Goal: Communication & Community: Answer question/provide support

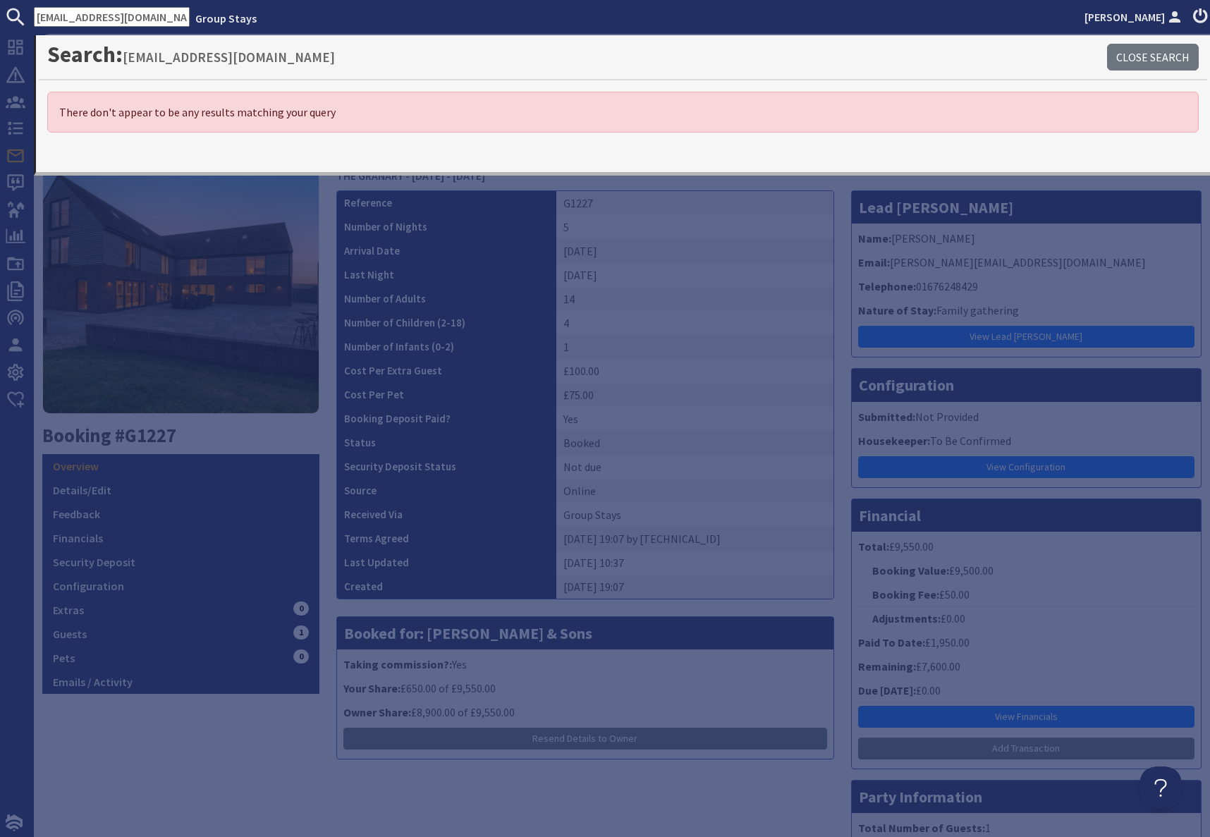
click at [172, 767] on div "9.7 Booking #G1227 Overview Details/Edit Feedback Financials Security Deposit C…" at bounding box center [181, 531] width 294 height 789
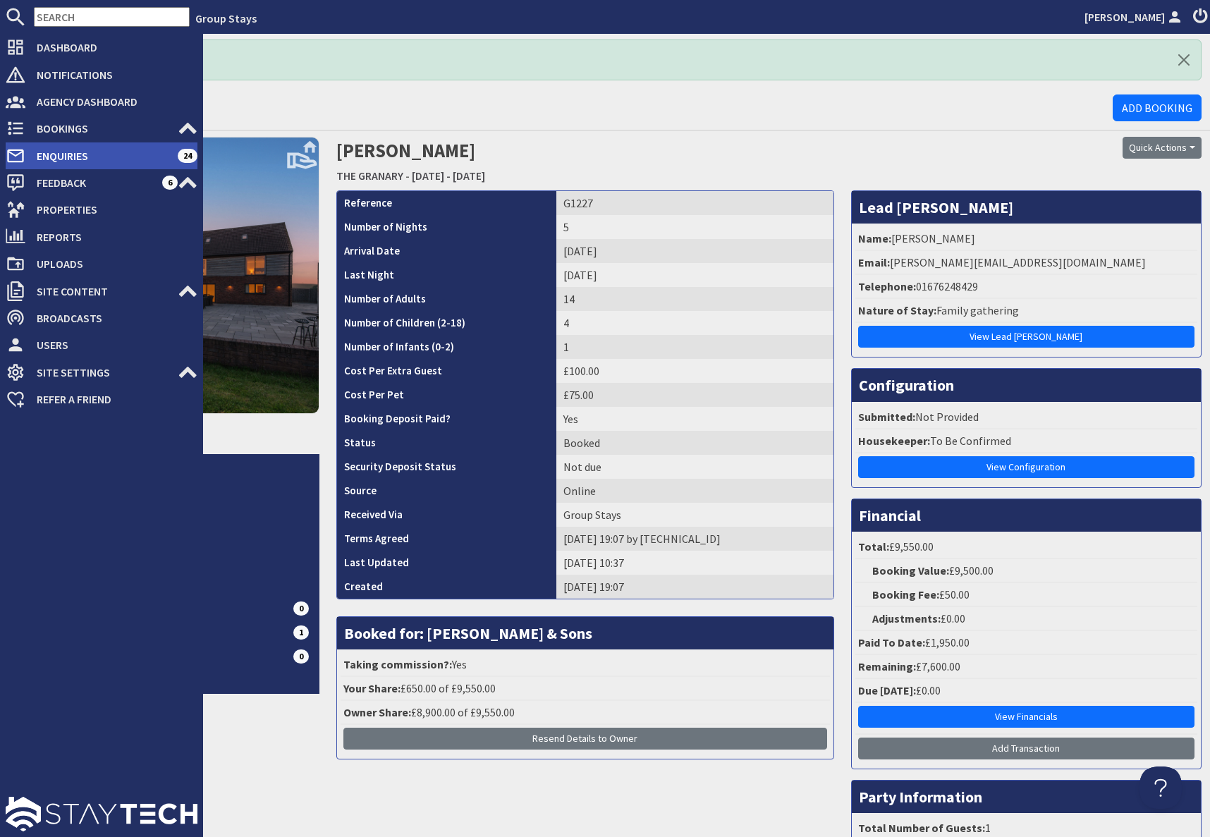
drag, startPoint x: 50, startPoint y: 147, endPoint x: 77, endPoint y: 158, distance: 28.8
click at [50, 147] on span "Enquiries" at bounding box center [101, 156] width 152 height 23
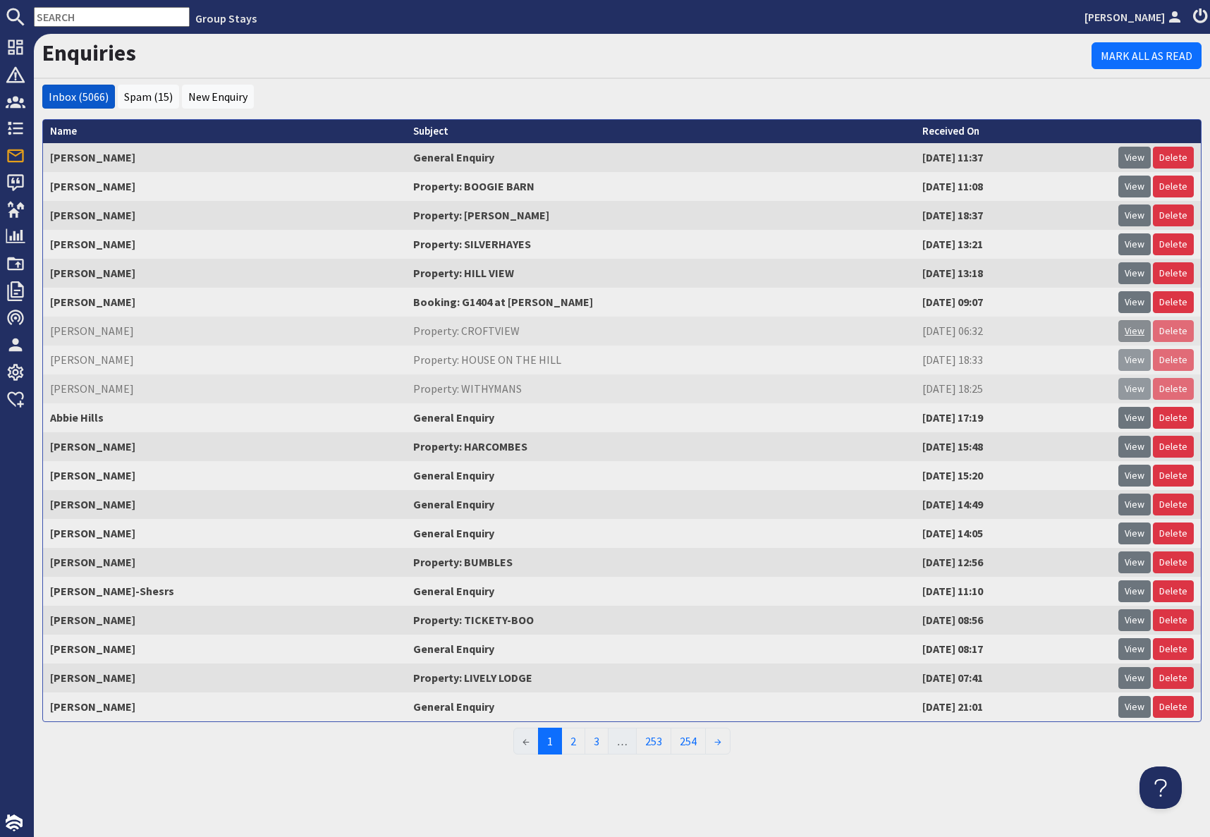
click at [1136, 332] on link "View" at bounding box center [1134, 331] width 32 height 22
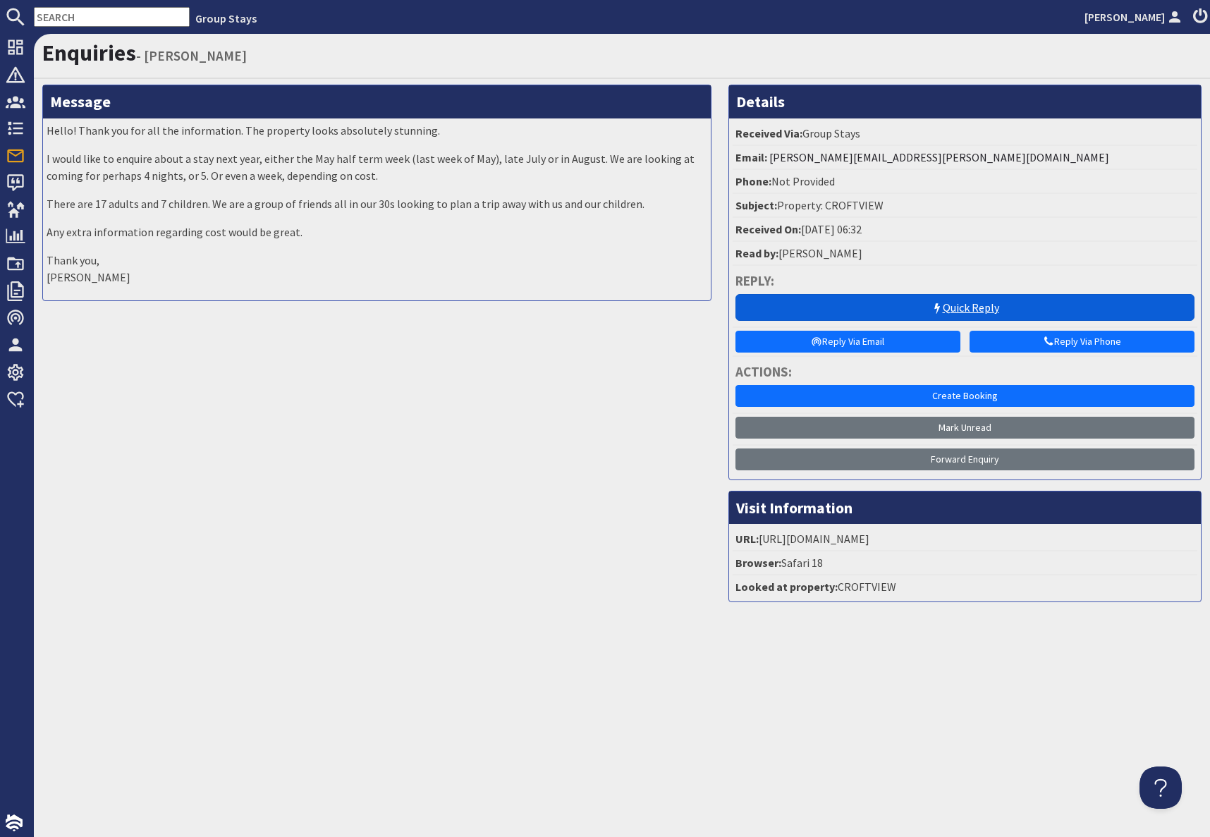
click at [935, 309] on icon at bounding box center [936, 308] width 11 height 11
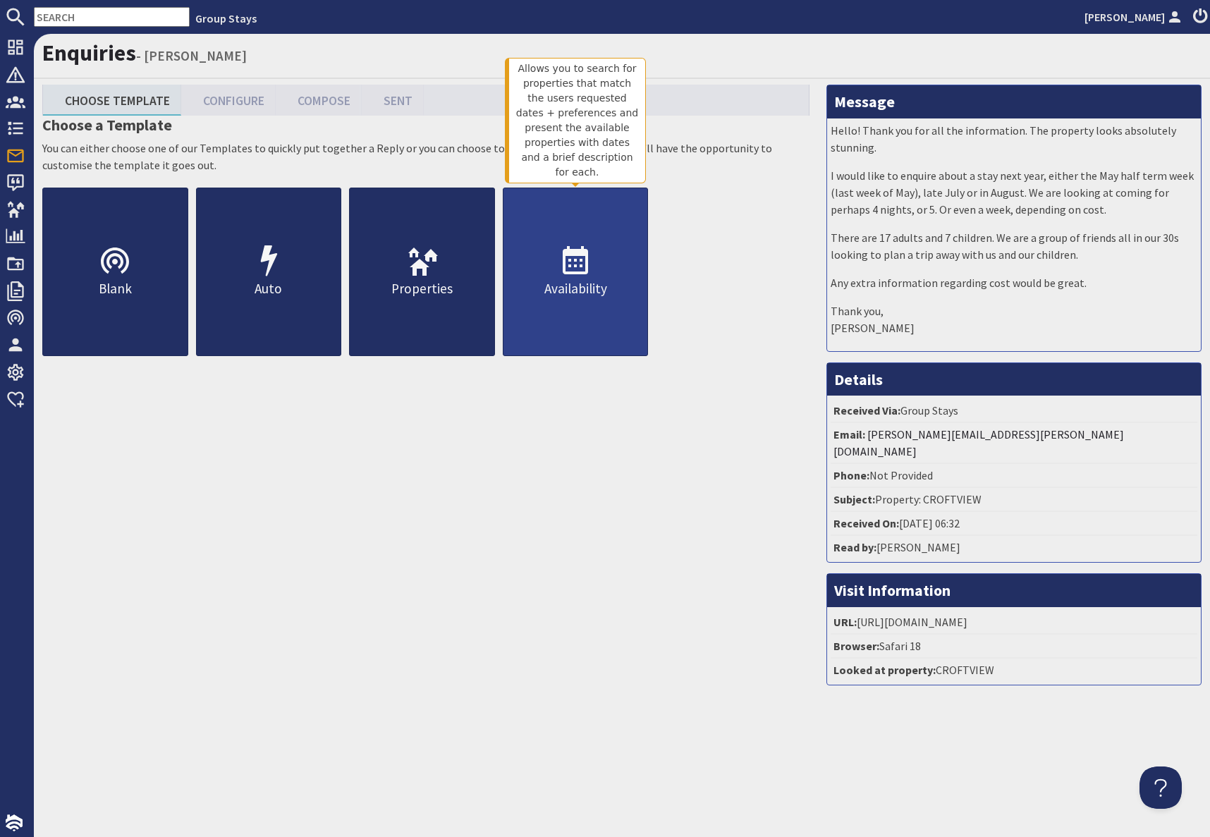
click at [553, 279] on p "Availability" at bounding box center [575, 289] width 145 height 20
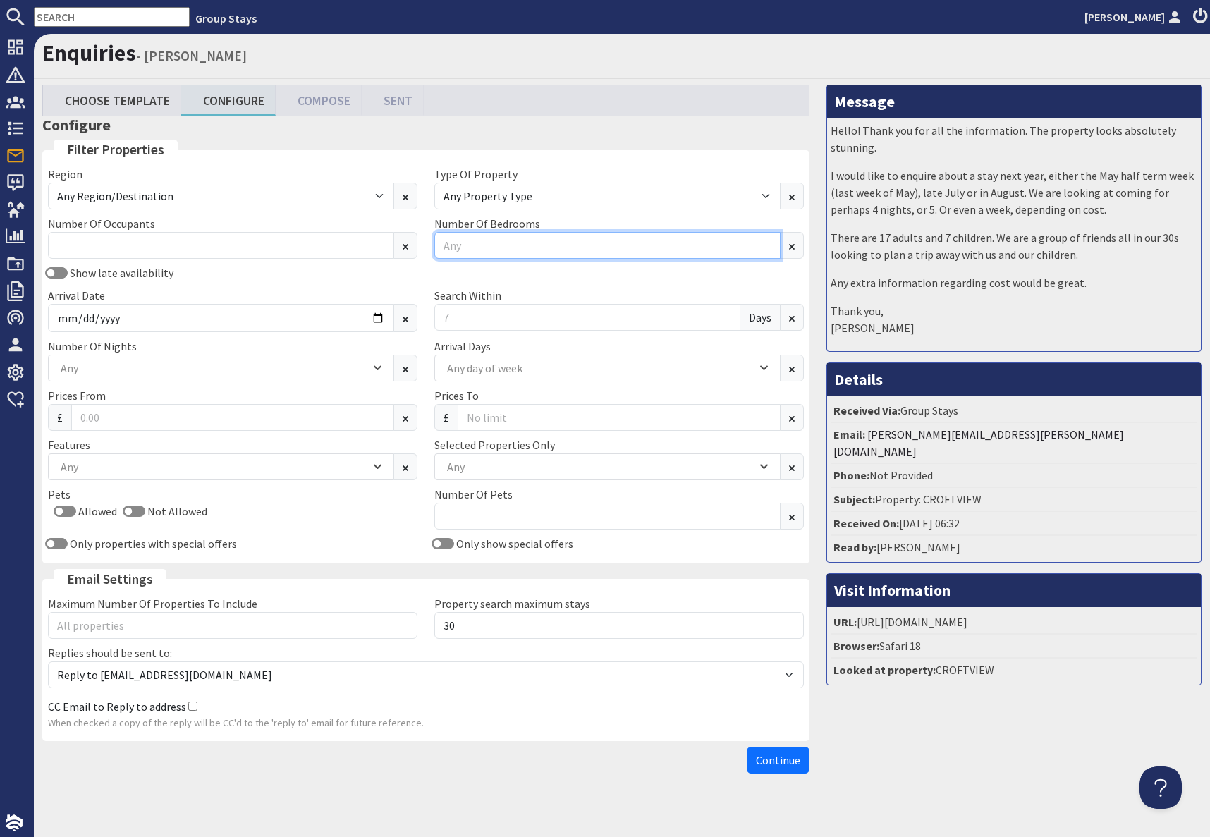
click at [486, 245] on input "Number Of Bedrooms" at bounding box center [607, 245] width 346 height 27
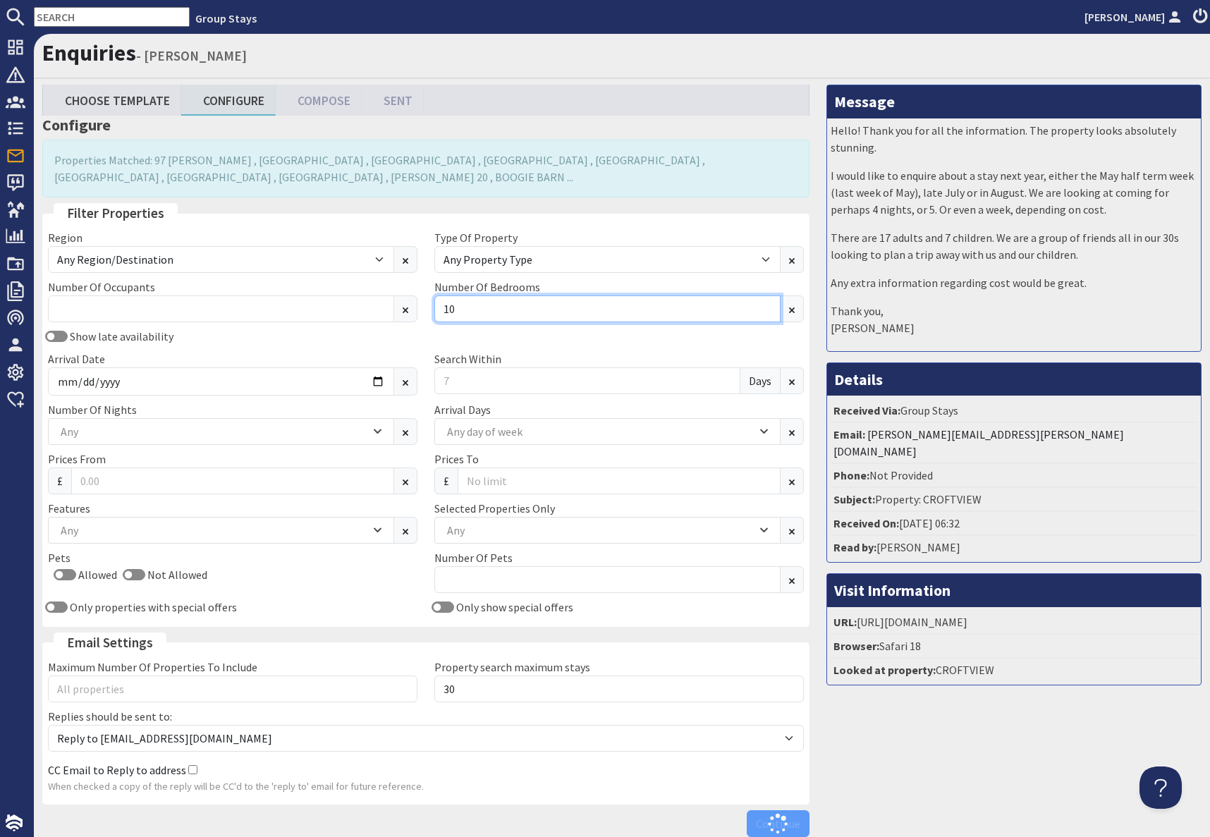
type input "10"
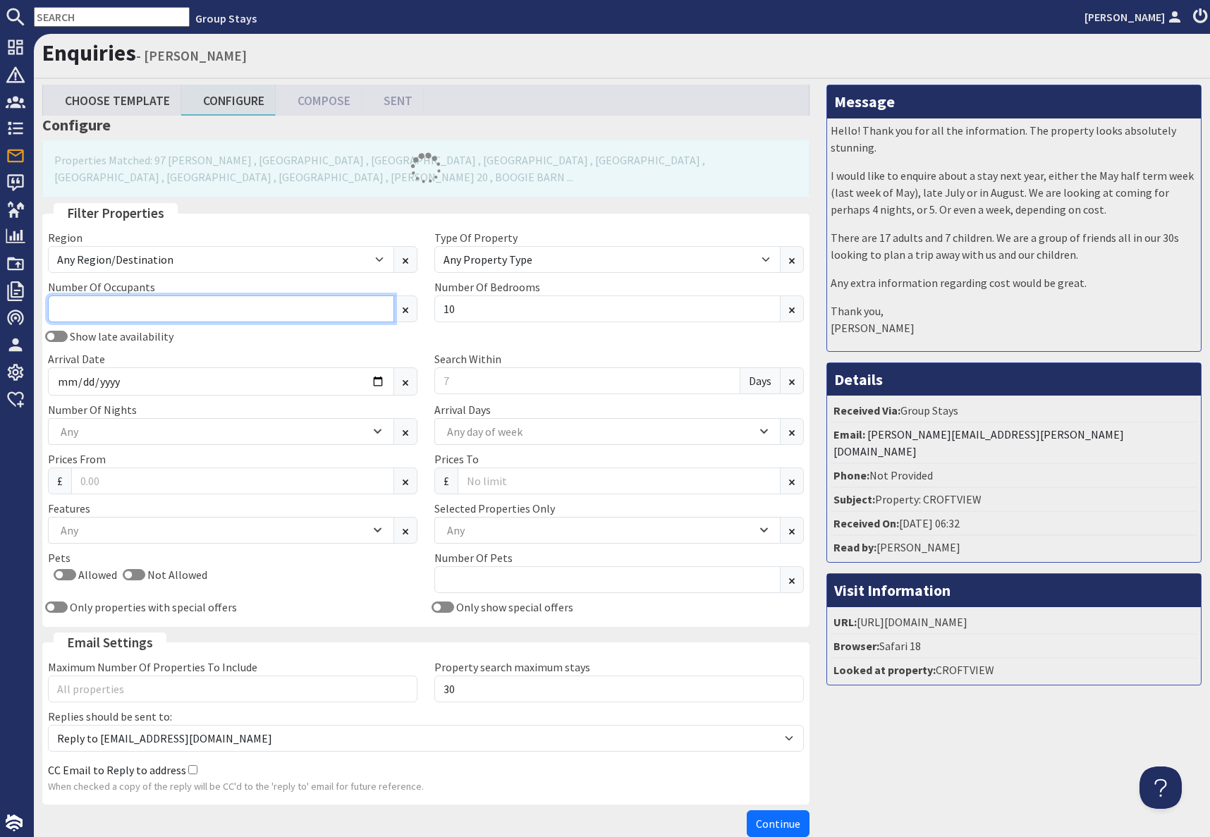
click at [199, 316] on input "Number Of Occupants" at bounding box center [221, 308] width 346 height 27
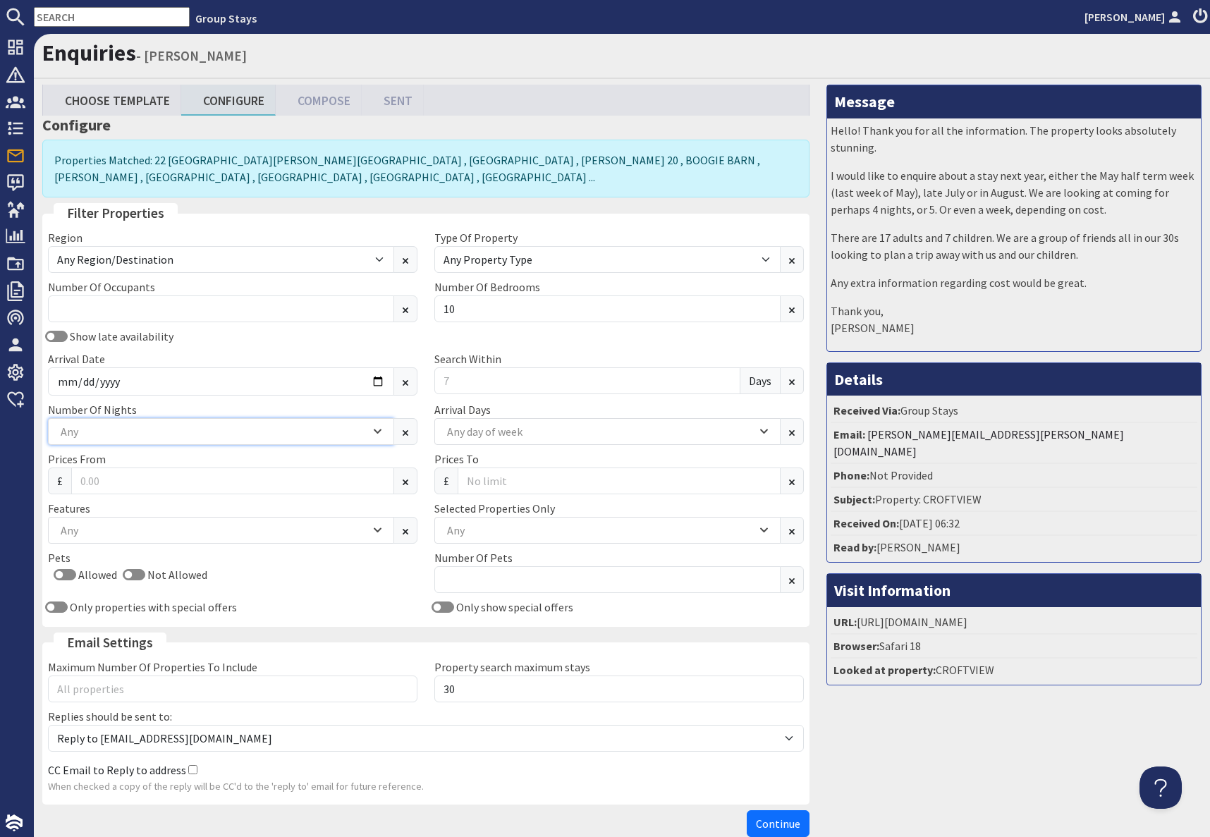
click at [175, 432] on div "Any" at bounding box center [213, 432] width 313 height 16
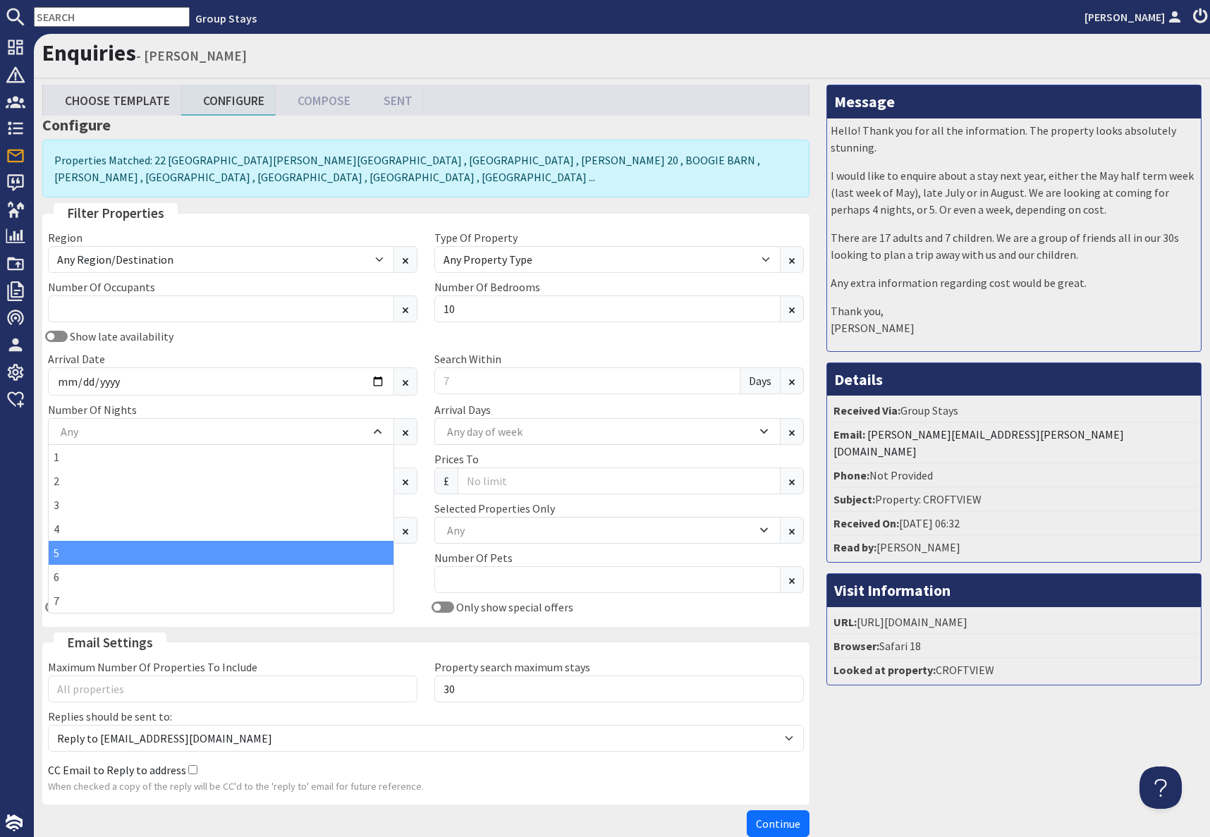
click at [79, 559] on div "5" at bounding box center [221, 553] width 345 height 24
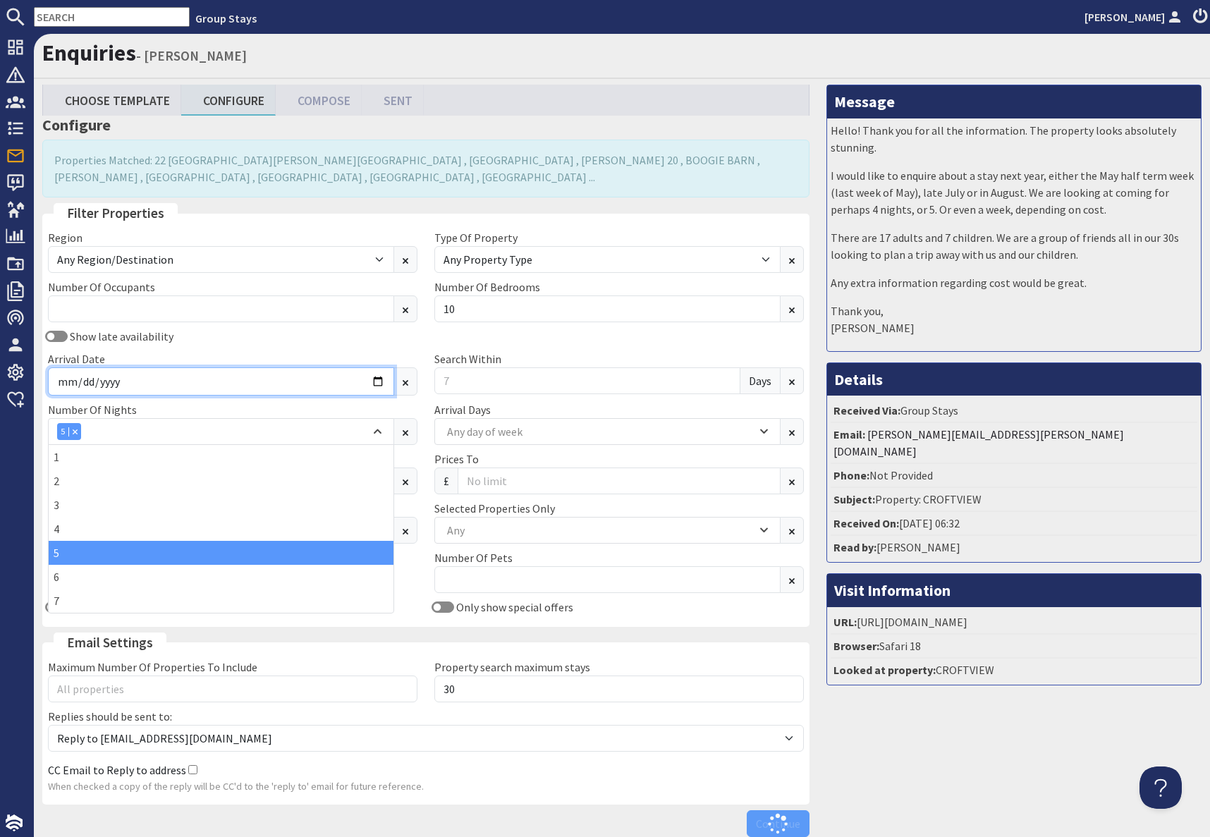
drag, startPoint x: 171, startPoint y: 379, endPoint x: 340, endPoint y: 385, distance: 169.3
click at [175, 379] on input "Arrival Date" at bounding box center [221, 381] width 346 height 28
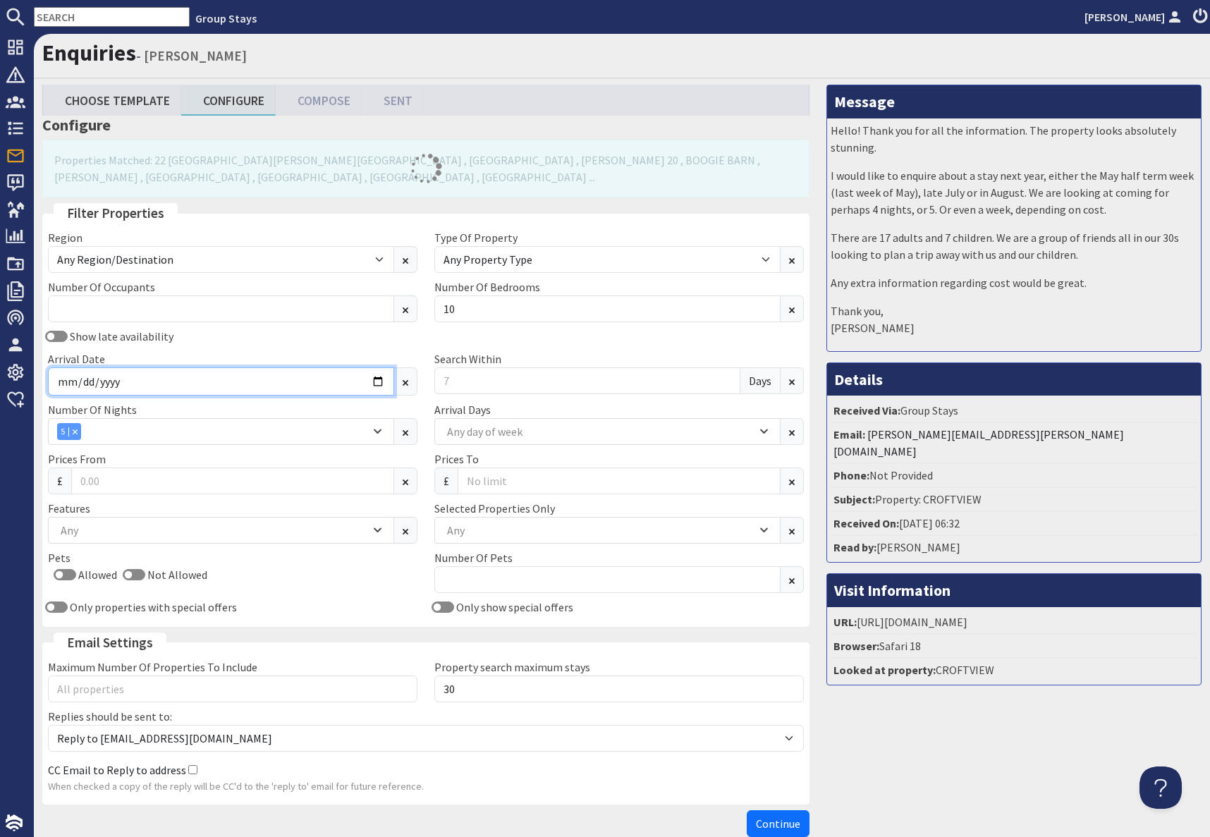
click at [379, 381] on input "Arrival Date" at bounding box center [221, 381] width 346 height 28
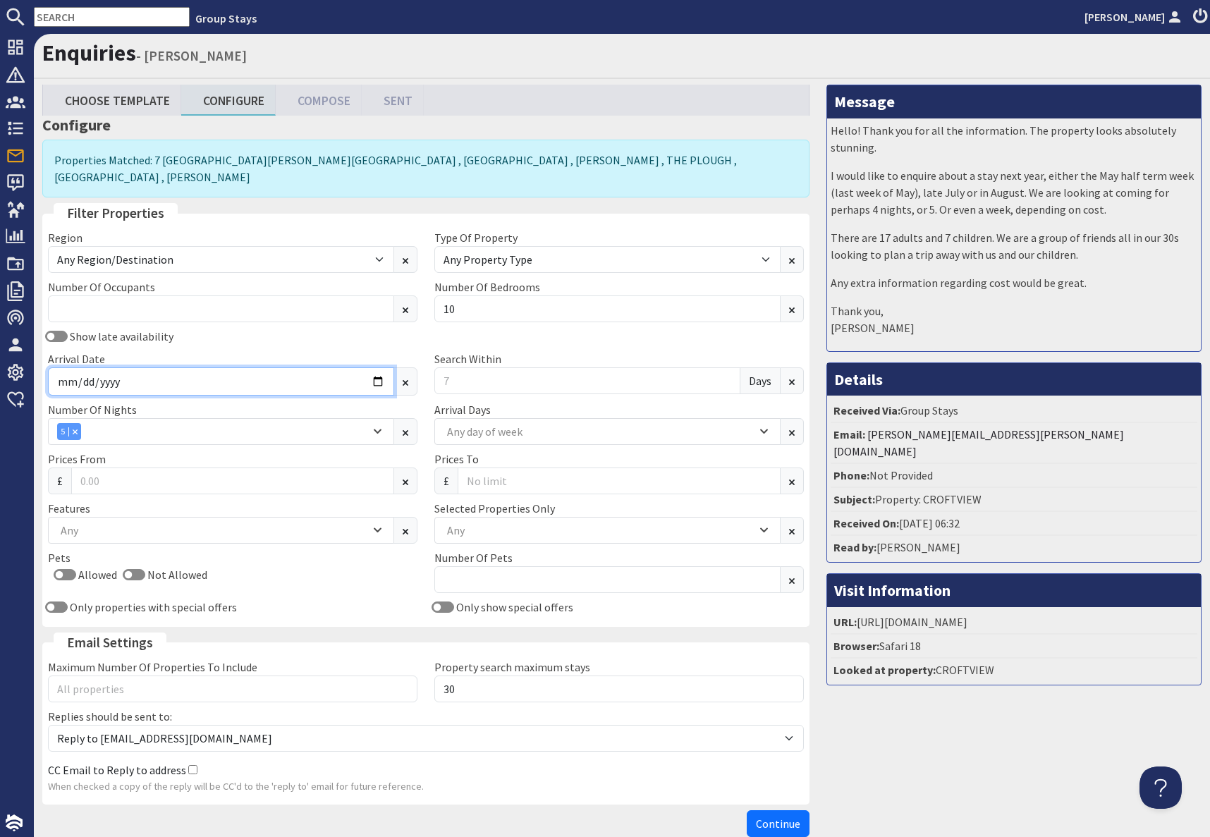
type input "2025-09-22"
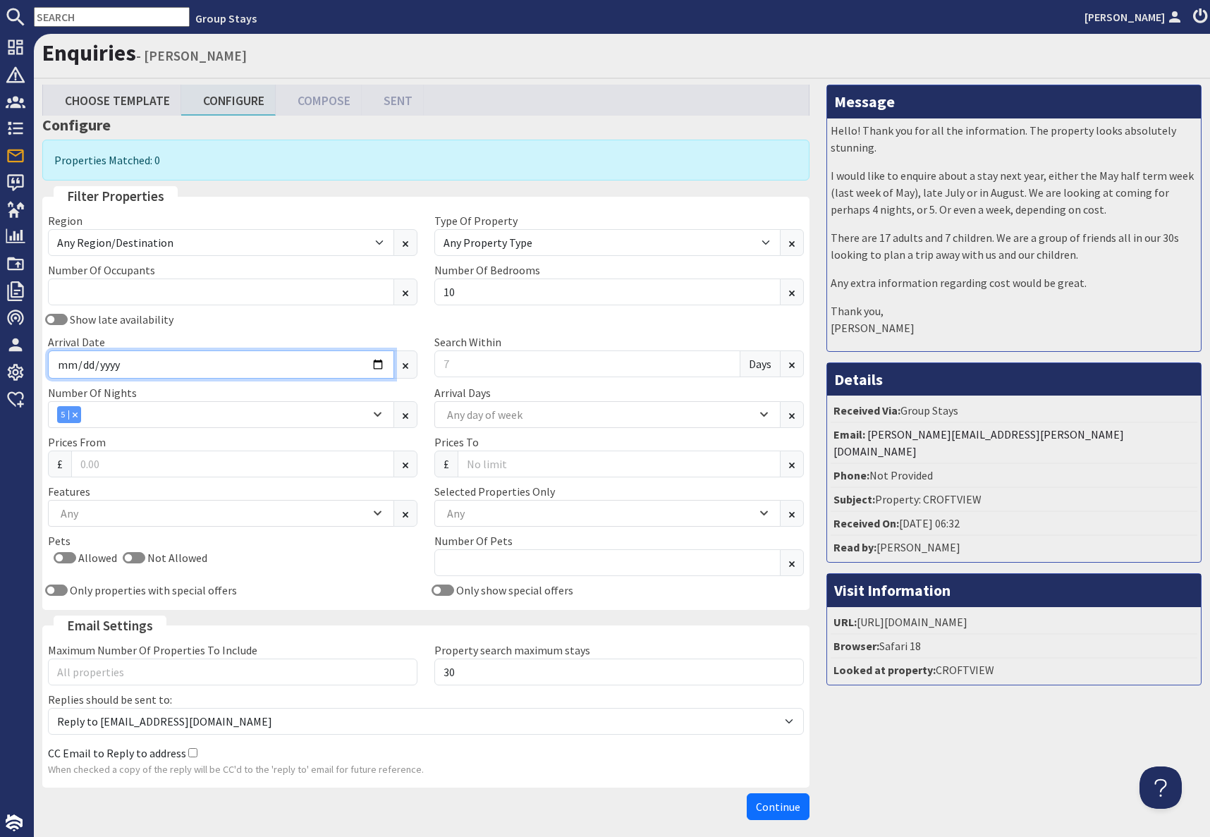
click at [377, 361] on input "2025-09-22" at bounding box center [221, 364] width 346 height 28
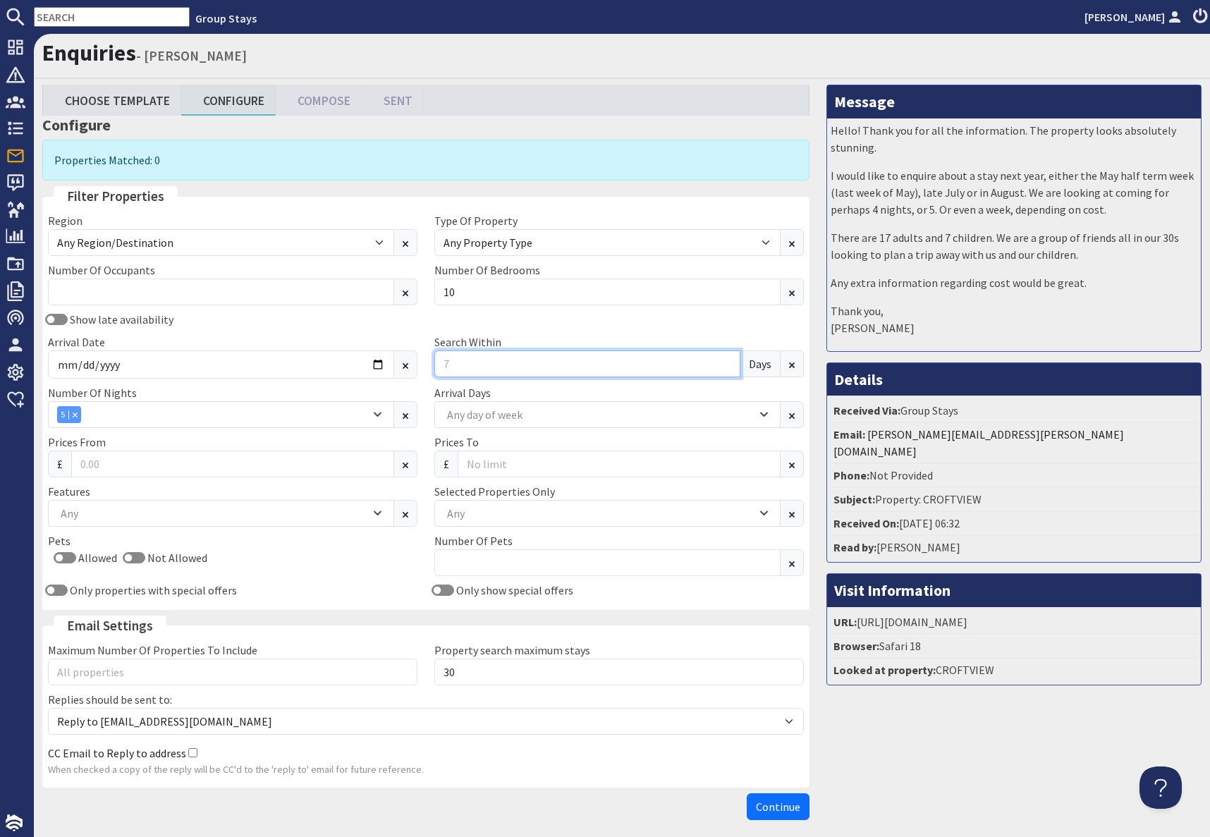
click at [463, 368] on input "Search Within" at bounding box center [587, 363] width 306 height 27
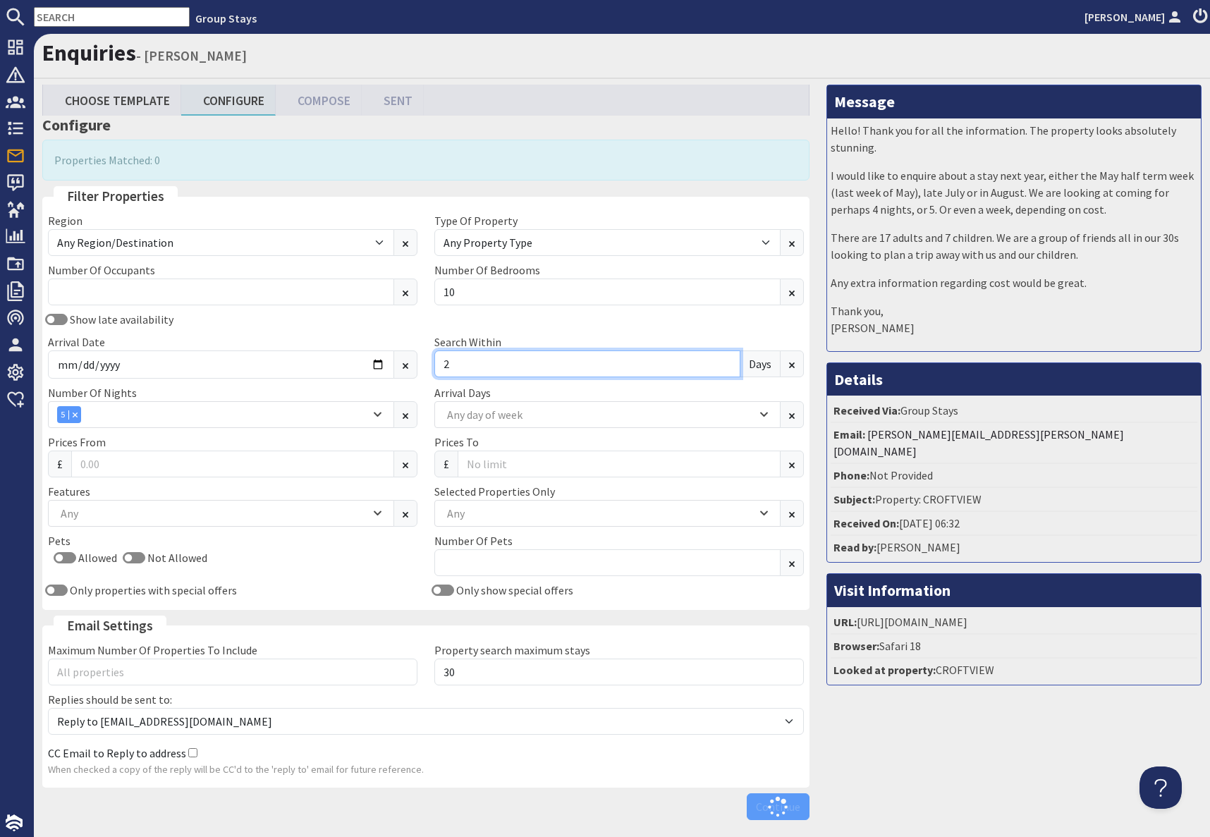
type input "2"
drag, startPoint x: 953, startPoint y: 759, endPoint x: 877, endPoint y: 760, distance: 76.2
click at [950, 759] on div "Message Hello! Thank you for all the information. The property looks absolutely…" at bounding box center [1014, 456] width 392 height 742
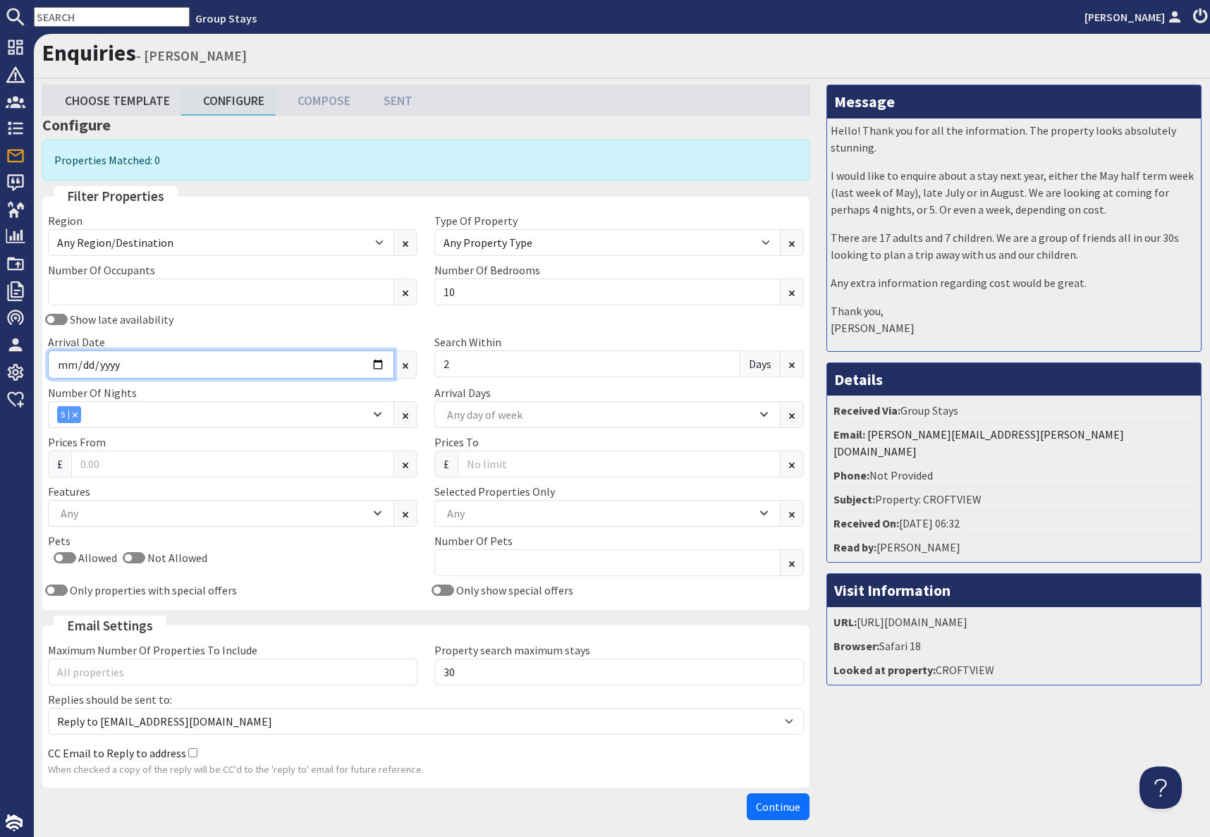
click at [374, 364] on input "2025-09-22" at bounding box center [221, 364] width 346 height 28
type input "2025-12-22"
drag, startPoint x: 895, startPoint y: 690, endPoint x: 882, endPoint y: 693, distance: 13.7
click at [893, 691] on div "Message Hello! Thank you for all the information. The property looks absolutely…" at bounding box center [1014, 456] width 392 height 742
click at [78, 415] on div "Combobox" at bounding box center [74, 414] width 13 height 9
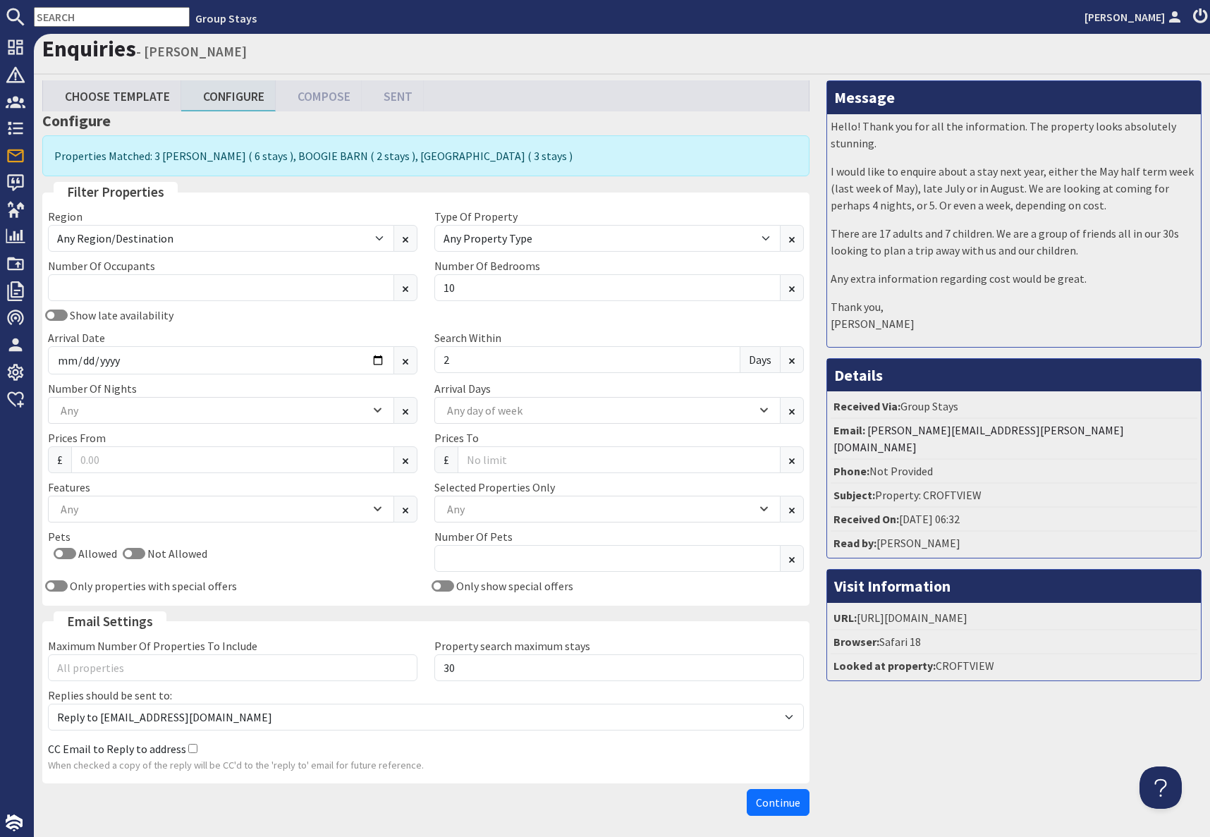
click at [993, 724] on div "Message Hello! Thank you for all the information. The property looks absolutely…" at bounding box center [1014, 451] width 392 height 742
click at [776, 805] on span "Continue" at bounding box center [778, 802] width 44 height 14
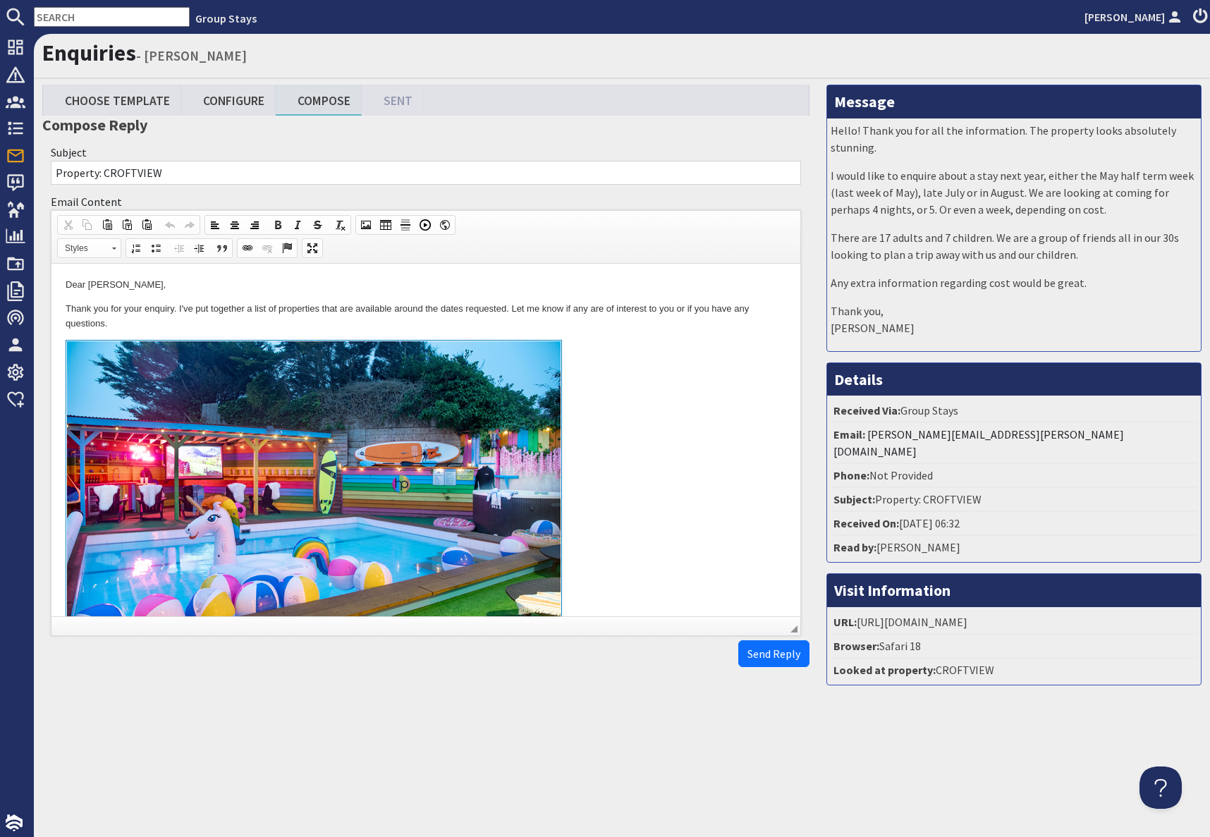
click at [633, 432] on link at bounding box center [426, 502] width 721 height 325
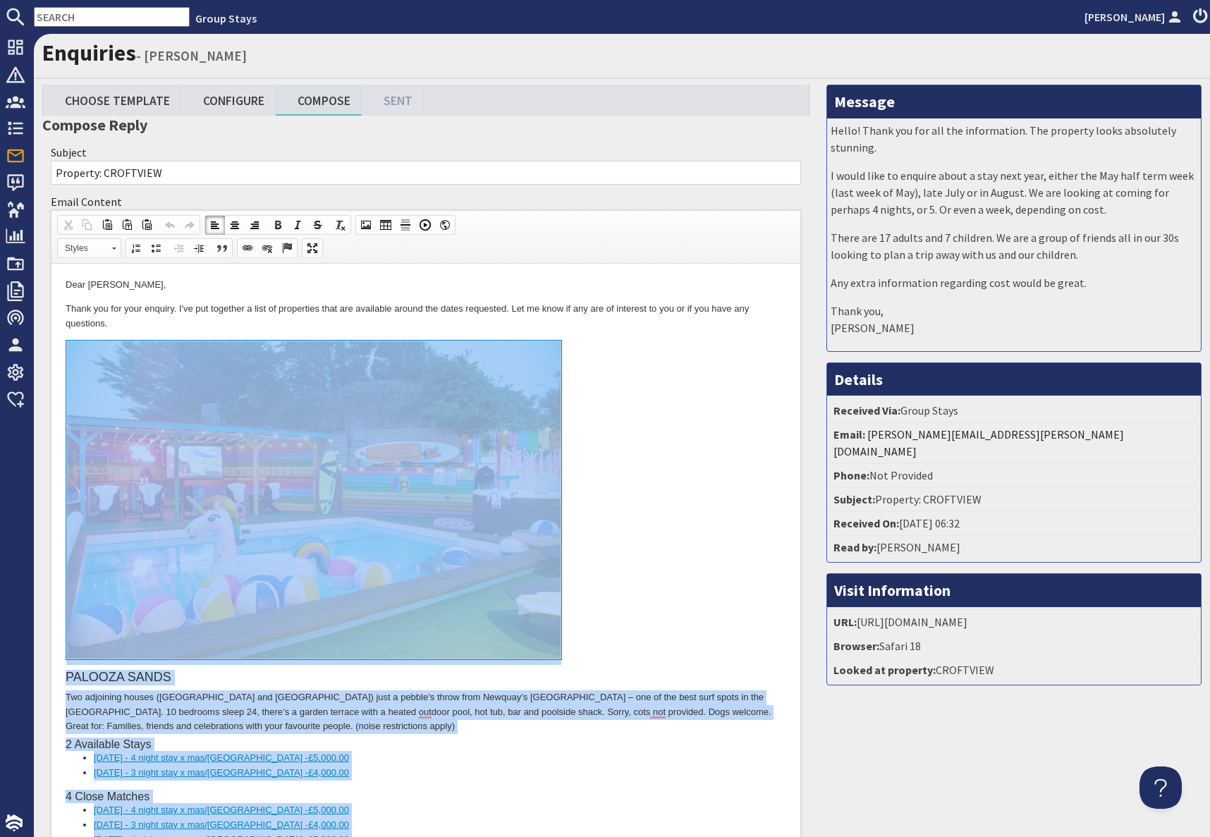
drag, startPoint x: 282, startPoint y: 1940, endPoint x: 231, endPoint y: 481, distance: 1459.7
copy body "PALOOZA SANDS Two adjoining houses (West Wing and East Wing) just a pebble’s th…"
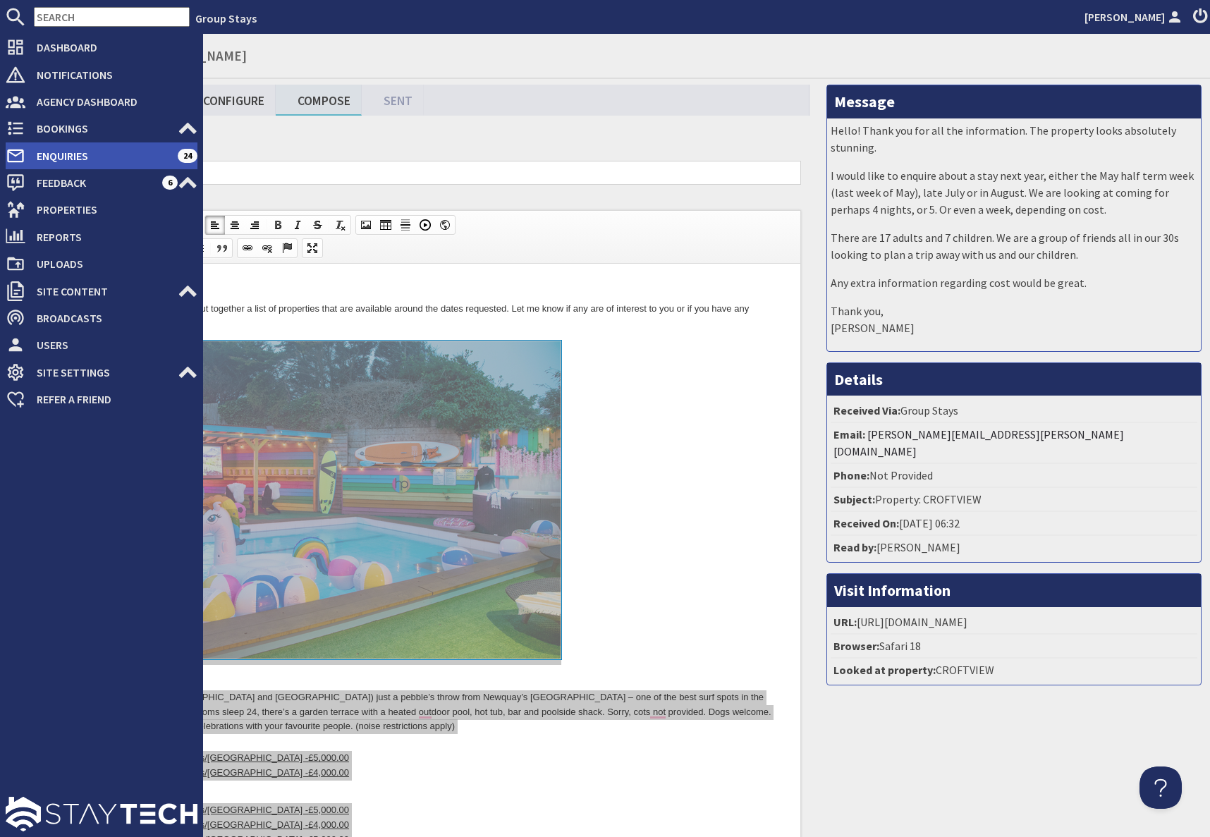
click at [53, 159] on span "Enquiries" at bounding box center [101, 156] width 152 height 23
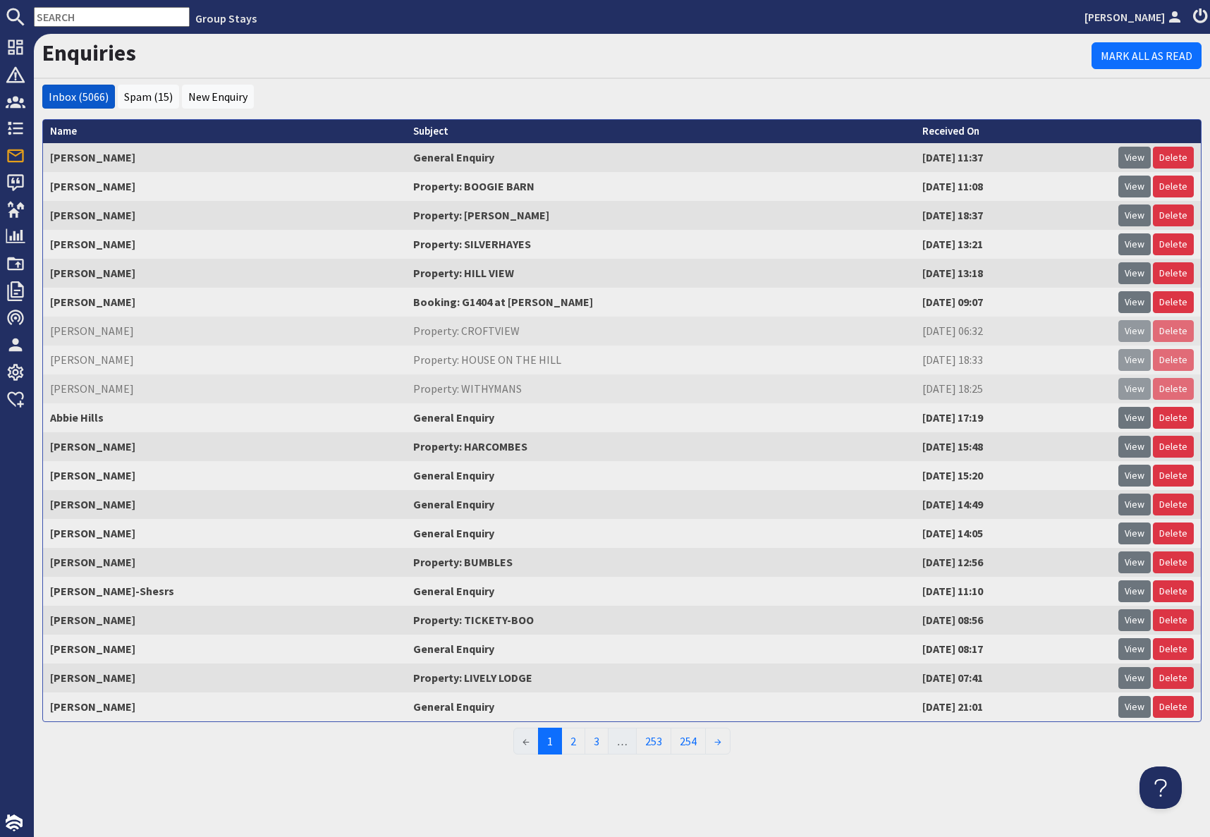
click at [83, 17] on input "text" at bounding box center [112, 17] width 156 height 20
paste input "melissa_hall1@outlook.com"
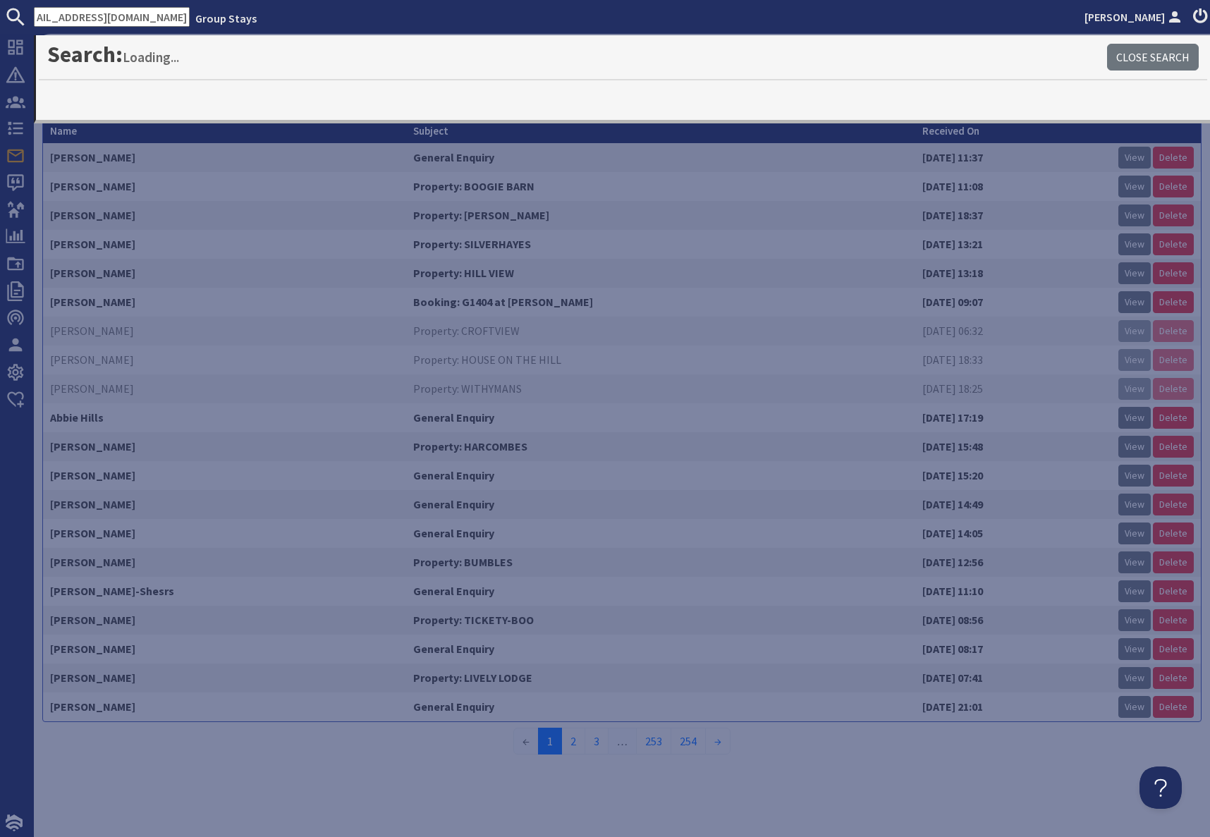
type input "melissa_hall1@outlook.com"
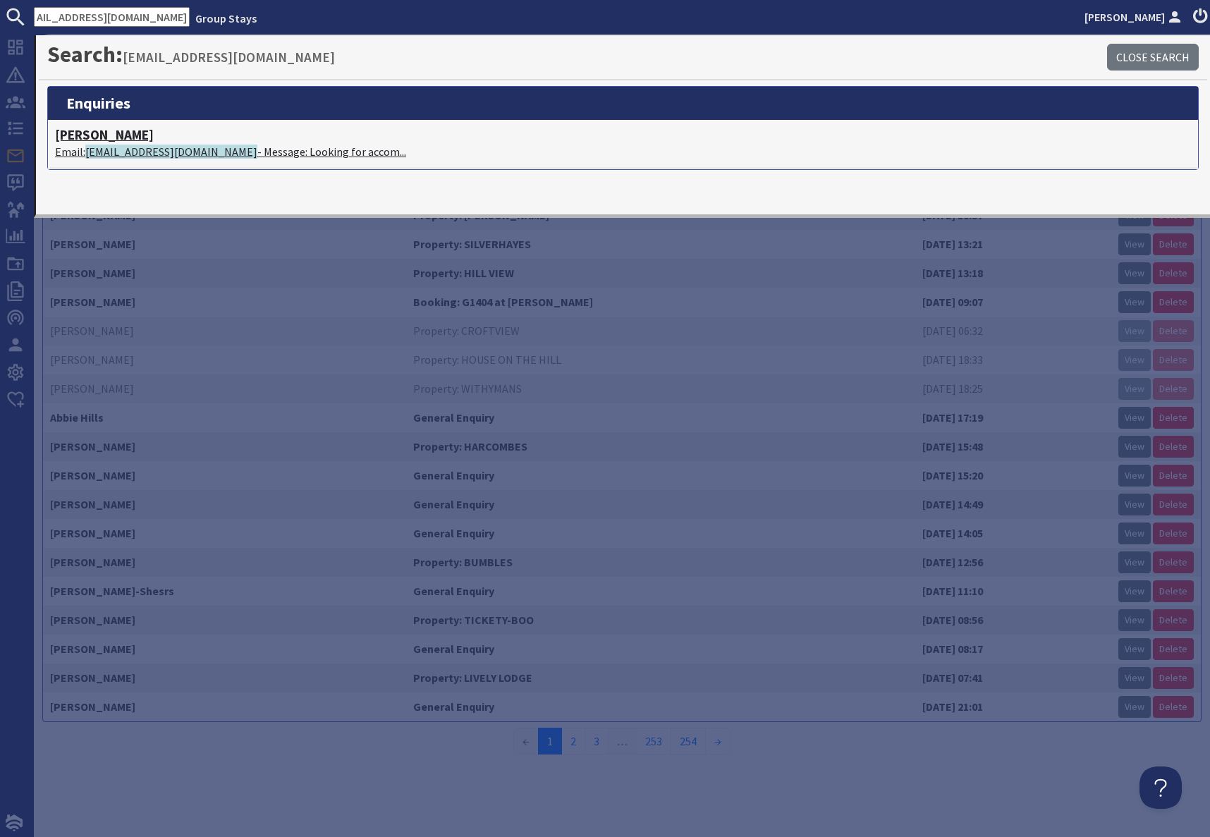
scroll to position [0, 0]
click at [181, 156] on span "melissa_hall1@outlook.com" at bounding box center [171, 152] width 172 height 14
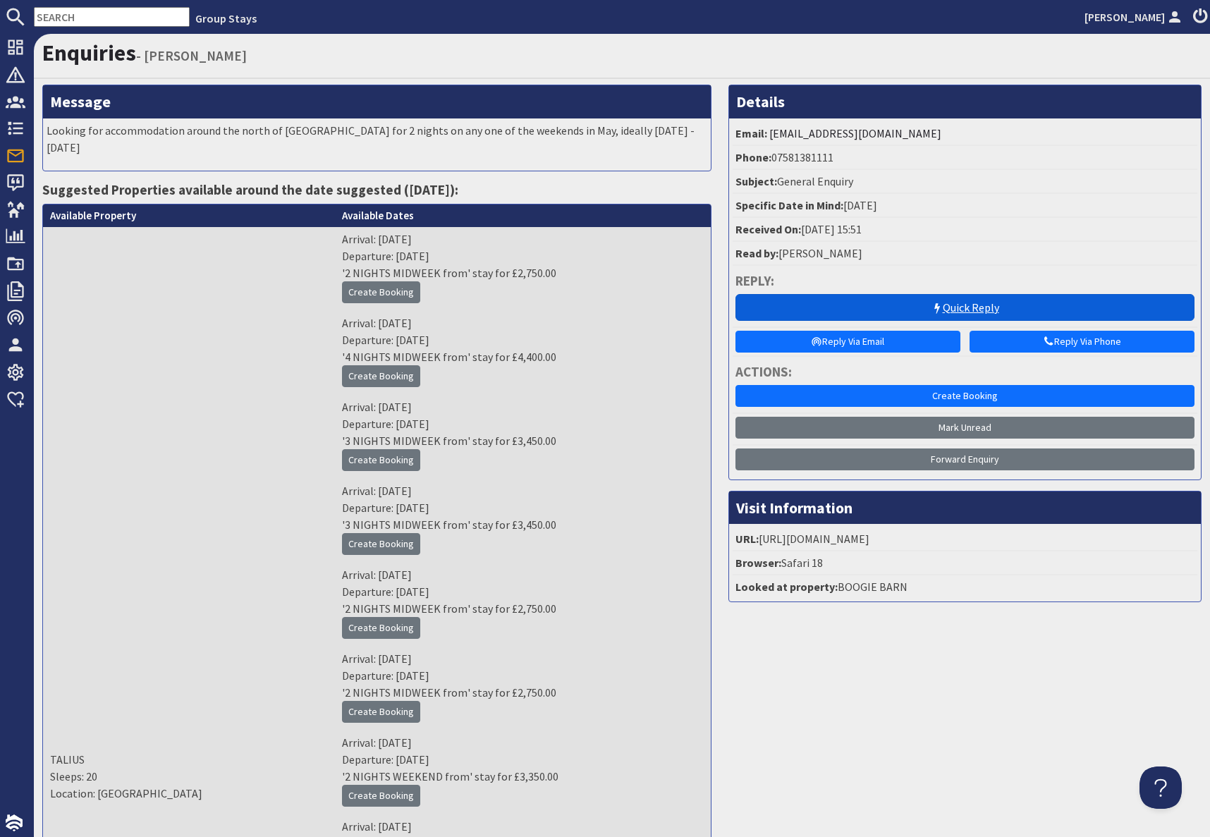
click at [957, 310] on link "Quick Reply" at bounding box center [964, 307] width 459 height 27
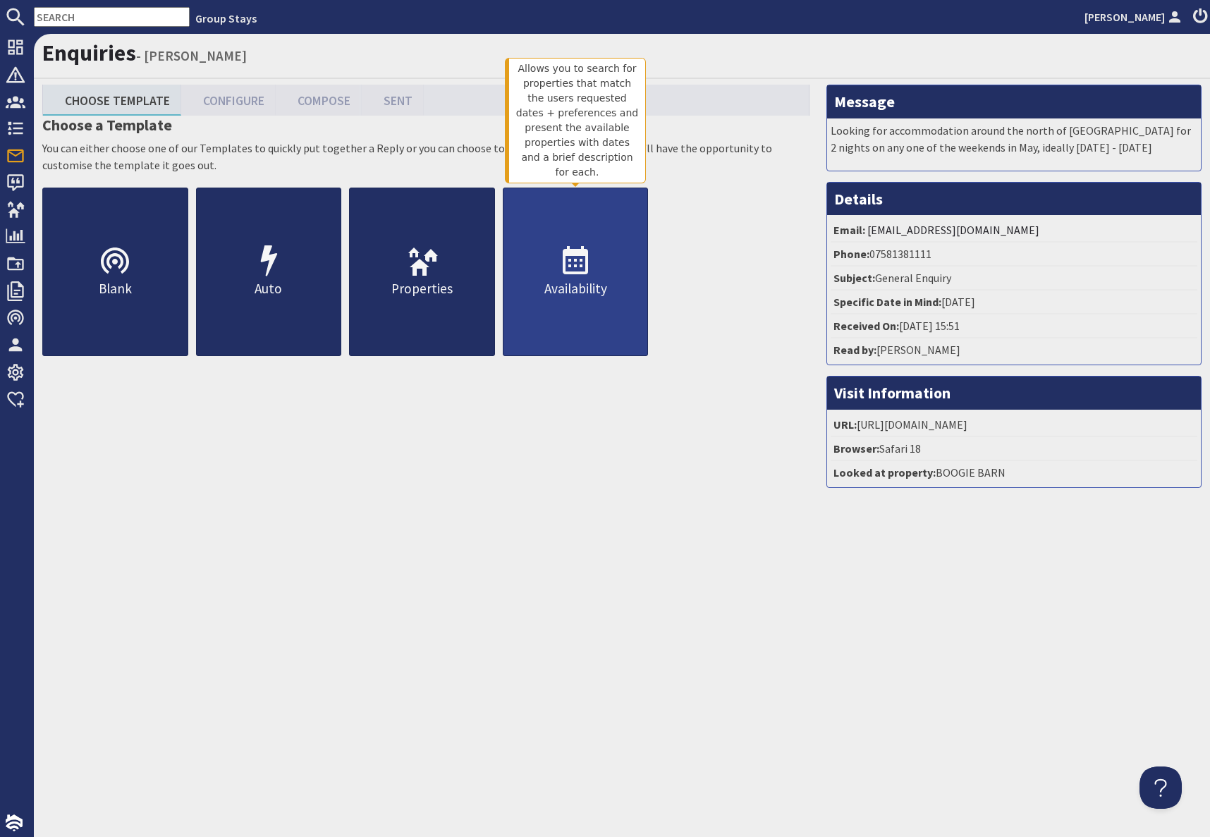
click at [598, 314] on link "Availability" at bounding box center [576, 272] width 146 height 169
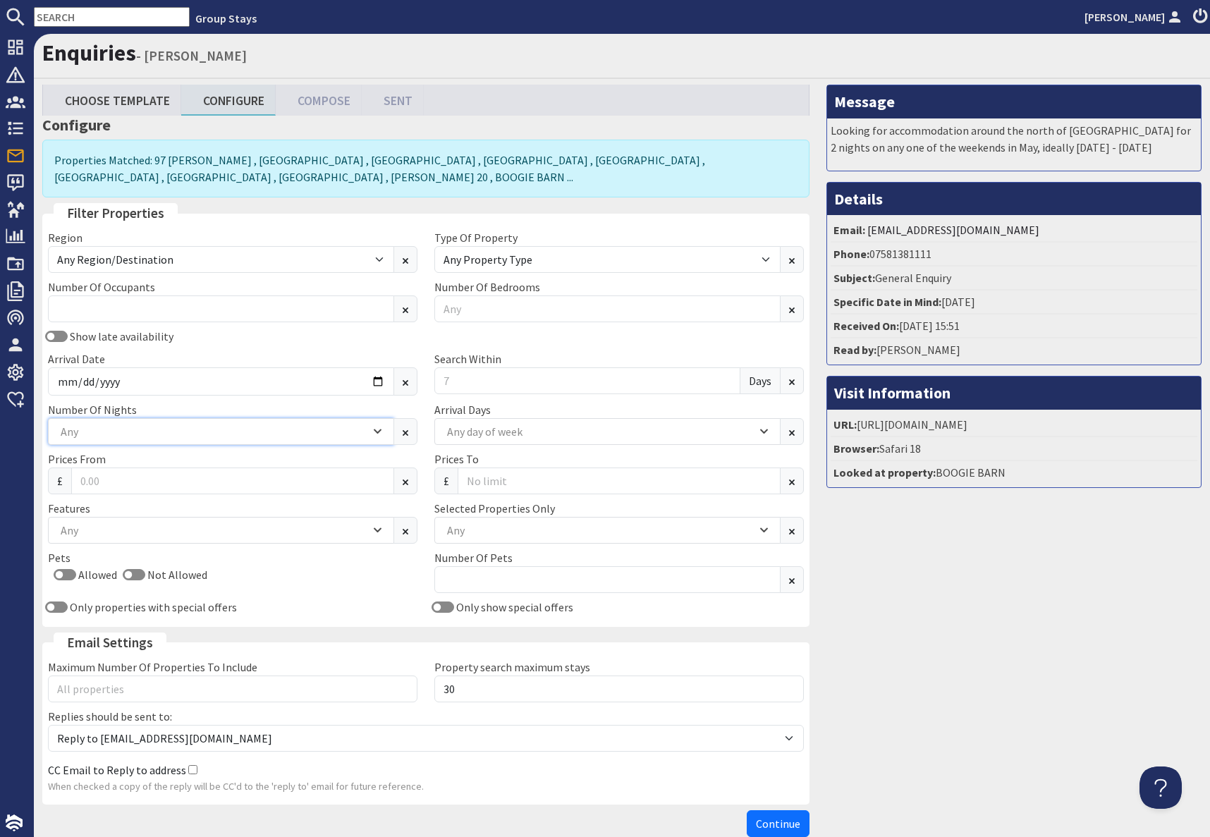
click at [83, 439] on div "Any" at bounding box center [213, 432] width 313 height 16
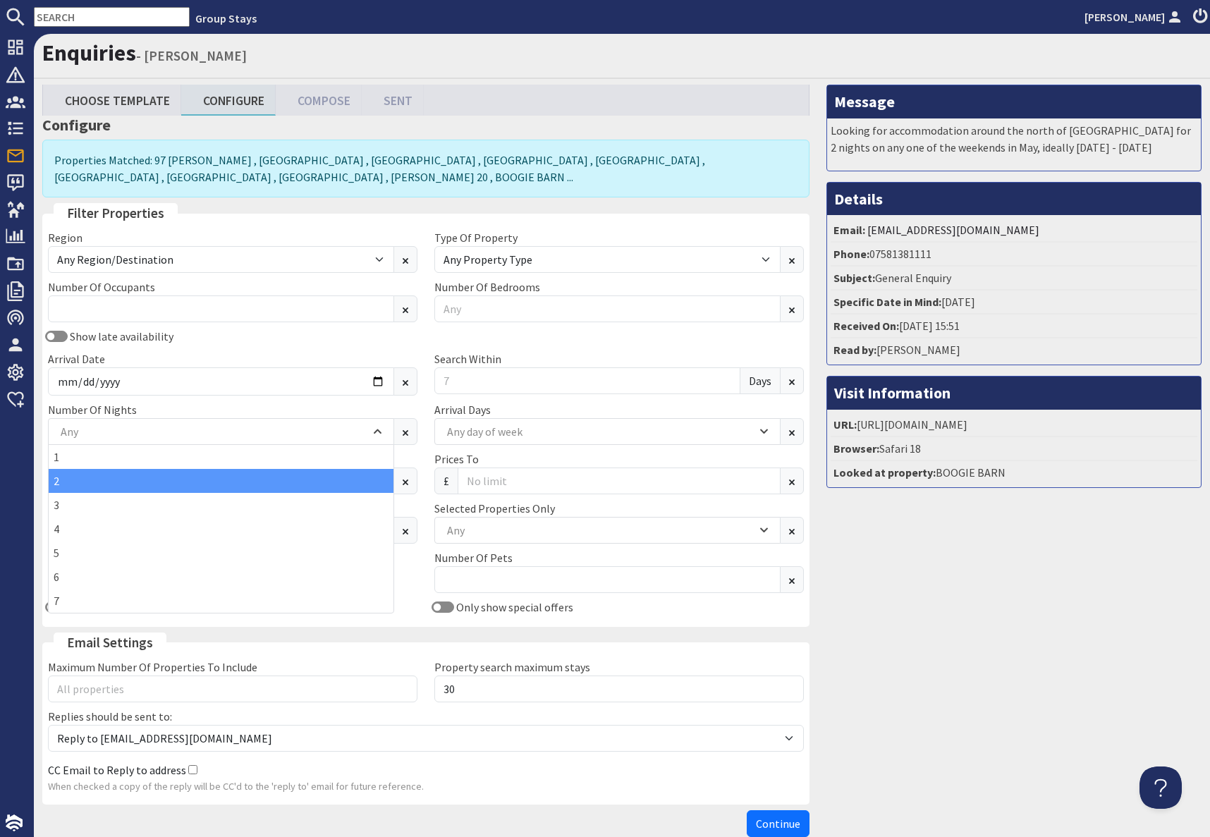
click at [66, 485] on div "2" at bounding box center [221, 481] width 345 height 24
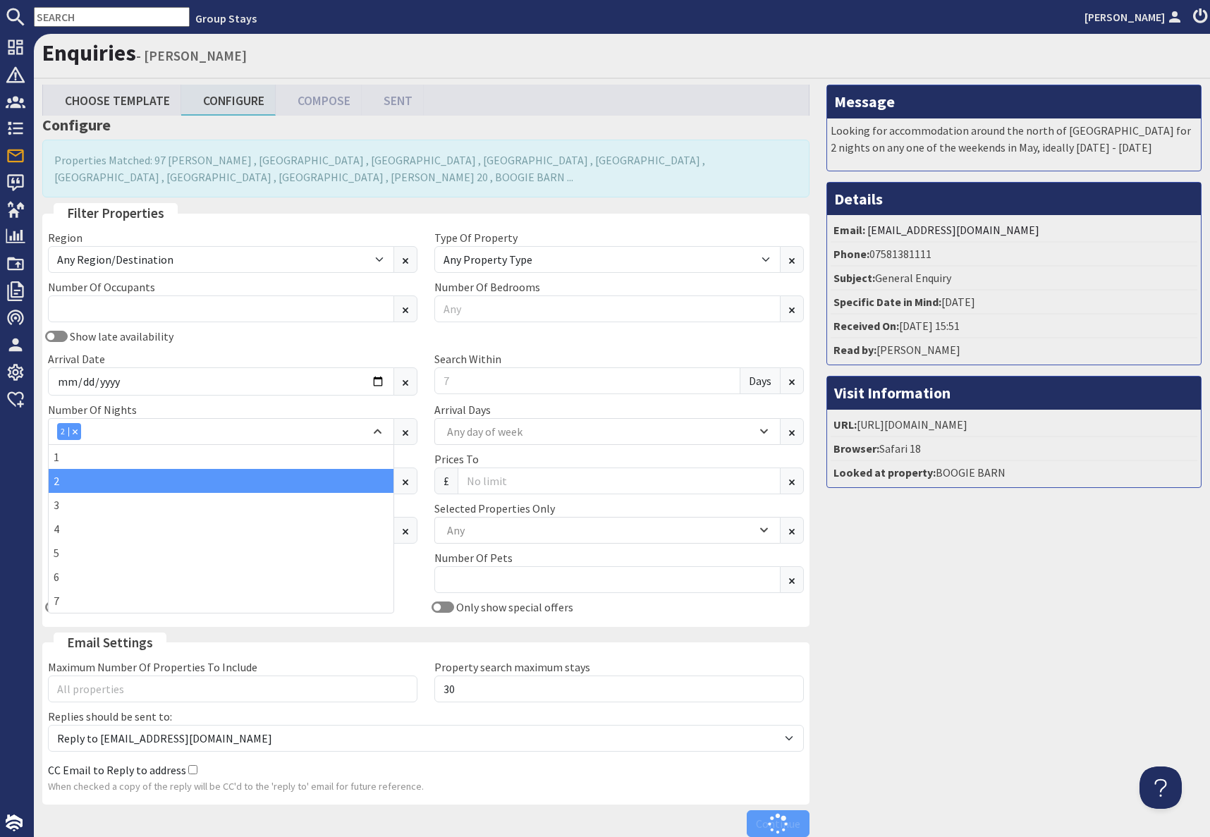
click at [1001, 611] on div "Message Looking for accommodation around the north of England for 2 nights on a…" at bounding box center [1014, 464] width 392 height 759
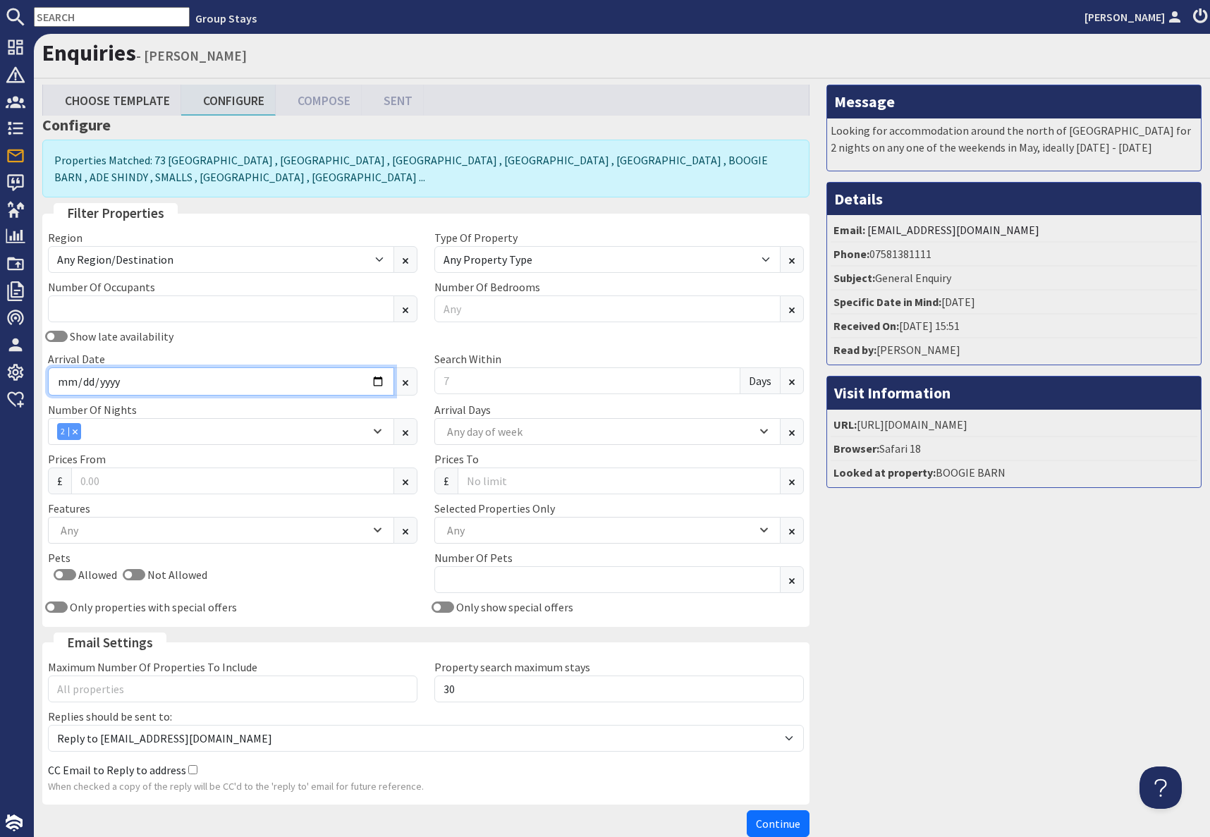
click at [380, 381] on input "Arrival Date" at bounding box center [221, 381] width 346 height 28
type input "2025-09-12"
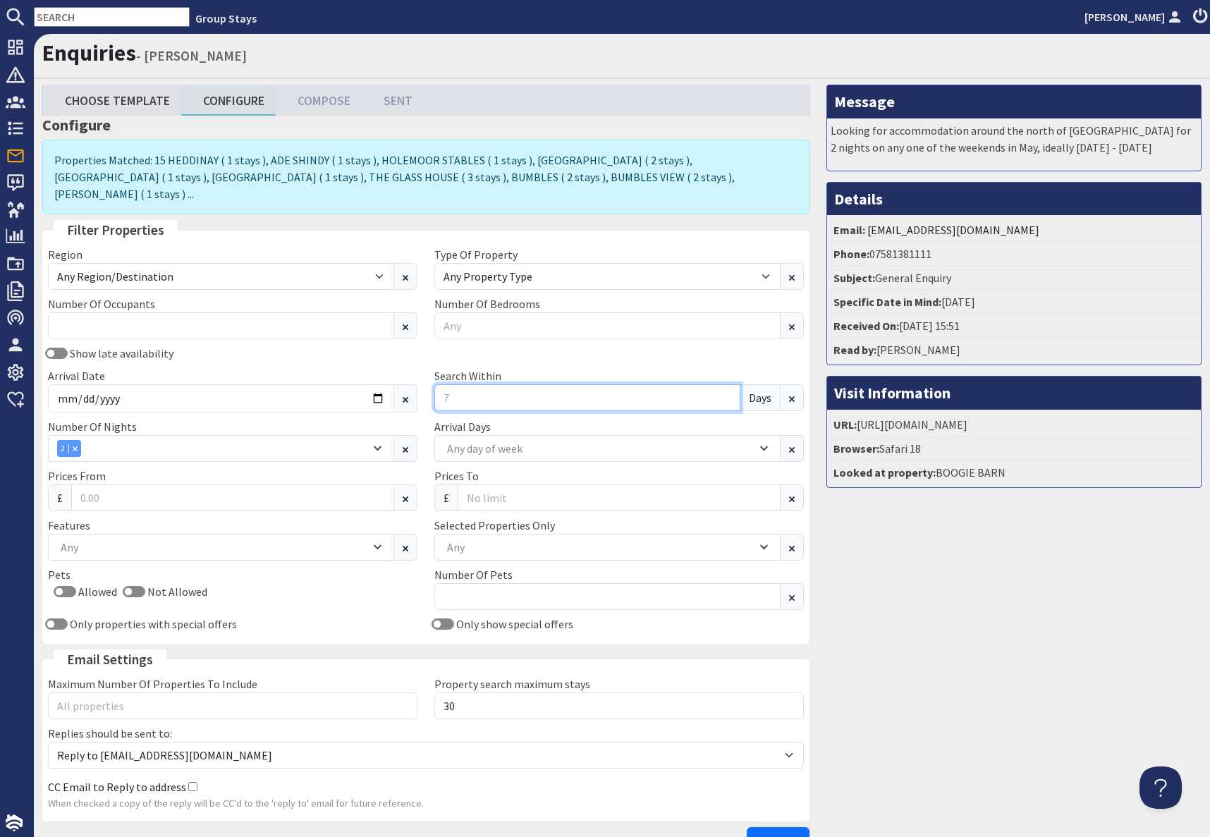
click at [513, 385] on input "Search Within" at bounding box center [587, 397] width 306 height 27
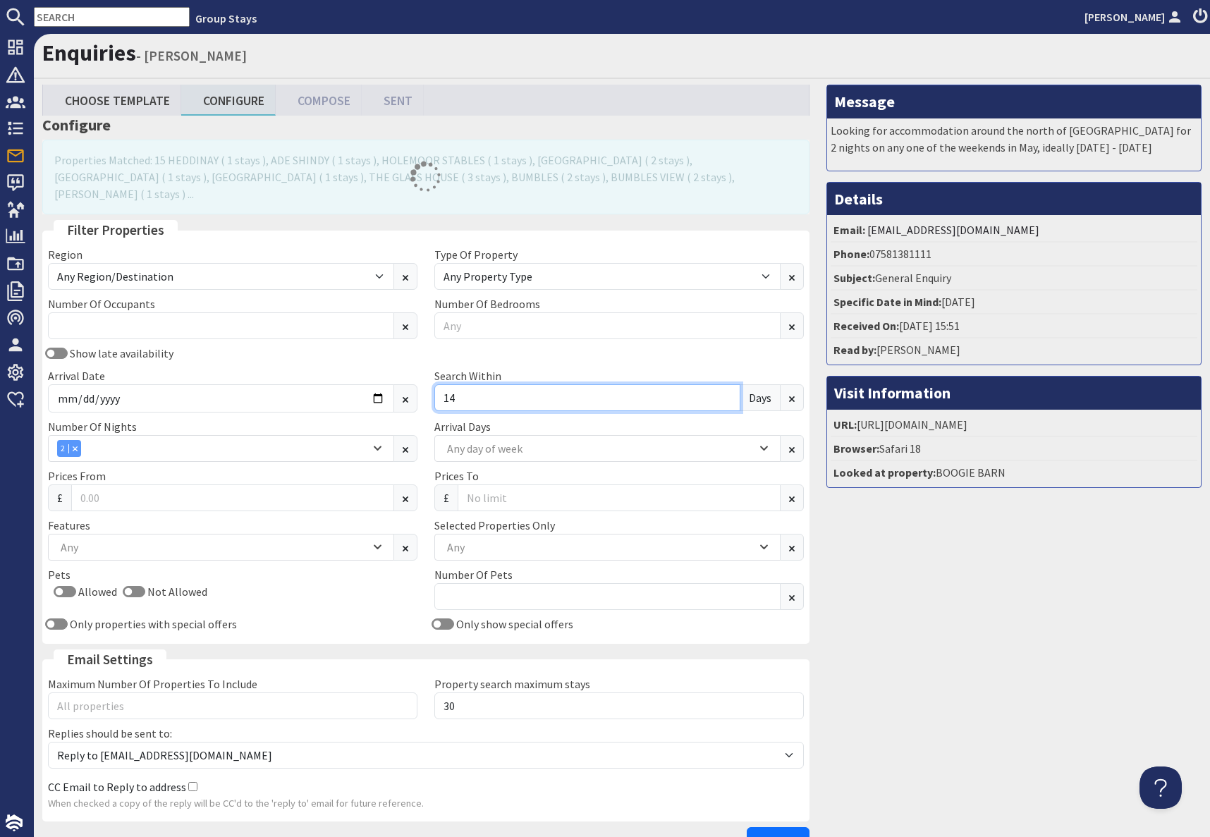
type input "14"
click at [496, 441] on div "Any day of week" at bounding box center [599, 449] width 313 height 16
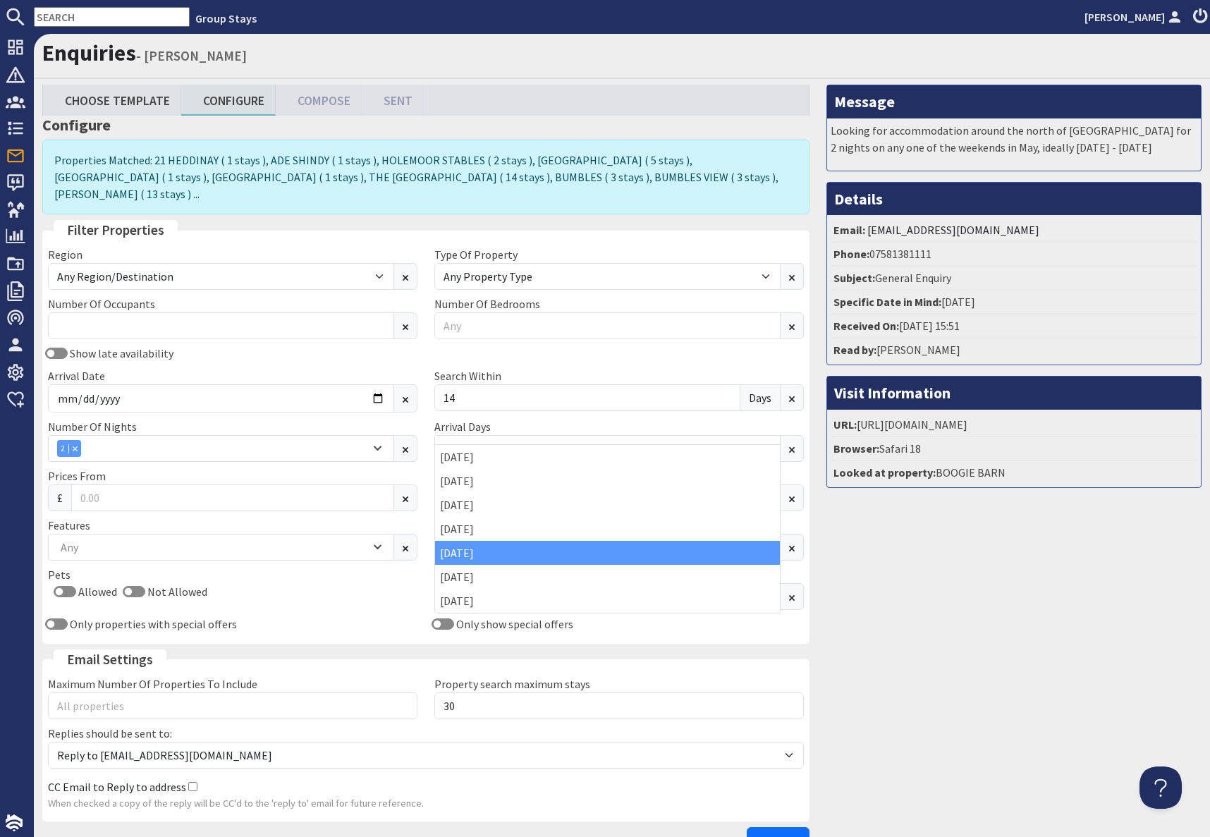
click at [472, 549] on div "[DATE]" at bounding box center [607, 553] width 345 height 24
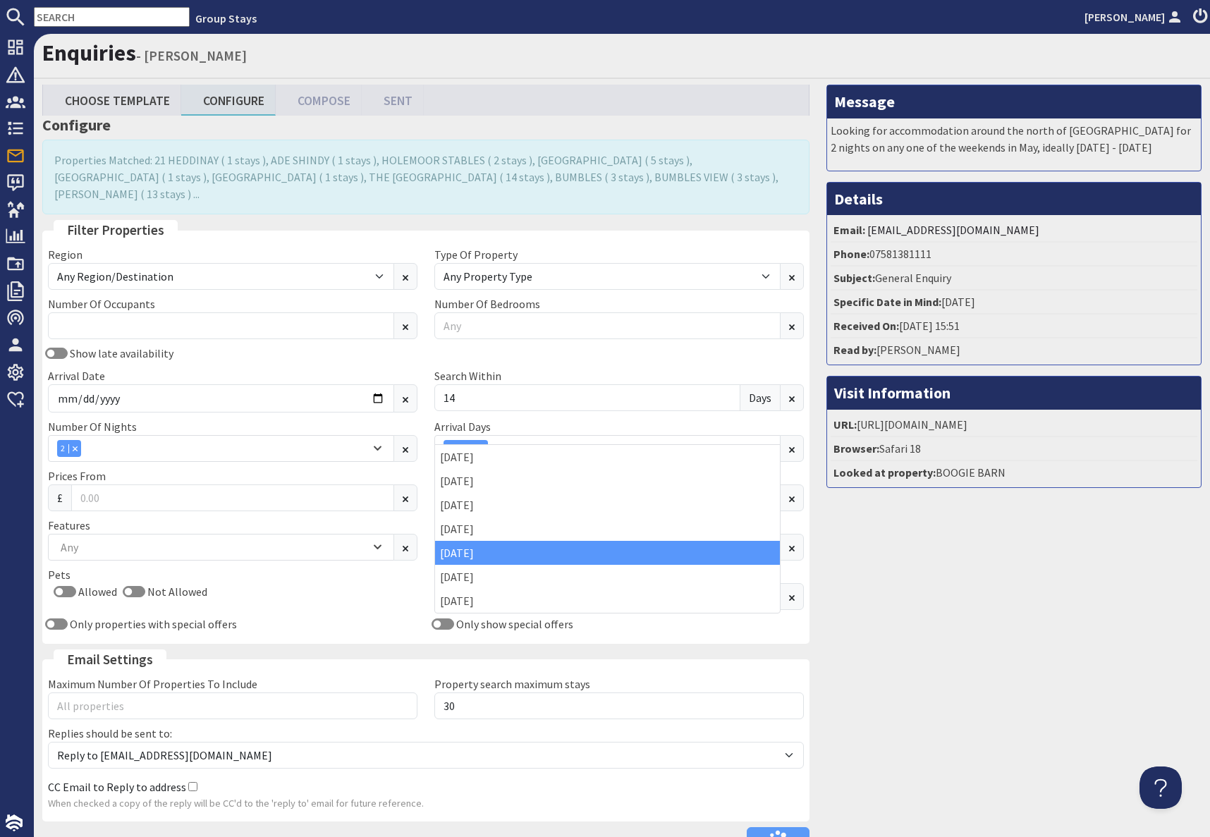
click at [998, 599] on div "Message Looking for accommodation around the north of England for 2 nights on a…" at bounding box center [1014, 473] width 392 height 776
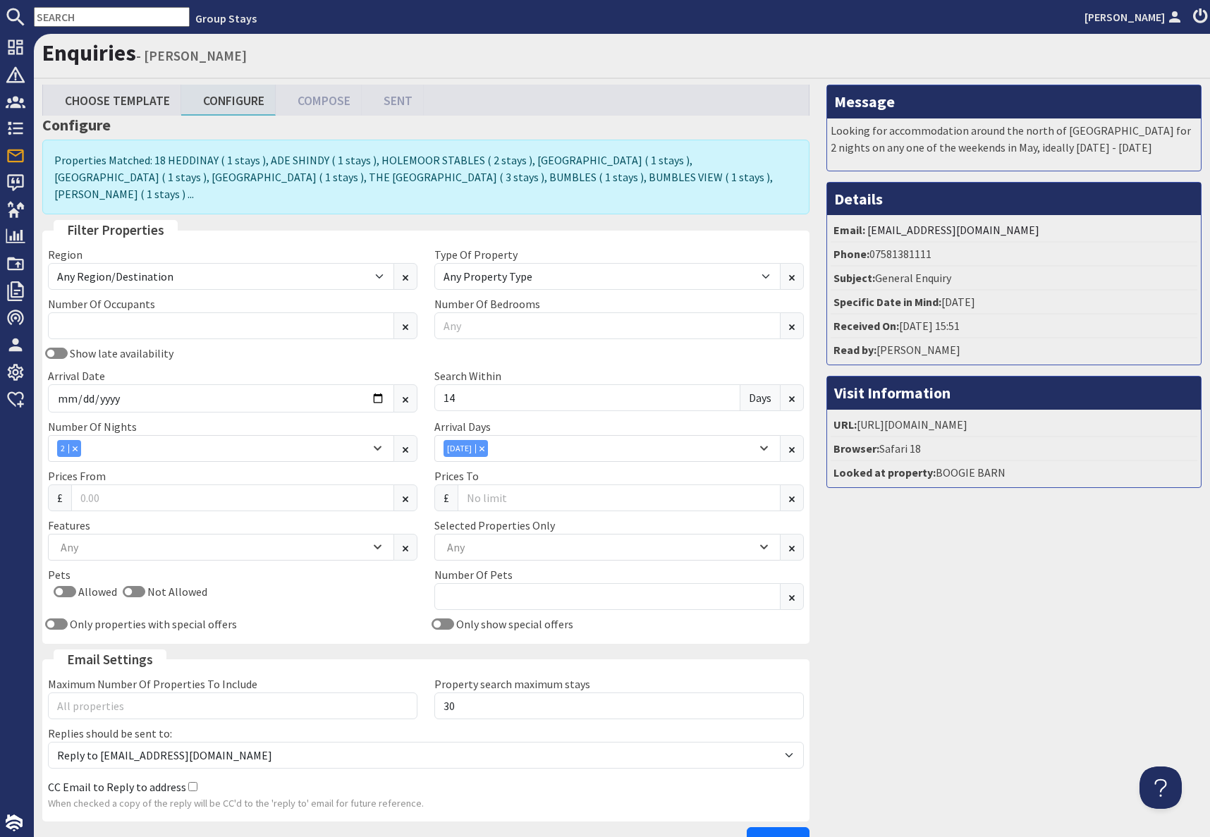
click at [768, 833] on span "Continue" at bounding box center [778, 840] width 44 height 14
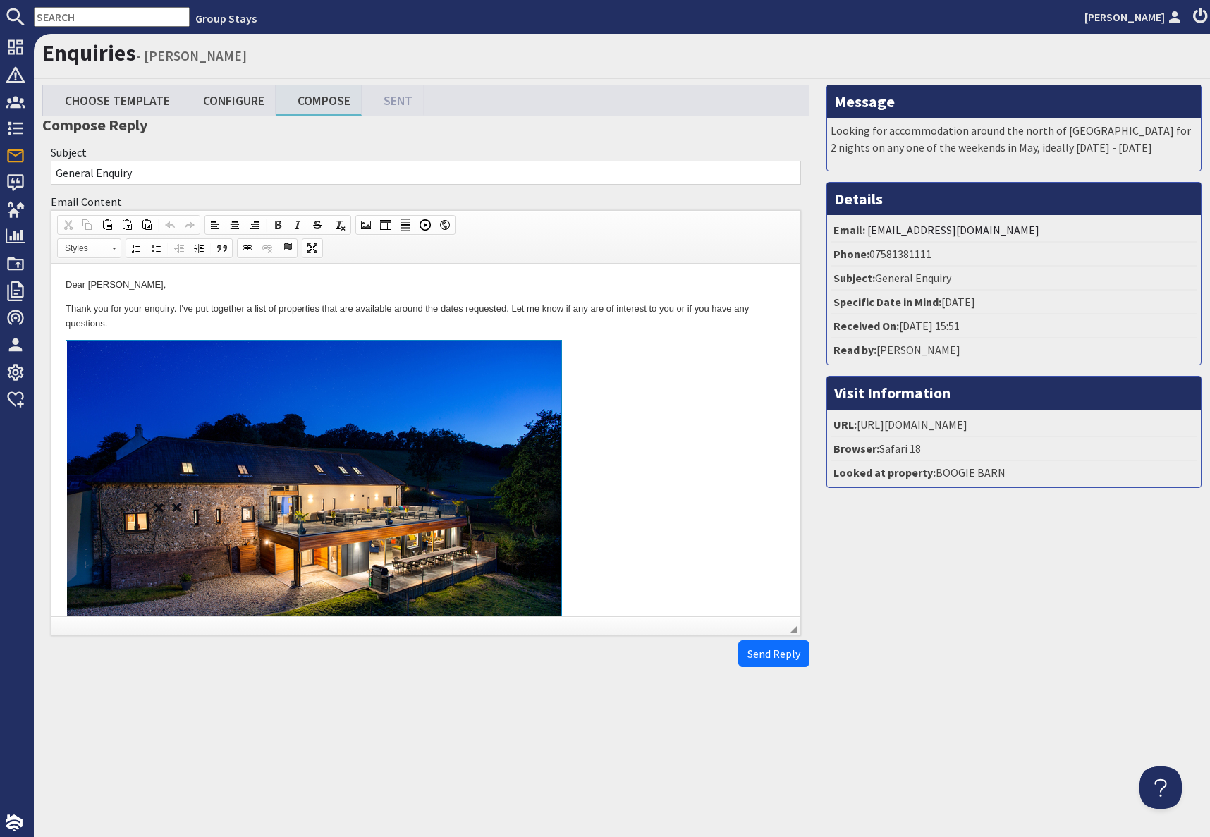
click at [581, 340] on link at bounding box center [426, 502] width 721 height 325
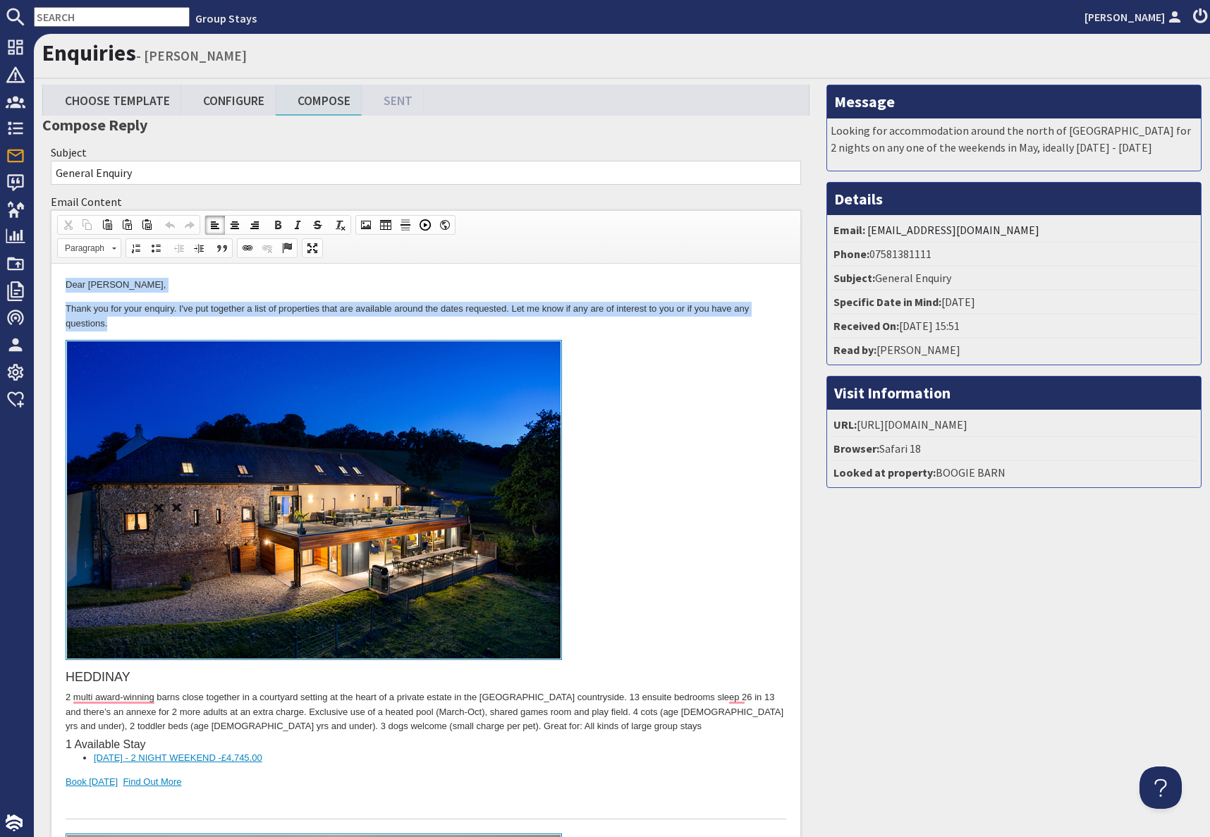
drag, startPoint x: 59, startPoint y: 281, endPoint x: 478, endPoint y: 324, distance: 421.7
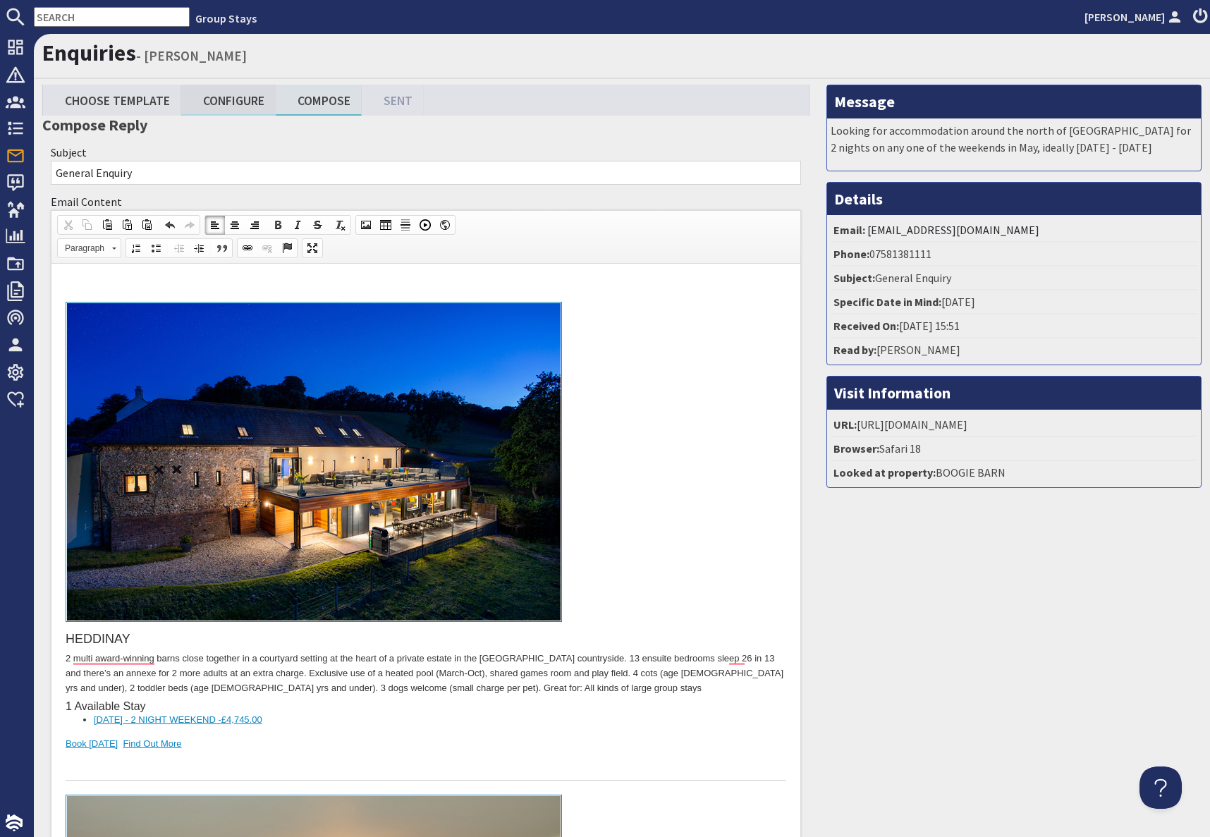
click at [247, 102] on link "Configure" at bounding box center [228, 100] width 94 height 30
type textarea "<p>&nbsp;</p> <div><a href="http://www.groupstays.co.uk/properties/heddinay" st…"
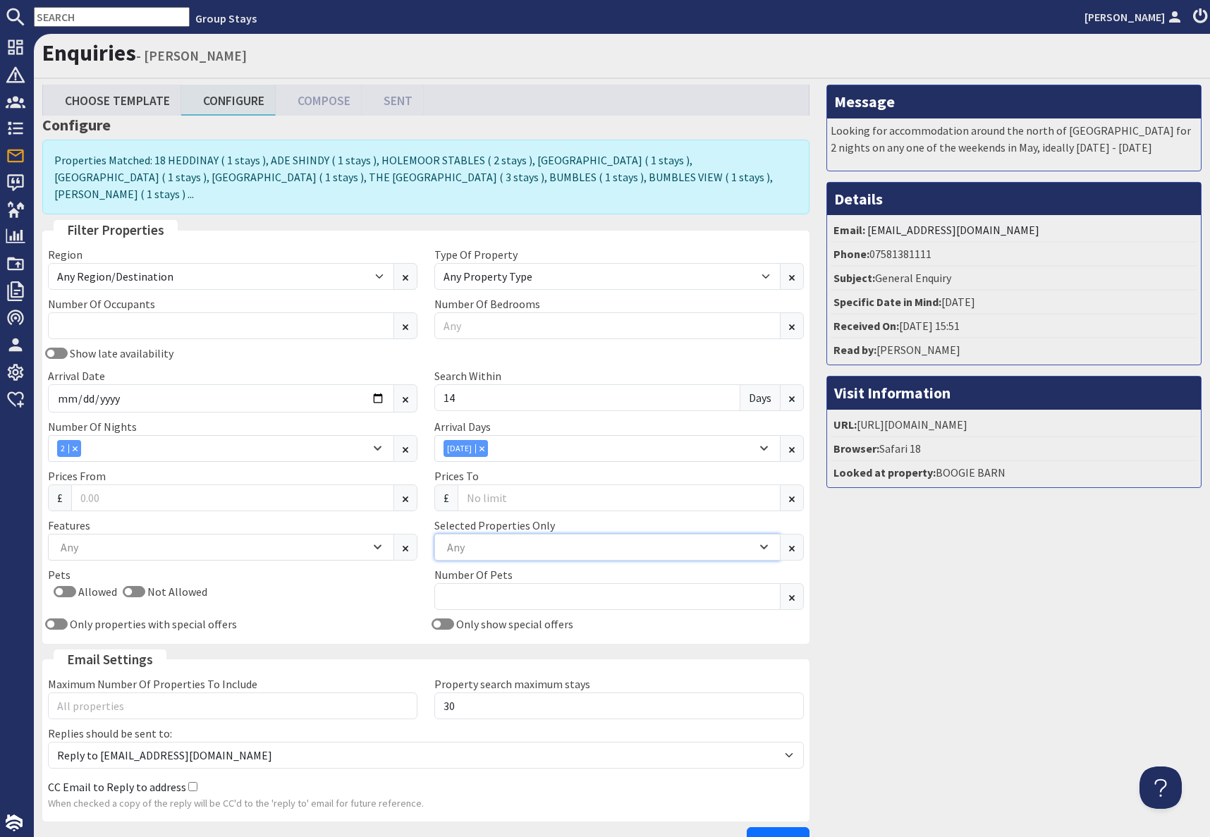
click at [516, 539] on div "Any" at bounding box center [599, 547] width 313 height 16
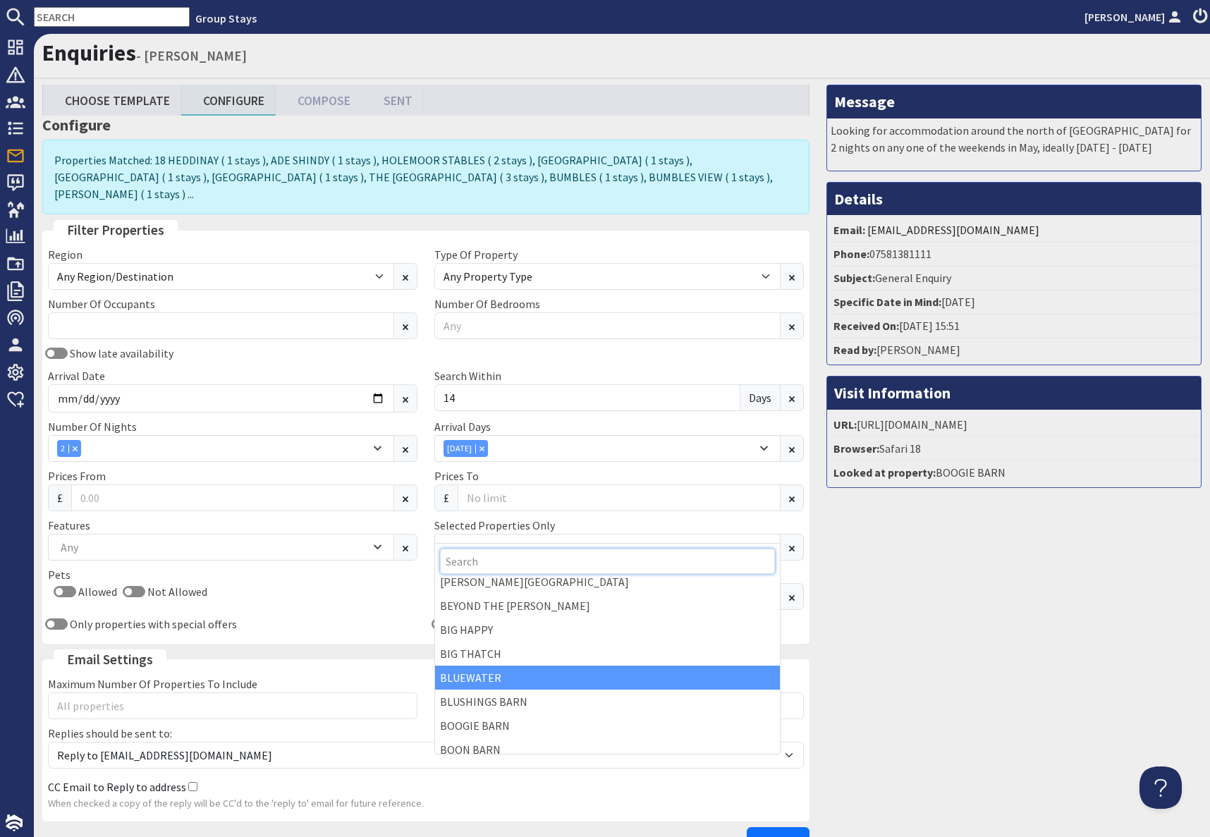
scroll to position [137, 0]
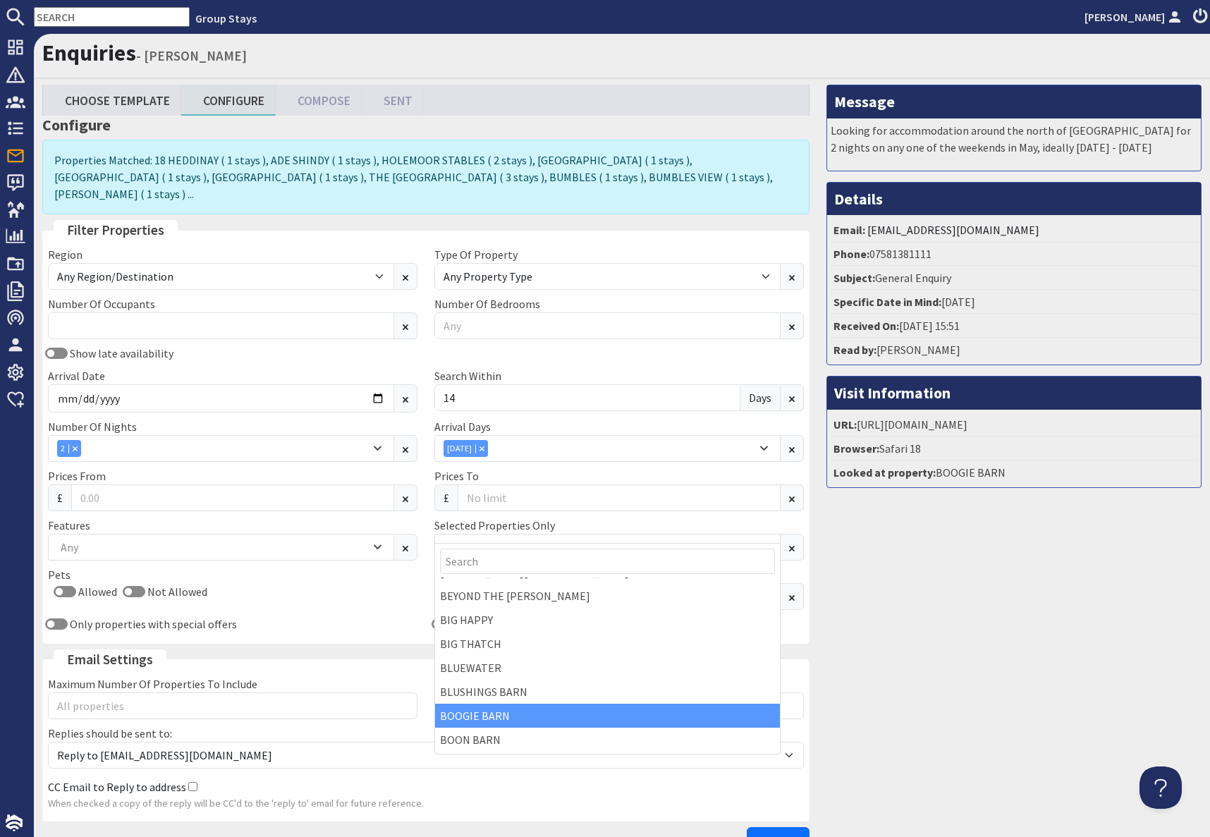
click at [486, 712] on div "BOOGIE BARN" at bounding box center [607, 716] width 345 height 24
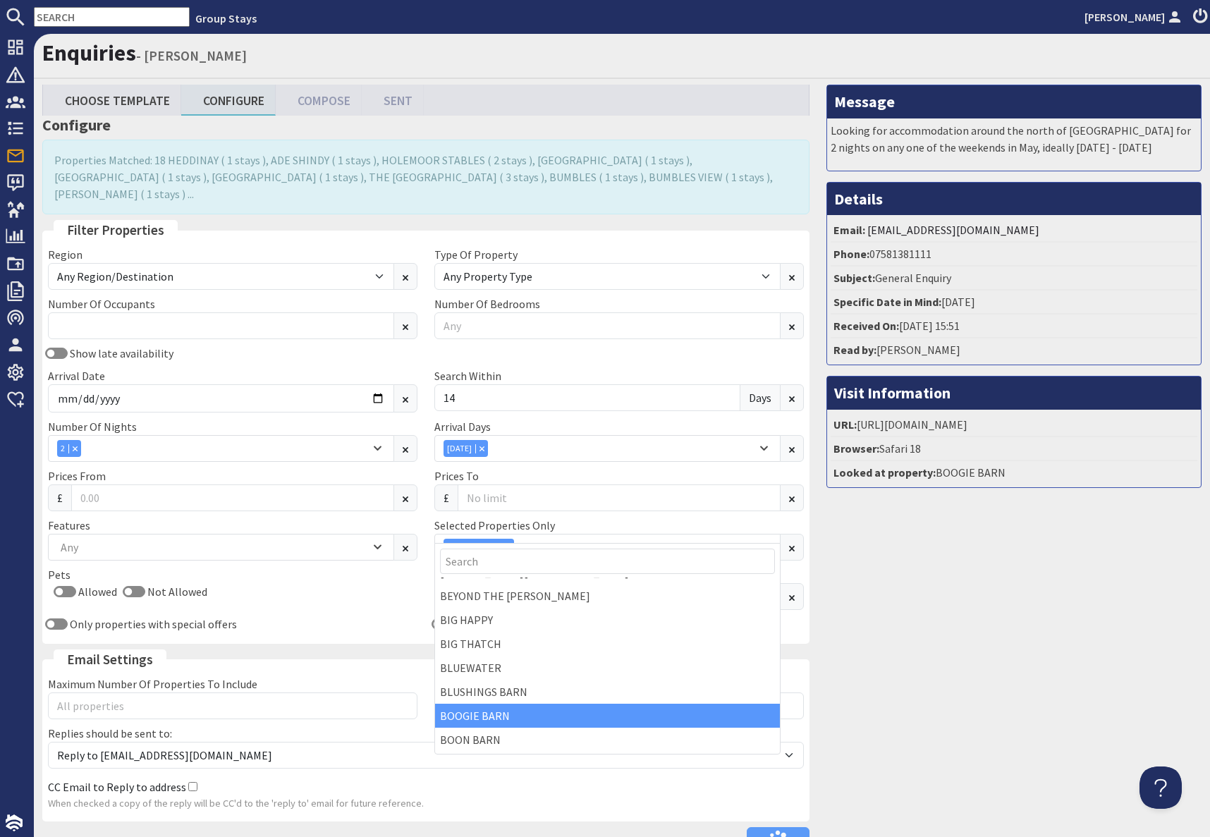
drag, startPoint x: 912, startPoint y: 699, endPoint x: 921, endPoint y: 699, distance: 8.5
click at [914, 699] on div "Message Looking for accommodation around the north of England for 2 nights on a…" at bounding box center [1014, 473] width 392 height 776
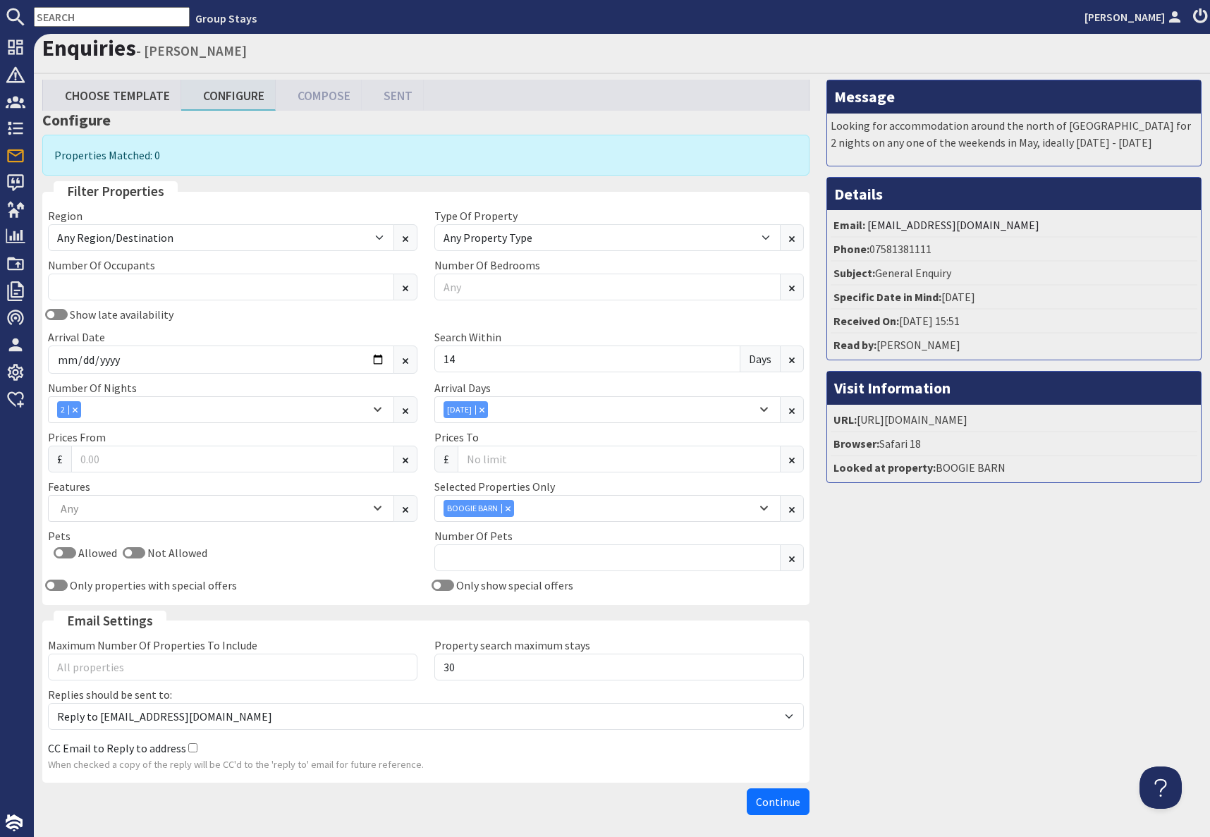
scroll to position [4, 0]
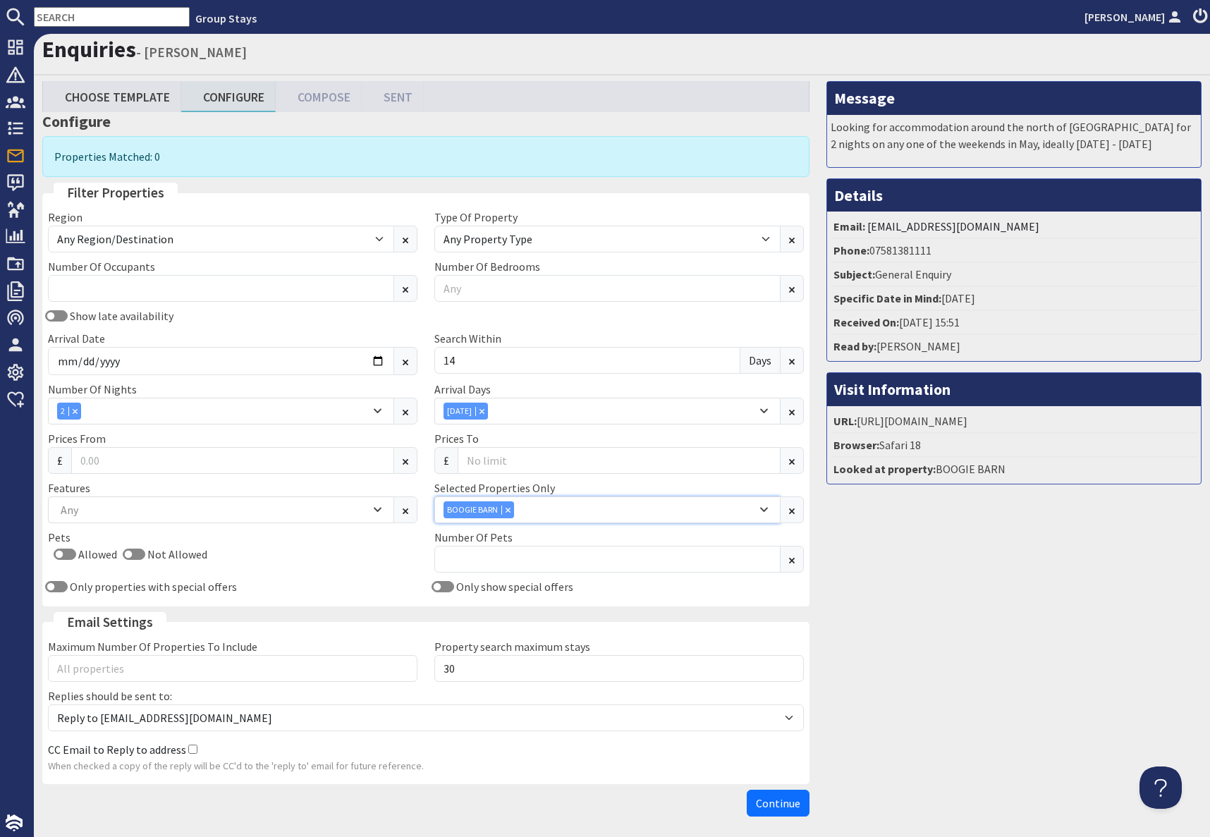
click at [509, 512] on div "BOOGIE BARN" at bounding box center [599, 509] width 313 height 17
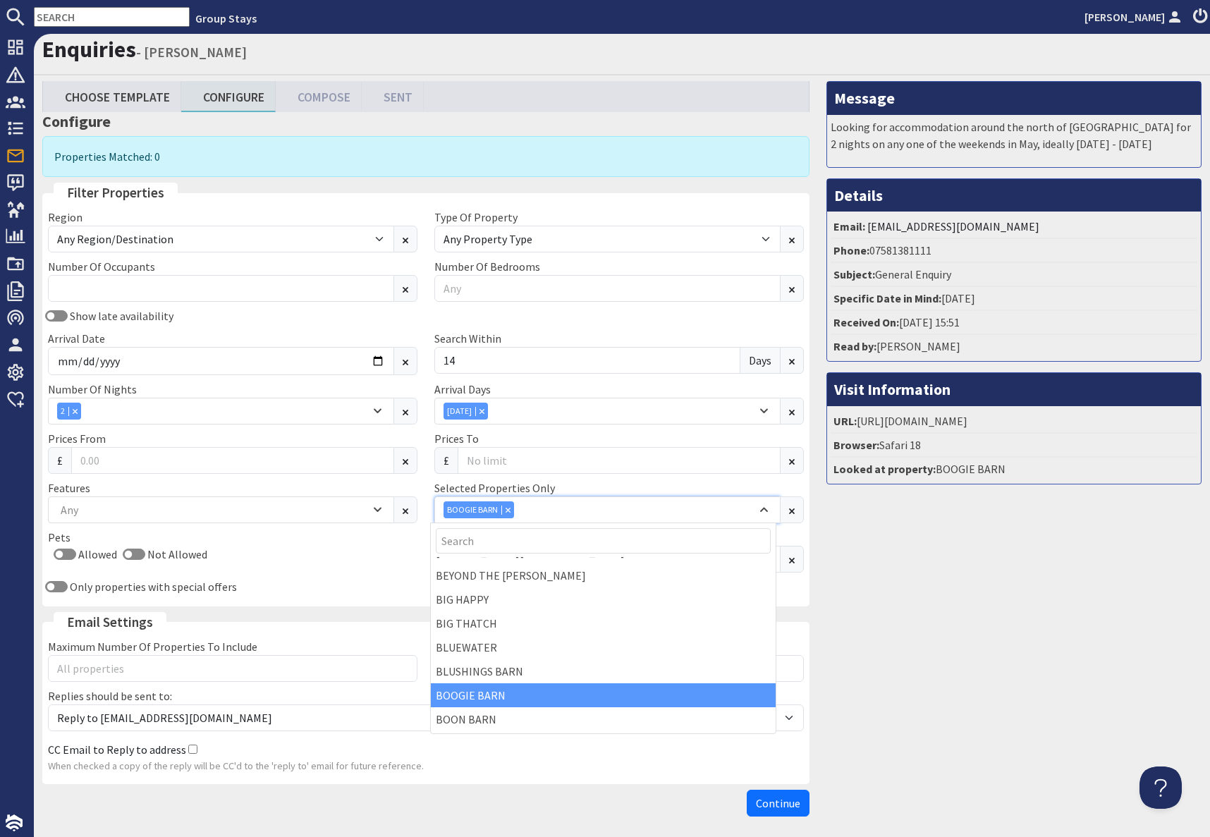
click at [506, 512] on icon "Combobox" at bounding box center [508, 510] width 4 height 4
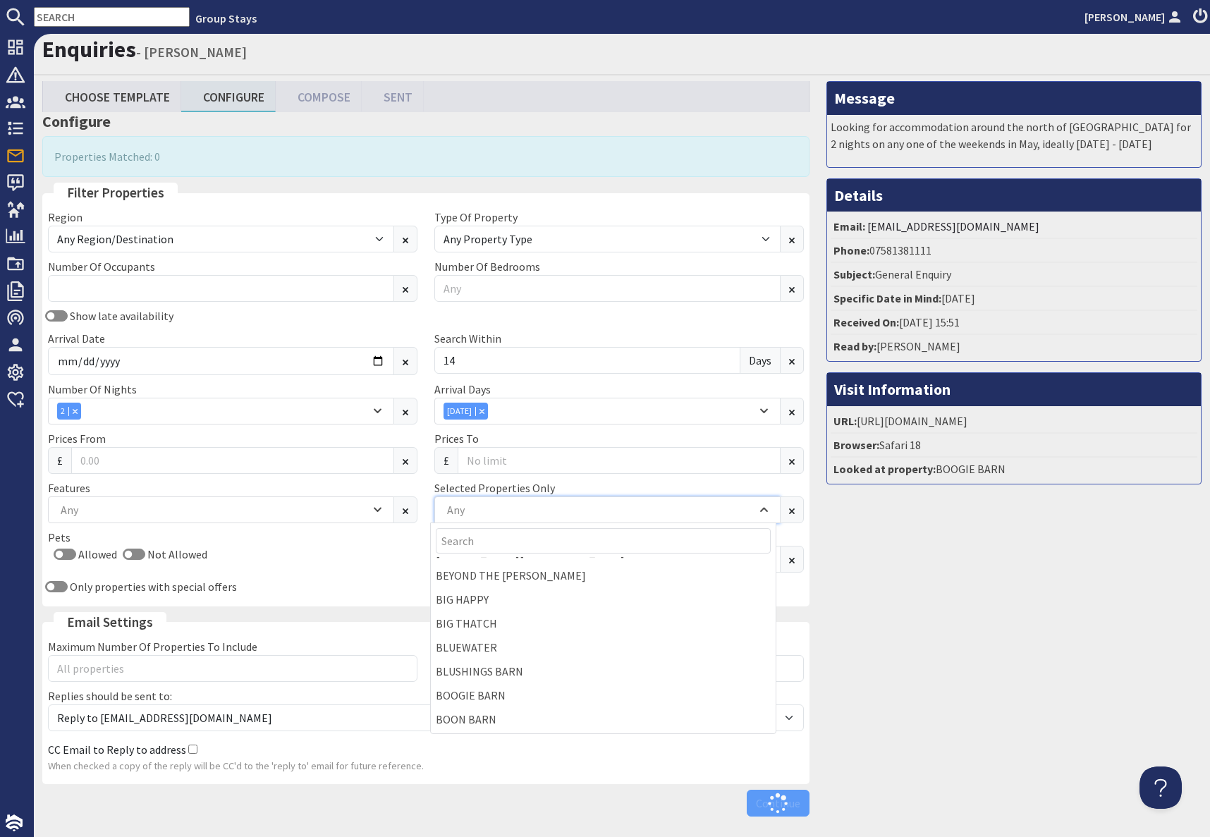
scroll to position [4, 4]
drag, startPoint x: 920, startPoint y: 673, endPoint x: 912, endPoint y: 668, distance: 9.6
click at [918, 672] on div "Message Looking for accommodation around the north of England for 2 nights on a…" at bounding box center [1014, 452] width 392 height 742
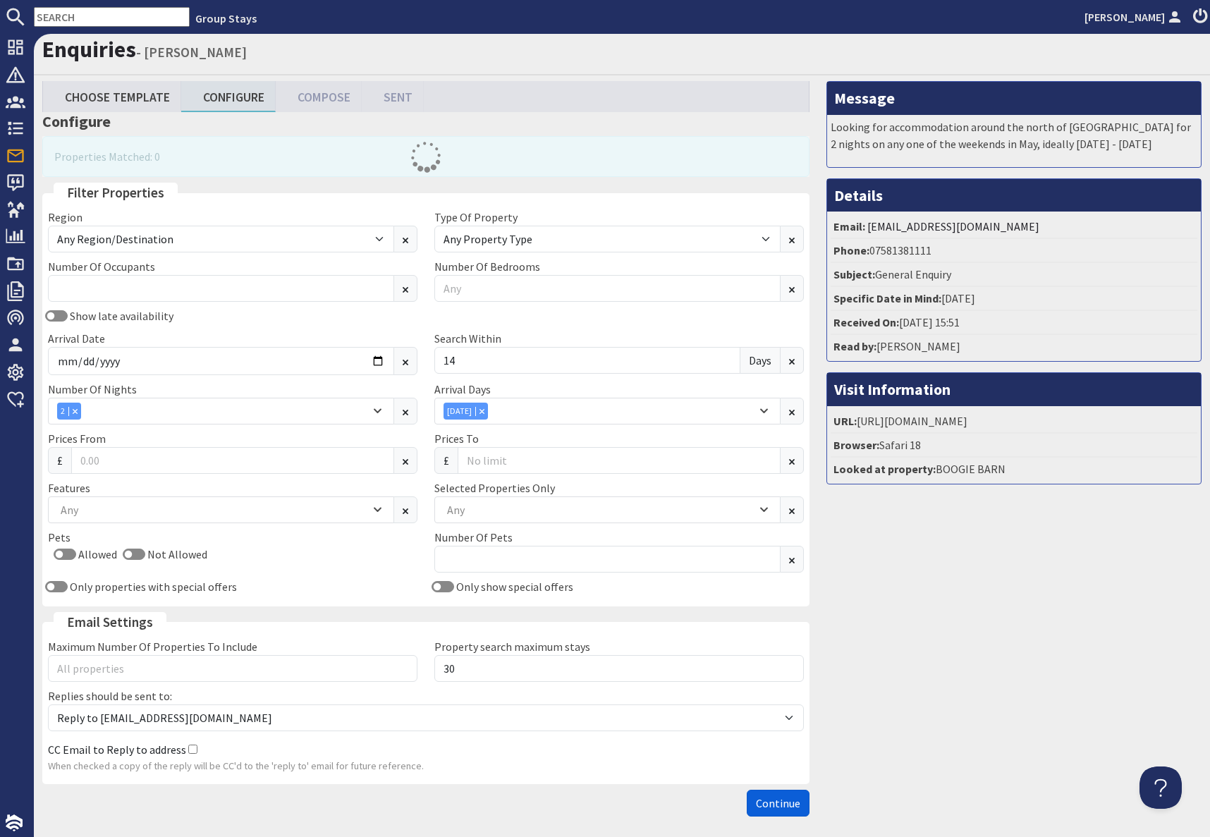
click at [784, 809] on span "Continue" at bounding box center [778, 803] width 44 height 14
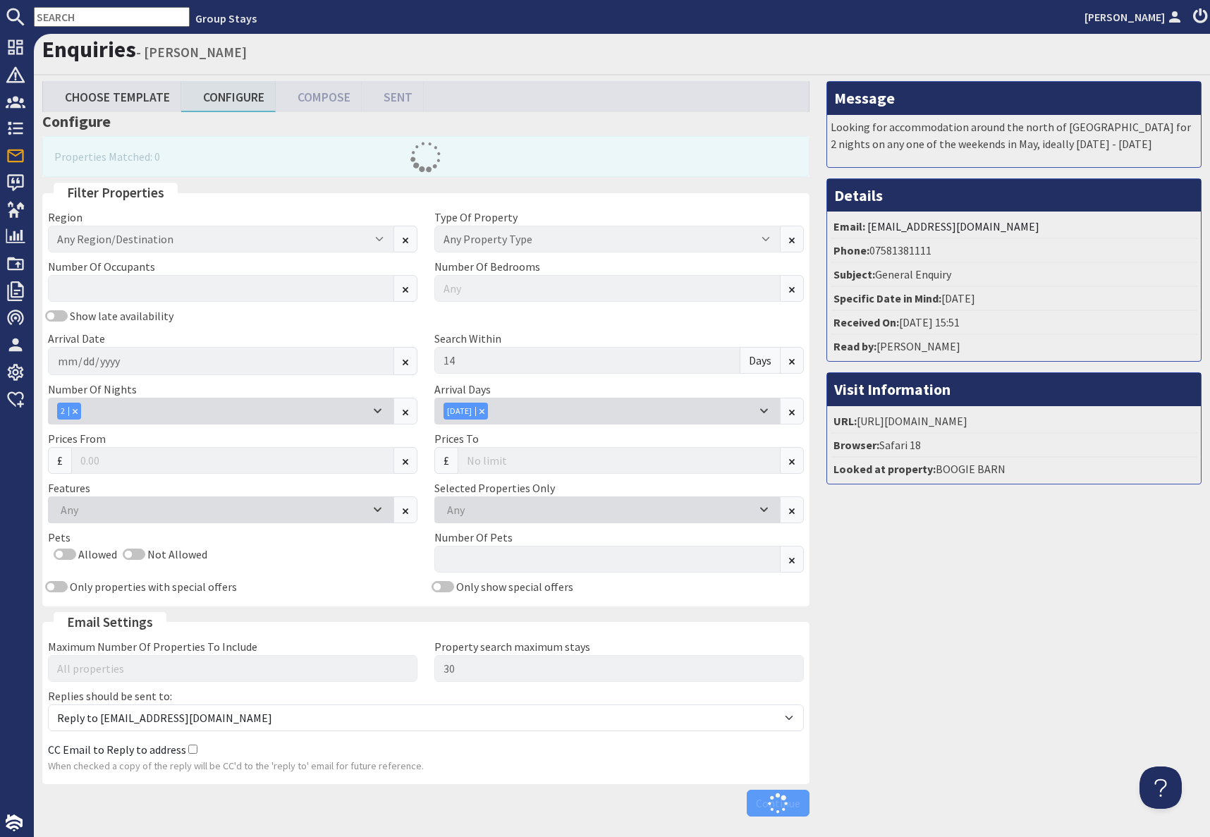
scroll to position [4, 3]
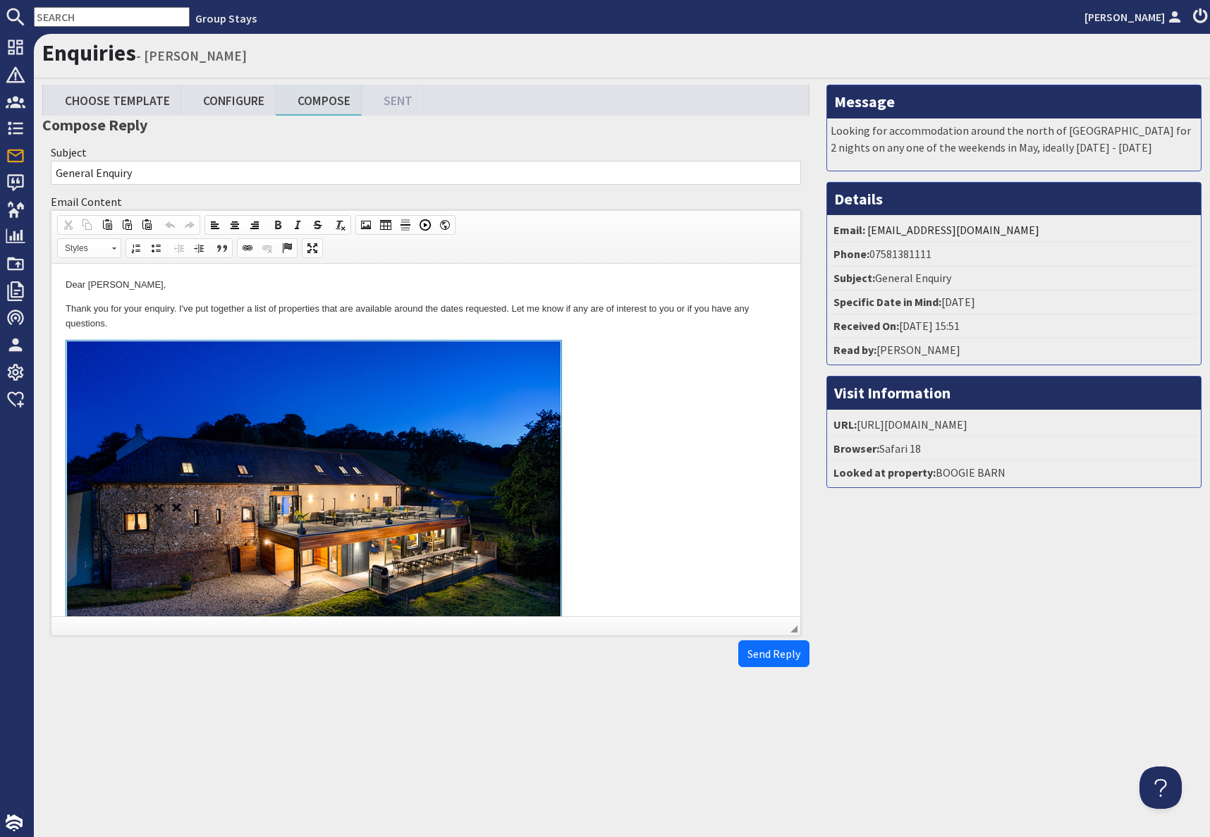
drag, startPoint x: 569, startPoint y: 369, endPoint x: 633, endPoint y: 404, distance: 72.9
click at [570, 369] on link "To enrich screen reader interactions, please activate Accessibility in Grammarl…" at bounding box center [426, 502] width 721 height 325
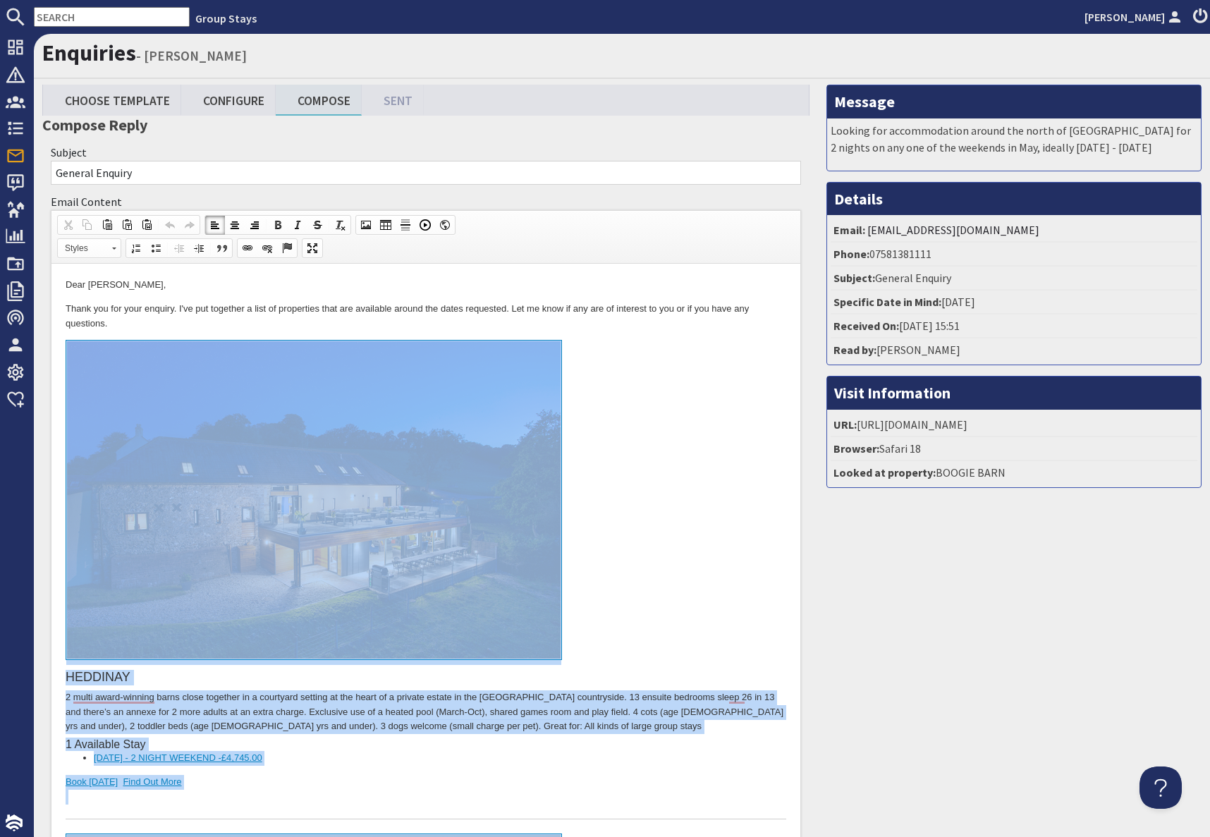
drag, startPoint x: 230, startPoint y: 9156, endPoint x: 267, endPoint y: 421, distance: 8735.4
copy body "HEDDINAY 2 multi award-winning barns close together in a courtyard setting at t…"
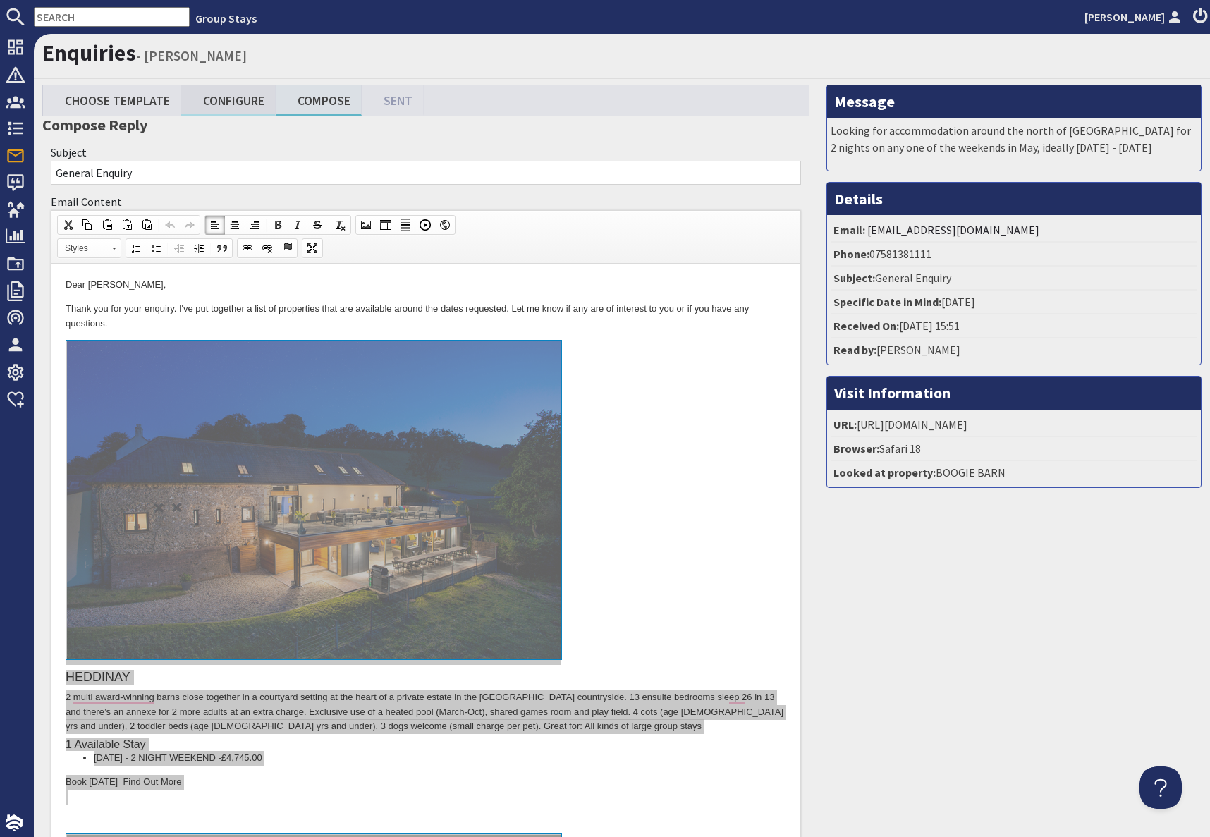
click at [224, 105] on link "Configure" at bounding box center [228, 100] width 94 height 30
type textarea "<p>Dear Melissa Hall,</p> <p>Thank you for your enquiry. I&#39;ve put together …"
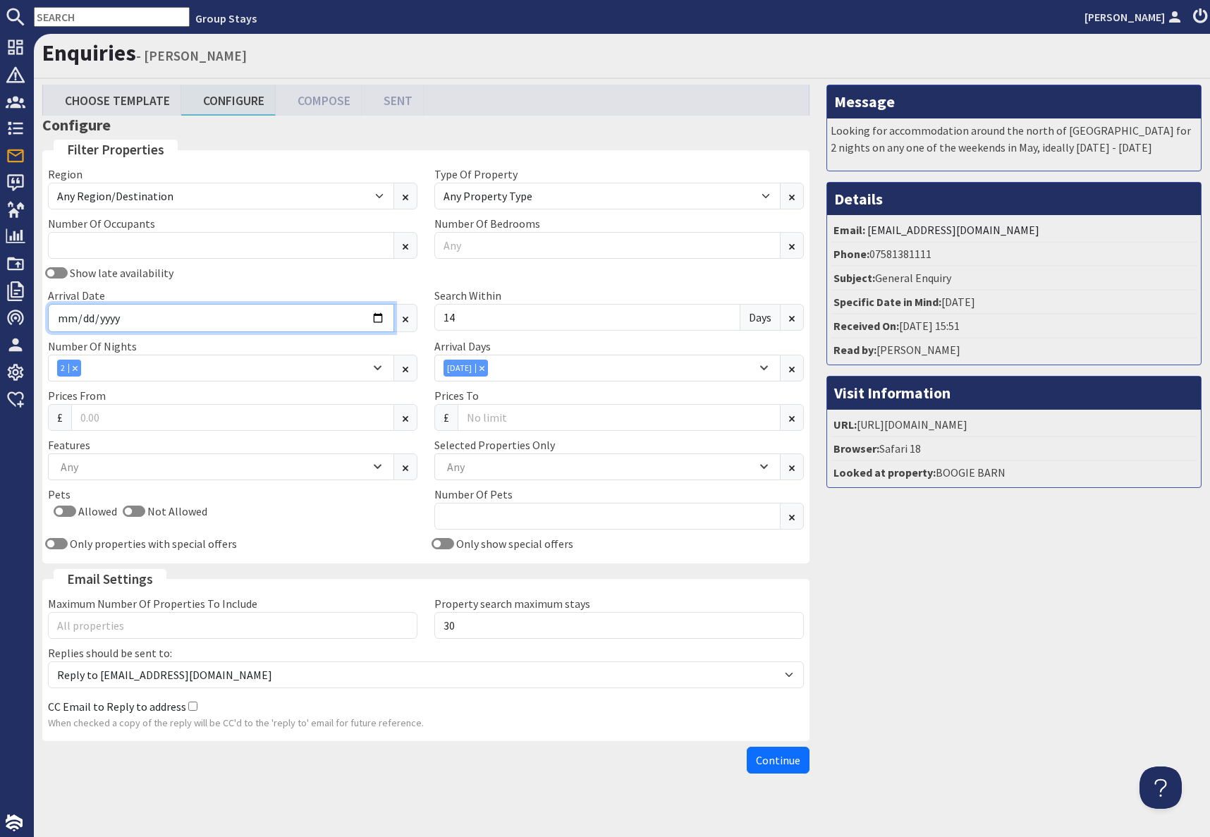
click at [380, 318] on div "Region Any Region/Destination UK UK / England UK / England / Bristol UK / Engla…" at bounding box center [425, 362] width 773 height 392
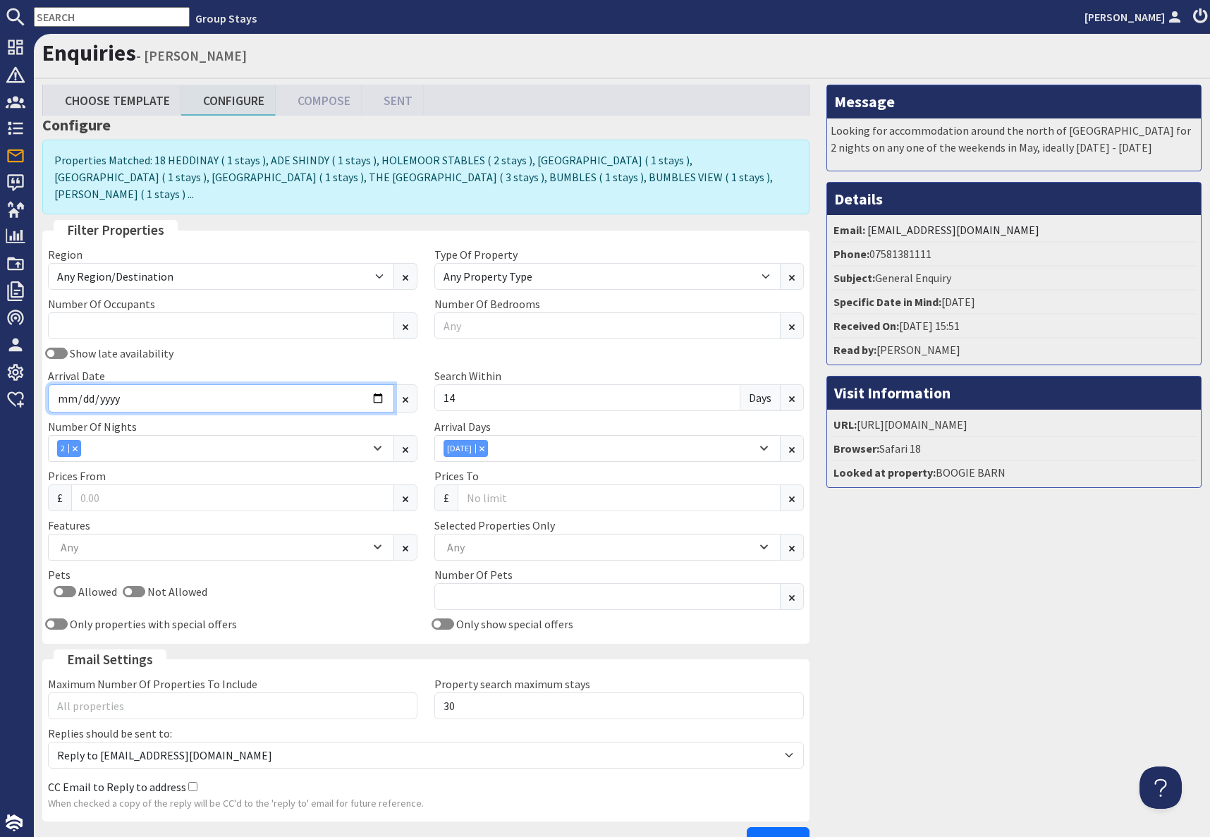
click at [376, 384] on input "2025-09-12" at bounding box center [221, 398] width 346 height 28
click at [372, 384] on input "2025-09-12" at bounding box center [221, 398] width 346 height 28
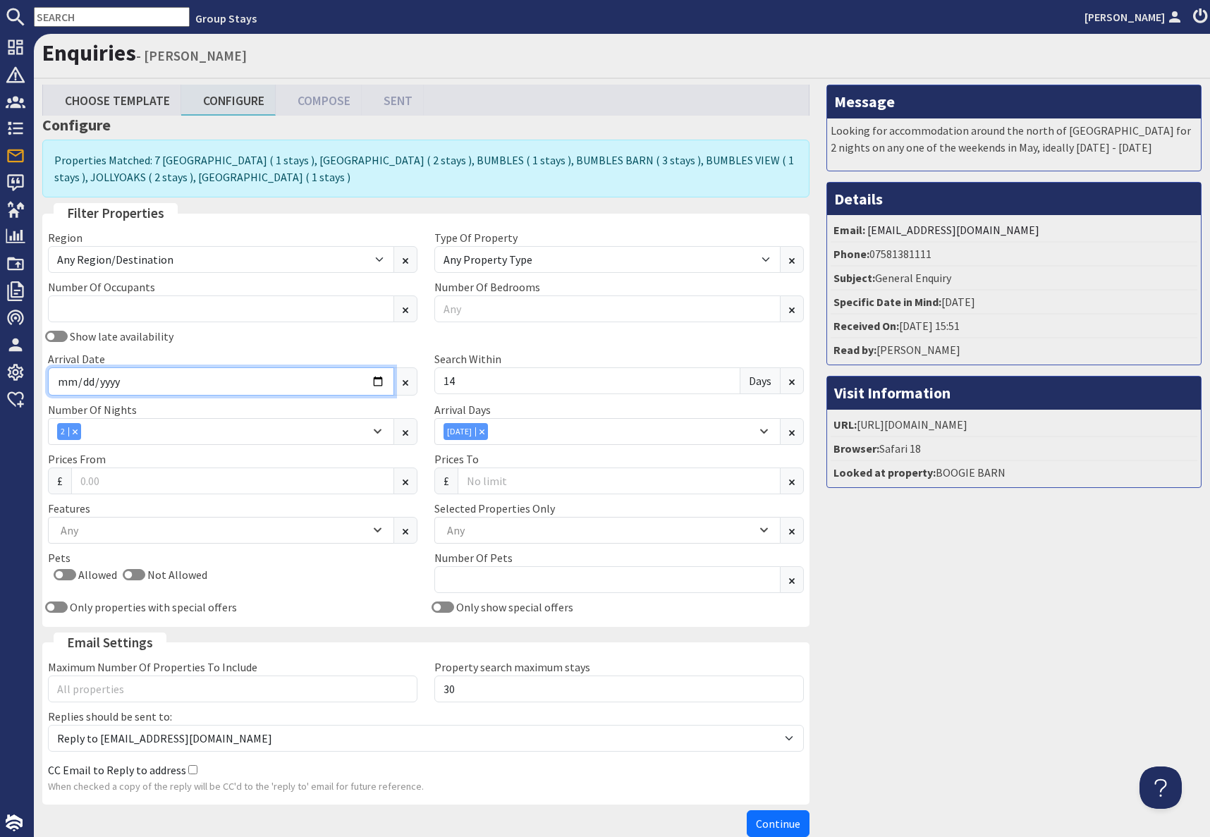
type input "2026-05-15"
click at [479, 523] on div "Any" at bounding box center [599, 530] width 313 height 16
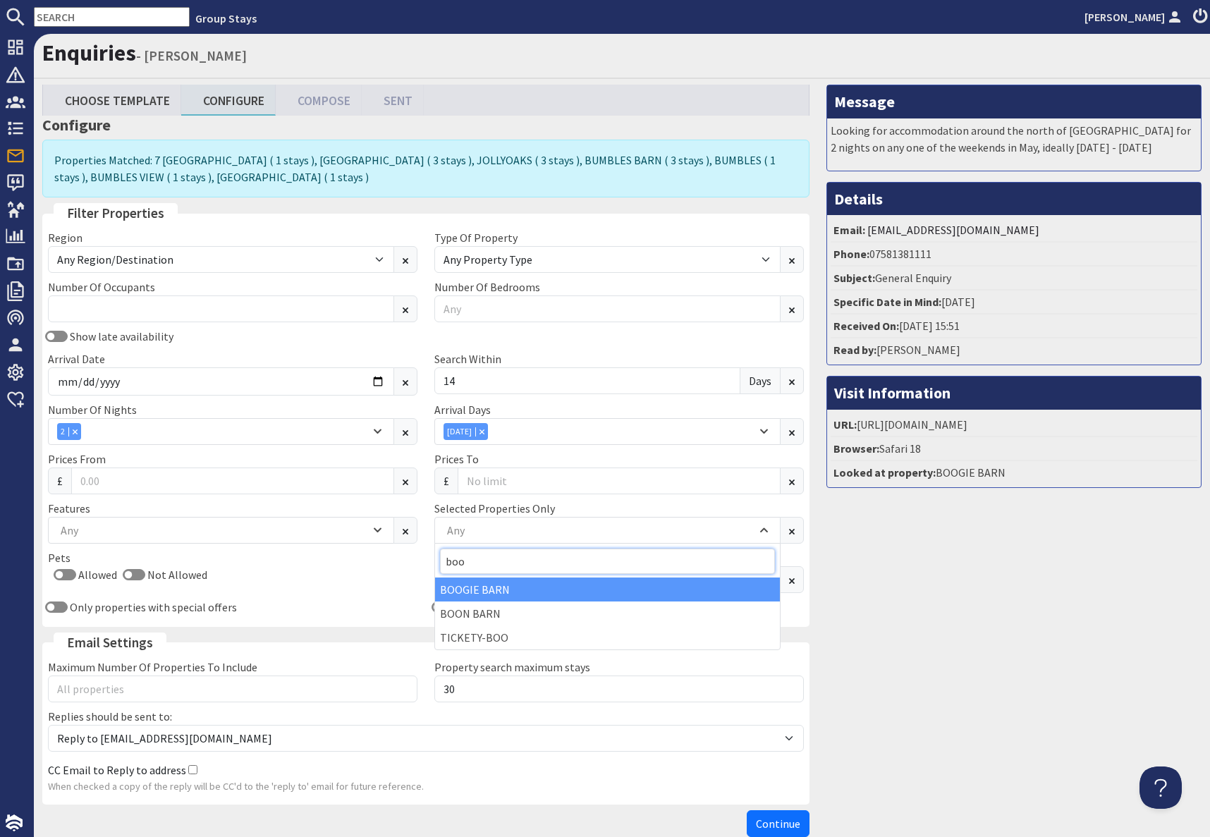
type input "boo"
click at [487, 593] on div "BOOGIE BARN" at bounding box center [607, 589] width 345 height 24
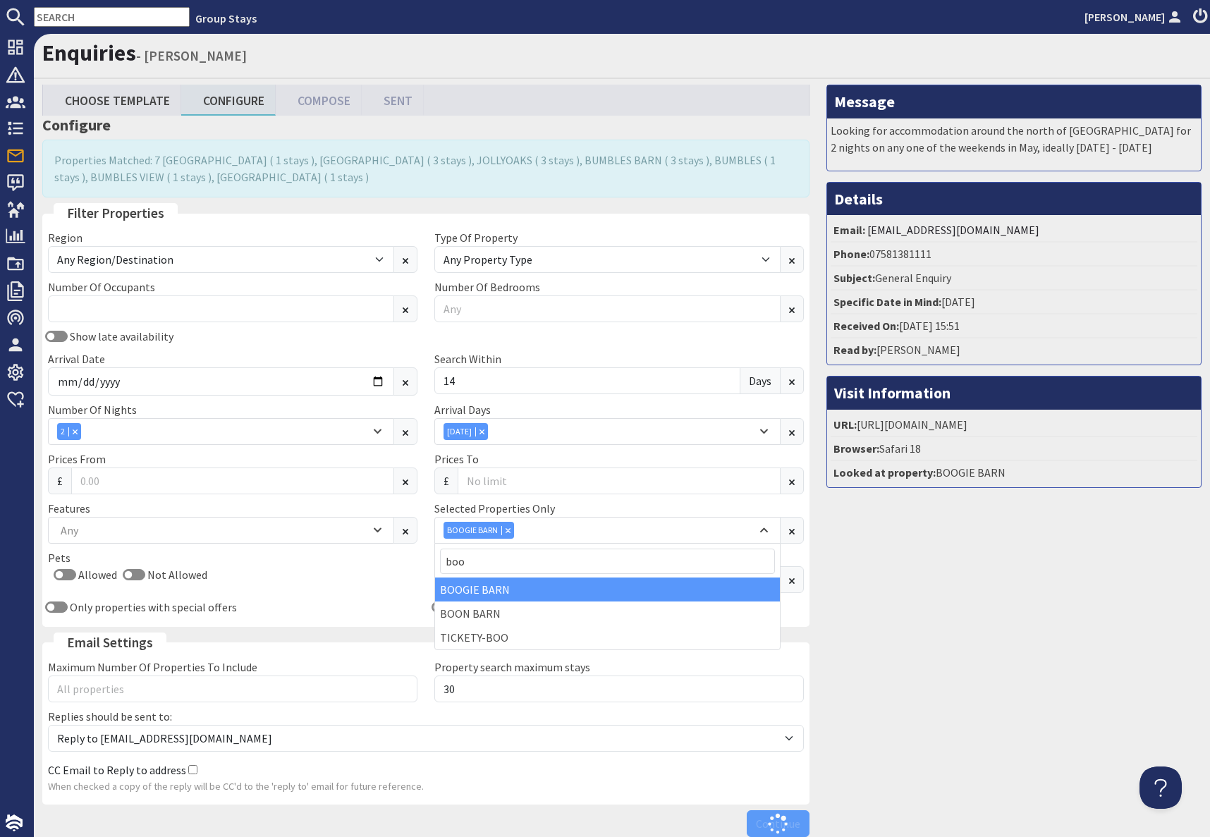
click at [1099, 661] on div "Message Looking for accommodation around the north of England for 2 nights on a…" at bounding box center [1014, 464] width 392 height 759
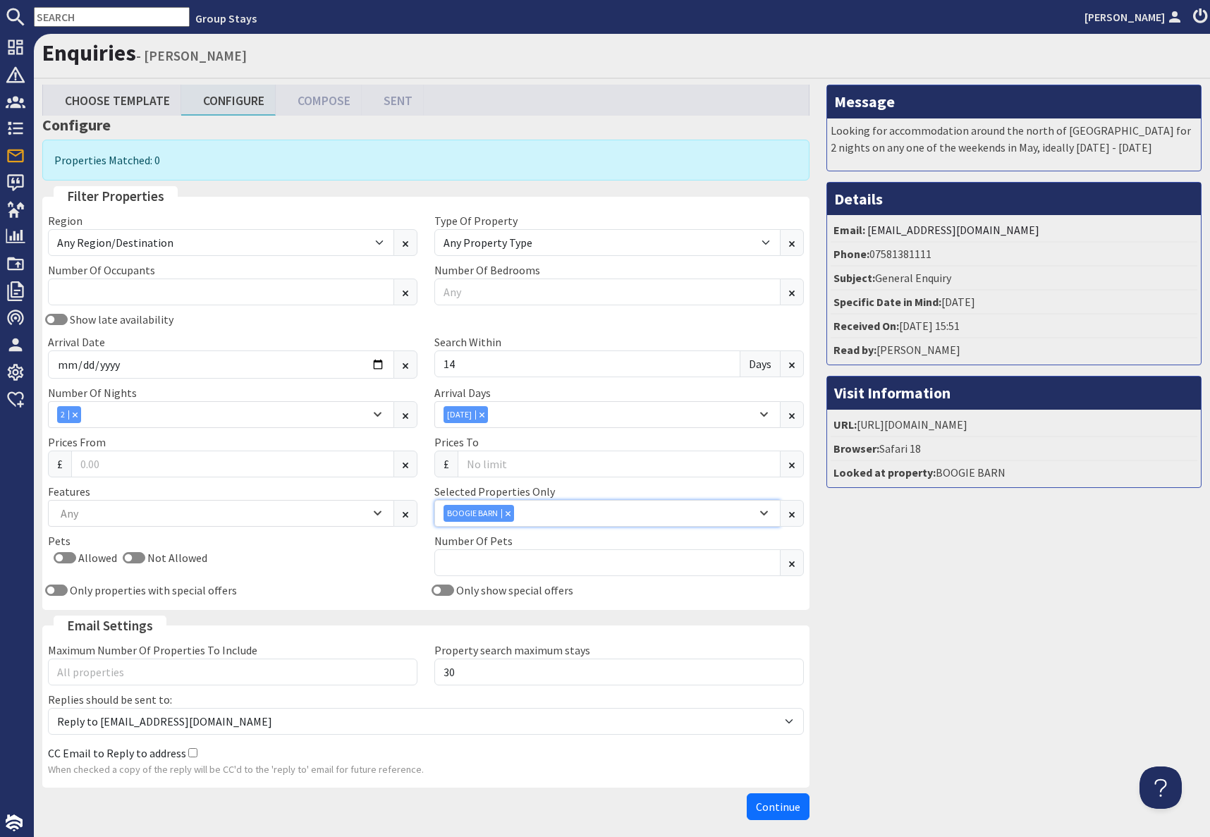
click at [507, 513] on icon "Combobox" at bounding box center [508, 513] width 4 height 4
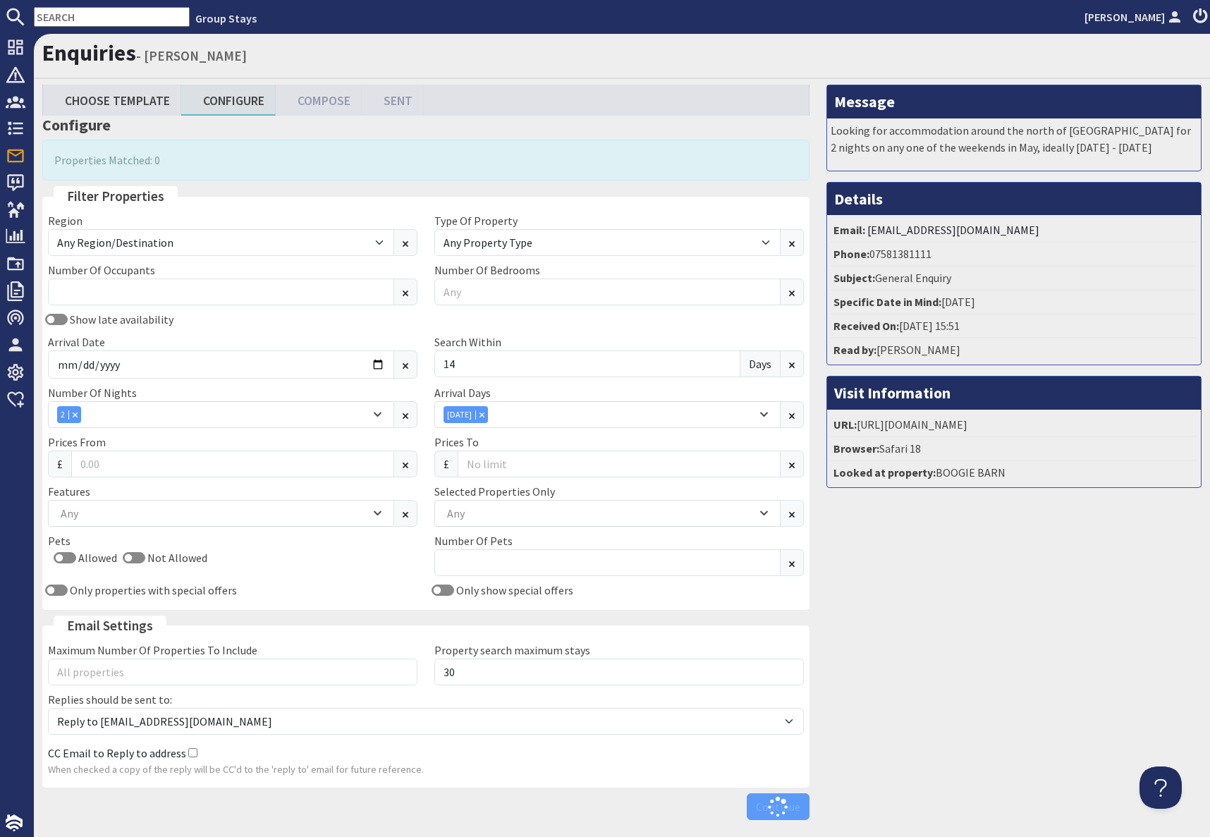
click at [925, 681] on div "Message Looking for accommodation around the north of England for 2 nights on a…" at bounding box center [1014, 456] width 392 height 742
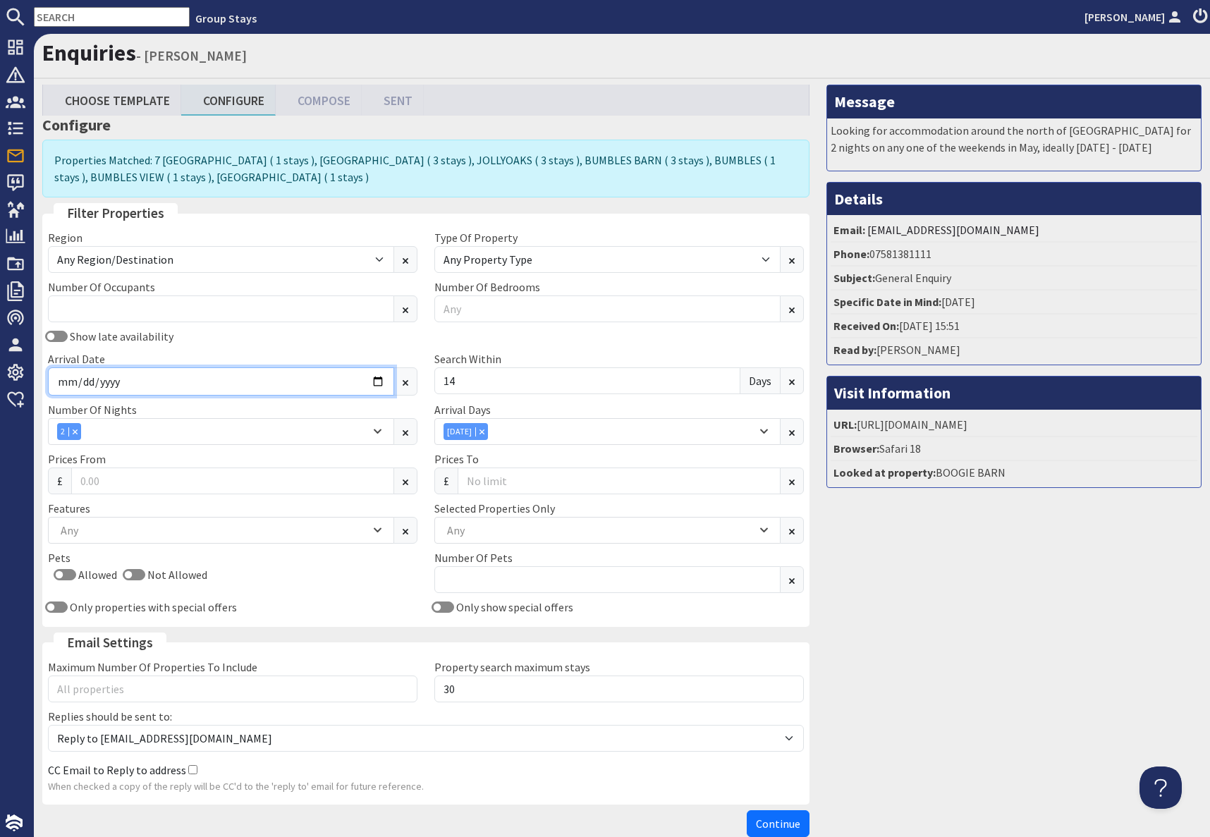
click at [380, 382] on input "2026-05-15" at bounding box center [221, 381] width 346 height 28
drag, startPoint x: 903, startPoint y: 695, endPoint x: 880, endPoint y: 693, distance: 22.7
click at [895, 694] on div "Message Looking for accommodation around the north of England for 2 nights on a…" at bounding box center [1014, 464] width 392 height 759
click at [779, 821] on span "Continue" at bounding box center [778, 823] width 44 height 14
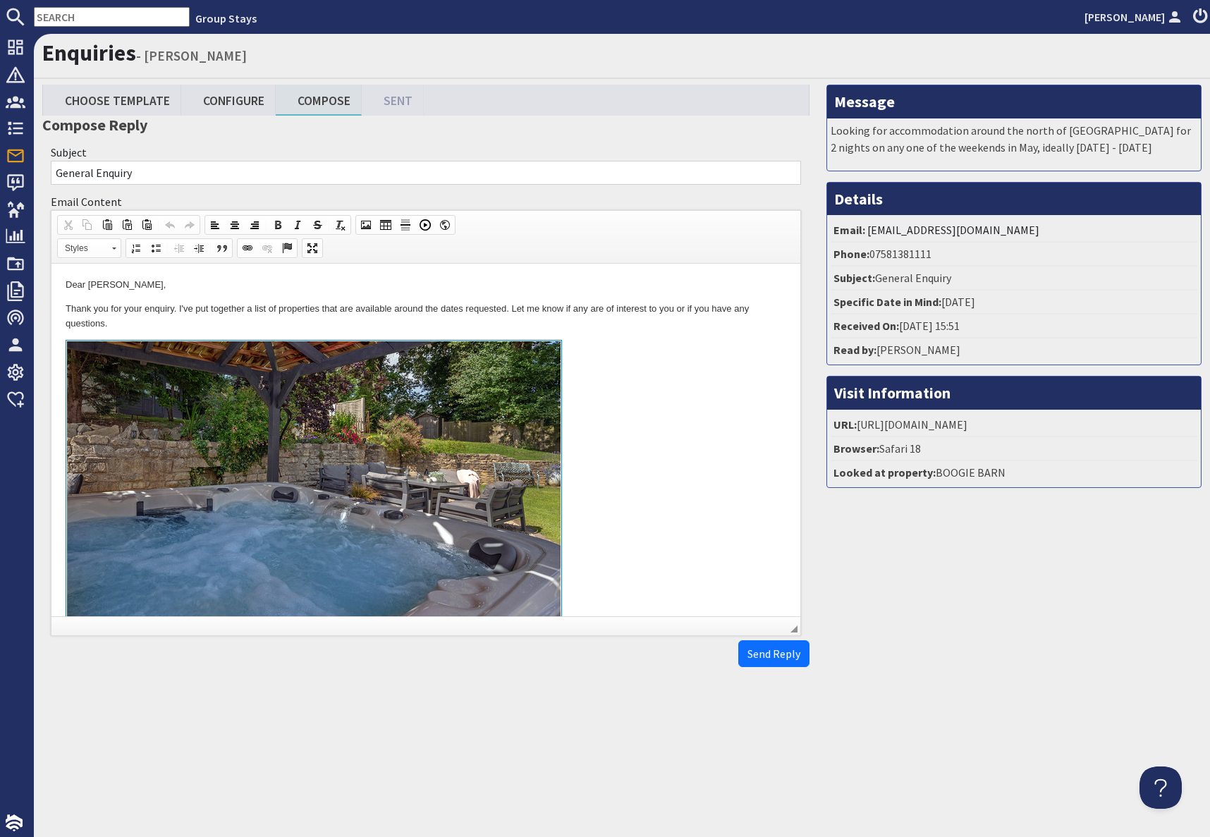
click at [532, 319] on p "Thank you for your enquiry. I've put together a list of properties that are ava…" at bounding box center [426, 317] width 721 height 30
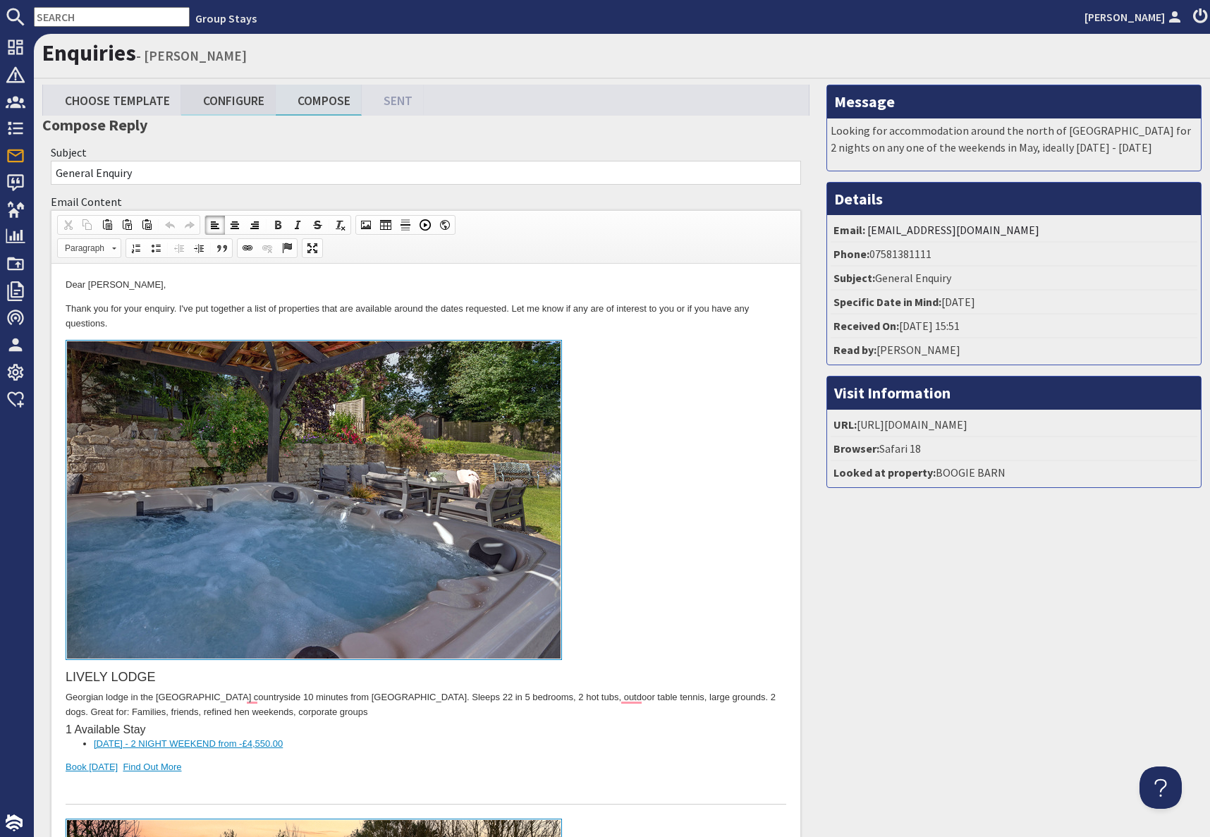
click at [237, 101] on link "Configure" at bounding box center [228, 100] width 94 height 30
type textarea "<p>Dear Melissa Hall,</p> <p>Thank you for your enquiry. I&#39;ve put together …"
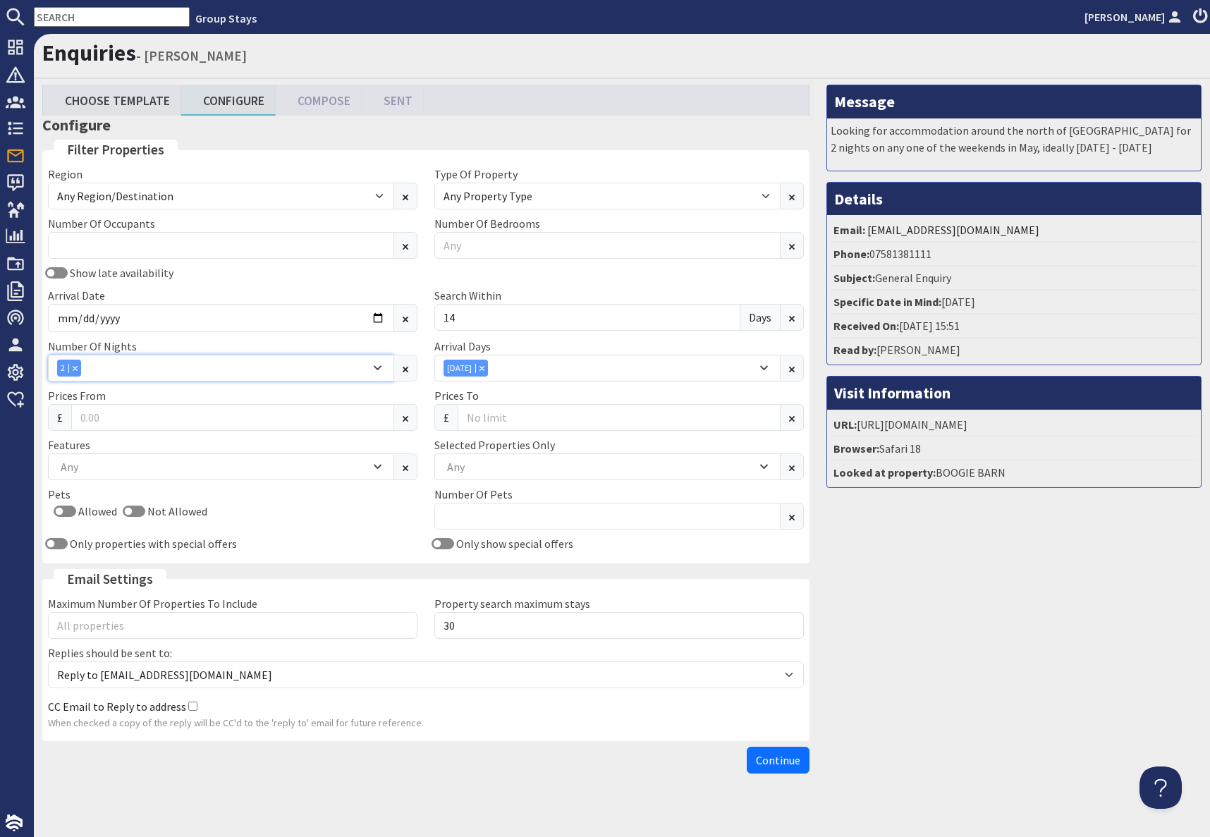
click at [128, 367] on div "2" at bounding box center [213, 368] width 313 height 17
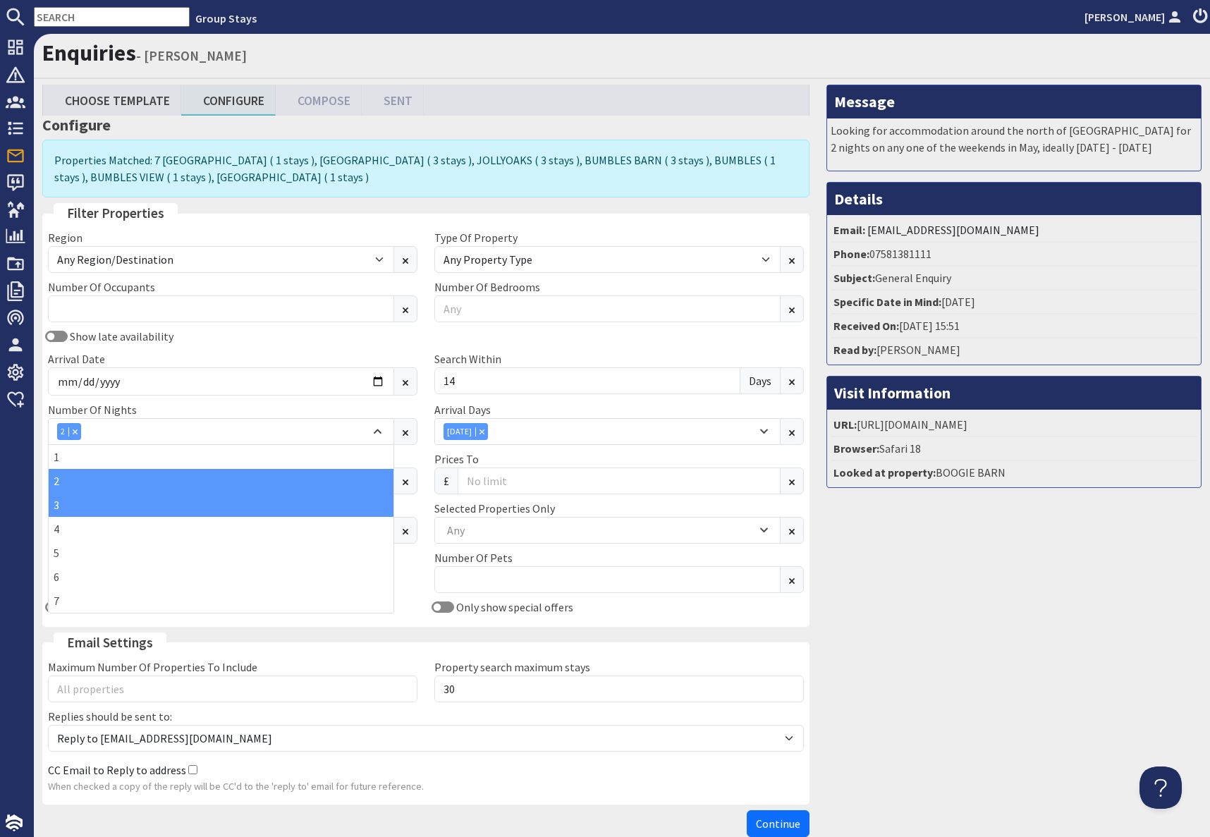
click at [67, 505] on div "3" at bounding box center [221, 505] width 345 height 24
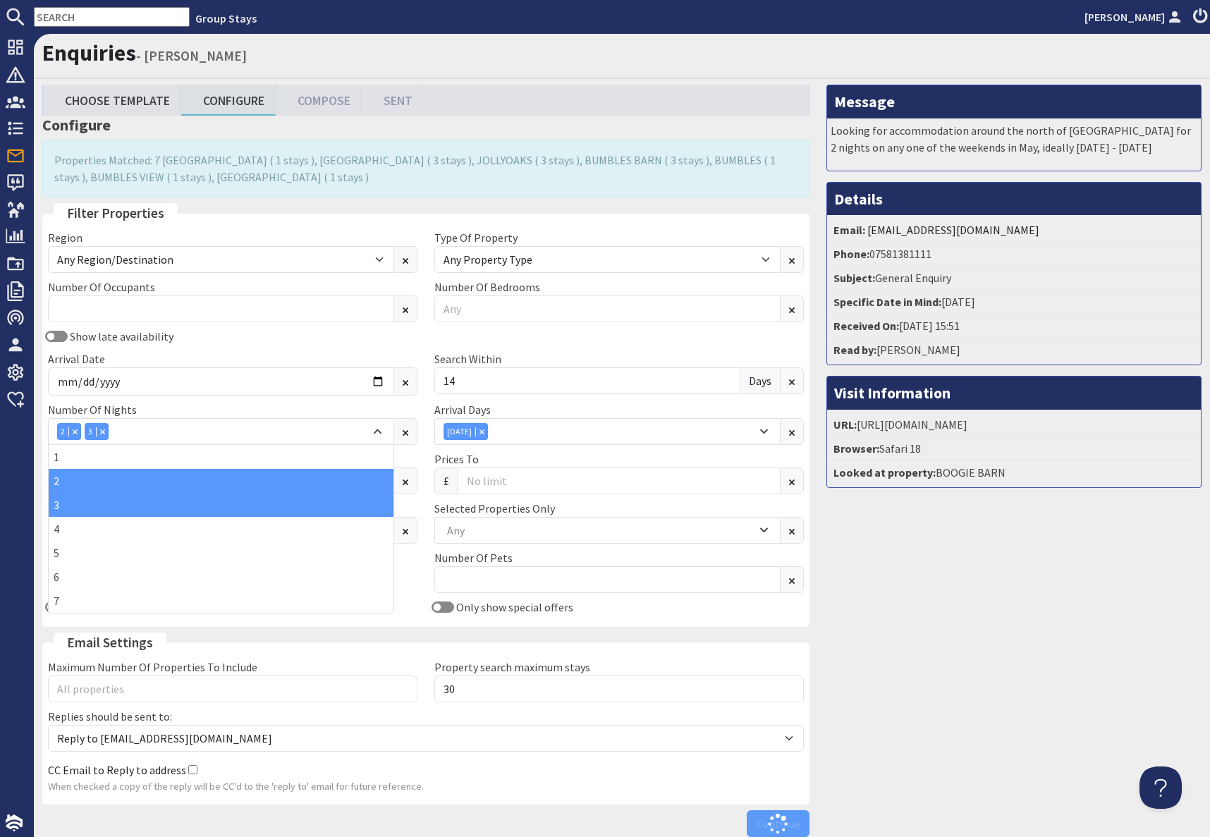
click at [965, 616] on div "Message Looking for accommodation around the north of England for 2 nights on a…" at bounding box center [1014, 464] width 392 height 759
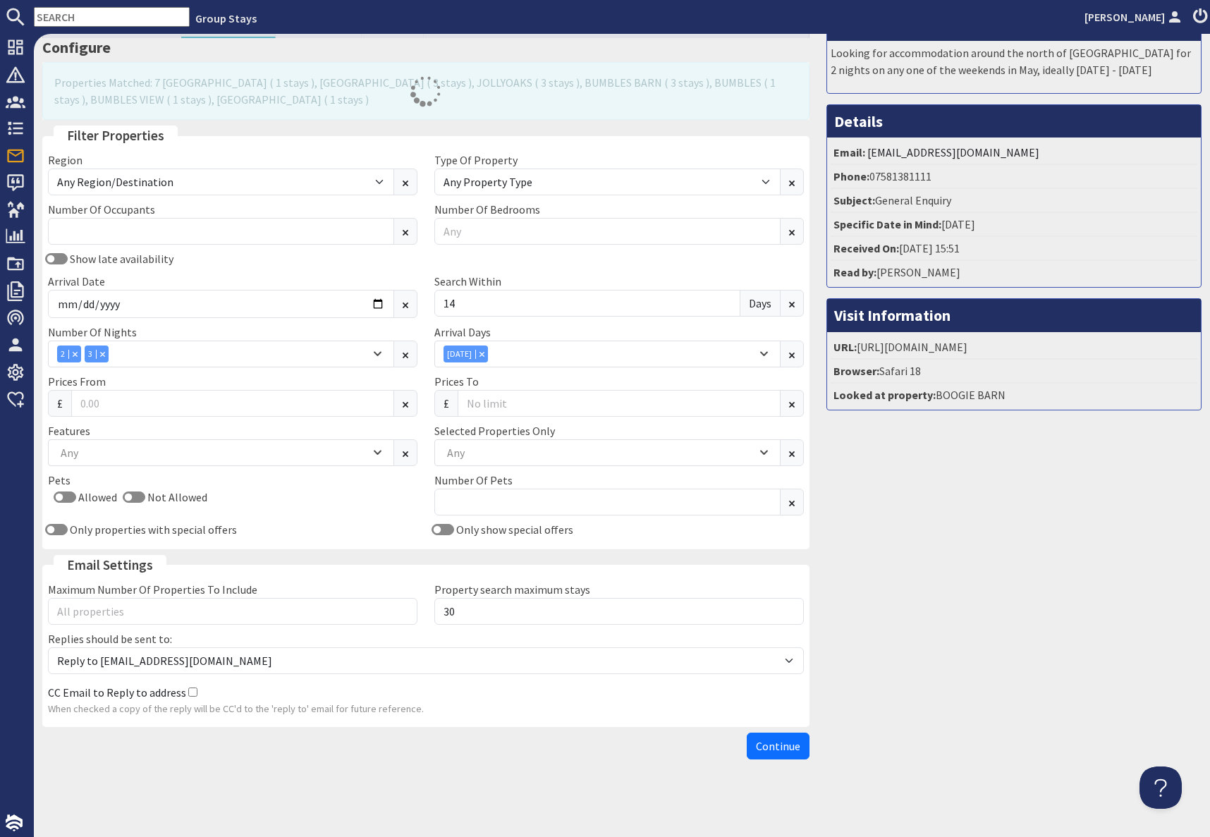
scroll to position [77, 0]
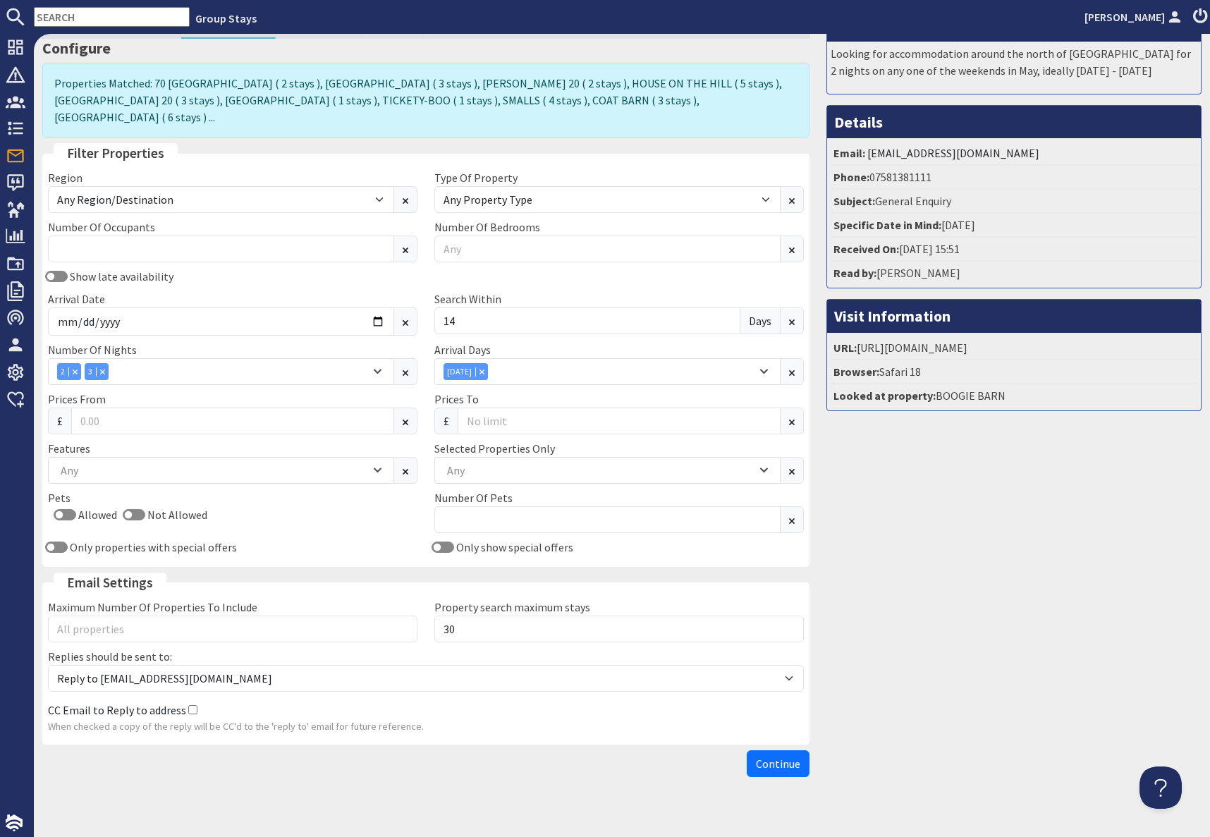
click at [774, 757] on span "Continue" at bounding box center [778, 764] width 44 height 14
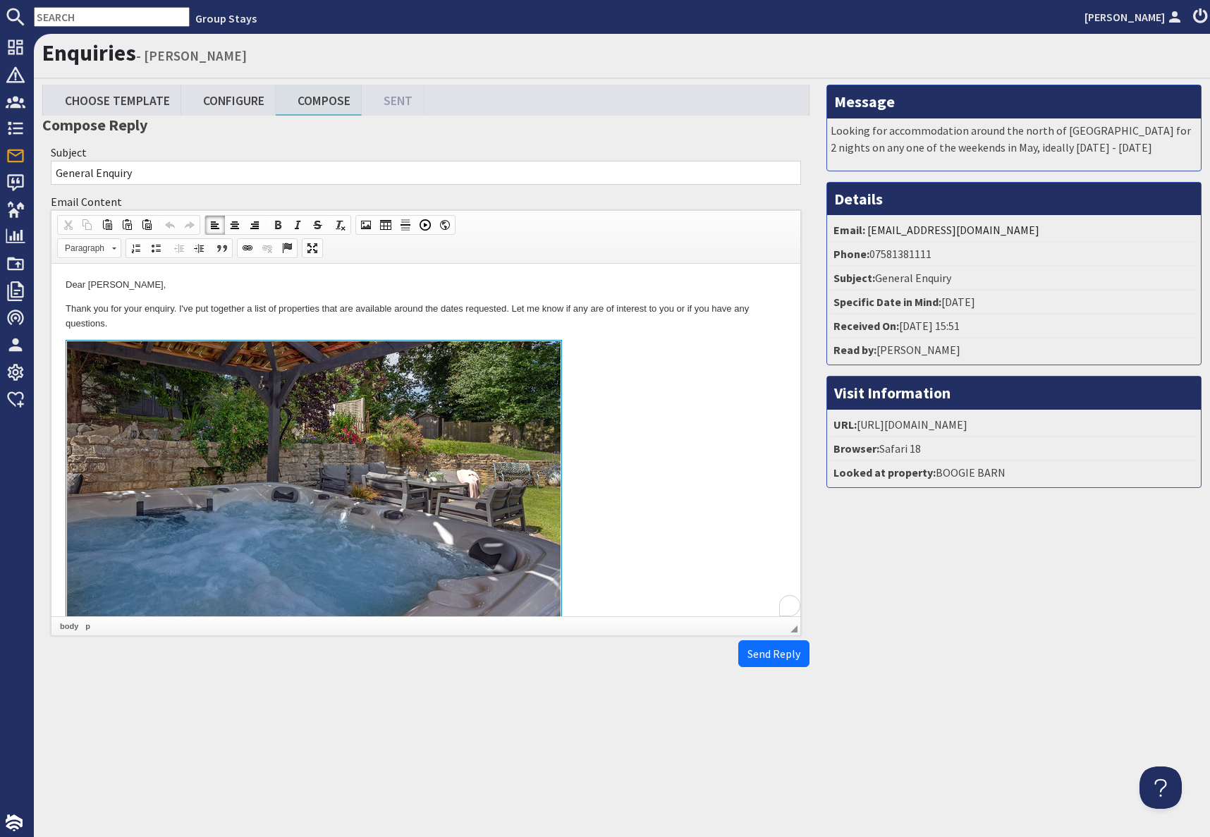
click at [628, 454] on link at bounding box center [426, 502] width 721 height 325
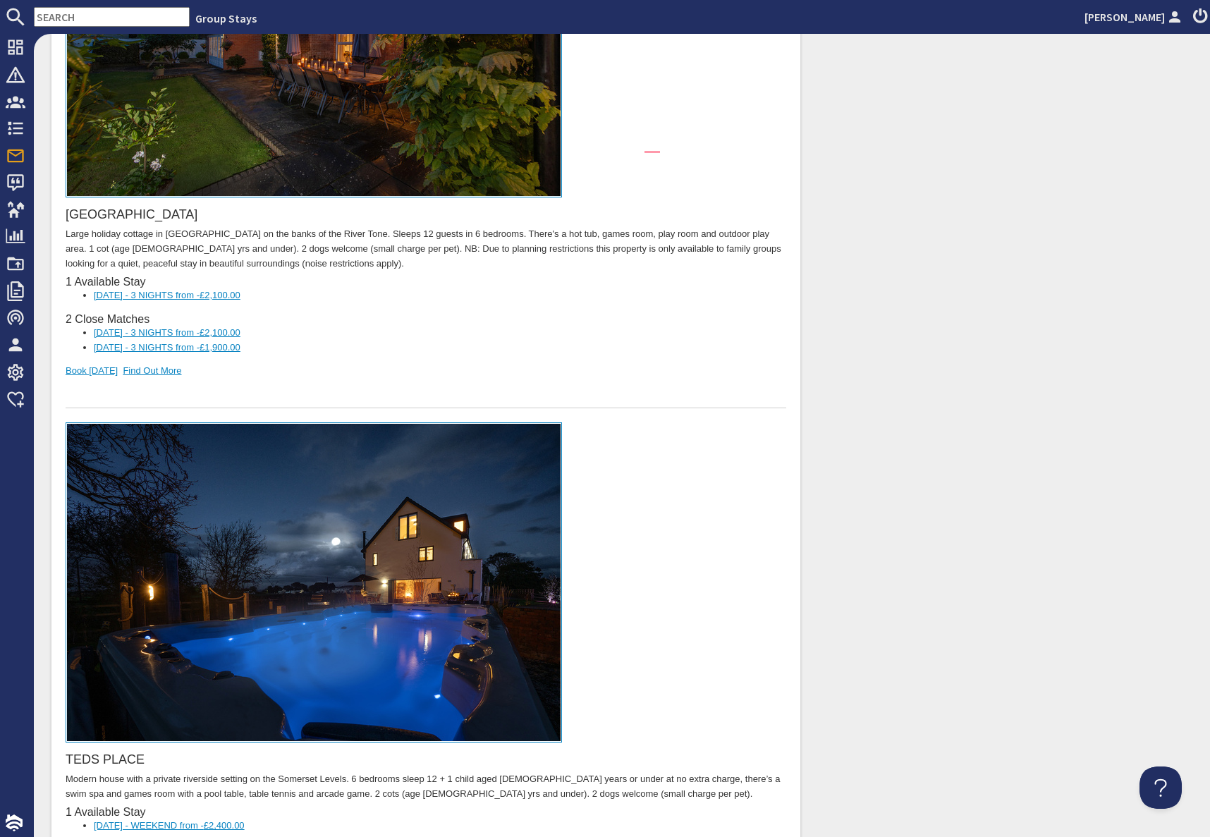
scroll to position [16035, 0]
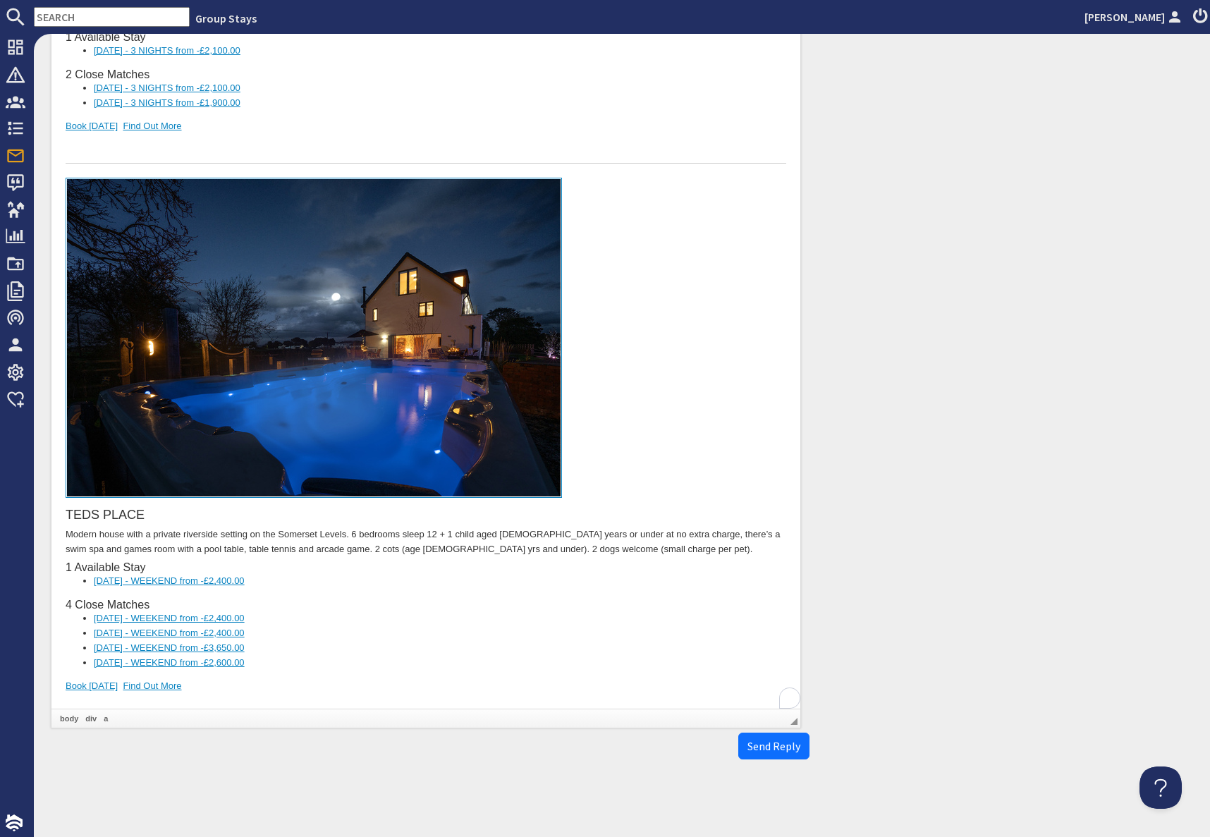
click at [288, 695] on div "To enrich screen reader interactions, please activate Accessibility in Grammarl…" at bounding box center [426, 710] width 721 height 30
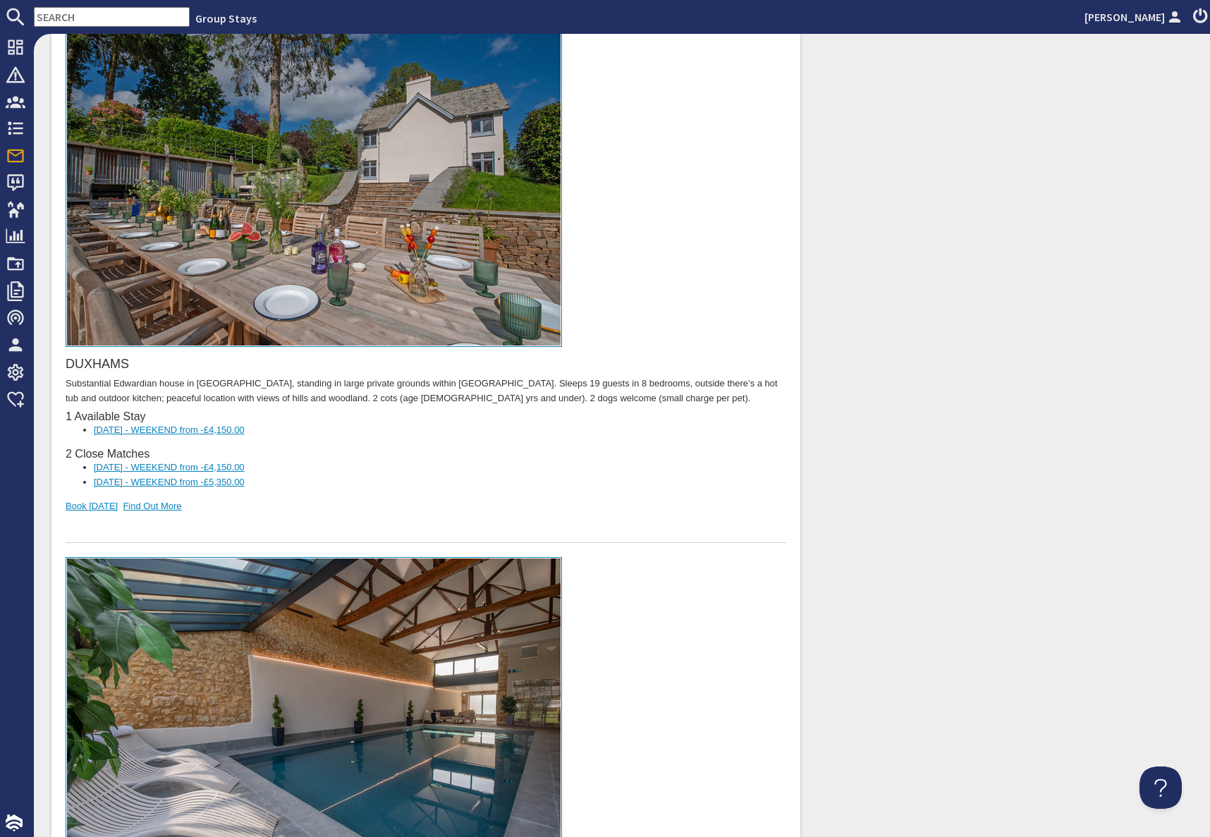
scroll to position [0, 0]
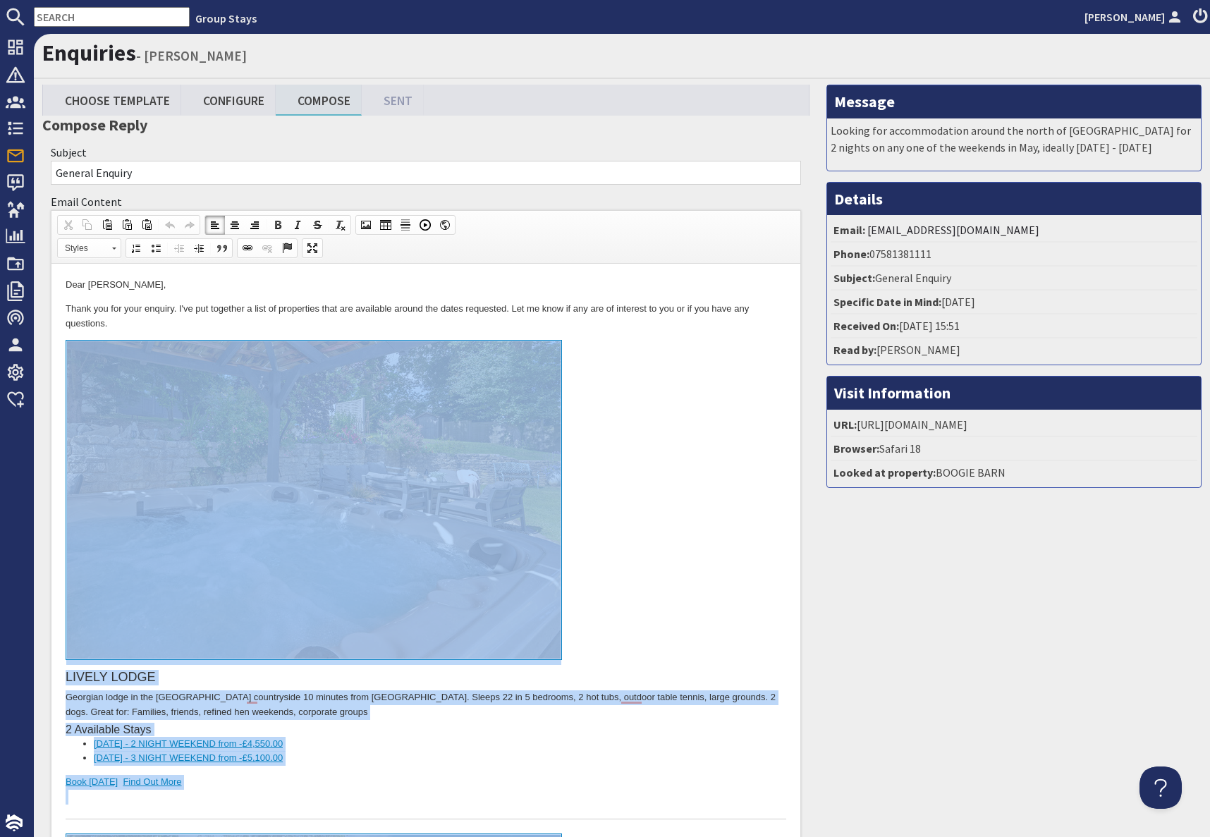
drag, startPoint x: 267, startPoint y: 16649, endPoint x: 242, endPoint y: 358, distance: 16291.0
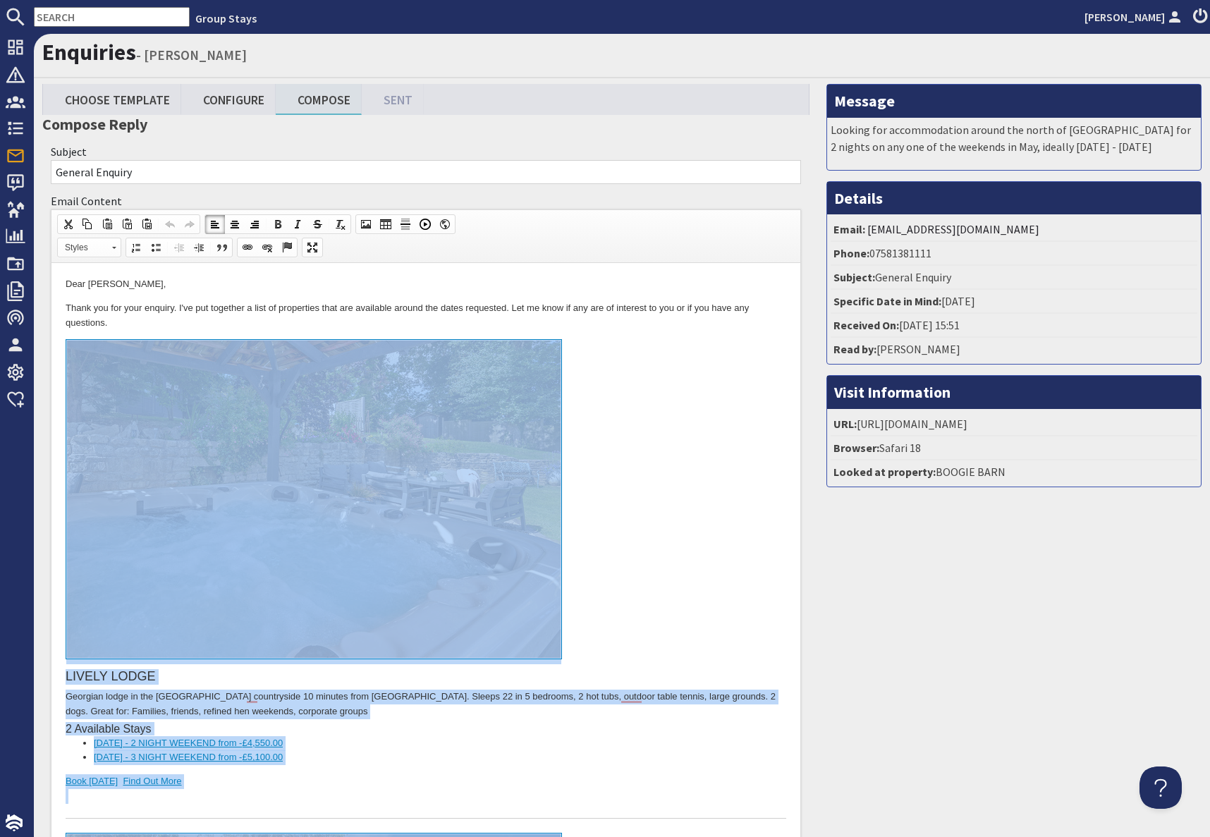
copy body "LIVELY LODGE Georgian lodge in the Somerset countryside 10 minutes from Bath ci…"
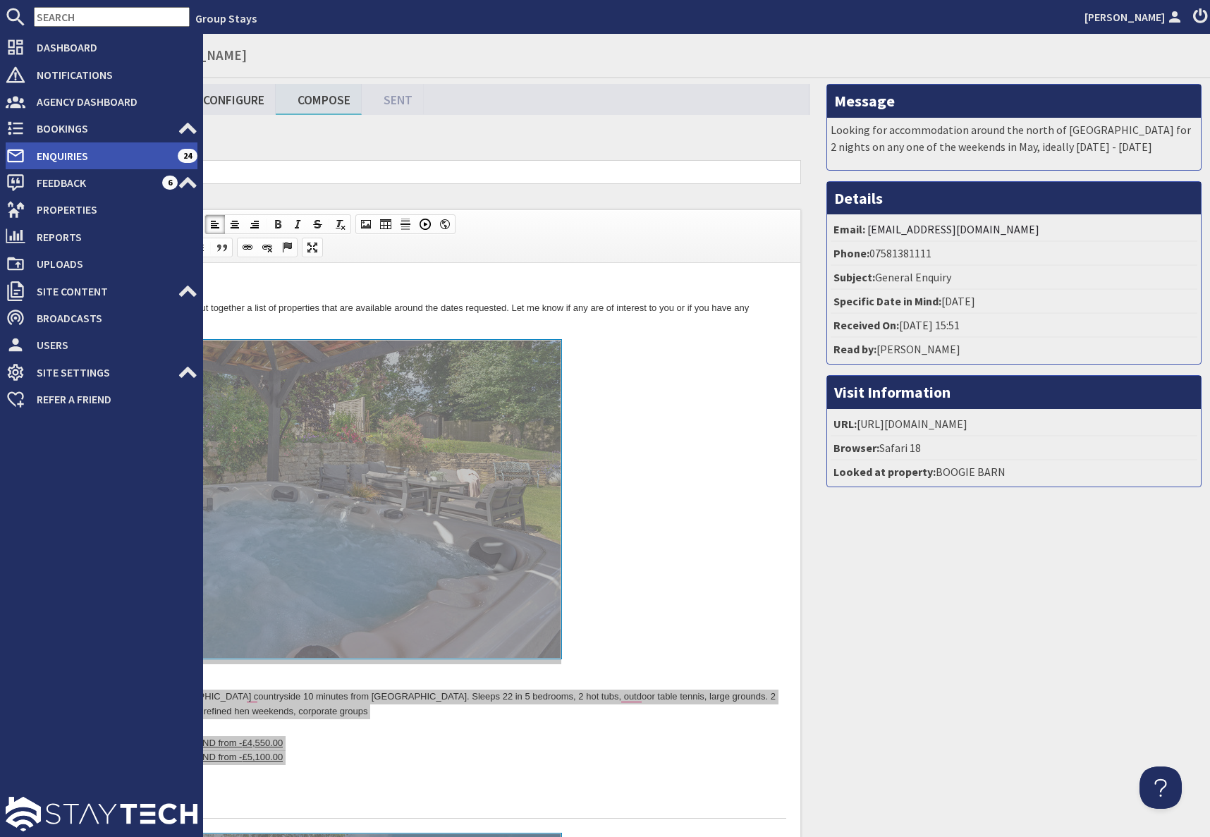
click at [35, 152] on span "Enquiries" at bounding box center [101, 156] width 152 height 23
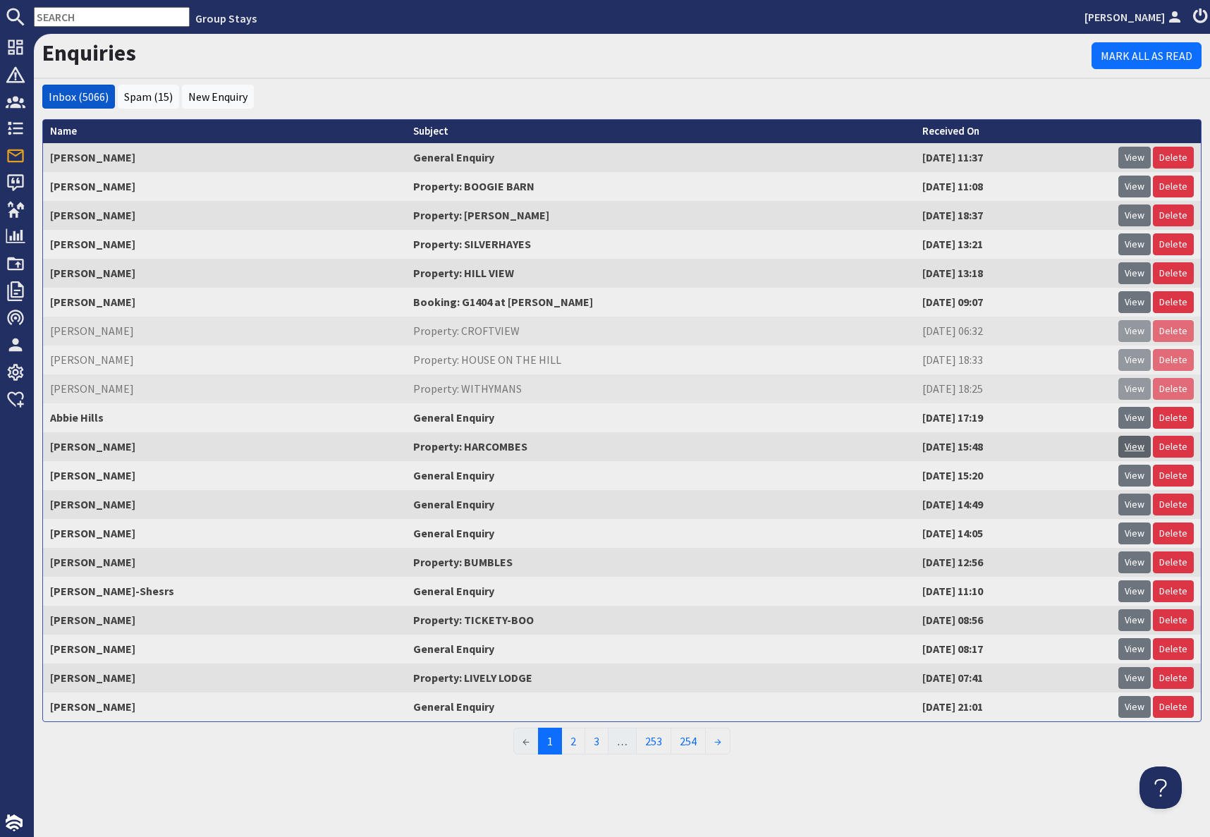
click at [1138, 448] on link "View" at bounding box center [1134, 447] width 32 height 22
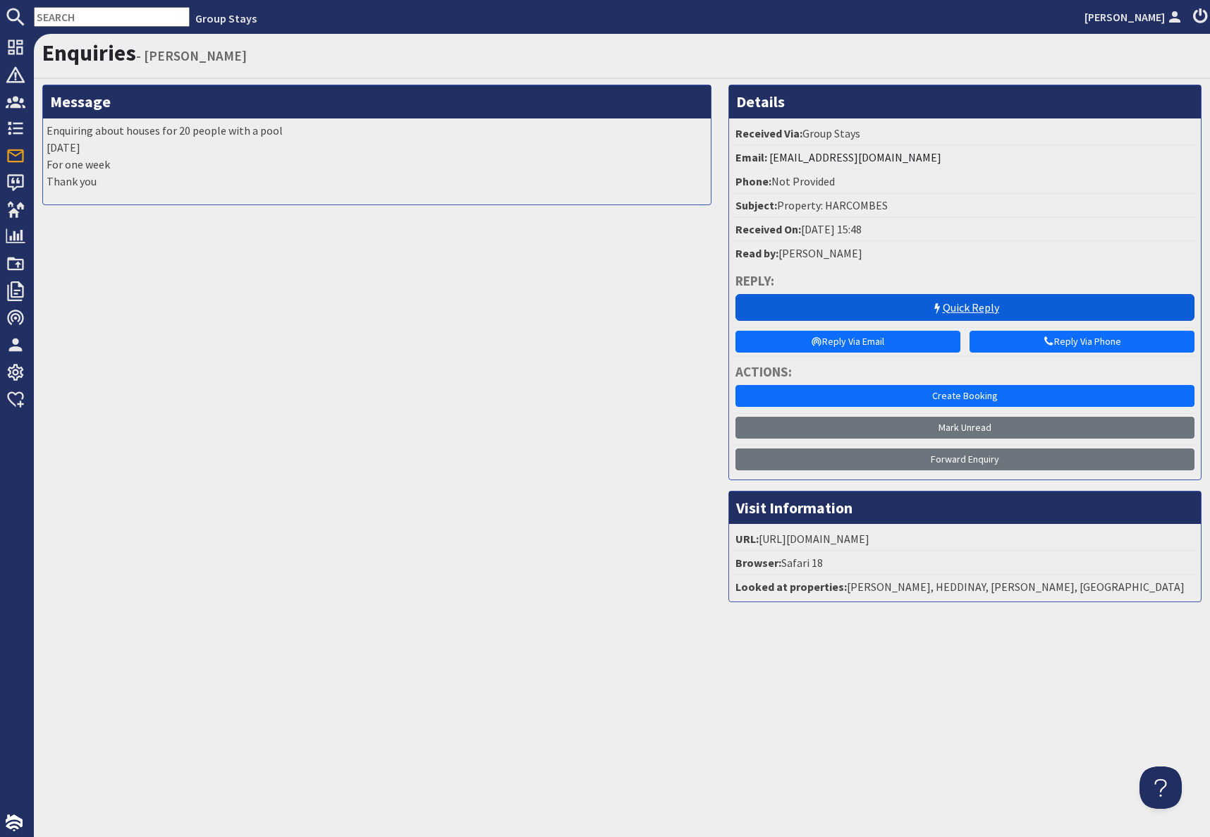
drag, startPoint x: 1013, startPoint y: 308, endPoint x: 1006, endPoint y: 310, distance: 7.2
click at [1013, 308] on link "Quick Reply" at bounding box center [964, 307] width 459 height 27
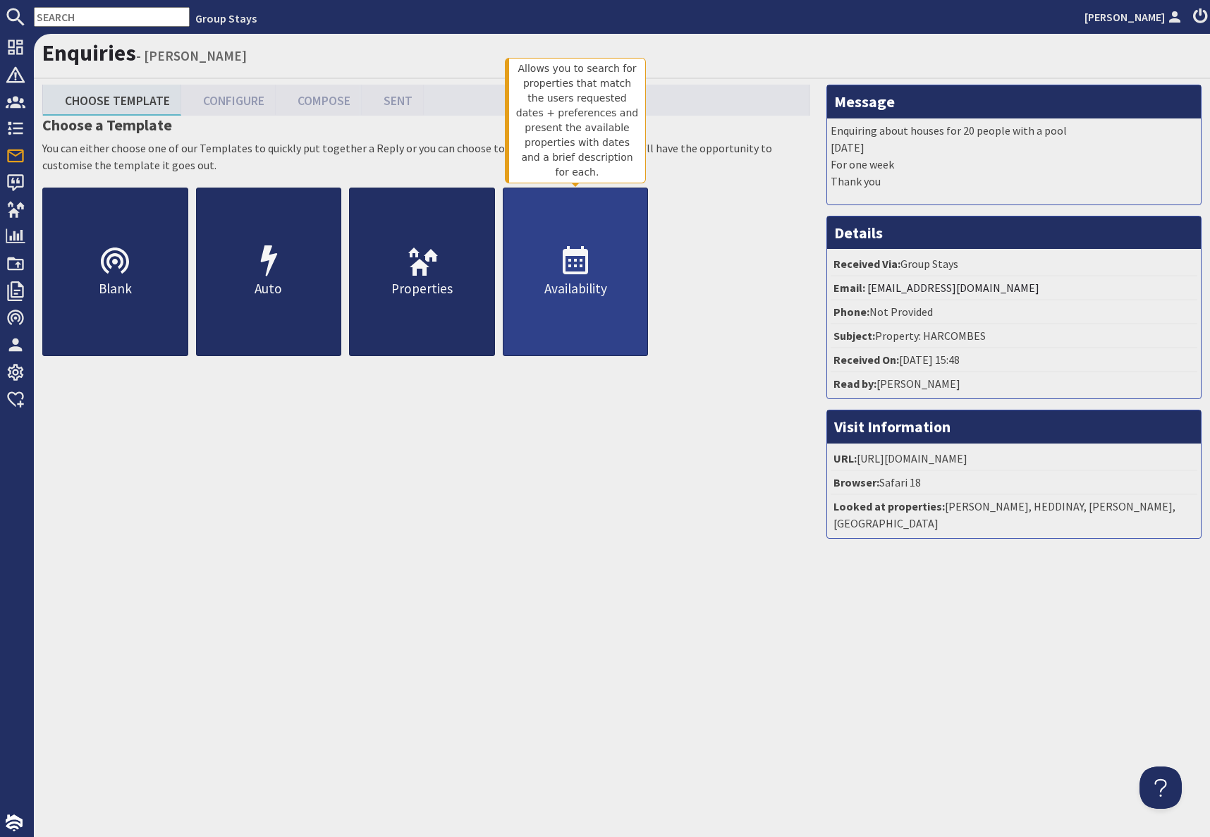
click at [587, 264] on use at bounding box center [575, 260] width 25 height 28
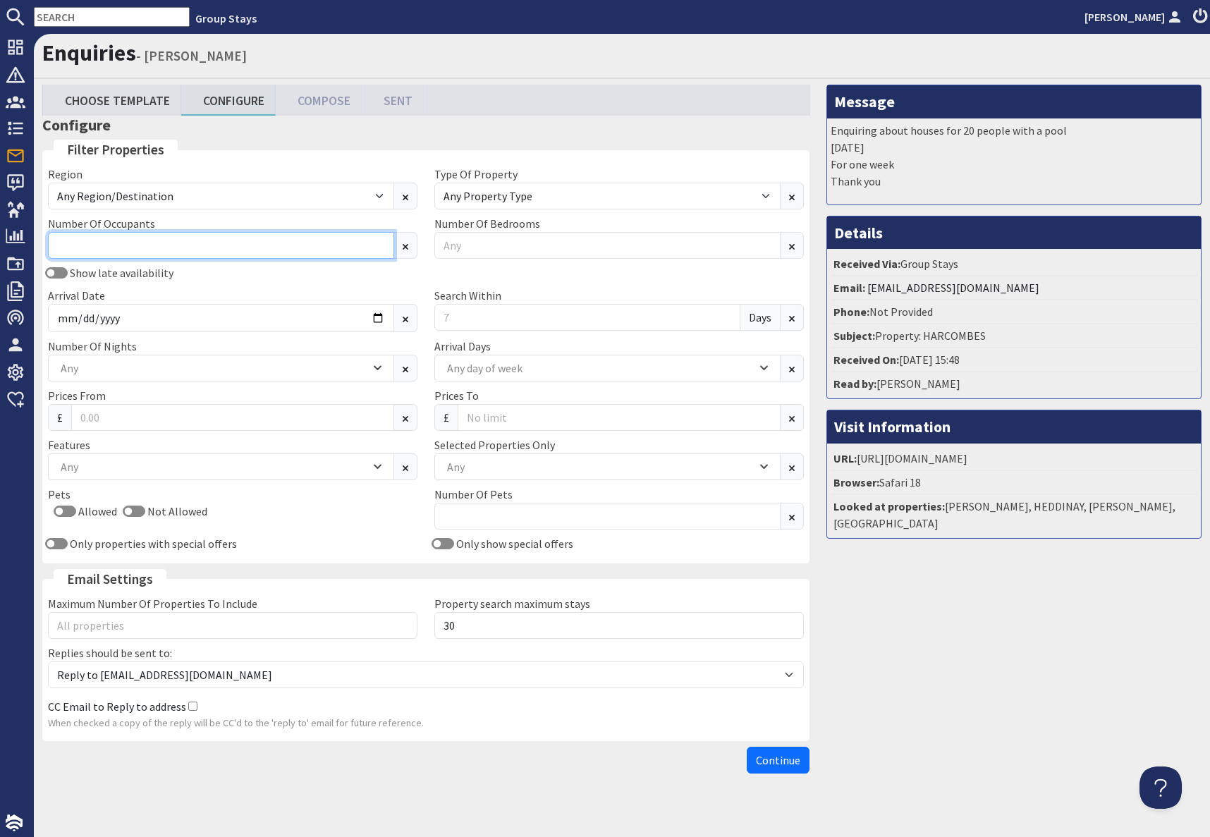
click at [139, 238] on div "Region Any Region/Destination UK UK / England UK / England / Bristol UK / Engla…" at bounding box center [425, 362] width 773 height 392
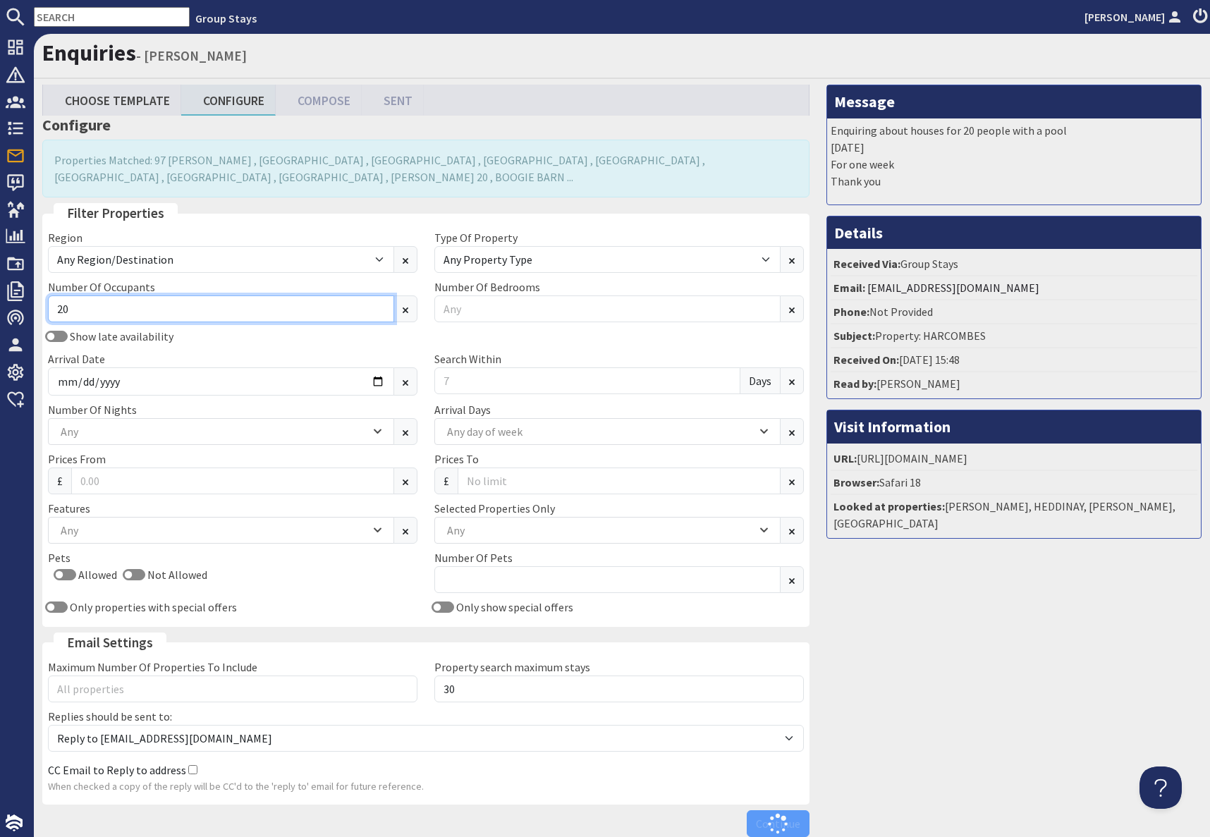
type input "20"
drag, startPoint x: 329, startPoint y: 397, endPoint x: 349, endPoint y: 386, distance: 23.0
click at [329, 396] on div "Show late availability Arrival Date Search Within Days" at bounding box center [425, 364] width 773 height 73
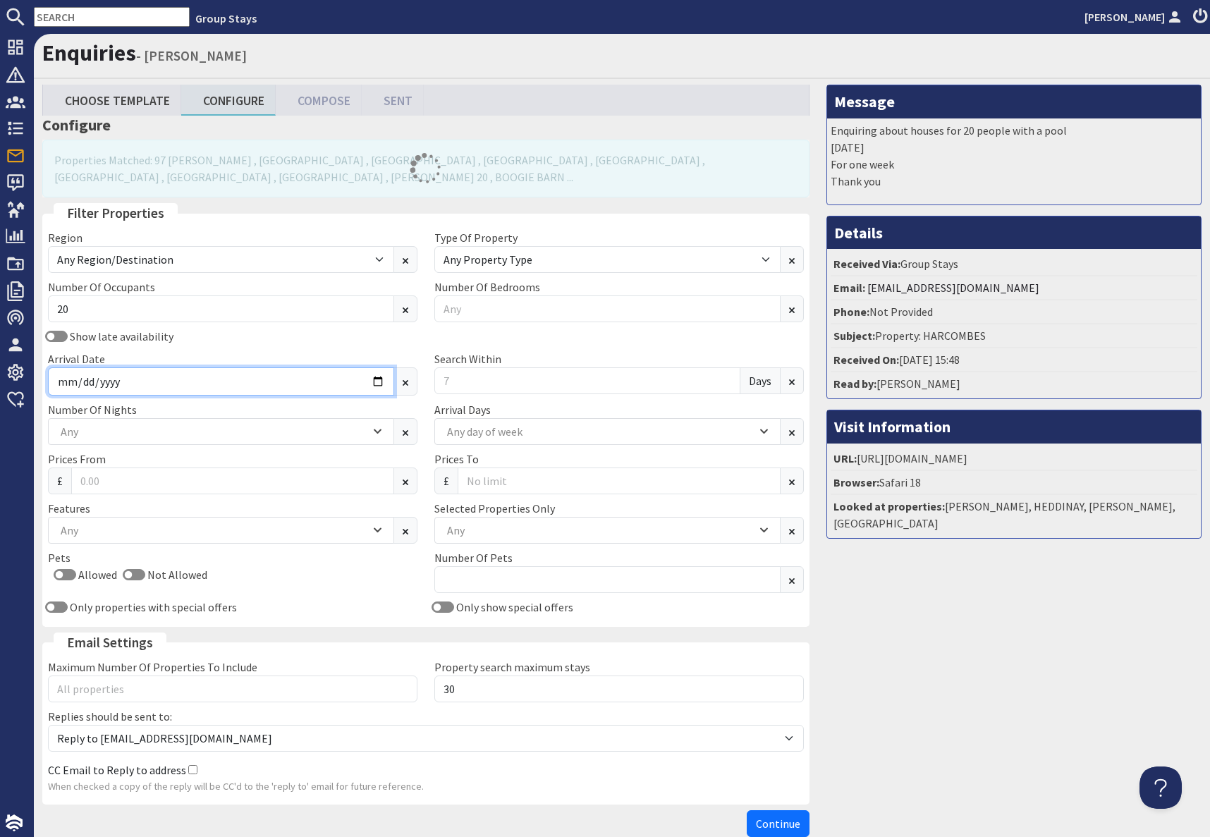
click at [381, 381] on input "Arrival Date" at bounding box center [221, 381] width 346 height 28
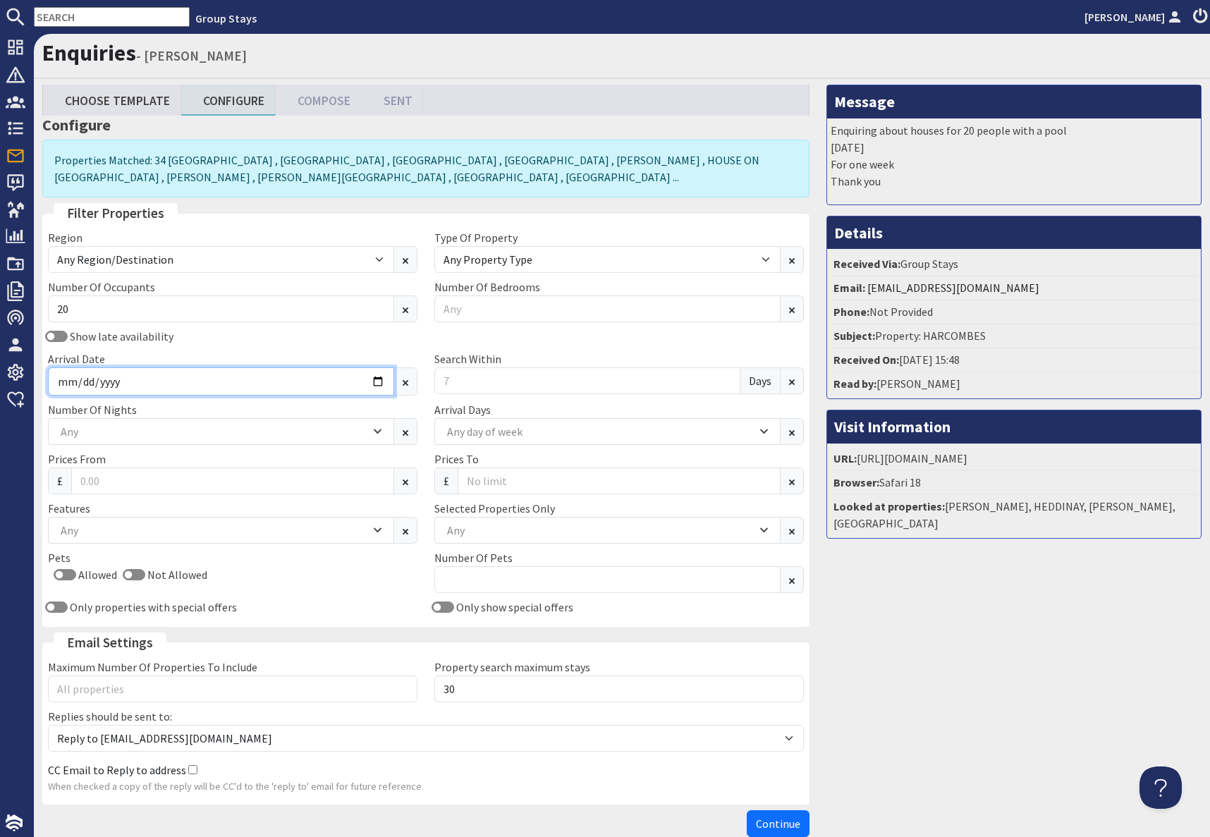
click at [375, 388] on input "Arrival Date" at bounding box center [221, 381] width 346 height 28
click at [372, 375] on input "Arrival Date" at bounding box center [221, 381] width 346 height 28
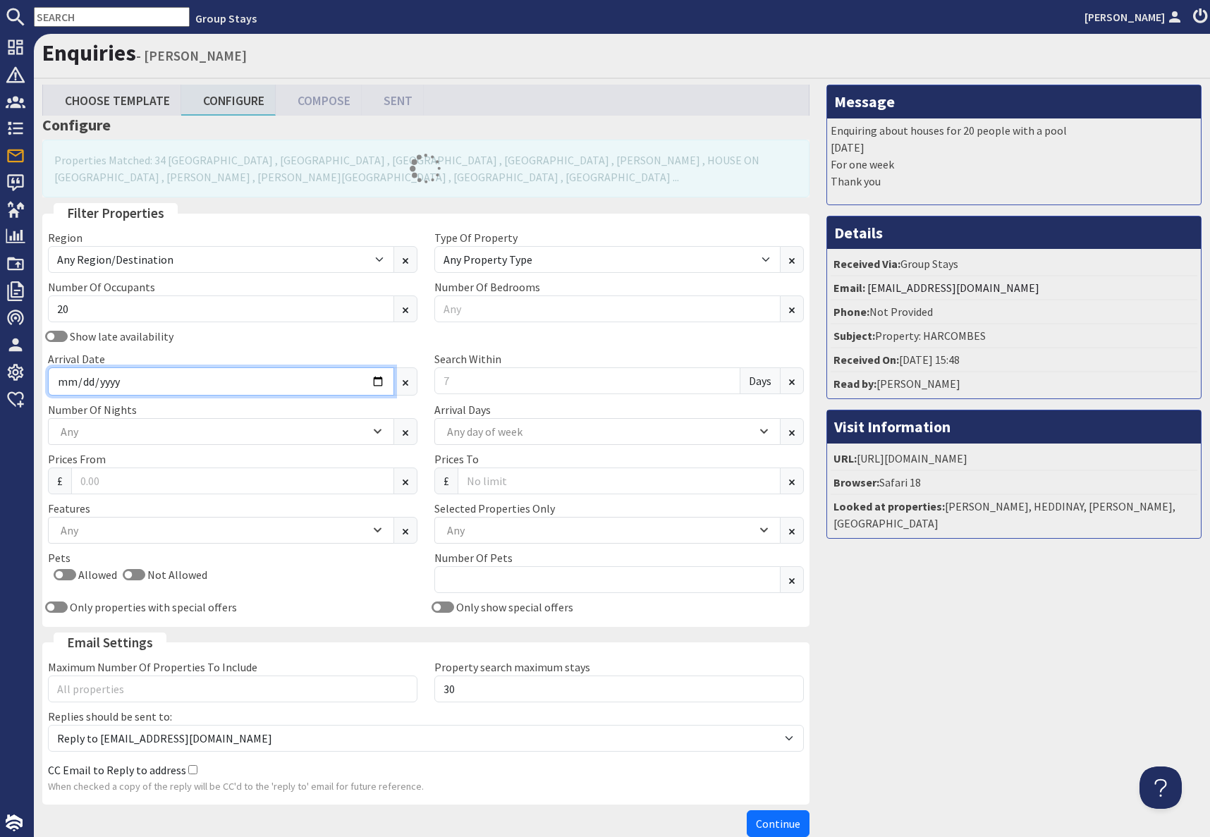
type input "2026-07-20"
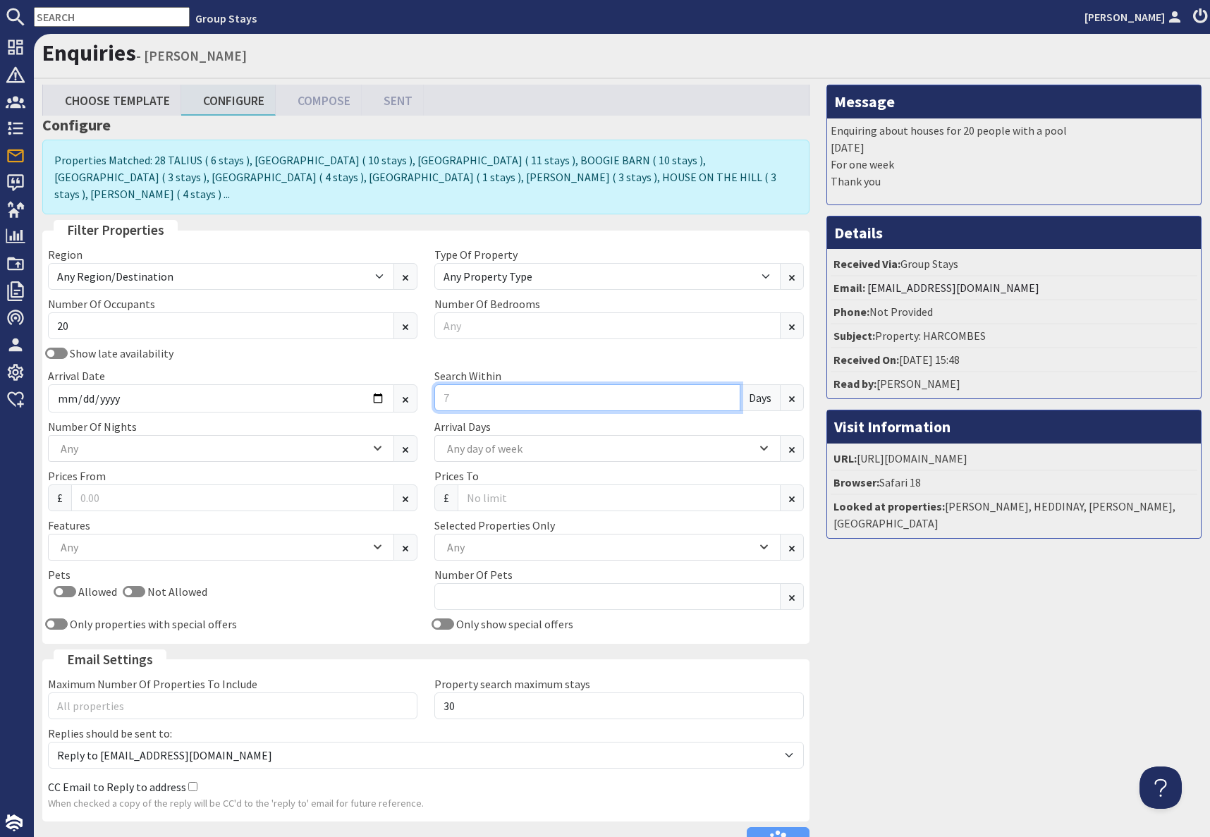
click at [507, 384] on input "Search Within" at bounding box center [587, 397] width 306 height 27
type input "0"
drag, startPoint x: 980, startPoint y: 705, endPoint x: 968, endPoint y: 703, distance: 12.2
click at [979, 705] on div "Message Enquiring about houses for 20 people with a pool [DATE] For one week Th…" at bounding box center [1014, 473] width 392 height 776
click at [128, 441] on div "Any" at bounding box center [213, 449] width 313 height 16
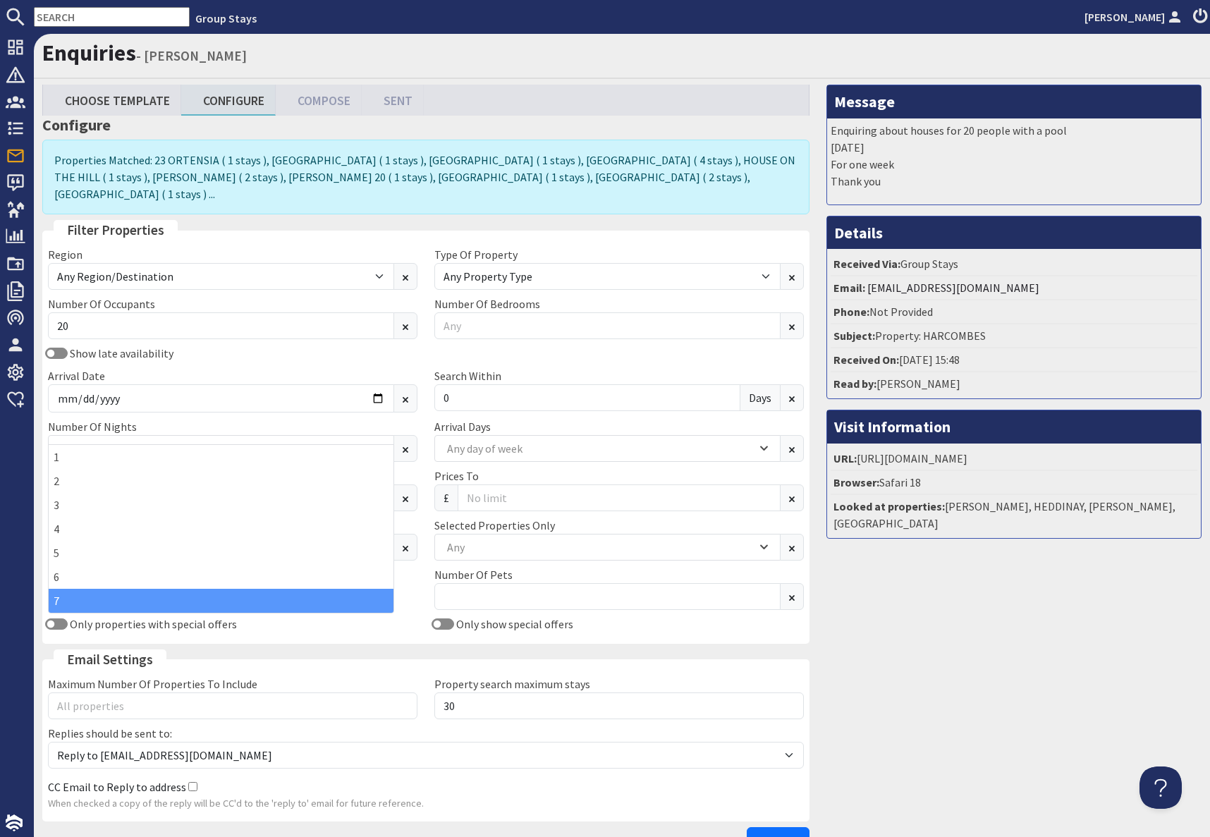
click at [71, 597] on div "7" at bounding box center [221, 601] width 345 height 24
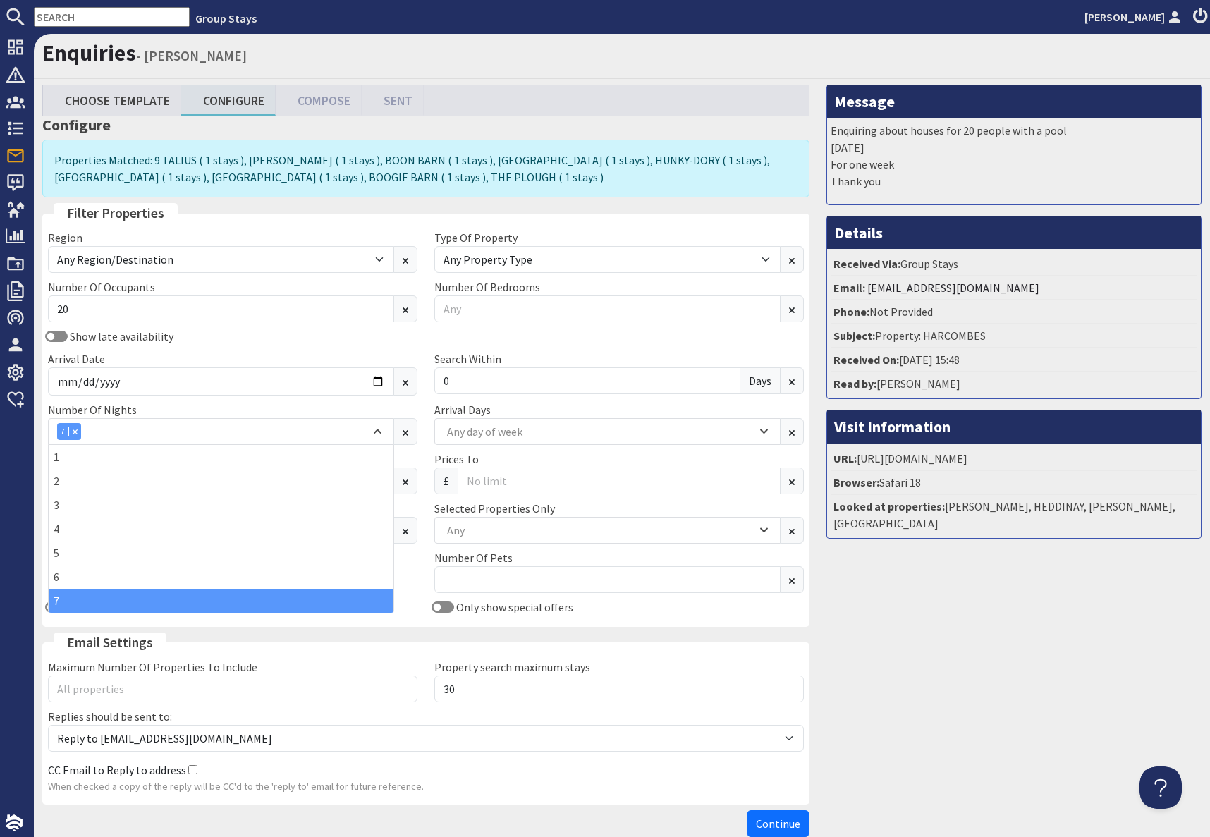
click at [977, 693] on div "Message Enquiring about houses for 20 people with a pool [DATE] For one week Th…" at bounding box center [1014, 464] width 392 height 759
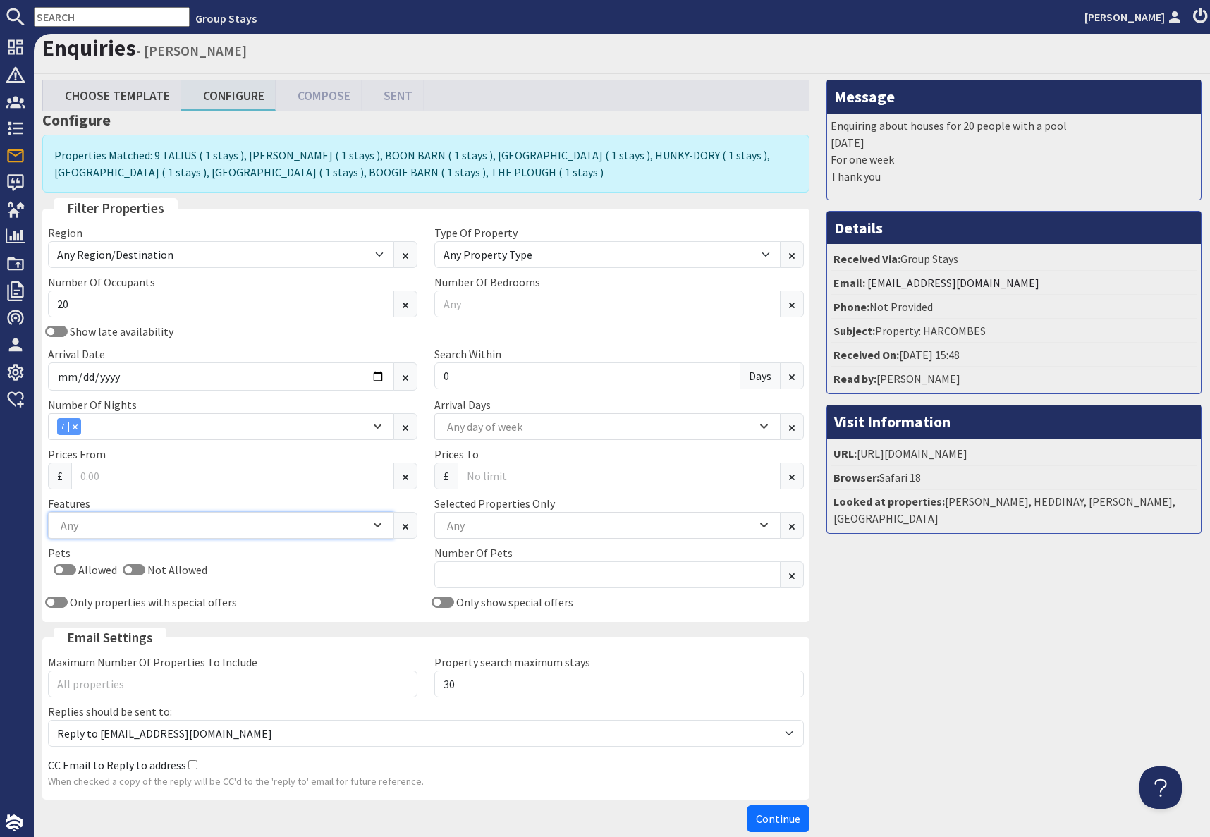
scroll to position [6, 0]
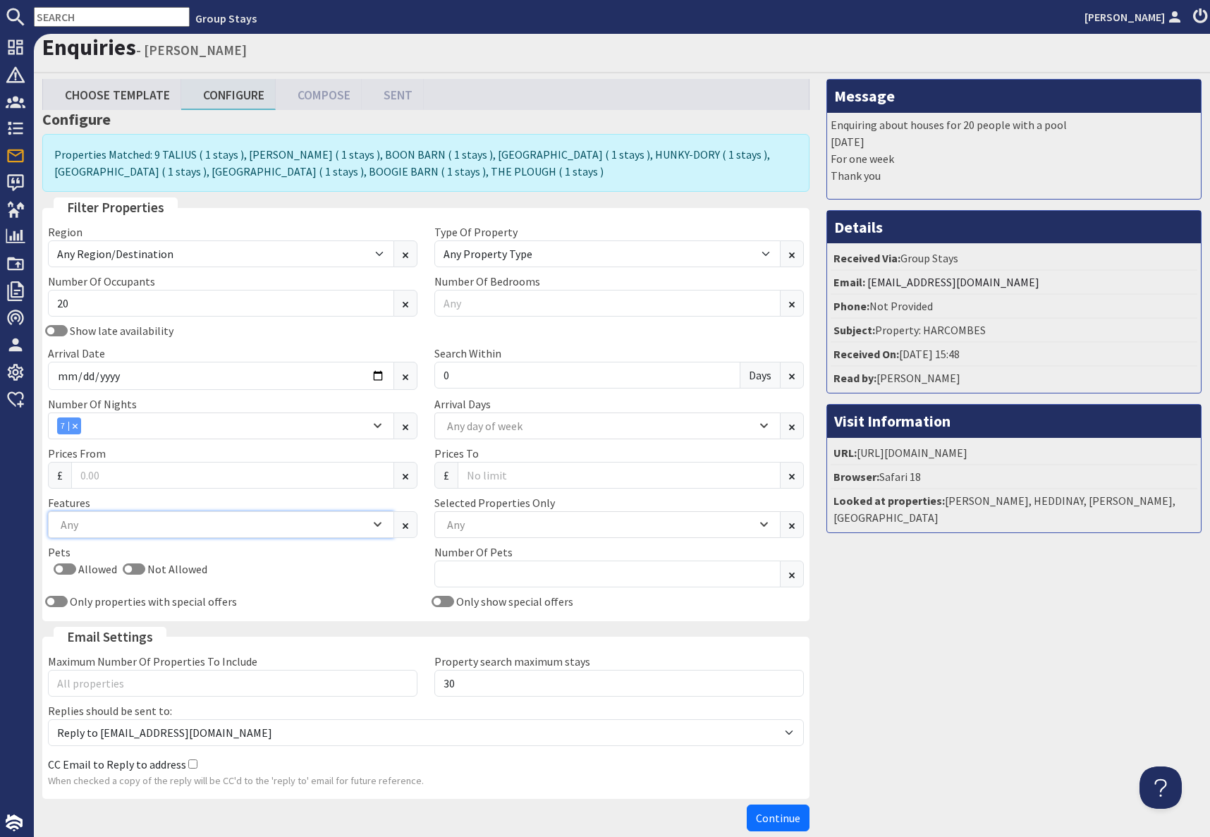
click at [129, 528] on div "Any" at bounding box center [213, 525] width 313 height 16
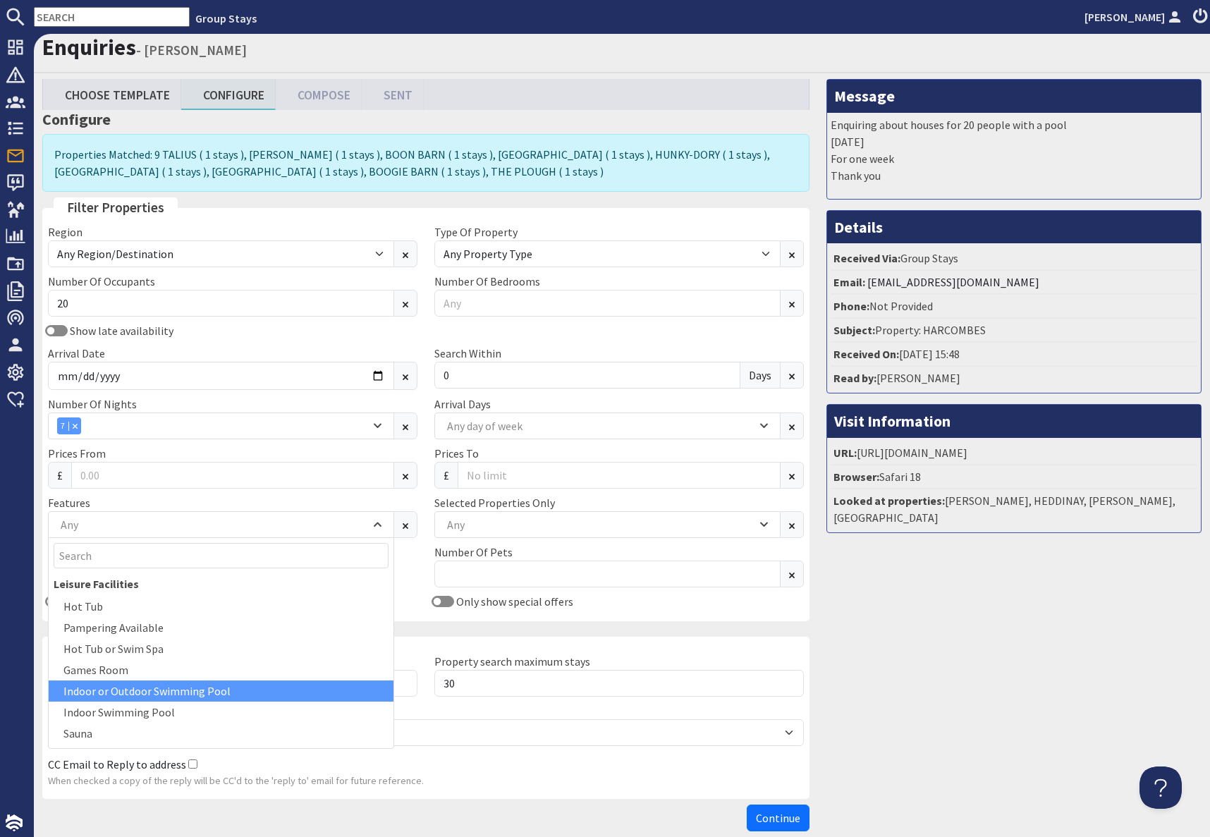
click at [178, 687] on div "Indoor or Outdoor Swimming Pool" at bounding box center [221, 690] width 345 height 21
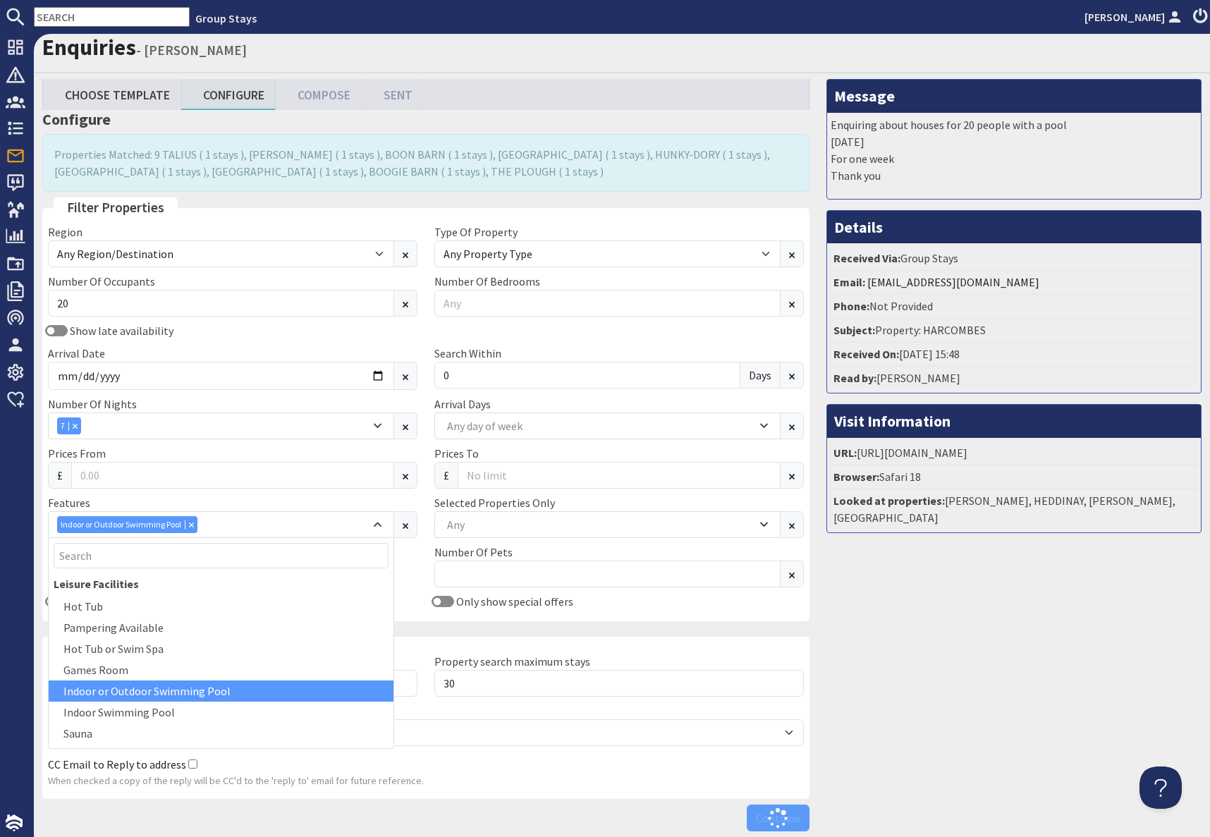
click at [962, 658] on div "Message Enquiring about houses for 20 people with a pool [DATE] For one week Th…" at bounding box center [1014, 458] width 392 height 759
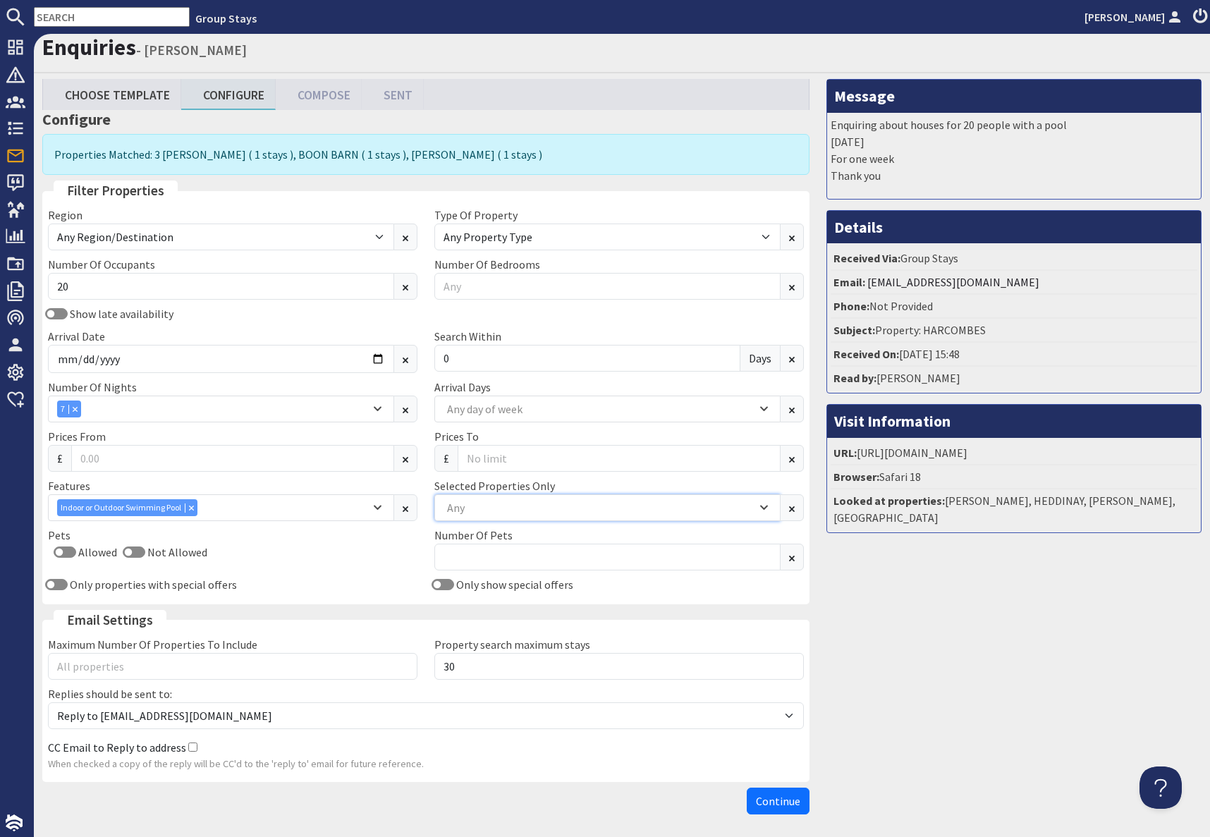
click at [490, 506] on div "Any" at bounding box center [599, 508] width 313 height 16
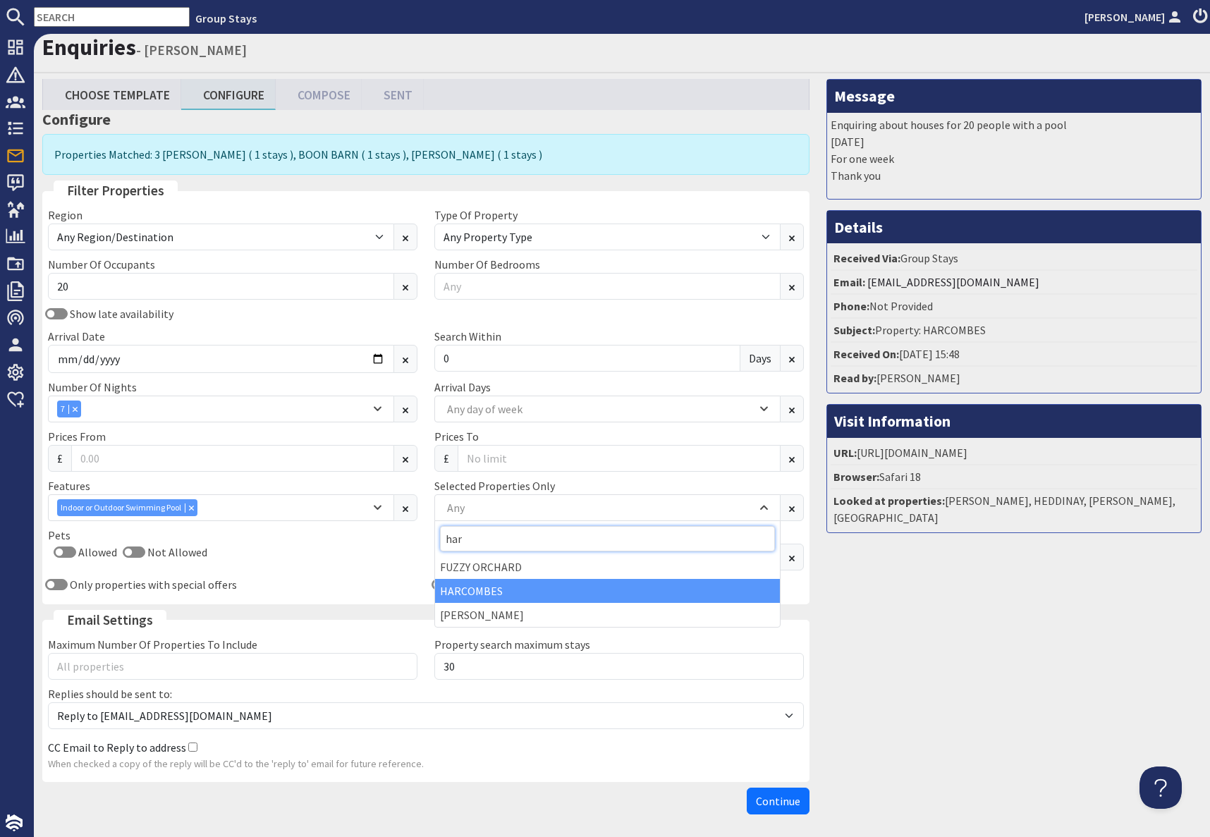
type input "har"
click at [491, 594] on div "HARCOMBES" at bounding box center [607, 591] width 345 height 24
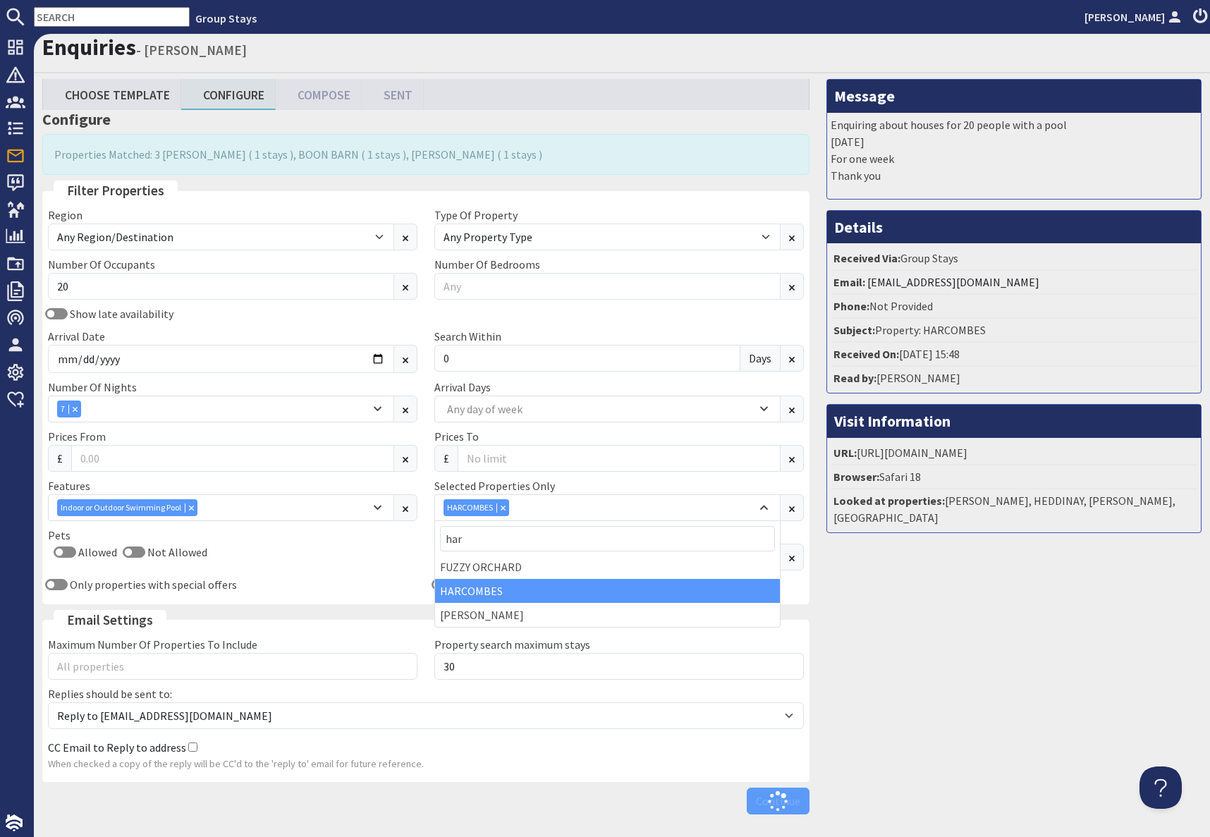
click at [1003, 673] on div "Message Enquiring about houses for 20 people with a pool [DATE] For one week Th…" at bounding box center [1014, 450] width 392 height 742
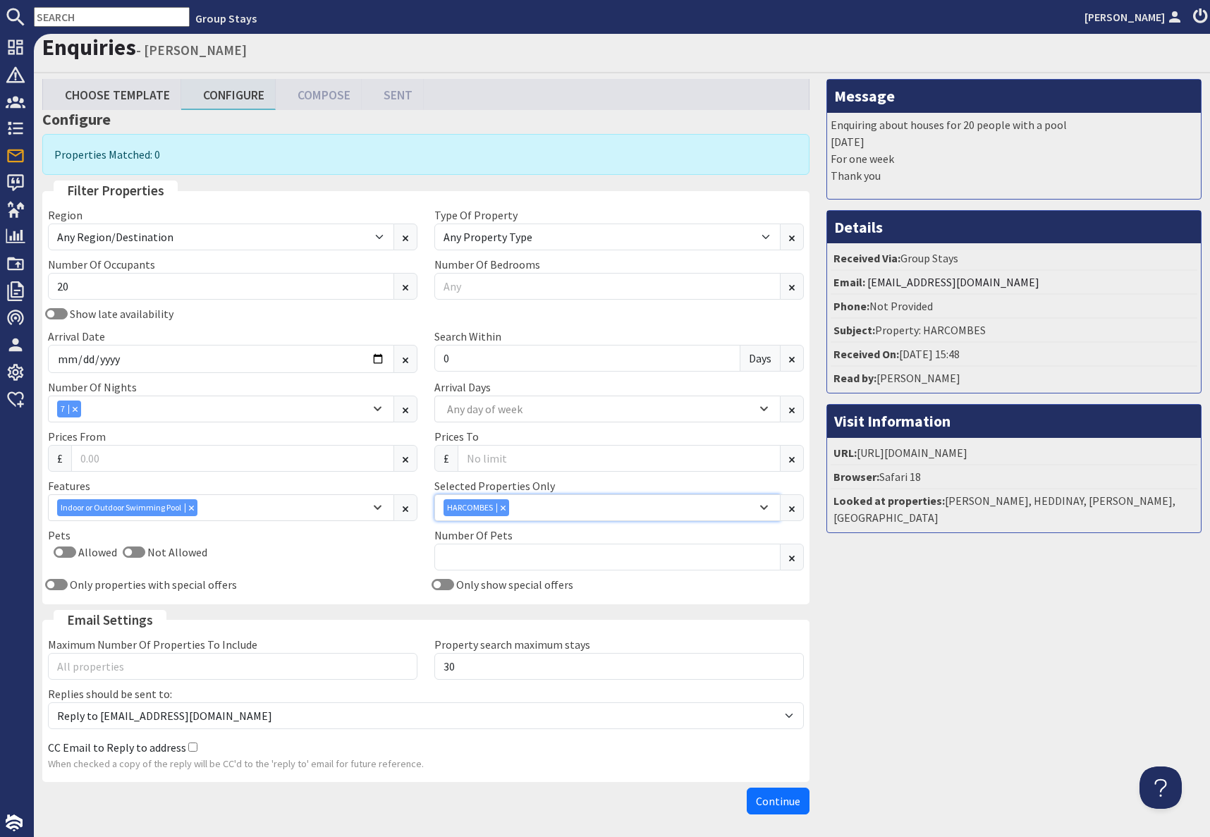
click at [501, 507] on icon "Combobox" at bounding box center [503, 507] width 5 height 5
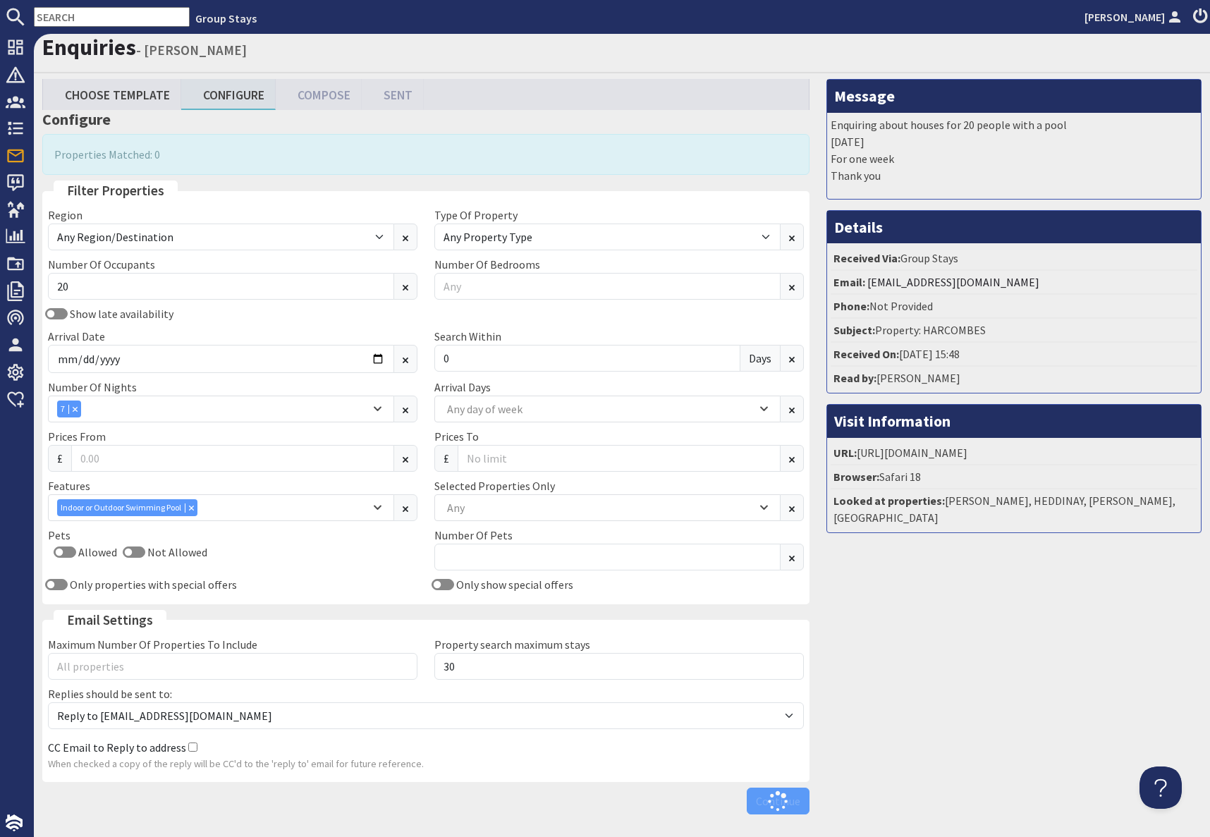
drag, startPoint x: 1046, startPoint y: 733, endPoint x: 1037, endPoint y: 723, distance: 13.0
click at [1046, 731] on div "Message Enquiring about houses for 20 people with a pool [DATE] For one week Th…" at bounding box center [1014, 450] width 392 height 742
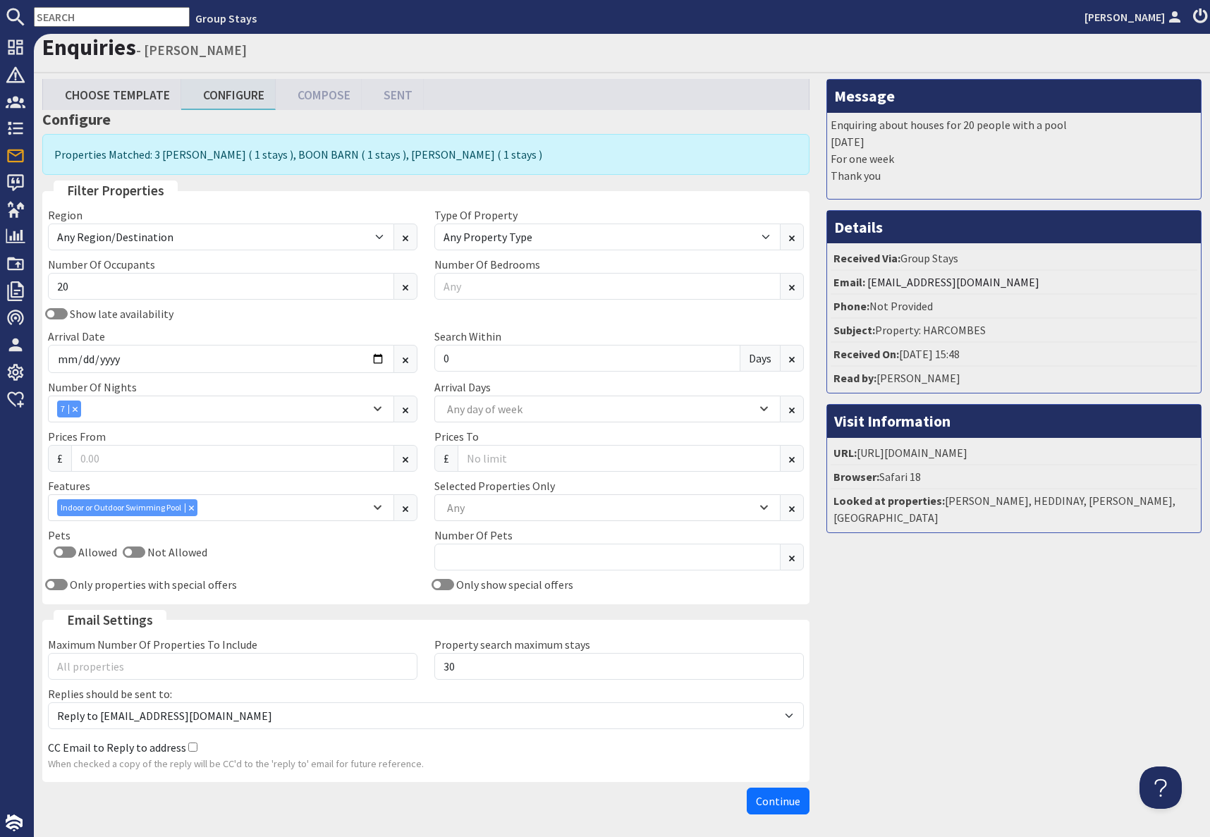
drag, startPoint x: 1027, startPoint y: 718, endPoint x: 974, endPoint y: 775, distance: 77.8
click at [1027, 718] on div "Message Enquiring about houses for 20 people with a pool [DATE] For one week Th…" at bounding box center [1014, 450] width 392 height 742
click at [771, 795] on span "Continue" at bounding box center [778, 801] width 44 height 14
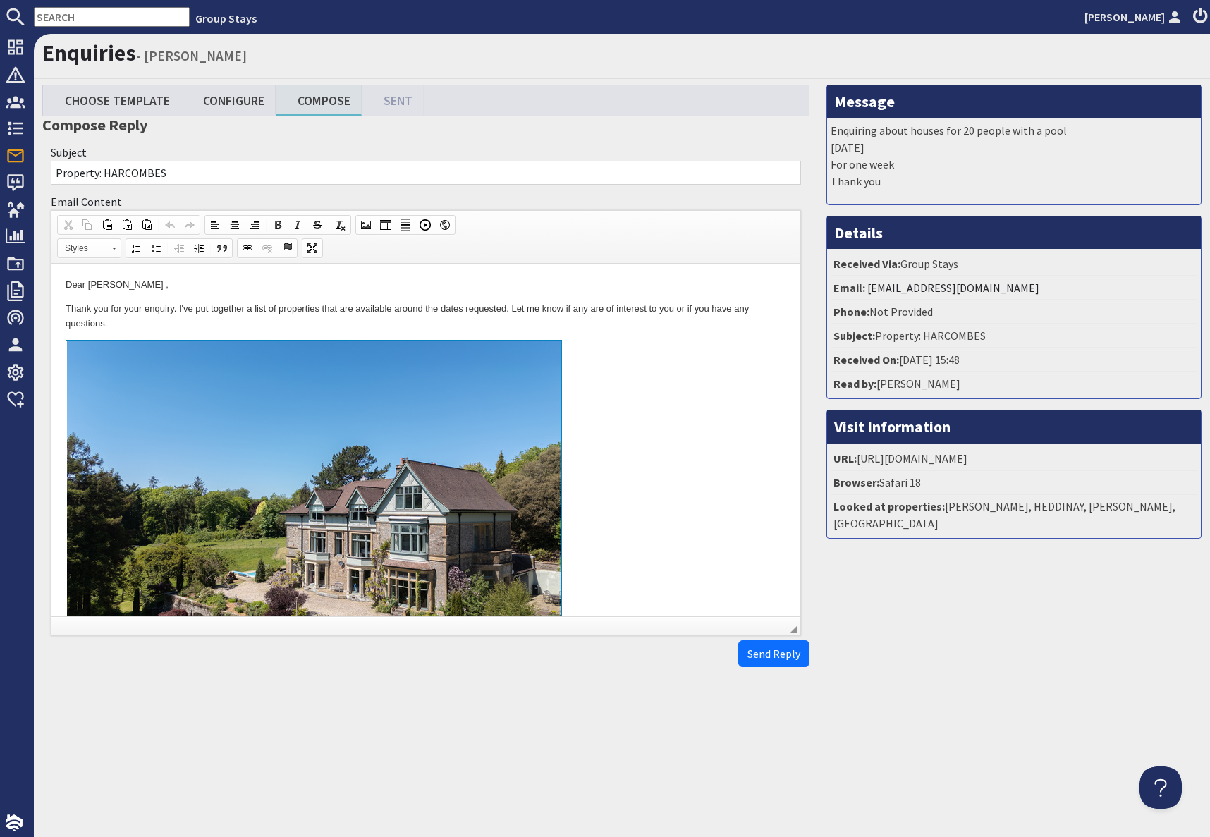
drag, startPoint x: 588, startPoint y: 383, endPoint x: 624, endPoint y: 382, distance: 36.0
click at [588, 382] on link "To enrich screen reader interactions, please activate Accessibility in Grammarl…" at bounding box center [426, 502] width 721 height 325
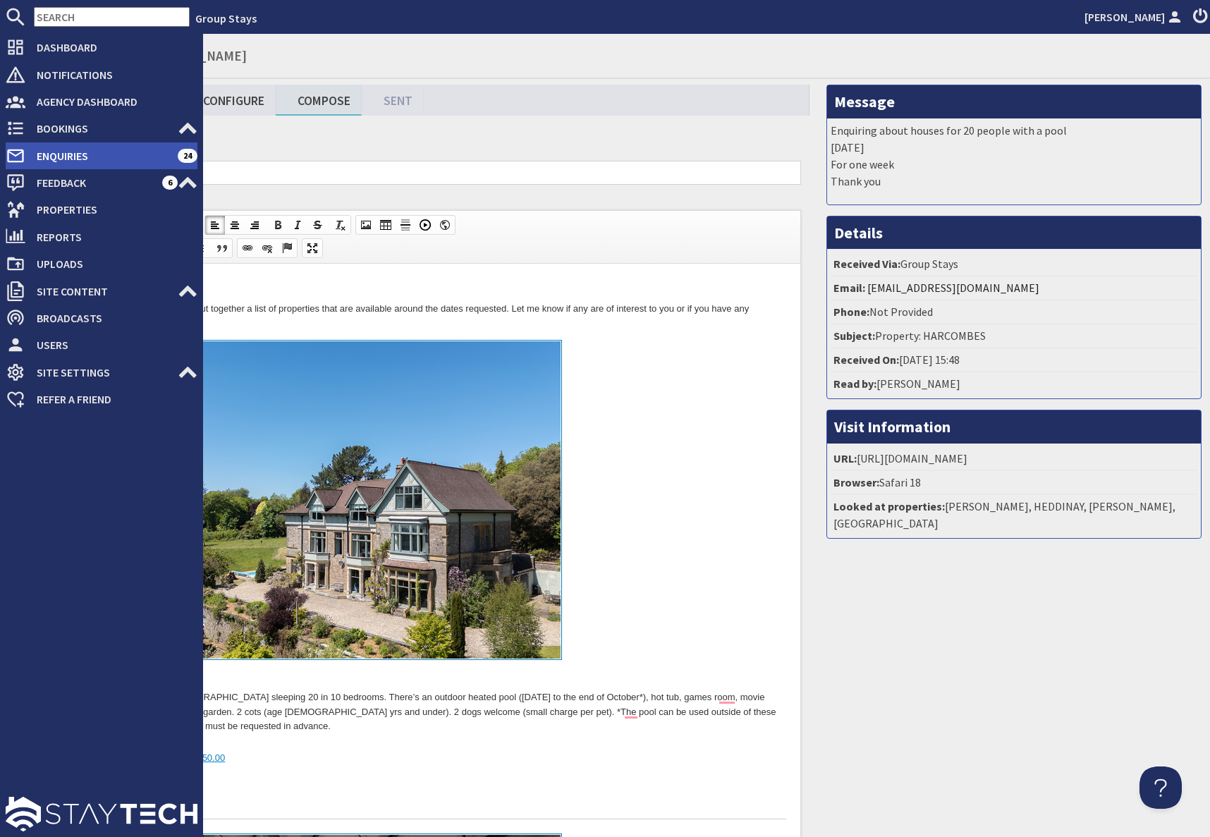
drag, startPoint x: 63, startPoint y: 157, endPoint x: 102, endPoint y: 158, distance: 38.8
click at [63, 157] on span "Enquiries" at bounding box center [101, 156] width 152 height 23
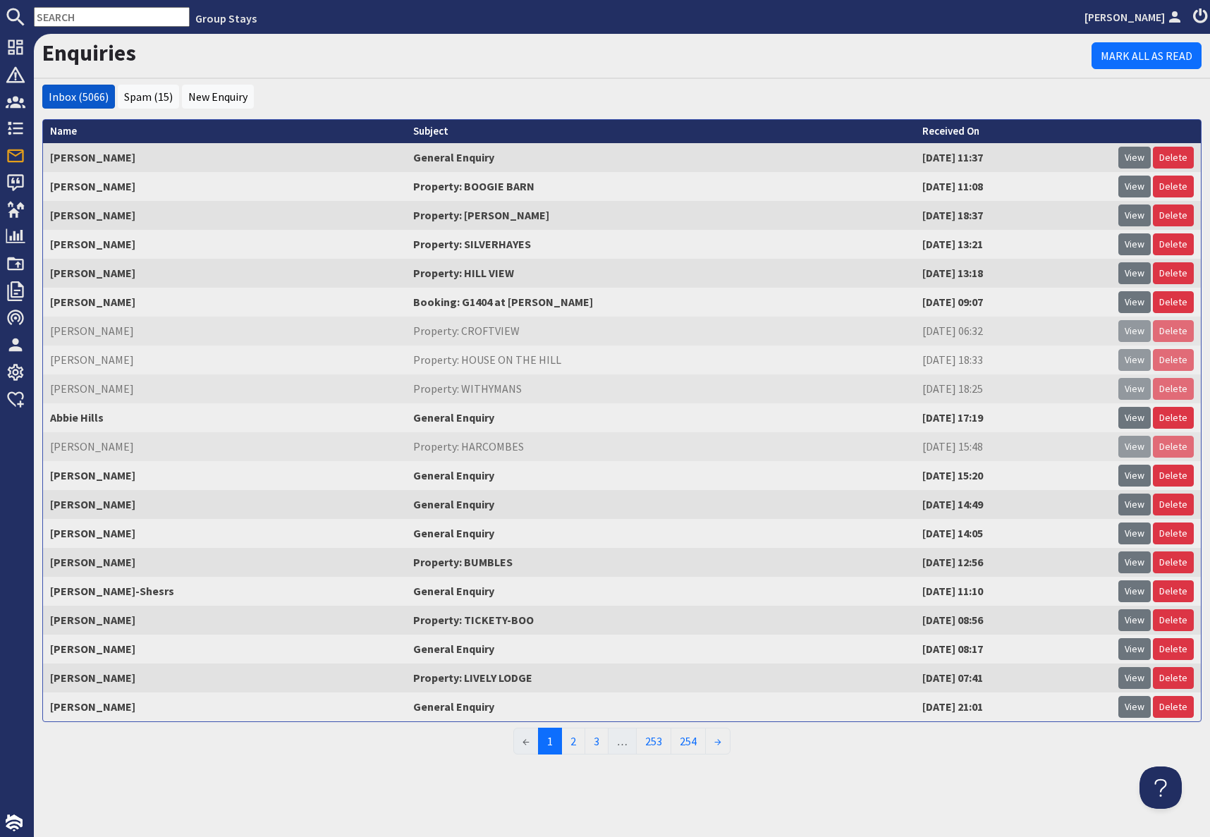
click at [71, 13] on input "text" at bounding box center [112, 17] width 156 height 20
paste input "[EMAIL_ADDRESS][DOMAIN_NAME]"
type input "[EMAIL_ADDRESS][DOMAIN_NAME]"
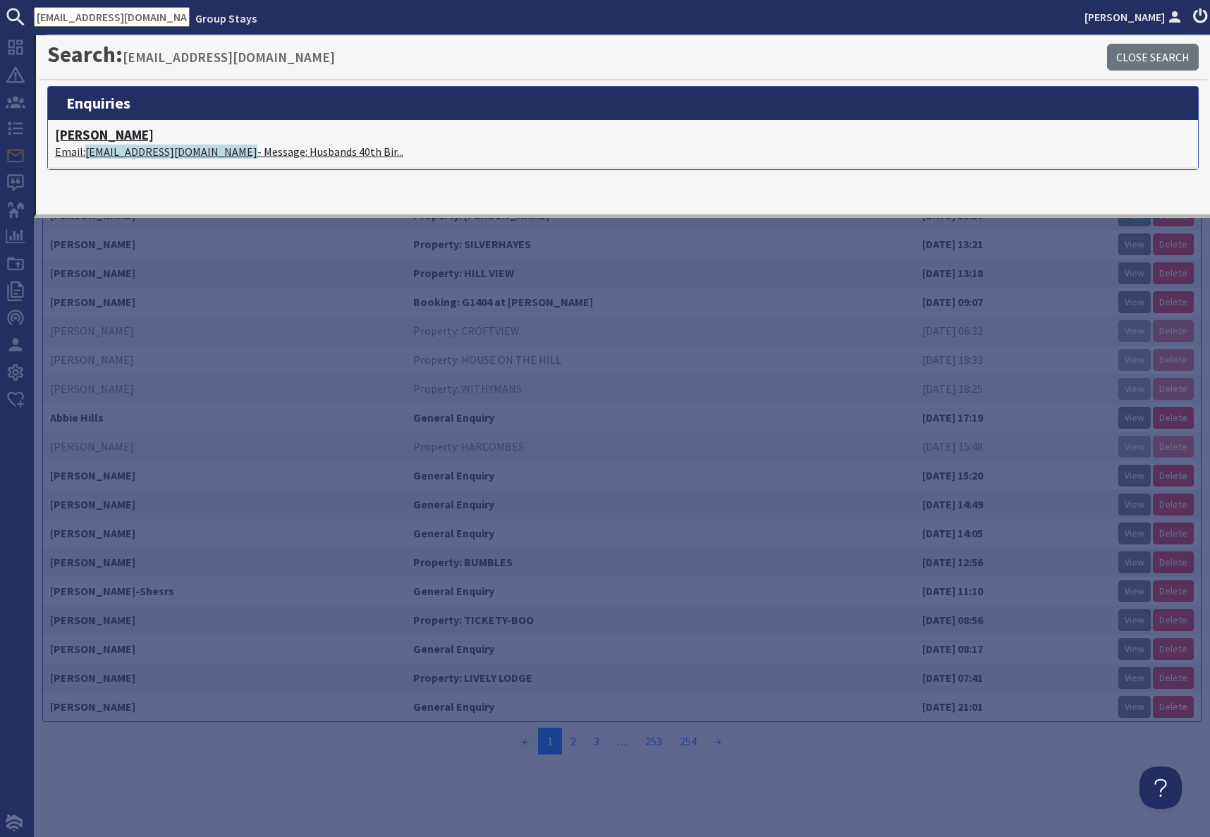
click at [145, 149] on span "[EMAIL_ADDRESS][DOMAIN_NAME]" at bounding box center [171, 152] width 172 height 14
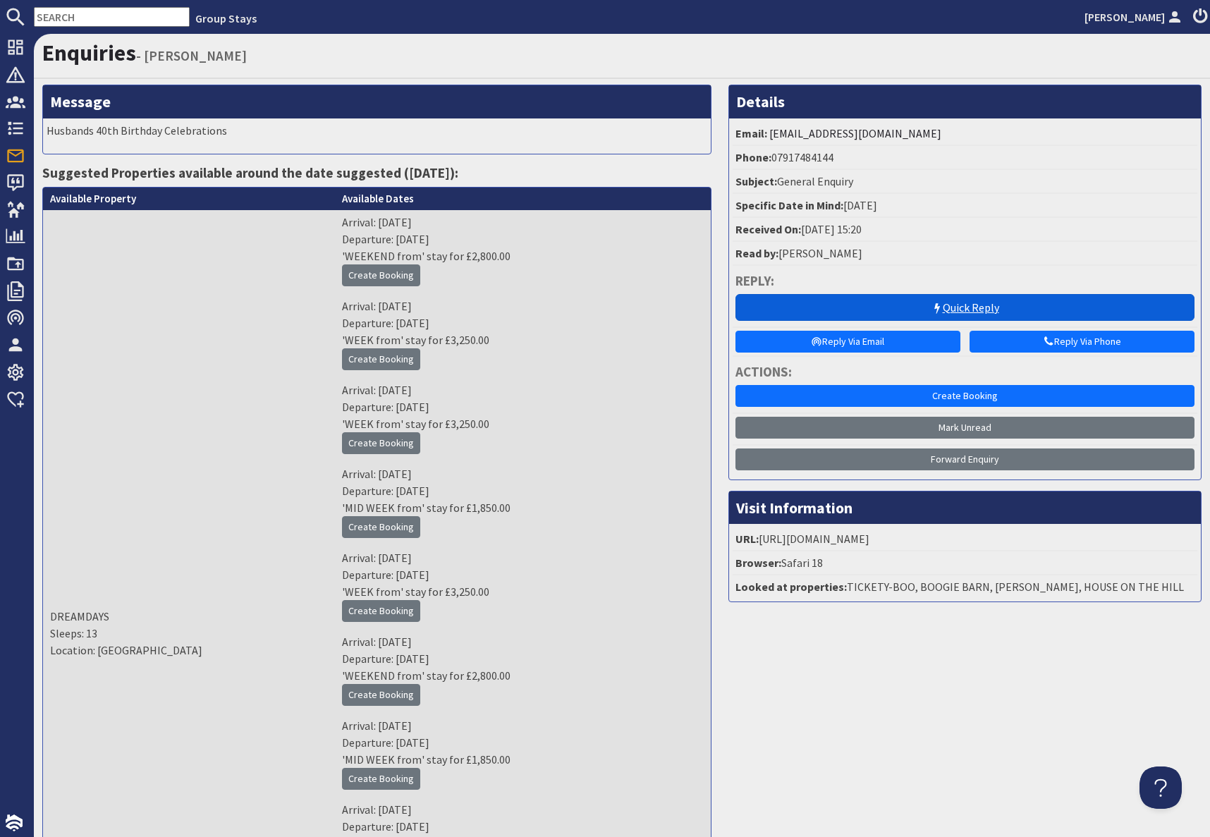
click at [925, 310] on link "Quick Reply" at bounding box center [964, 307] width 459 height 27
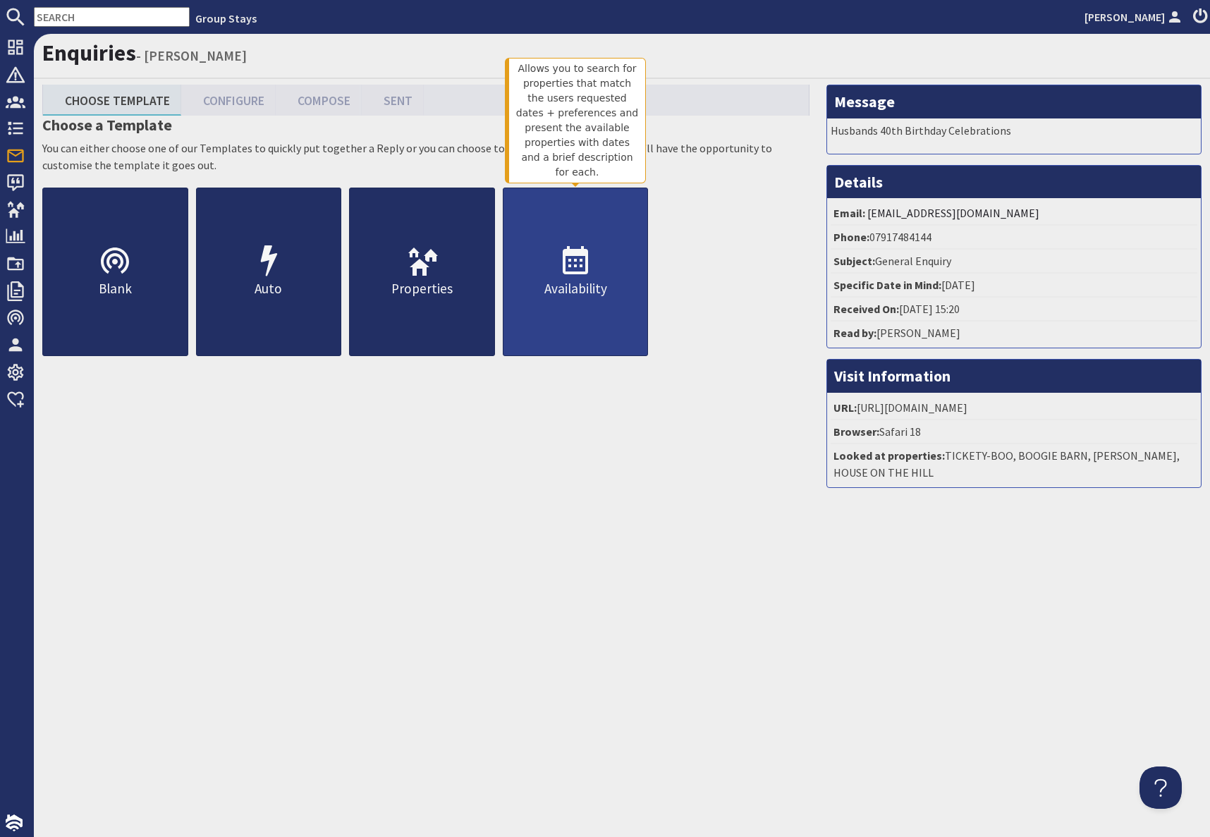
click at [565, 252] on use at bounding box center [575, 260] width 25 height 28
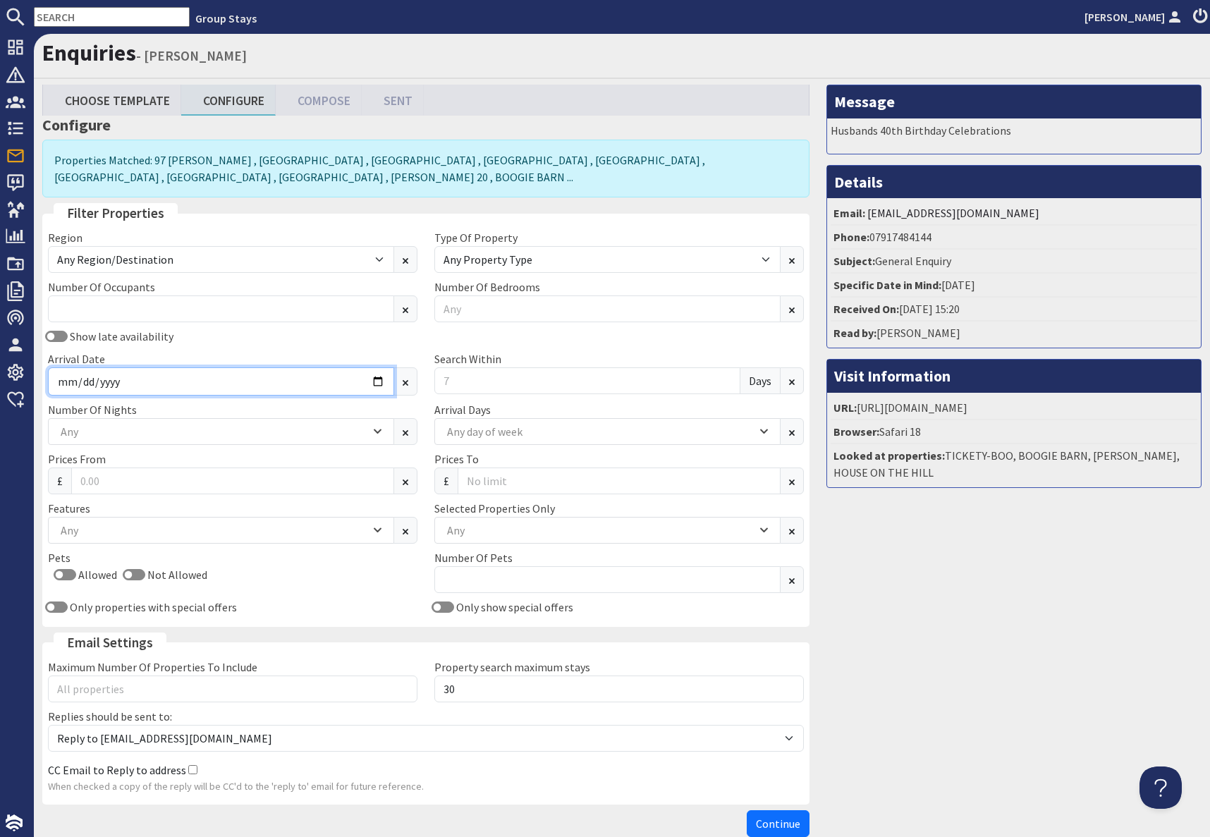
click at [375, 386] on input "Arrival Date" at bounding box center [221, 381] width 346 height 28
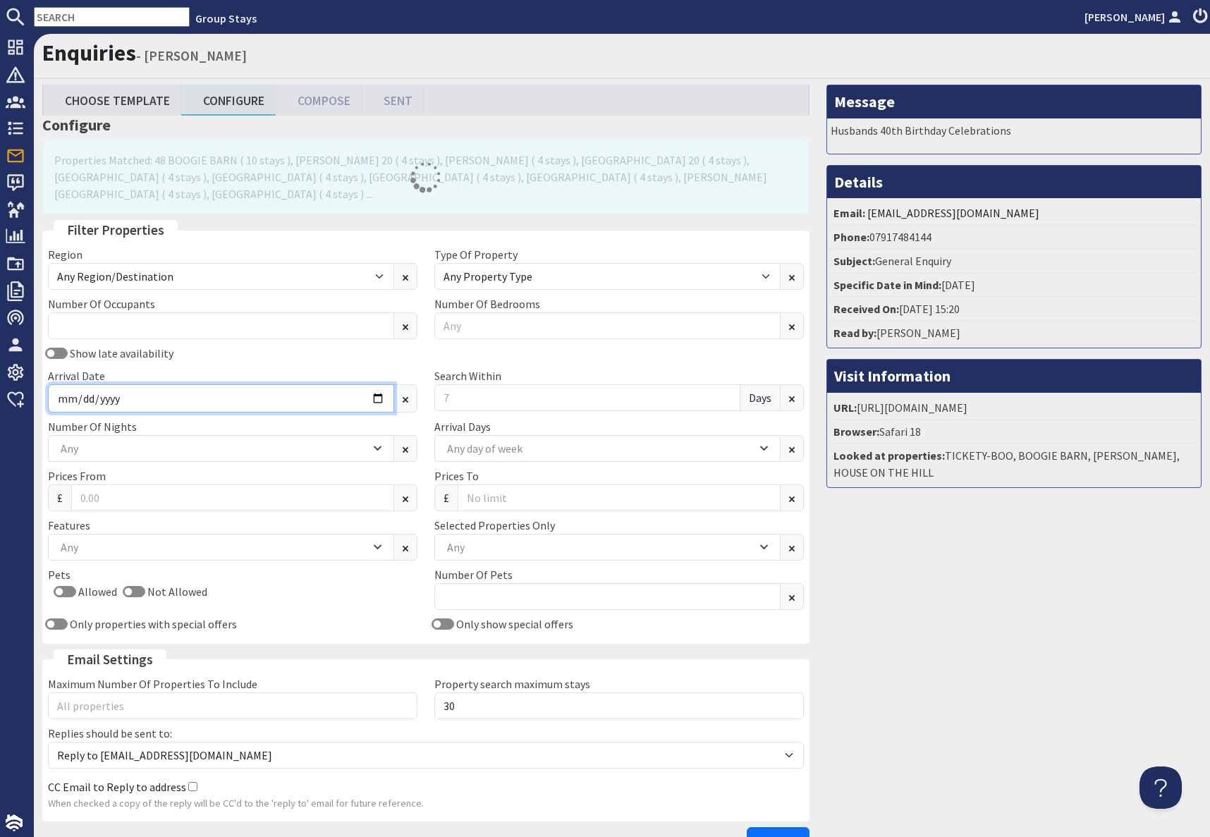
type input "[DATE]"
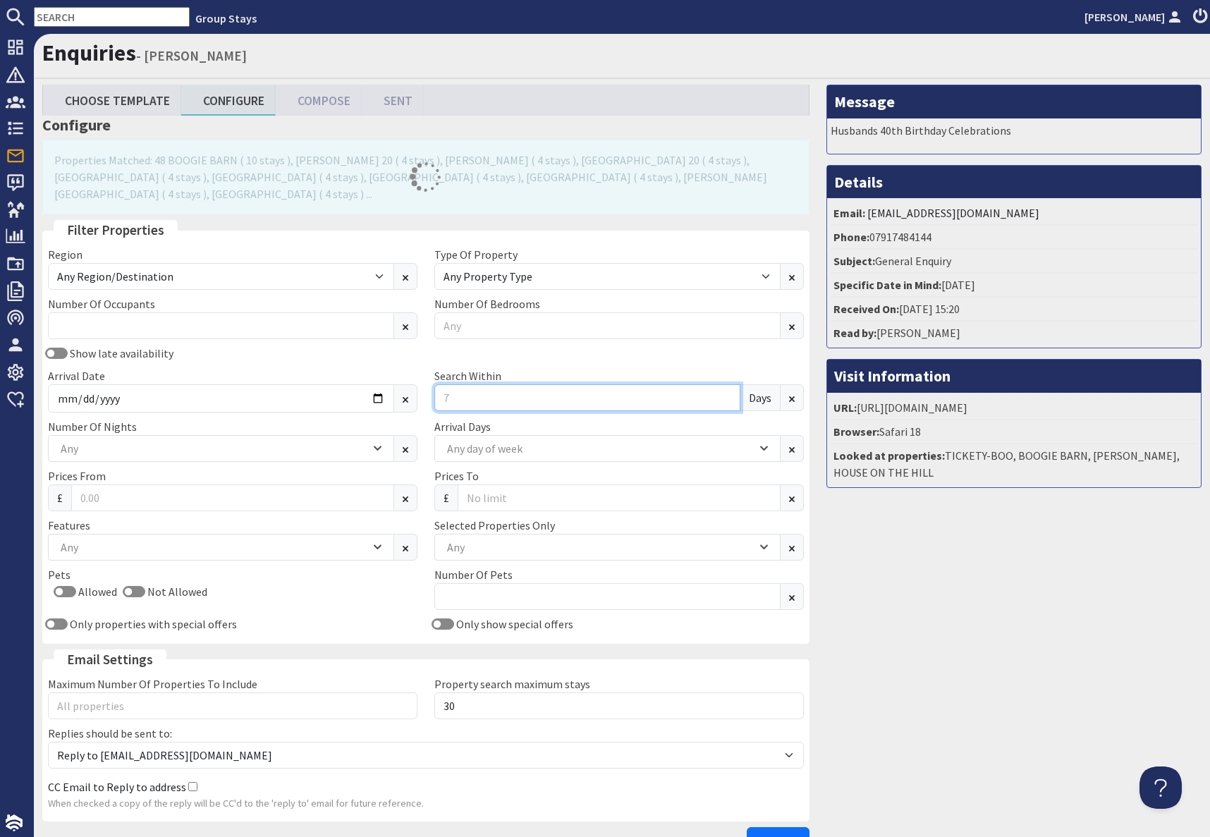
drag, startPoint x: 468, startPoint y: 379, endPoint x: 477, endPoint y: 378, distance: 8.6
click at [474, 384] on input "Search Within" at bounding box center [587, 397] width 306 height 27
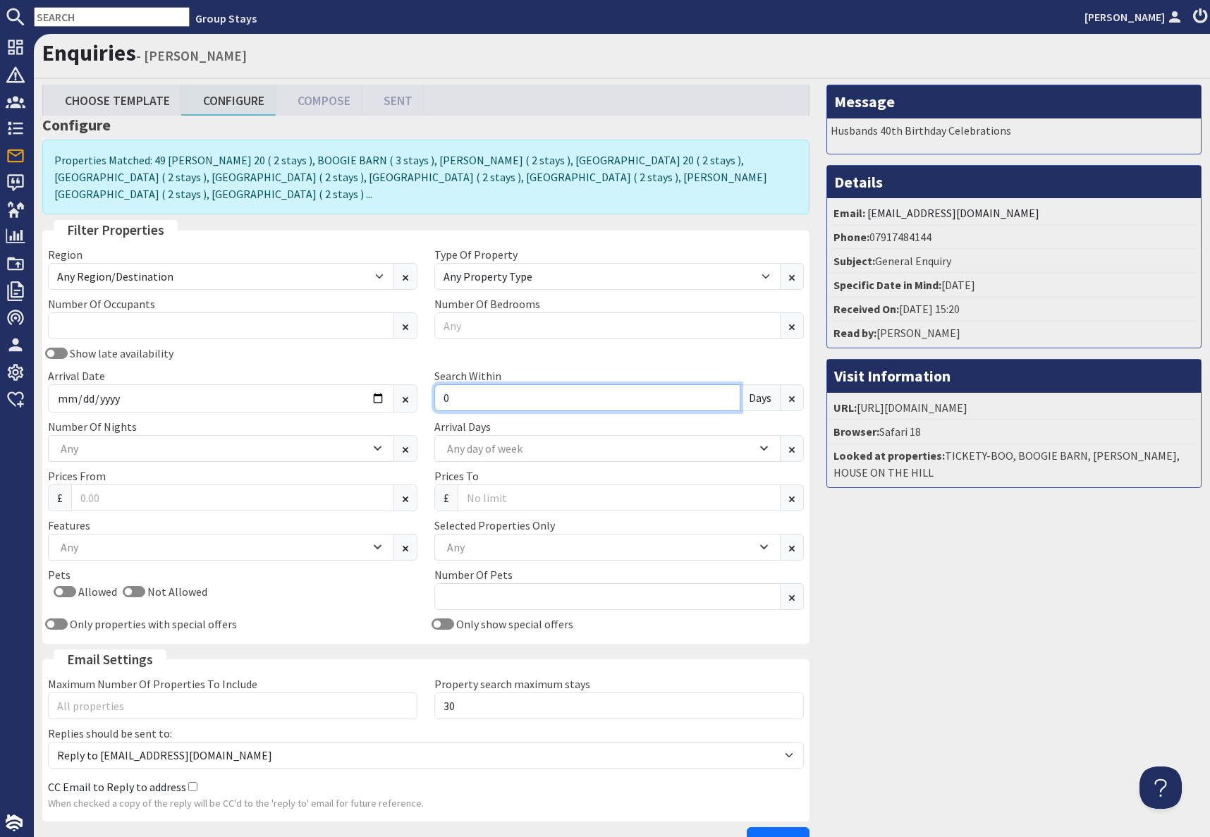
type input "0"
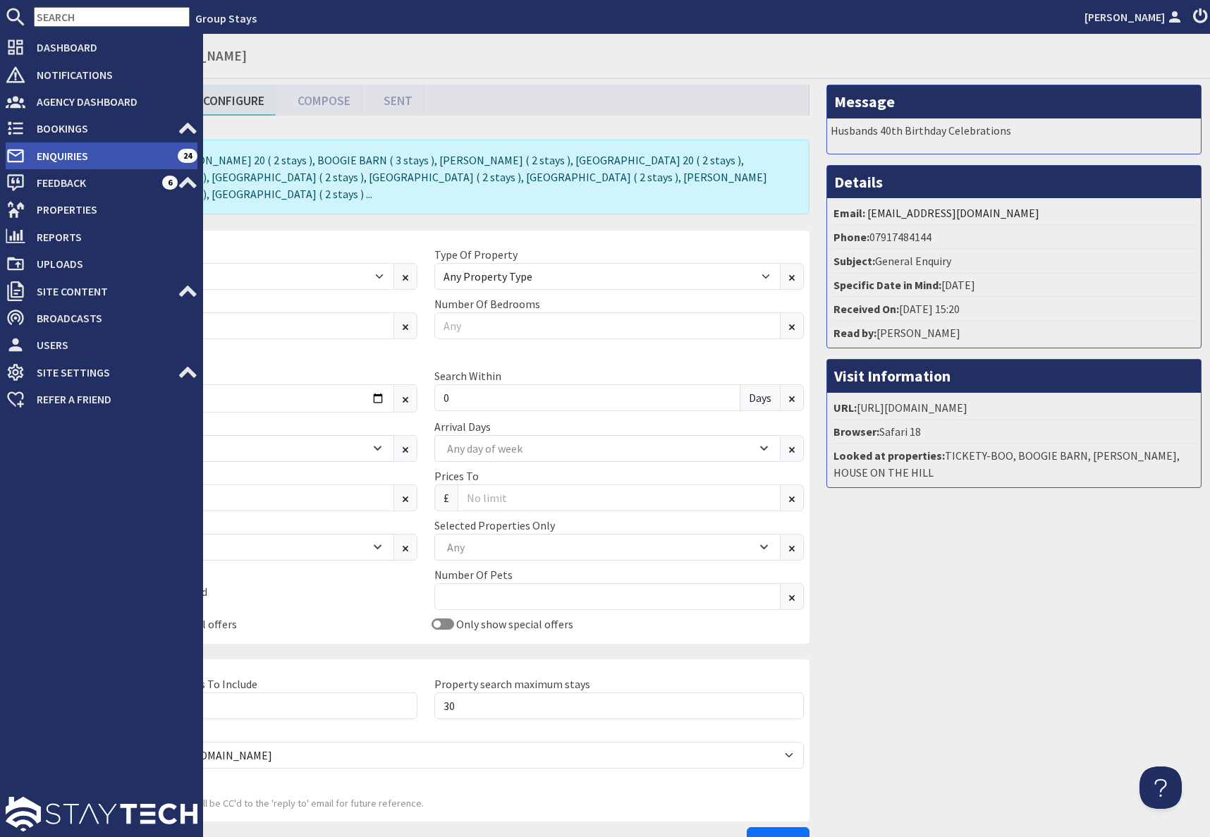
click at [28, 152] on span "Enquiries" at bounding box center [101, 156] width 152 height 23
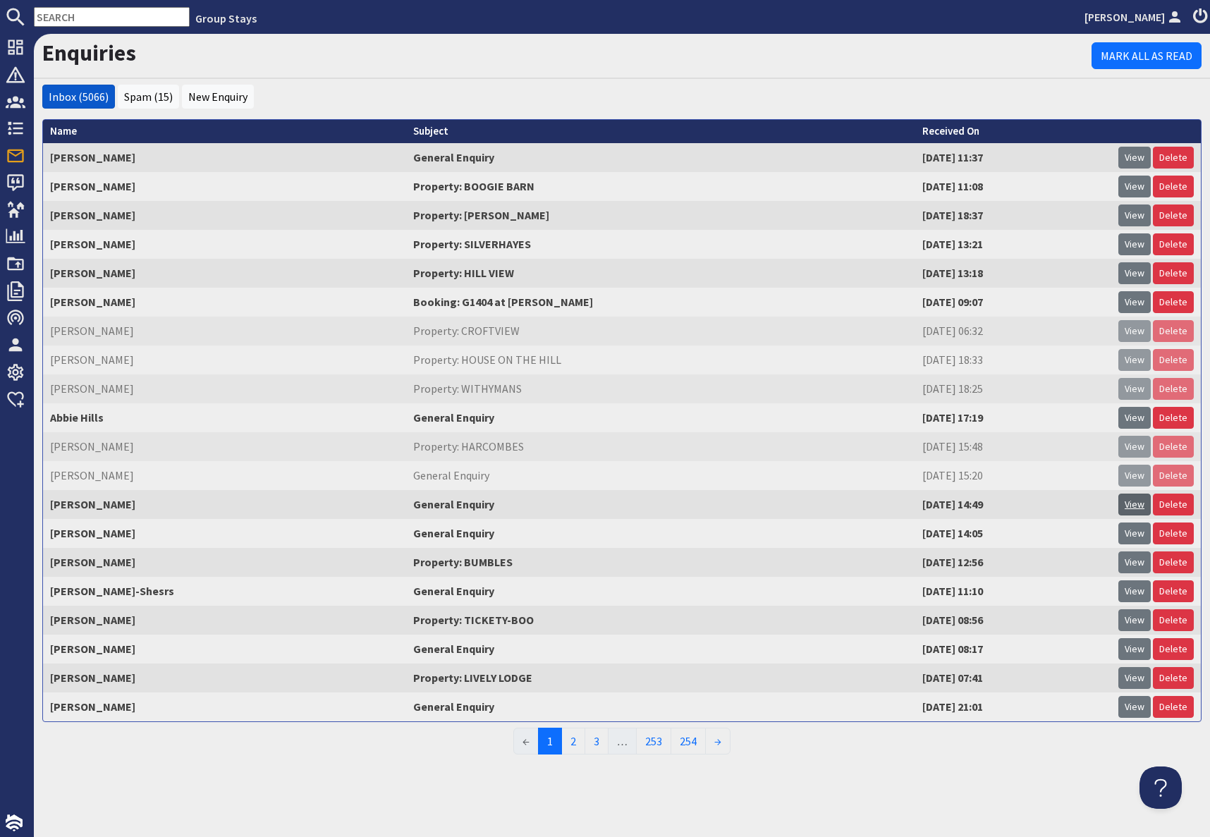
click at [1138, 507] on link "View" at bounding box center [1134, 505] width 32 height 22
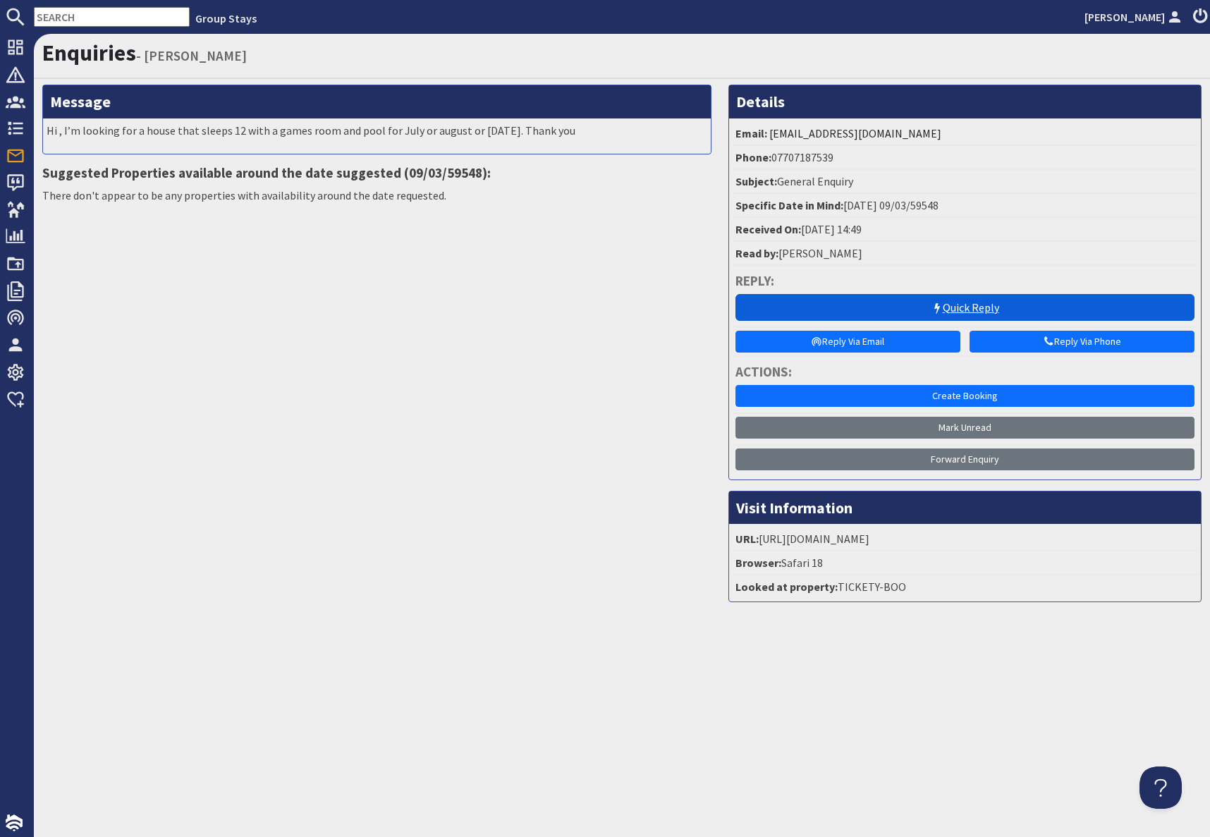
click at [958, 310] on link "Quick Reply" at bounding box center [964, 307] width 459 height 27
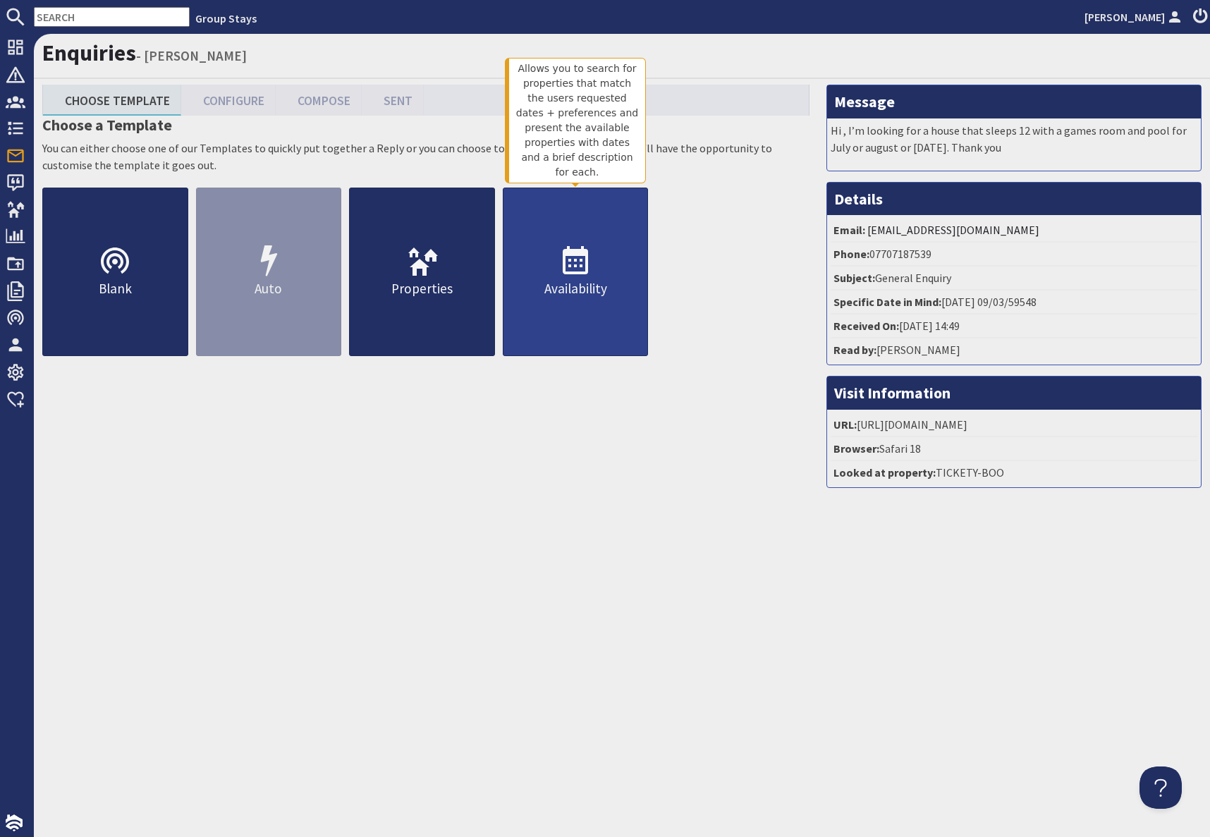
click at [538, 271] on link "Availability" at bounding box center [576, 272] width 146 height 169
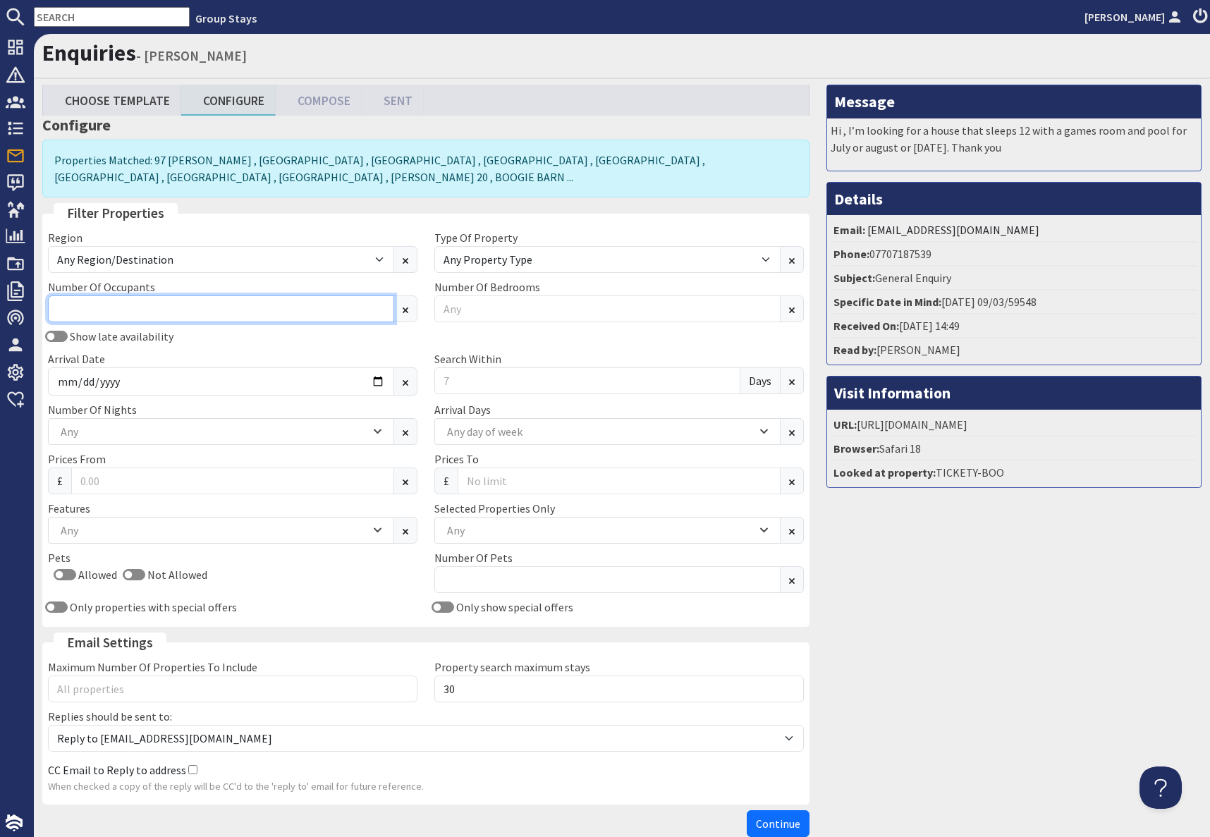
click at [176, 304] on input "Number Of Occupants" at bounding box center [221, 308] width 346 height 27
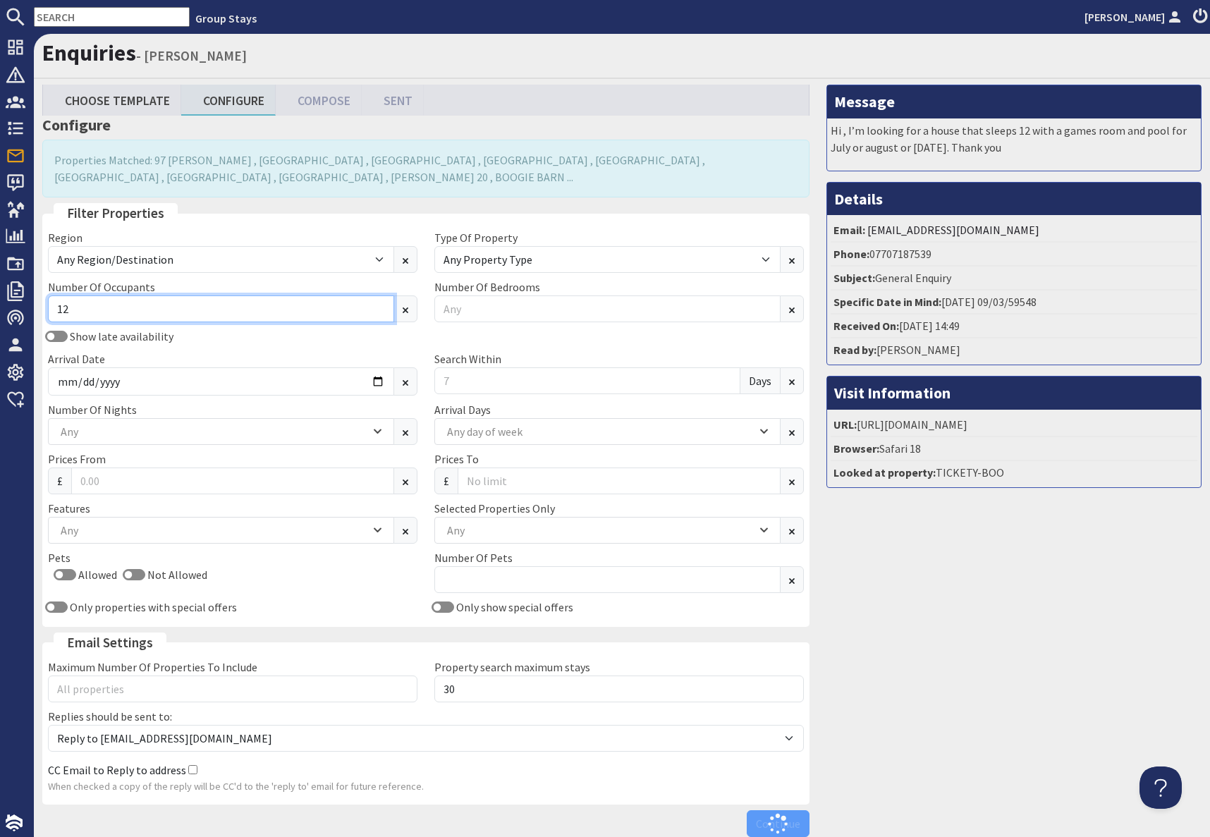
type input "12"
click at [243, 363] on div "Arrival Date" at bounding box center [232, 372] width 386 height 45
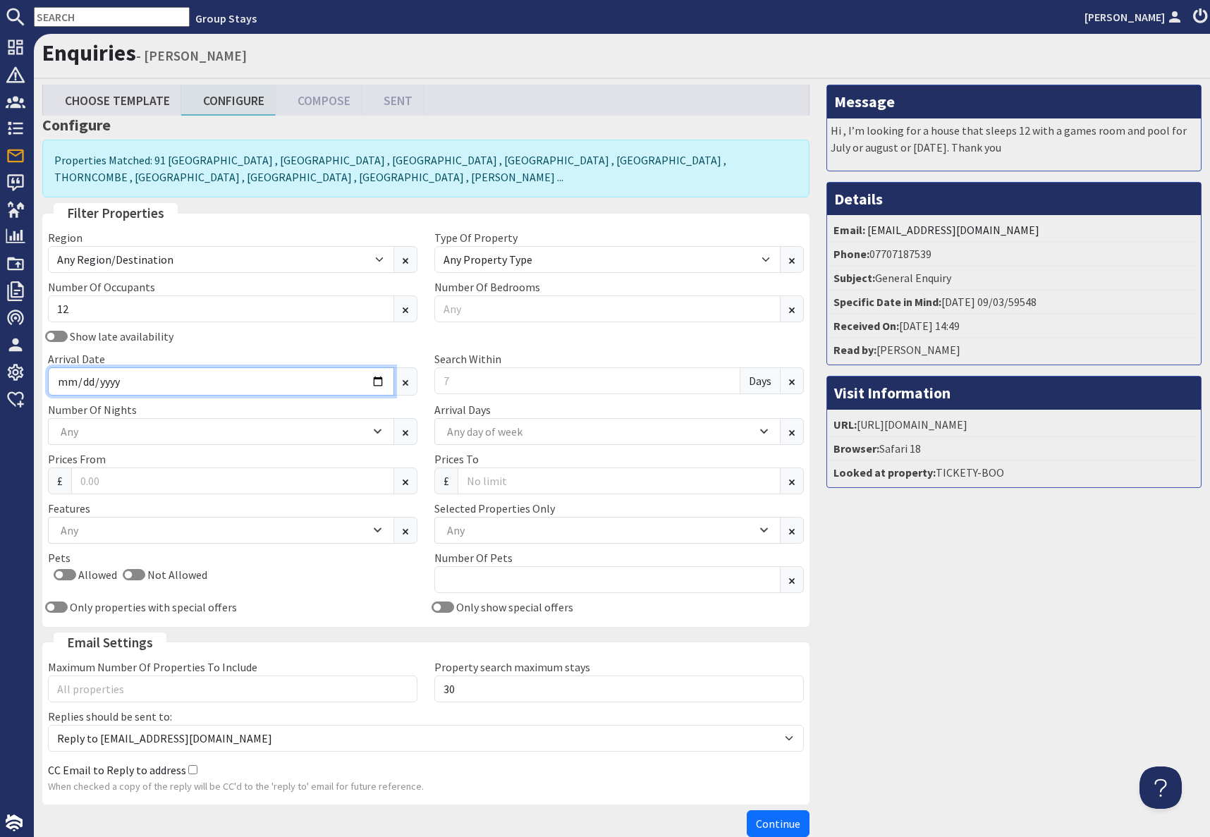
click at [379, 384] on input "Arrival Date" at bounding box center [221, 381] width 346 height 28
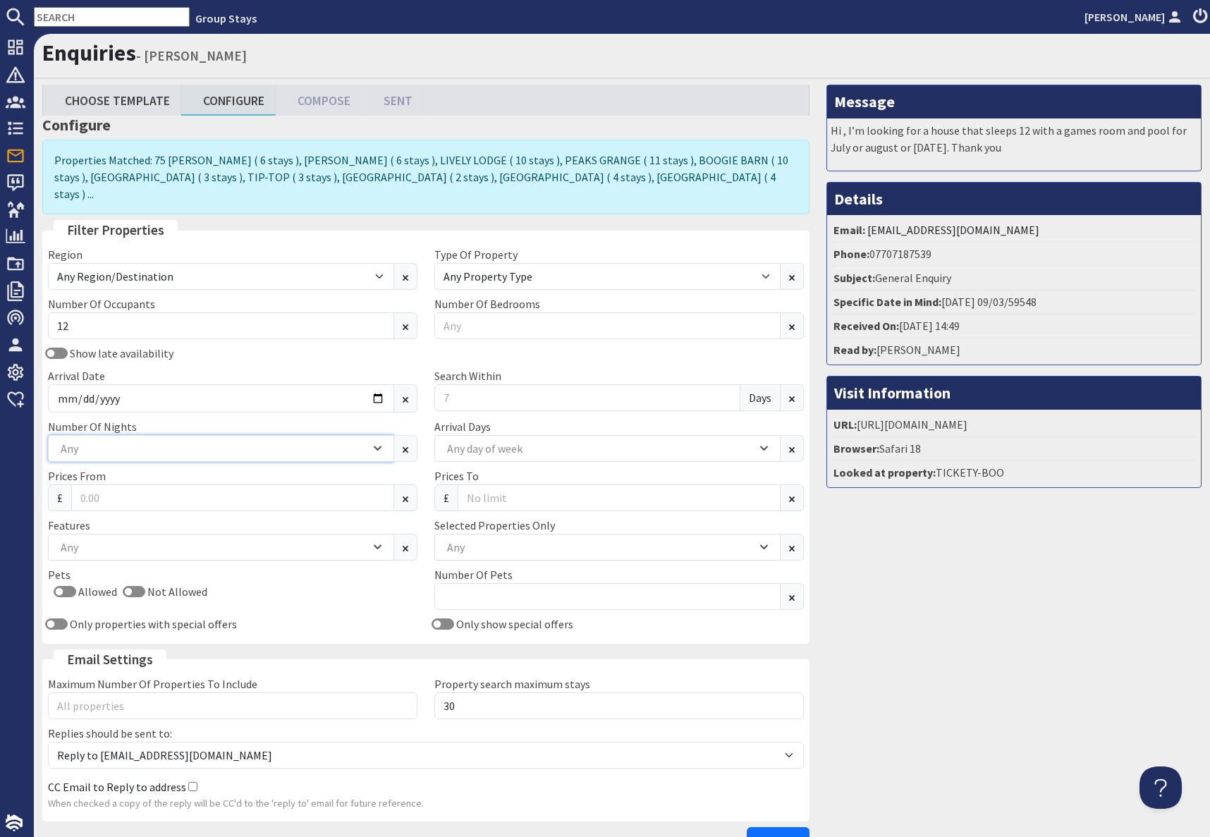
click at [295, 435] on div "Any" at bounding box center [221, 448] width 346 height 27
drag, startPoint x: 1075, startPoint y: 640, endPoint x: 972, endPoint y: 644, distance: 103.1
click at [1061, 640] on div "Message Hi , I’m looking for a house that sleeps 12 with a games room and pool …" at bounding box center [1014, 473] width 392 height 776
click at [188, 539] on div "Any" at bounding box center [213, 547] width 313 height 16
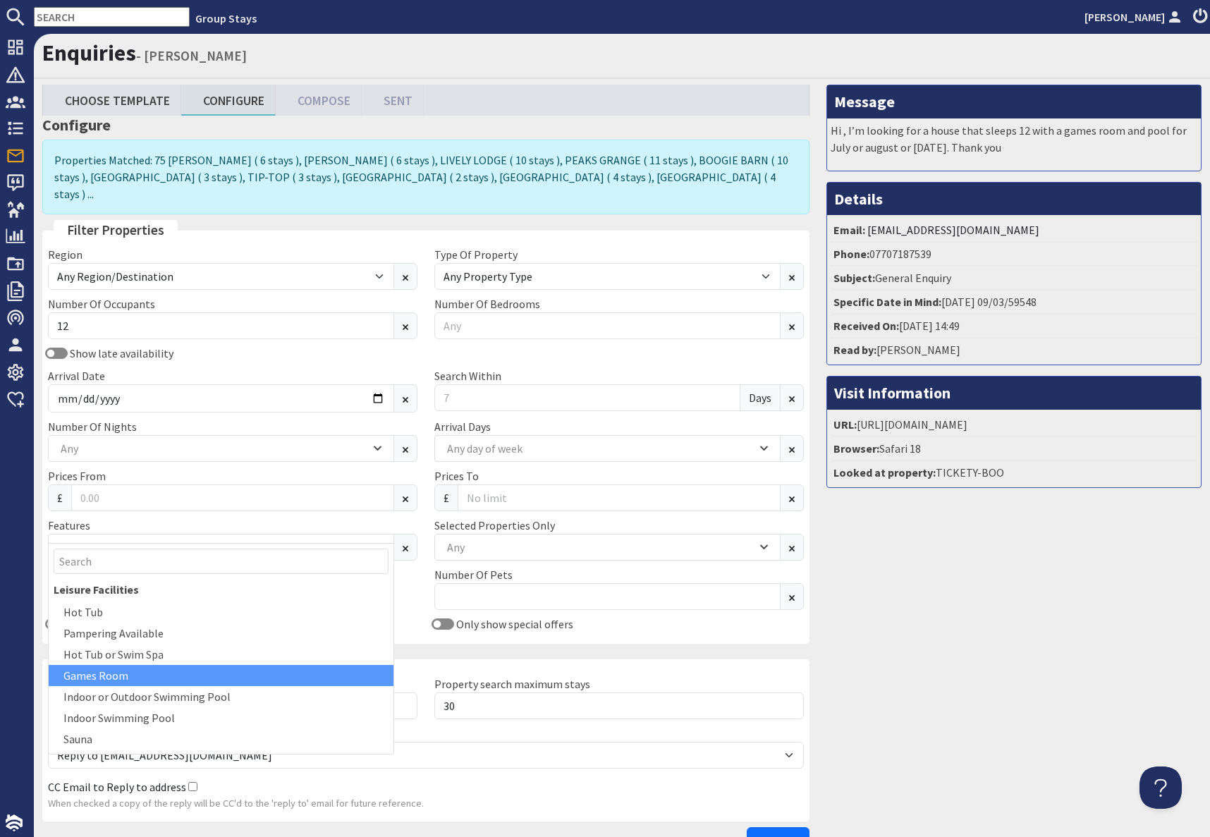
drag, startPoint x: 122, startPoint y: 673, endPoint x: 130, endPoint y: 671, distance: 8.7
click at [130, 671] on div "Games Room" at bounding box center [221, 675] width 345 height 21
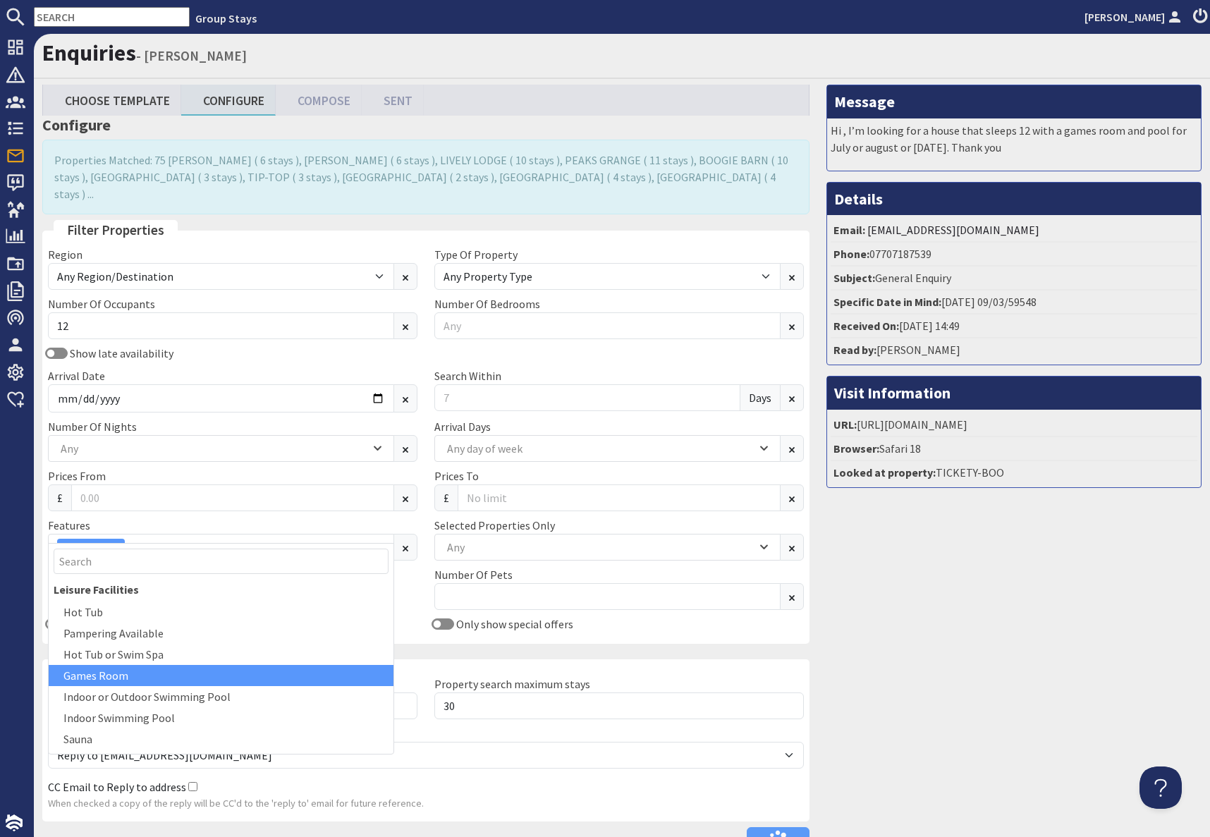
drag, startPoint x: 1116, startPoint y: 639, endPoint x: 1103, endPoint y: 639, distance: 12.7
click at [1105, 639] on div "Message Hi , I’m looking for a house that sleeps 12 with a games room and pool …" at bounding box center [1014, 473] width 392 height 776
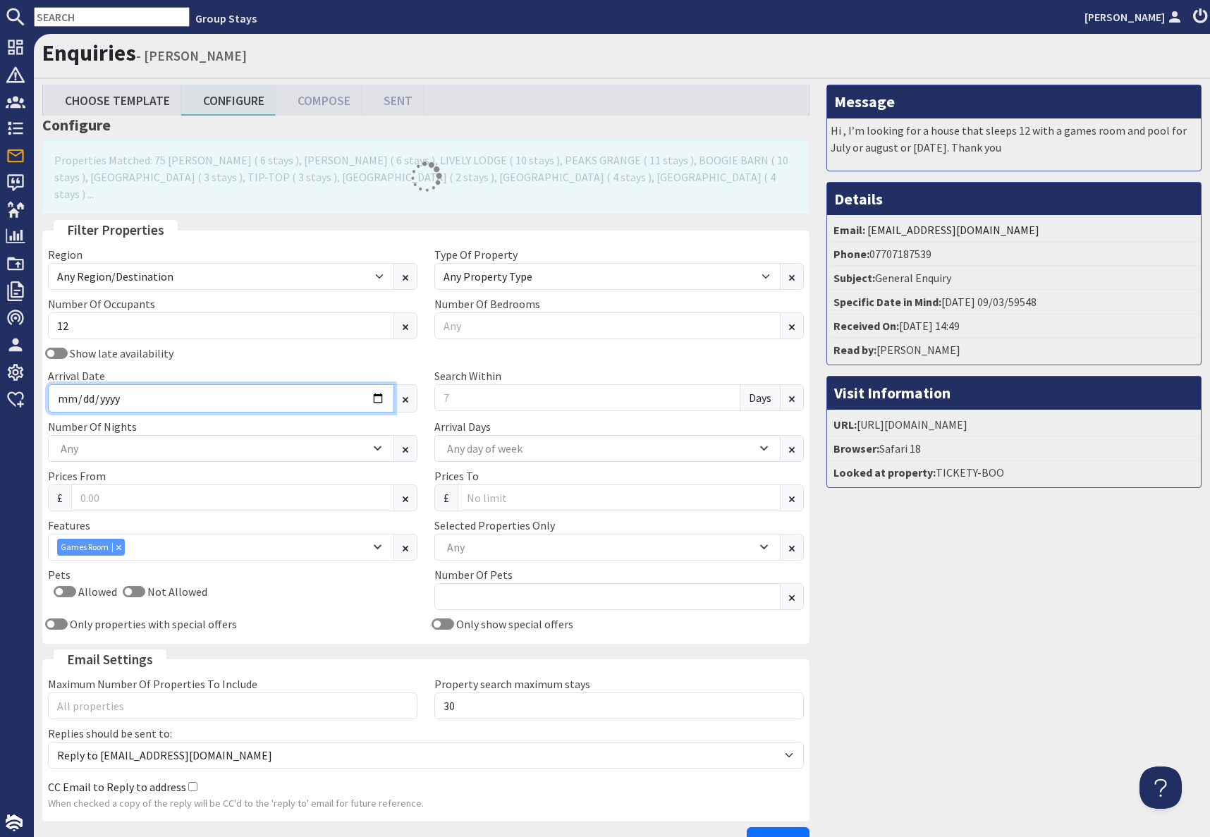
click at [174, 384] on input "[DATE]" at bounding box center [221, 398] width 346 height 28
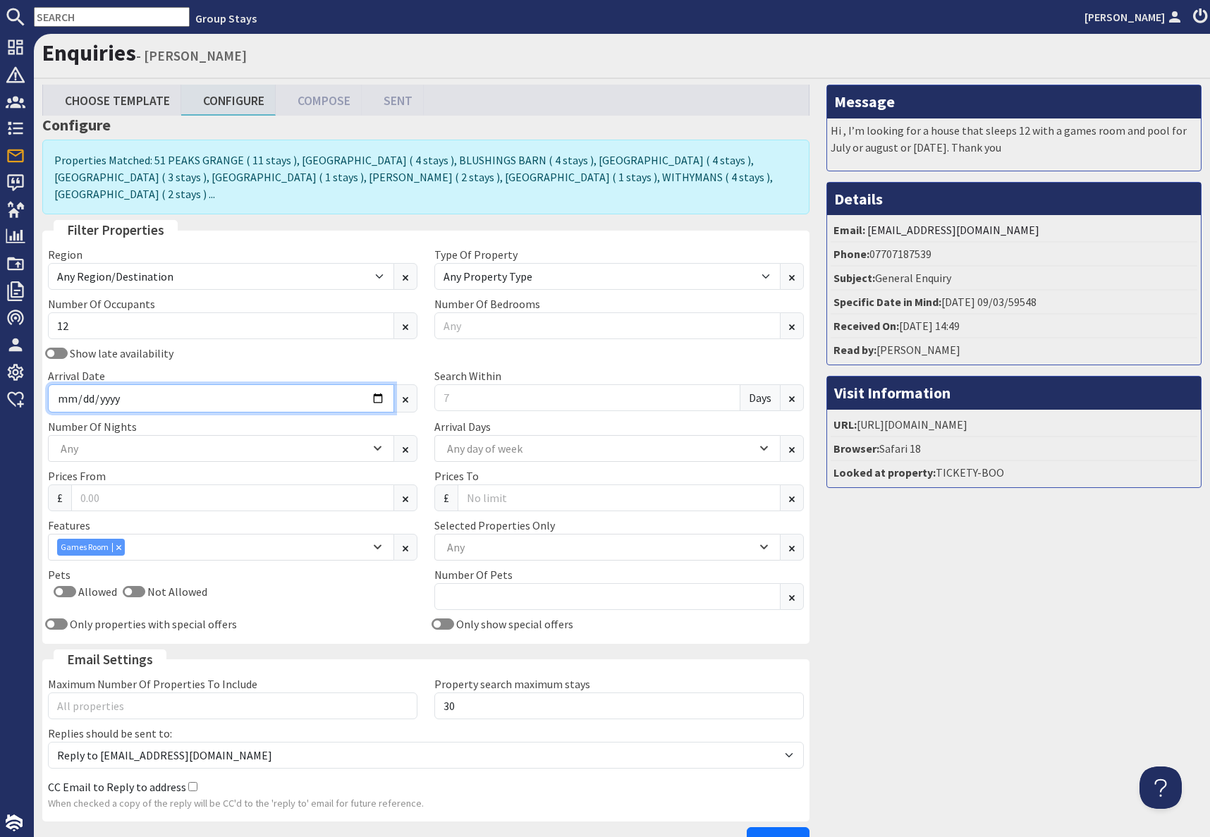
click at [380, 386] on input "[DATE]" at bounding box center [221, 398] width 346 height 28
click at [379, 384] on input "2026-08-01" at bounding box center [221, 398] width 346 height 28
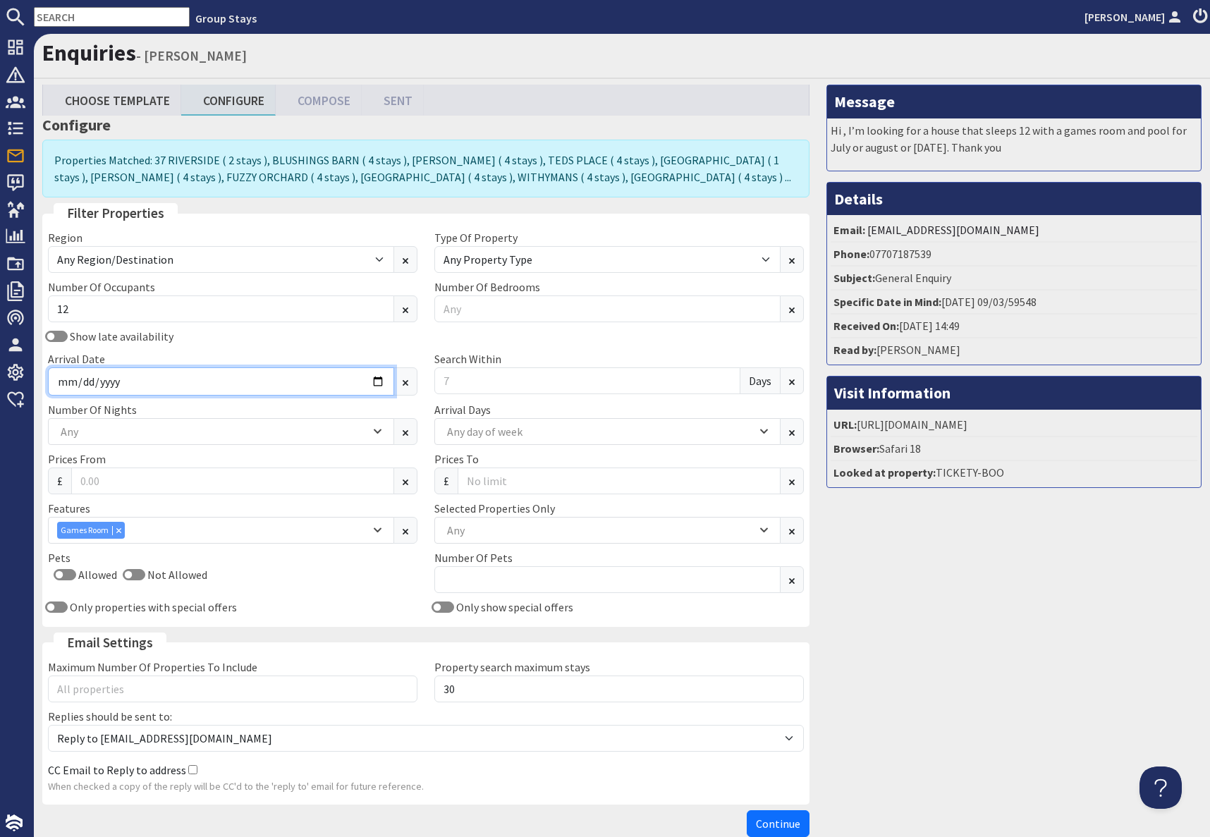
type input "2027-08-13"
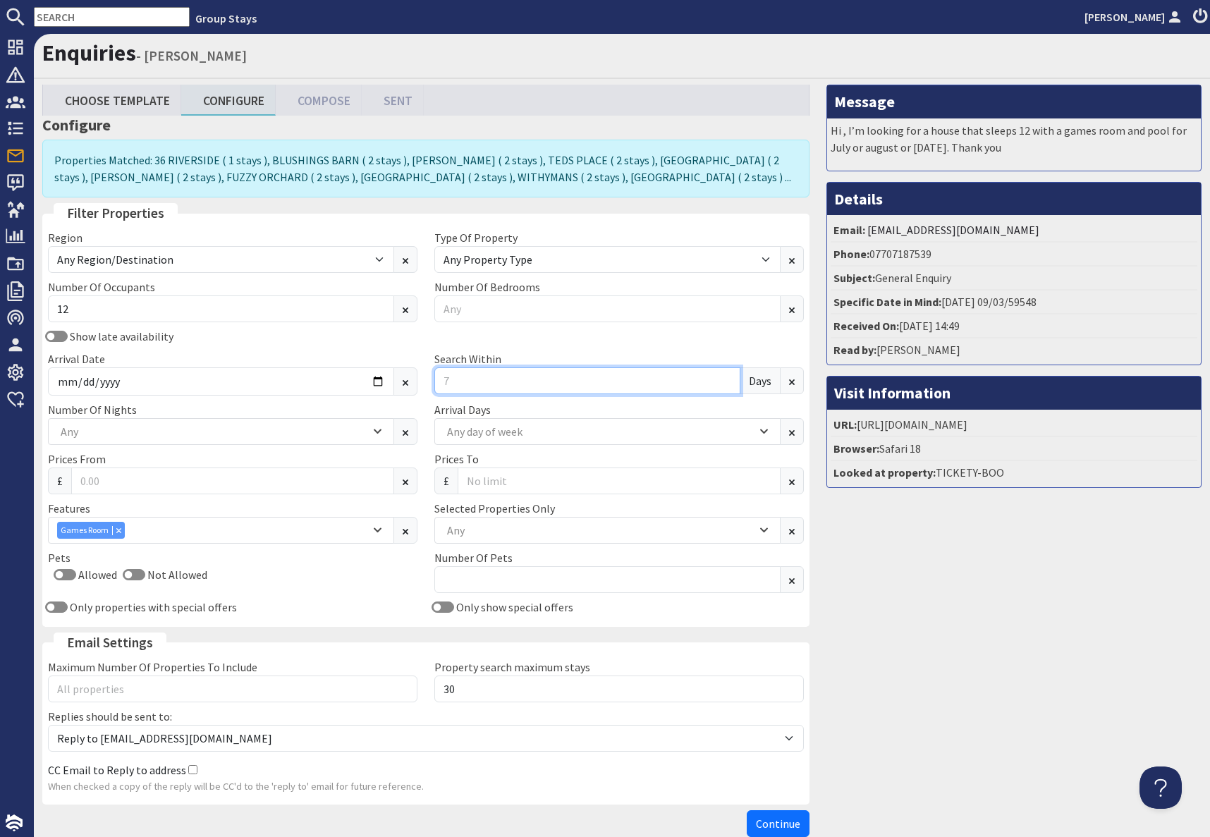
click at [479, 385] on input "Search Within" at bounding box center [587, 380] width 306 height 27
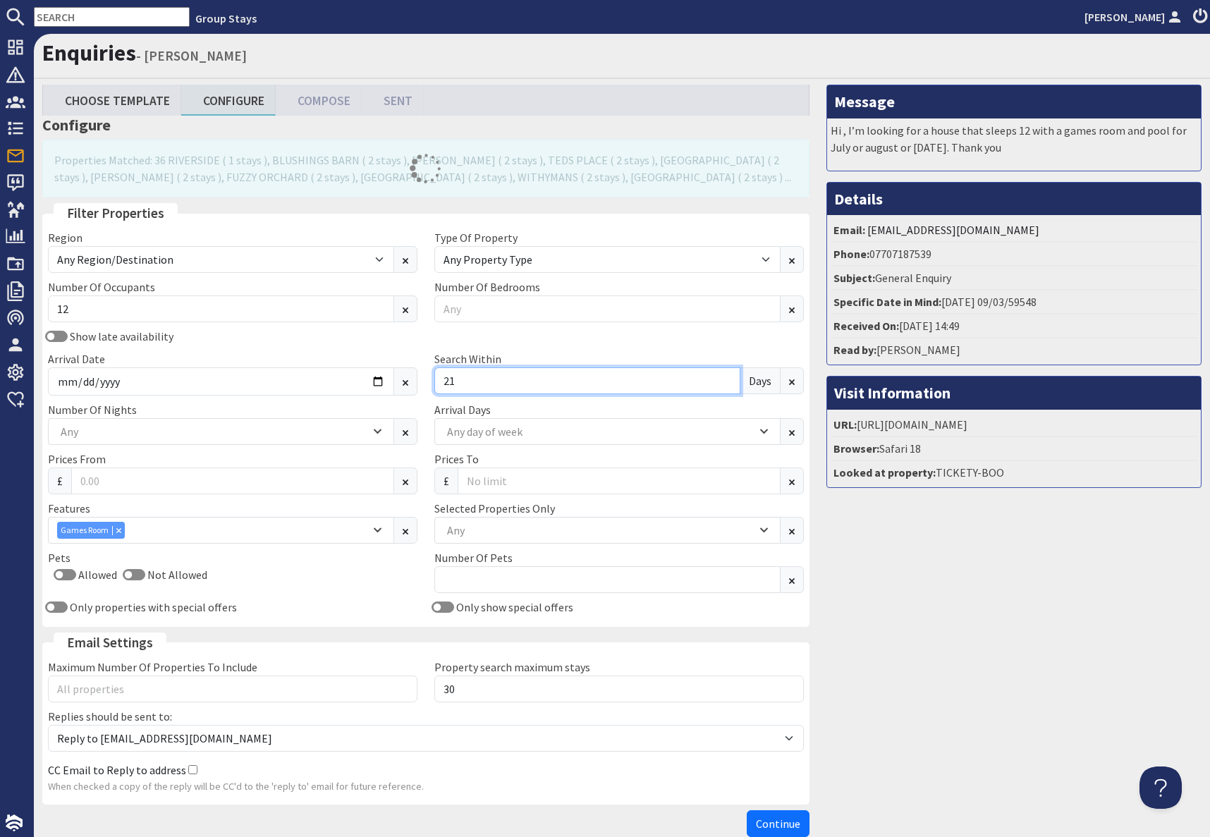
type input "21"
click at [982, 653] on div "Message Hi , I’m looking for a house that sleeps 12 with a games room and pool …" at bounding box center [1014, 464] width 392 height 759
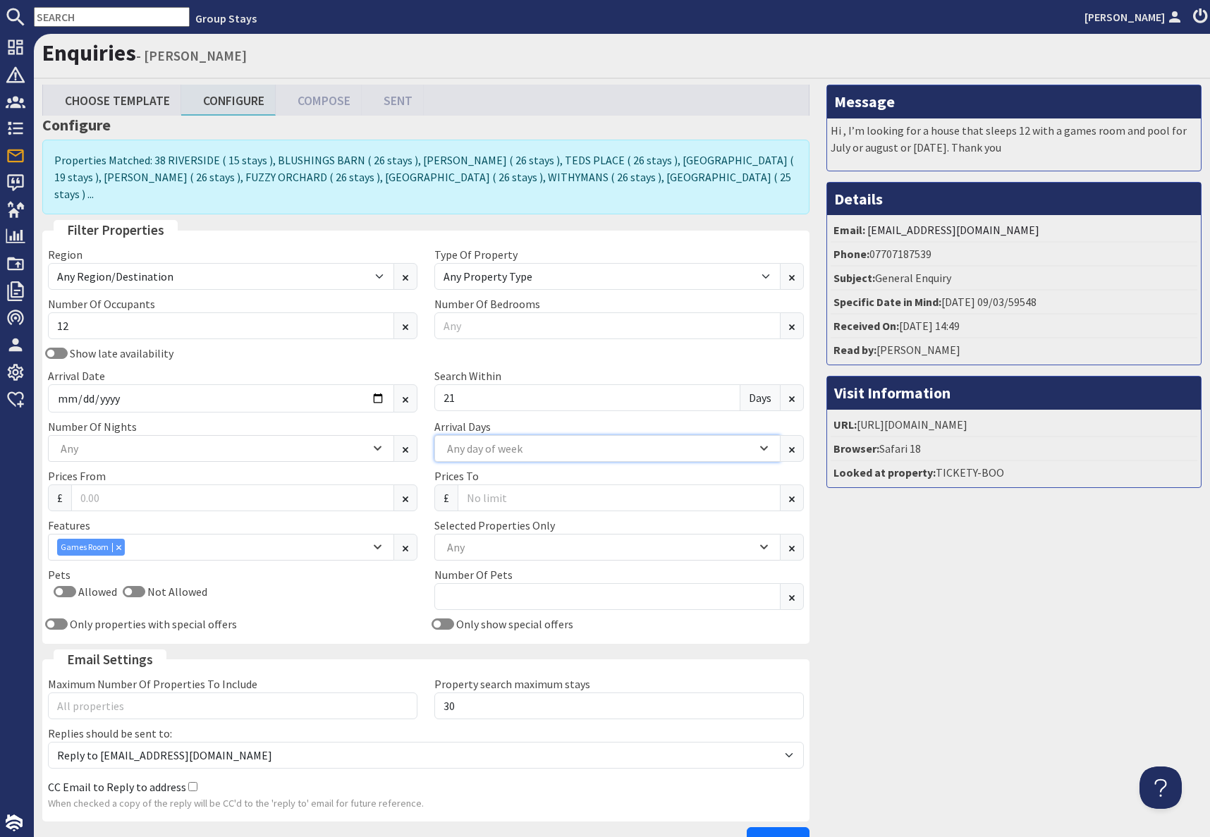
click at [502, 441] on div "Any day of week" at bounding box center [599, 449] width 313 height 16
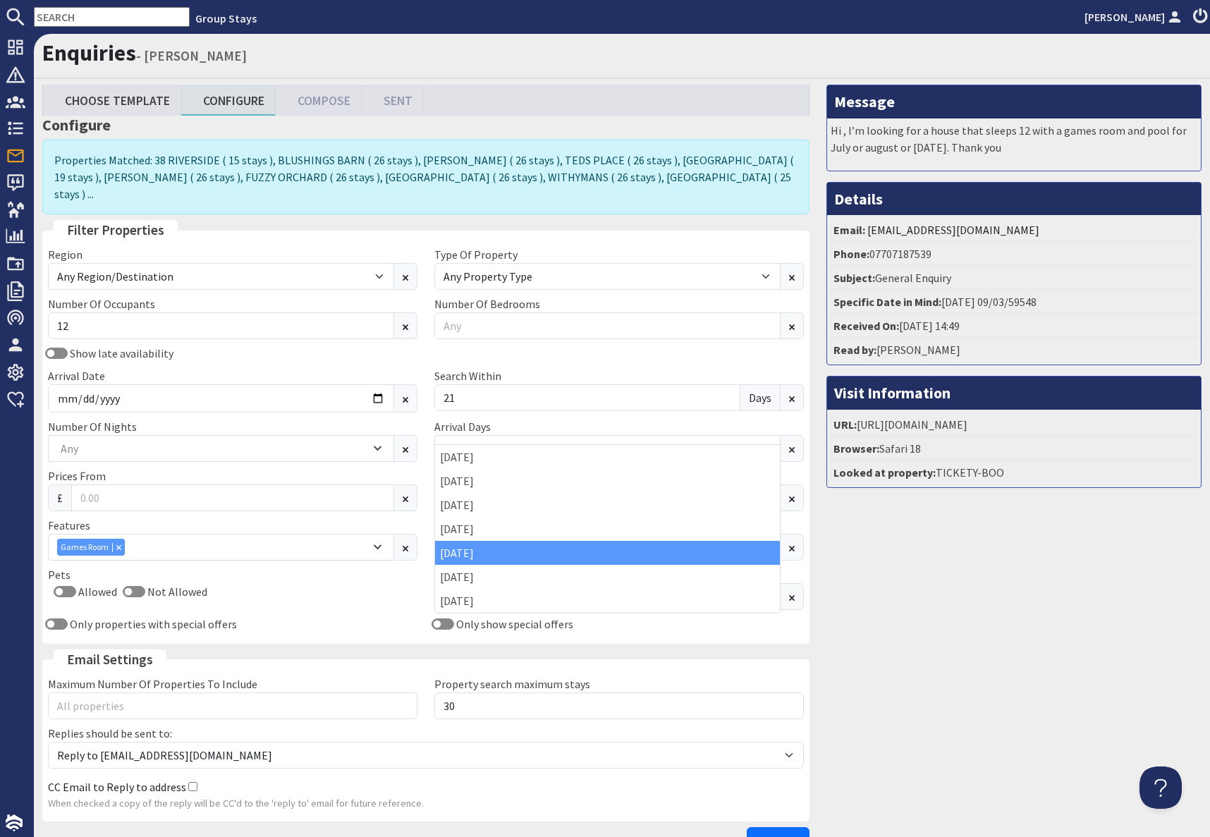
click at [467, 558] on div "[DATE]" at bounding box center [607, 553] width 345 height 24
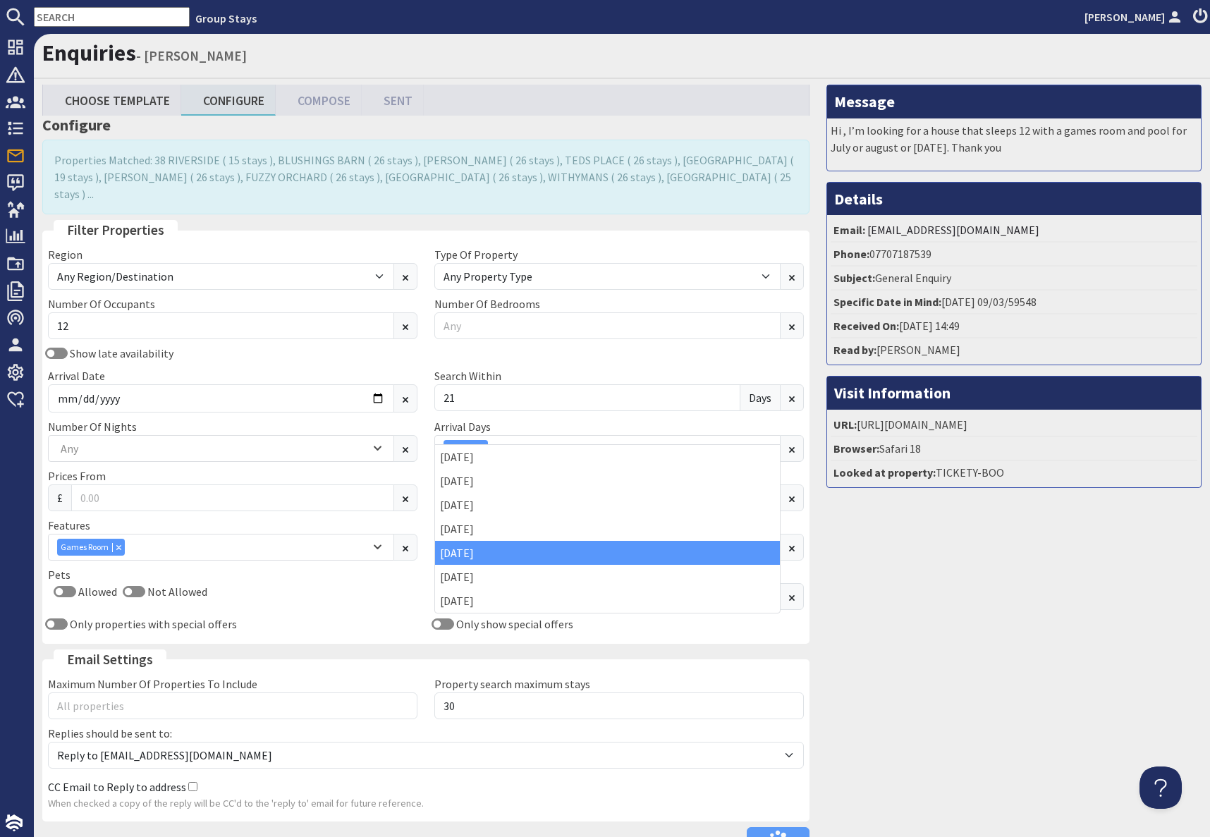
drag, startPoint x: 962, startPoint y: 586, endPoint x: 946, endPoint y: 587, distance: 16.3
click at [962, 586] on div "Message Hi , I’m looking for a house that sleeps 12 with a games room and pool …" at bounding box center [1014, 473] width 392 height 776
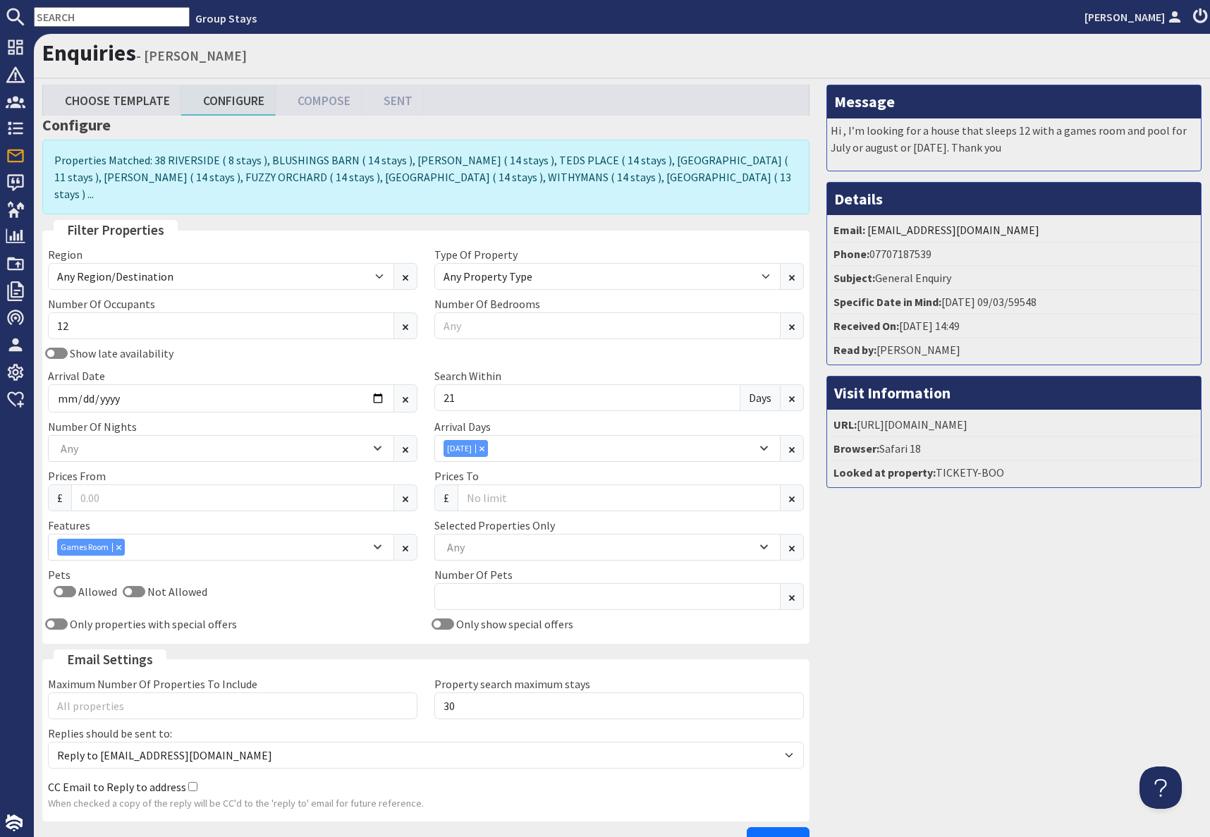
click at [778, 833] on span "Continue" at bounding box center [778, 840] width 44 height 14
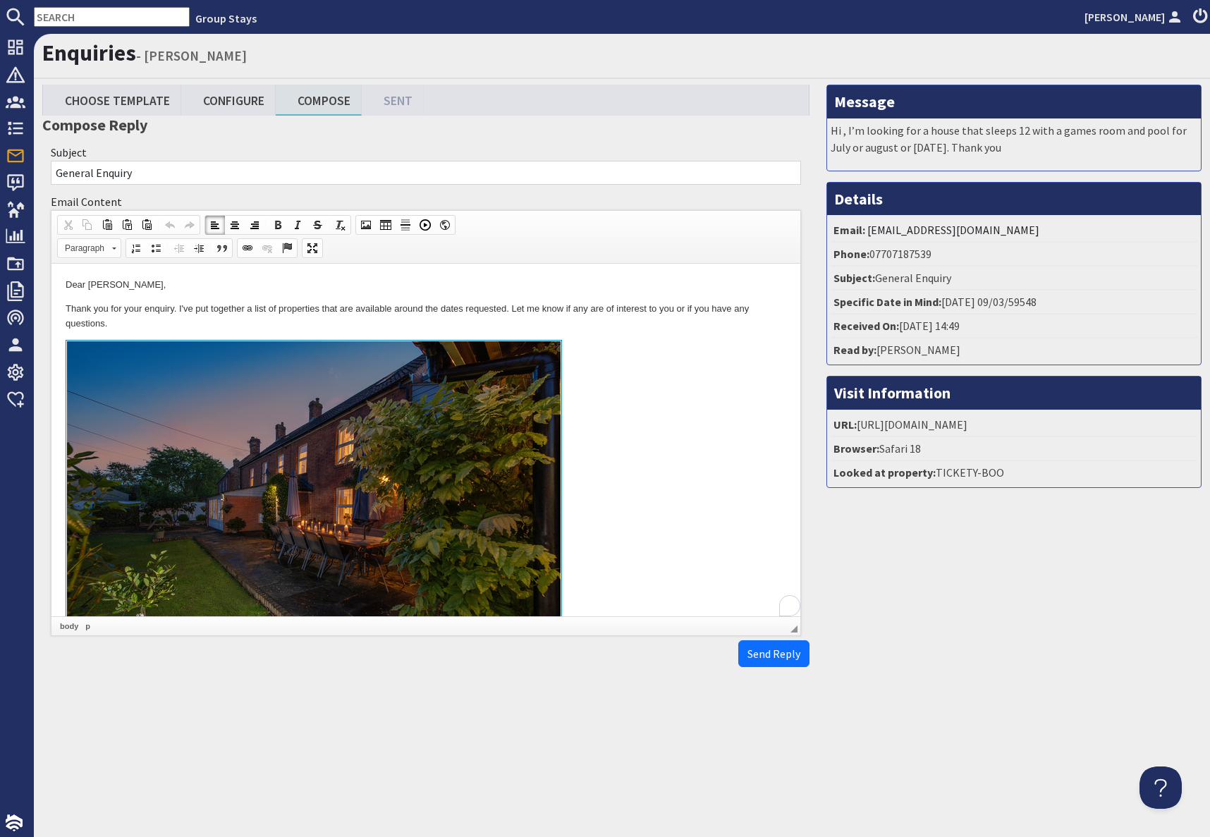
drag, startPoint x: 637, startPoint y: 415, endPoint x: 666, endPoint y: 449, distance: 45.5
click at [637, 415] on link "To enrich screen reader interactions, please activate Accessibility in Grammarl…" at bounding box center [426, 502] width 721 height 325
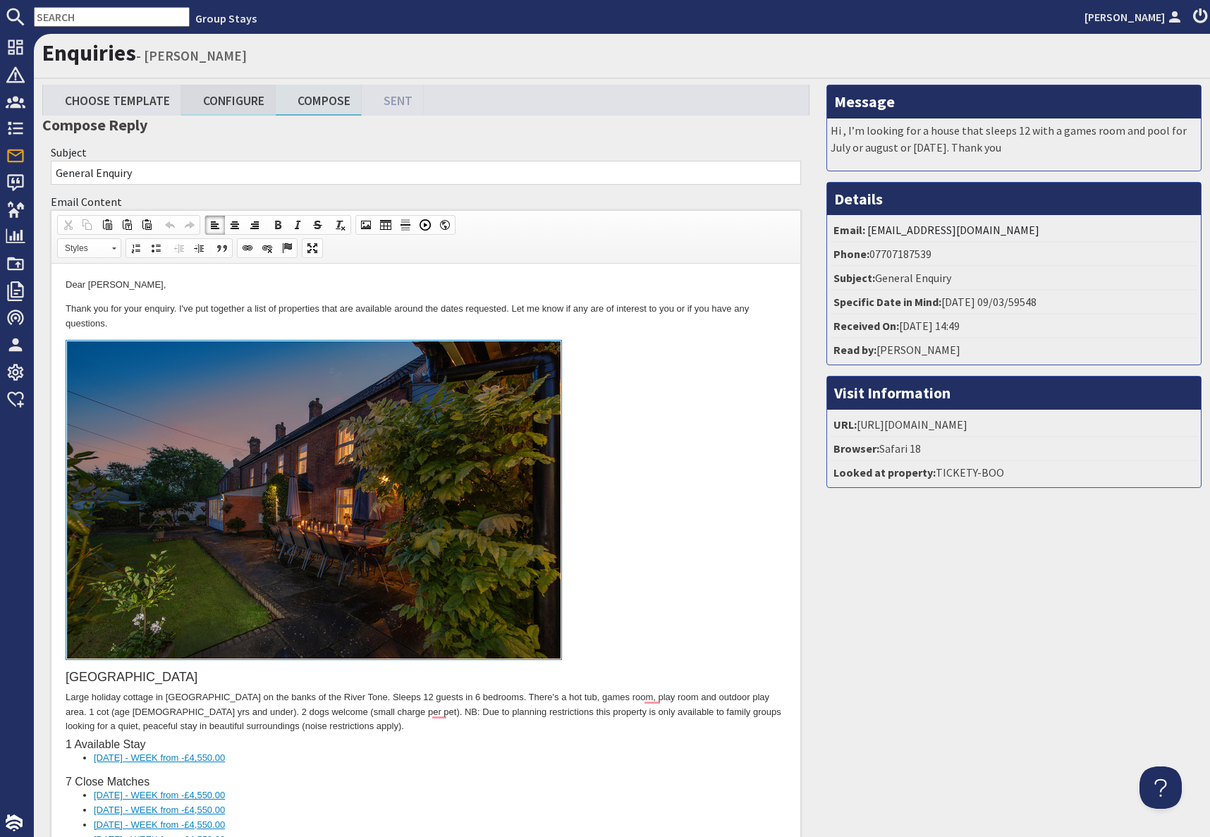
click at [238, 105] on link "Configure" at bounding box center [228, 100] width 94 height 30
type textarea "<p>Dear Lorna Clayden,</p> <p>Thank you for your enquiry. I&#39;ve put together…"
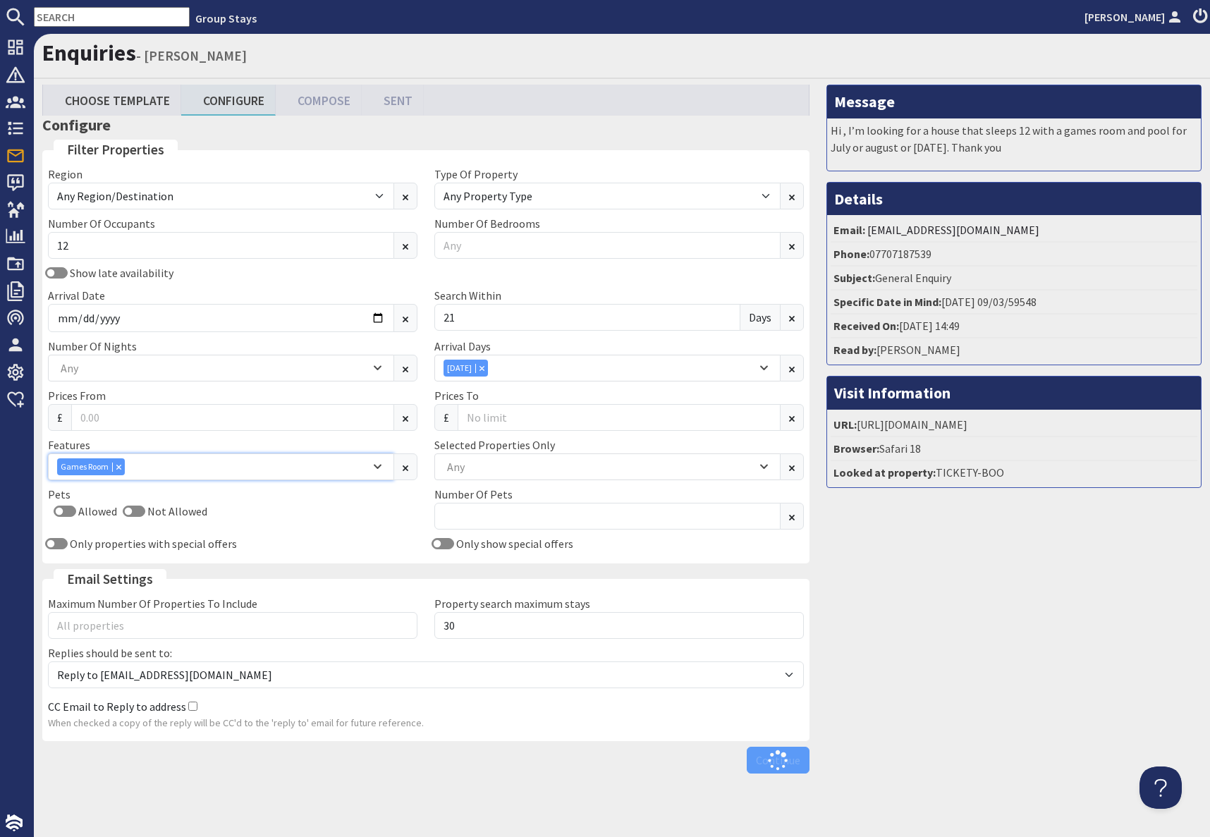
click at [149, 476] on div "Games Room" at bounding box center [221, 466] width 346 height 27
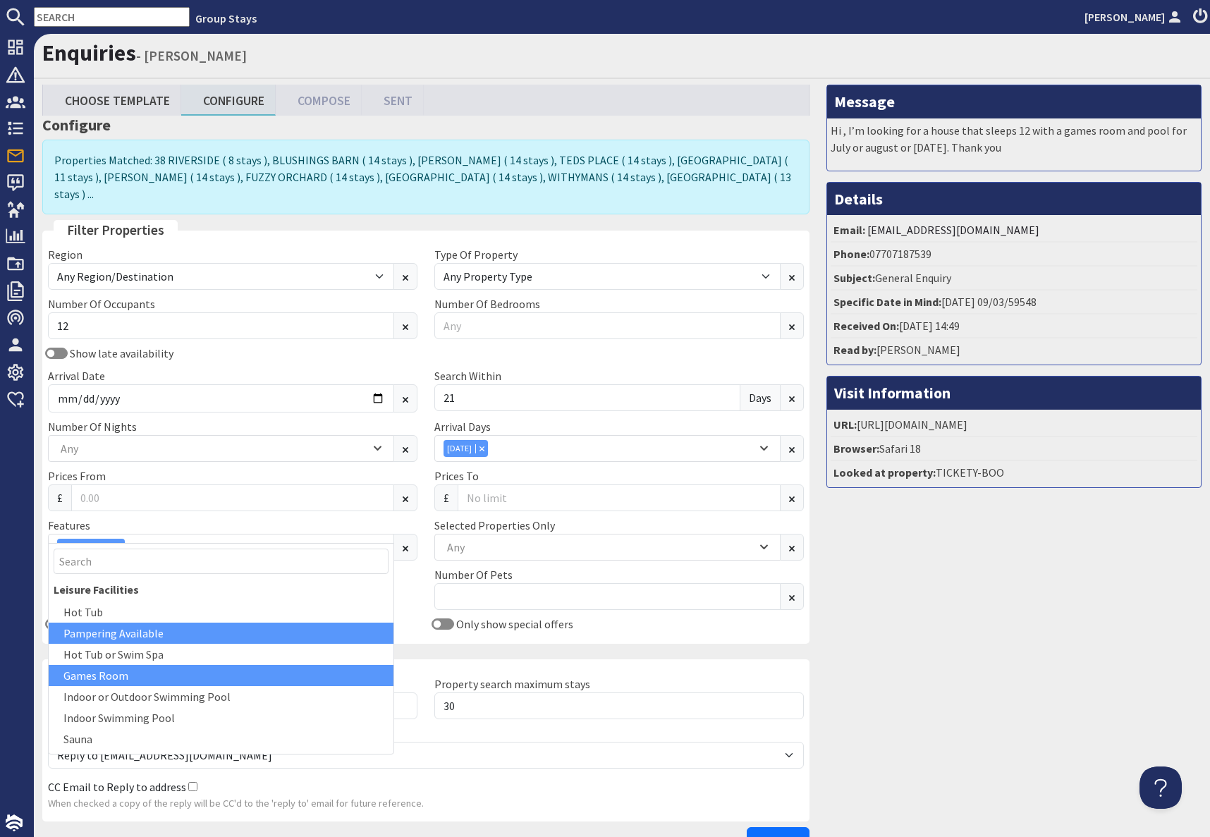
click at [195, 628] on div "Pampering Available" at bounding box center [221, 633] width 345 height 21
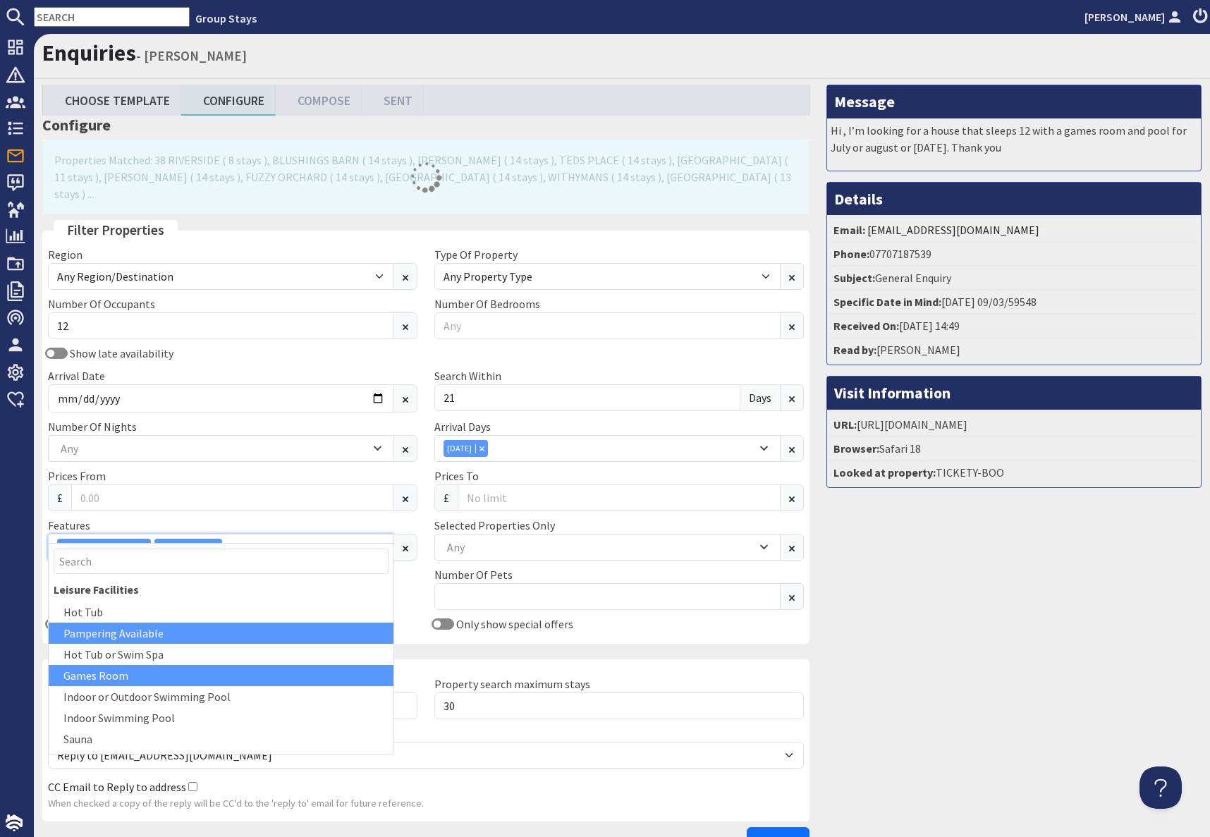
drag, startPoint x: 142, startPoint y: 528, endPoint x: 149, endPoint y: 539, distance: 12.9
click at [142, 544] on icon "Combobox" at bounding box center [144, 546] width 5 height 5
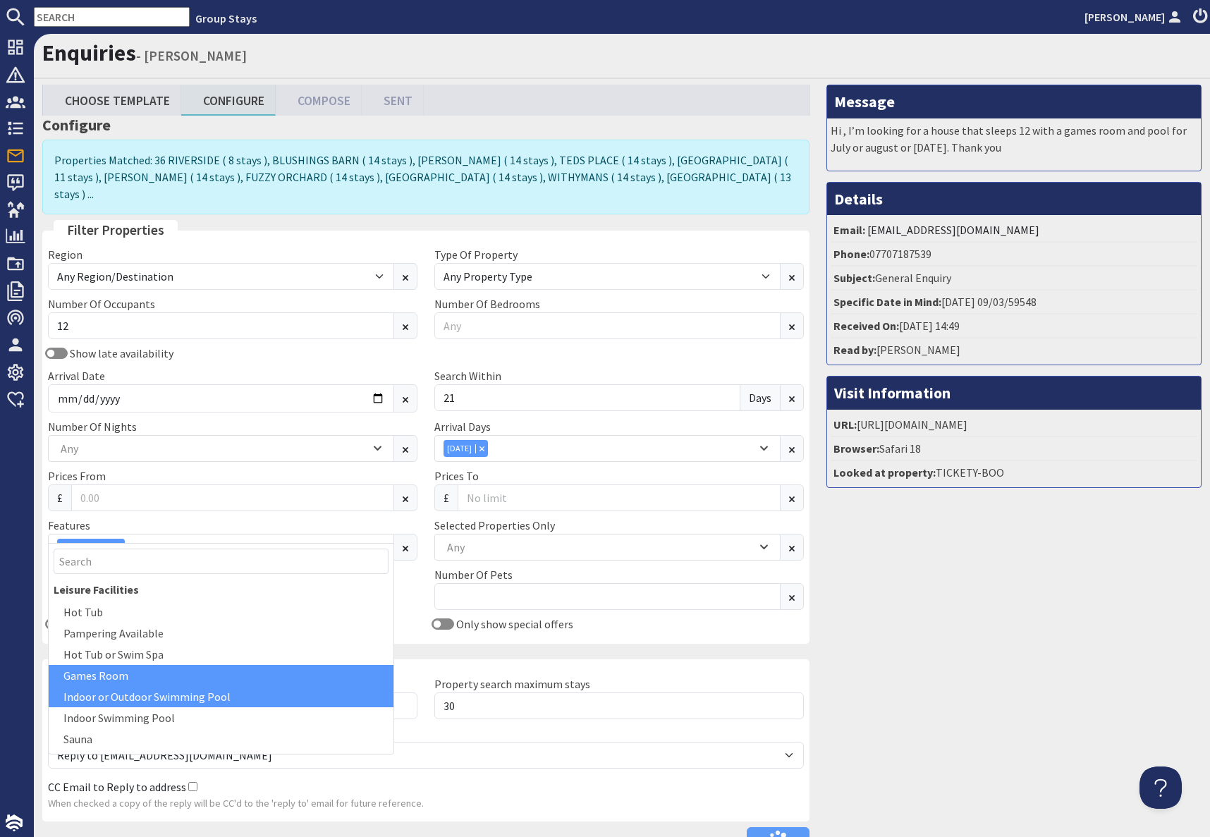
click at [205, 697] on div "Indoor or Outdoor Swimming Pool" at bounding box center [221, 696] width 345 height 21
click at [1022, 745] on div "Message Hi , I’m looking for a house that sleeps 12 with a games room and pool …" at bounding box center [1014, 473] width 392 height 776
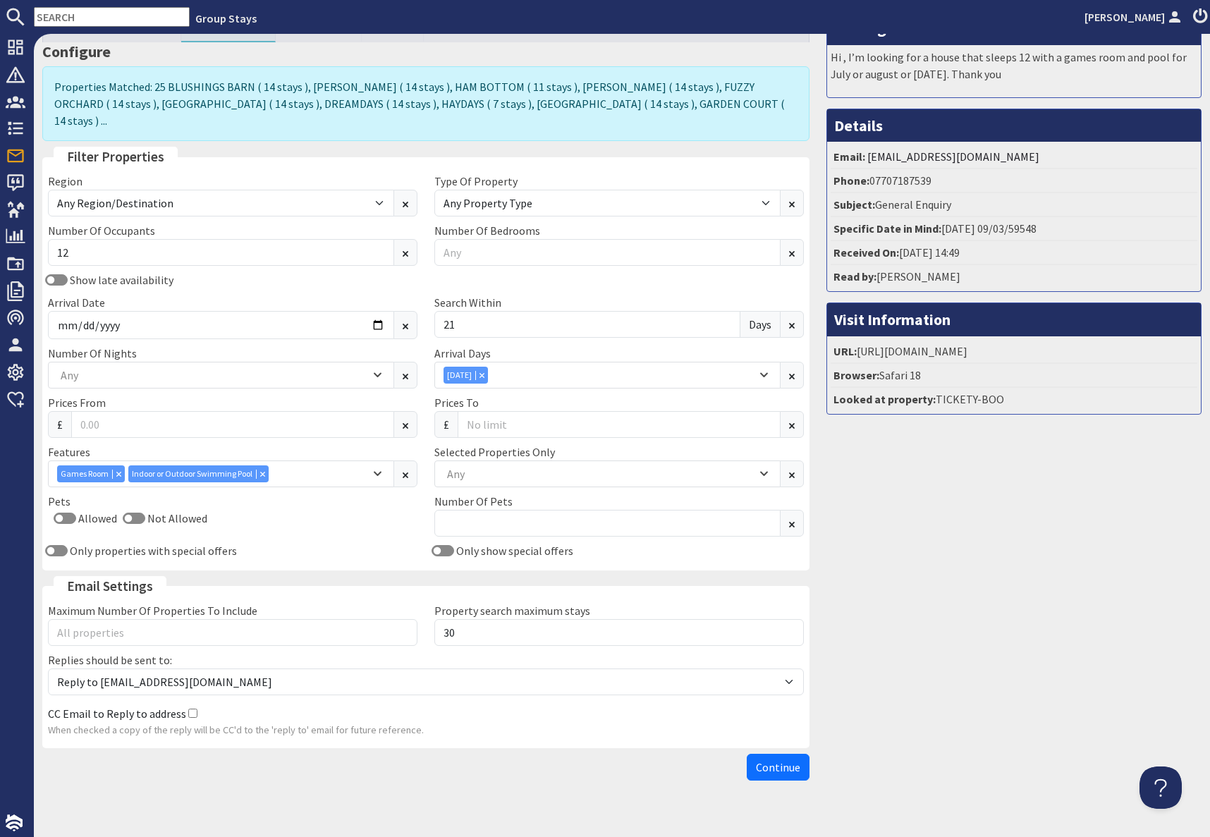
scroll to position [78, 0]
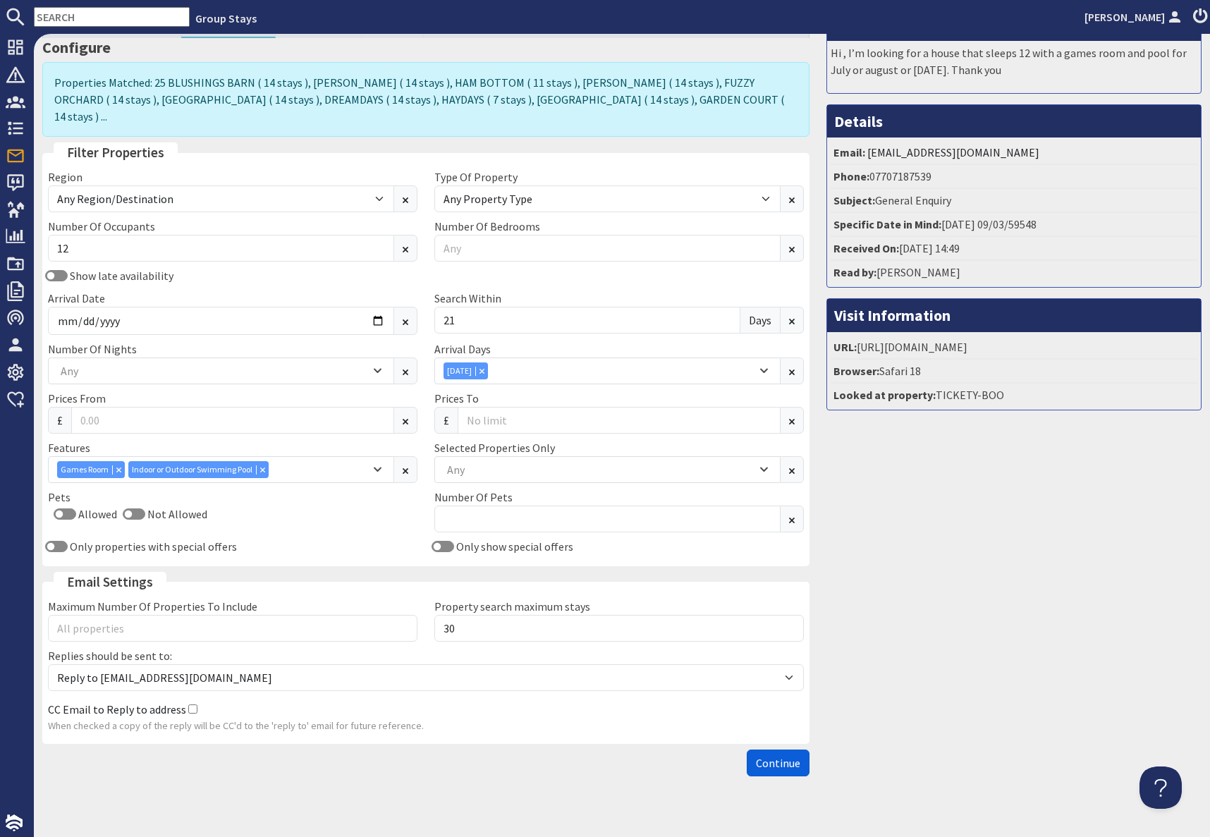
click at [759, 756] on span "Continue" at bounding box center [778, 763] width 44 height 14
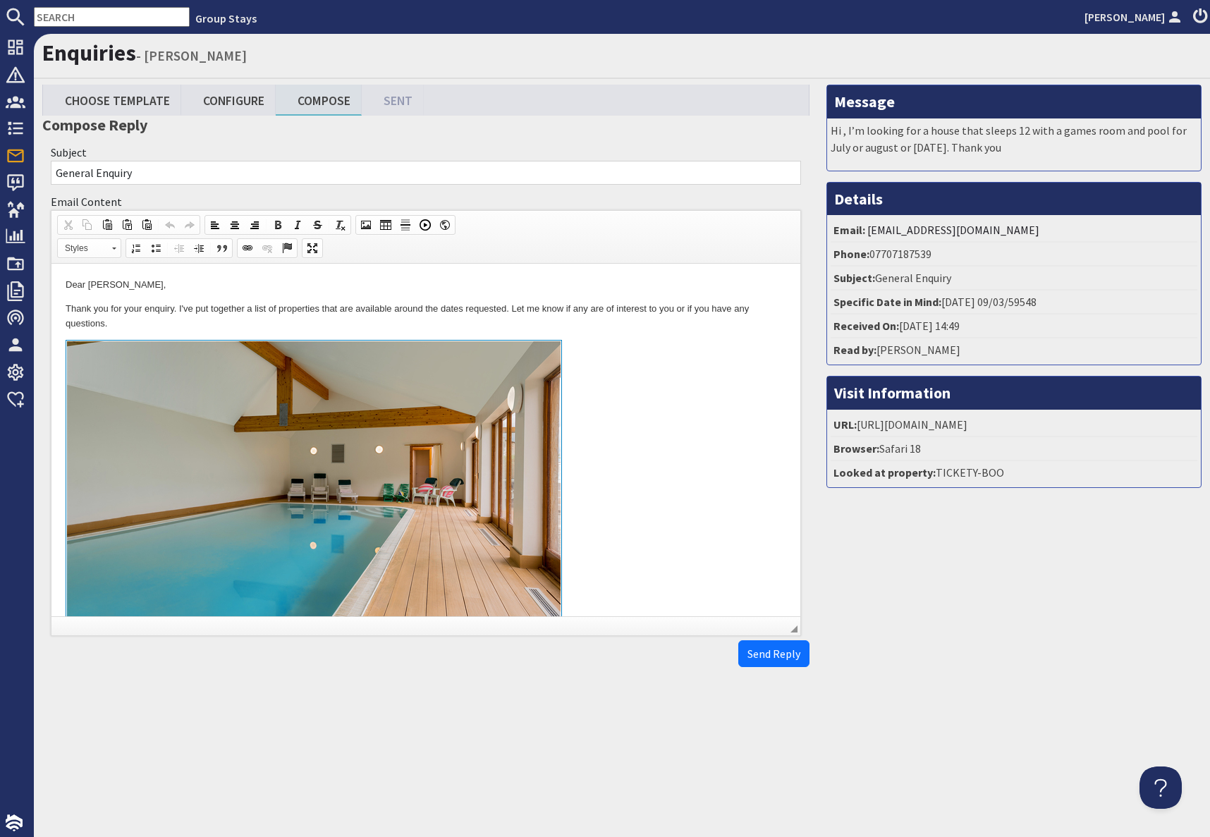
click at [638, 408] on link at bounding box center [426, 502] width 721 height 325
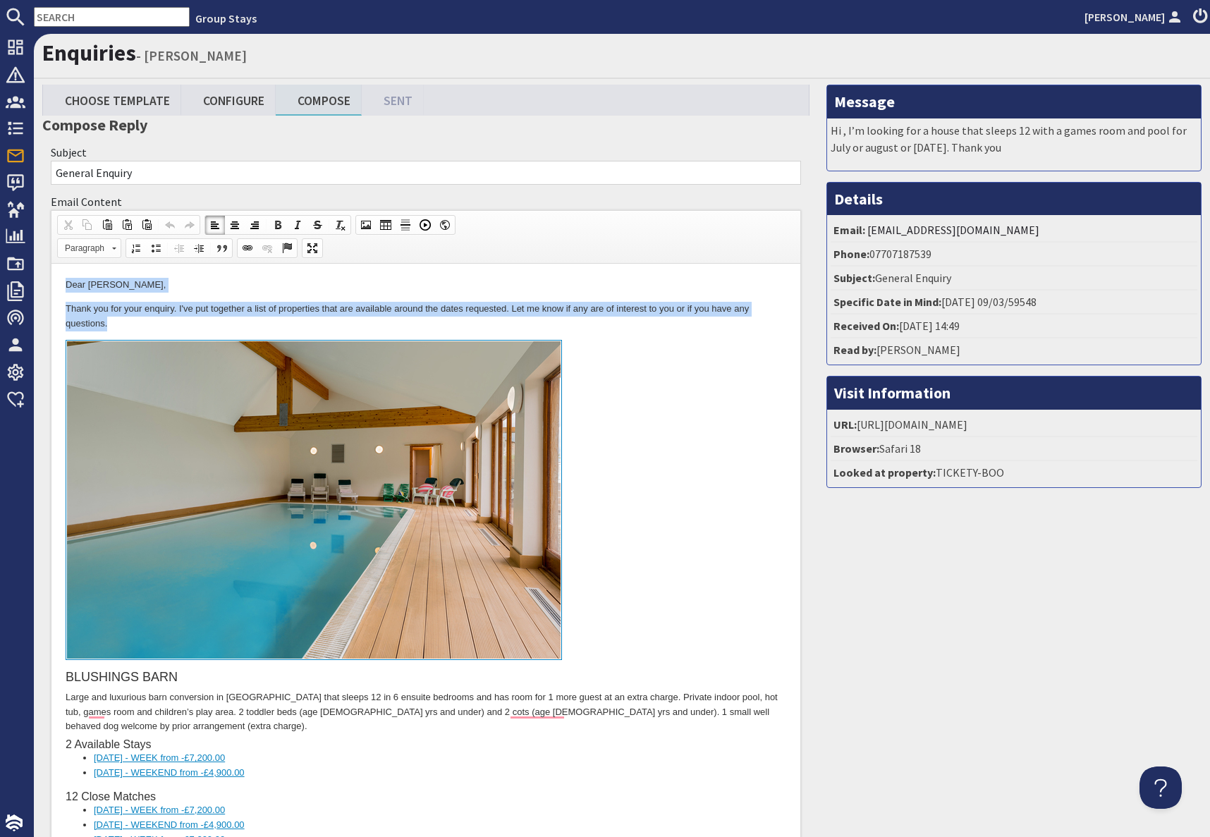
drag, startPoint x: 62, startPoint y: 286, endPoint x: 187, endPoint y: 322, distance: 130.1
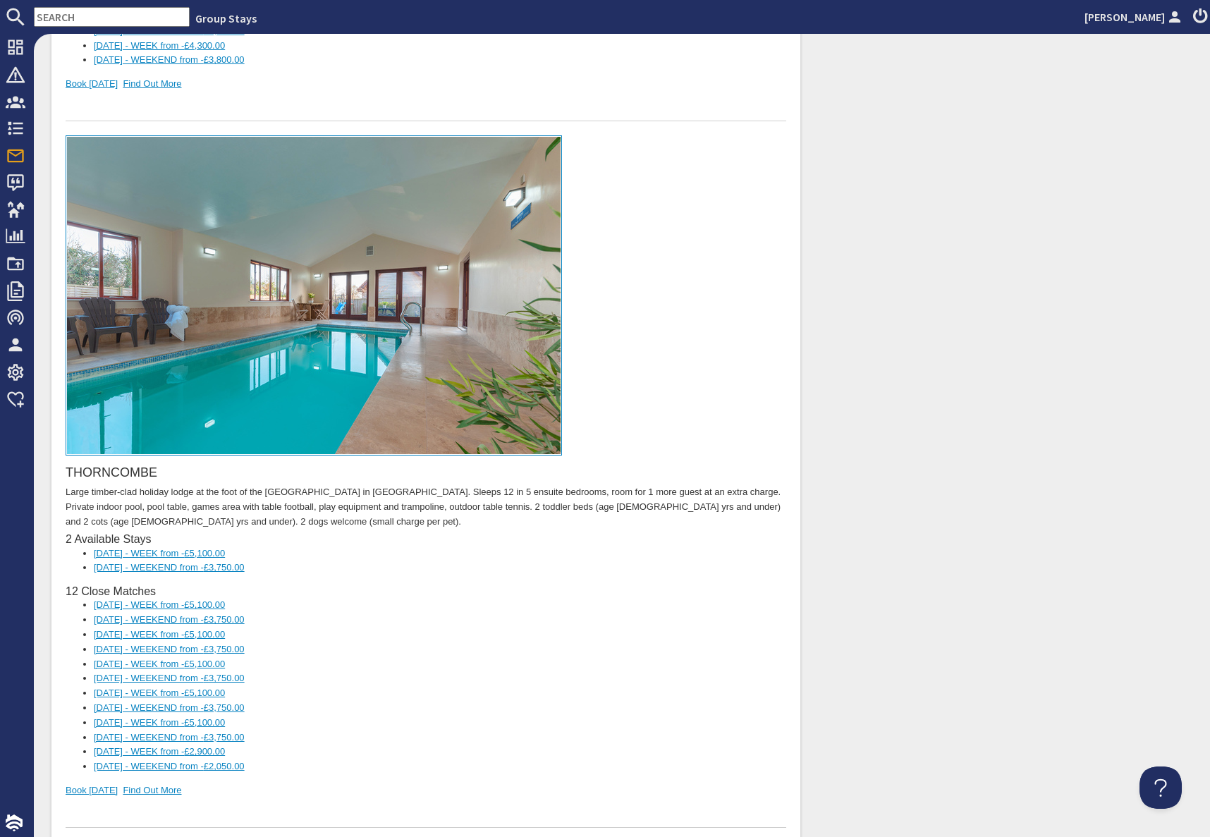
scroll to position [0, 14]
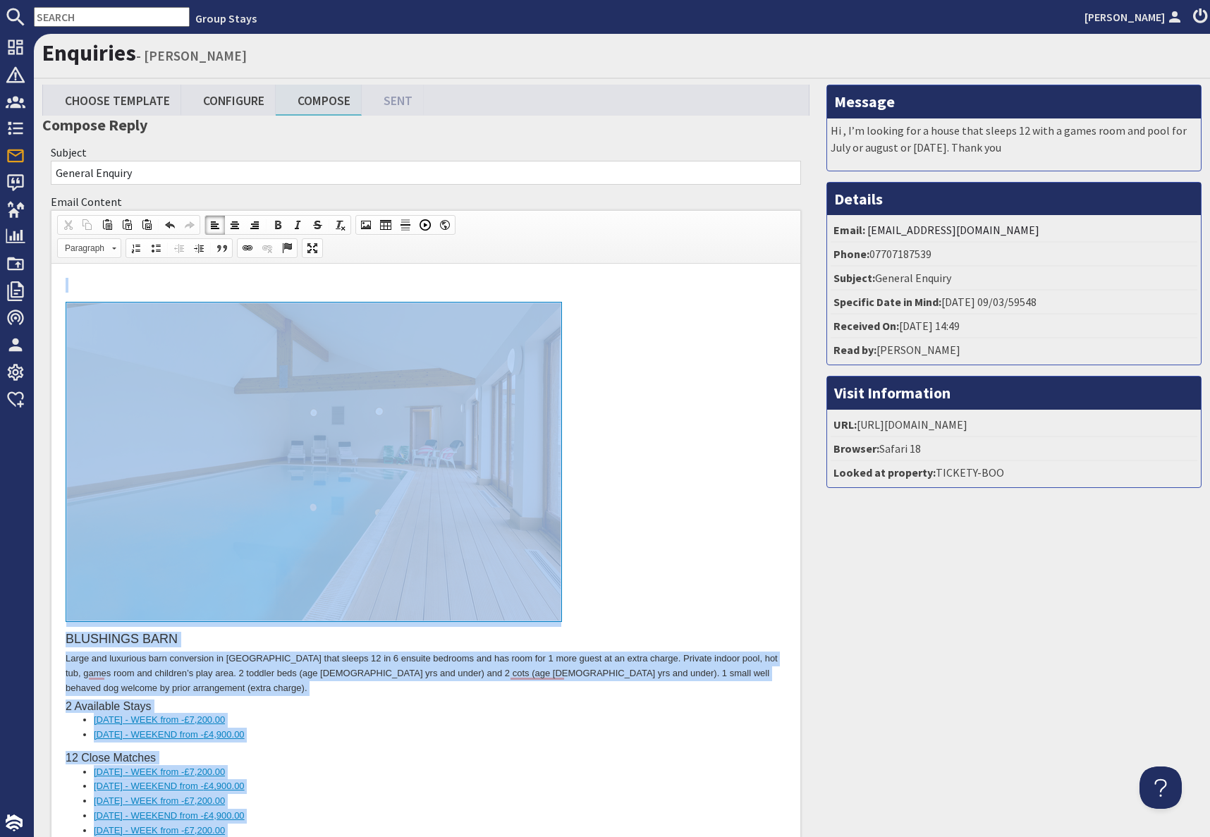
drag, startPoint x: 177, startPoint y: 17218, endPoint x: 307, endPoint y: 277, distance: 16941.6
copy body "BLUSHINGS BARN Large and luxurious barn conversion in Somerset that sleeps 12 i…"
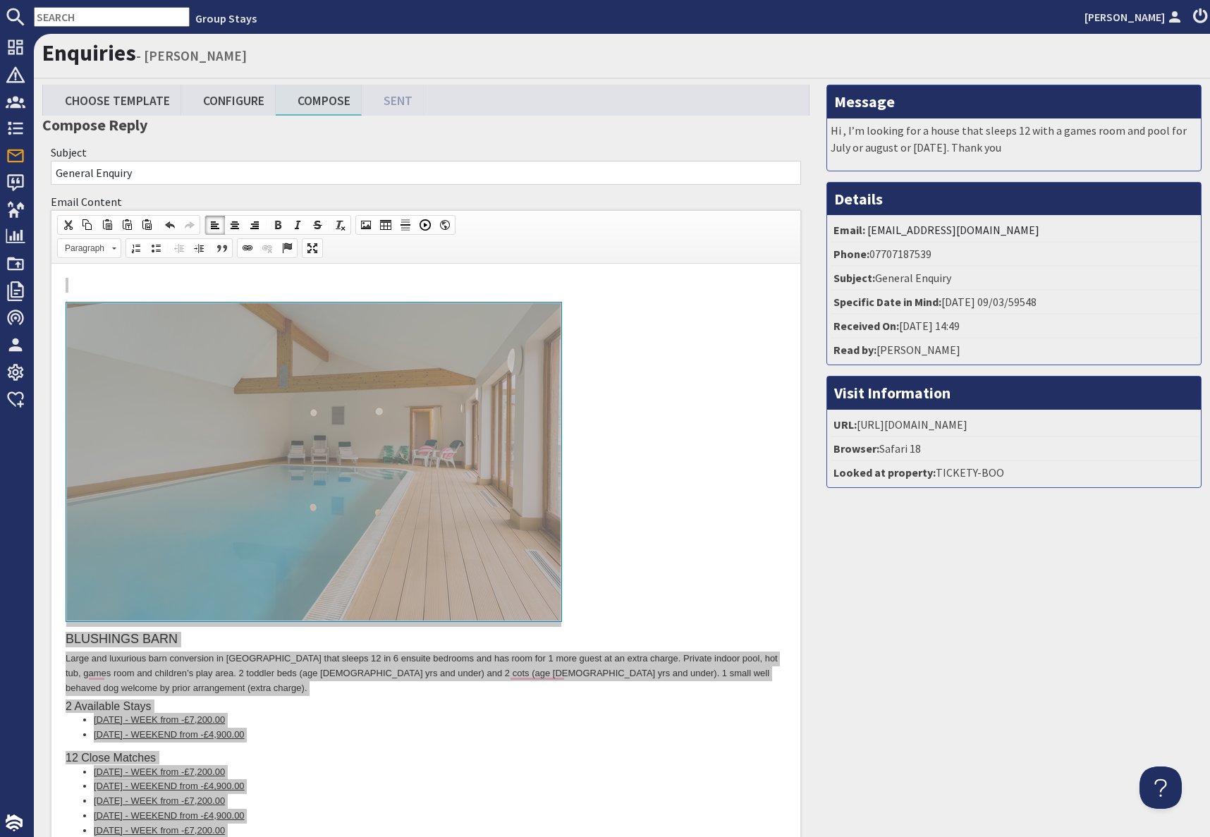
click at [84, 16] on input "text" at bounding box center [112, 17] width 156 height 20
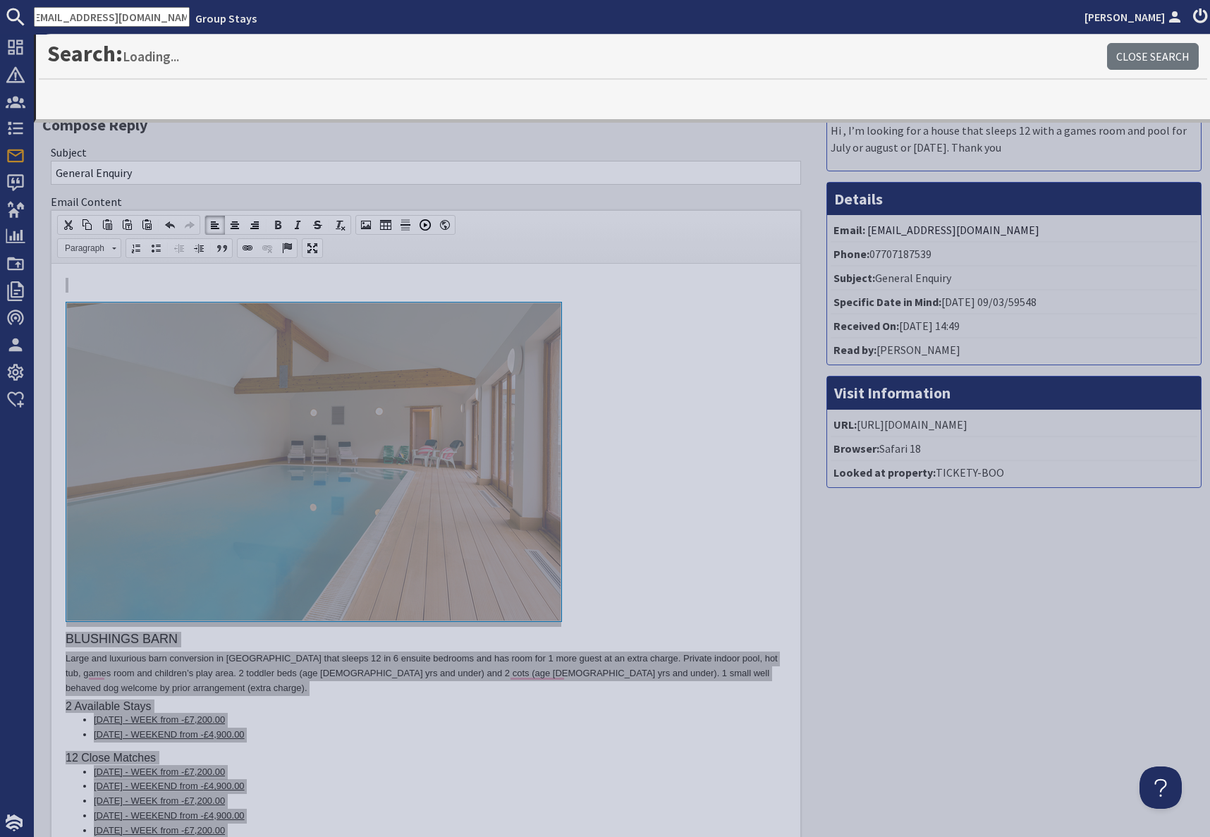
type input "emmafabb12@gmail.com"
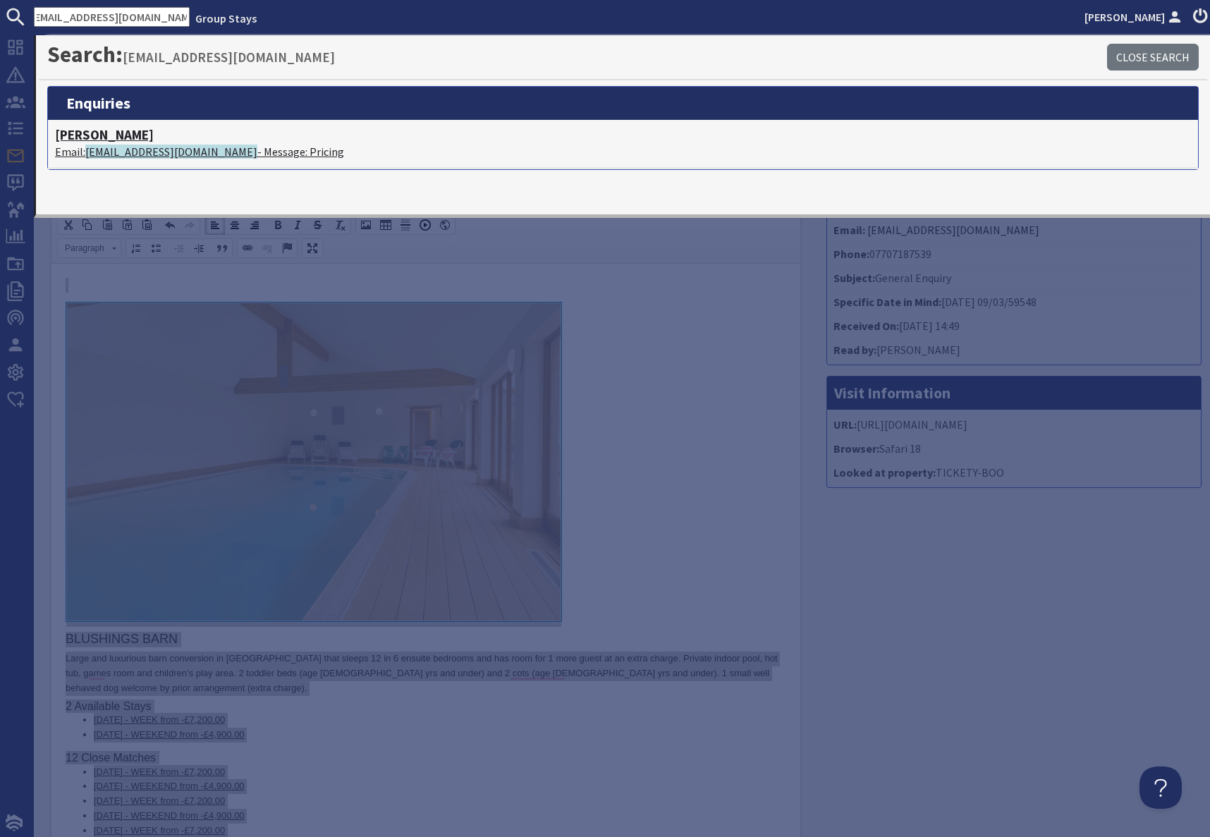
scroll to position [0, 0]
drag, startPoint x: 133, startPoint y: 146, endPoint x: 152, endPoint y: 145, distance: 19.1
click at [133, 146] on span "emmafabb12@gmail.com" at bounding box center [171, 152] width 172 height 14
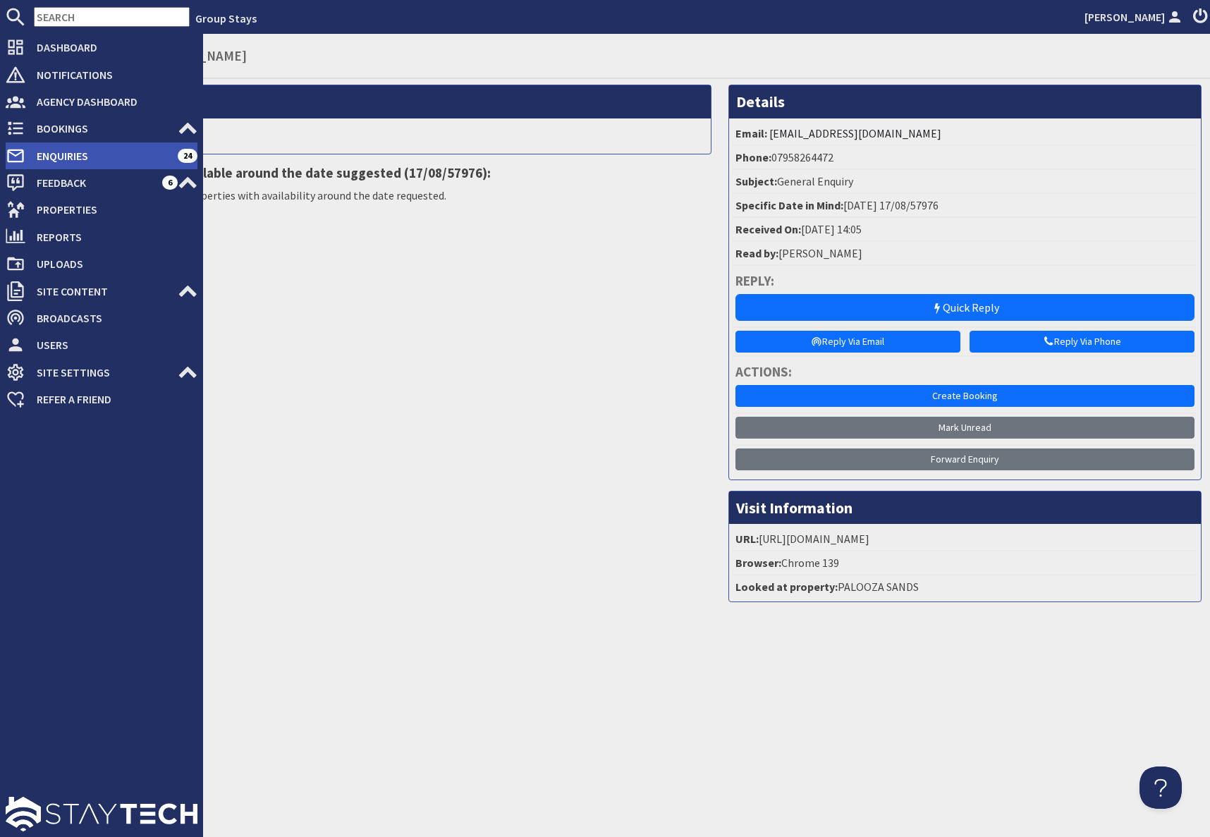
click at [39, 151] on span "Enquiries" at bounding box center [101, 156] width 152 height 23
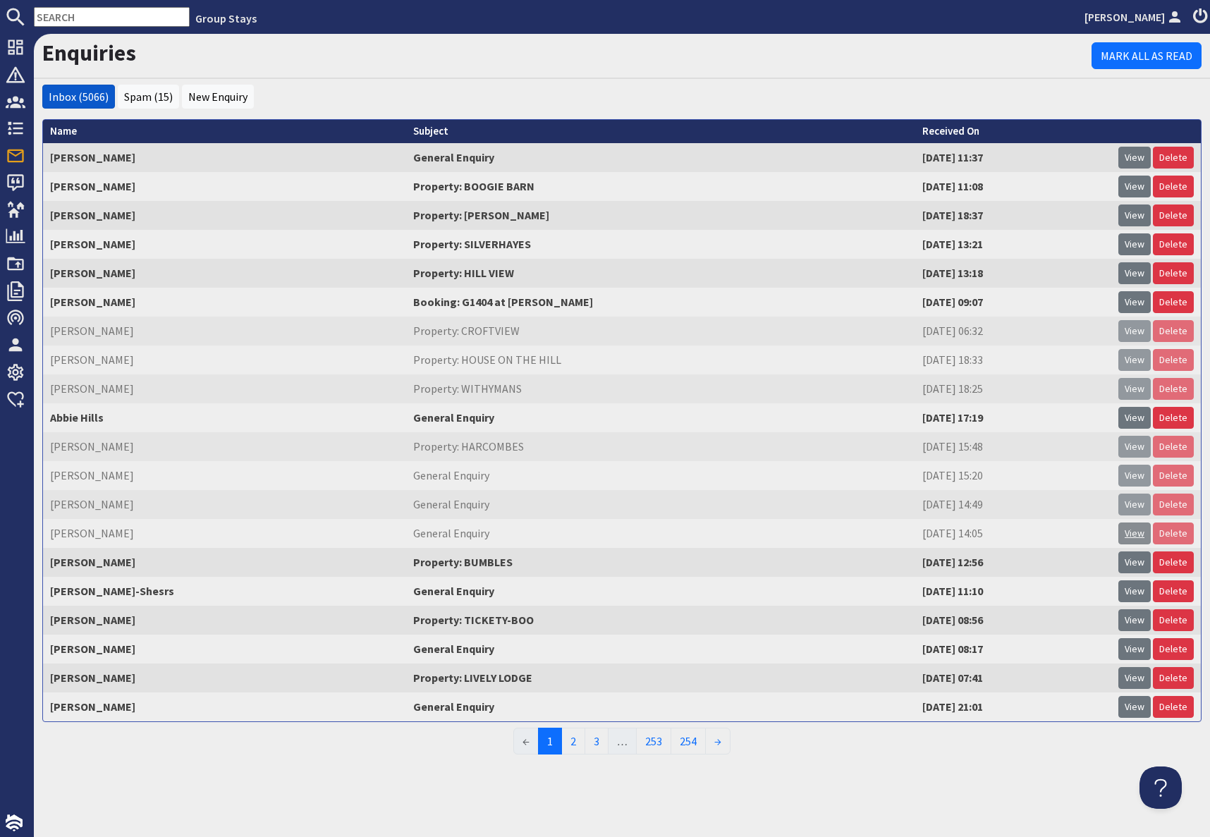
click at [1131, 539] on link "View" at bounding box center [1134, 533] width 32 height 22
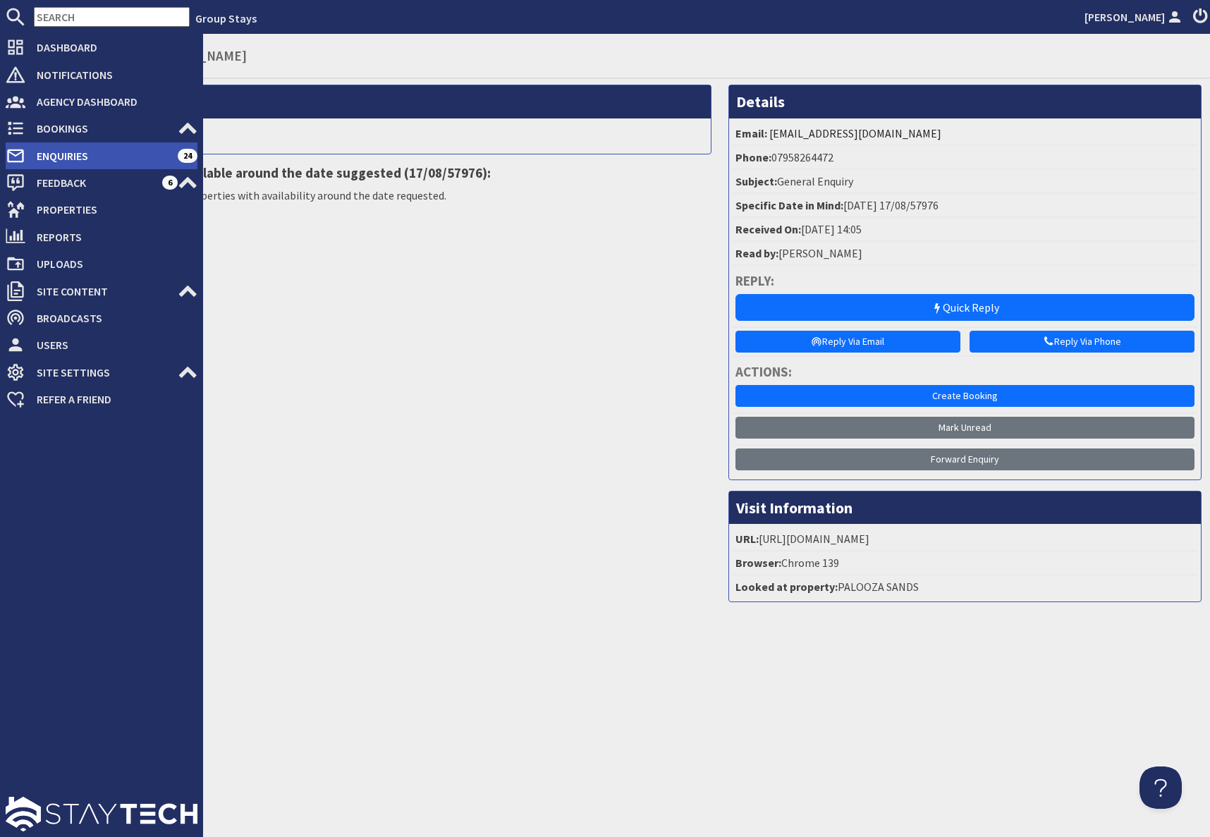
click at [62, 158] on span "Enquiries" at bounding box center [101, 156] width 152 height 23
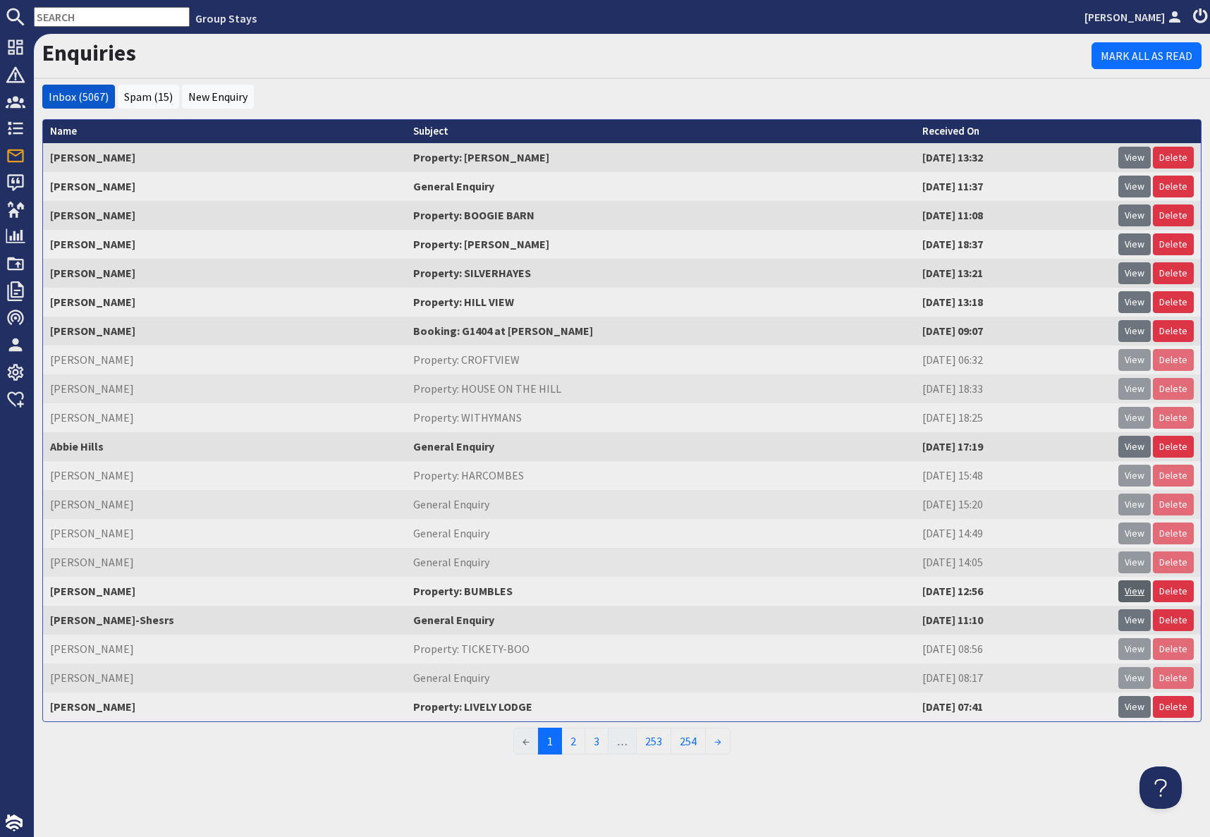
click at [1134, 593] on link "View" at bounding box center [1134, 591] width 32 height 22
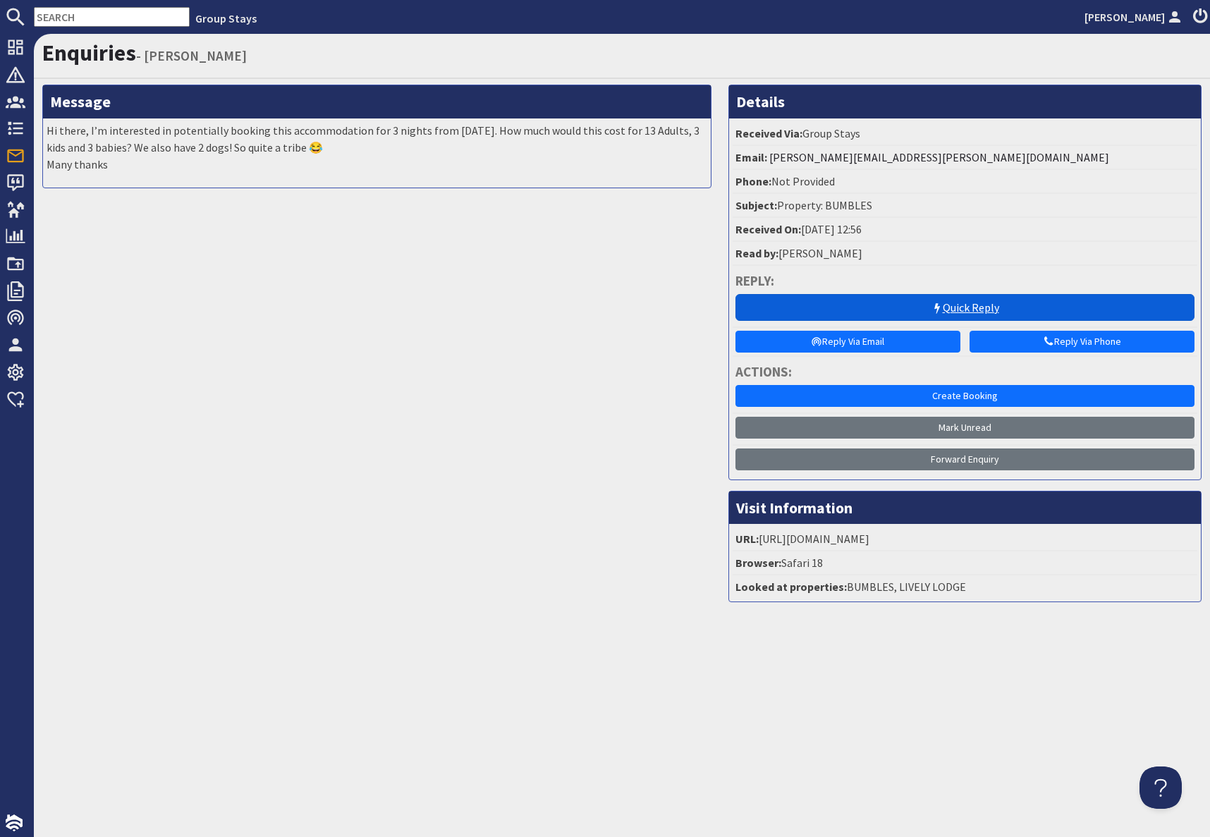
click at [919, 305] on link "Quick Reply" at bounding box center [964, 307] width 459 height 27
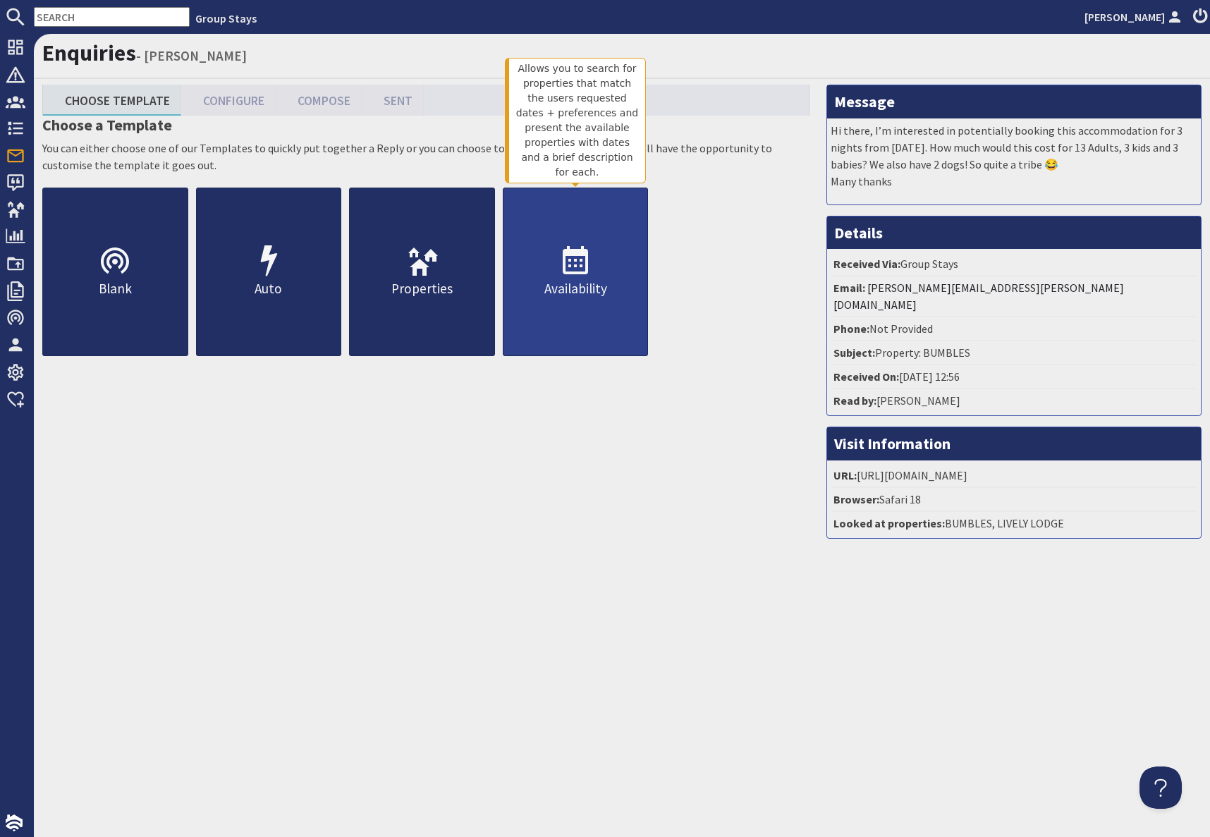
click at [534, 269] on link "Availability" at bounding box center [576, 272] width 146 height 169
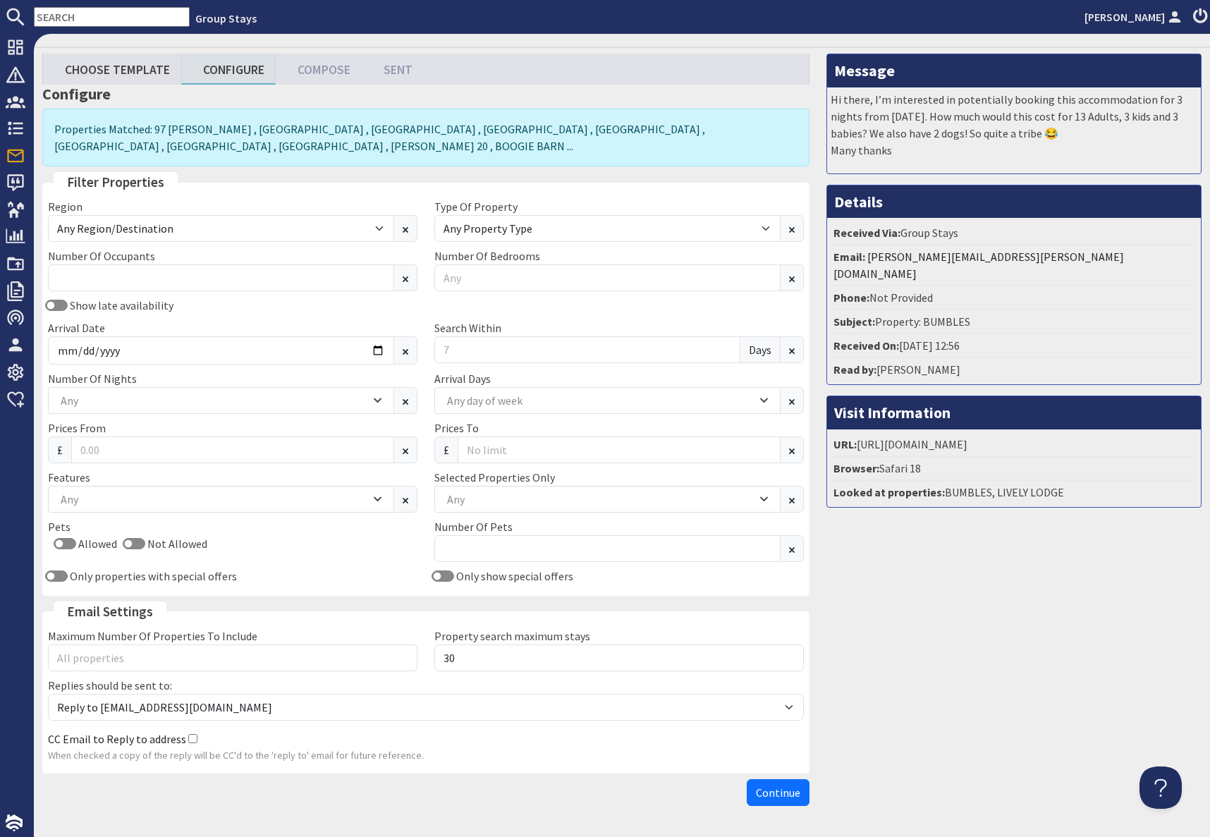
scroll to position [32, 0]
click at [159, 407] on div "Any" at bounding box center [213, 400] width 313 height 16
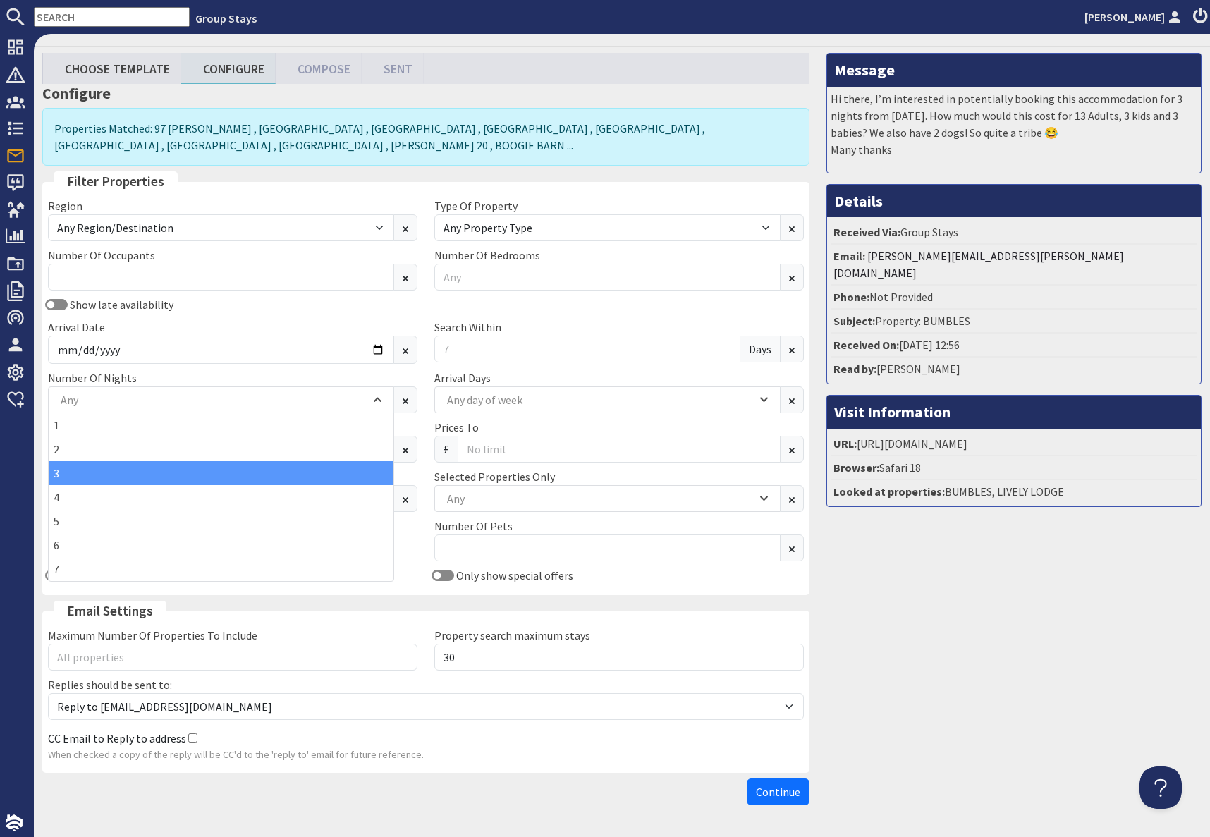
click at [83, 471] on div "3" at bounding box center [221, 473] width 345 height 24
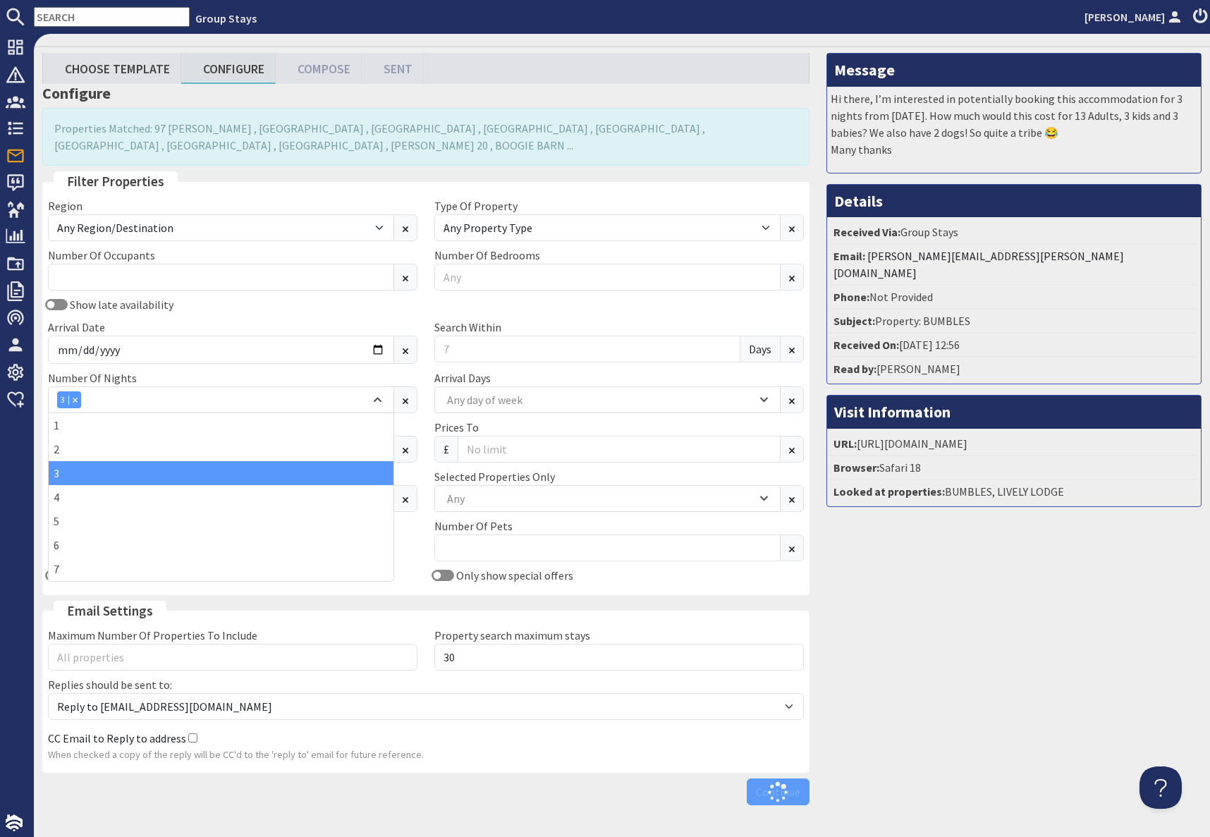
click at [981, 613] on div "Message Hi there, I’m interested in potentially booking this accommodation for …" at bounding box center [1014, 432] width 392 height 759
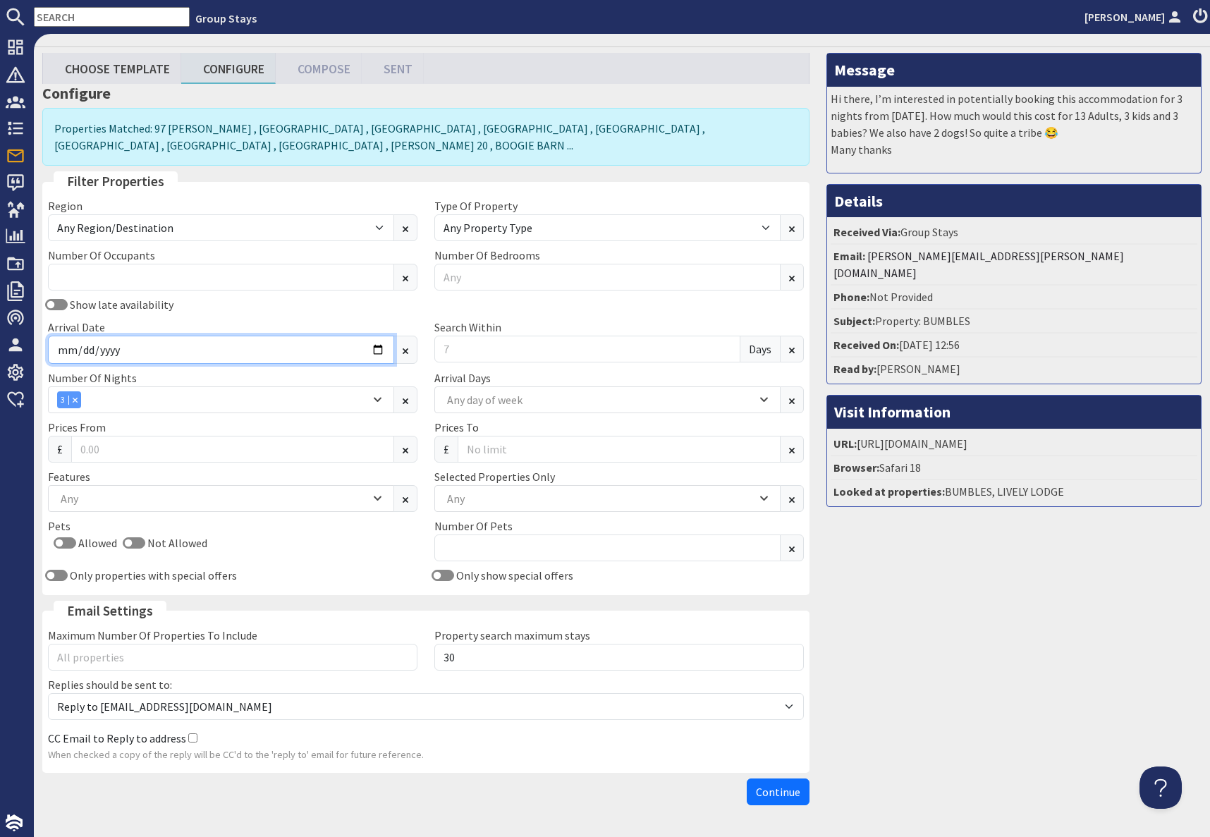
drag, startPoint x: 298, startPoint y: 346, endPoint x: 356, endPoint y: 350, distance: 58.0
click at [298, 346] on input "Arrival Date" at bounding box center [221, 350] width 346 height 28
click at [377, 352] on input "Arrival Date" at bounding box center [221, 350] width 346 height 28
click at [378, 352] on input "Arrival Date" at bounding box center [221, 350] width 346 height 28
click at [376, 352] on input "Arrival Date" at bounding box center [221, 350] width 346 height 28
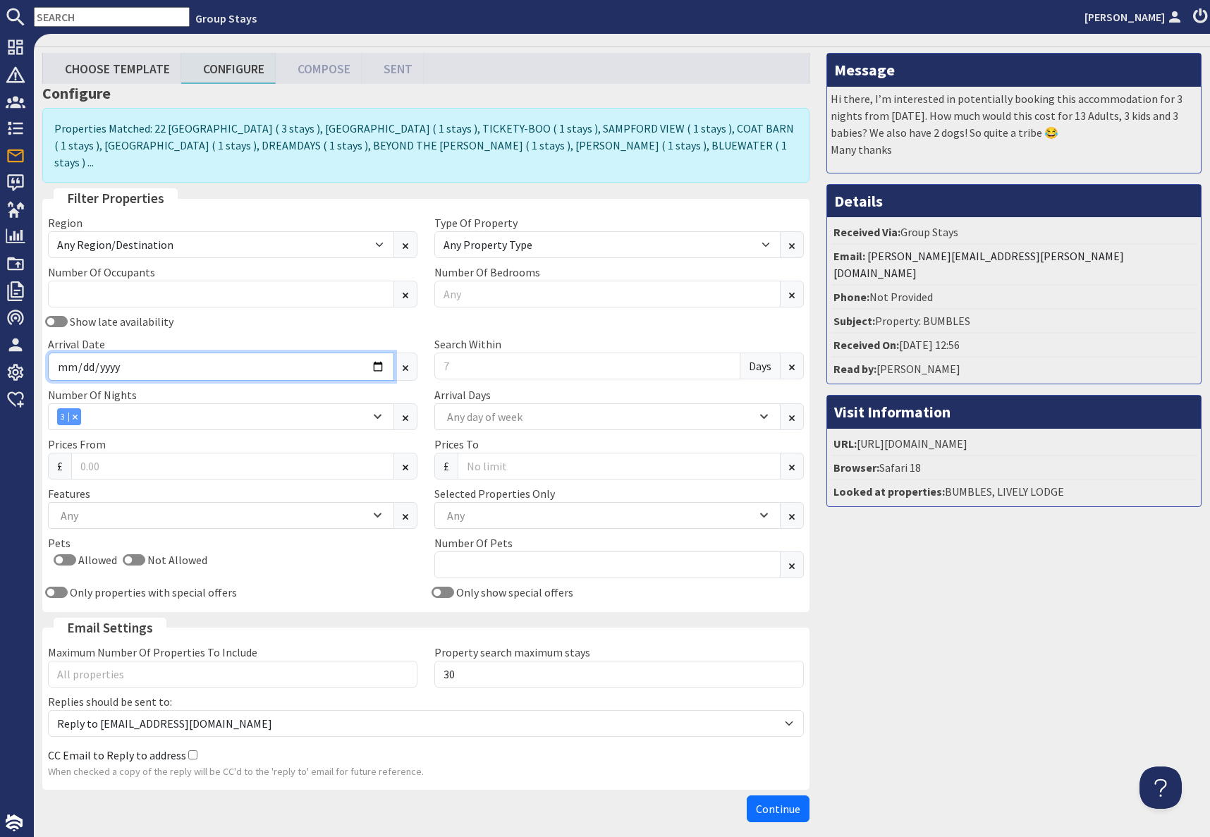
type input "2026-01-19"
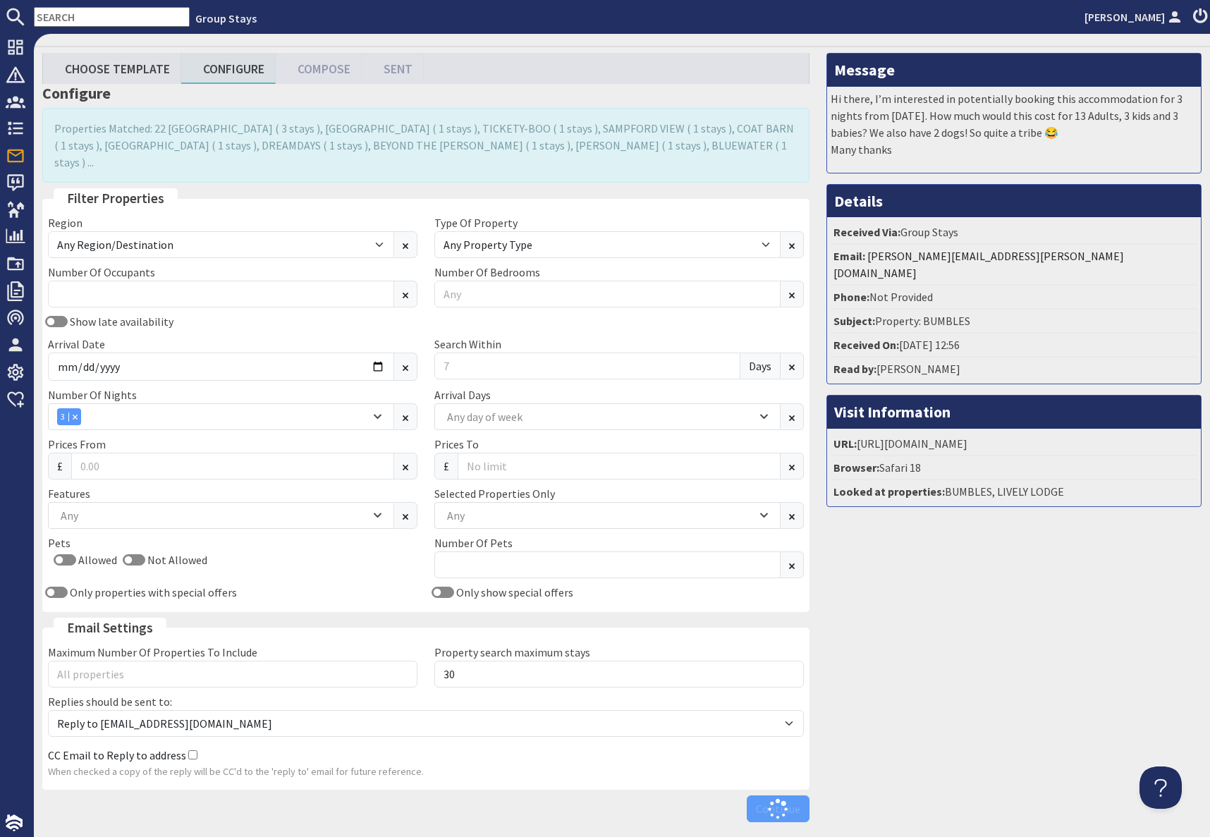
drag, startPoint x: 953, startPoint y: 555, endPoint x: 934, endPoint y: 554, distance: 18.3
click at [952, 554] on div "Message Hi there, I’m interested in potentially booking this accommodation for …" at bounding box center [1014, 441] width 392 height 776
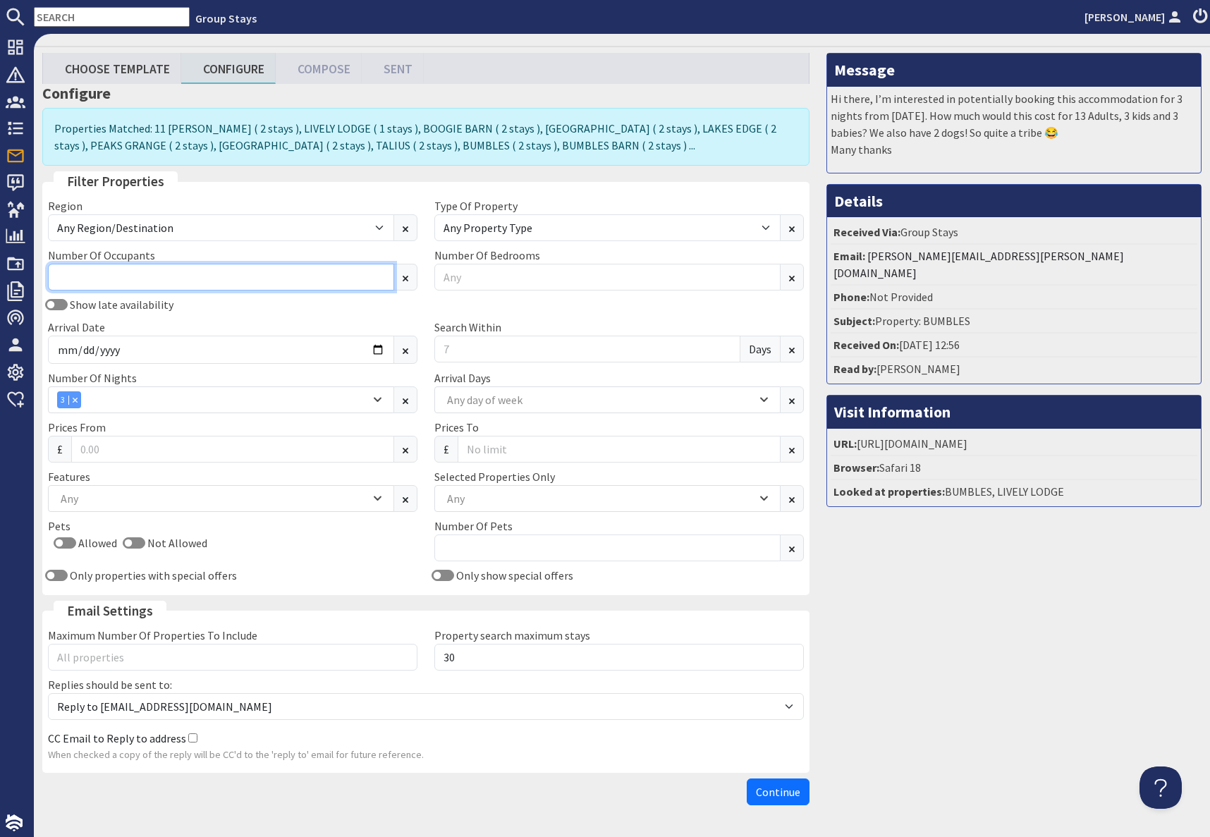
click at [194, 274] on input "Number Of Occupants" at bounding box center [221, 277] width 346 height 27
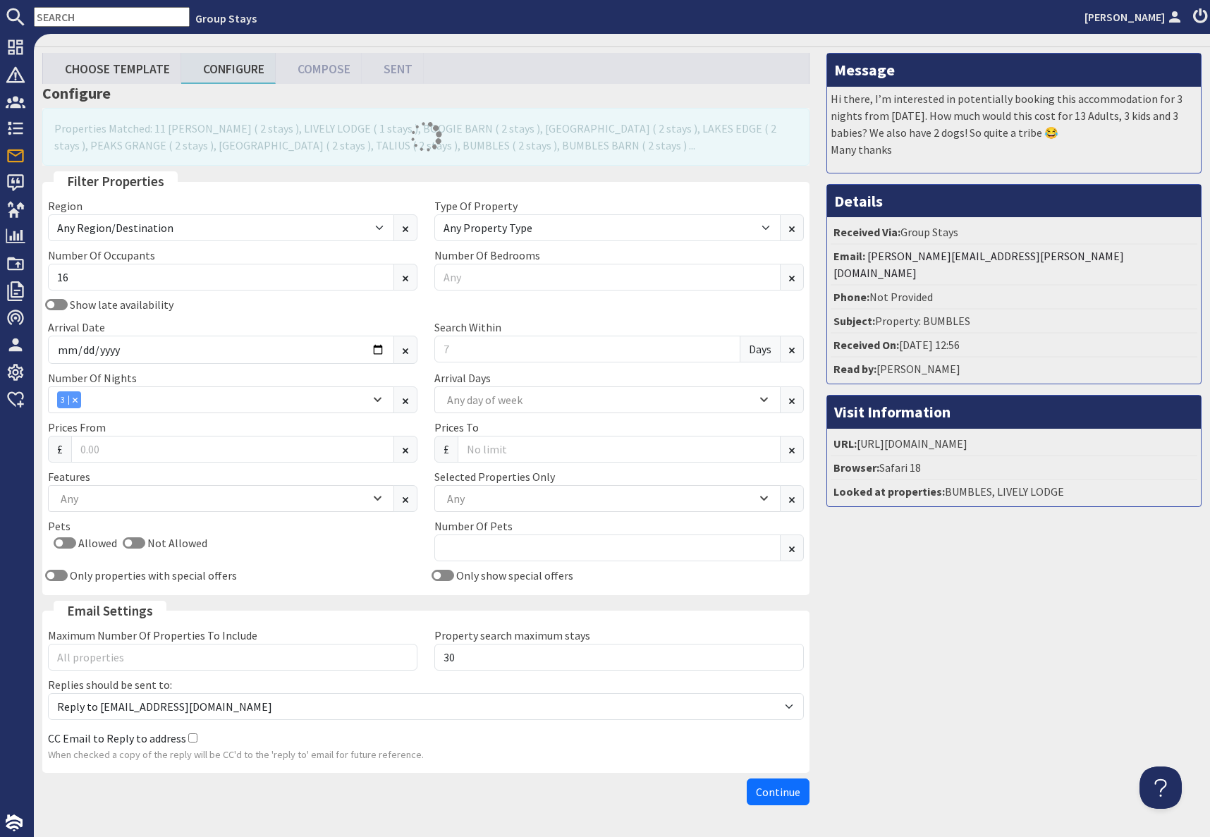
click at [343, 316] on div "Show late availability Arrival Date 2026-01-19 Search Within Days" at bounding box center [425, 332] width 773 height 73
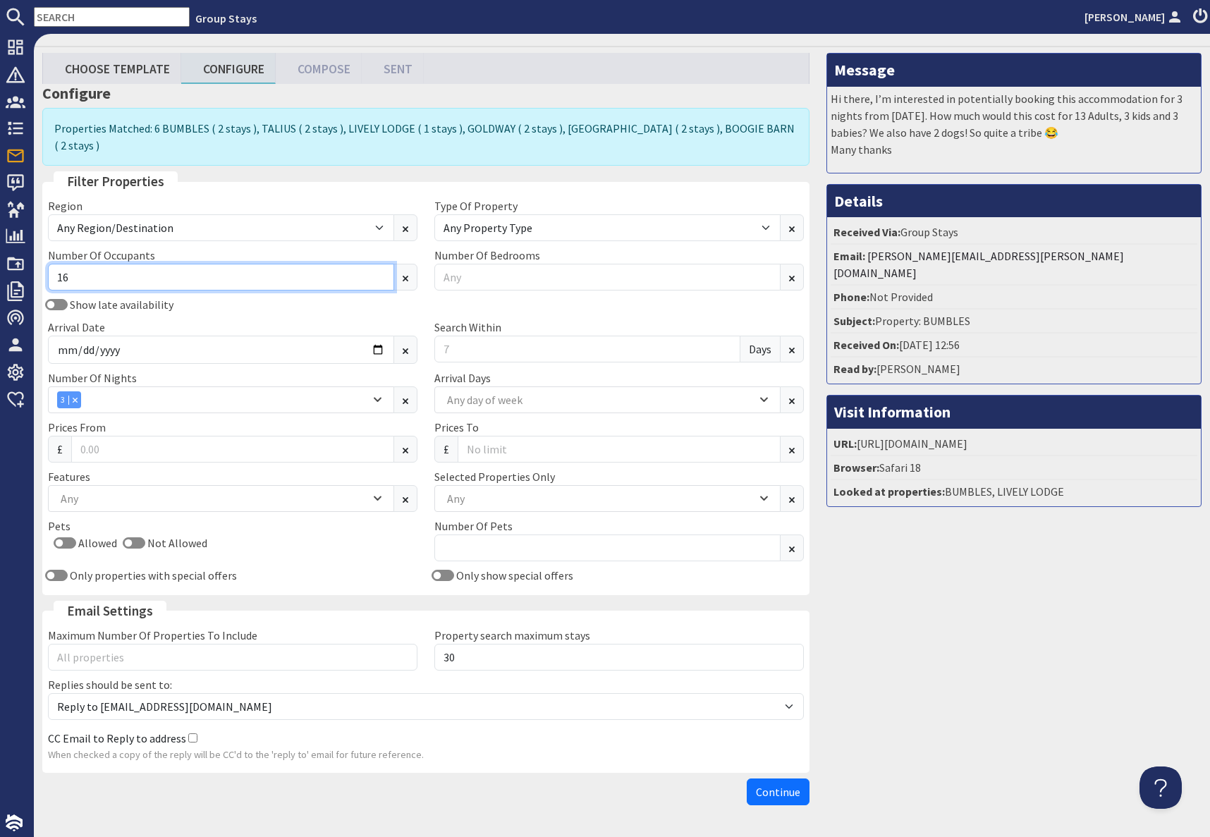
click at [155, 264] on input "16" at bounding box center [221, 277] width 346 height 27
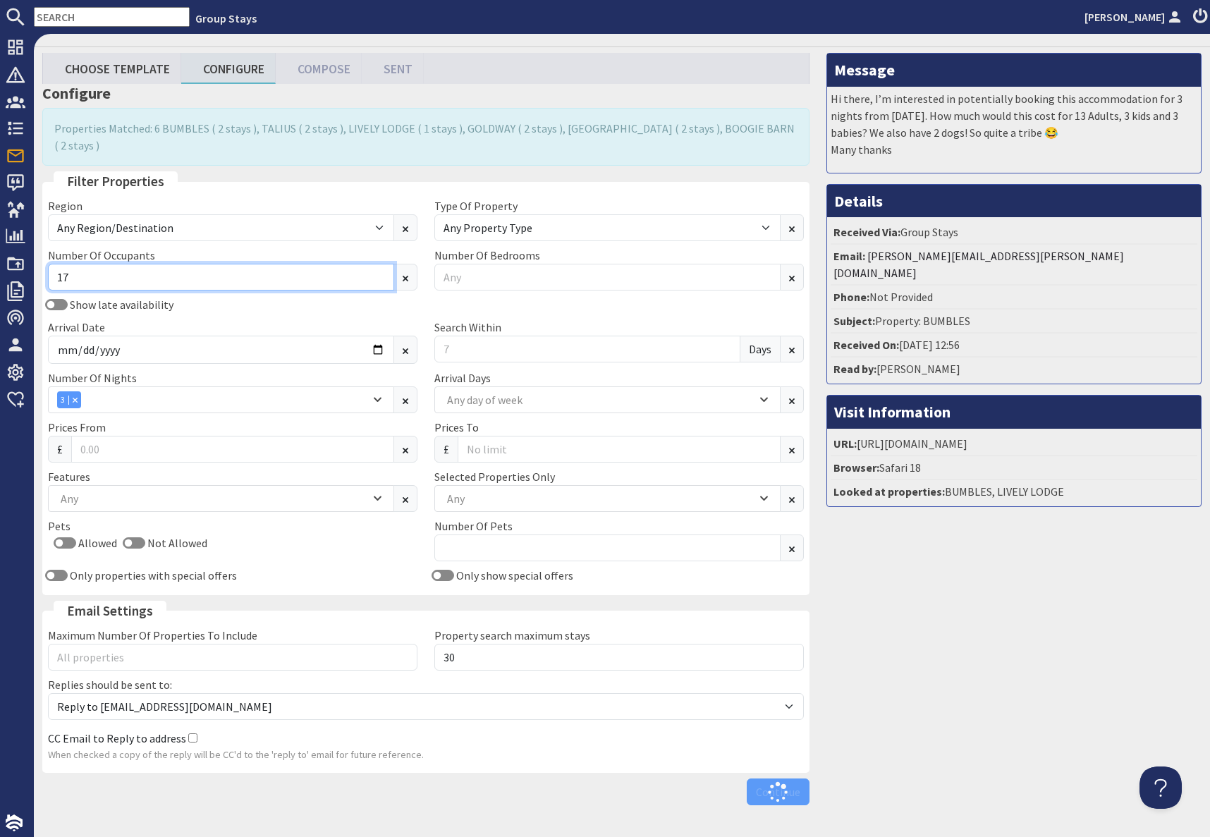
type input "17"
click at [251, 319] on div "Arrival Date 2026-01-19" at bounding box center [232, 341] width 386 height 45
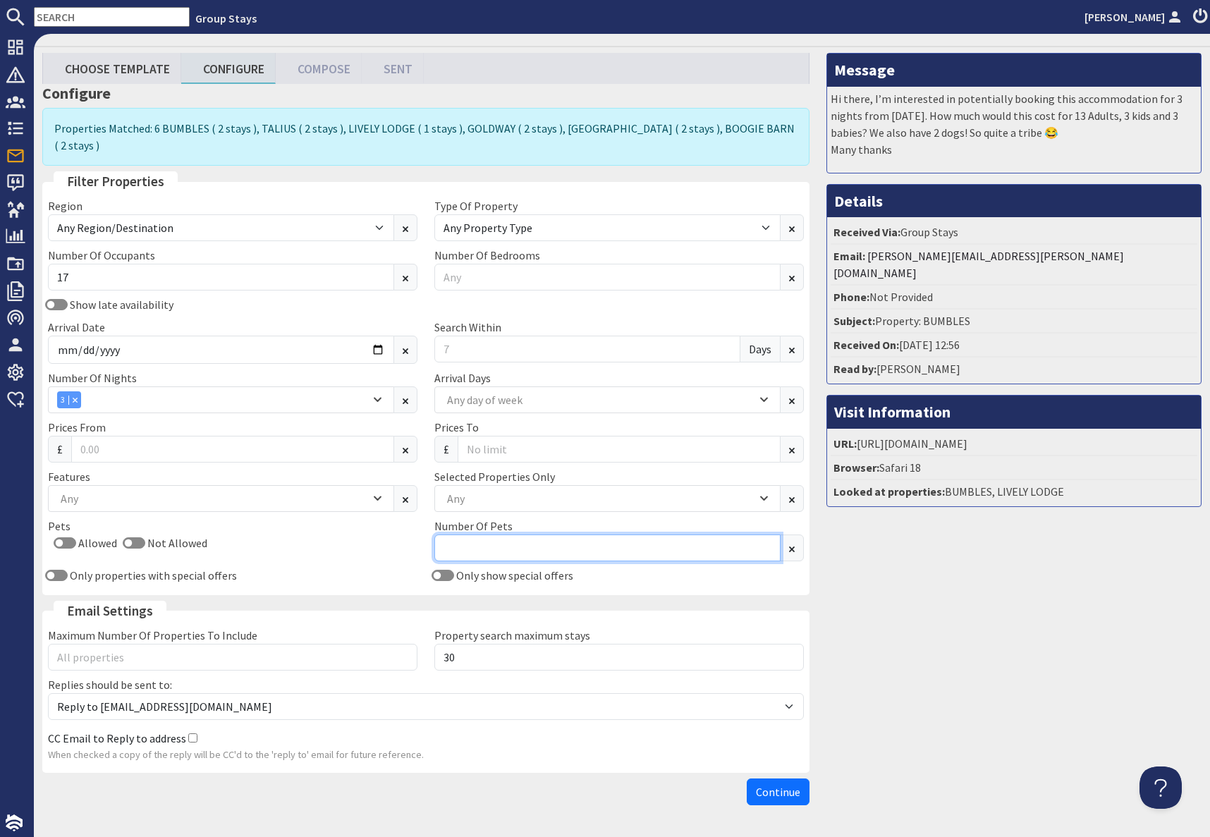
click at [493, 534] on input "Number Of Pets" at bounding box center [607, 547] width 346 height 27
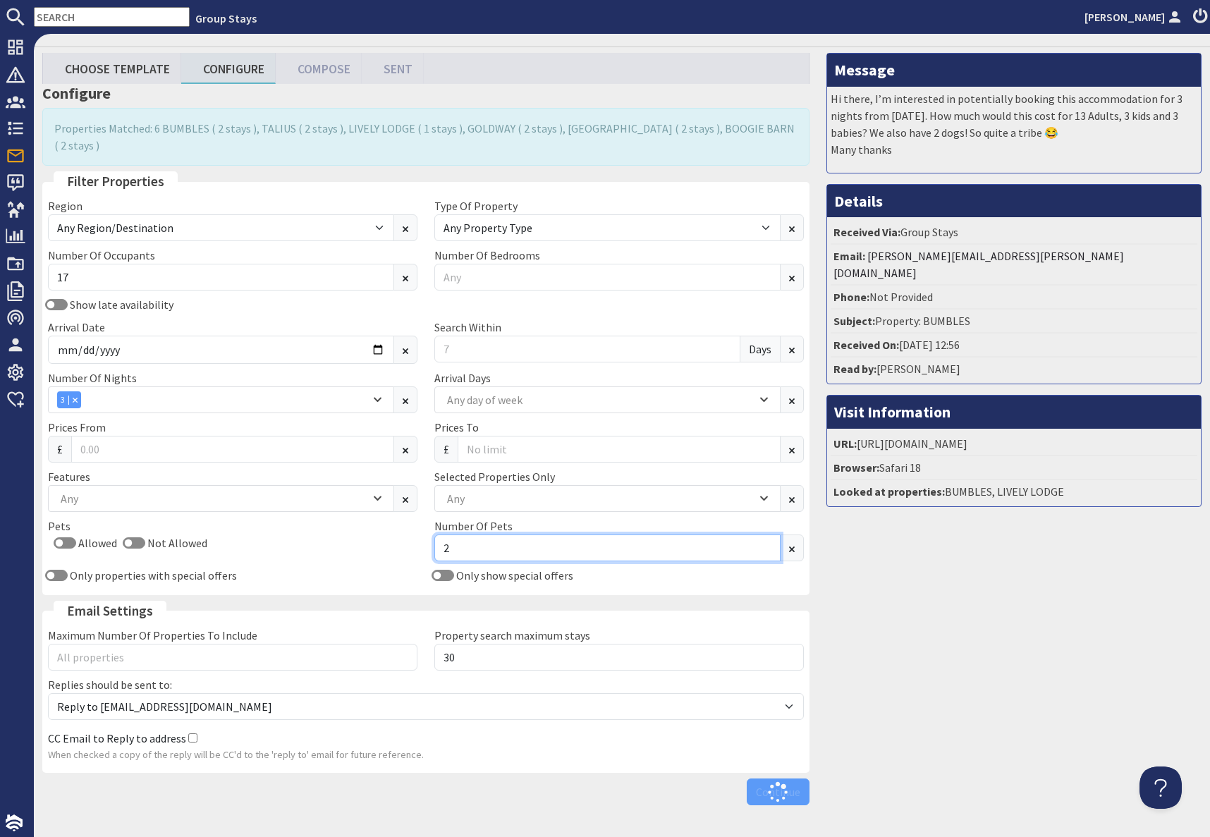
type input "2"
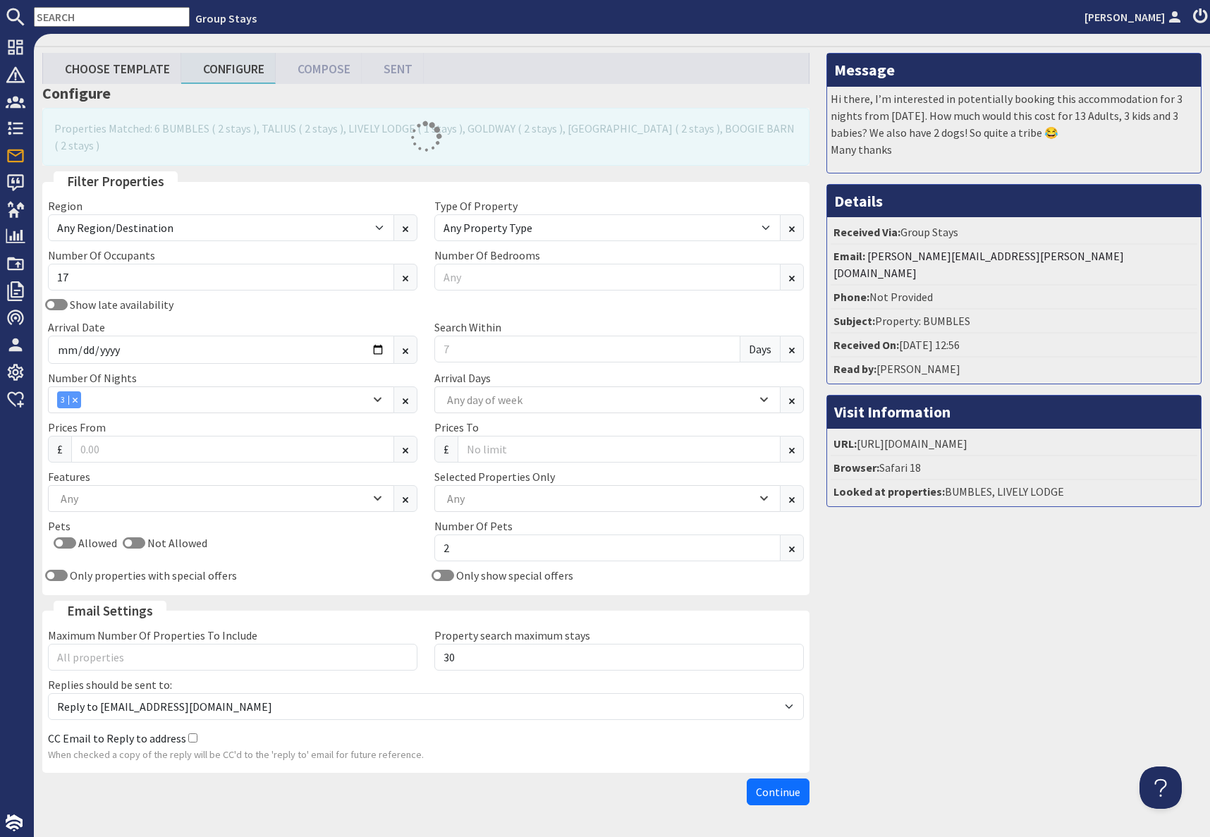
drag, startPoint x: 967, startPoint y: 692, endPoint x: 956, endPoint y: 692, distance: 11.3
click at [967, 692] on div "Message Hi there, I’m interested in potentially booking this accommodation for …" at bounding box center [1014, 432] width 392 height 759
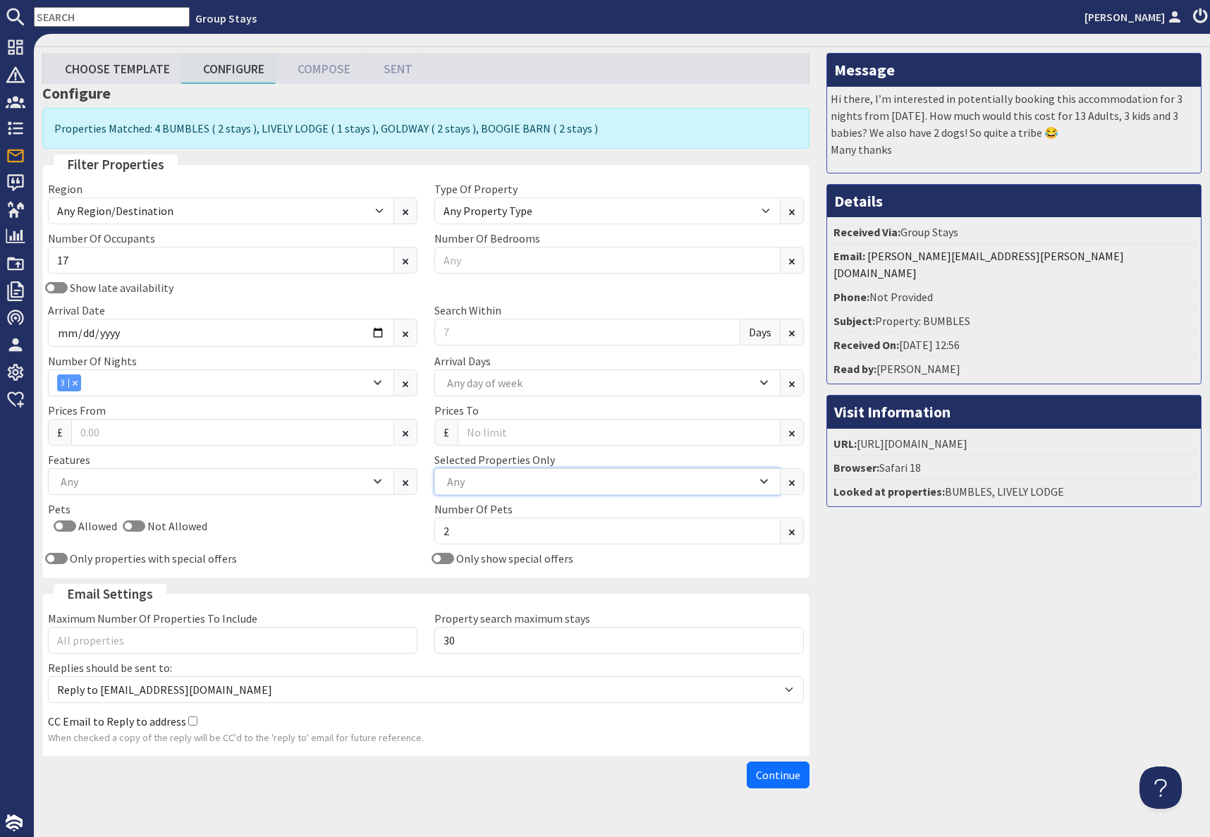
click at [497, 479] on div "Any" at bounding box center [599, 482] width 313 height 16
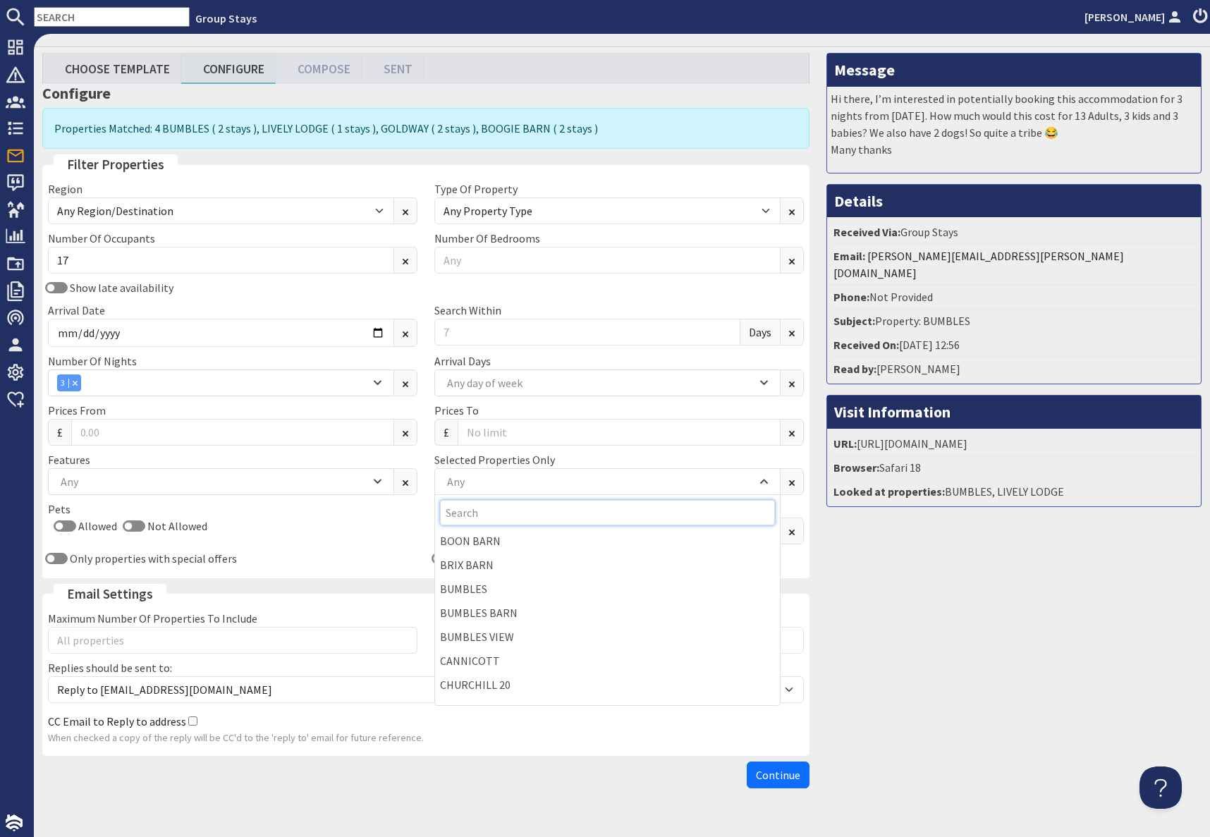
scroll to position [289, 0]
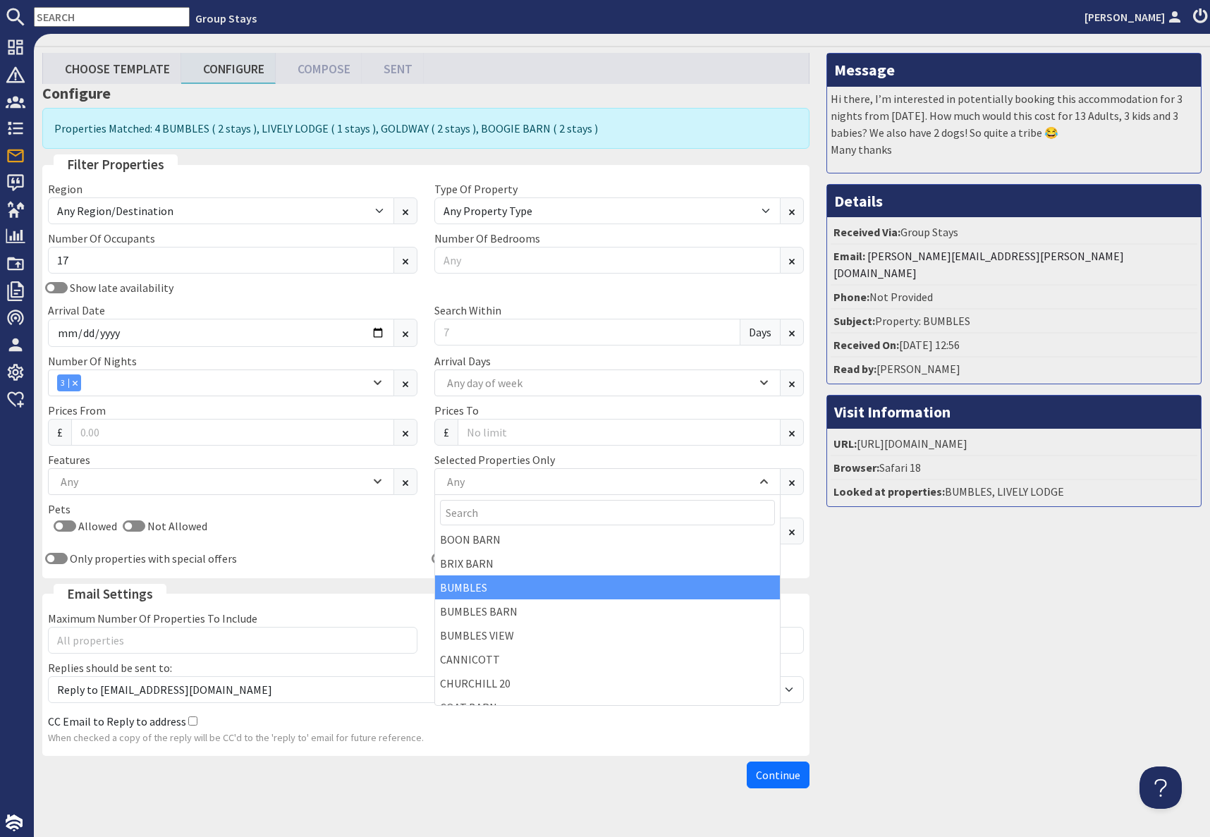
click at [484, 589] on div "BUMBLES" at bounding box center [607, 587] width 345 height 24
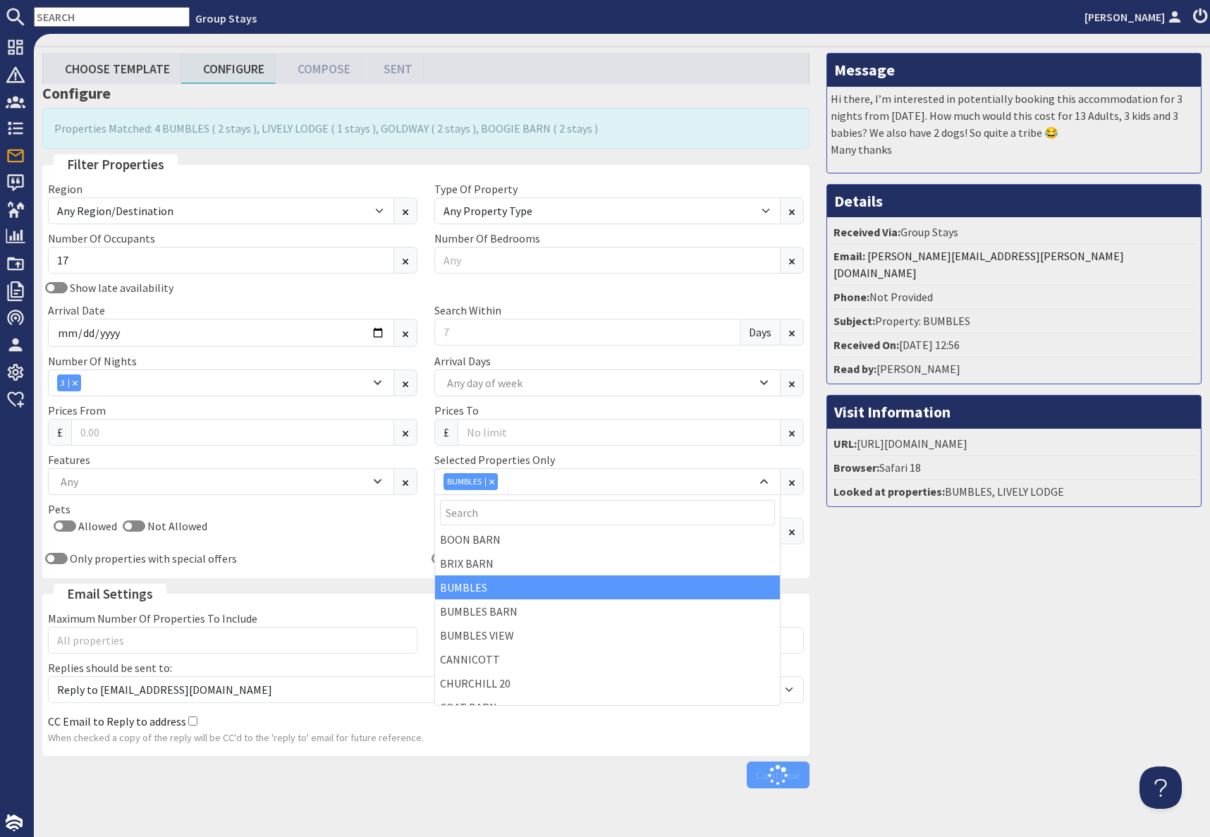
click at [1028, 691] on div "Message Hi there, I’m interested in potentially booking this accommodation for …" at bounding box center [1014, 424] width 392 height 742
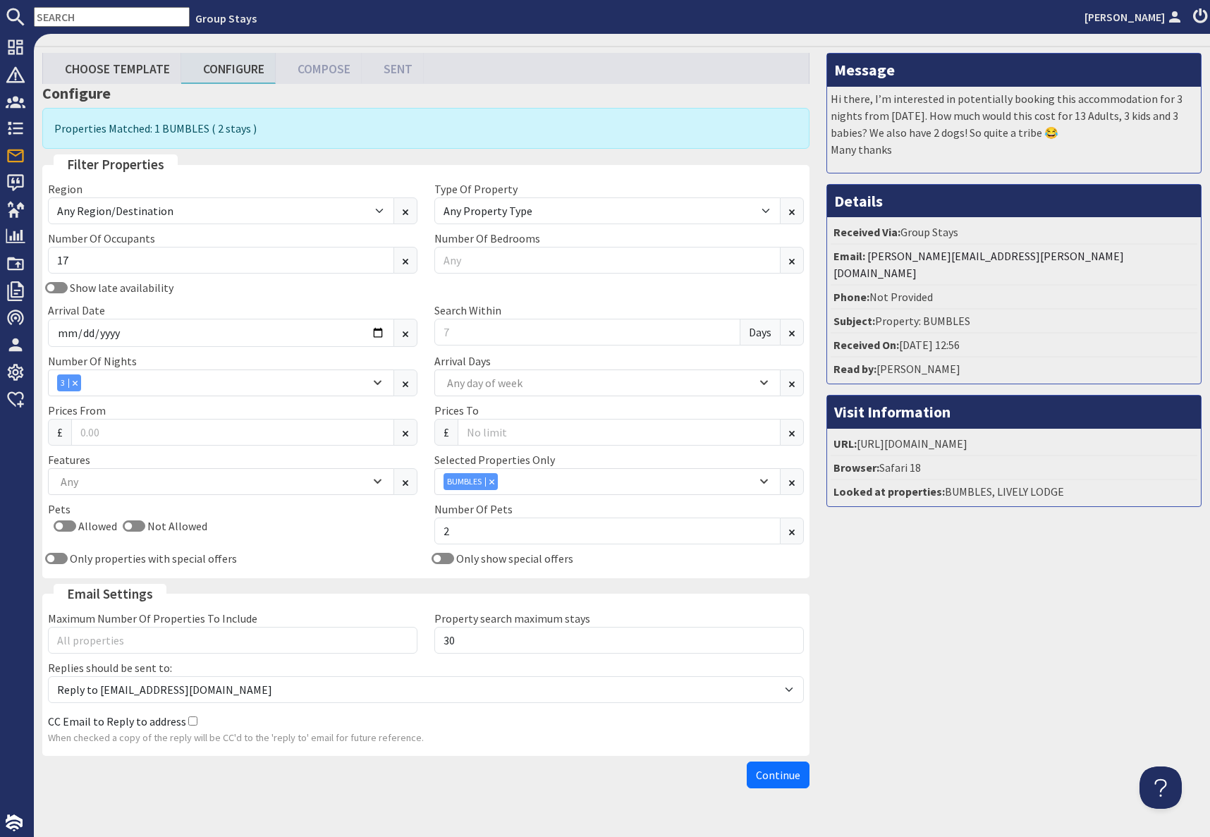
drag, startPoint x: 930, startPoint y: 766, endPoint x: 875, endPoint y: 774, distance: 55.5
click at [919, 767] on div "Message Hi there, I’m interested in potentially booking this accommodation for …" at bounding box center [1014, 424] width 392 height 742
drag, startPoint x: 783, startPoint y: 777, endPoint x: 813, endPoint y: 766, distance: 32.1
click at [783, 776] on span "Continue" at bounding box center [778, 775] width 44 height 14
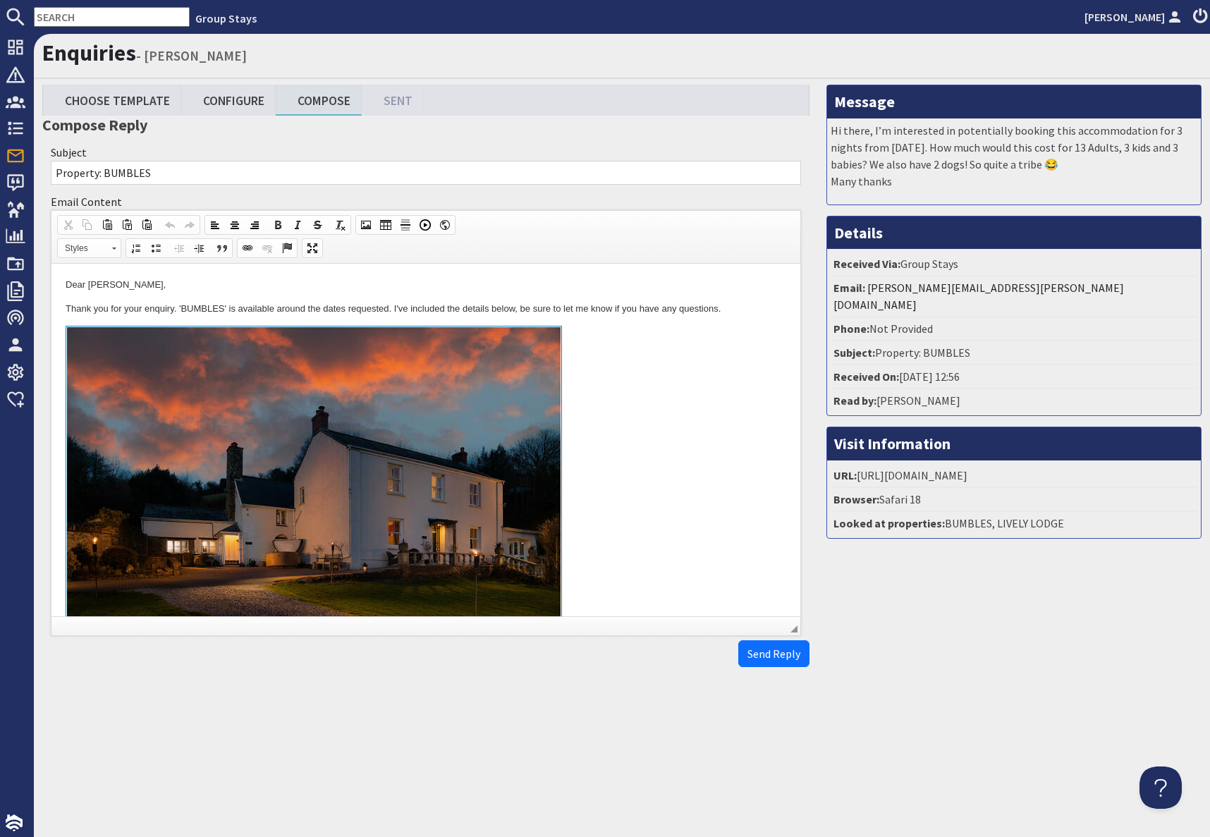
drag, startPoint x: 534, startPoint y: 347, endPoint x: 599, endPoint y: 390, distance: 78.4
click at [534, 347] on img "To enrich screen reader interactions, please activate Accessibility in Grammarl…" at bounding box center [313, 485] width 495 height 319
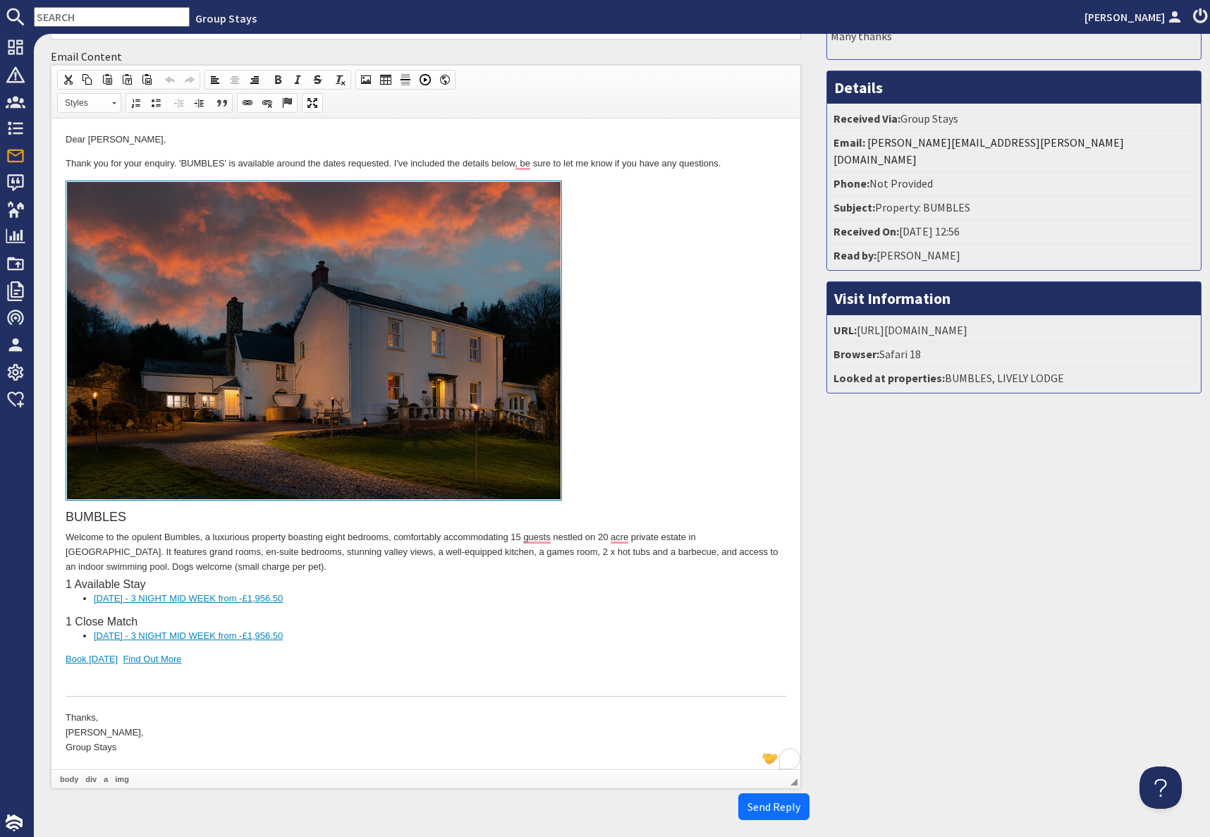
scroll to position [149, 0]
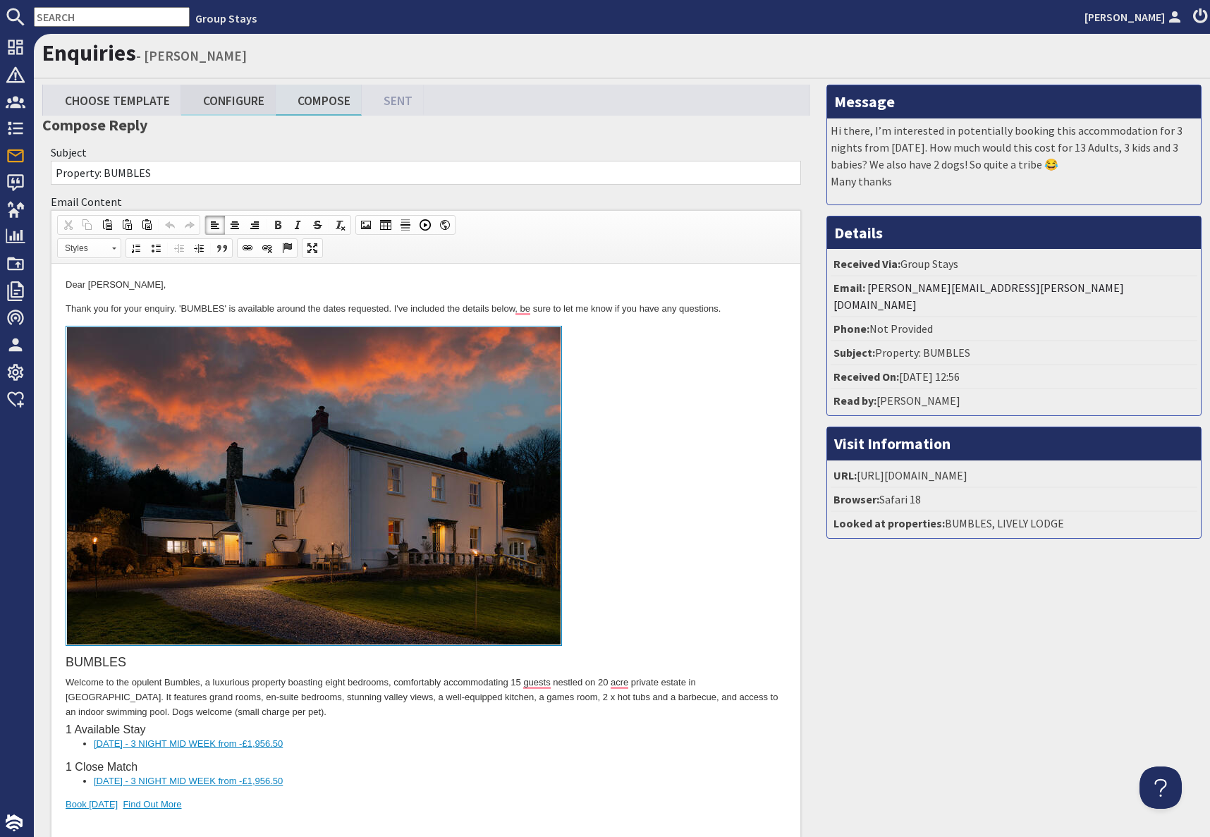
click at [240, 98] on link "Configure" at bounding box center [228, 100] width 94 height 30
type textarea "<p>Dear Angela Roach,</p> <p>Thank you for your enquiry. &#39;BUMBLES&#39; is a…"
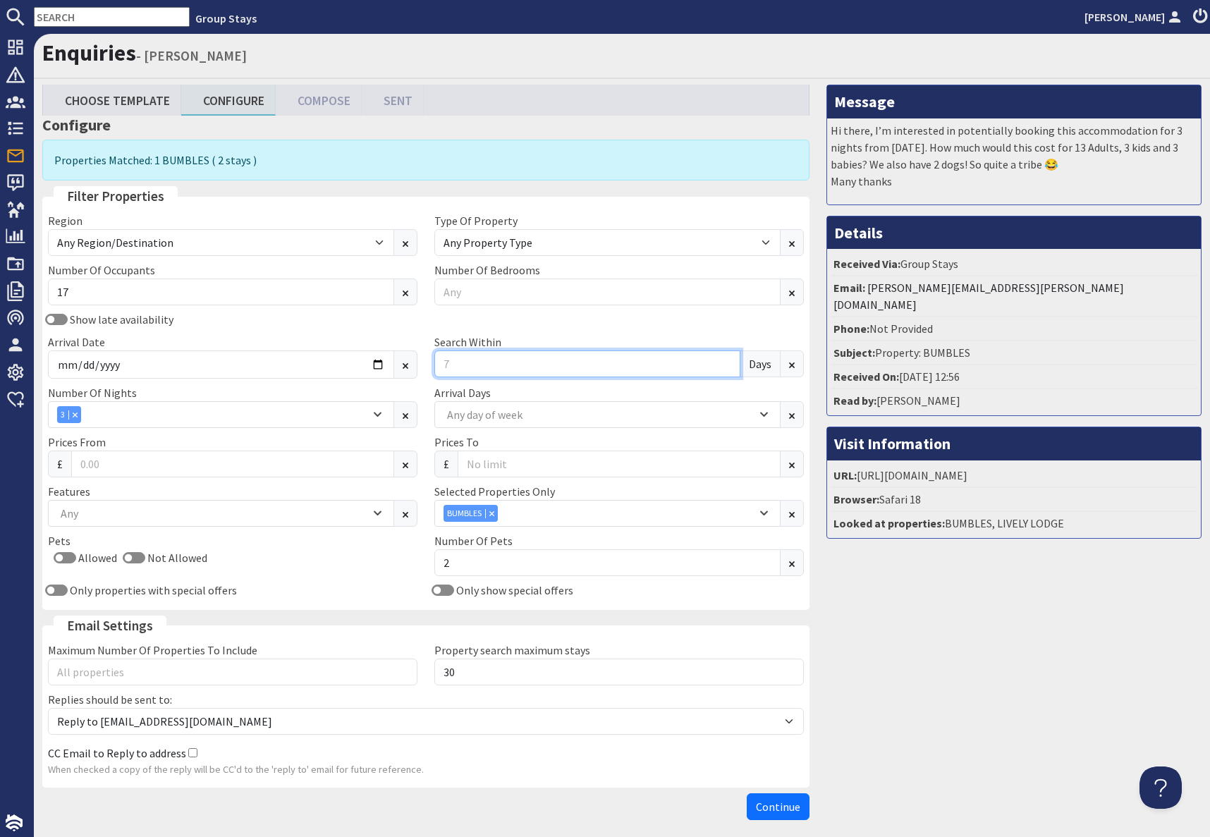
click at [474, 363] on input "Search Within" at bounding box center [587, 363] width 306 height 27
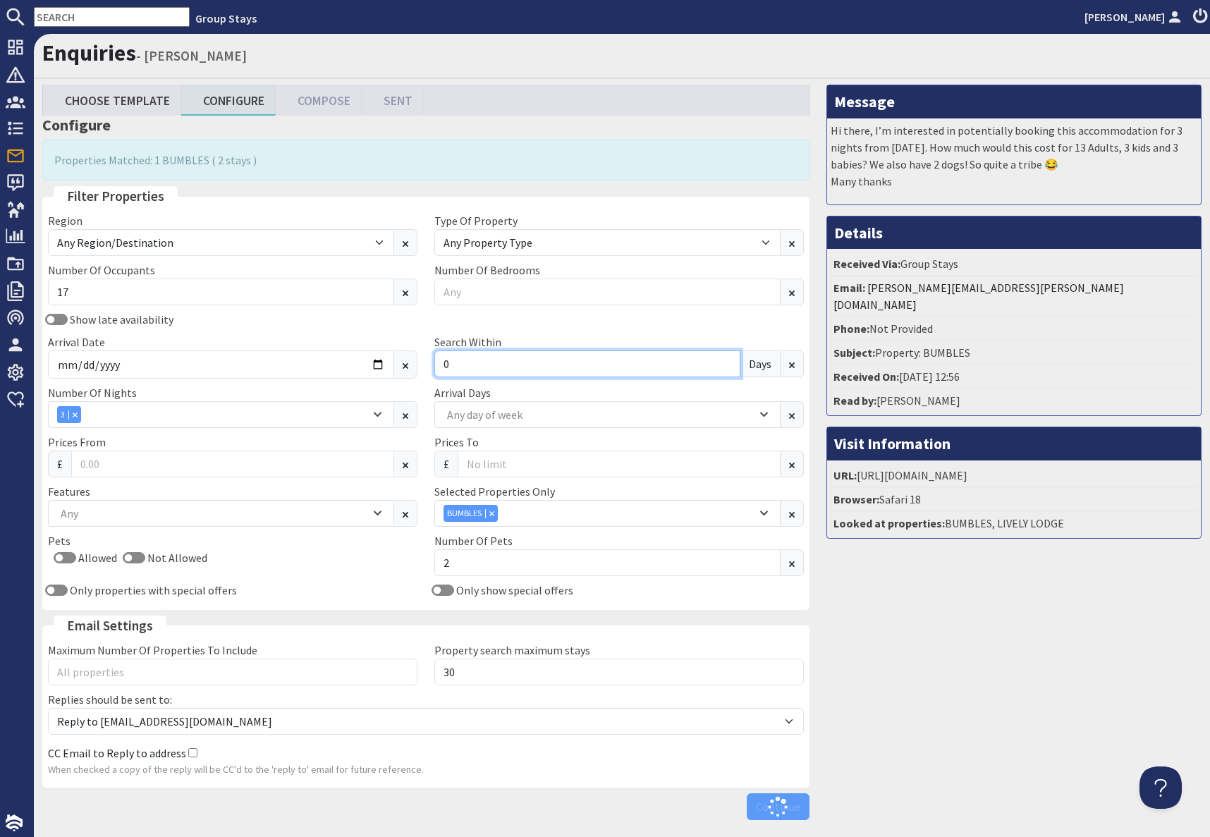
type input "0"
click at [939, 630] on div "Message Hi there, I’m interested in potentially booking this accommodation for …" at bounding box center [1014, 456] width 392 height 742
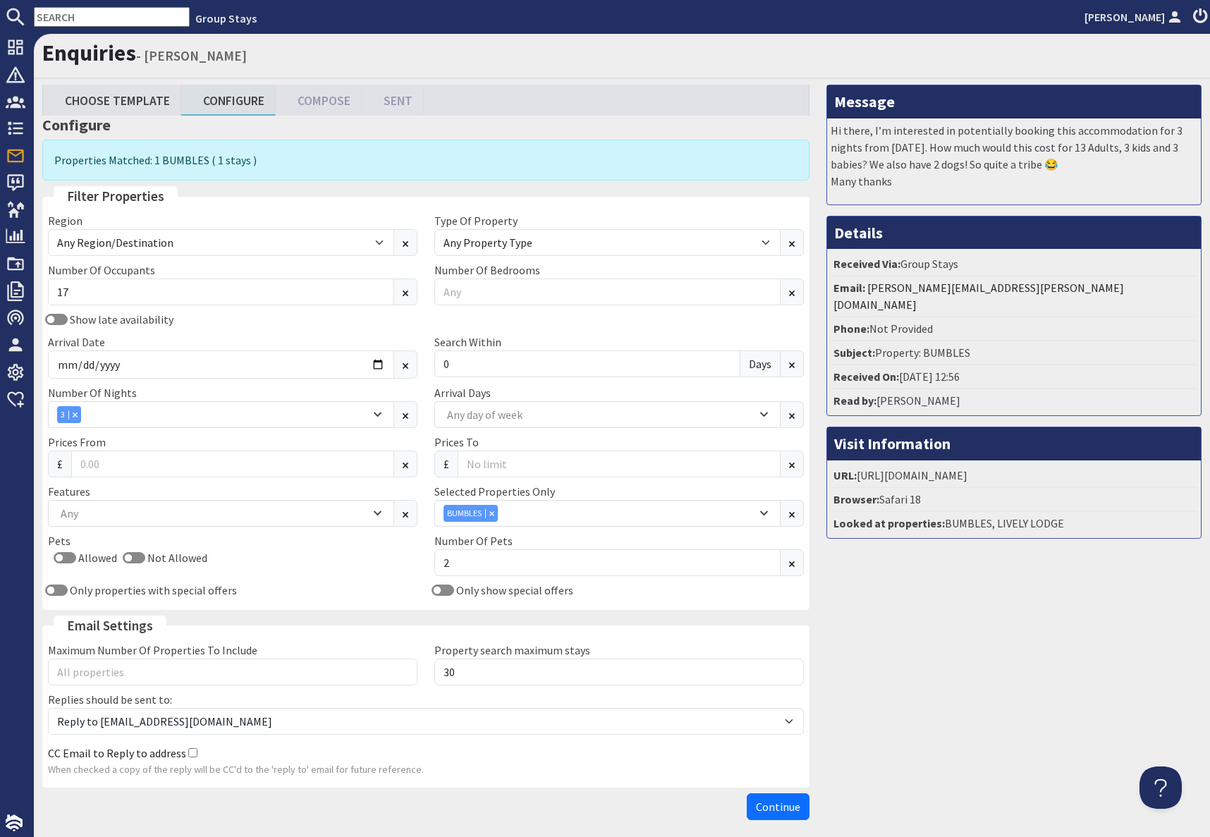
scroll to position [61, 0]
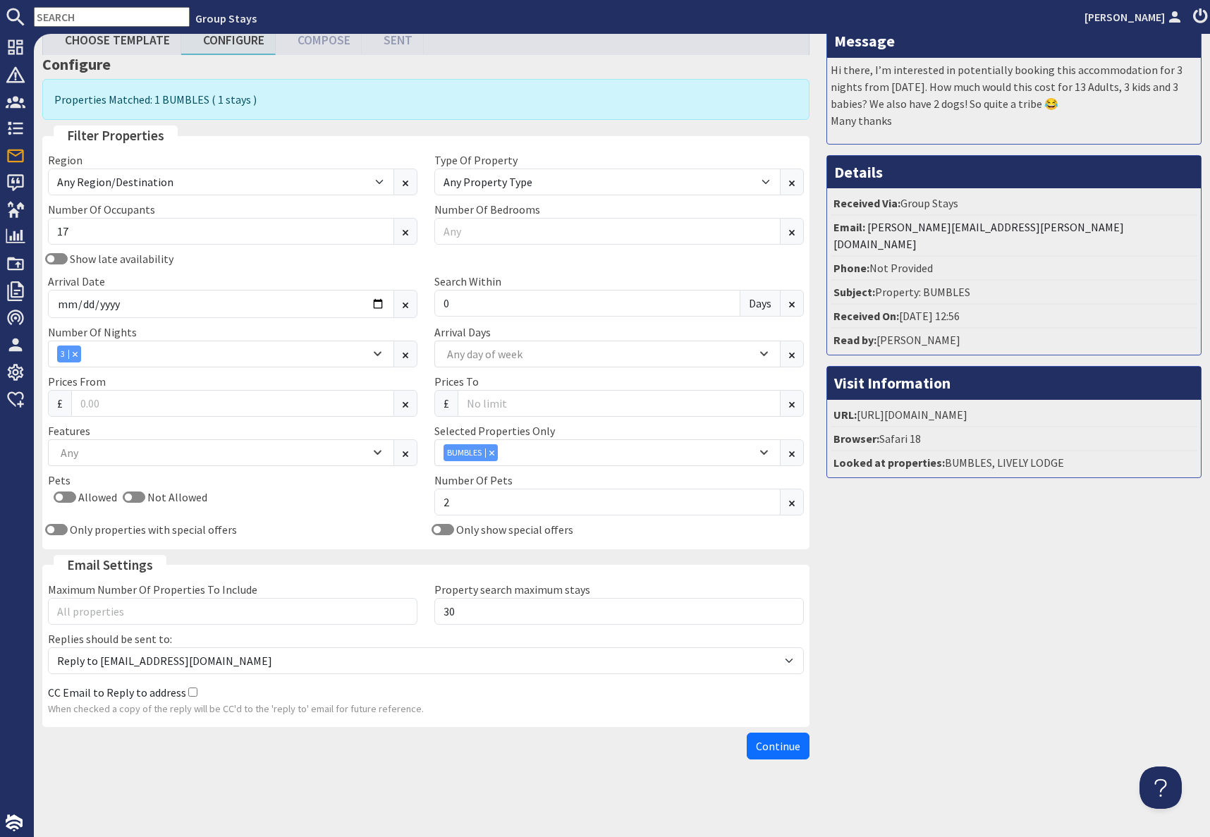
click at [761, 746] on span "Continue" at bounding box center [778, 746] width 44 height 14
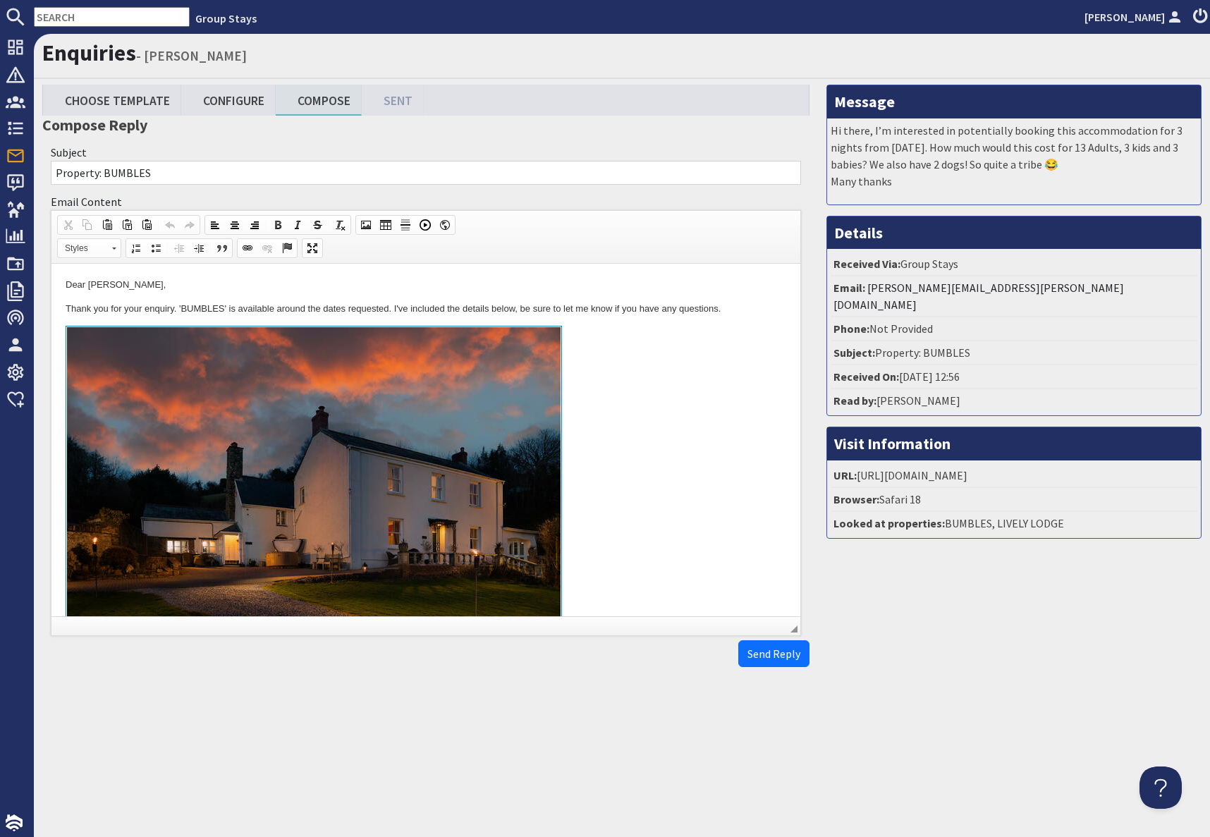
drag, startPoint x: 610, startPoint y: 515, endPoint x: 635, endPoint y: 546, distance: 39.6
click at [610, 516] on link "To enrich screen reader interactions, please activate Accessibility in Grammarl…" at bounding box center [426, 488] width 721 height 325
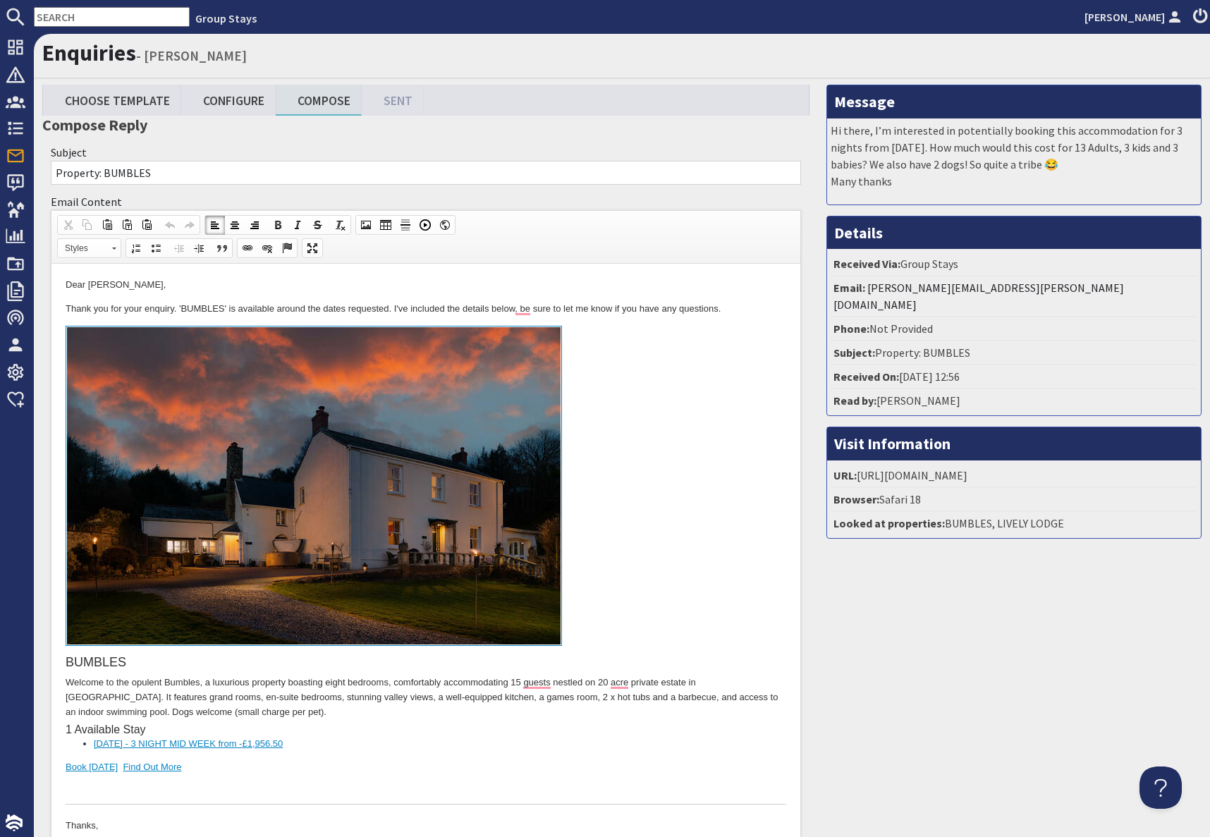
drag, startPoint x: 207, startPoint y: 777, endPoint x: 243, endPoint y: 774, distance: 35.4
click at [207, 777] on div "To enrich screen reader interactions, please activate Accessibility in Grammarl…" at bounding box center [426, 790] width 721 height 30
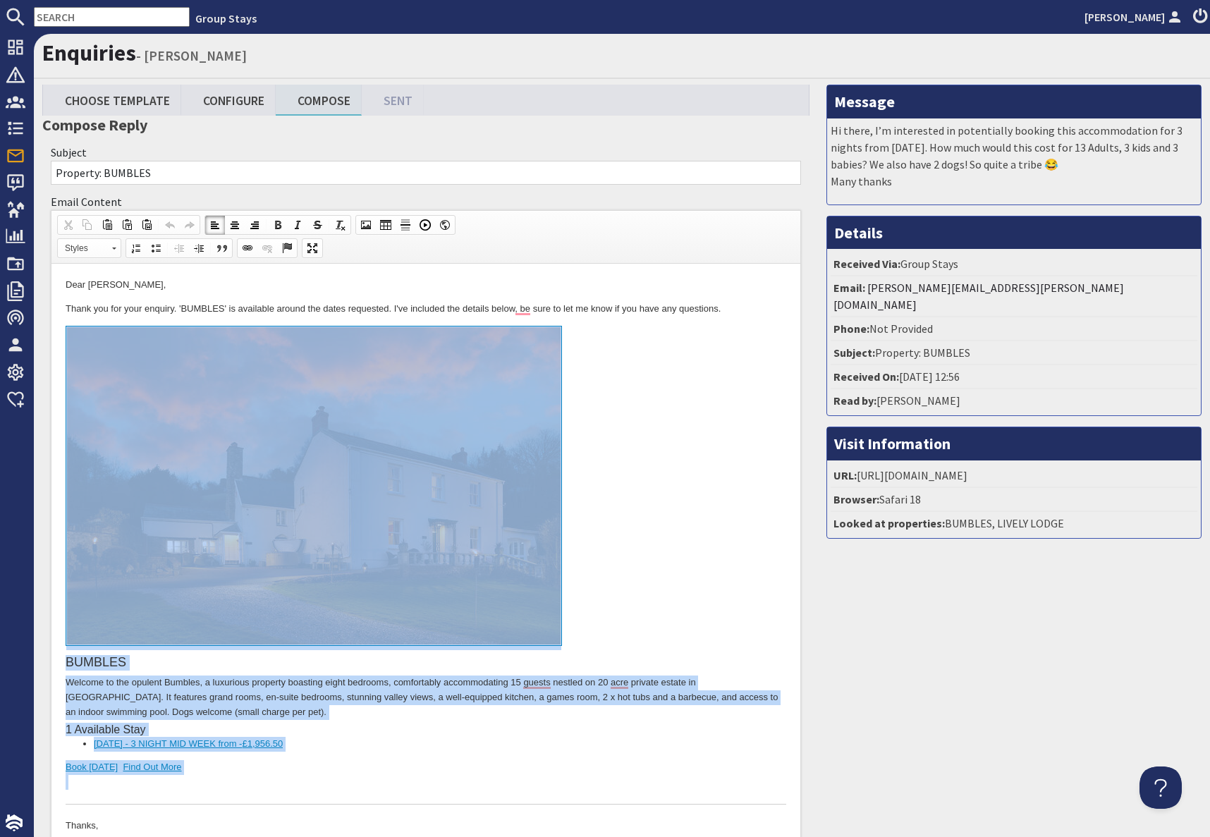
drag, startPoint x: 234, startPoint y: 783, endPoint x: 232, endPoint y: 544, distance: 238.3
click at [232, 544] on div "BUMBLES Welcome to the opulent Bumbles, a luxurious property boasting eight bed…" at bounding box center [426, 565] width 721 height 479
copy div "BUMBLES Welcome to the opulent Bumbles, a luxurious property boasting eight bed…"
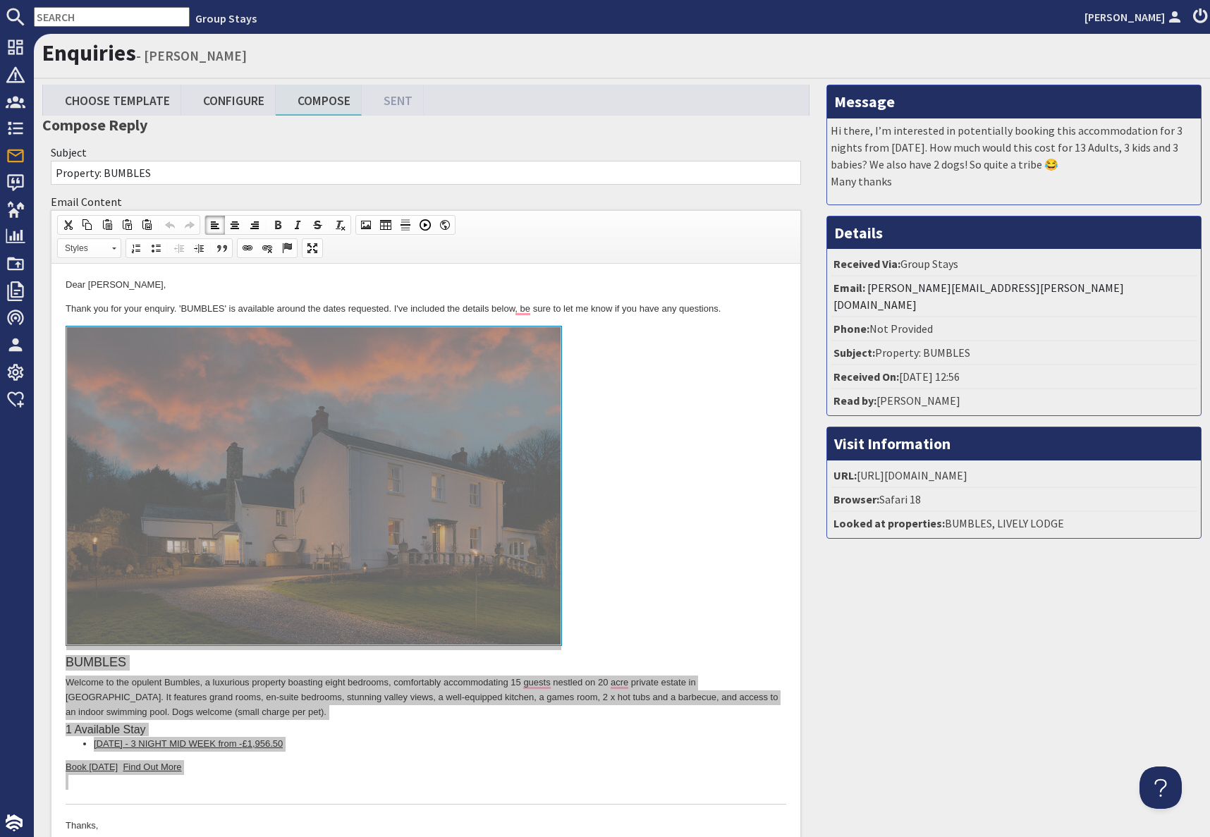
click at [82, 12] on input "text" at bounding box center [112, 17] width 156 height 20
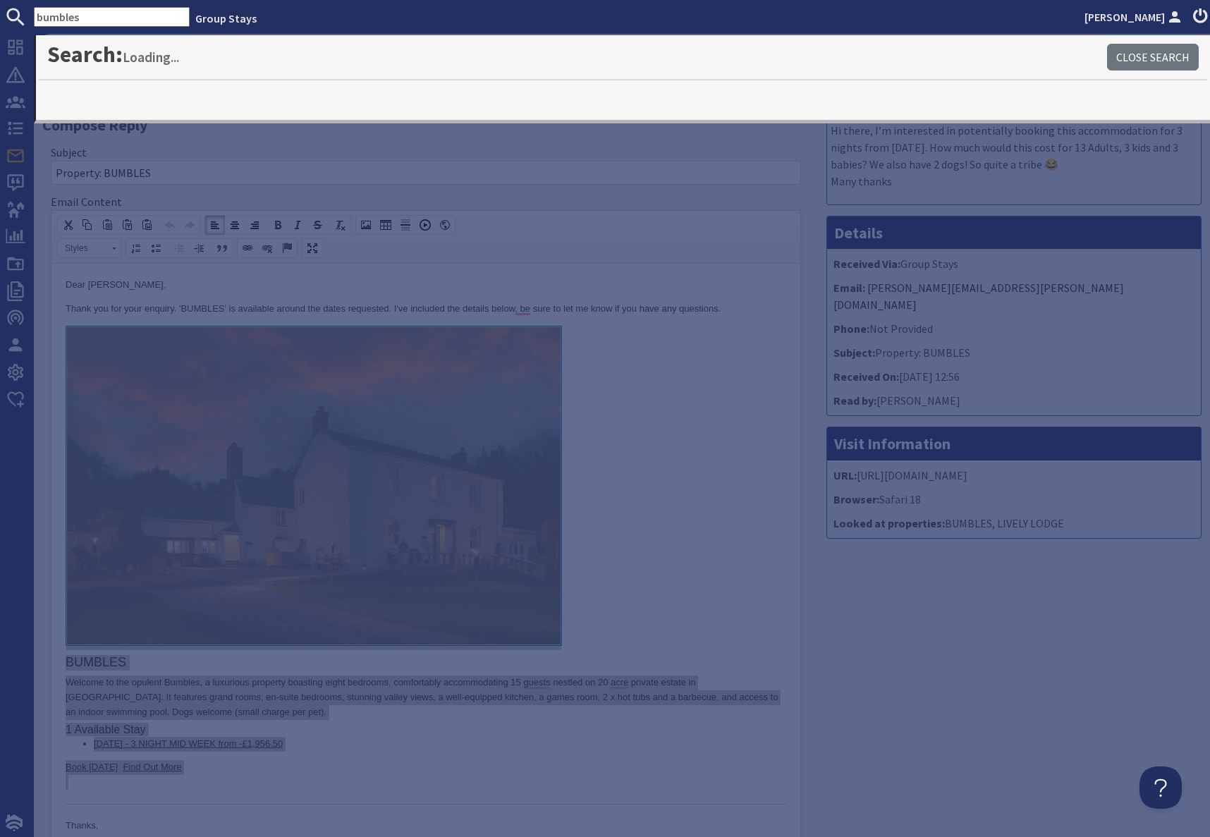
type input "bumbles"
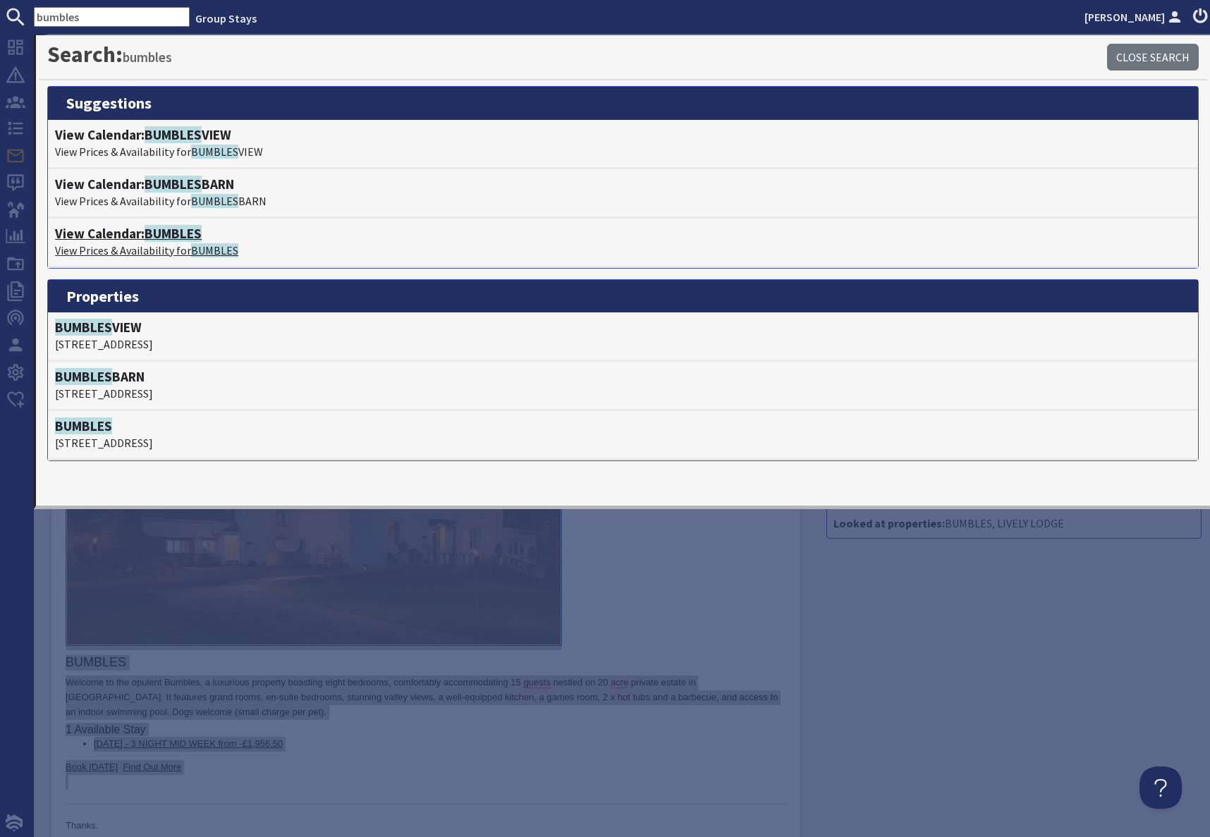
click at [152, 231] on span "BUMBLES" at bounding box center [173, 233] width 57 height 17
type textarea "<p>Dear Angela Roach,</p> <p>Thank you for your enquiry. &#39;BUMBLES&#39; is a…"
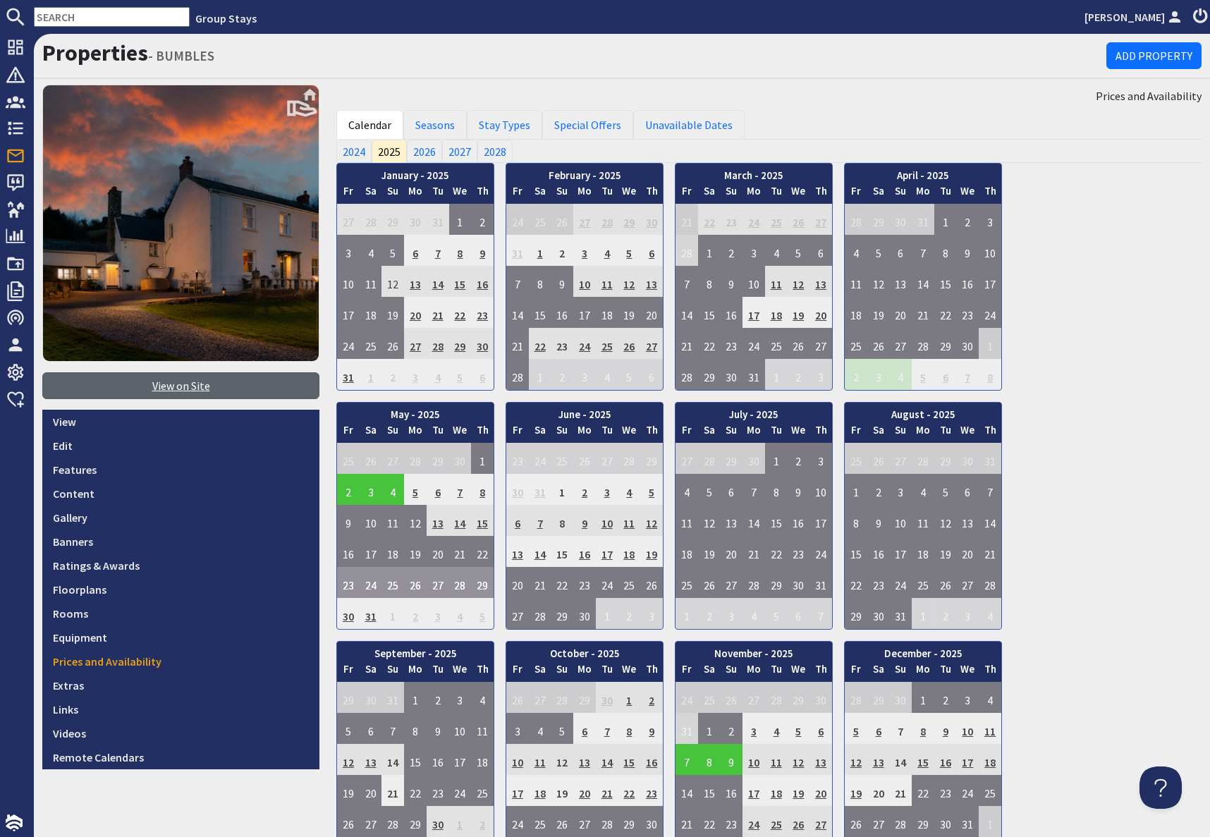
click at [176, 390] on link "View on Site" at bounding box center [180, 385] width 277 height 27
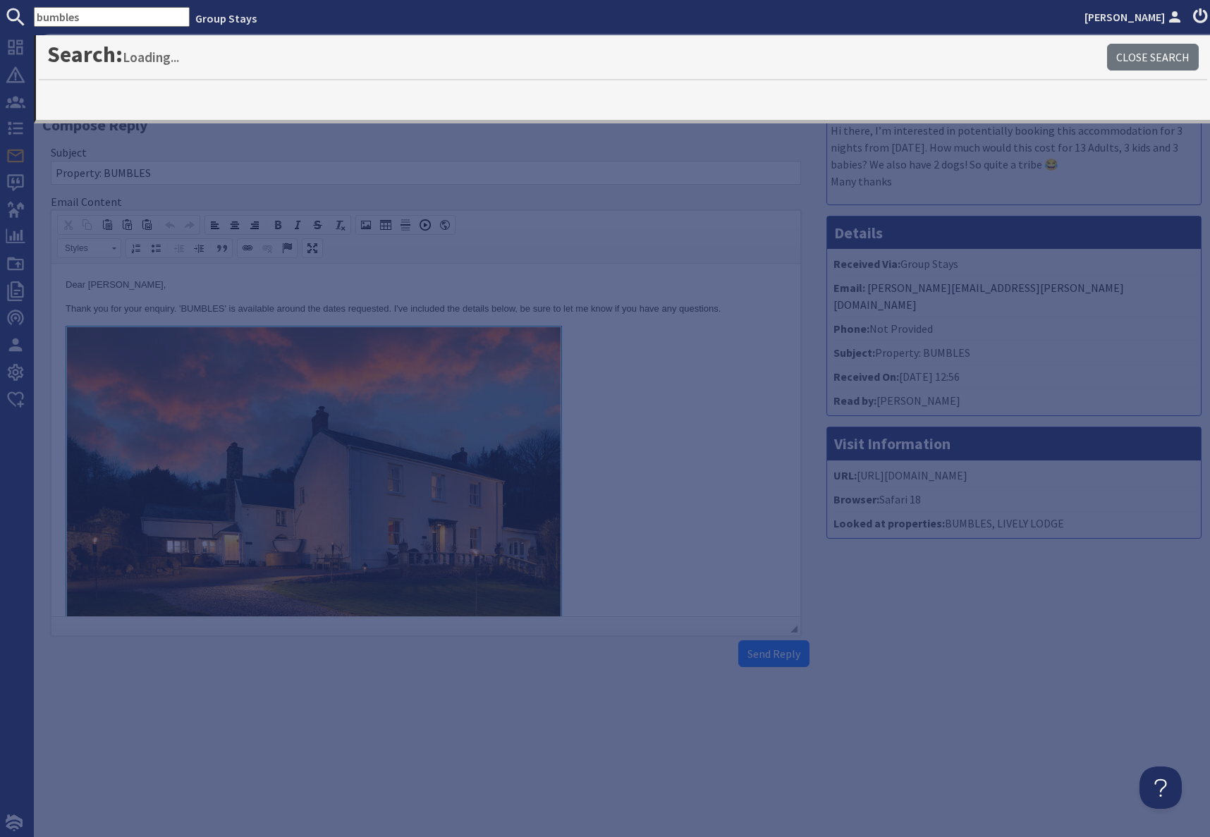
click at [651, 446] on link at bounding box center [426, 488] width 721 height 325
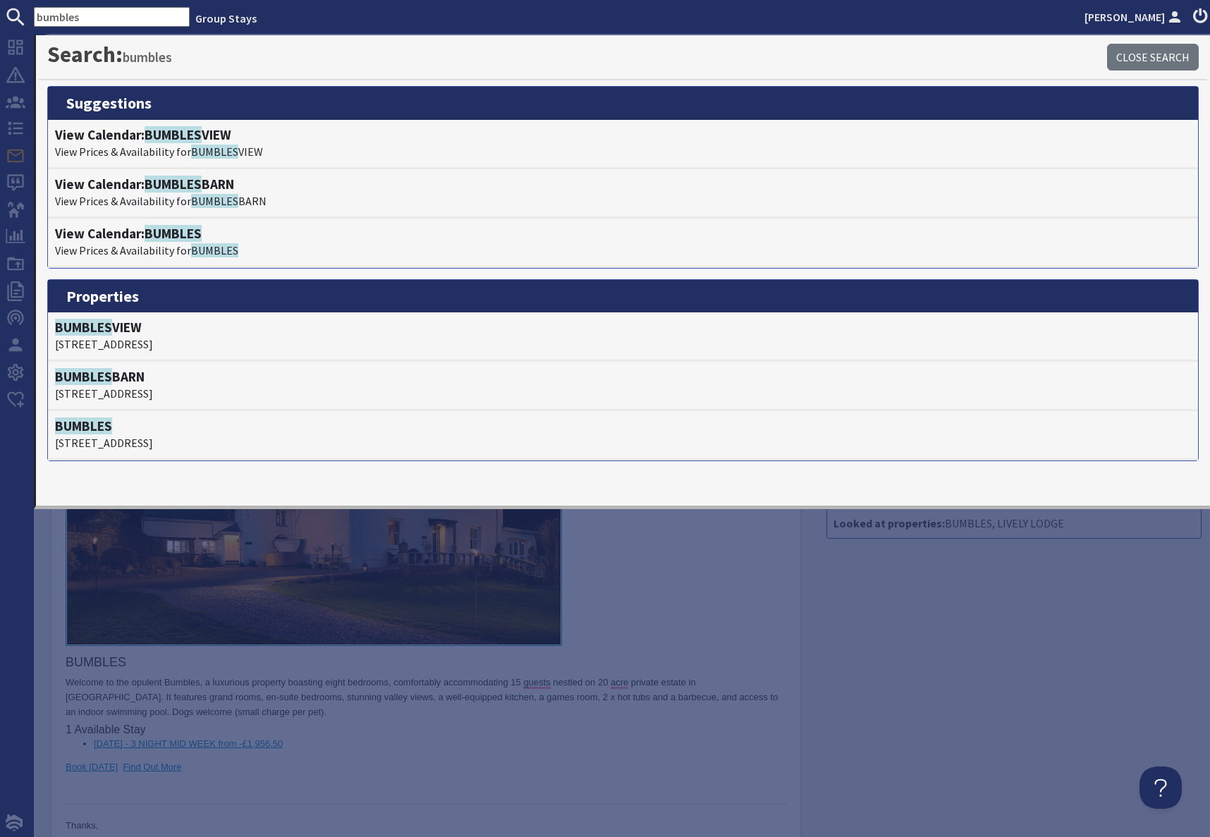
drag, startPoint x: 1021, startPoint y: 749, endPoint x: 934, endPoint y: 711, distance: 95.1
click at [1017, 747] on div "Message Hi there, I’m interested in potentially booking this accommodation for …" at bounding box center [1014, 510] width 392 height 850
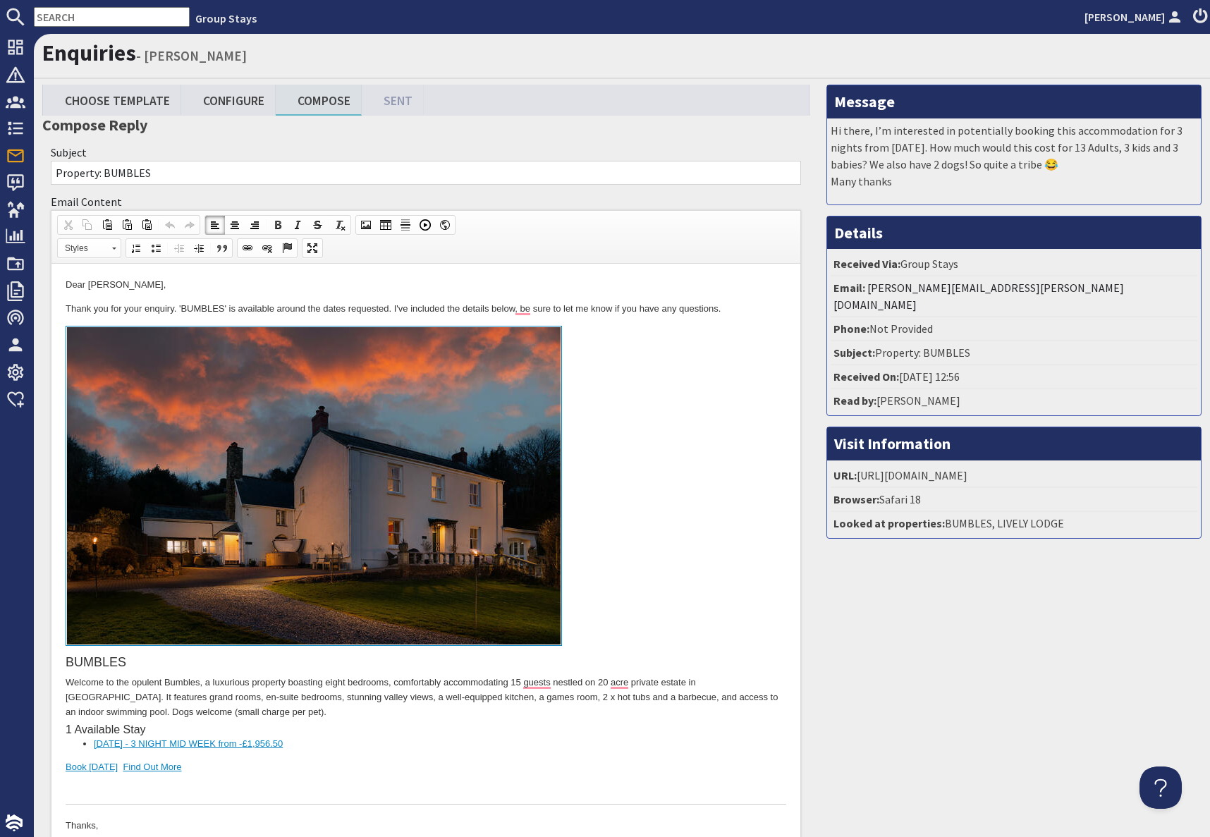
drag, startPoint x: 233, startPoint y: 99, endPoint x: 275, endPoint y: 116, distance: 45.6
click at [233, 99] on link "Configure" at bounding box center [228, 100] width 94 height 30
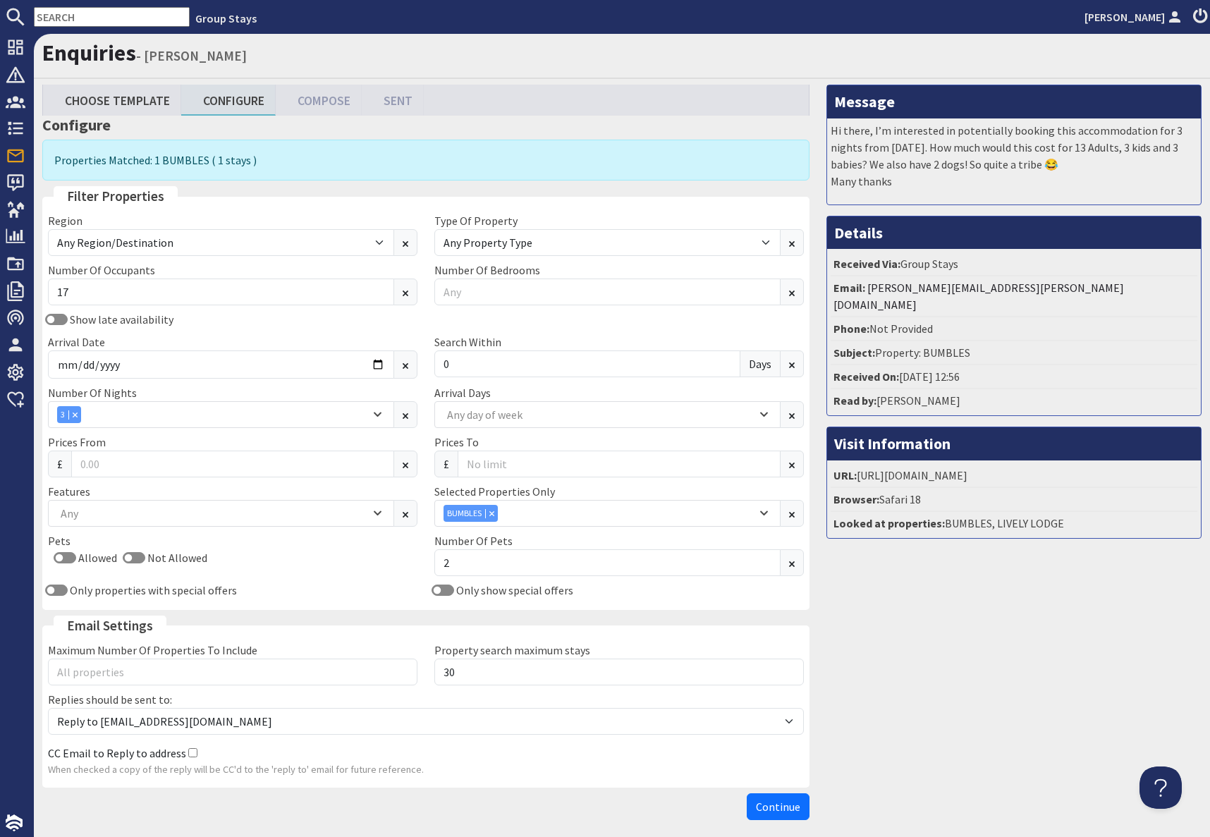
click at [86, 21] on input "text" at bounding box center [112, 17] width 156 height 20
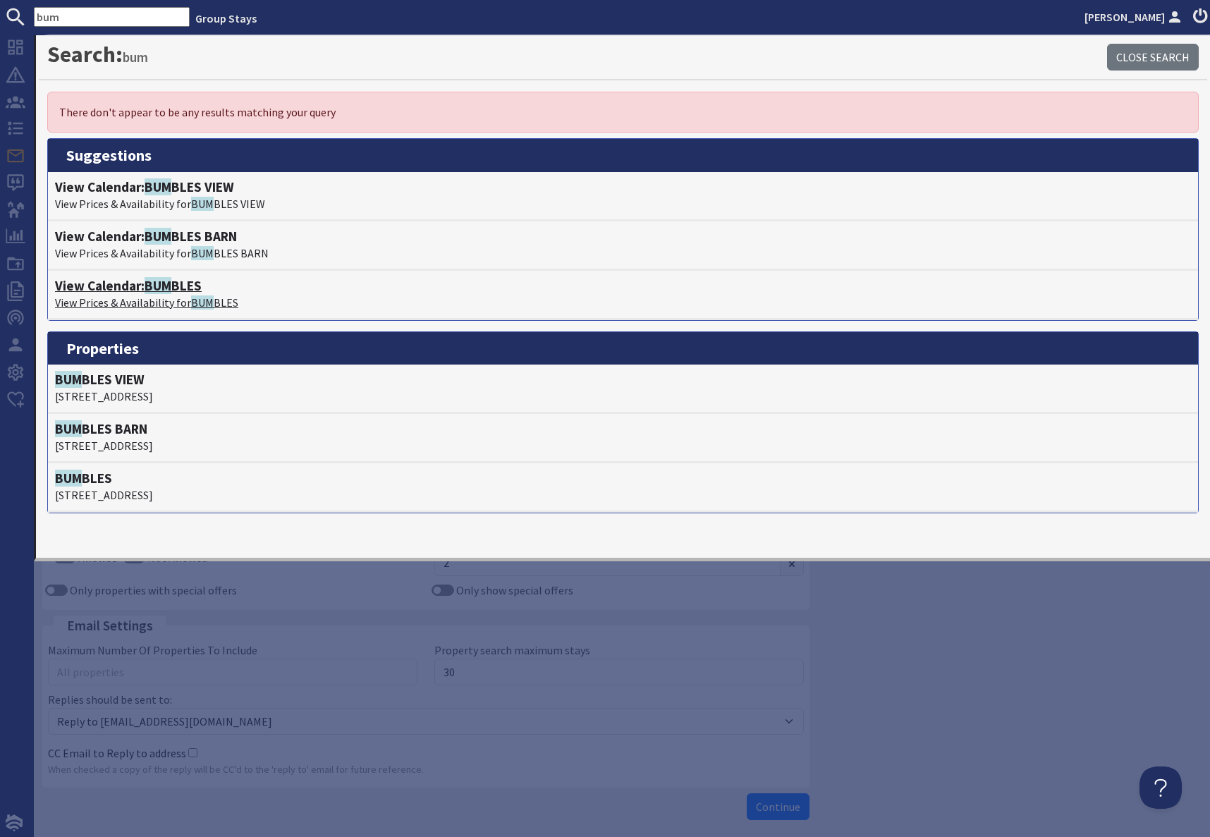
type input "bum"
click at [161, 290] on span "BUM" at bounding box center [158, 285] width 27 height 17
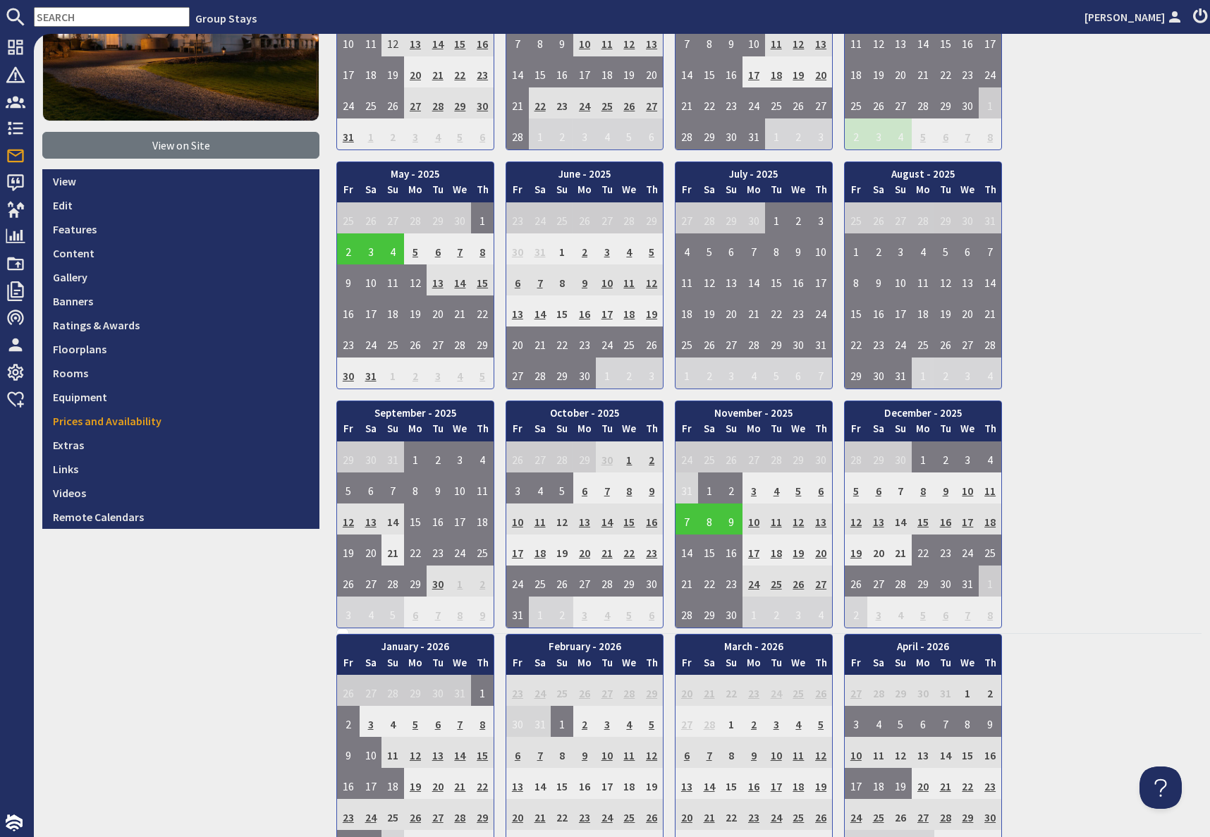
scroll to position [241, 0]
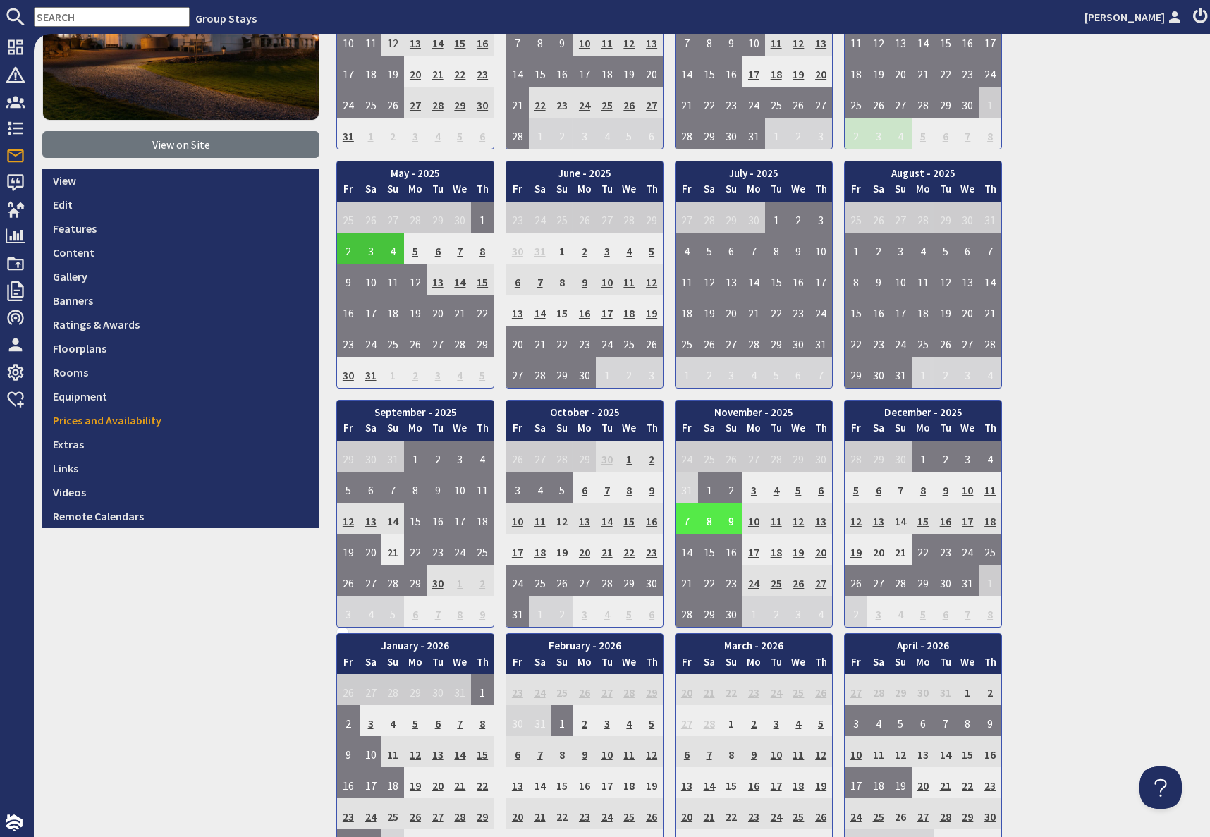
click at [683, 522] on td "7" at bounding box center [686, 518] width 23 height 31
click at [686, 592] on li "View booking" at bounding box center [679, 584] width 74 height 24
click at [686, 586] on link "View booking" at bounding box center [679, 583] width 74 height 15
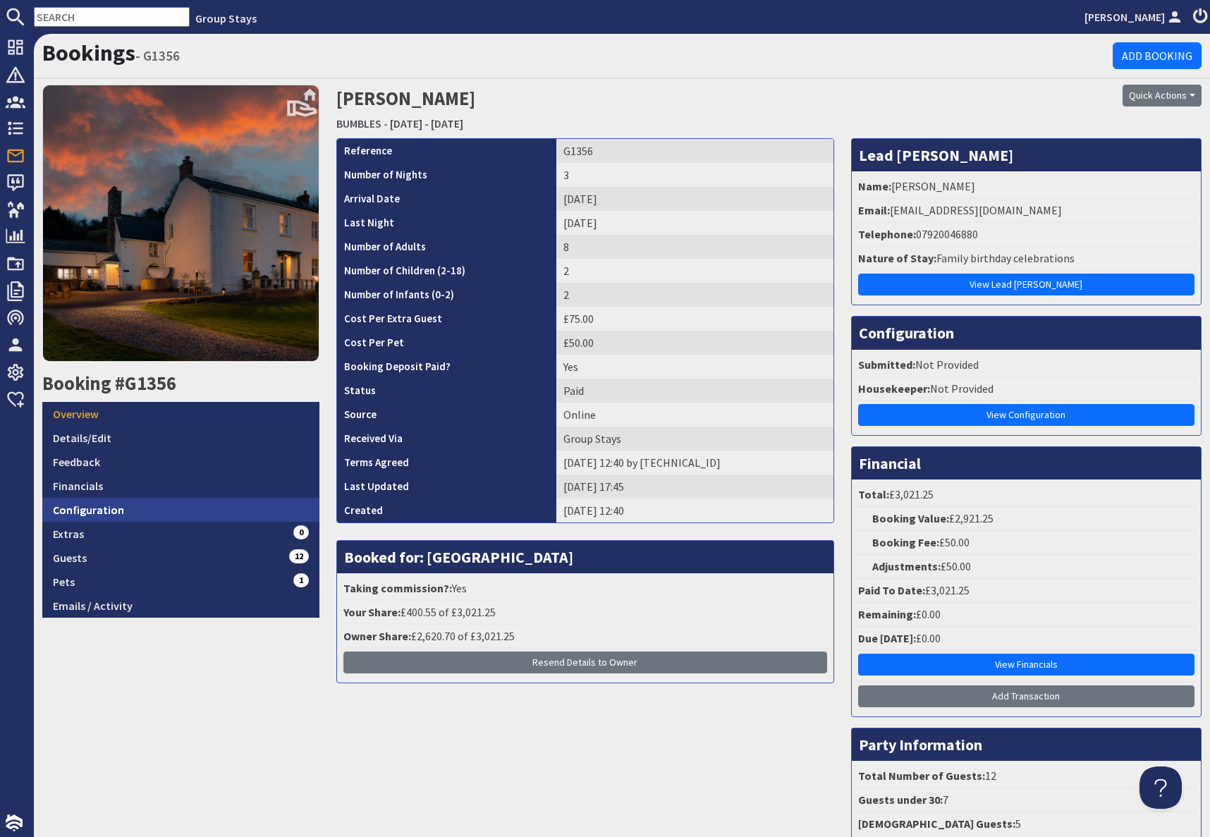
click at [107, 506] on link "Configuration" at bounding box center [180, 510] width 277 height 24
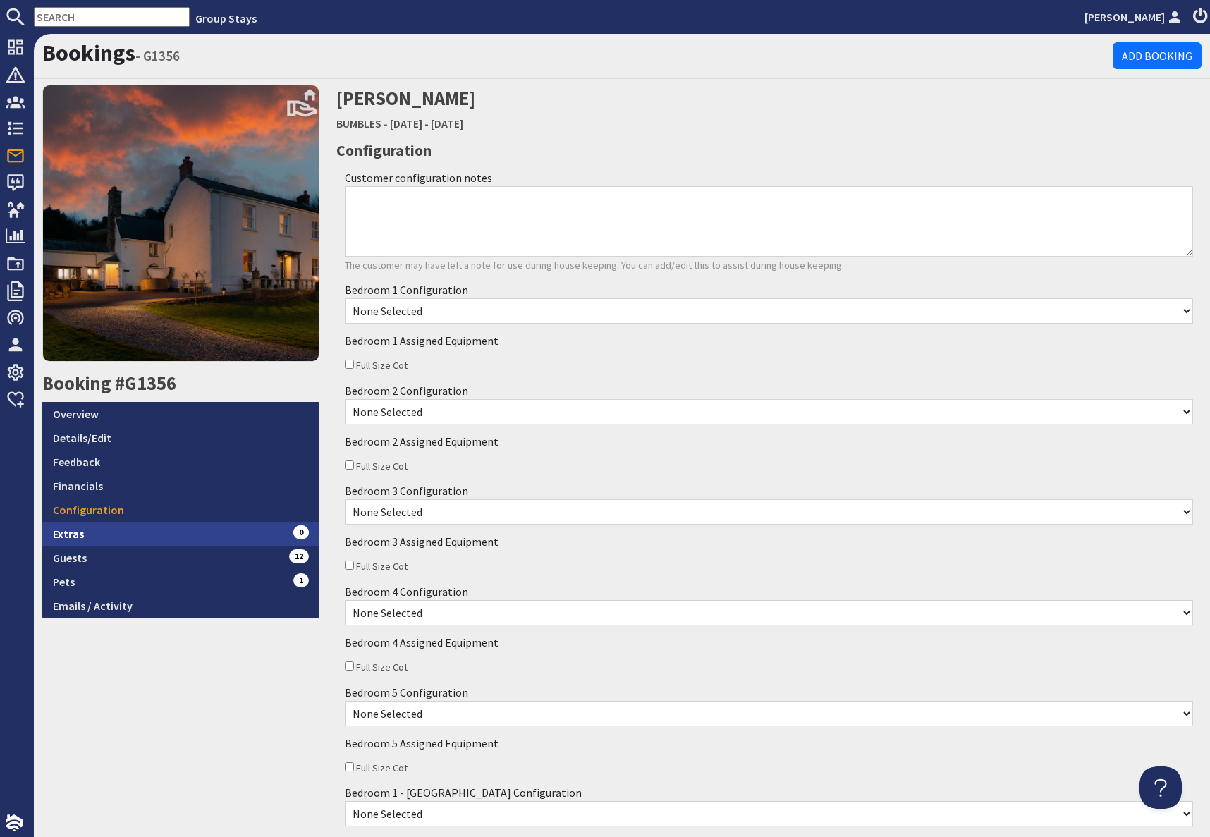
scroll to position [2, 0]
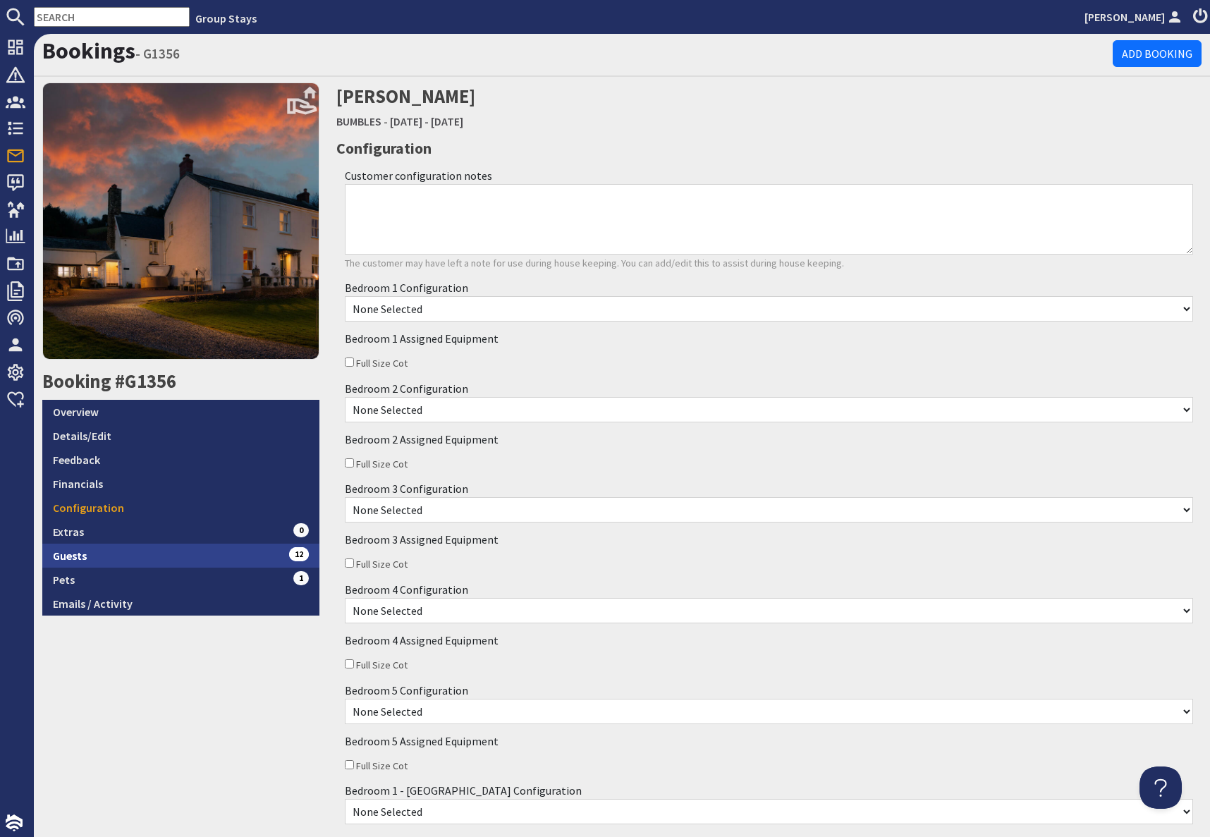
click at [94, 553] on link "Guests 12" at bounding box center [180, 556] width 277 height 24
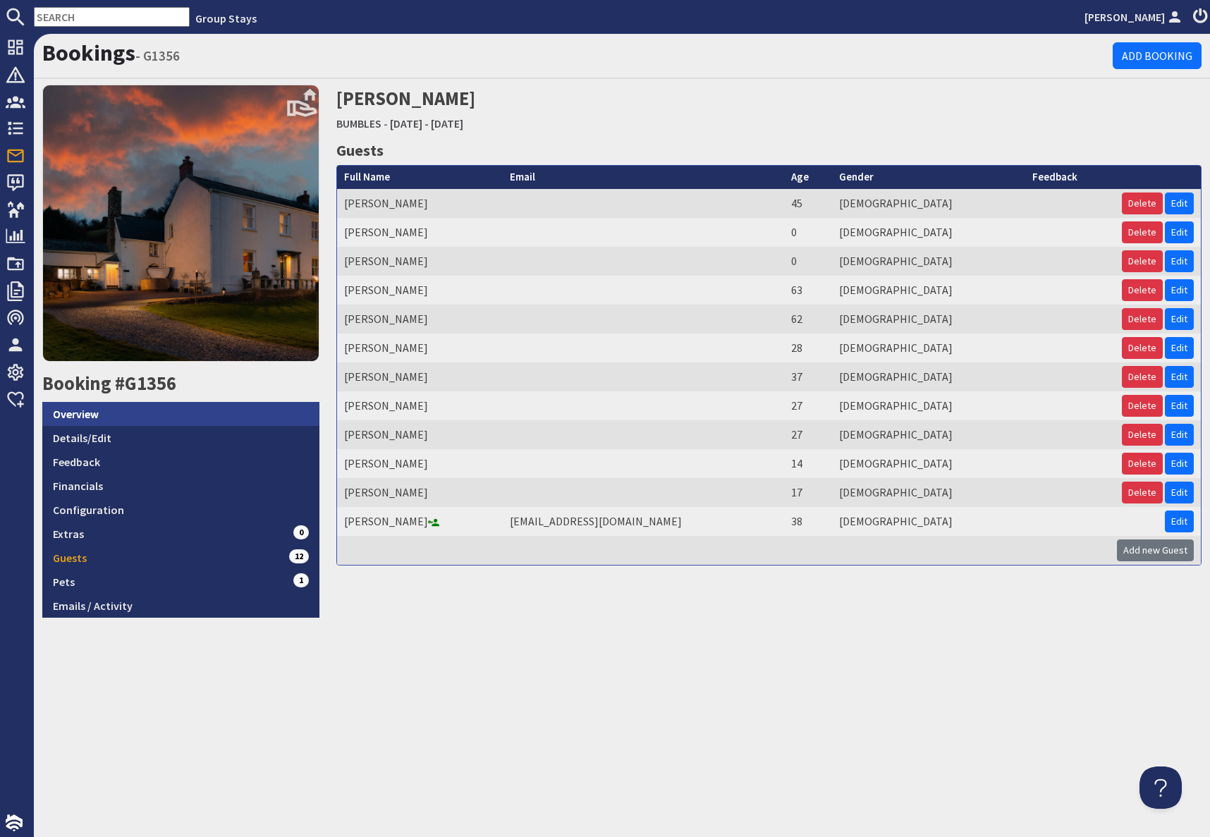
click at [100, 413] on link "Overview" at bounding box center [180, 414] width 277 height 24
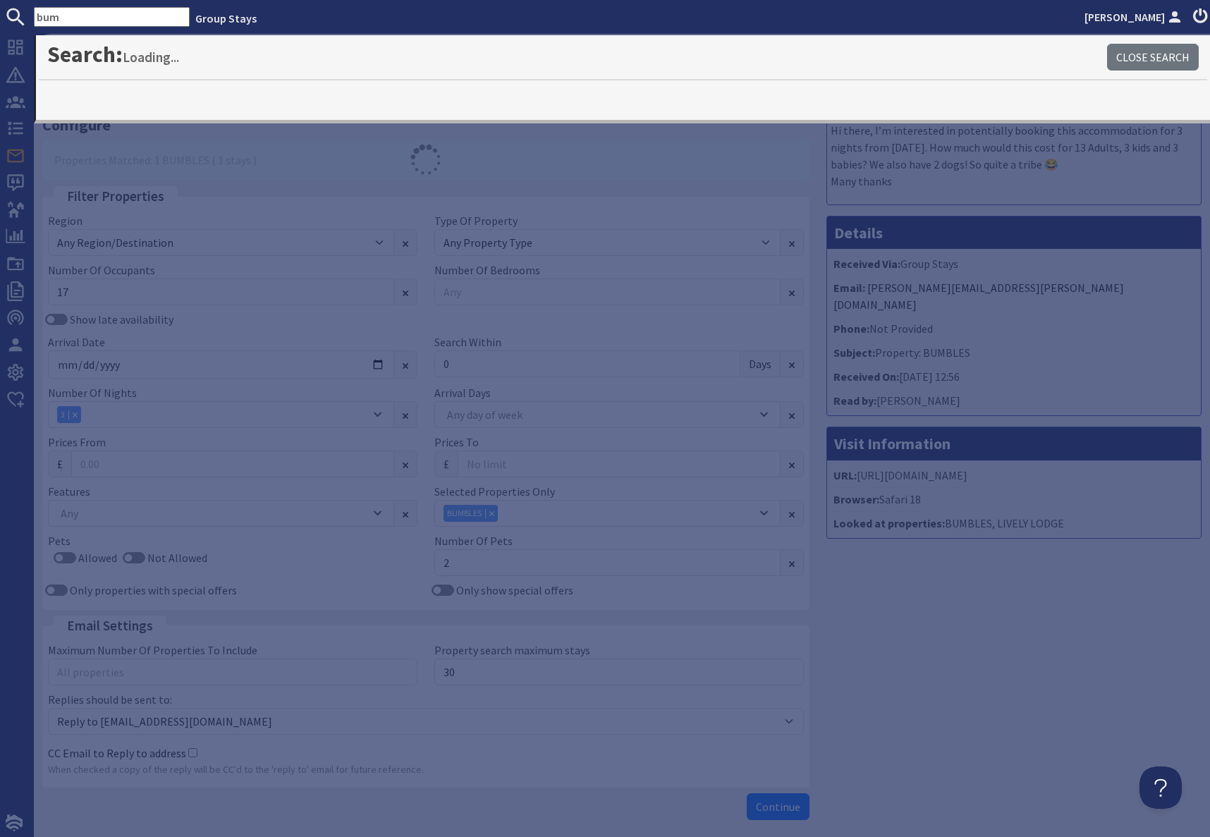
drag, startPoint x: 991, startPoint y: 670, endPoint x: 982, endPoint y: 666, distance: 9.5
click at [988, 669] on div "Message Hi there, I’m interested in potentially booking this accommodation for …" at bounding box center [1014, 456] width 392 height 742
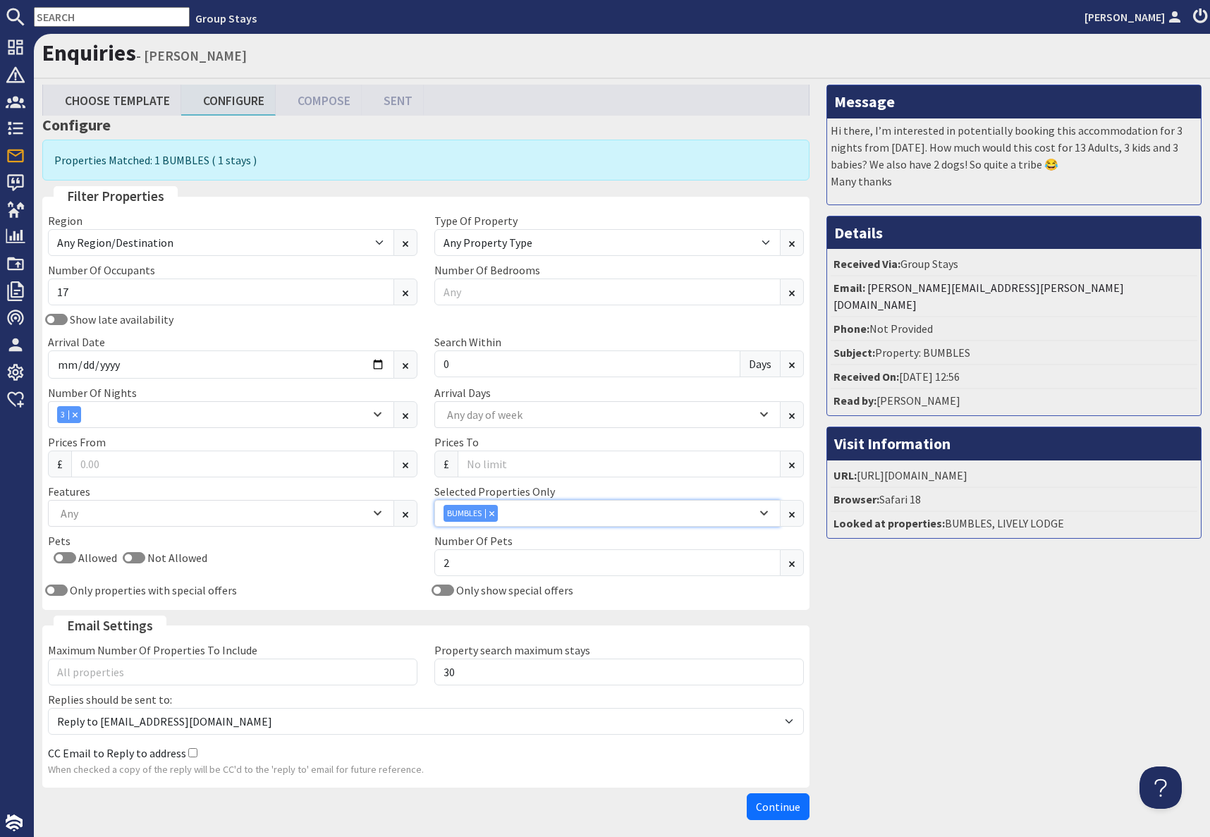
click at [492, 513] on icon "Combobox" at bounding box center [492, 513] width 4 height 4
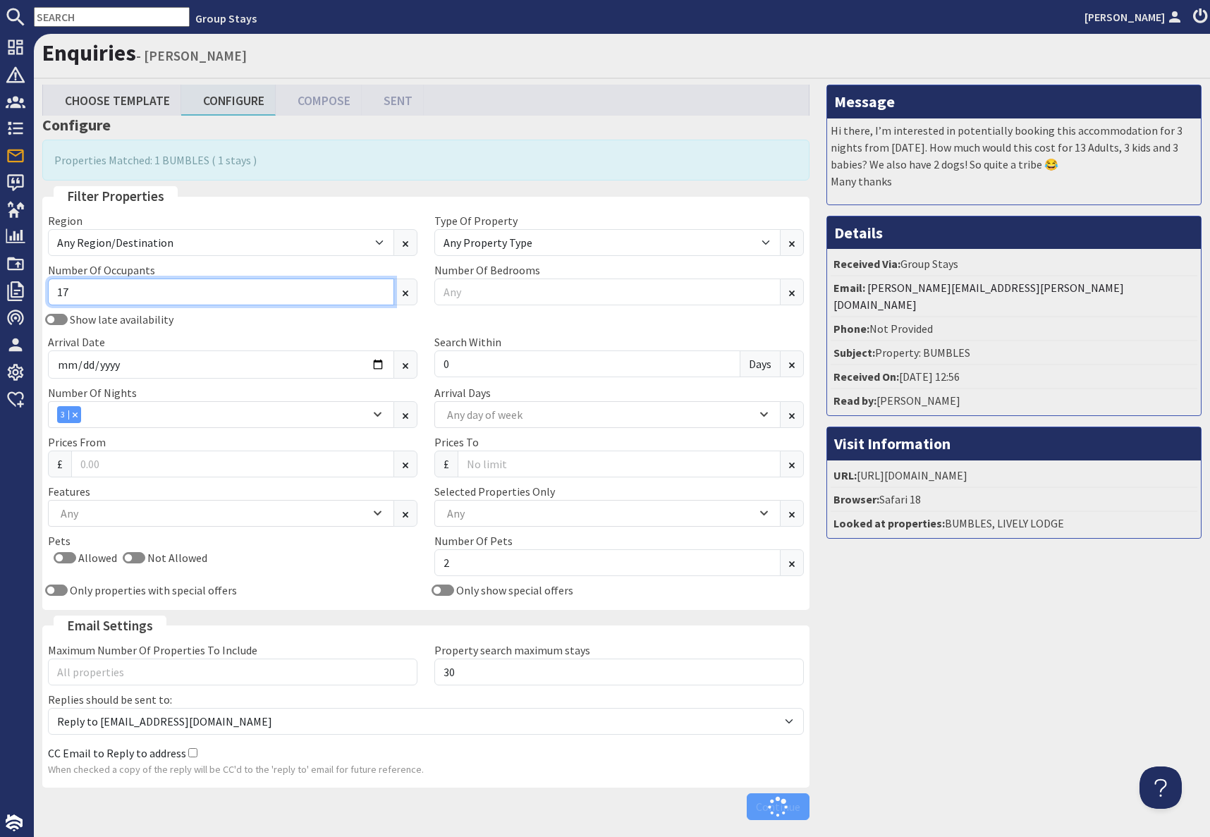
click at [81, 288] on input "17" at bounding box center [221, 292] width 346 height 27
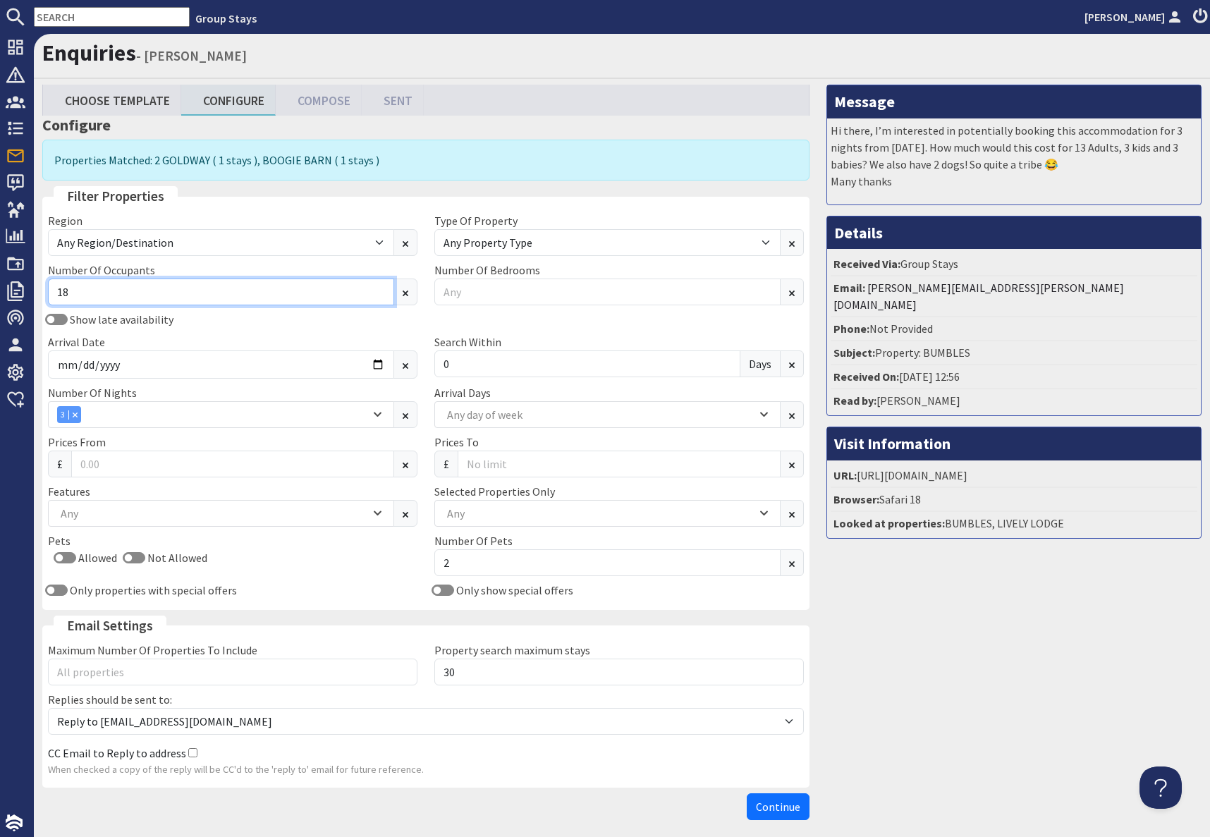
scroll to position [61, 0]
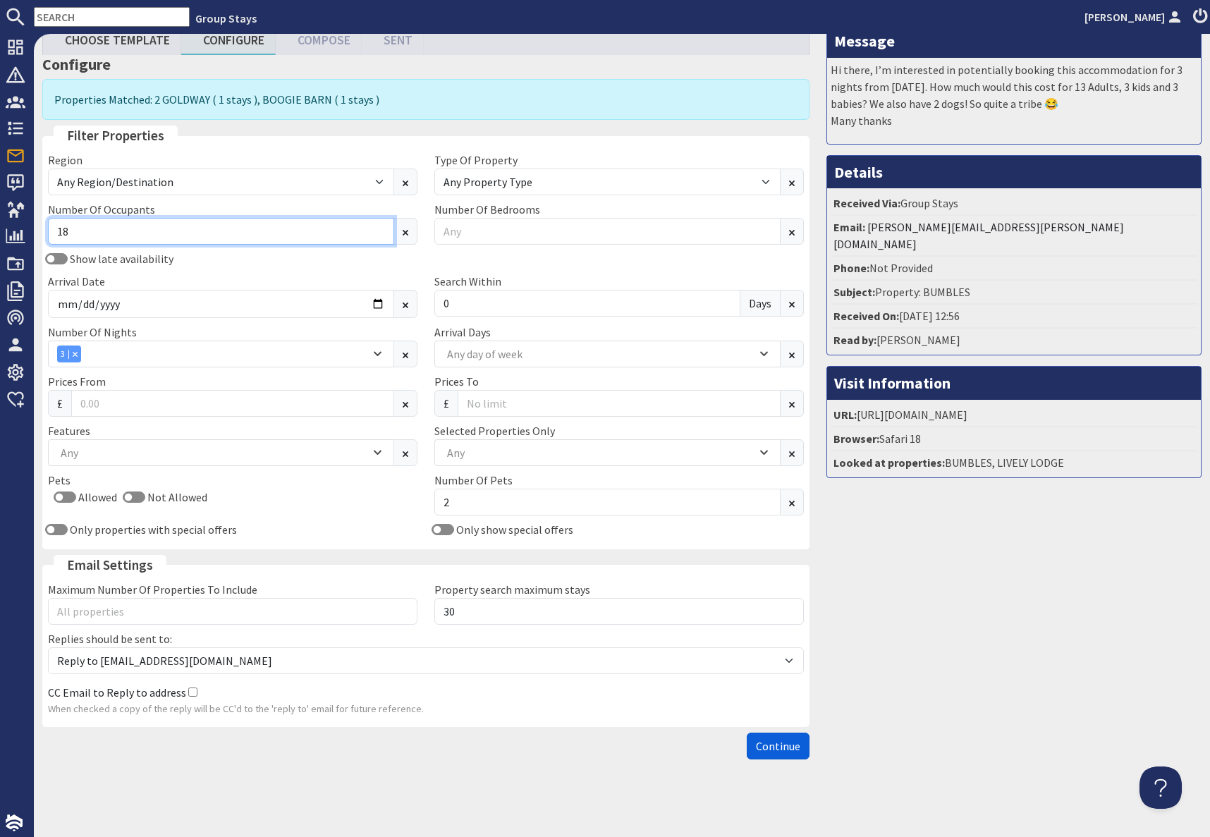
type input "18"
click at [785, 746] on span "Continue" at bounding box center [778, 746] width 44 height 14
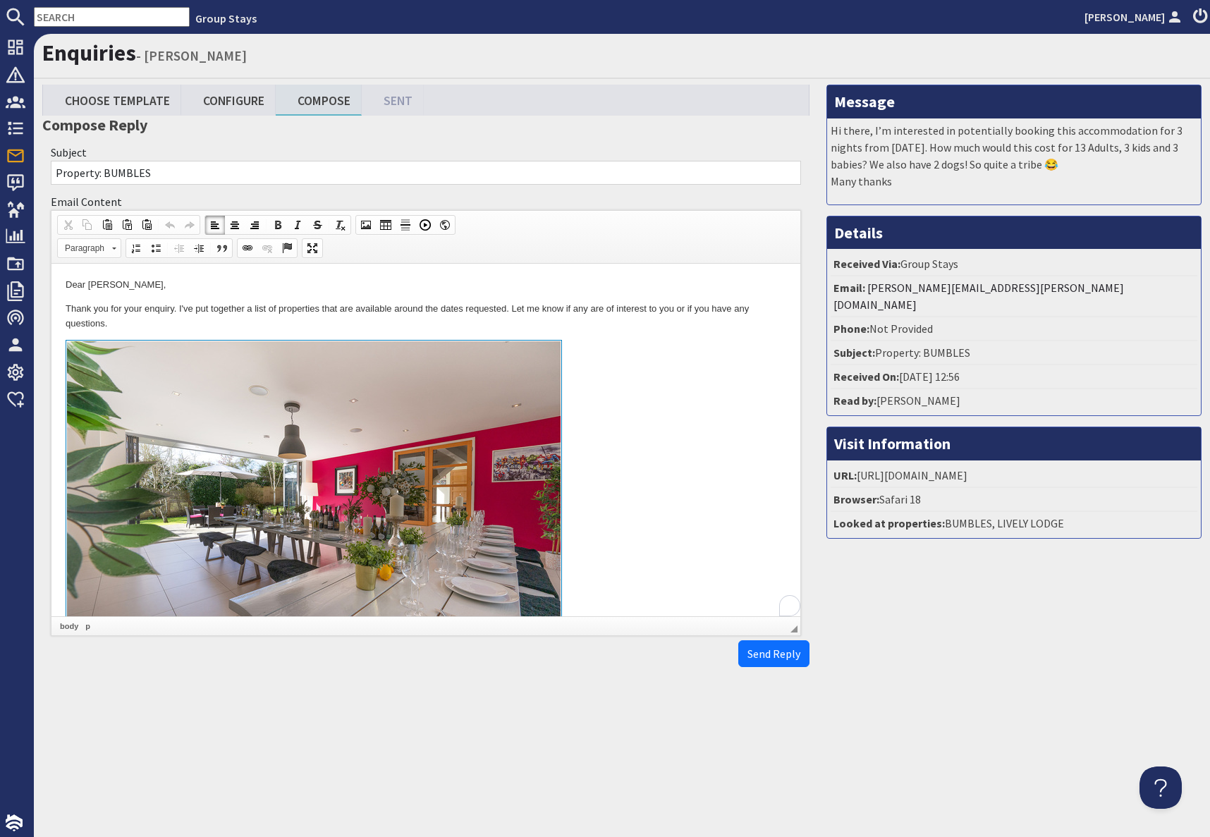
click at [592, 381] on link at bounding box center [426, 502] width 721 height 325
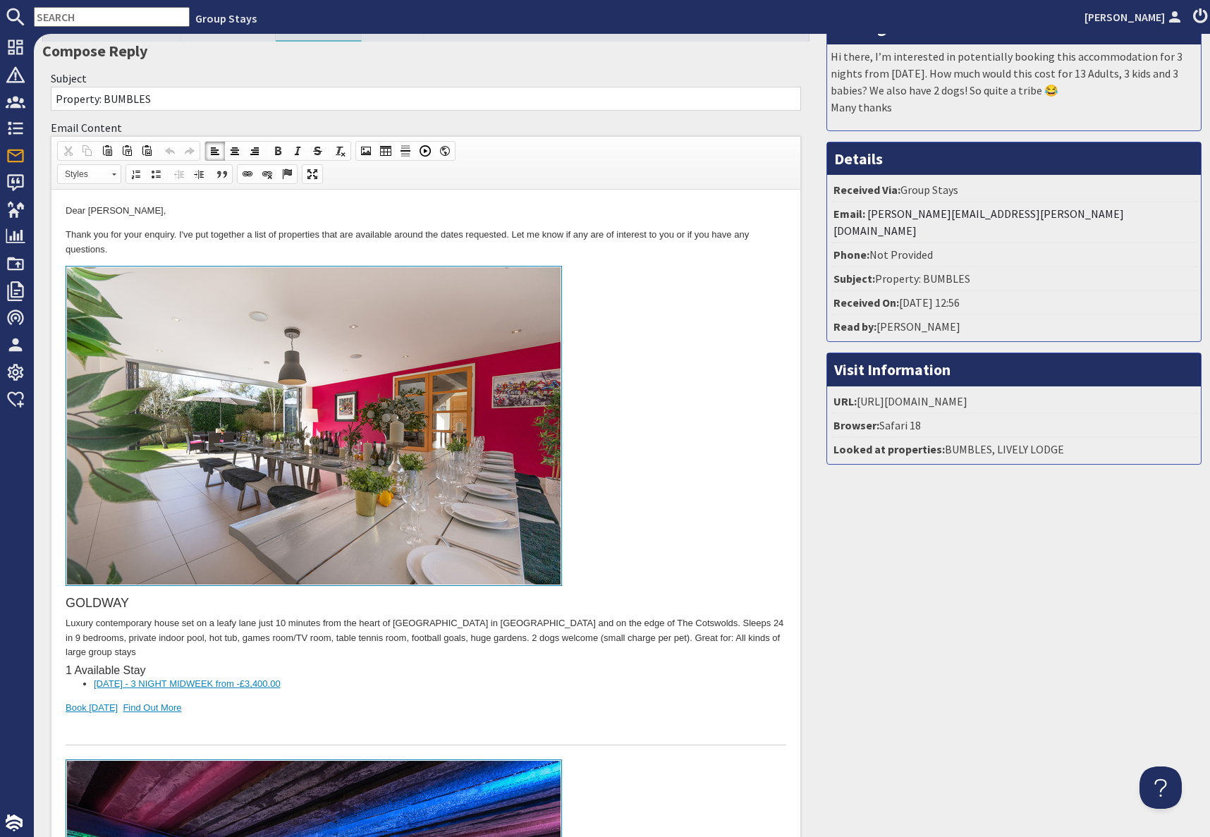
scroll to position [33, 0]
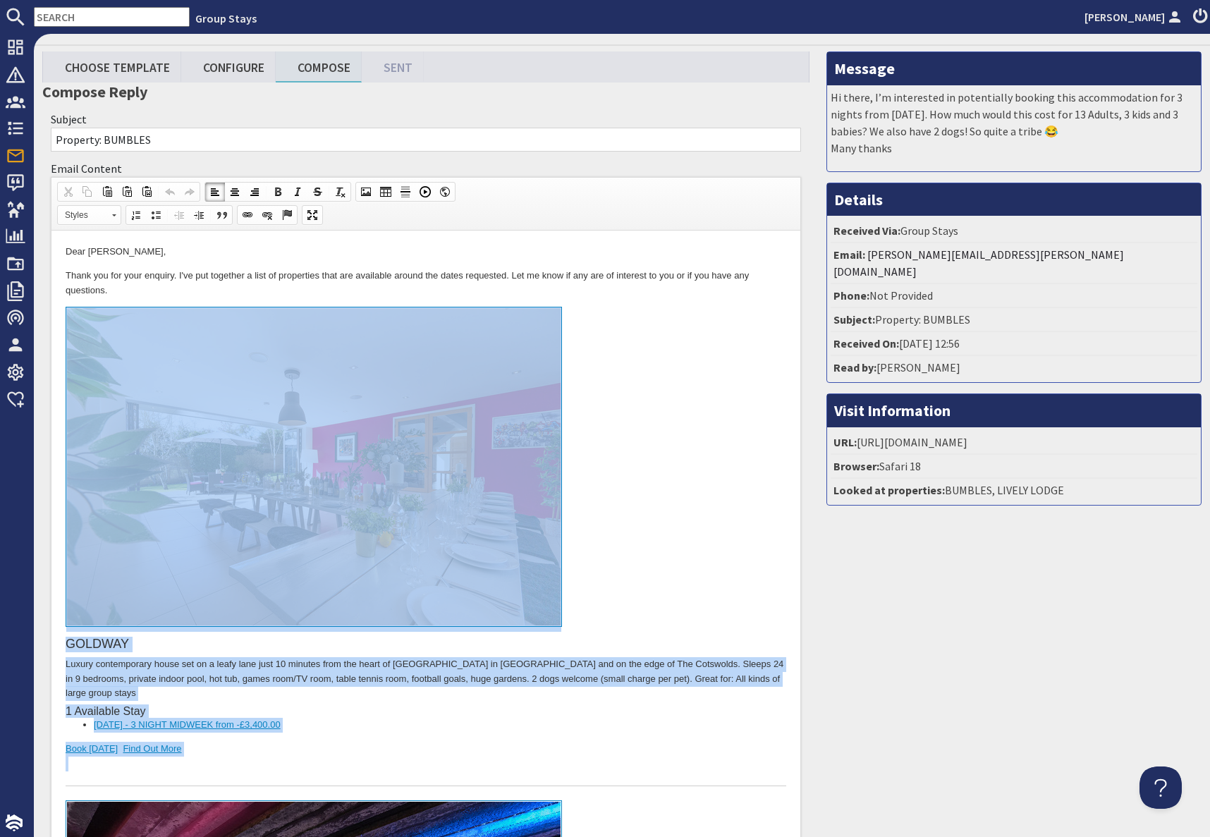
drag, startPoint x: 221, startPoint y: 762, endPoint x: 235, endPoint y: 546, distance: 216.9
click at [235, 545] on div "GOLDWAY Luxury contemporary house set on a leafy lane just 10 minutes from the …" at bounding box center [426, 546] width 721 height 479
copy div "GOLDWAY Luxury contemporary house set on a leafy lane just 10 minutes from the …"
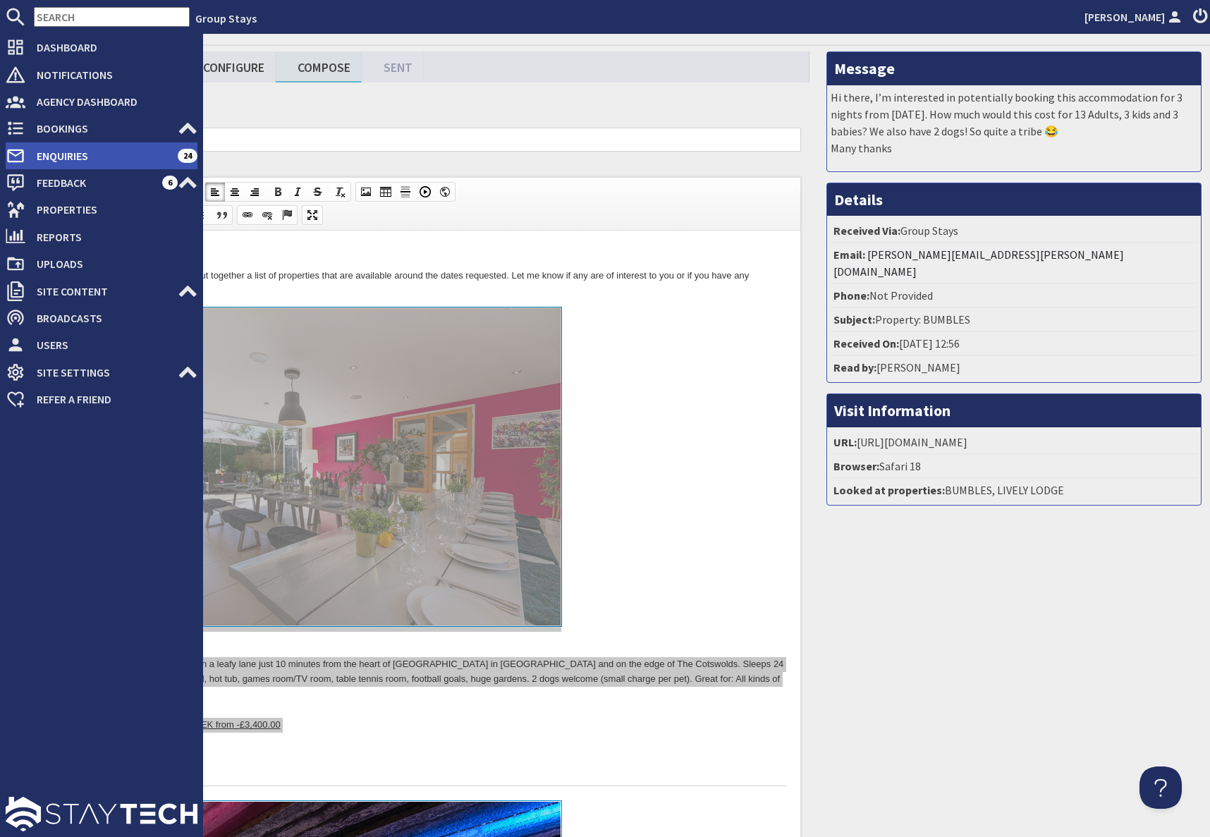
click at [49, 149] on span "Enquiries" at bounding box center [101, 156] width 152 height 23
type textarea "<p>Dear Angela Roach,</p> <p>Thank you for your enquiry. I&#39;ve put together …"
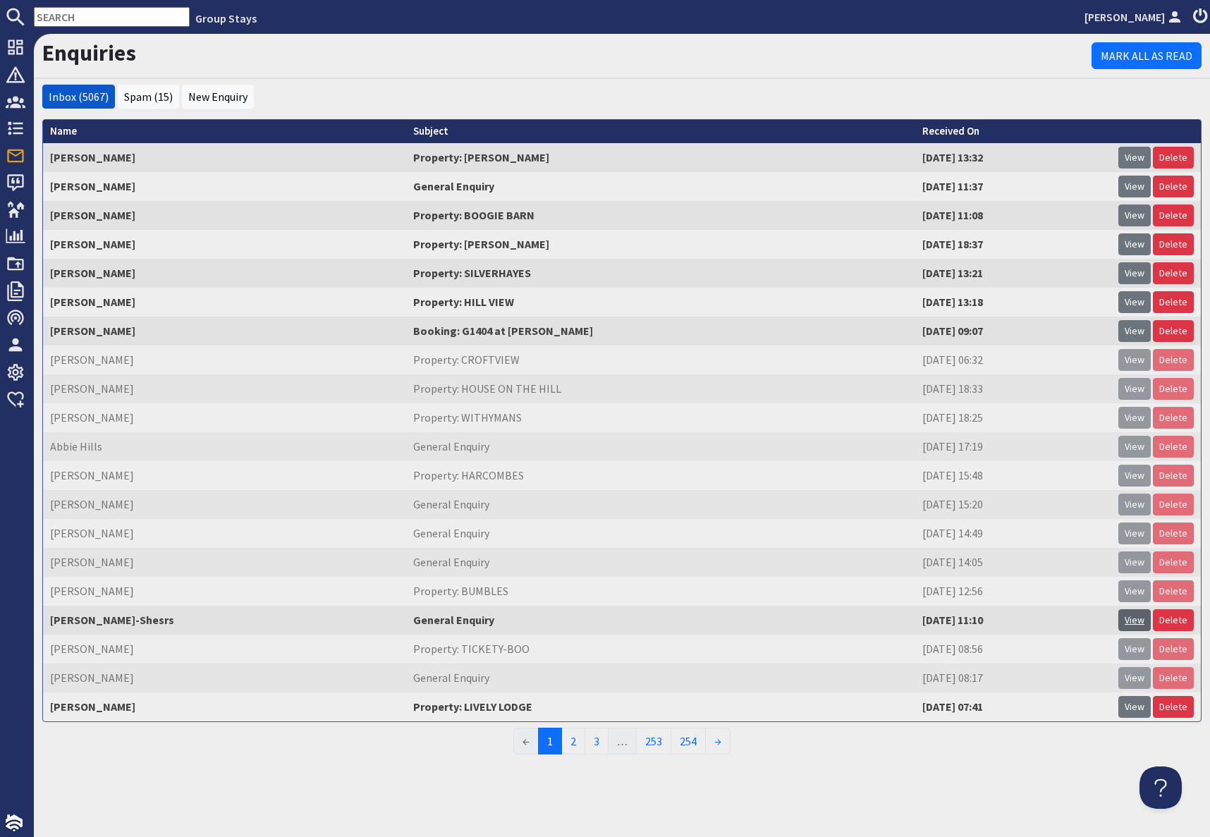
click at [1137, 616] on link "View" at bounding box center [1134, 620] width 32 height 22
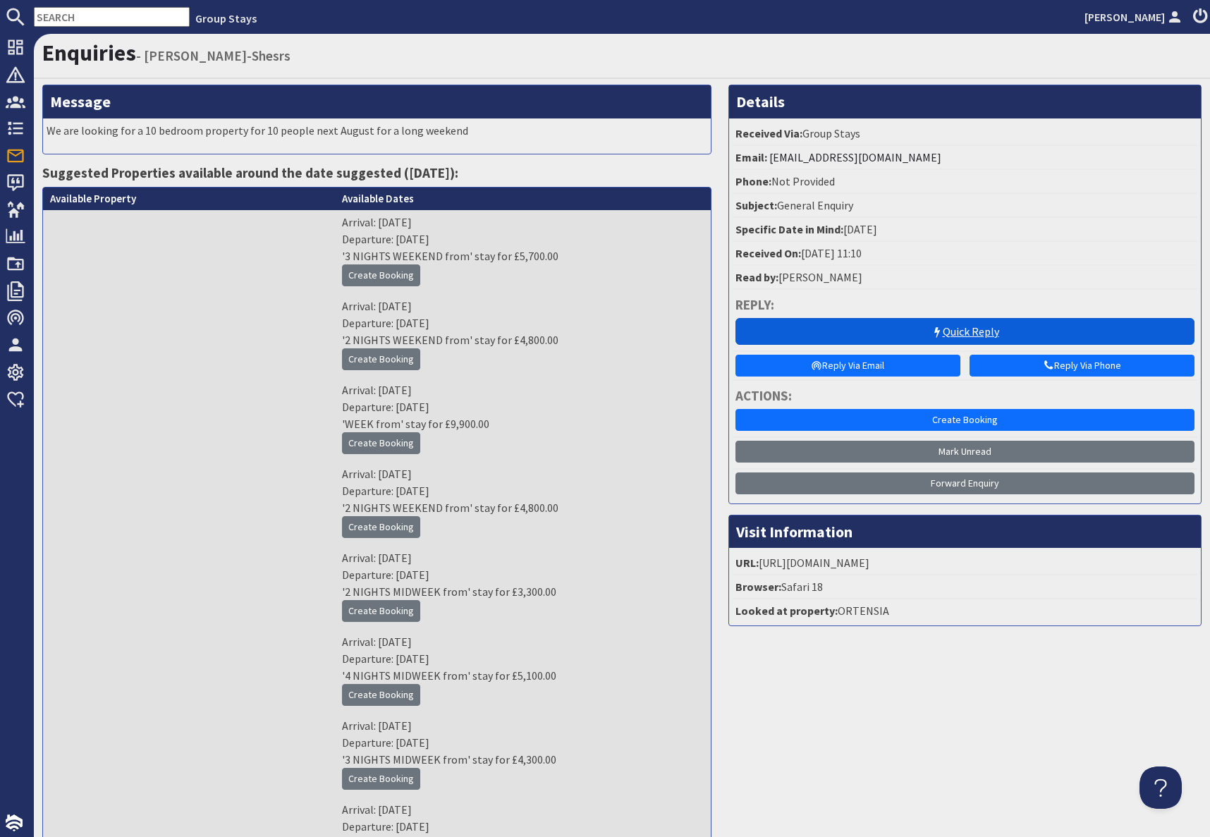
click at [927, 334] on link "Quick Reply" at bounding box center [964, 331] width 459 height 27
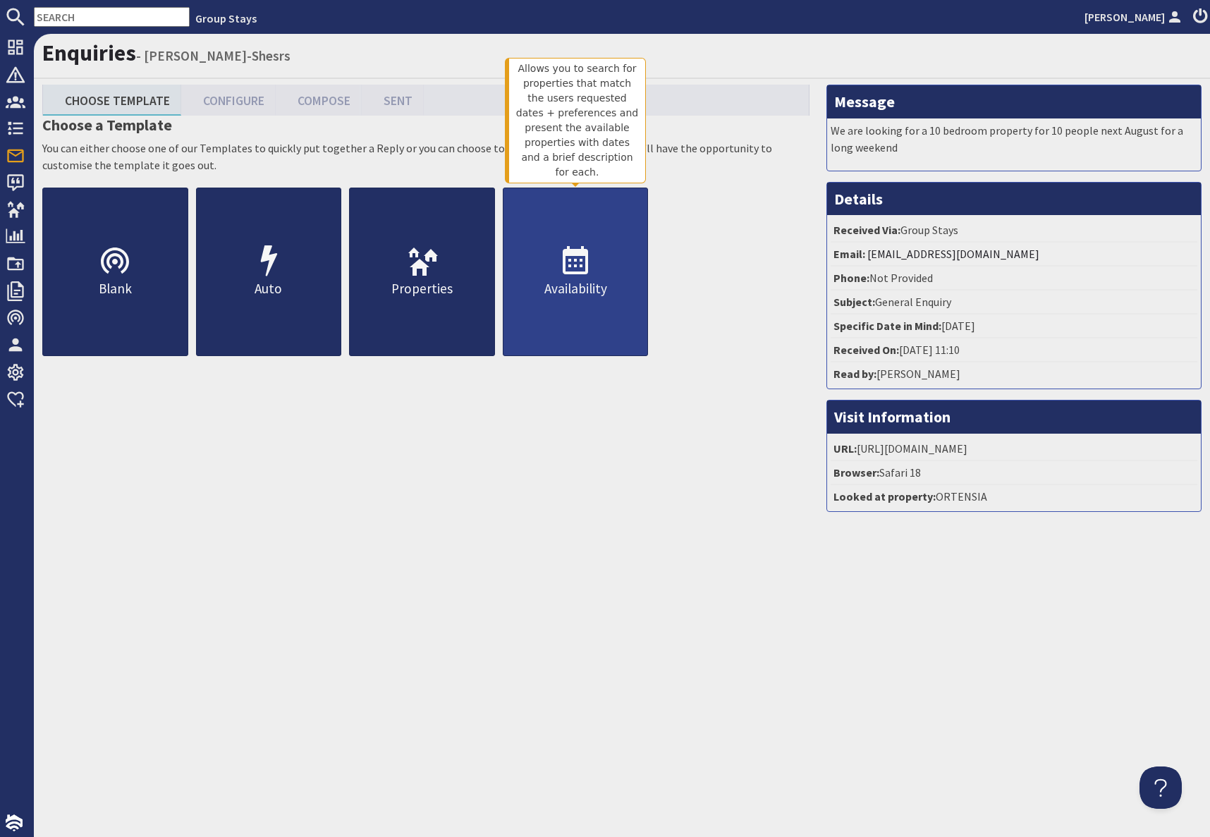
drag, startPoint x: 593, startPoint y: 279, endPoint x: 592, endPoint y: 290, distance: 11.4
click at [593, 279] on p "Availability" at bounding box center [575, 289] width 145 height 20
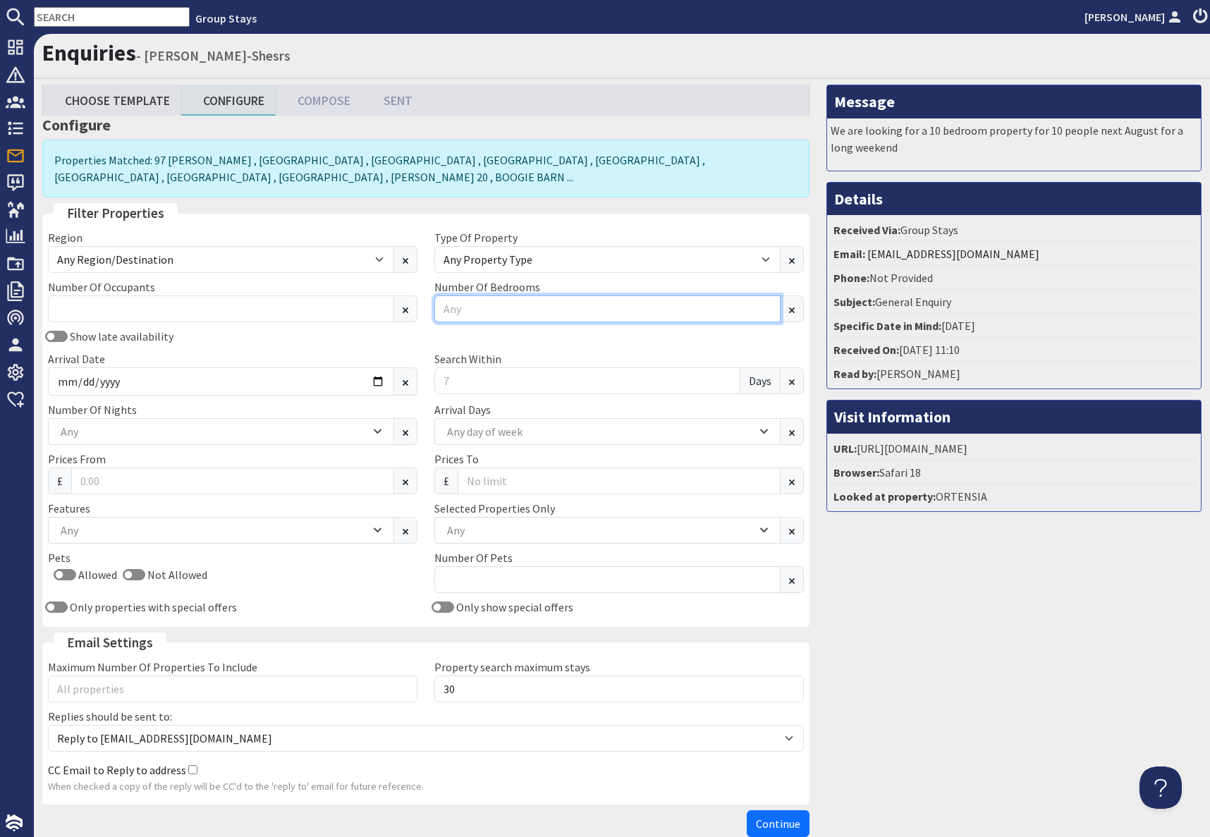
click at [527, 300] on input "Number Of Bedrooms" at bounding box center [607, 308] width 346 height 27
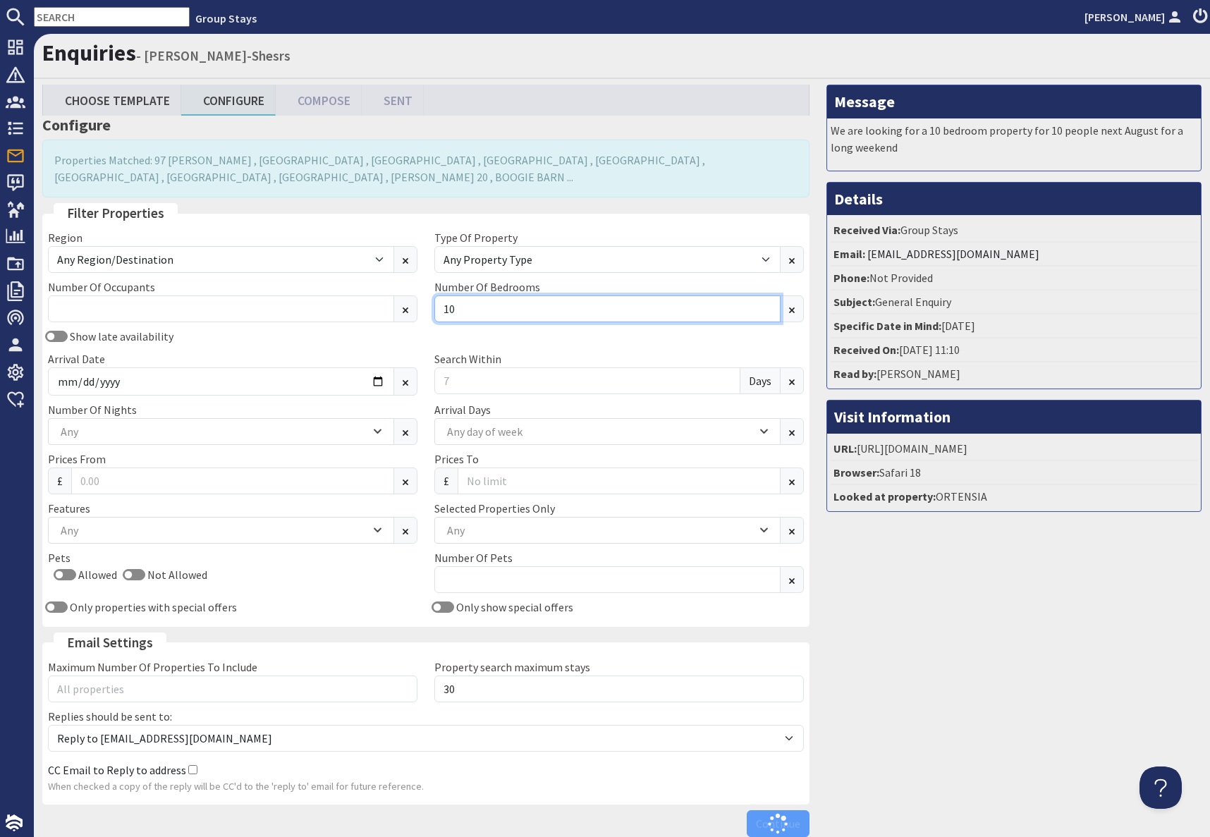
type input "10"
drag, startPoint x: 398, startPoint y: 341, endPoint x: 386, endPoint y: 340, distance: 11.4
click at [397, 341] on div "Show late availability" at bounding box center [232, 336] width 386 height 17
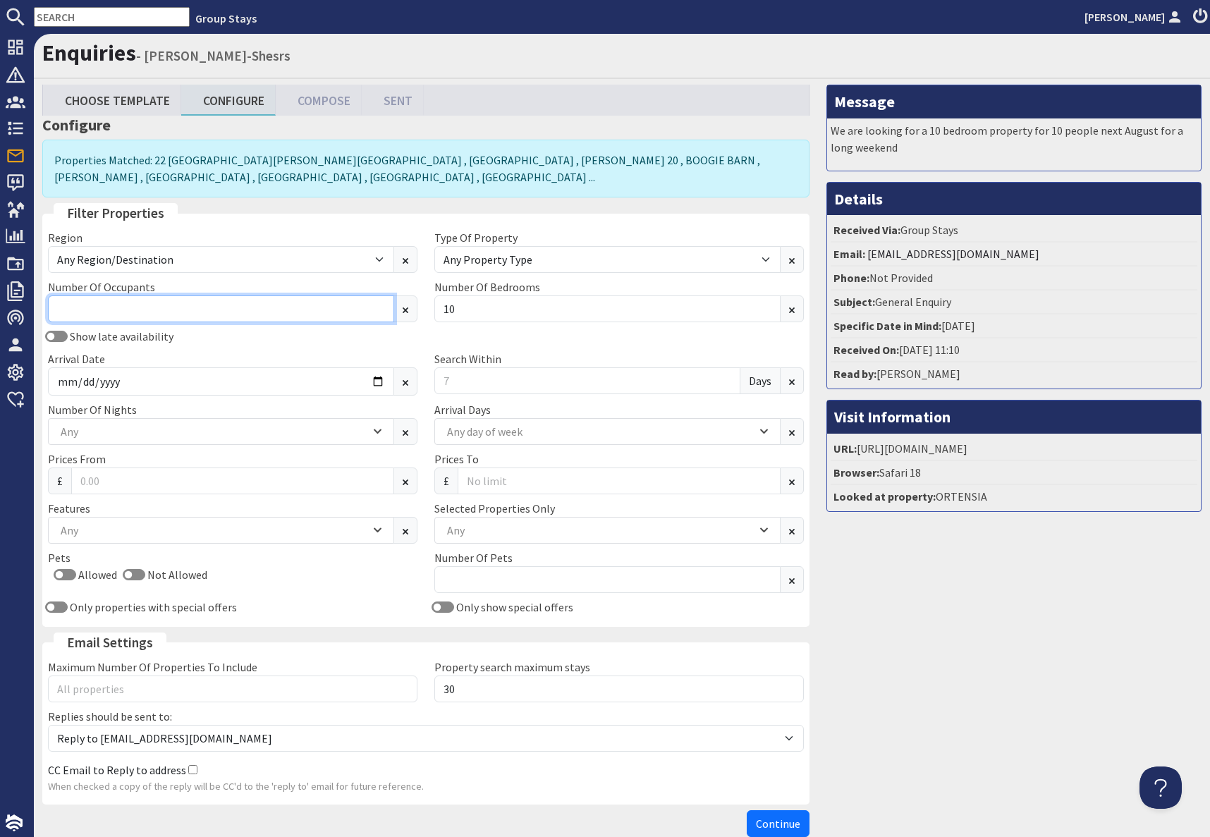
click at [279, 306] on input "Number Of Occupants" at bounding box center [221, 308] width 346 height 27
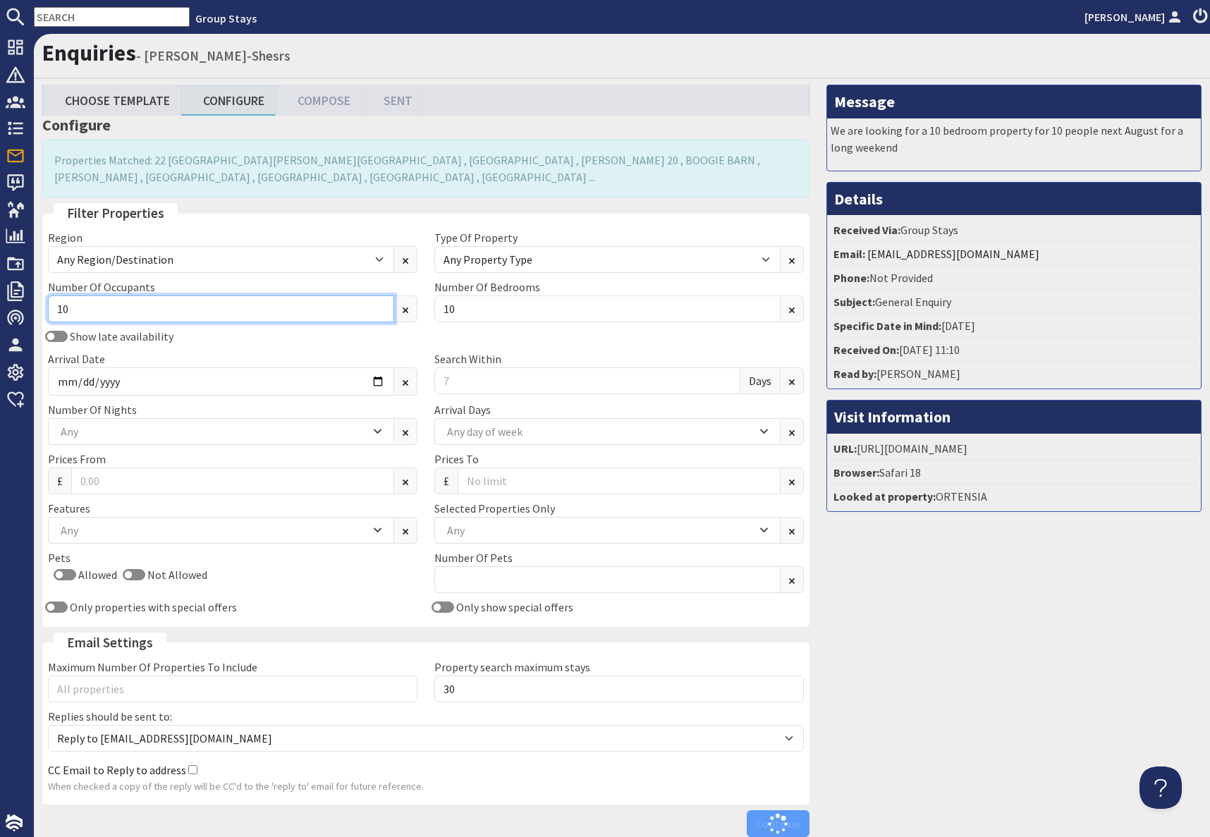
type input "10"
click at [339, 343] on div "Show late availability" at bounding box center [232, 336] width 386 height 17
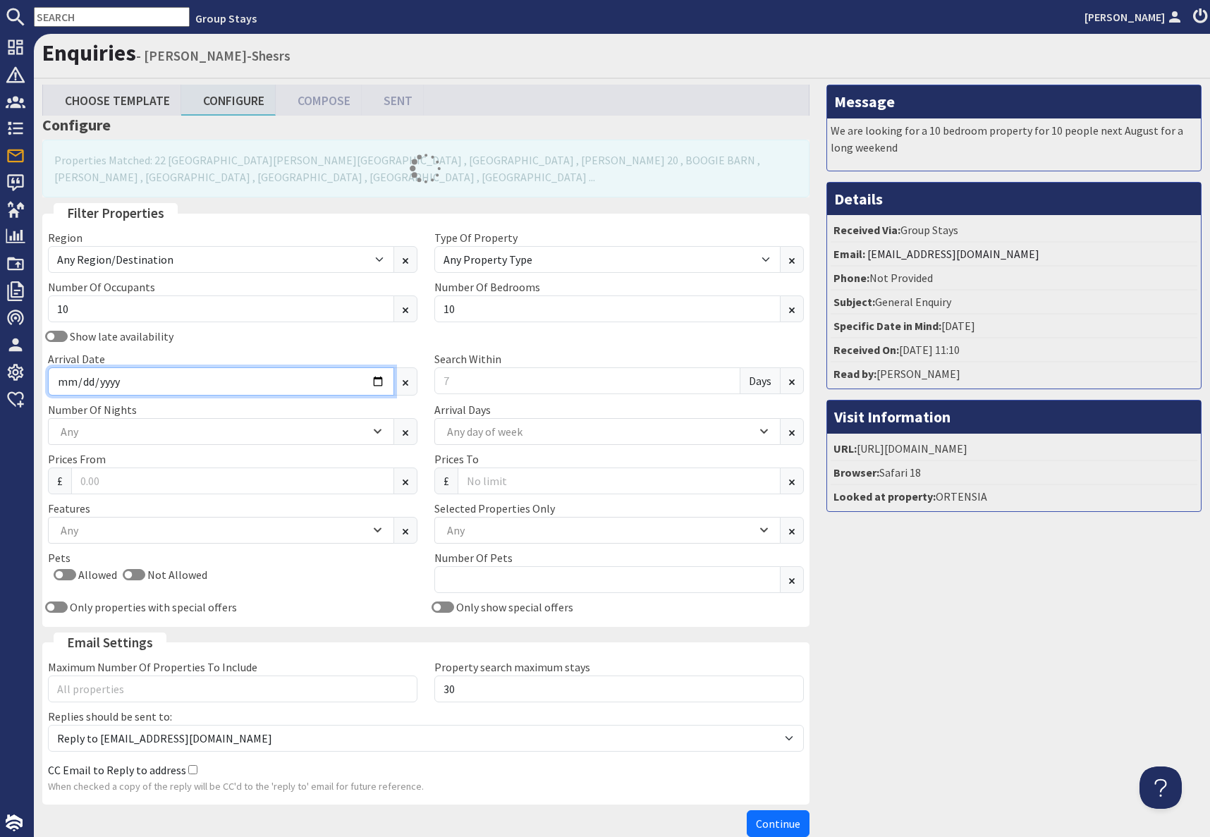
click at [378, 379] on input "Arrival Date" at bounding box center [221, 381] width 346 height 28
type input "2026-08-14"
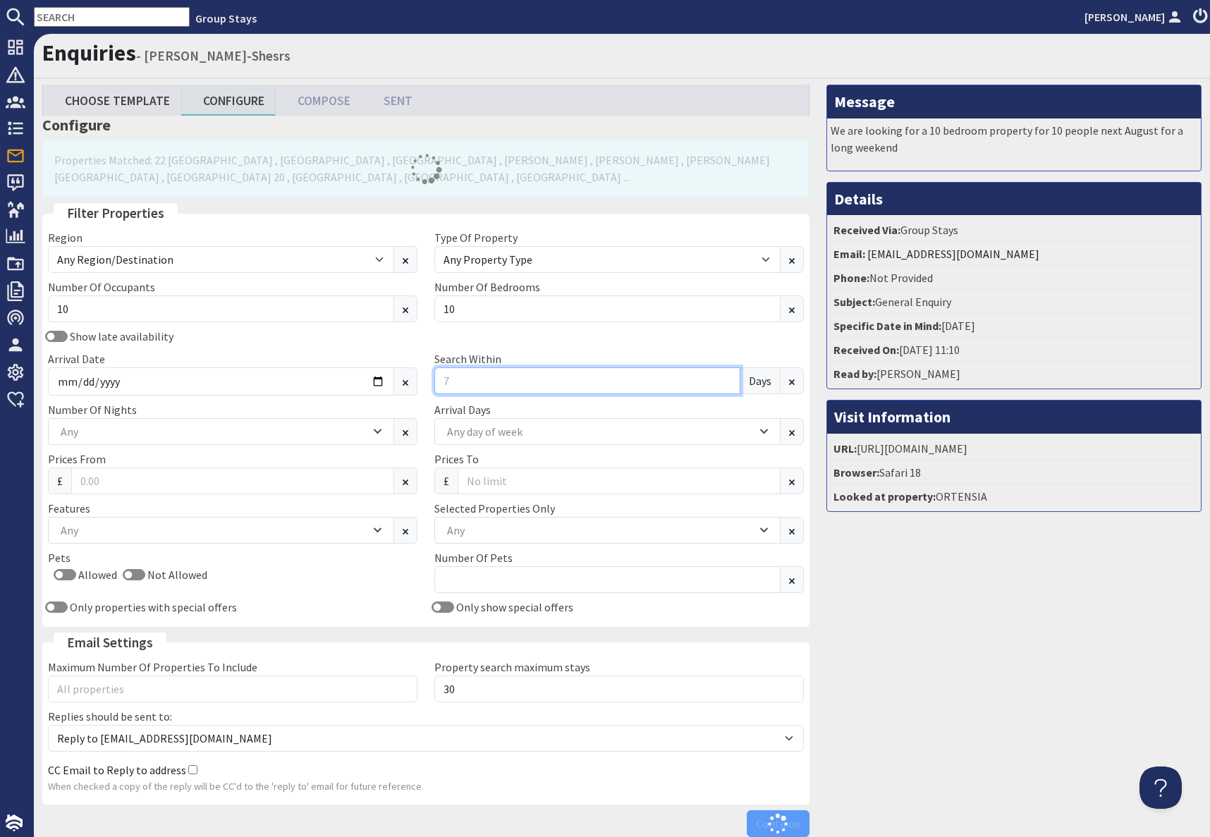
click at [465, 381] on input "Search Within" at bounding box center [587, 380] width 306 height 27
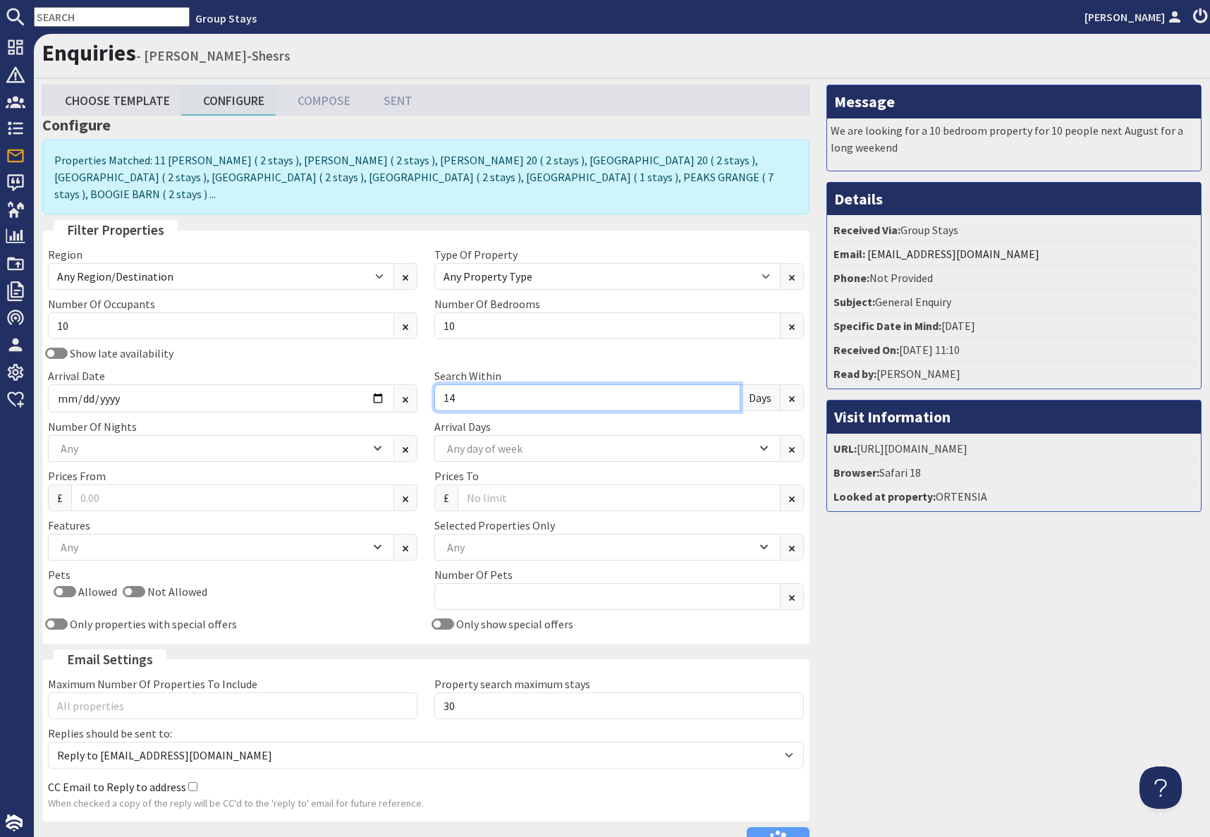
type input "14"
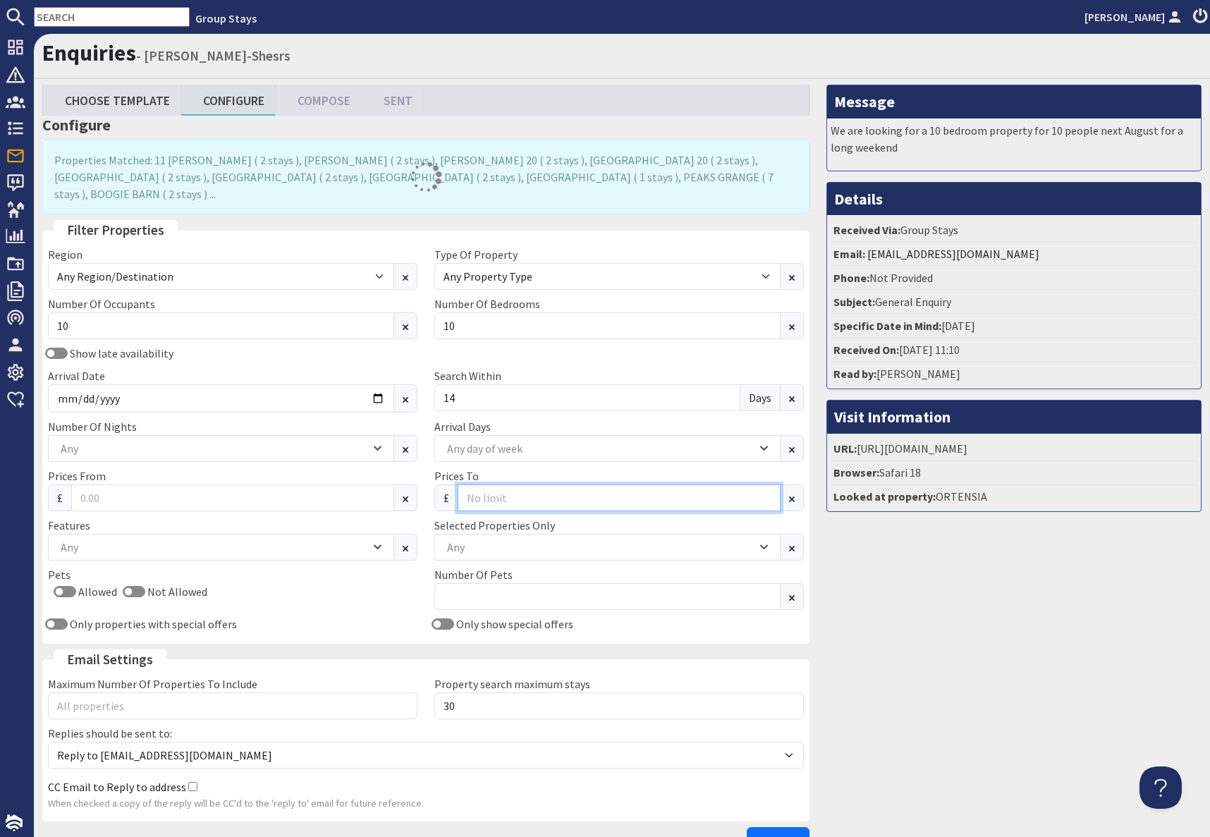
click at [518, 484] on input "Prices To" at bounding box center [619, 497] width 323 height 27
click at [508, 441] on div "Any day of week" at bounding box center [599, 449] width 313 height 16
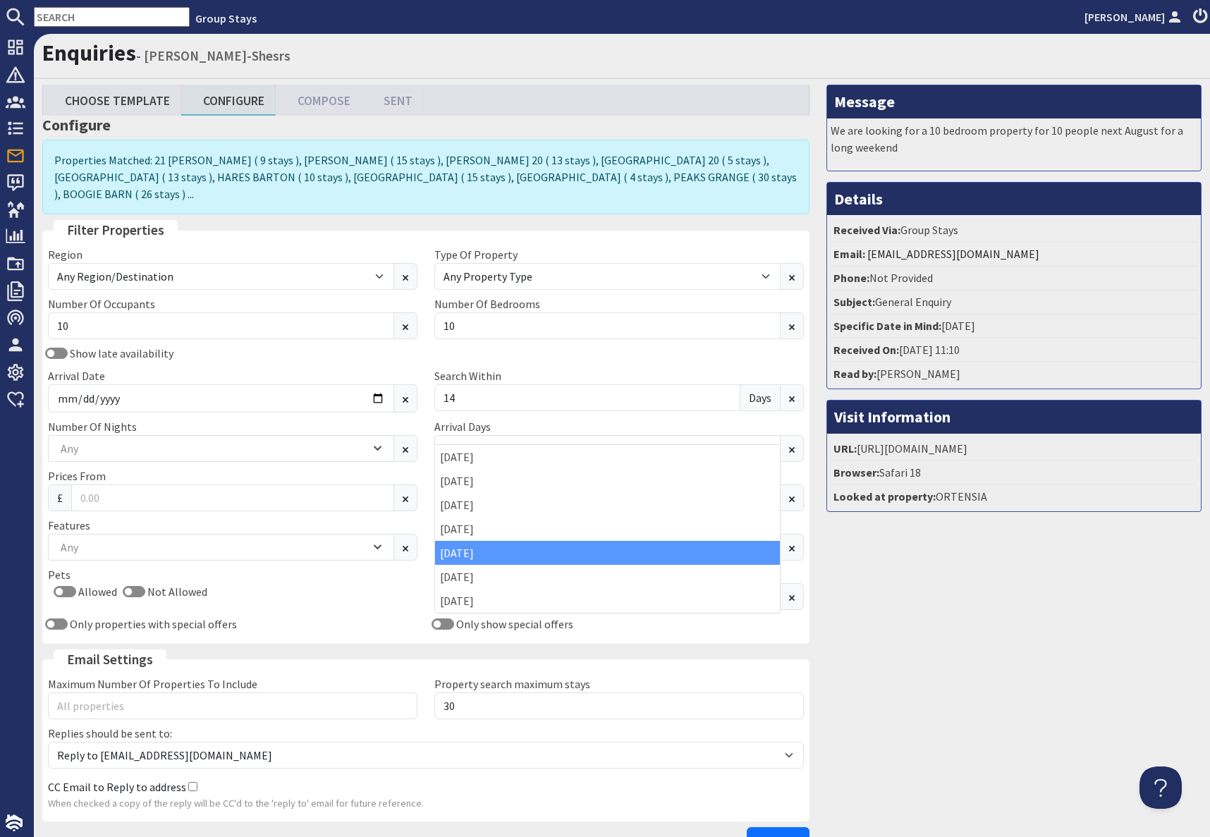
click at [474, 558] on div "[DATE]" at bounding box center [607, 553] width 345 height 24
click at [131, 441] on div "Any" at bounding box center [213, 449] width 313 height 16
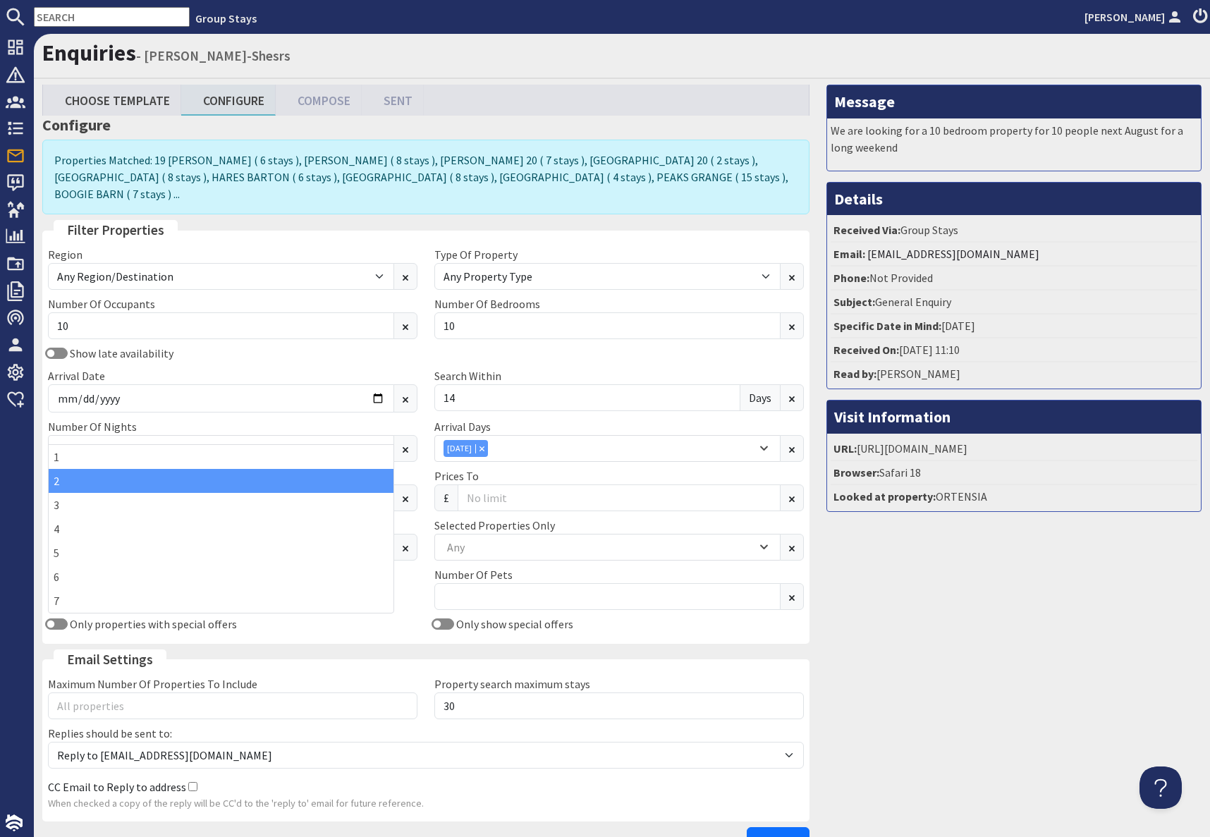
click at [70, 479] on div "2" at bounding box center [221, 481] width 345 height 24
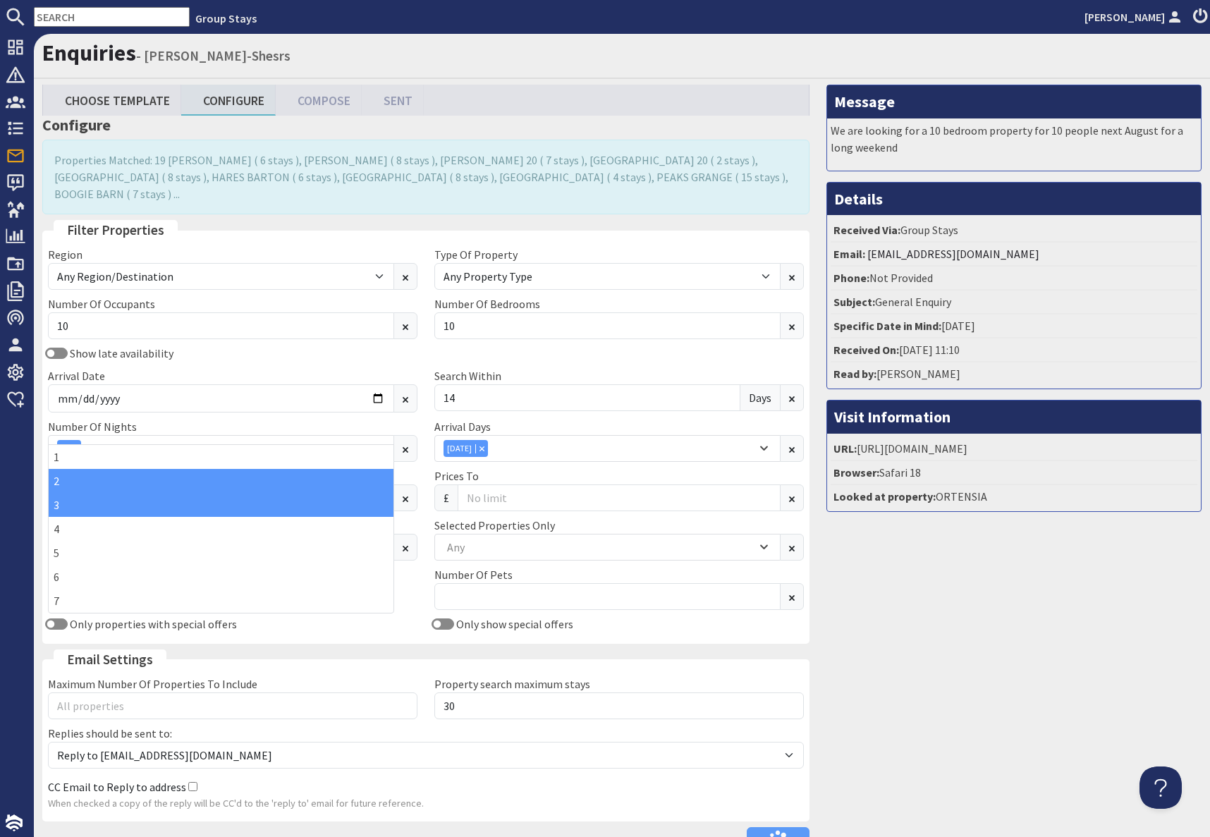
drag, startPoint x: 85, startPoint y: 504, endPoint x: 635, endPoint y: 523, distance: 550.3
click at [87, 503] on div "3" at bounding box center [221, 505] width 345 height 24
drag, startPoint x: 884, startPoint y: 553, endPoint x: 871, endPoint y: 550, distance: 13.0
click at [883, 552] on div "Message We are looking for a 10 bedroom property for 10 people next August for …" at bounding box center [1014, 473] width 392 height 776
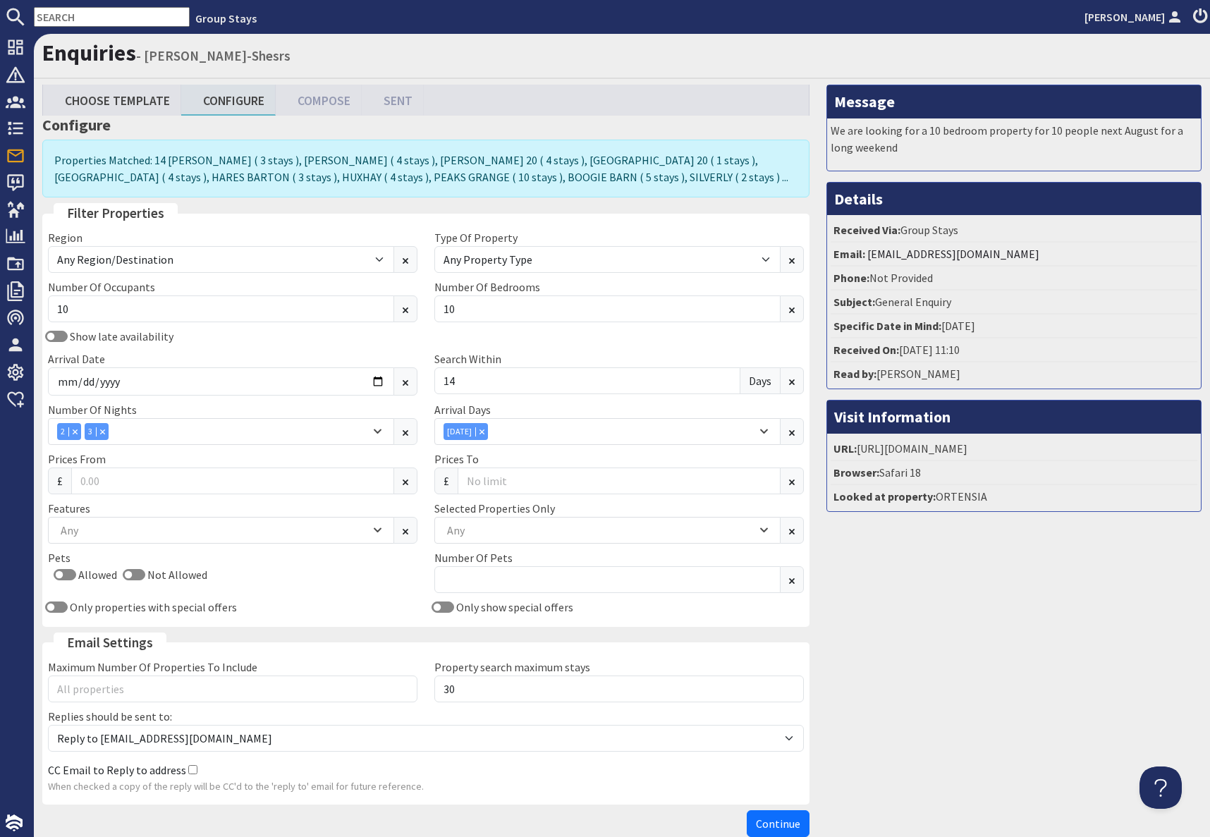
scroll to position [78, 0]
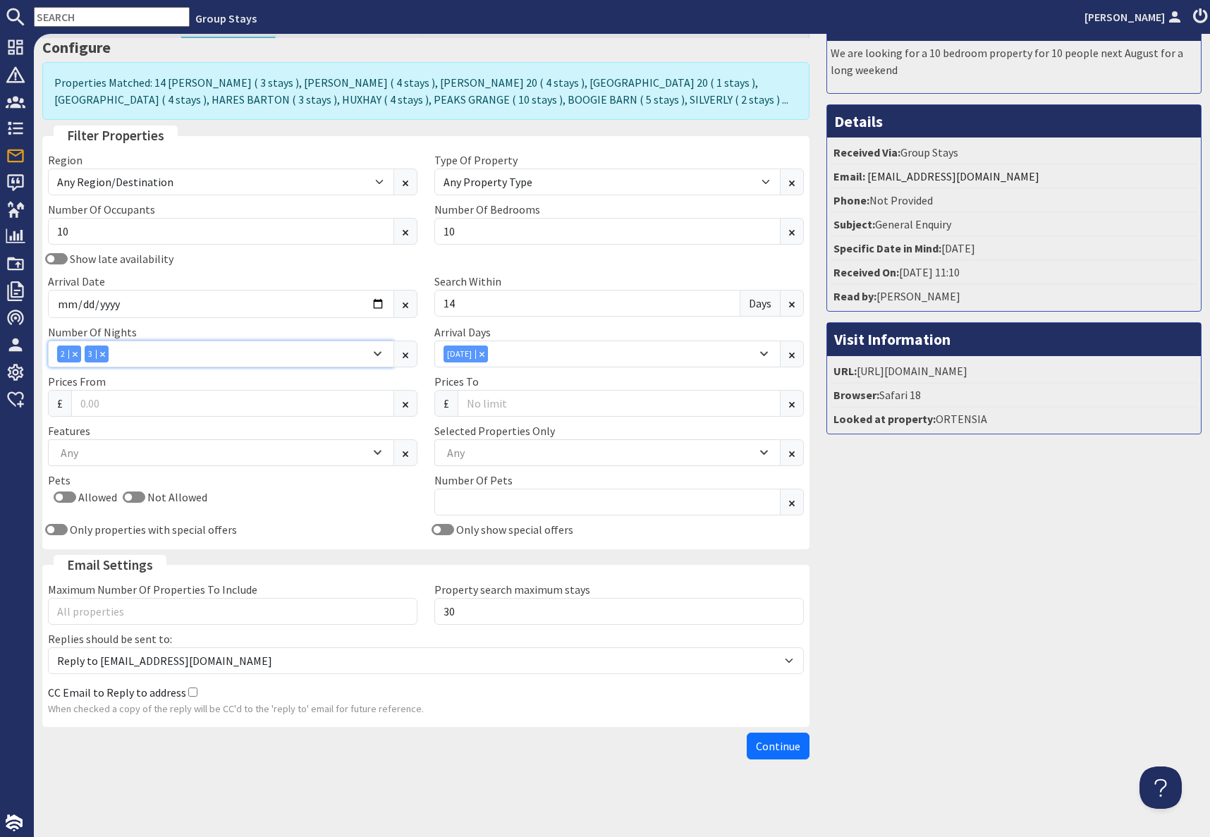
click at [73, 359] on div "2" at bounding box center [69, 353] width 24 height 17
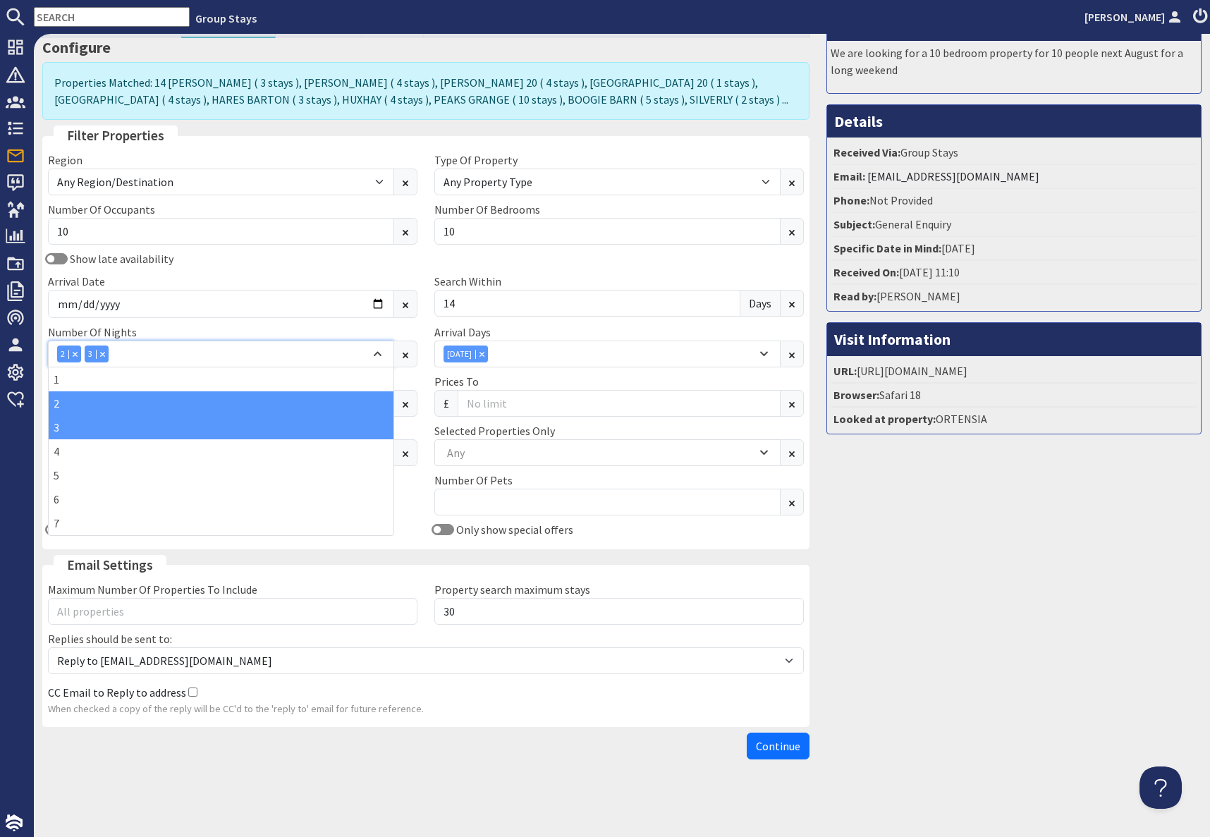
click at [75, 353] on icon "Combobox" at bounding box center [75, 354] width 4 height 4
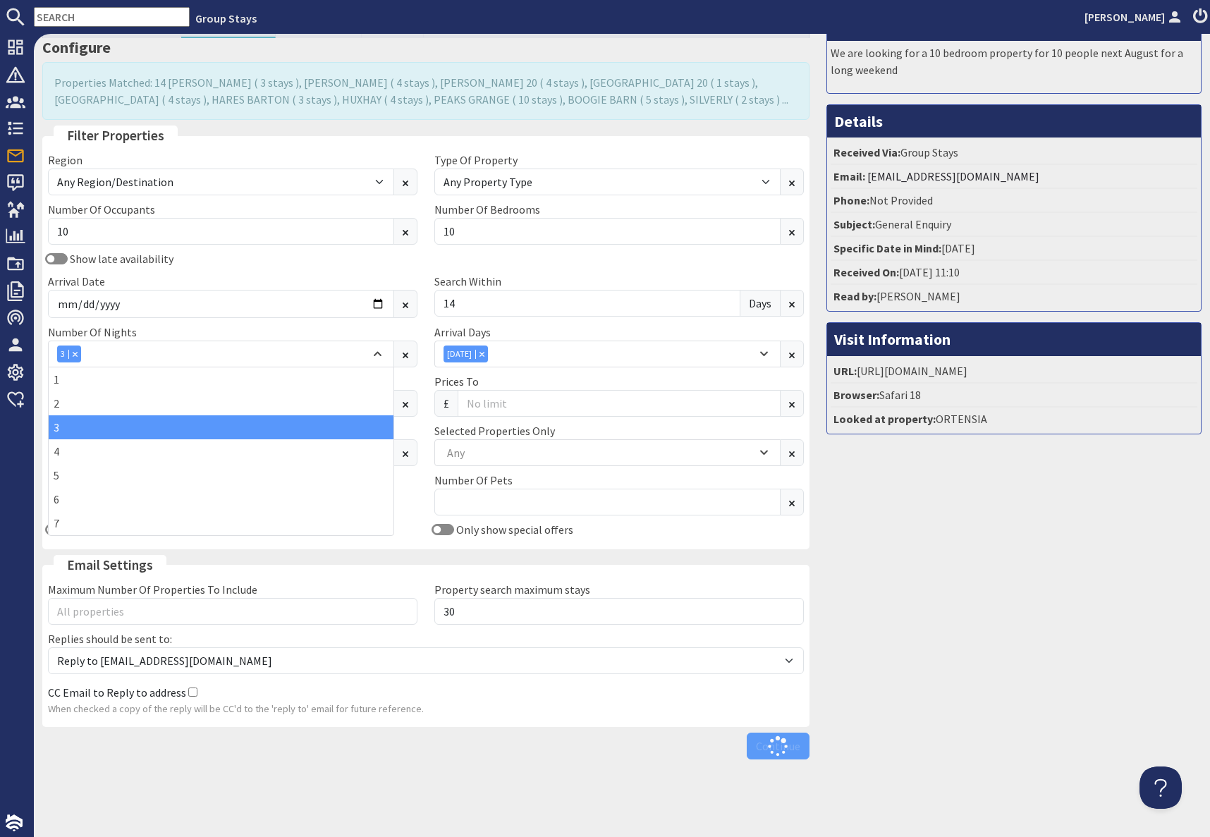
drag, startPoint x: 950, startPoint y: 512, endPoint x: 988, endPoint y: 512, distance: 37.4
click at [952, 512] on div "Message We are looking for a 10 bedroom property for 10 people next August for …" at bounding box center [1014, 386] width 392 height 759
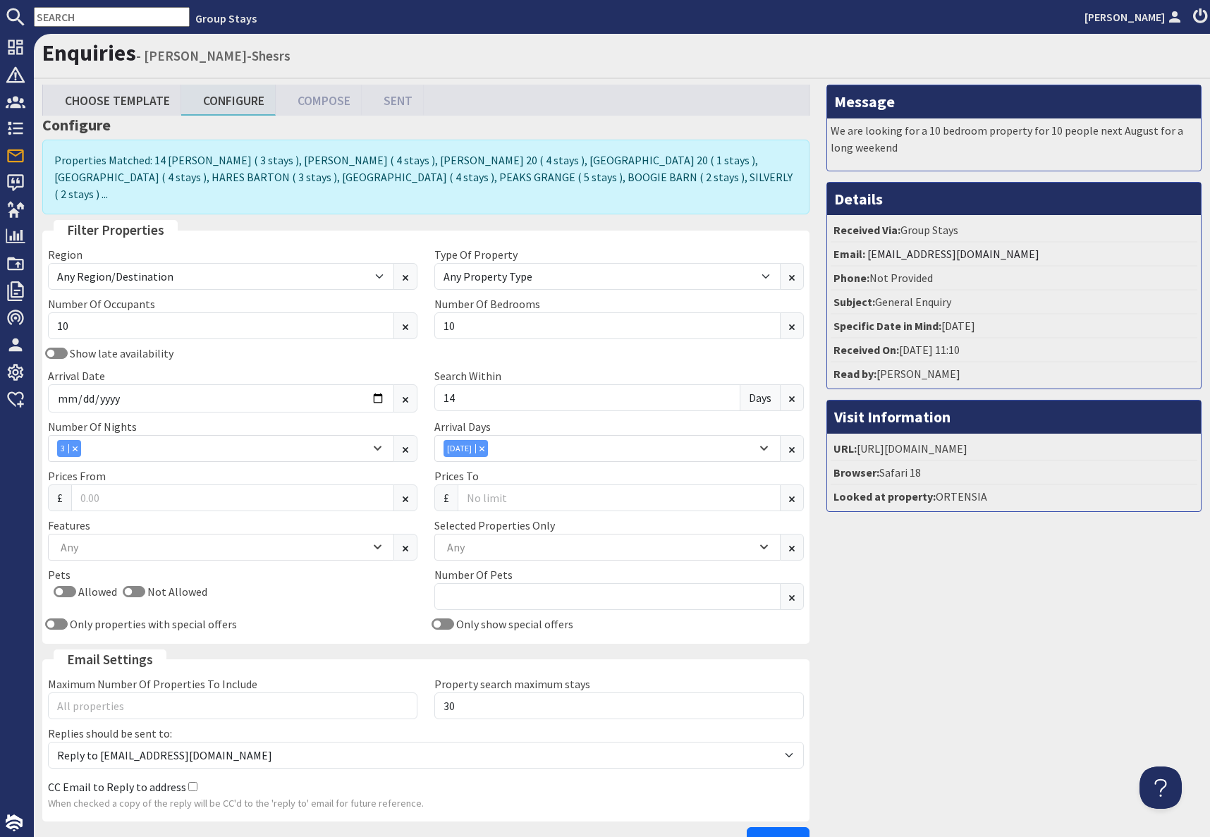
scroll to position [1, 0]
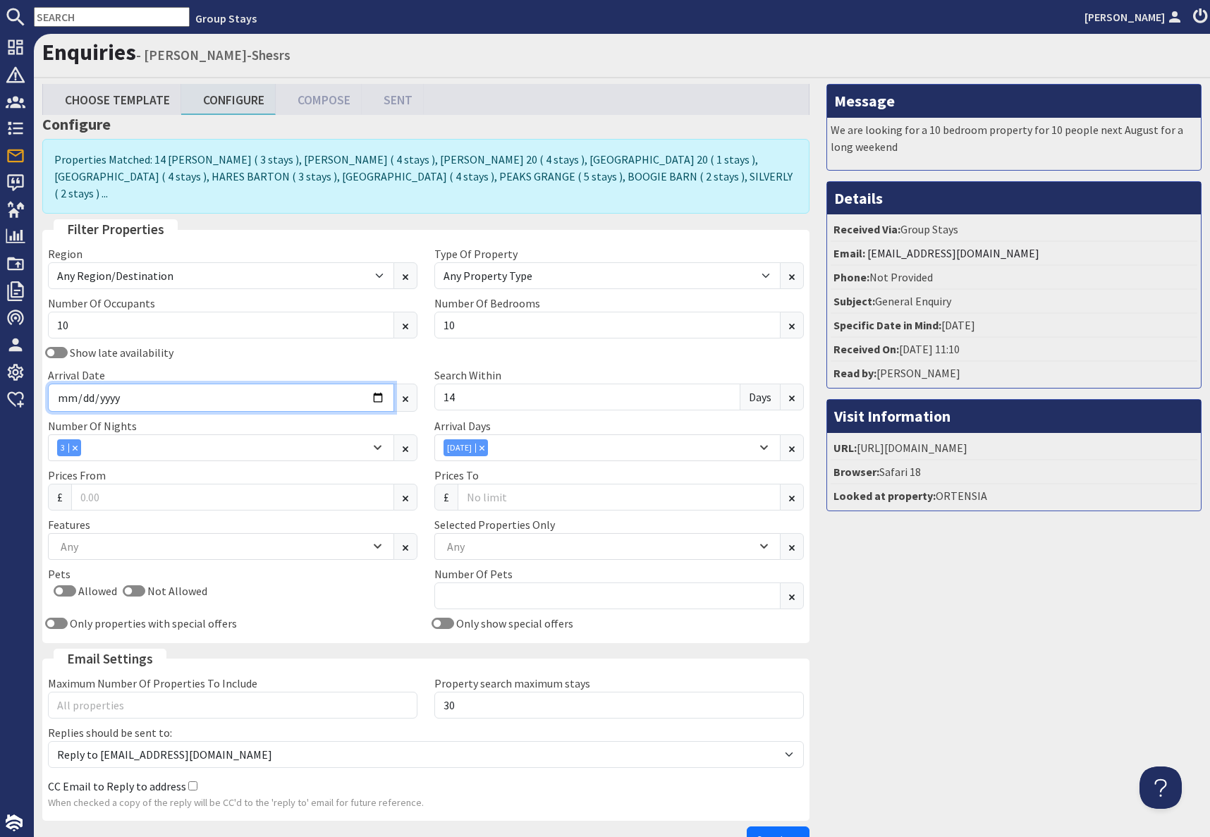
click at [369, 384] on input "2026-08-14" at bounding box center [221, 398] width 346 height 28
click at [378, 384] on input "2026-08-14" at bounding box center [221, 398] width 346 height 28
click at [375, 384] on input "2026-08-14" at bounding box center [221, 398] width 346 height 28
type input "2026-08-21"
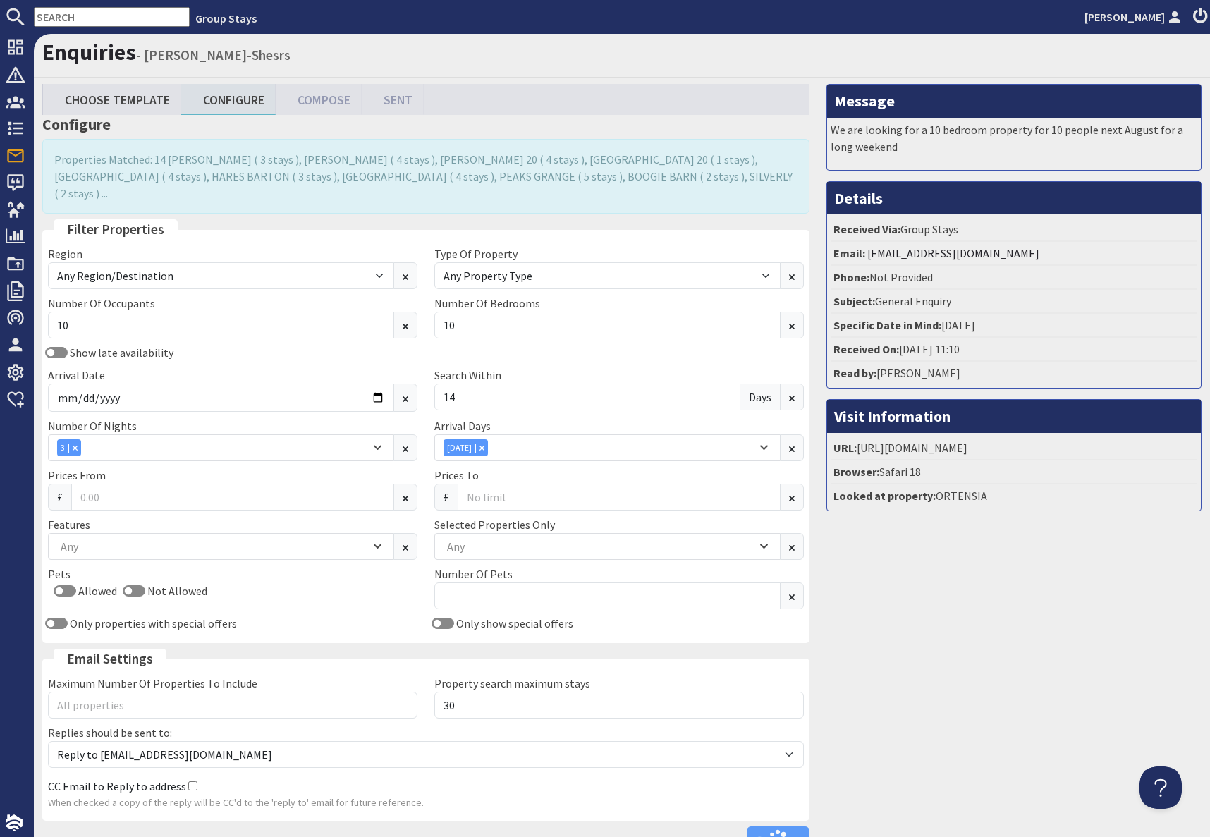
click at [1072, 578] on div "Message We are looking for a 10 bedroom property for 10 people next August for …" at bounding box center [1014, 472] width 392 height 776
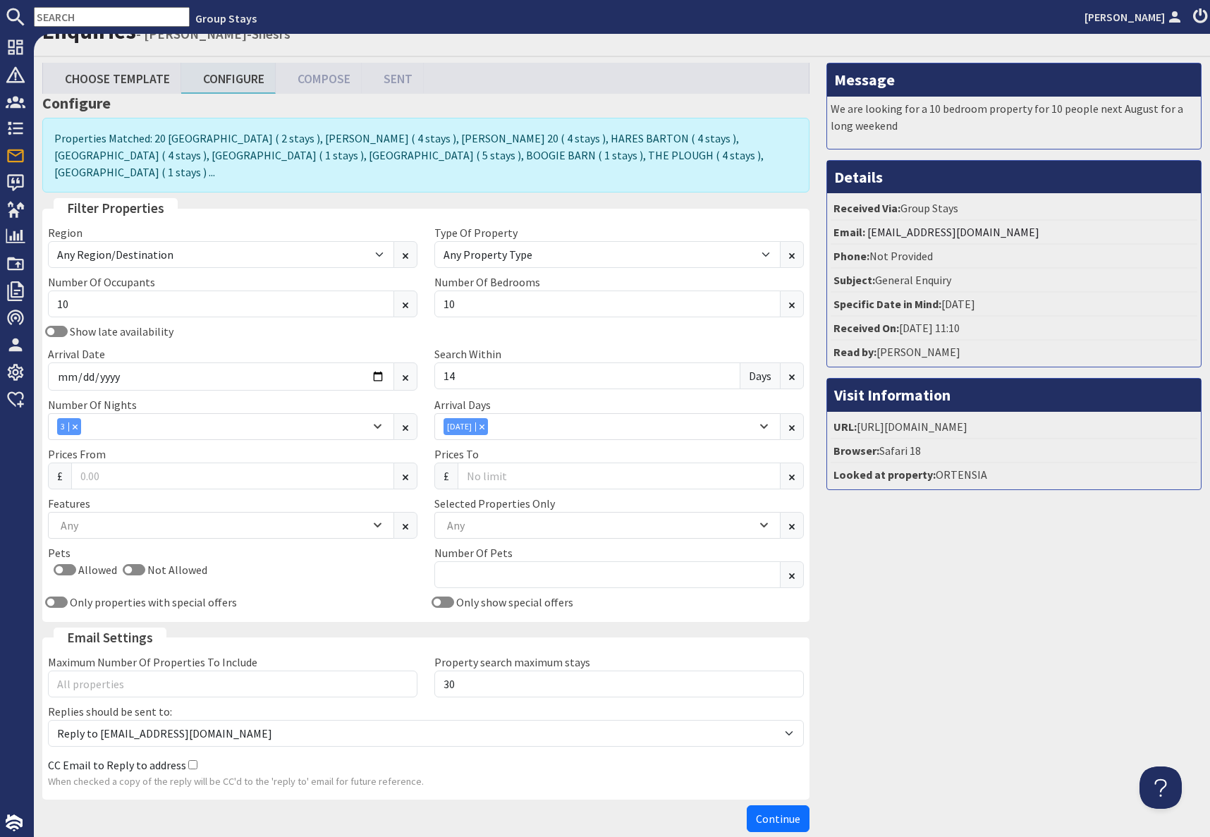
scroll to position [78, 0]
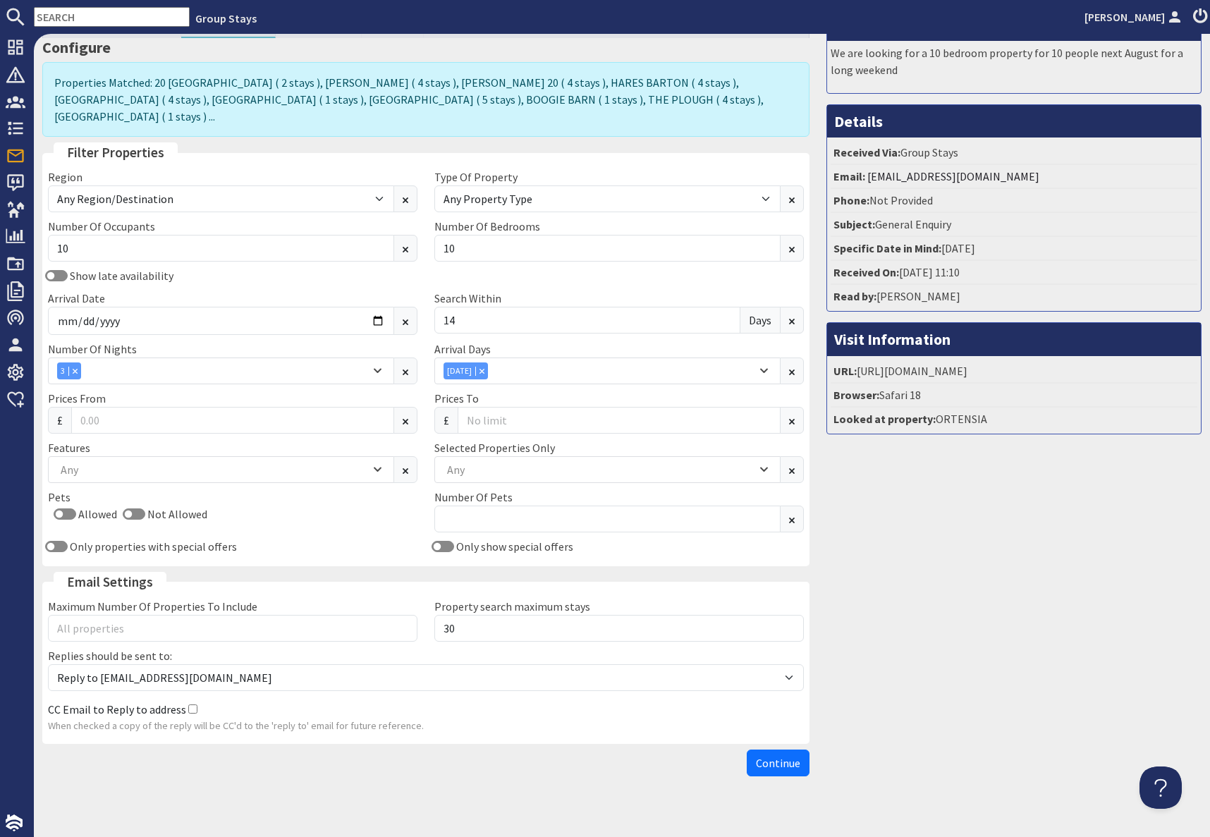
drag, startPoint x: 797, startPoint y: 745, endPoint x: 960, endPoint y: 713, distance: 165.2
click at [797, 756] on span "Continue" at bounding box center [778, 763] width 44 height 14
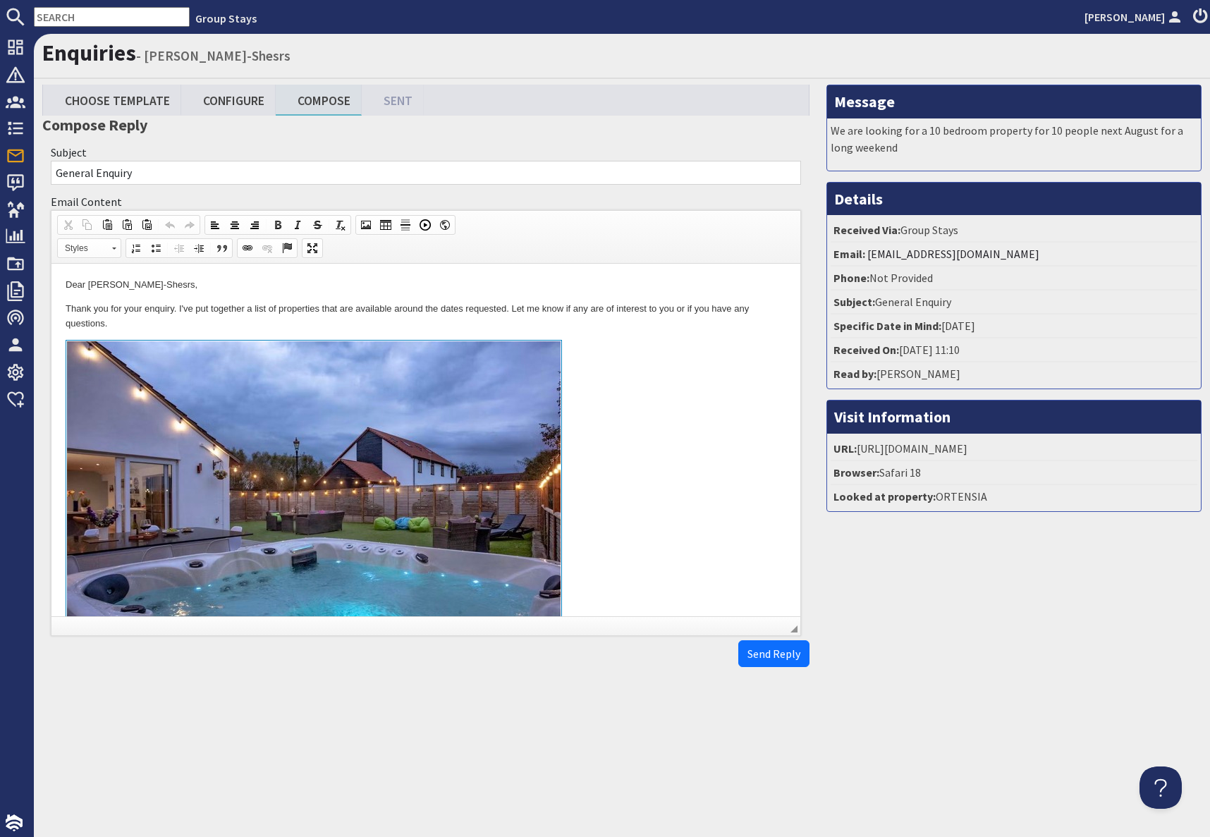
click at [606, 409] on link "To enrich screen reader interactions, please activate Accessibility in Grammarl…" at bounding box center [426, 502] width 721 height 325
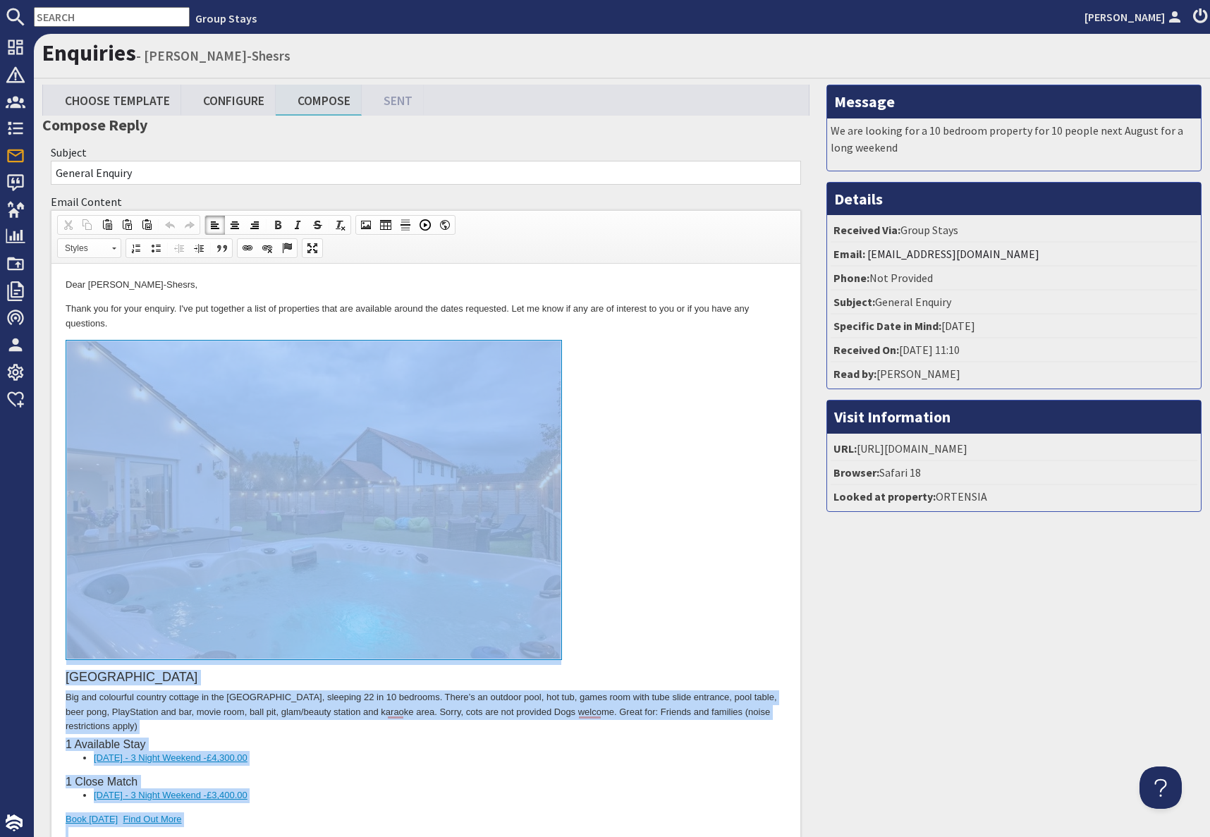
drag, startPoint x: 218, startPoint y: 10585, endPoint x: 271, endPoint y: 379, distance: 10207.0
copy body "PALOOZA LAND Big and colourful country cottage in the lush Somerset countryside…"
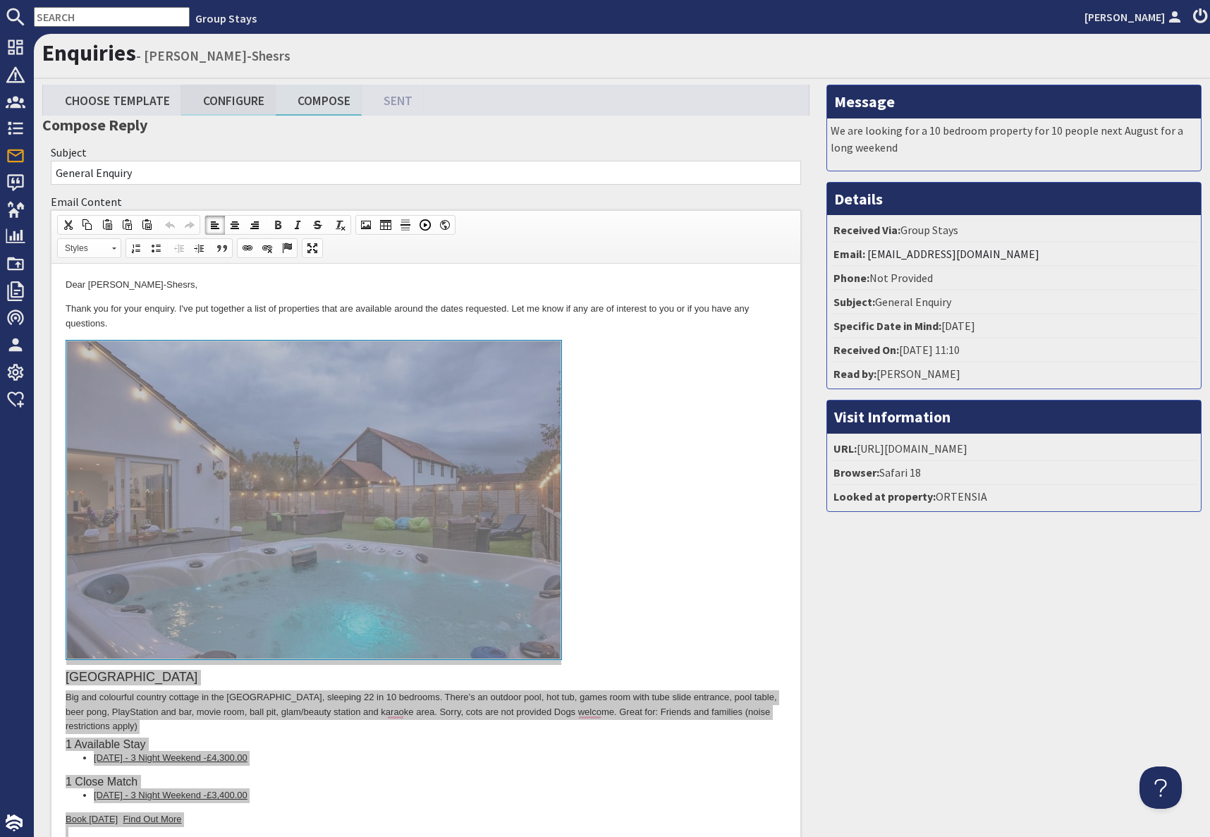
click at [222, 101] on link "Configure" at bounding box center [228, 100] width 94 height 30
type textarea "<p>Dear Clare Phipard-Shesrs,</p> <p>Thank you for your enquiry. I&#39;ve put t…"
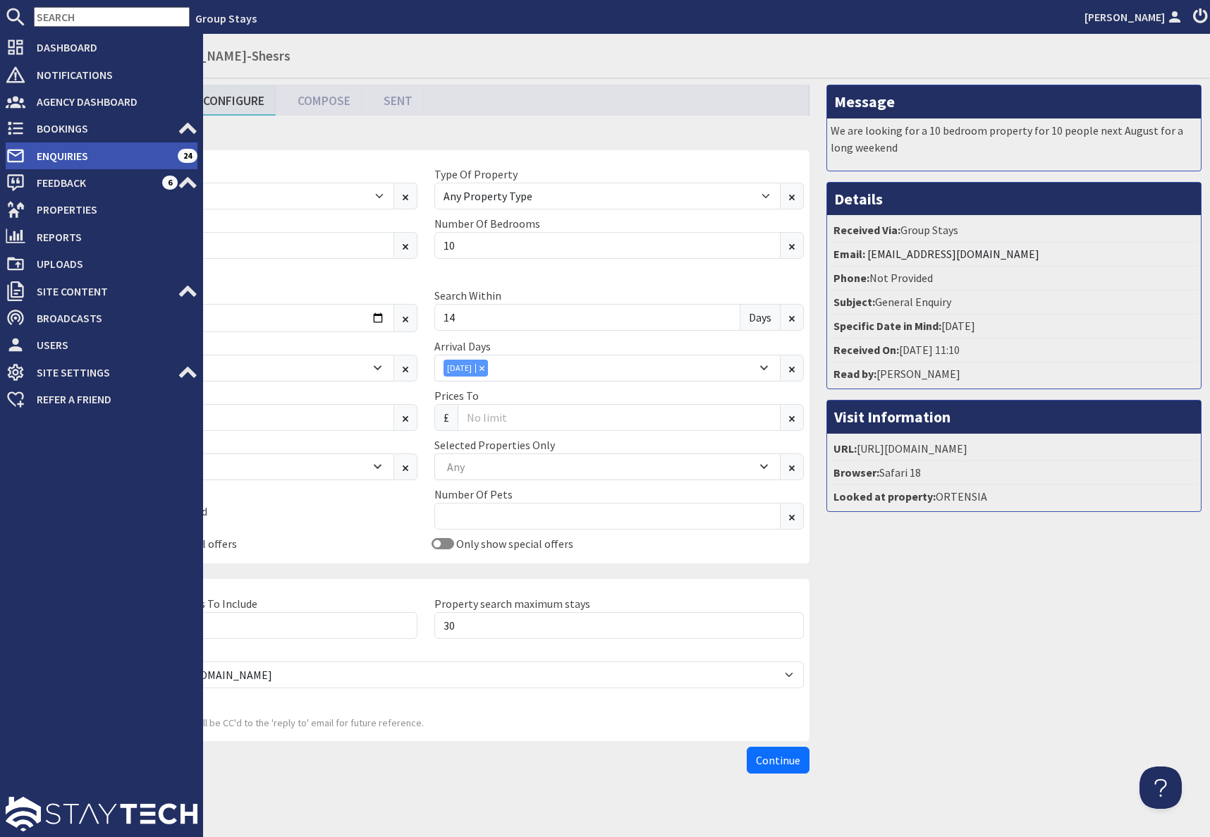
click at [25, 154] on span "Enquiries" at bounding box center [101, 156] width 152 height 23
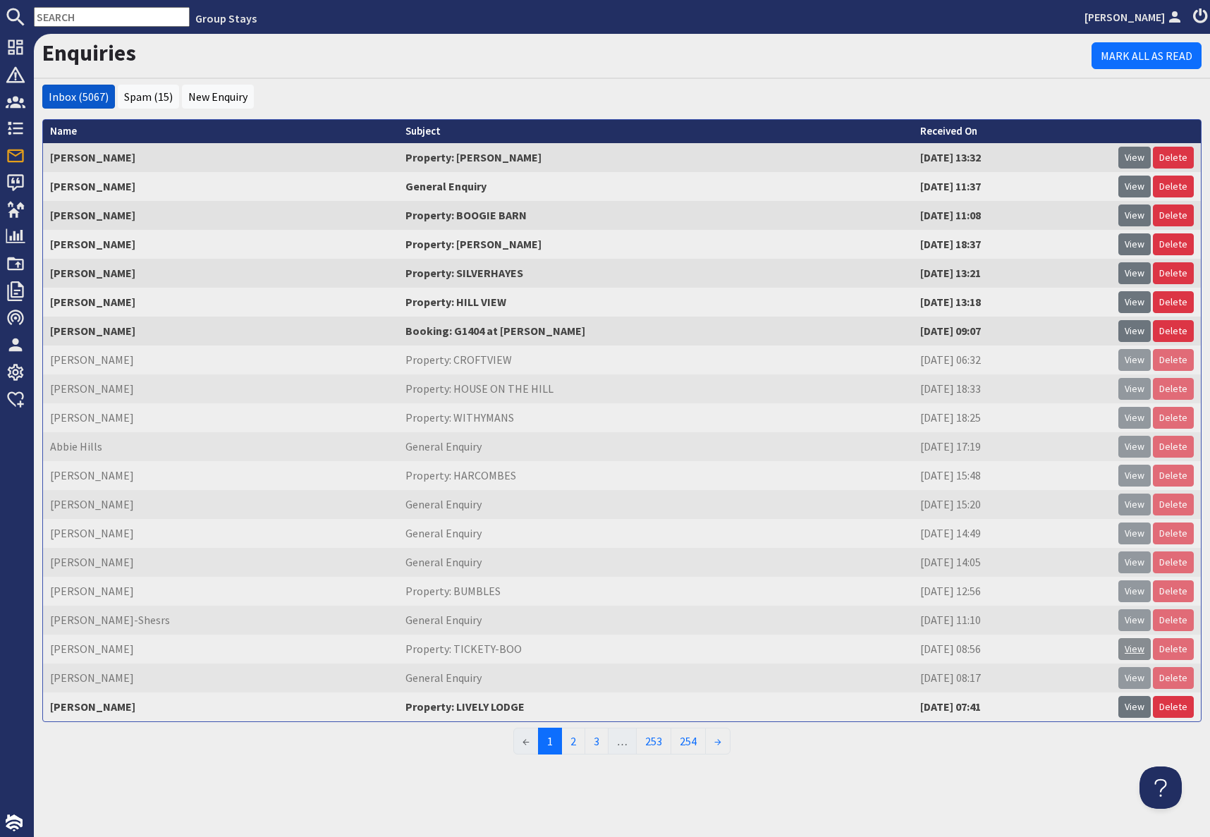
click at [1134, 654] on link "View" at bounding box center [1134, 649] width 32 height 22
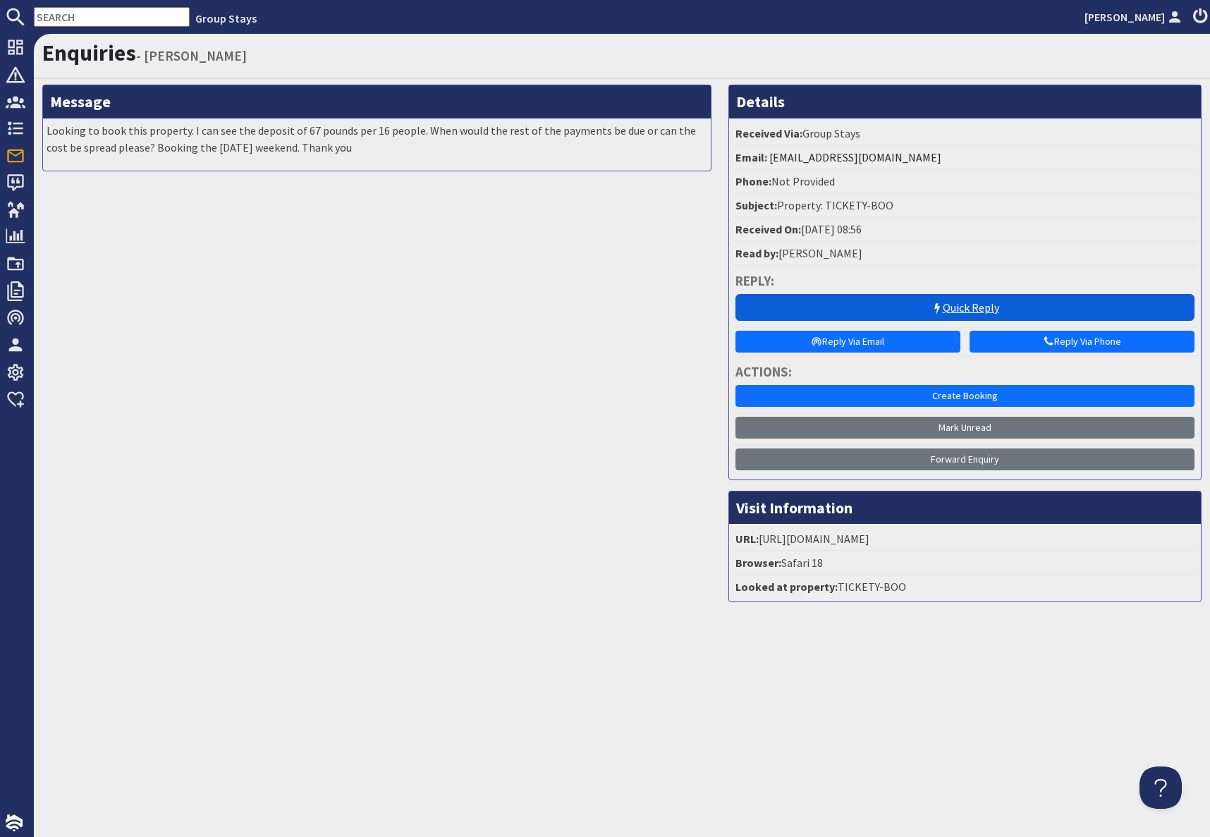
click at [965, 307] on link "Quick Reply" at bounding box center [964, 307] width 459 height 27
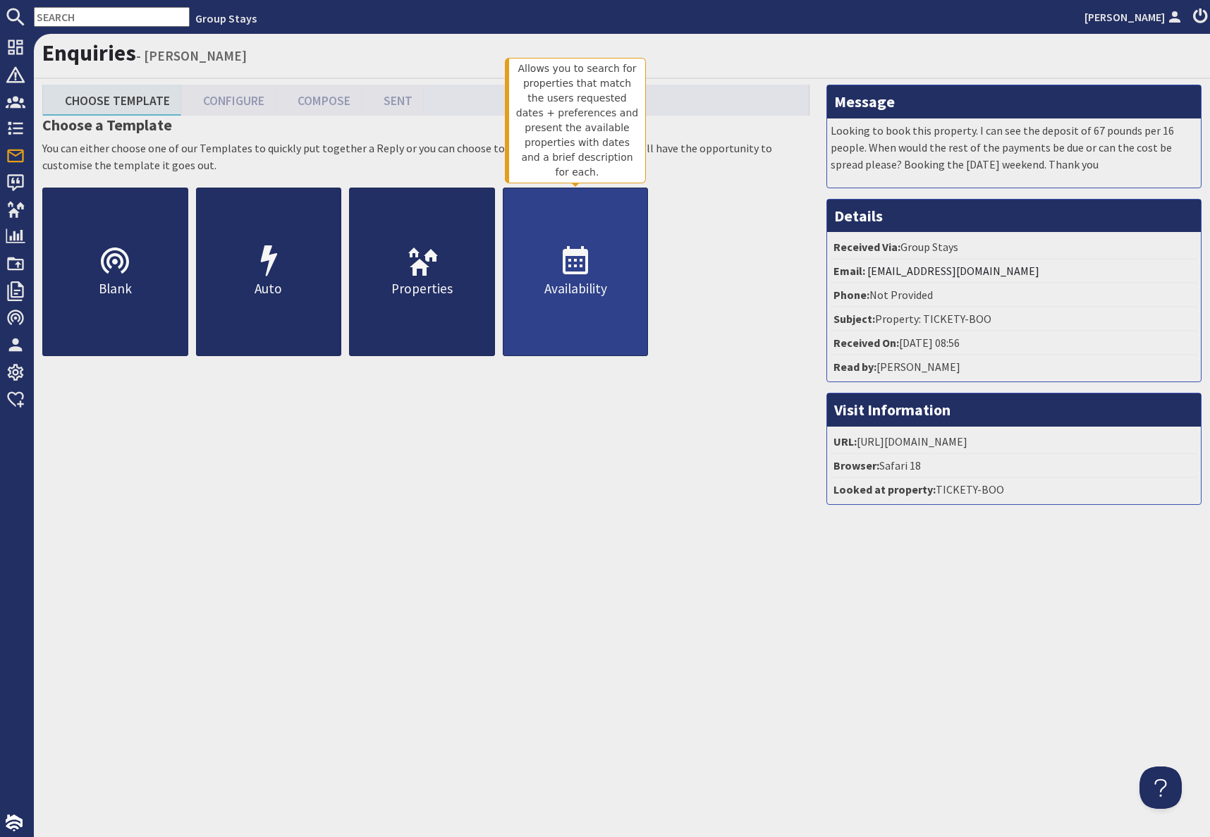
click at [585, 278] on icon at bounding box center [575, 262] width 34 height 34
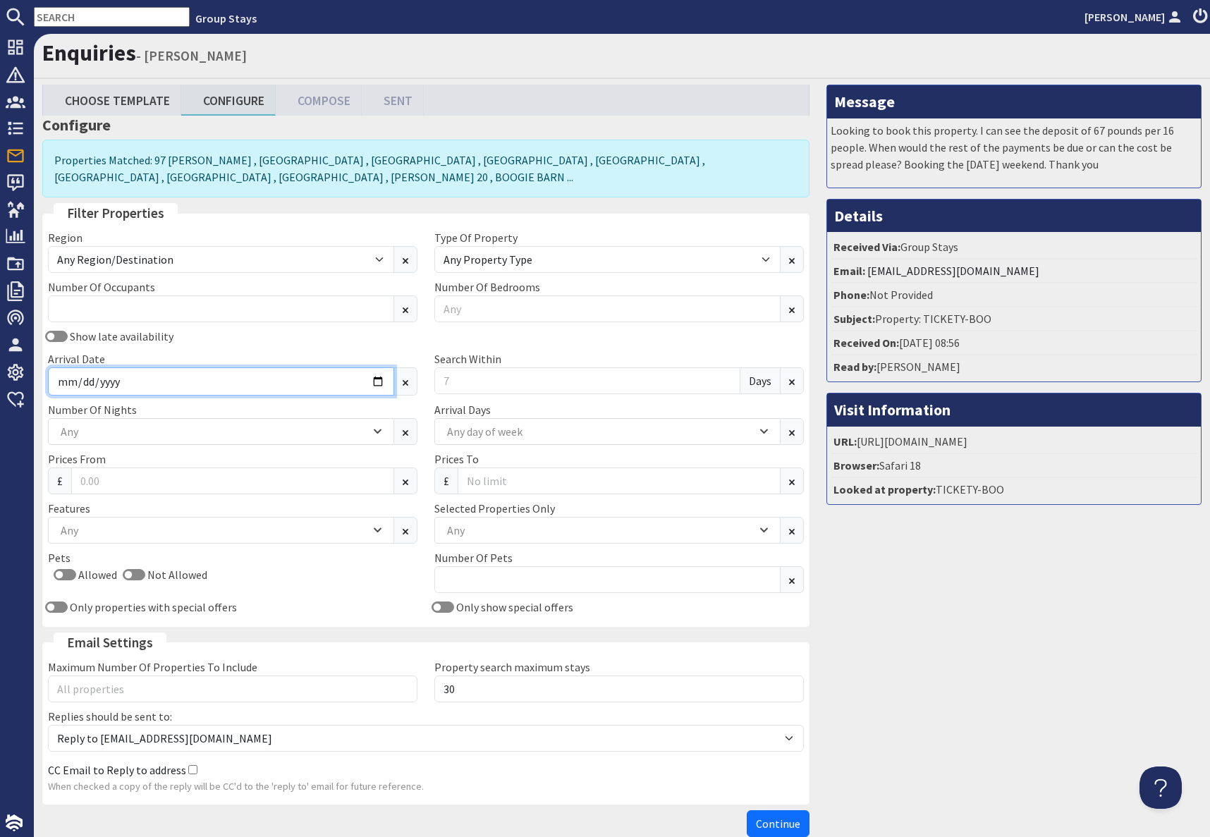
click at [372, 386] on input "Arrival Date" at bounding box center [221, 381] width 346 height 28
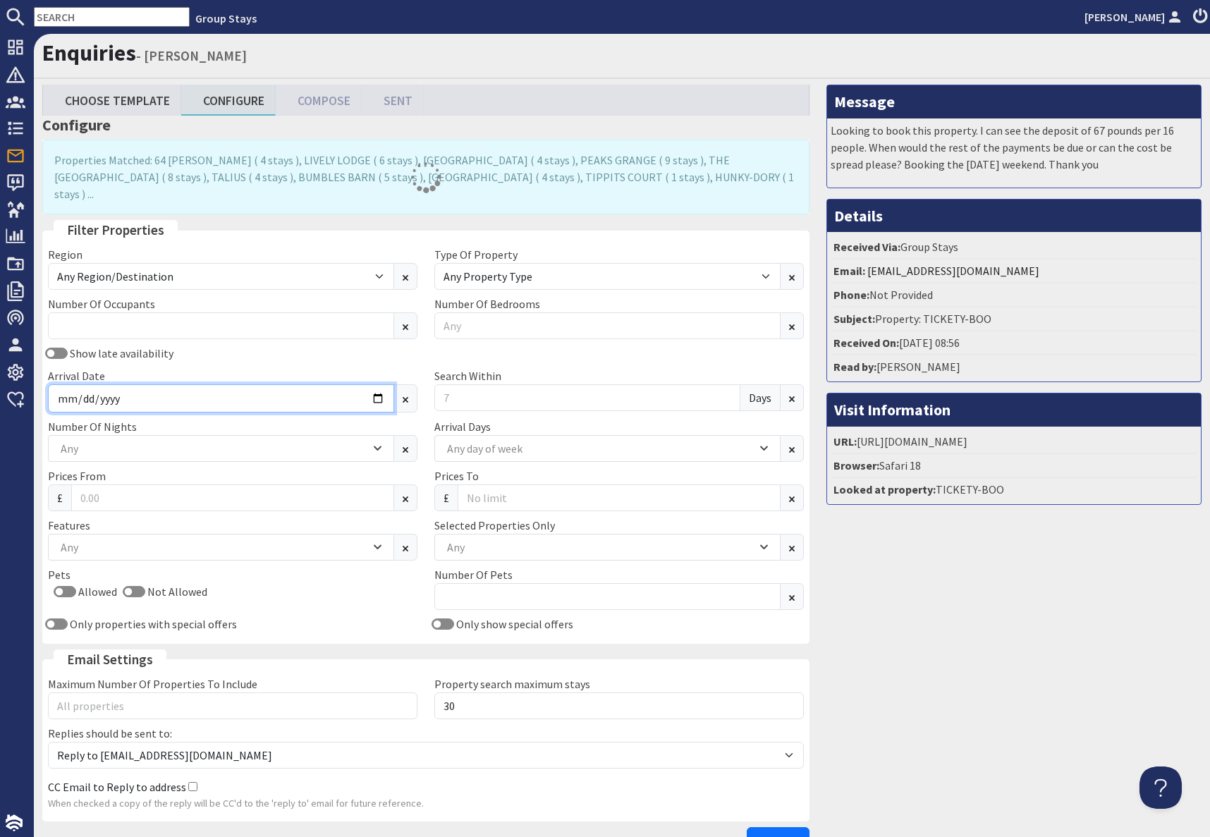
type input "2026-04-24"
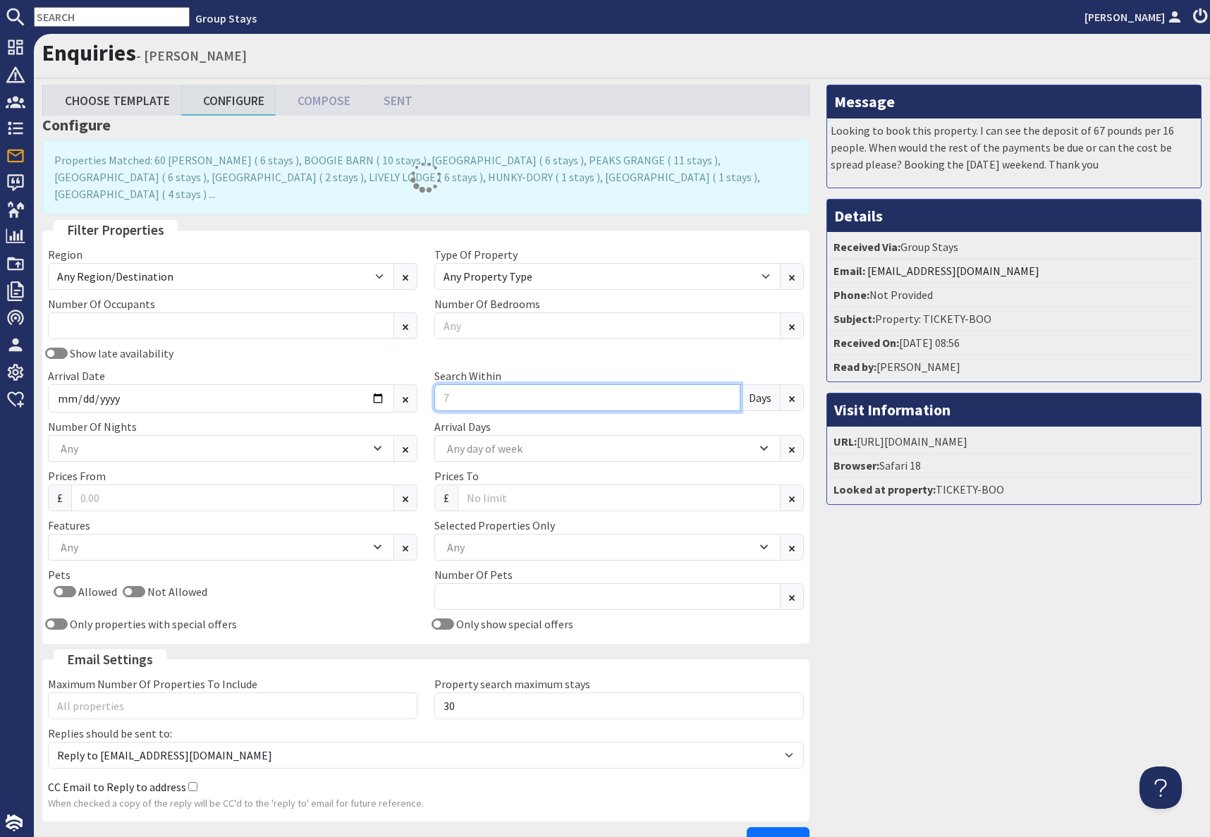
drag, startPoint x: 461, startPoint y: 375, endPoint x: 539, endPoint y: 379, distance: 78.4
click at [465, 384] on input "Search Within" at bounding box center [587, 397] width 306 height 27
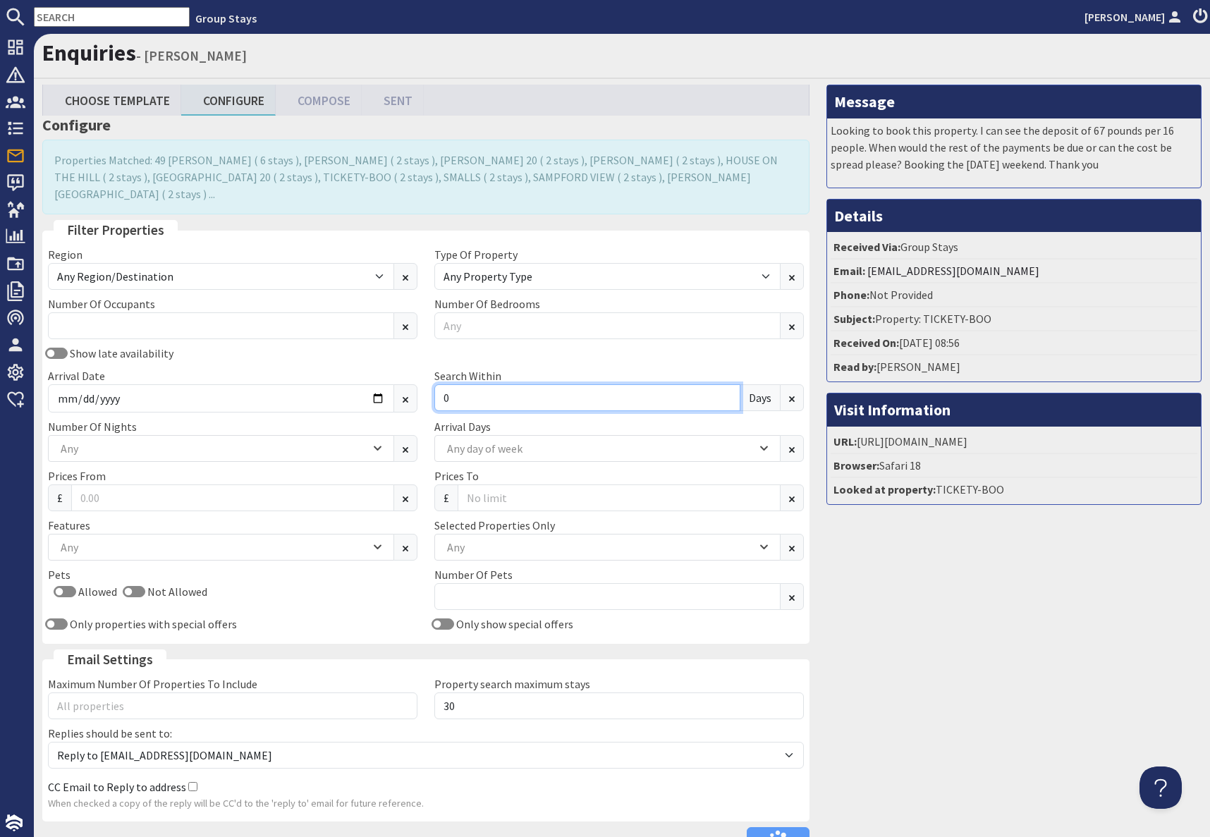
type input "0"
click at [903, 657] on div "Message Looking to book this property. I can see the deposit of 67 pounds per 1…" at bounding box center [1014, 473] width 392 height 776
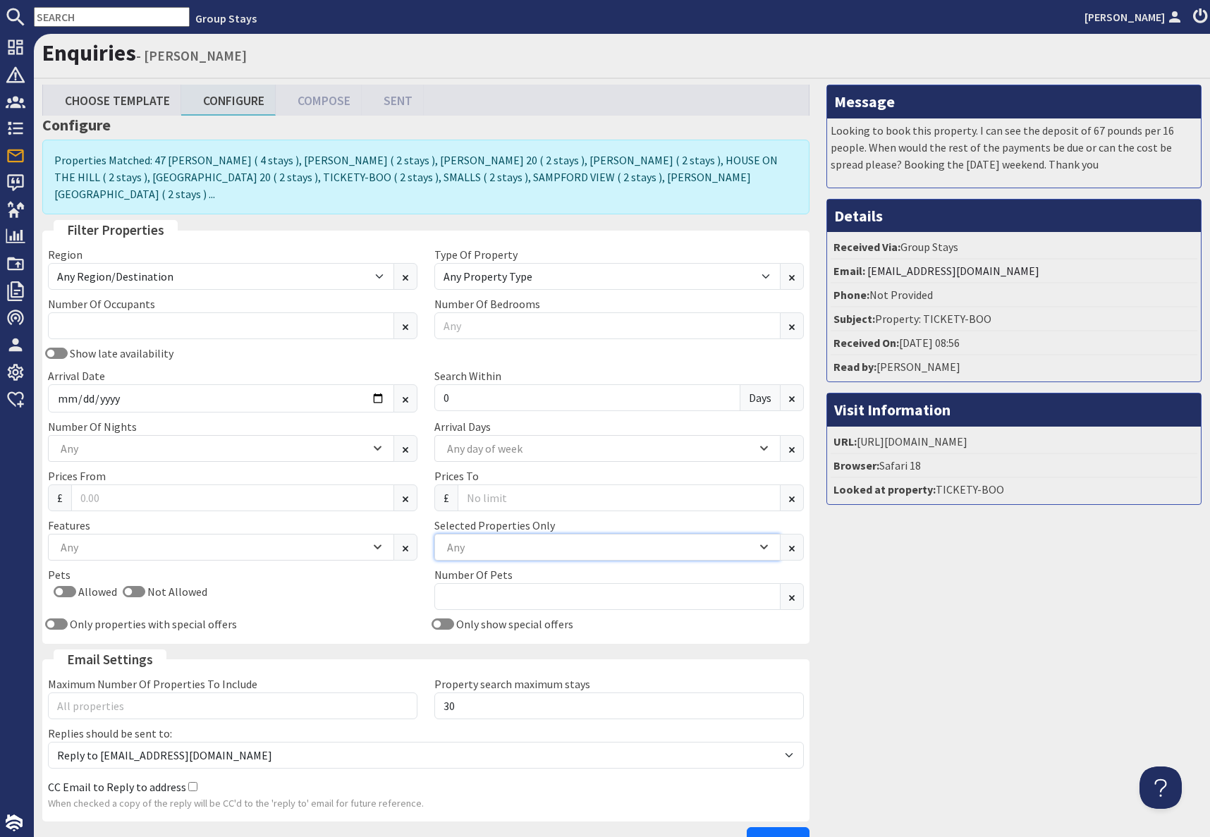
click at [494, 539] on div "Any" at bounding box center [599, 547] width 313 height 16
type input "tick"
click at [508, 593] on div "TICKETY-BOO" at bounding box center [607, 589] width 345 height 24
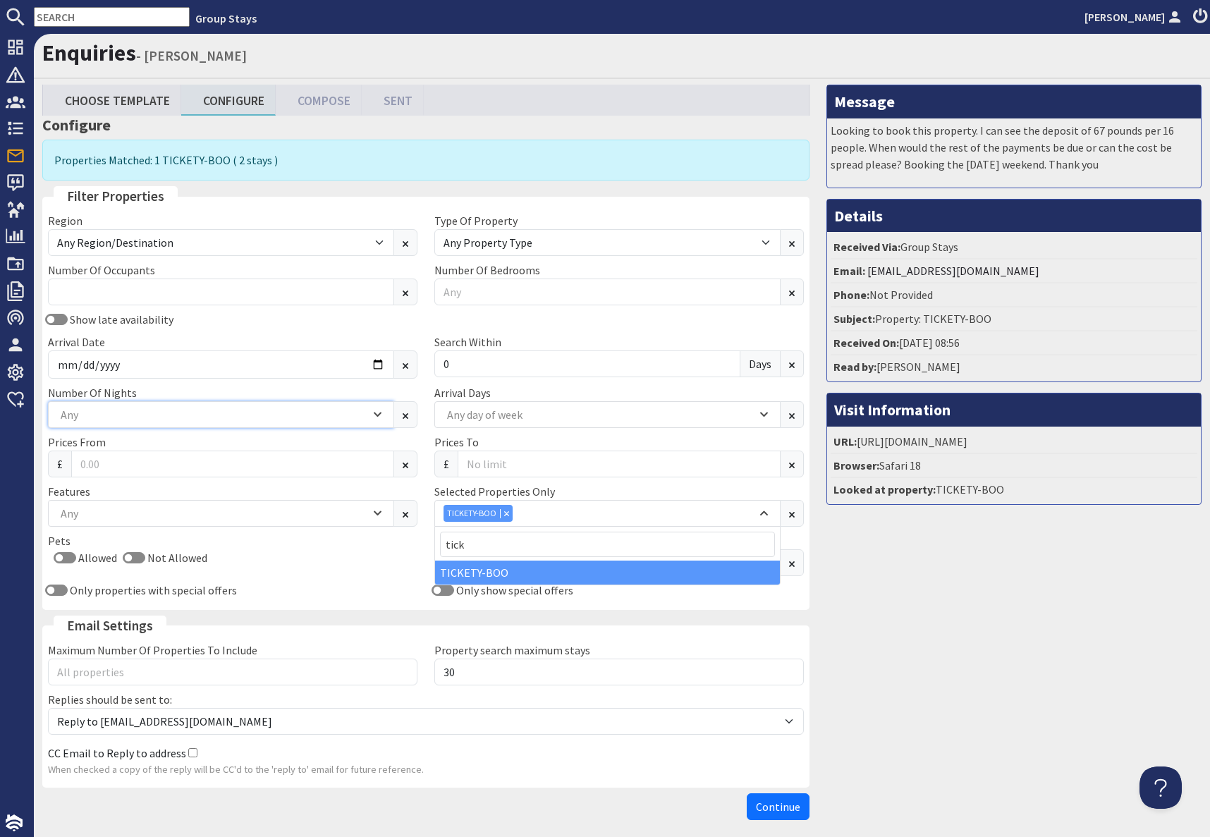
click at [130, 422] on div "Any" at bounding box center [213, 415] width 313 height 16
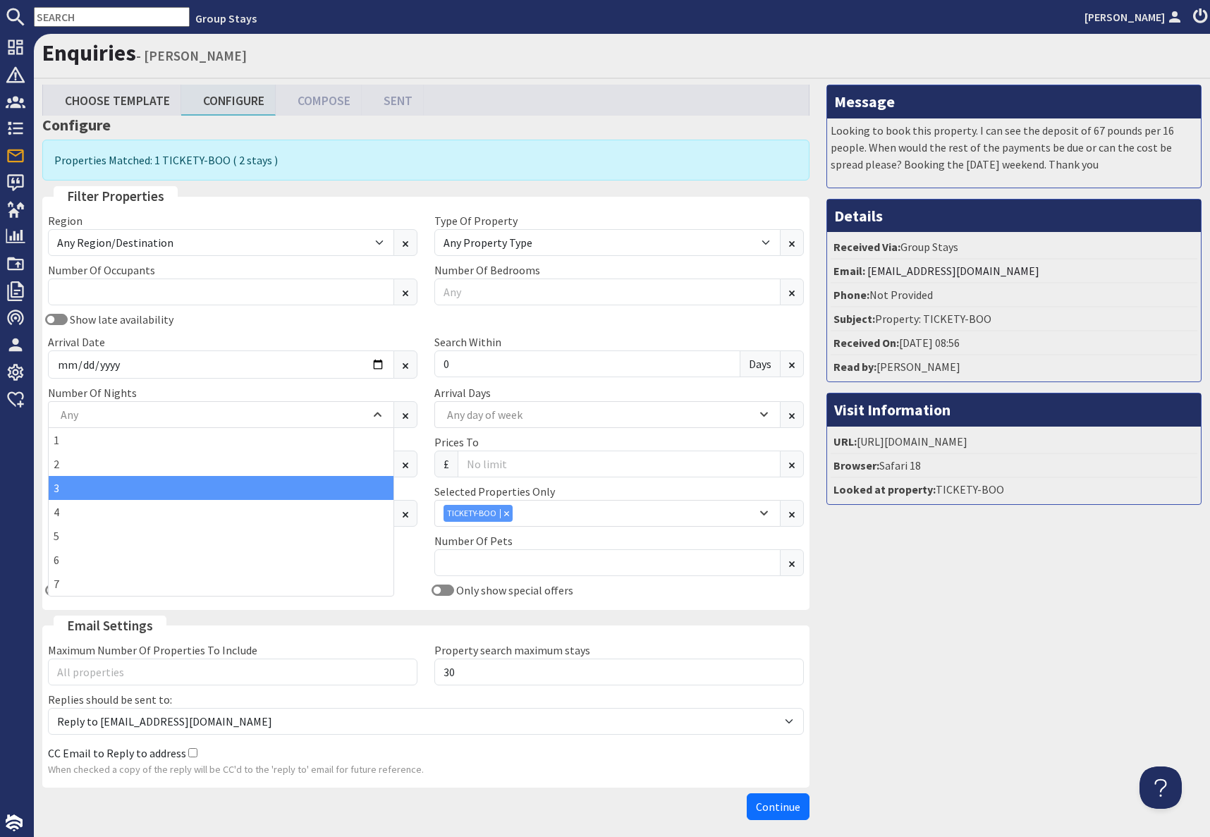
click at [59, 493] on div "3" at bounding box center [221, 488] width 345 height 24
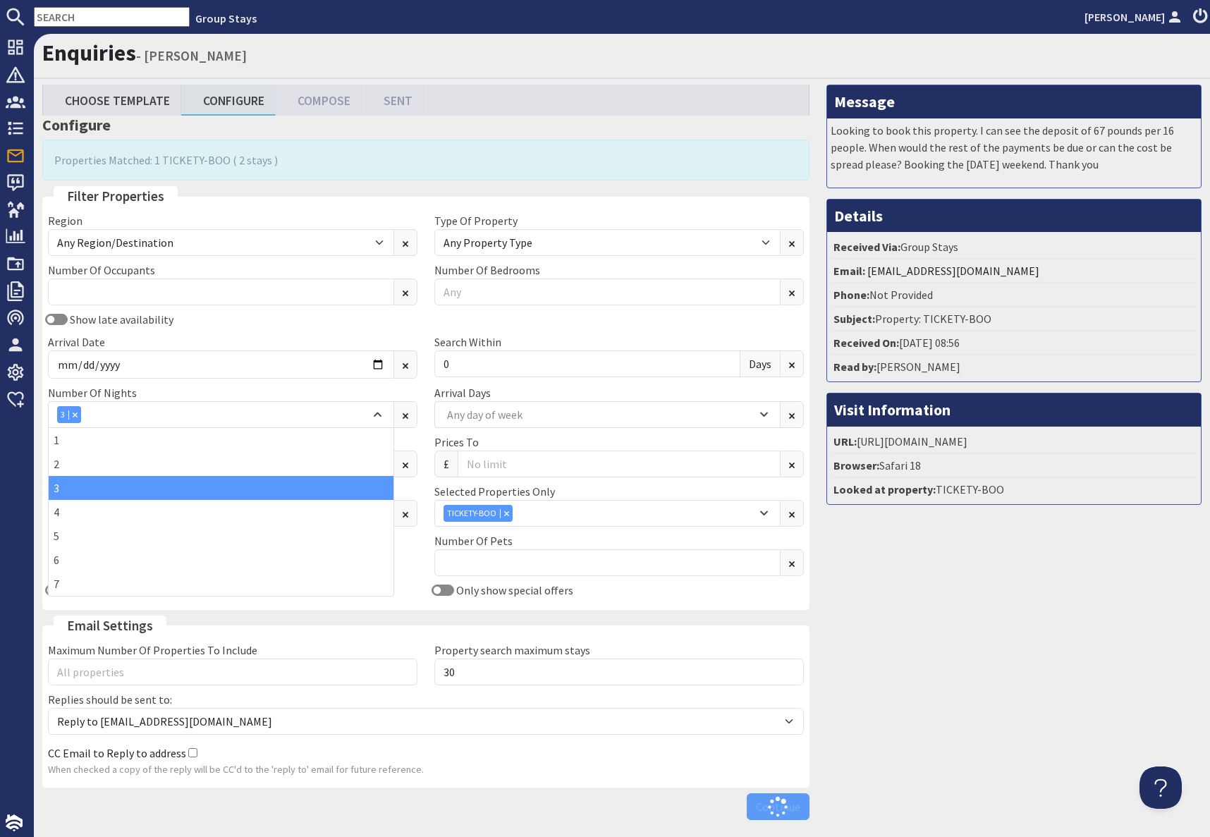
click at [950, 614] on div "Message Looking to book this property. I can see the deposit of 67 pounds per 1…" at bounding box center [1014, 456] width 392 height 742
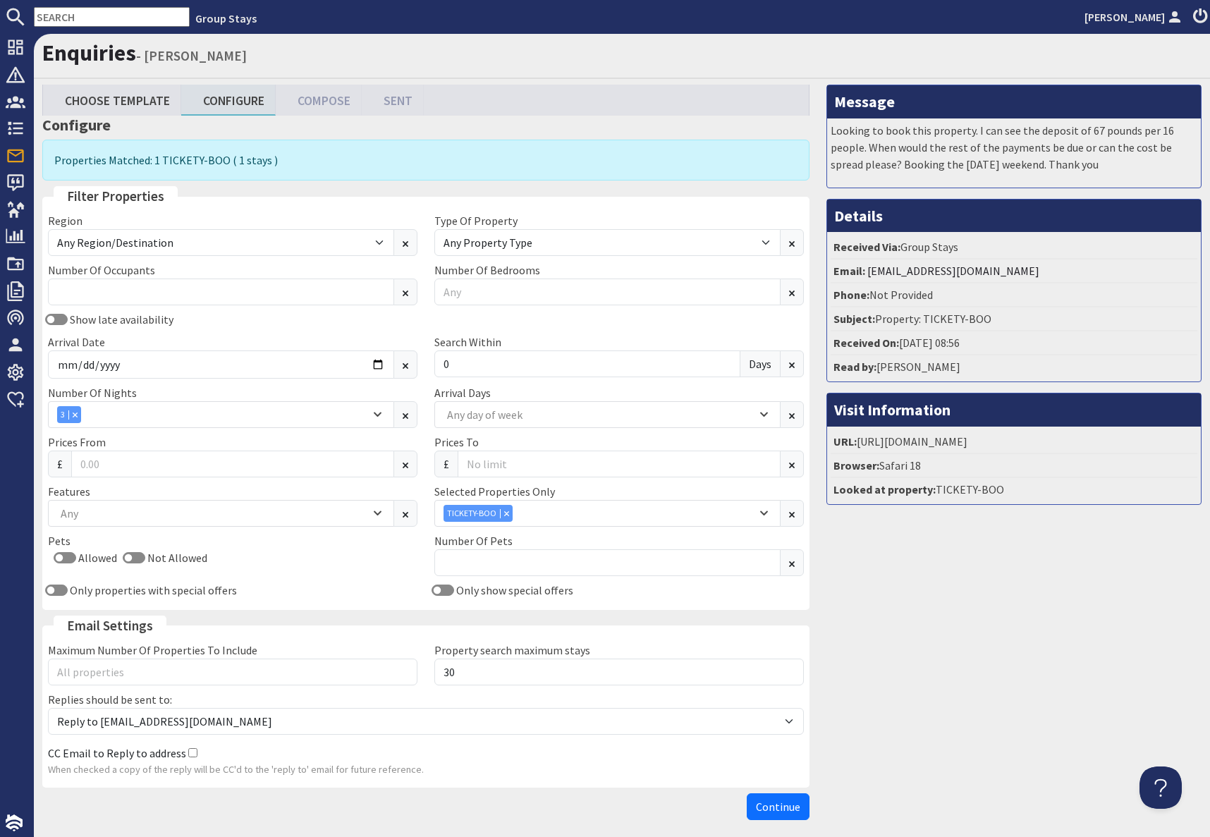
drag, startPoint x: 796, startPoint y: 811, endPoint x: 806, endPoint y: 807, distance: 10.5
click at [796, 810] on span "Continue" at bounding box center [778, 807] width 44 height 14
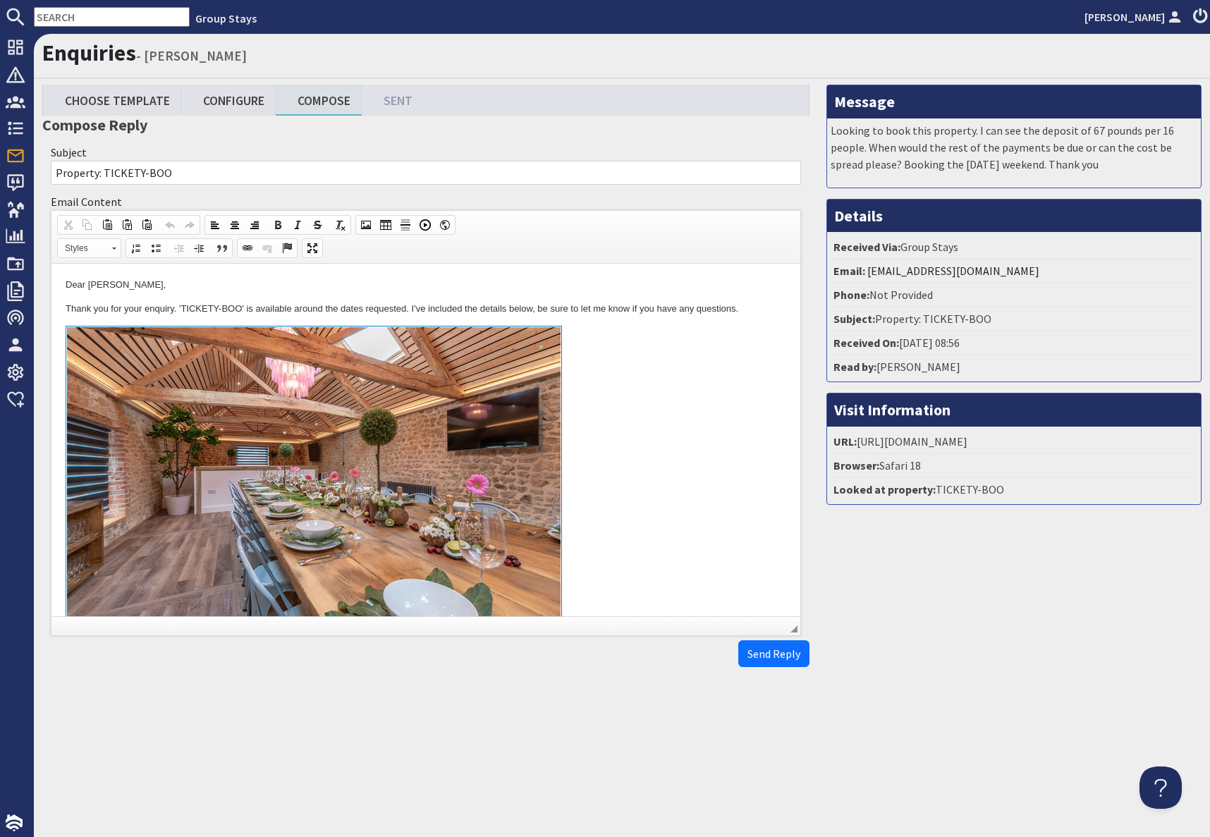
drag, startPoint x: 612, startPoint y: 453, endPoint x: 690, endPoint y: 491, distance: 86.1
click at [612, 453] on link at bounding box center [426, 488] width 721 height 325
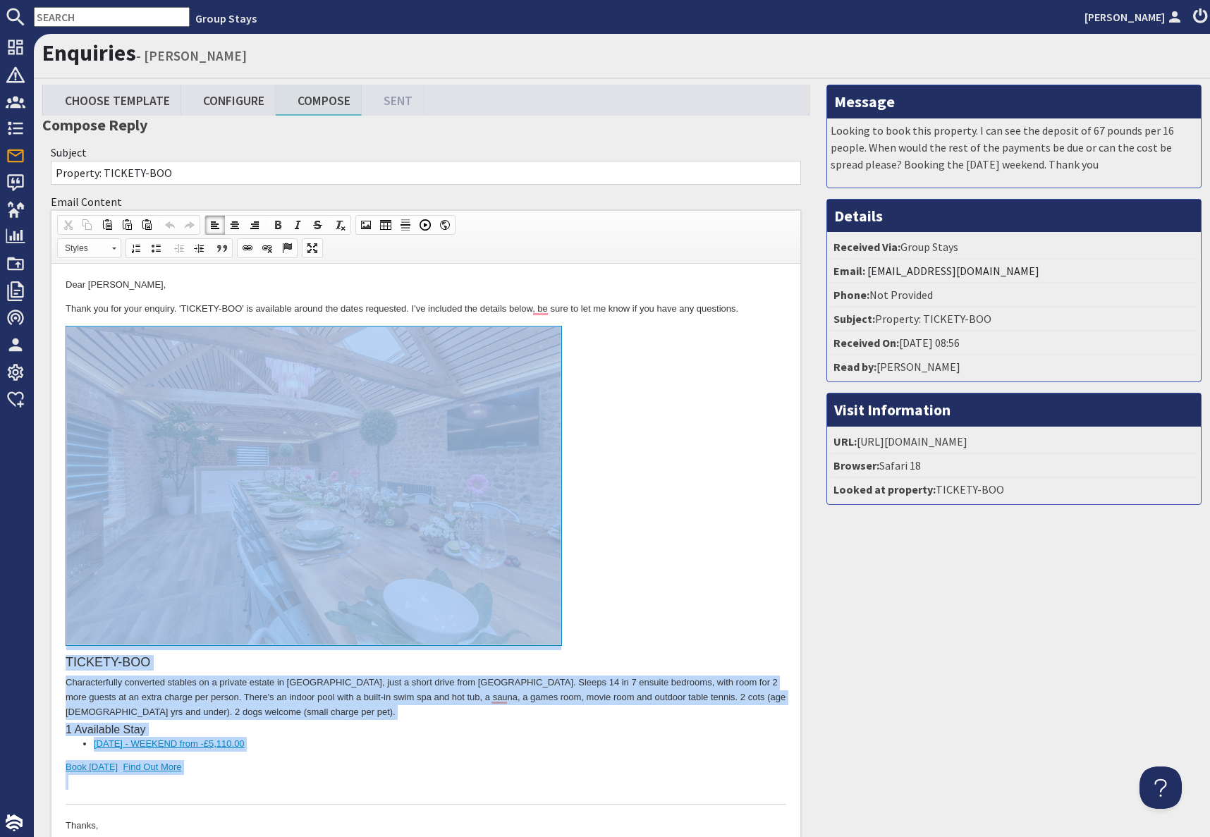
drag, startPoint x: 176, startPoint y: 790, endPoint x: 197, endPoint y: 547, distance: 243.4
click at [197, 547] on div "TICKETY-BOO Characterfully converted stables on a private estate in Wiltshire, …" at bounding box center [426, 565] width 721 height 479
copy div "TICKETY-BOO Characterfully converted stables on a private estate in Wiltshire, …"
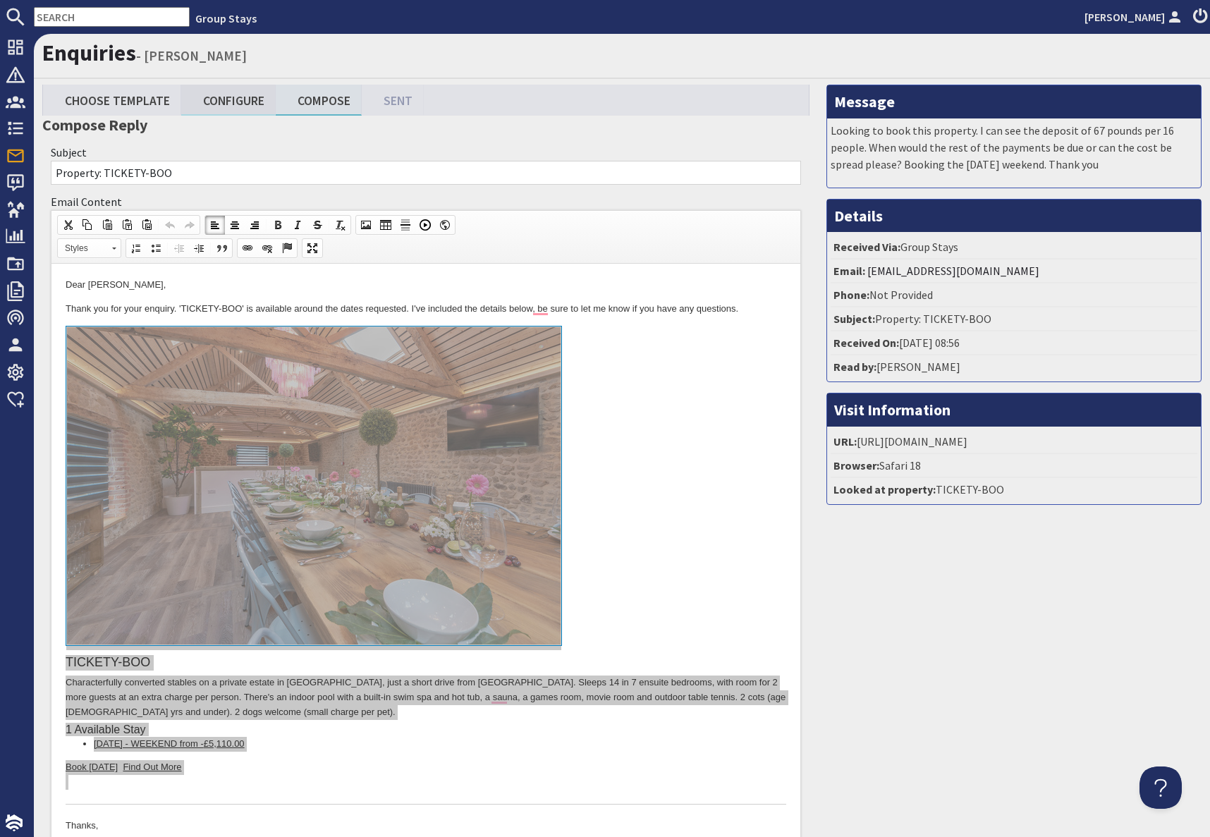
click at [233, 110] on link "Configure" at bounding box center [228, 100] width 94 height 30
type textarea "<p>Dear Emma Olsen,</p> <p>Thank you for your enquiry. &#39;TICKETY-BOO&#39; is…"
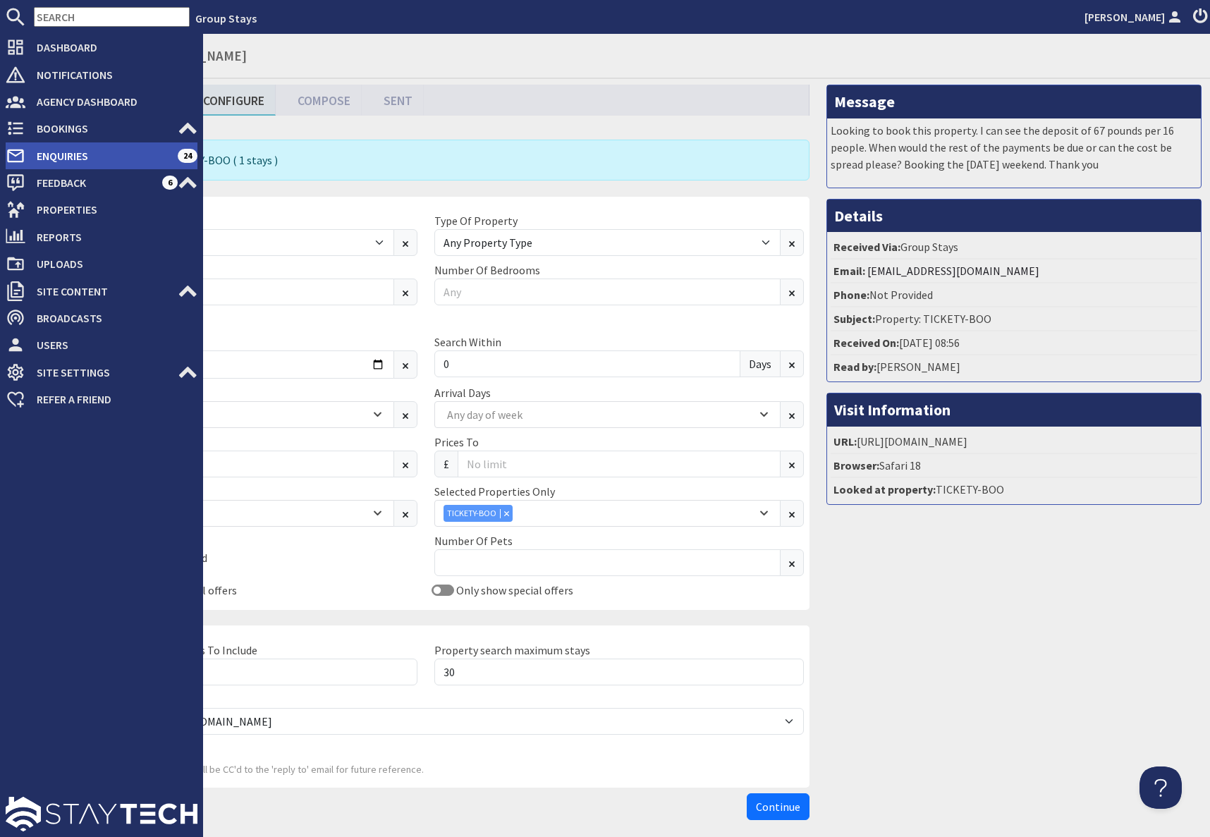
click at [56, 155] on span "Enquiries" at bounding box center [101, 156] width 152 height 23
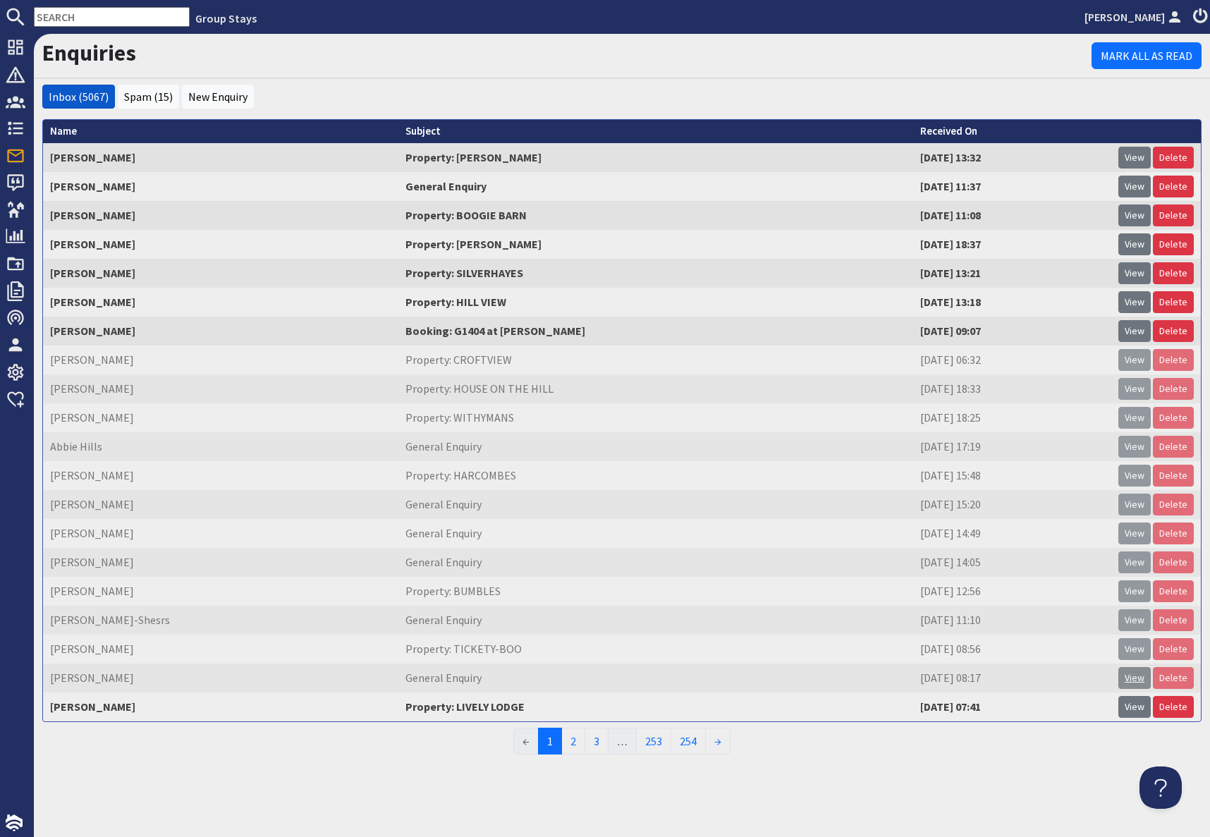
click at [1125, 676] on link "View" at bounding box center [1134, 678] width 32 height 22
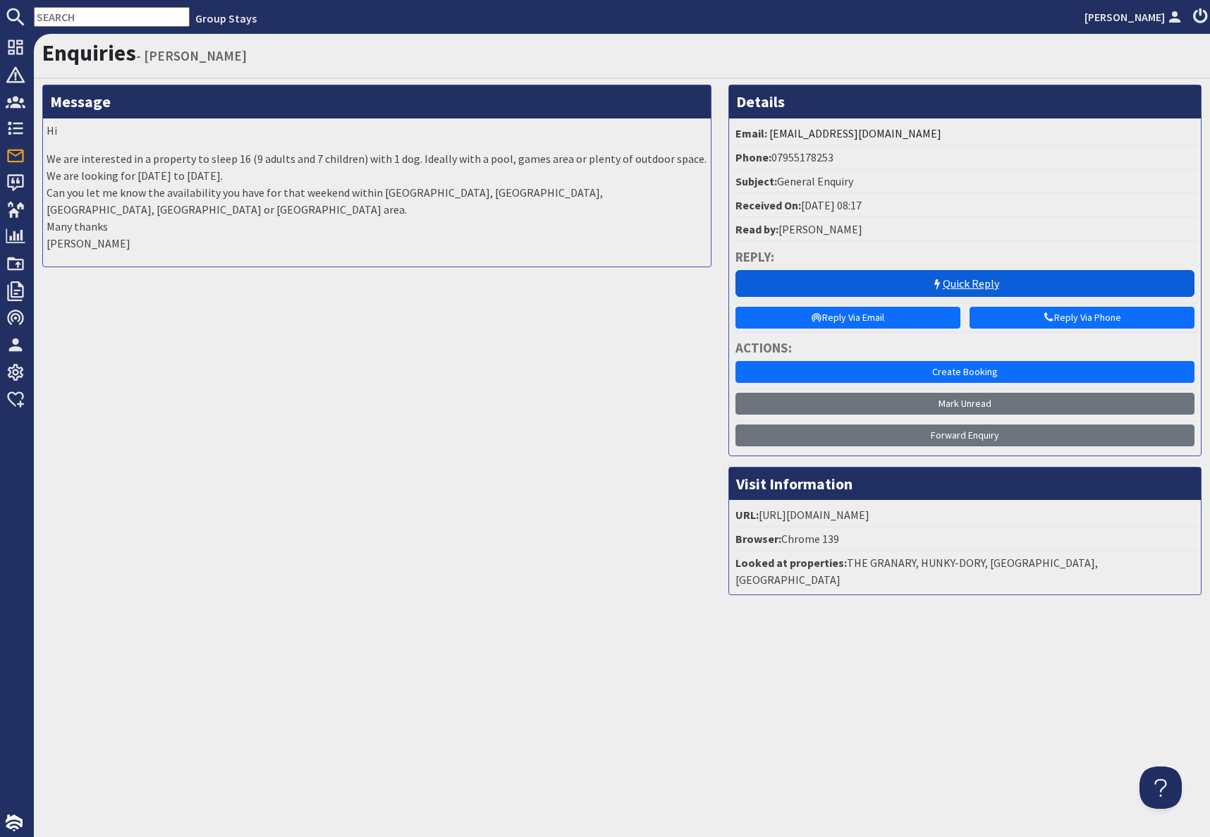
click at [975, 280] on link "Quick Reply" at bounding box center [964, 283] width 459 height 27
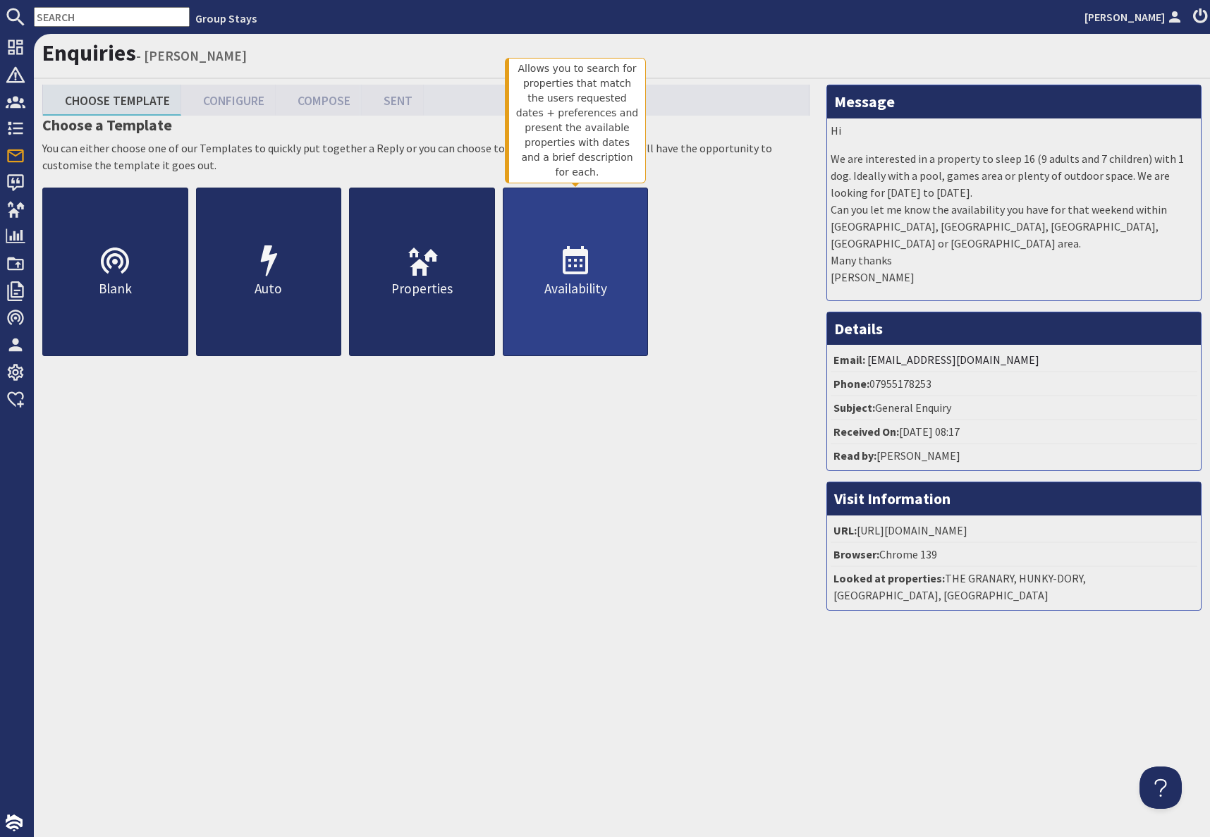
click at [568, 234] on link "Availability" at bounding box center [576, 272] width 146 height 169
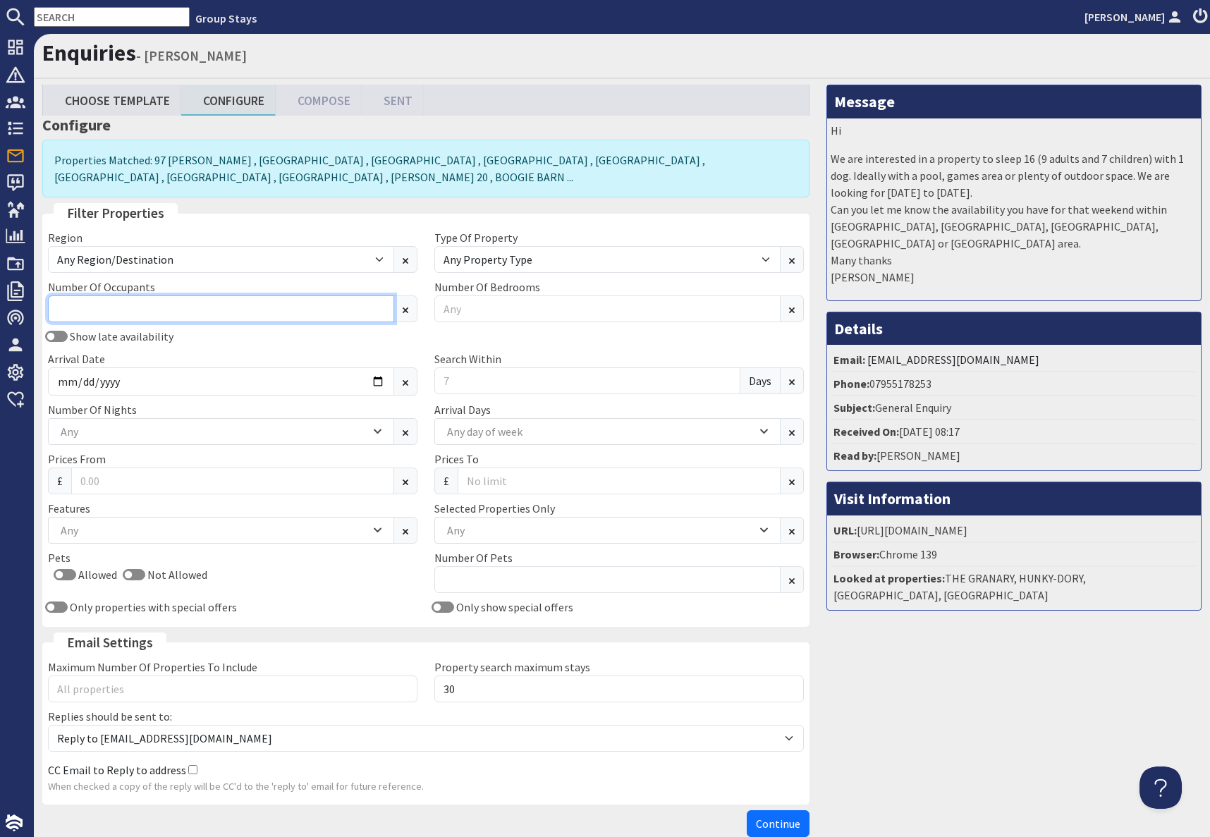
click at [154, 299] on input "Number Of Occupants" at bounding box center [221, 308] width 346 height 27
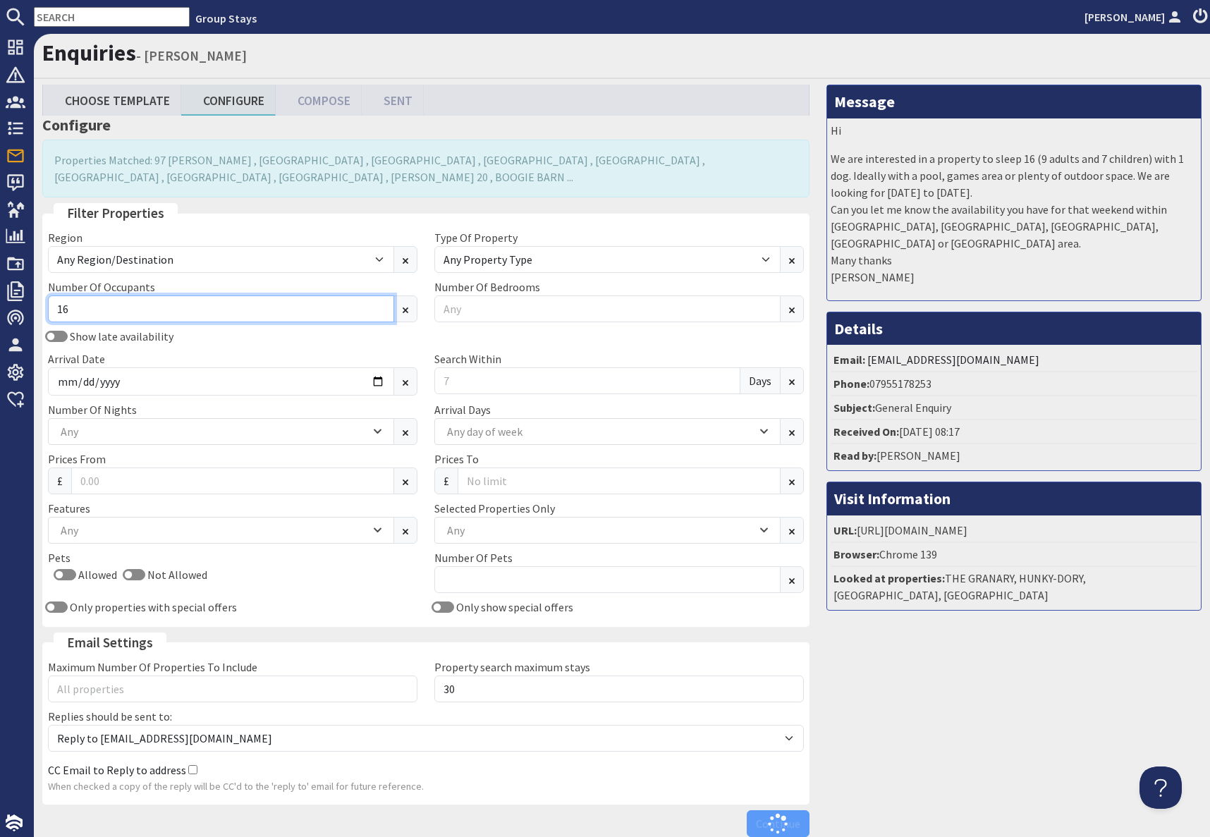
type input "16"
click at [279, 343] on div "Show late availability" at bounding box center [232, 336] width 386 height 17
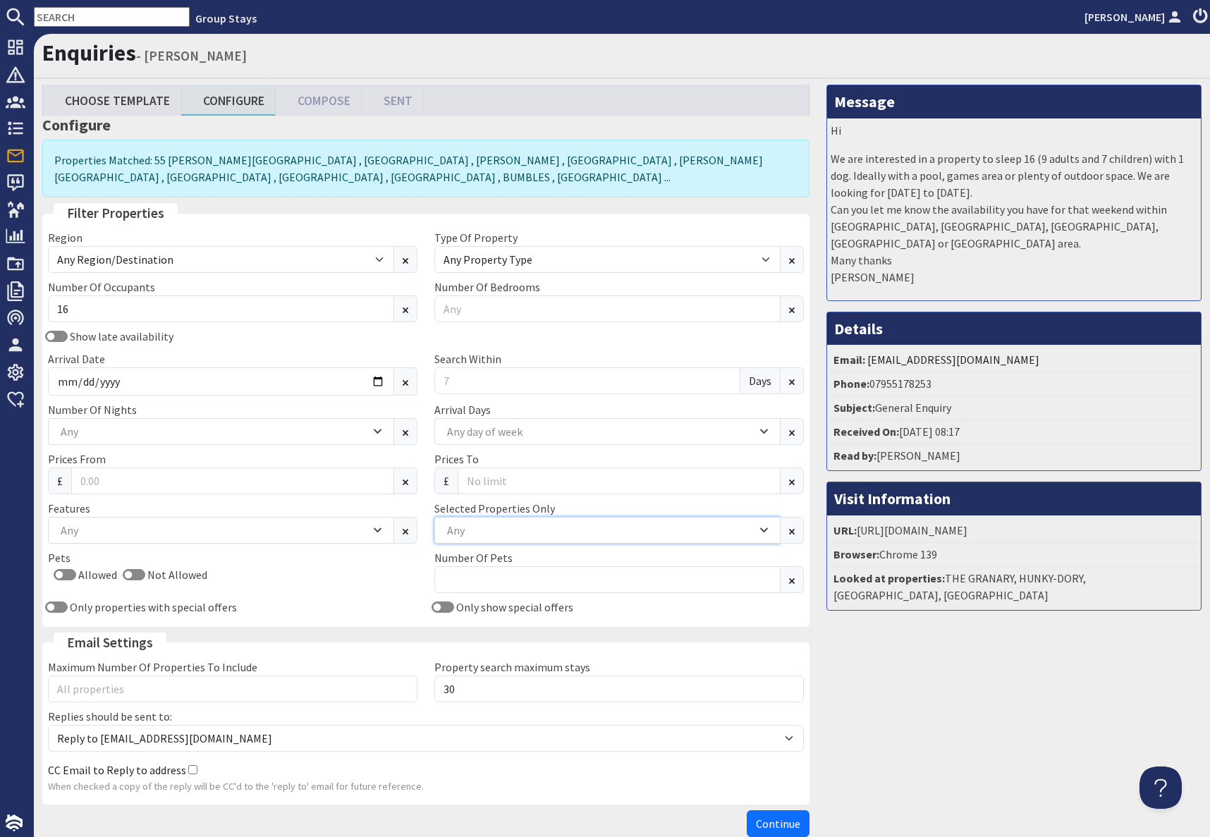
click at [520, 537] on div "Any" at bounding box center [599, 530] width 313 height 16
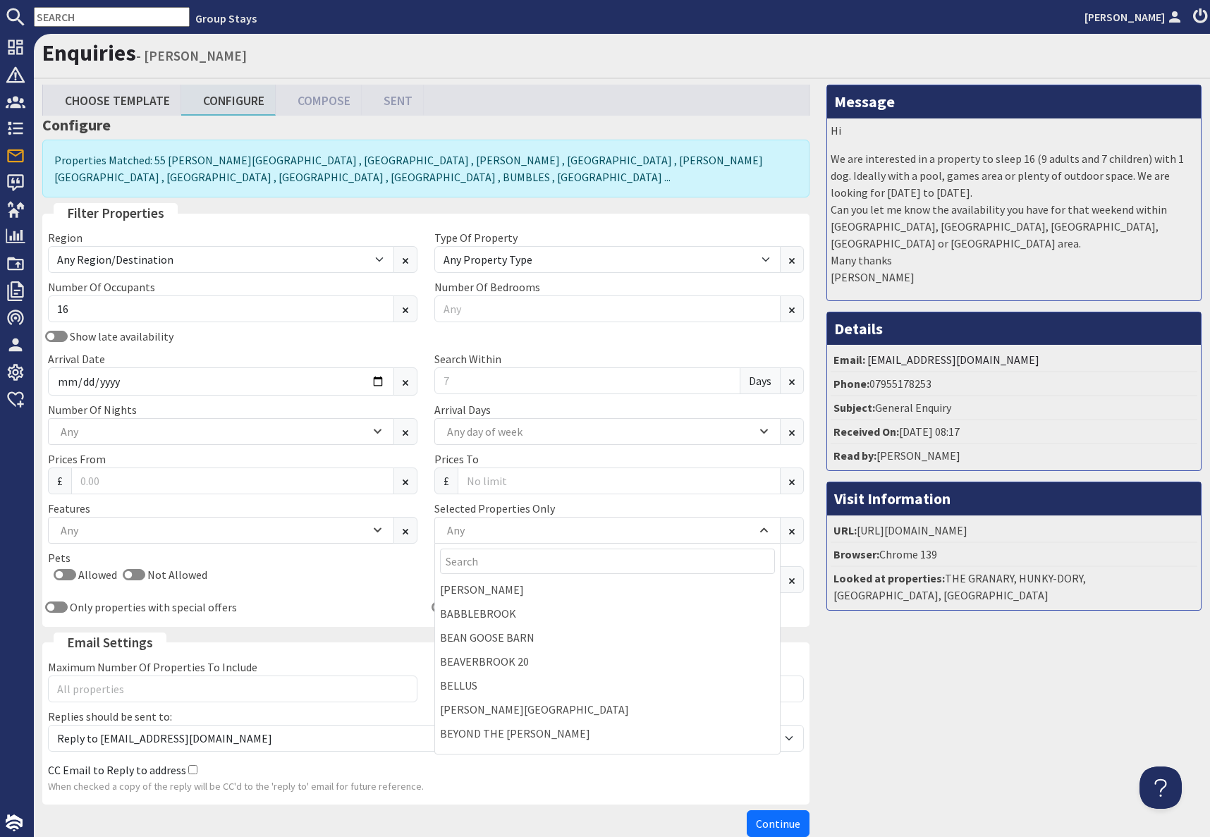
drag, startPoint x: 874, startPoint y: 659, endPoint x: 817, endPoint y: 662, distance: 57.2
click at [873, 659] on div "Message Hi We are interested in a property to sleep 16 (9 adults and 7 children…" at bounding box center [1014, 464] width 392 height 759
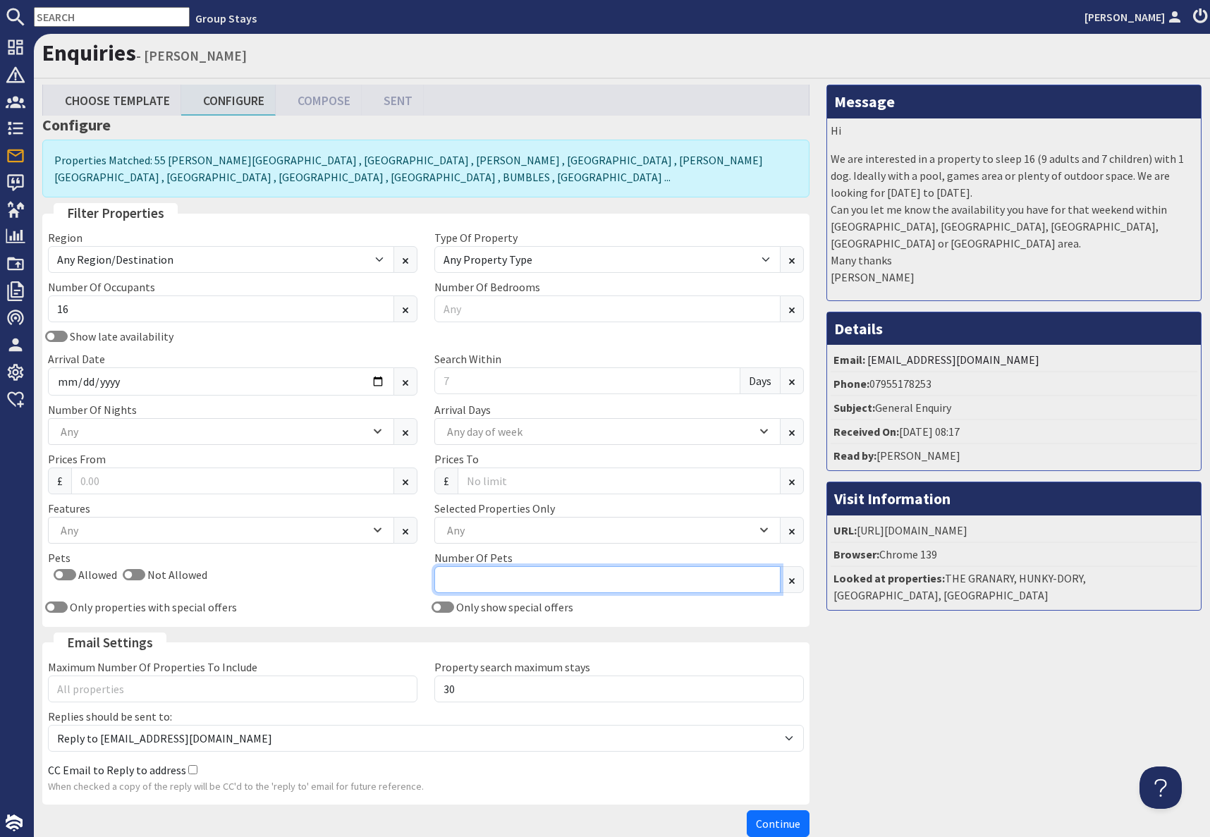
click at [589, 584] on input "Number Of Pets" at bounding box center [607, 579] width 346 height 27
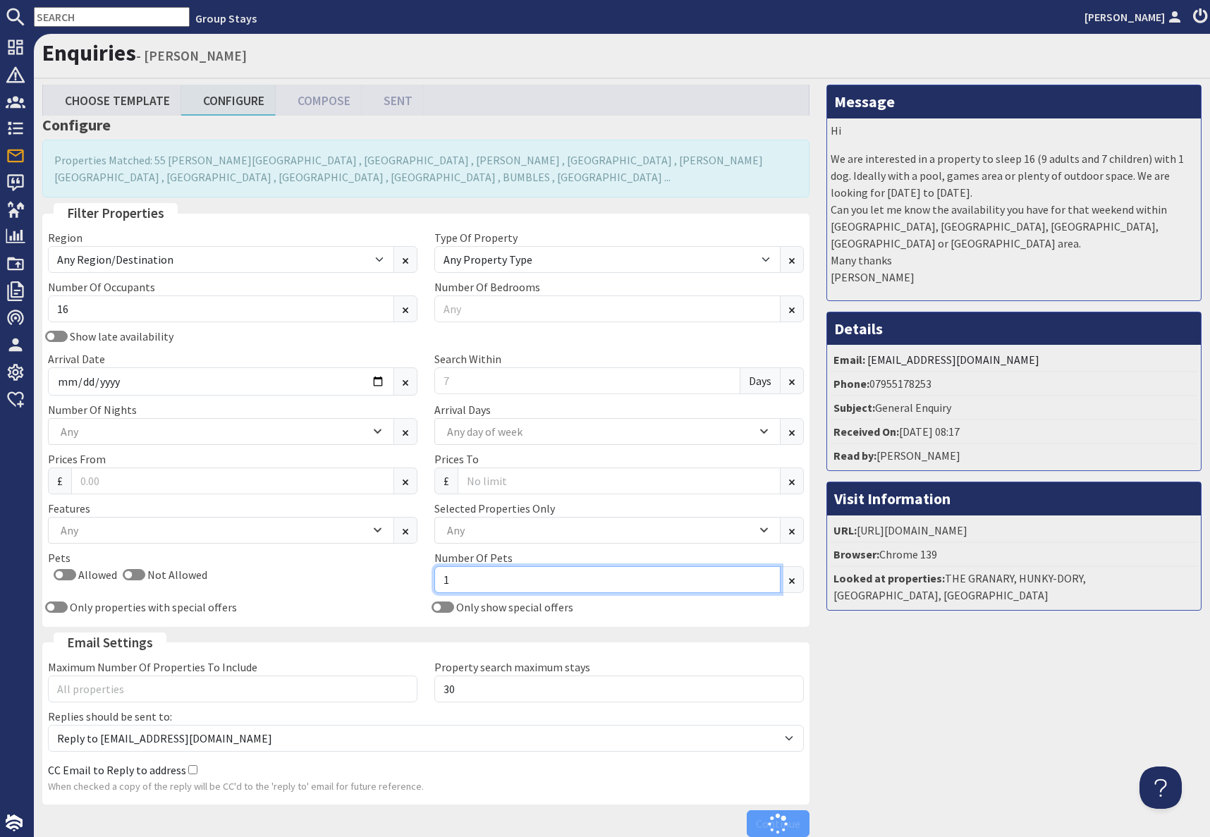
type input "1"
click at [958, 691] on div "Message Hi We are interested in a property to sleep 16 (9 adults and 7 children…" at bounding box center [1014, 464] width 392 height 759
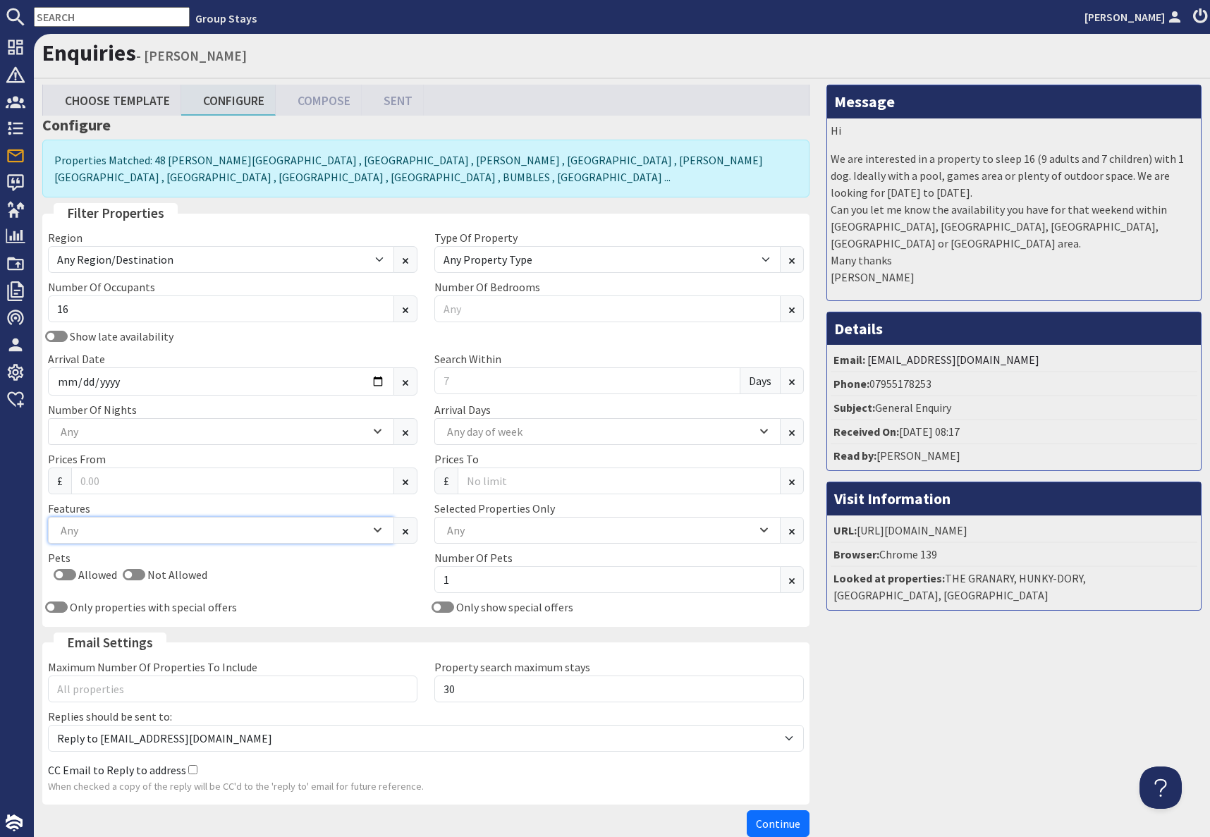
click at [105, 526] on div "Any" at bounding box center [213, 530] width 313 height 16
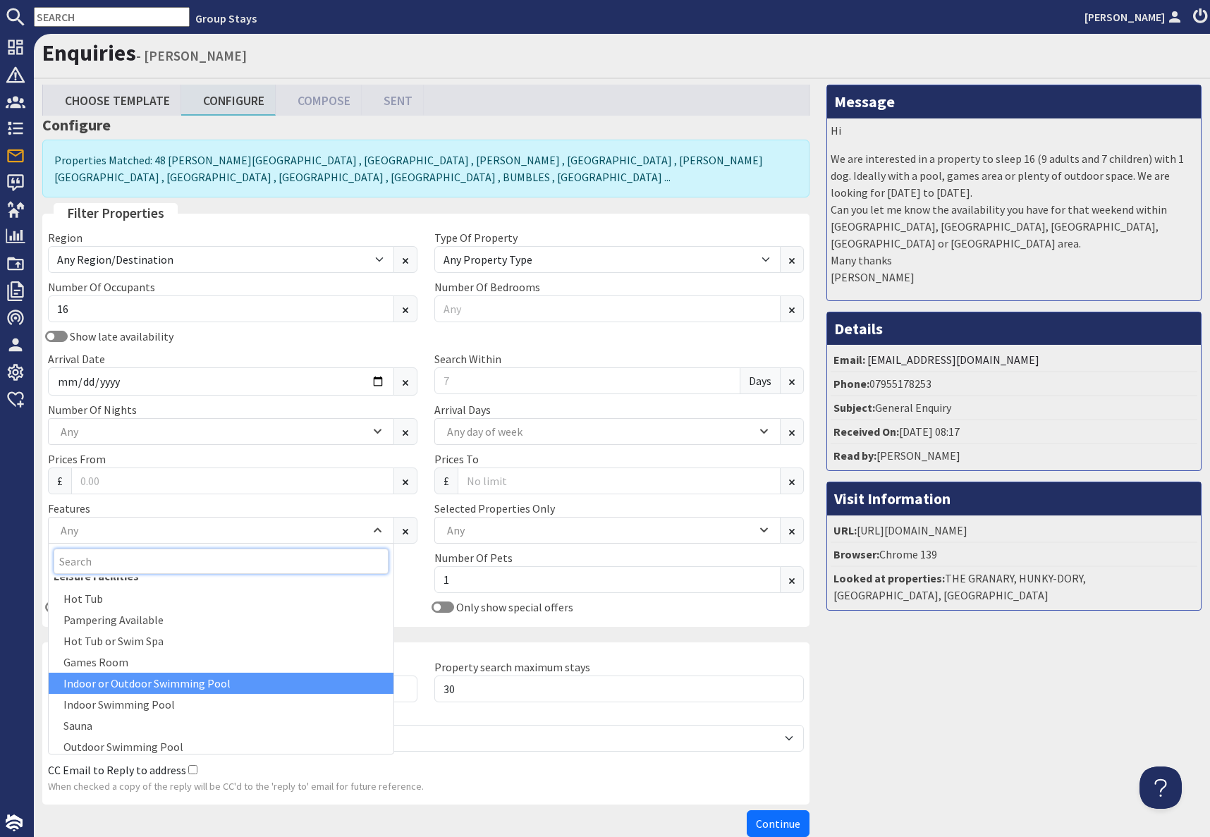
scroll to position [12, 0]
click at [126, 684] on div "Indoor or Outdoor Swimming Pool" at bounding box center [221, 684] width 345 height 21
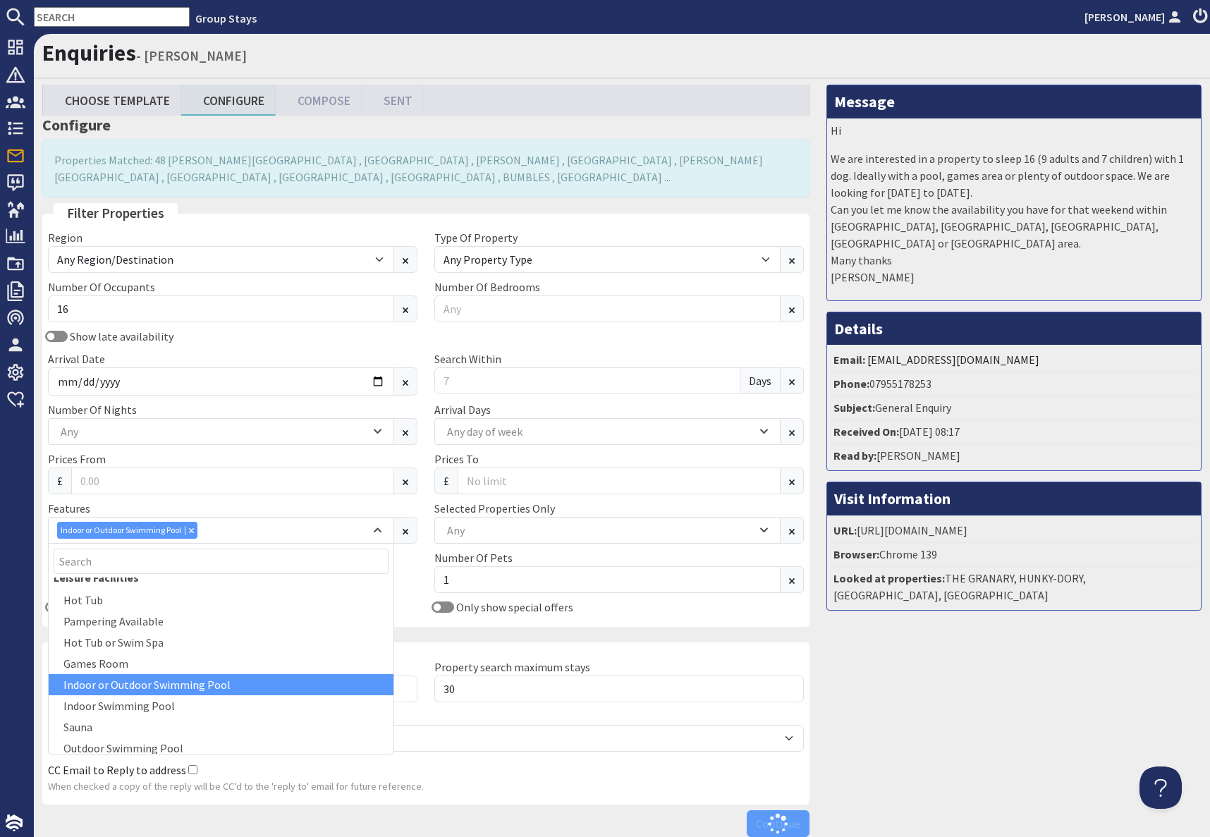
click at [929, 691] on div "Message Hi We are interested in a property to sleep 16 (9 adults and 7 children…" at bounding box center [1014, 464] width 392 height 759
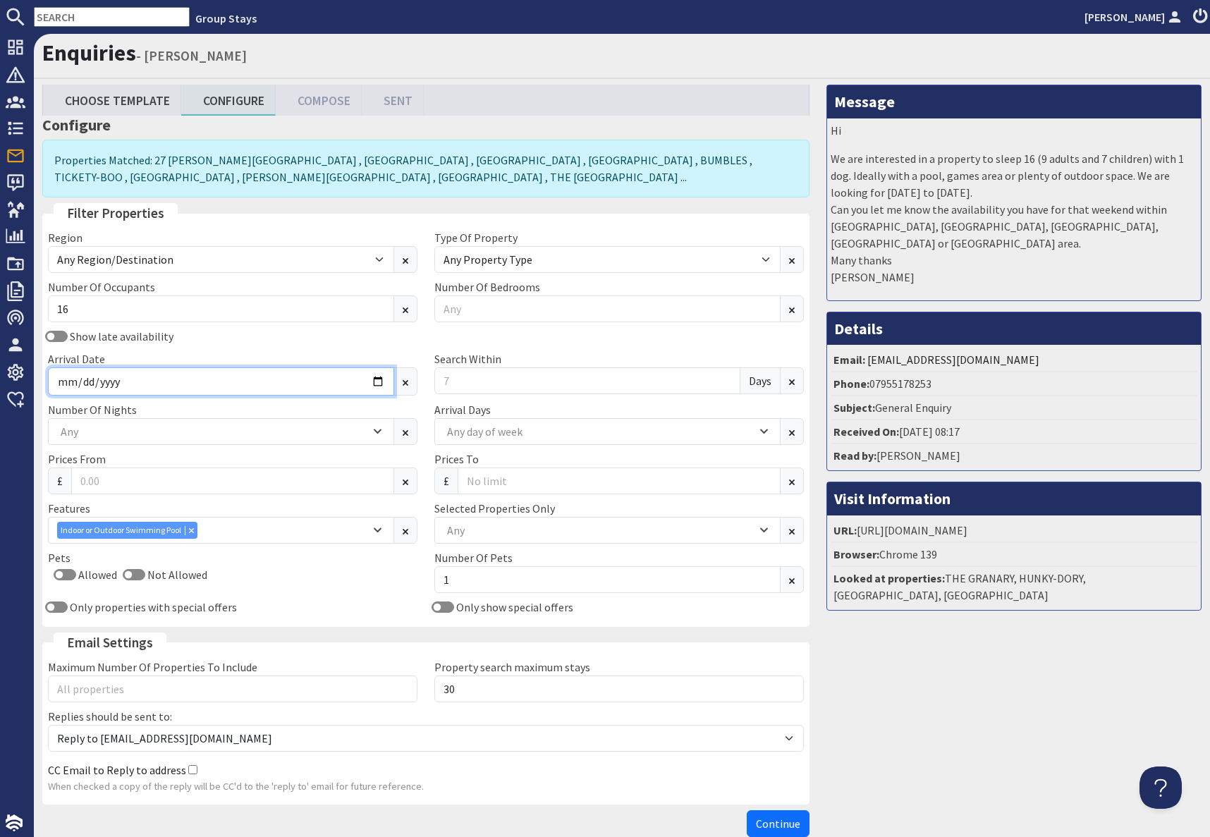
click at [378, 381] on input "Arrival Date" at bounding box center [221, 381] width 346 height 28
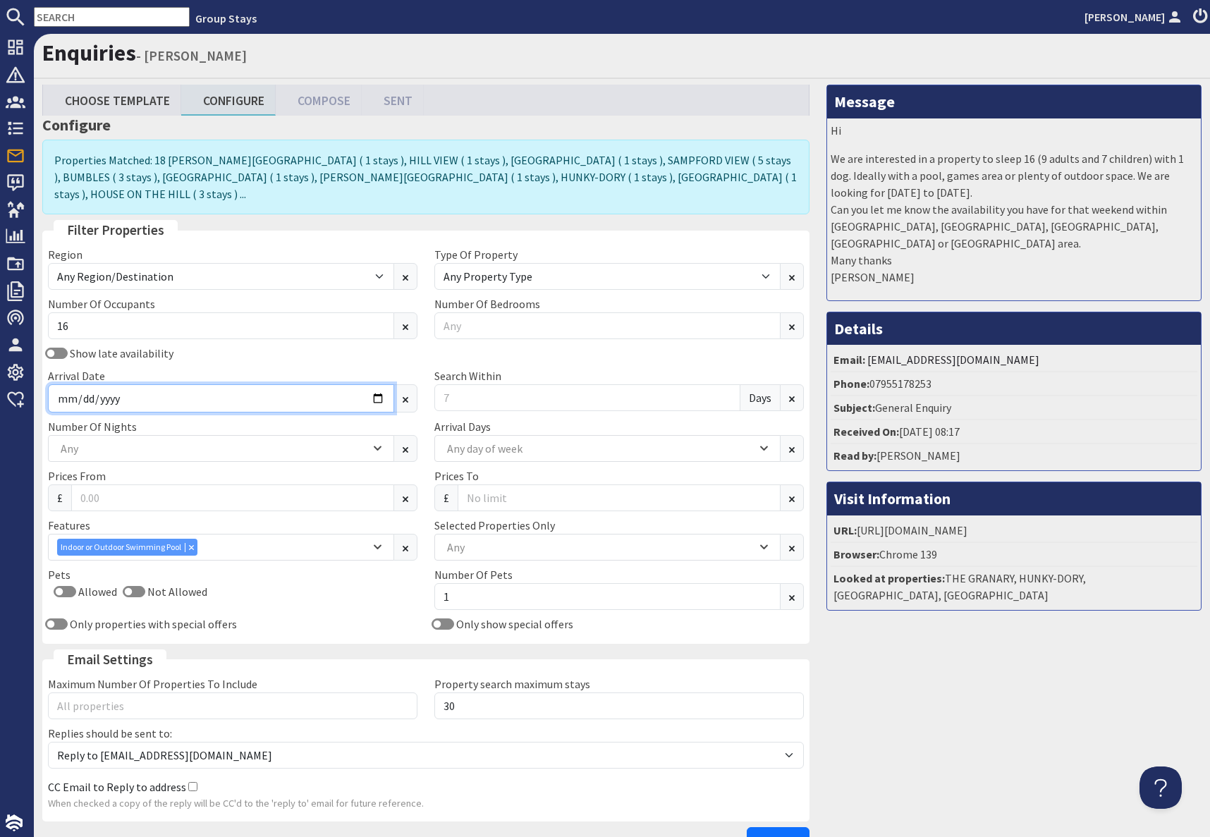
type input "[DATE]"
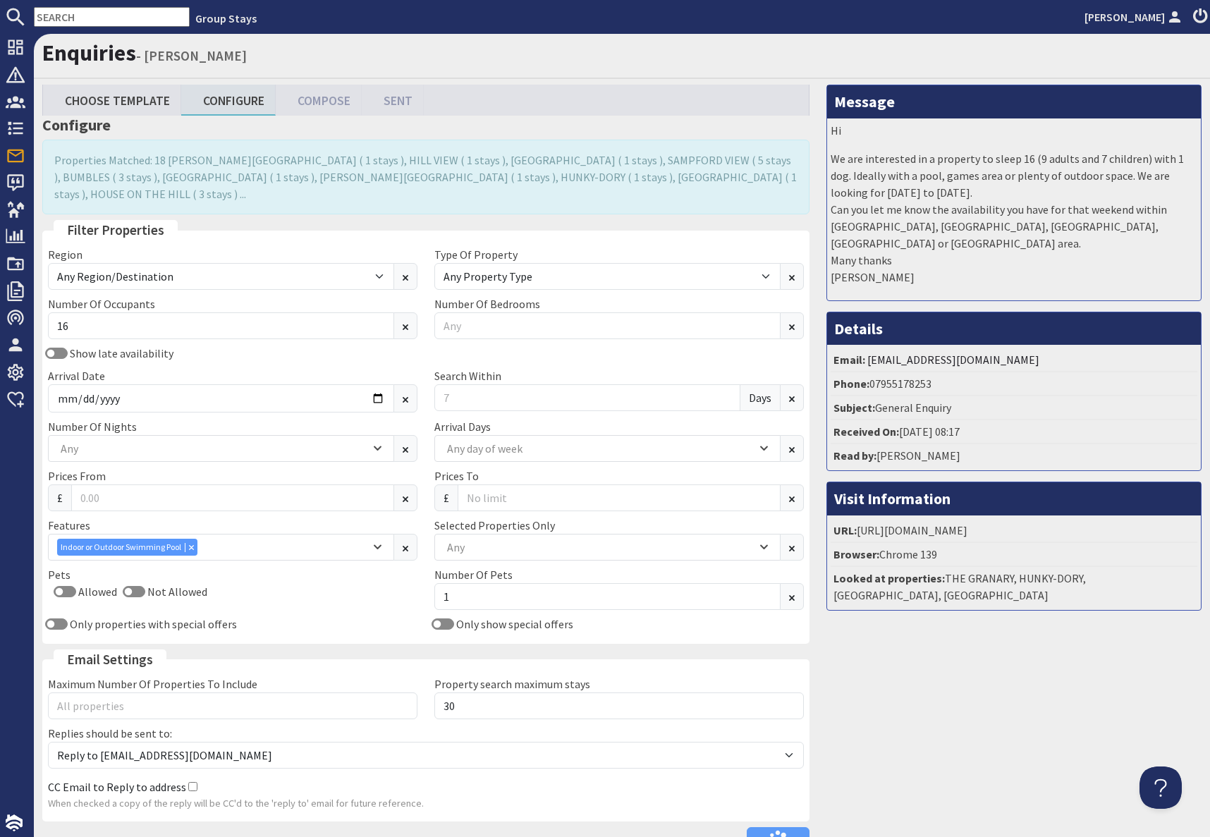
drag, startPoint x: 974, startPoint y: 702, endPoint x: 794, endPoint y: 603, distance: 205.1
click at [973, 701] on div "Message Hi We are interested in a property to sleep 16 (9 adults and 7 children…" at bounding box center [1014, 473] width 392 height 776
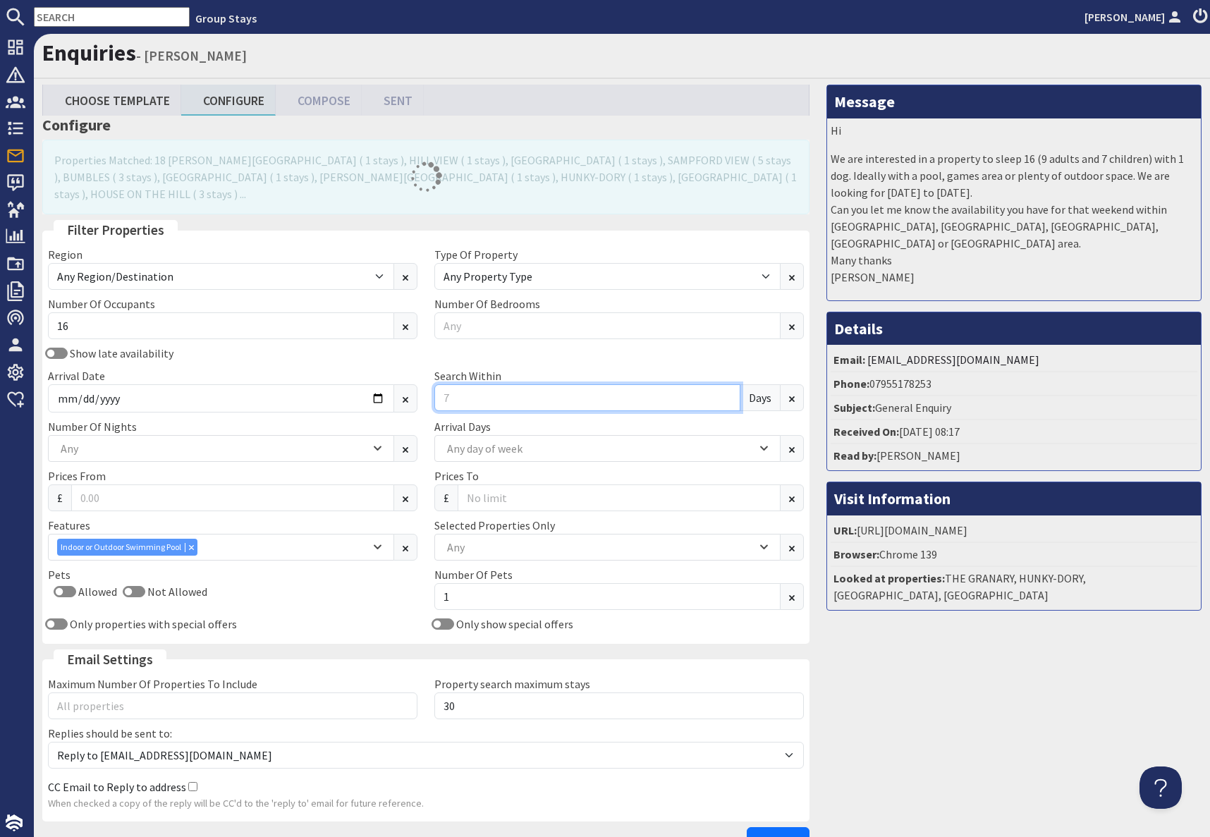
click at [506, 384] on input "Search Within" at bounding box center [587, 397] width 306 height 27
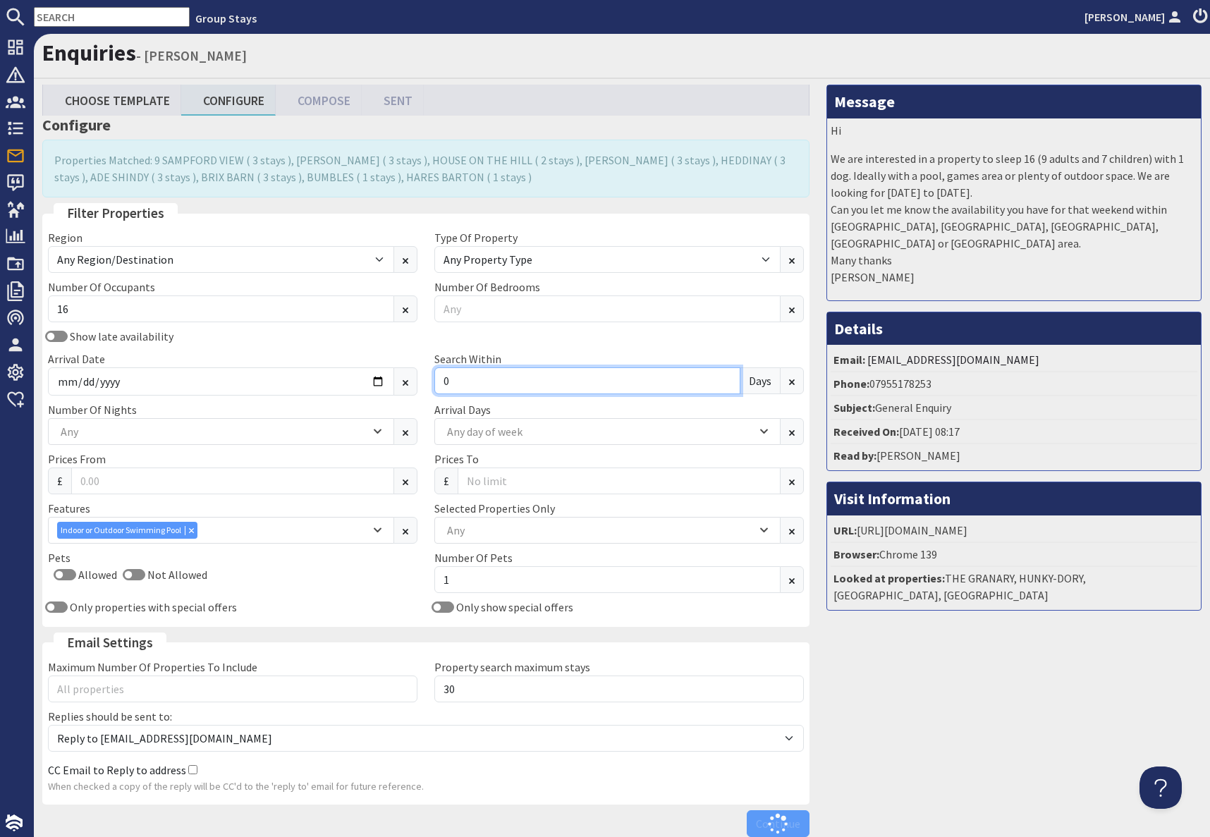
type input "0"
click at [951, 740] on div "Message Hi We are interested in a property to sleep 16 (9 adults and 7 children…" at bounding box center [1014, 464] width 392 height 759
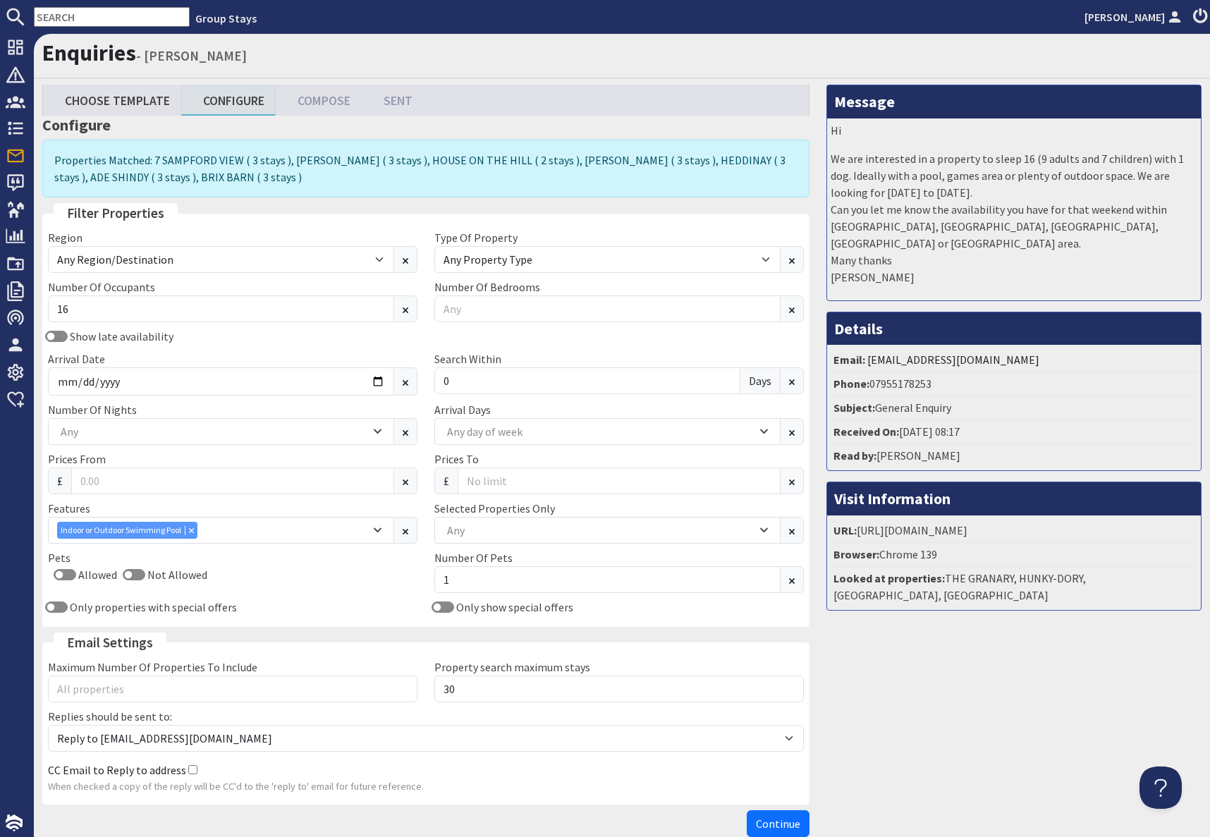
drag, startPoint x: 779, startPoint y: 824, endPoint x: 791, endPoint y: 814, distance: 15.1
click at [780, 822] on span "Continue" at bounding box center [778, 823] width 44 height 14
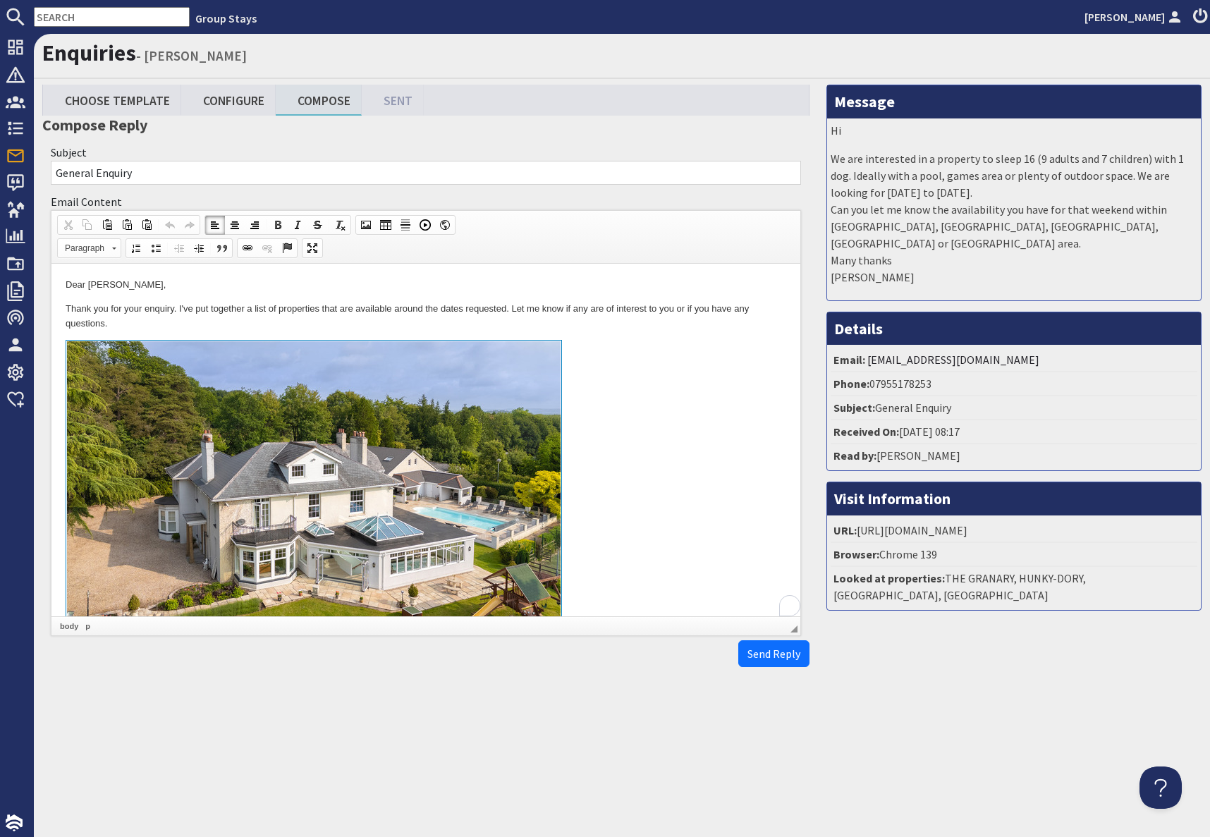
click at [643, 410] on link at bounding box center [426, 502] width 721 height 325
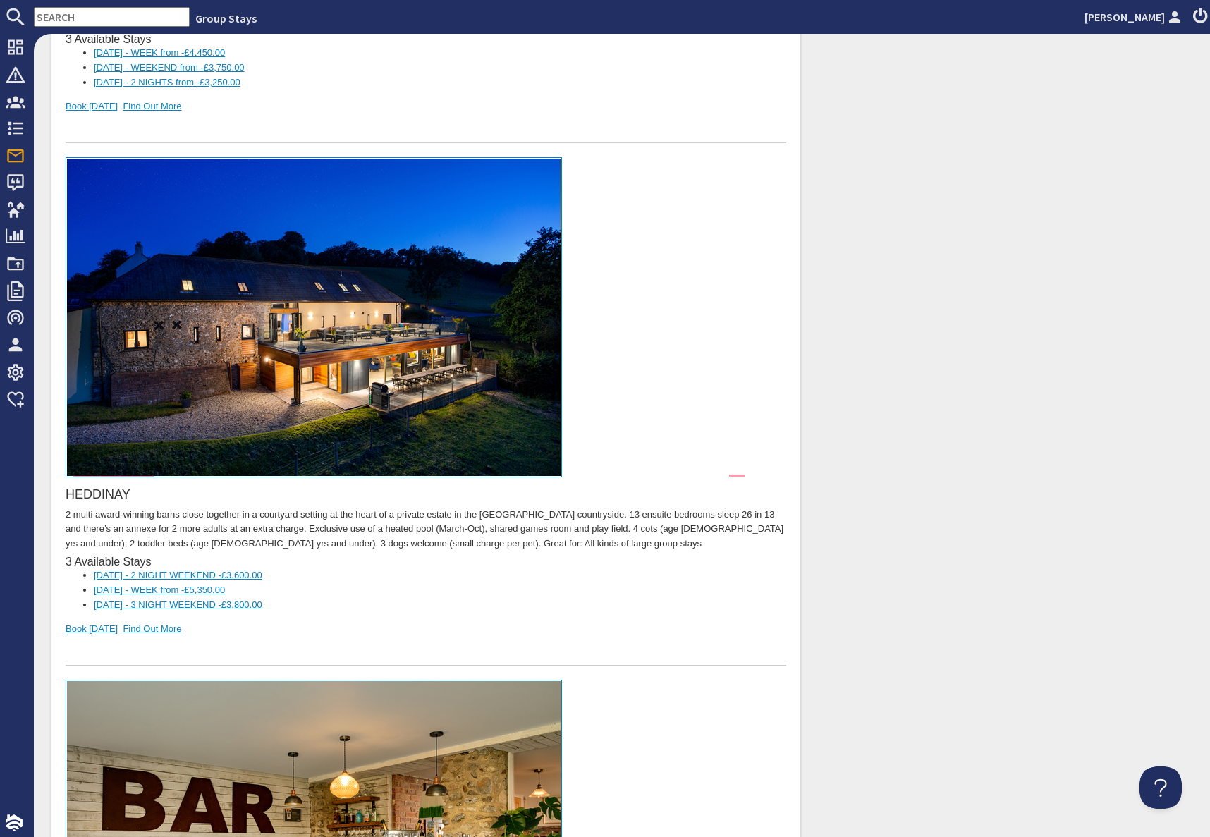
scroll to position [3303, 0]
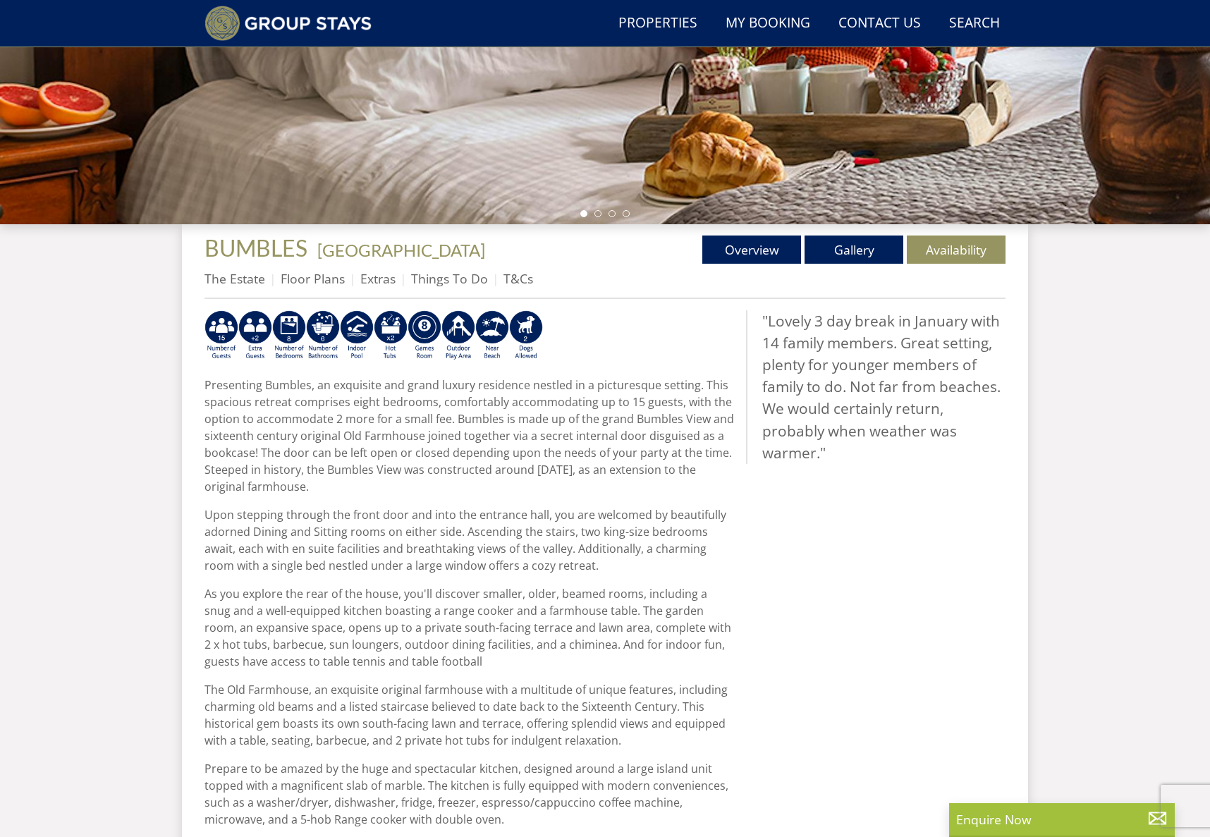
scroll to position [352, 0]
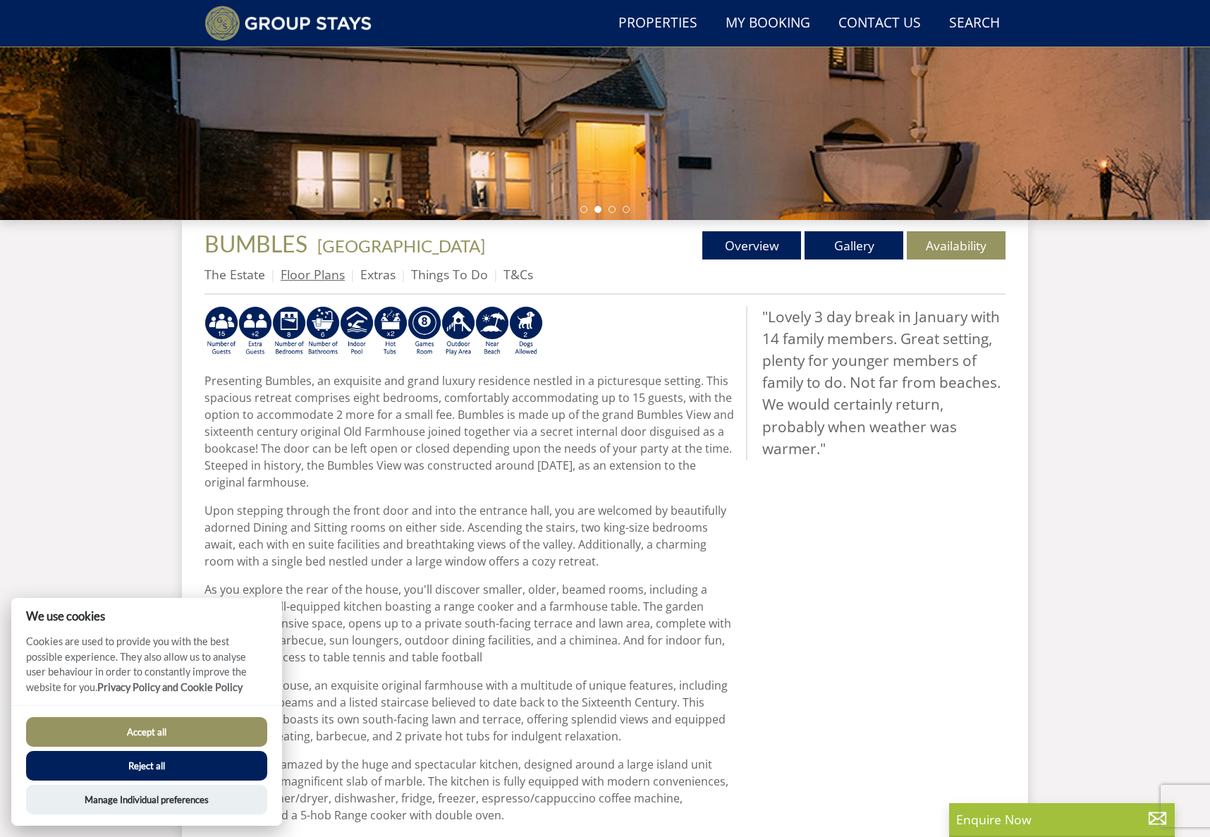
click at [318, 276] on link "Floor Plans" at bounding box center [313, 274] width 64 height 17
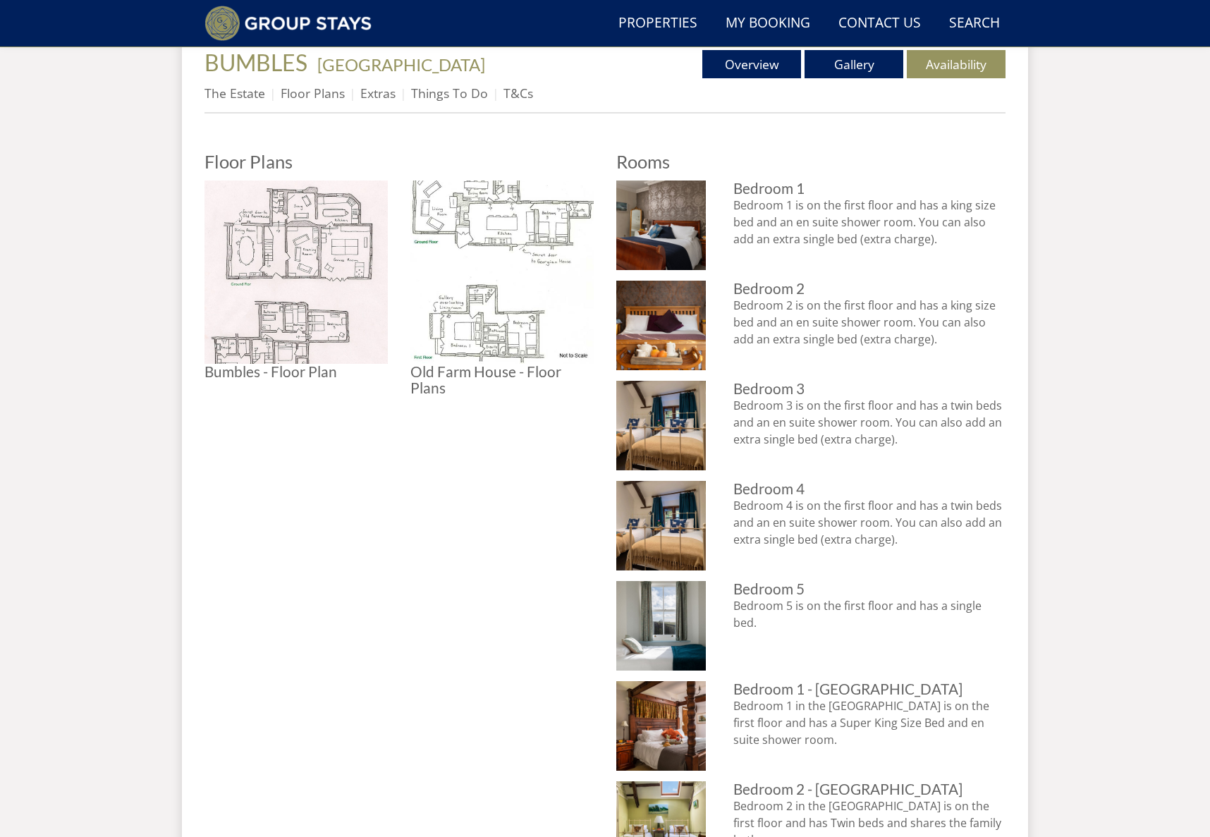
scroll to position [548, 0]
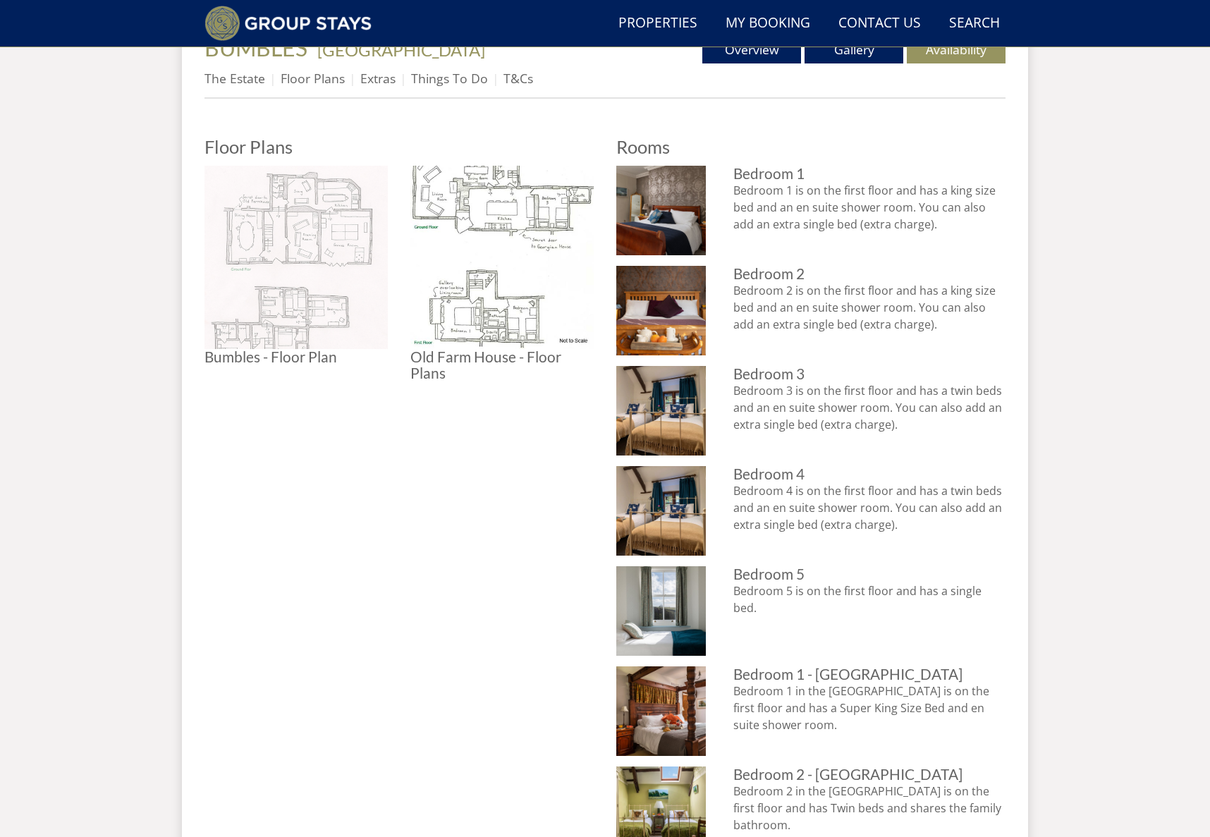
click at [305, 247] on img at bounding box center [295, 257] width 183 height 183
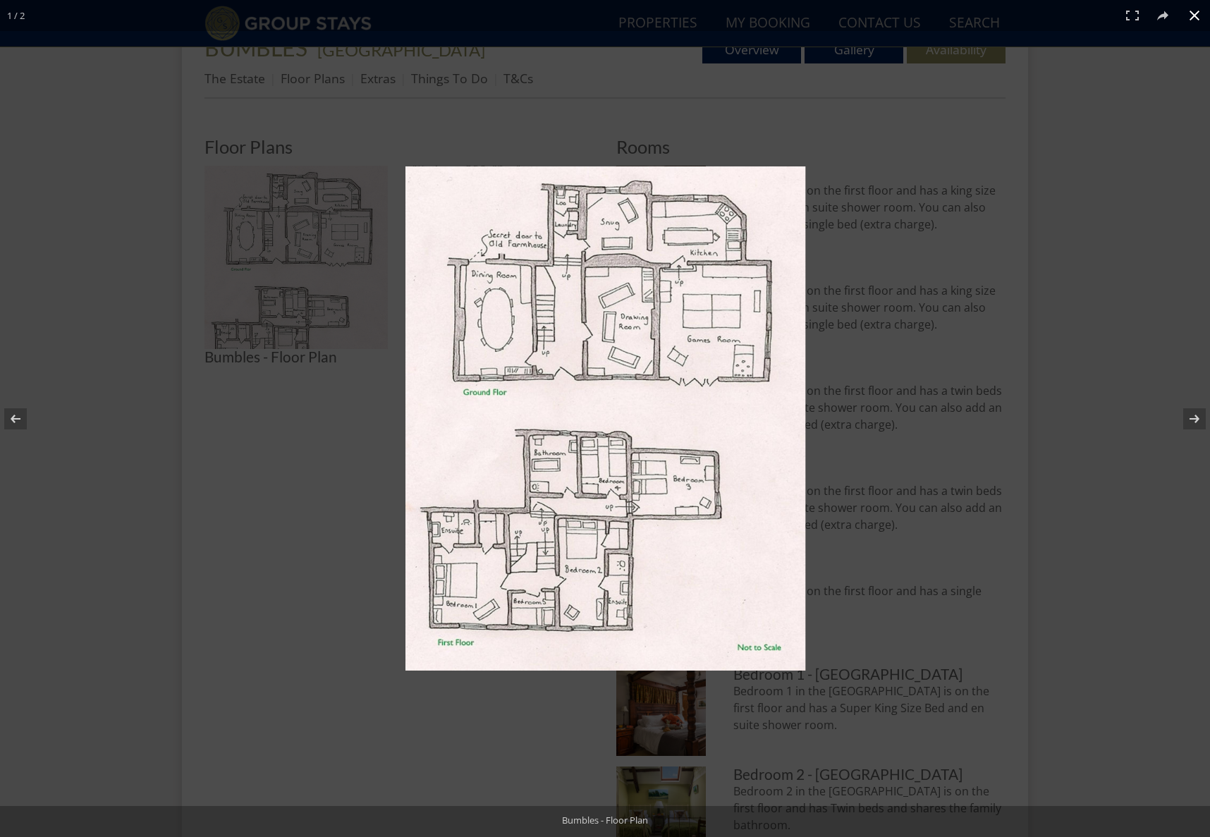
click at [1083, 507] on div at bounding box center [798, 438] width 787 height 544
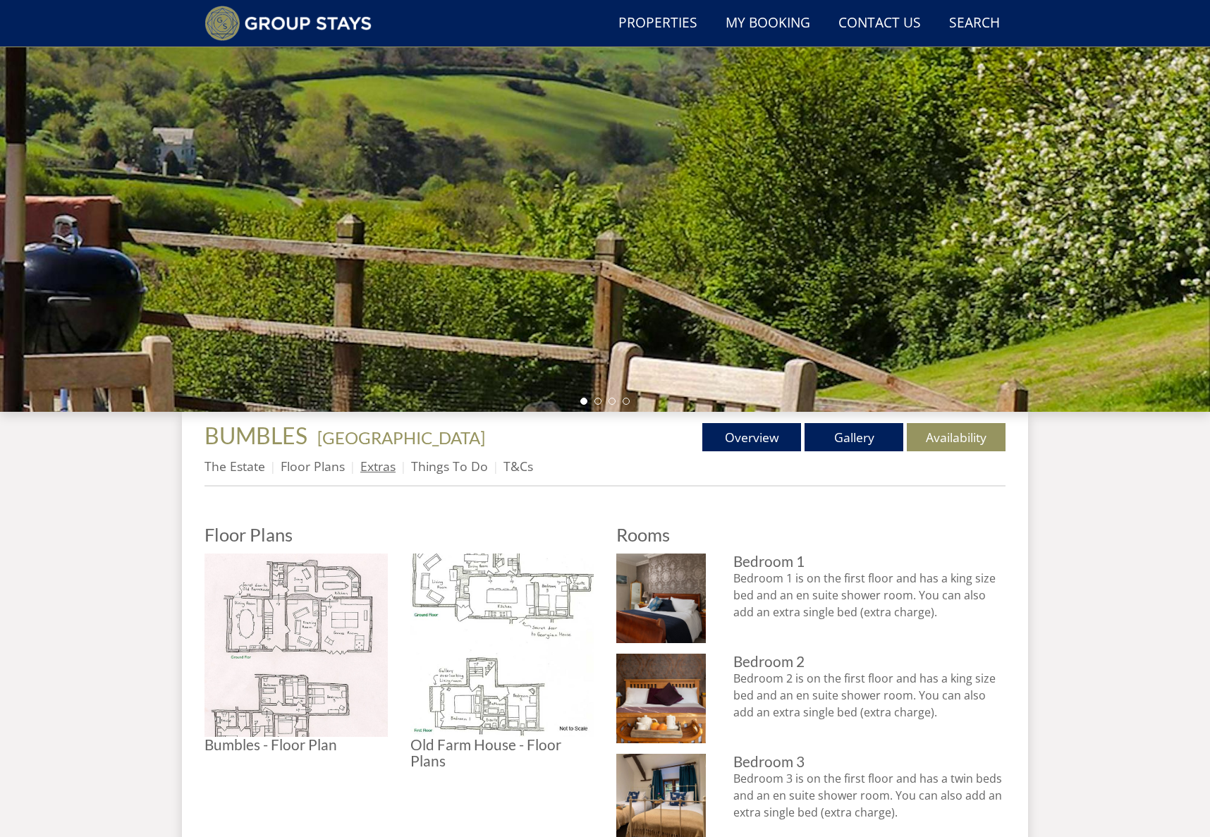
scroll to position [161, 0]
click at [375, 463] on link "Extras" at bounding box center [377, 465] width 35 height 17
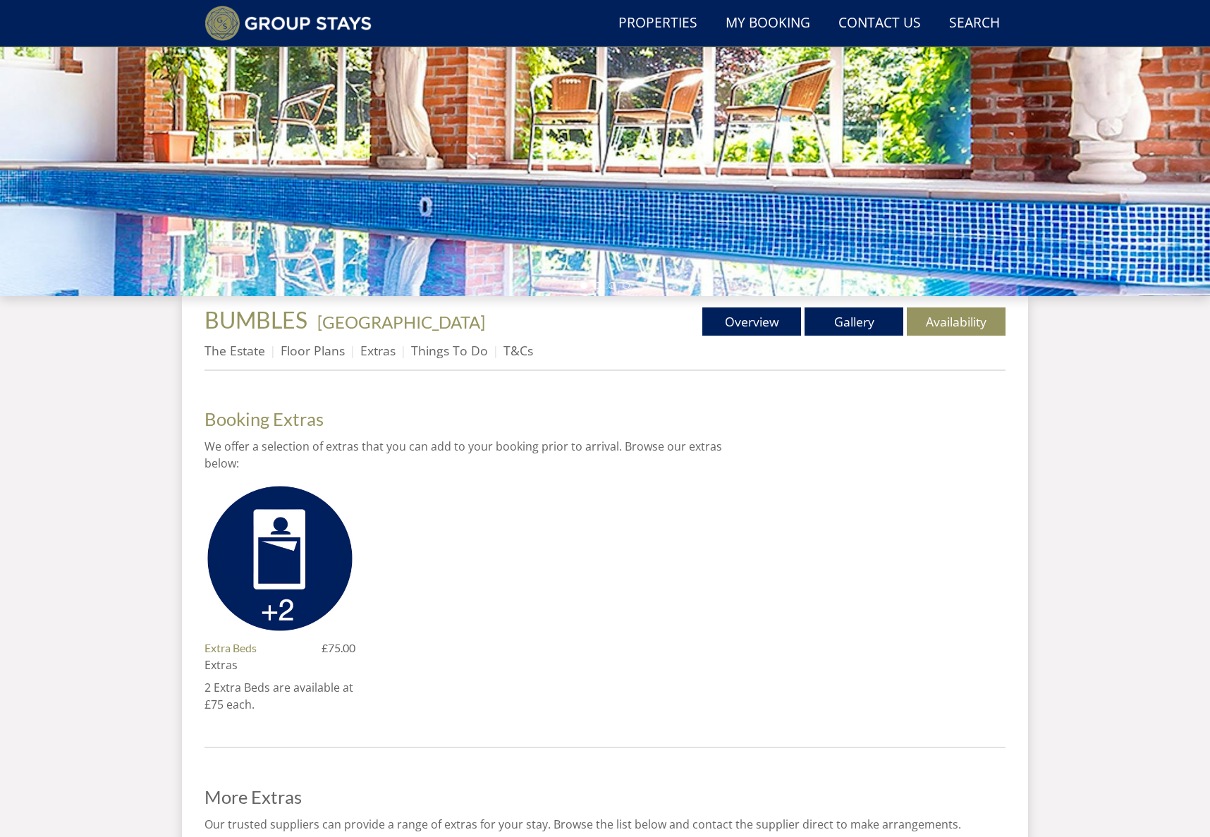
scroll to position [345, 0]
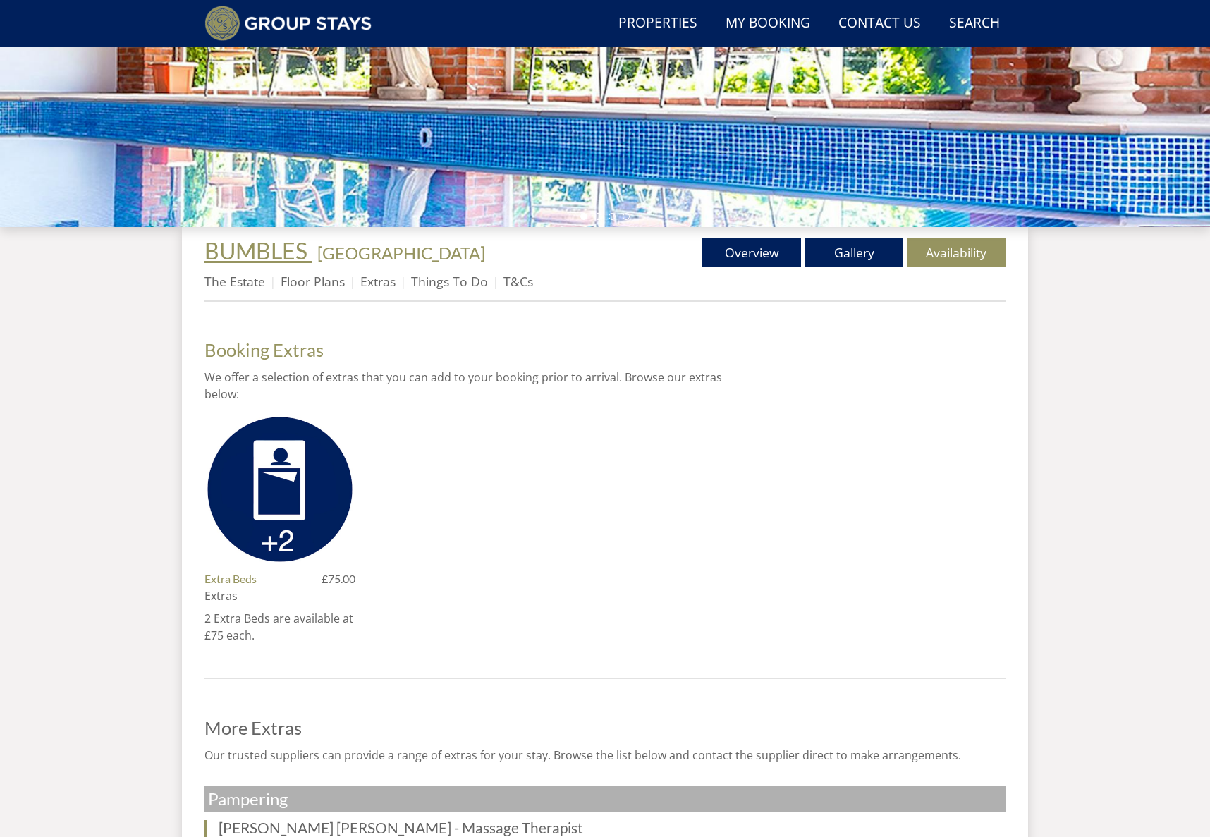
click at [216, 248] on span "BUMBLES" at bounding box center [255, 250] width 103 height 27
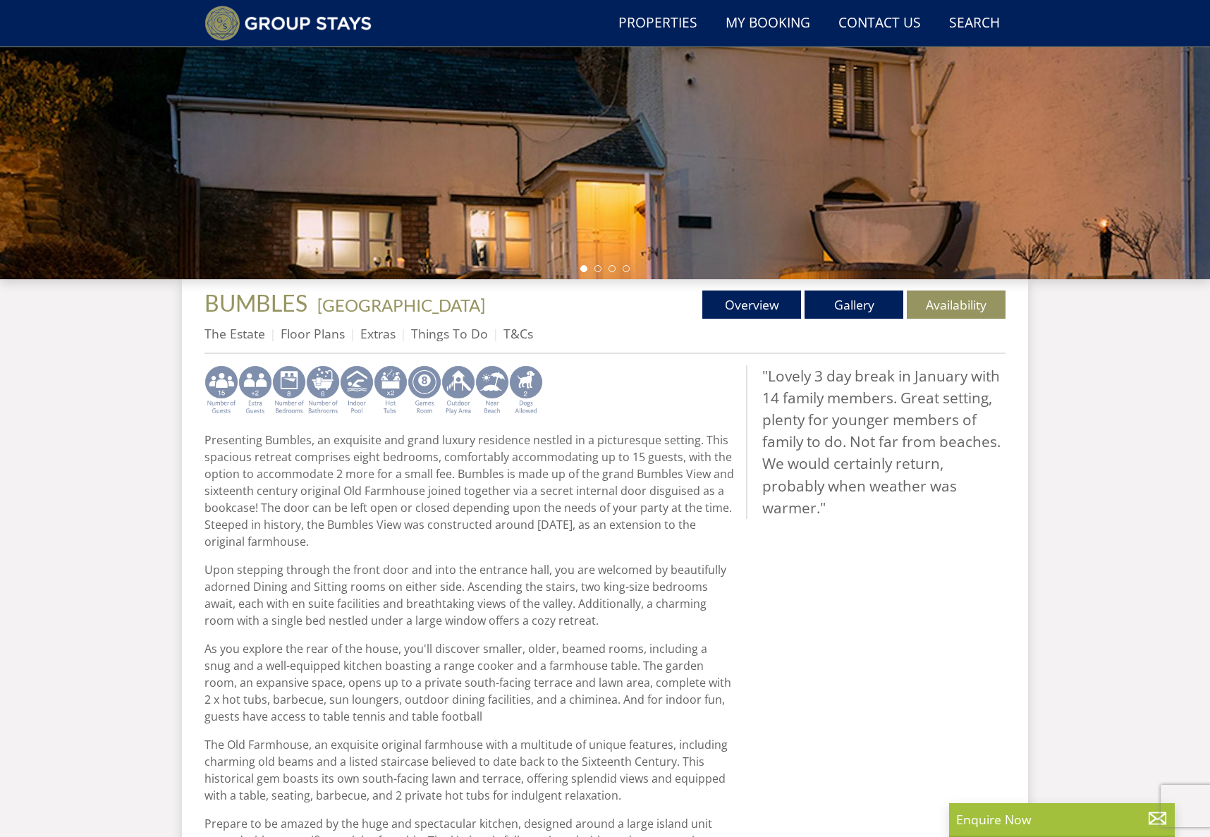
scroll to position [294, 0]
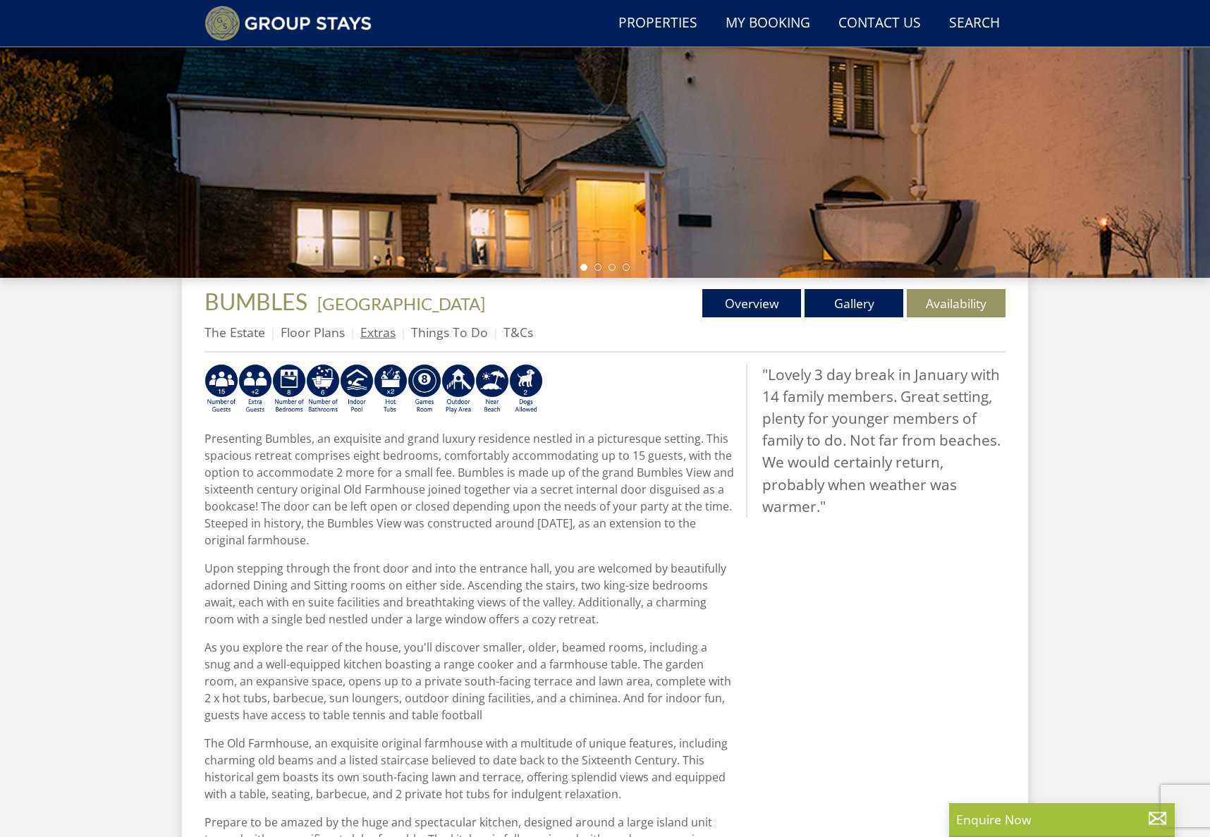
click at [376, 334] on link "Extras" at bounding box center [377, 332] width 35 height 17
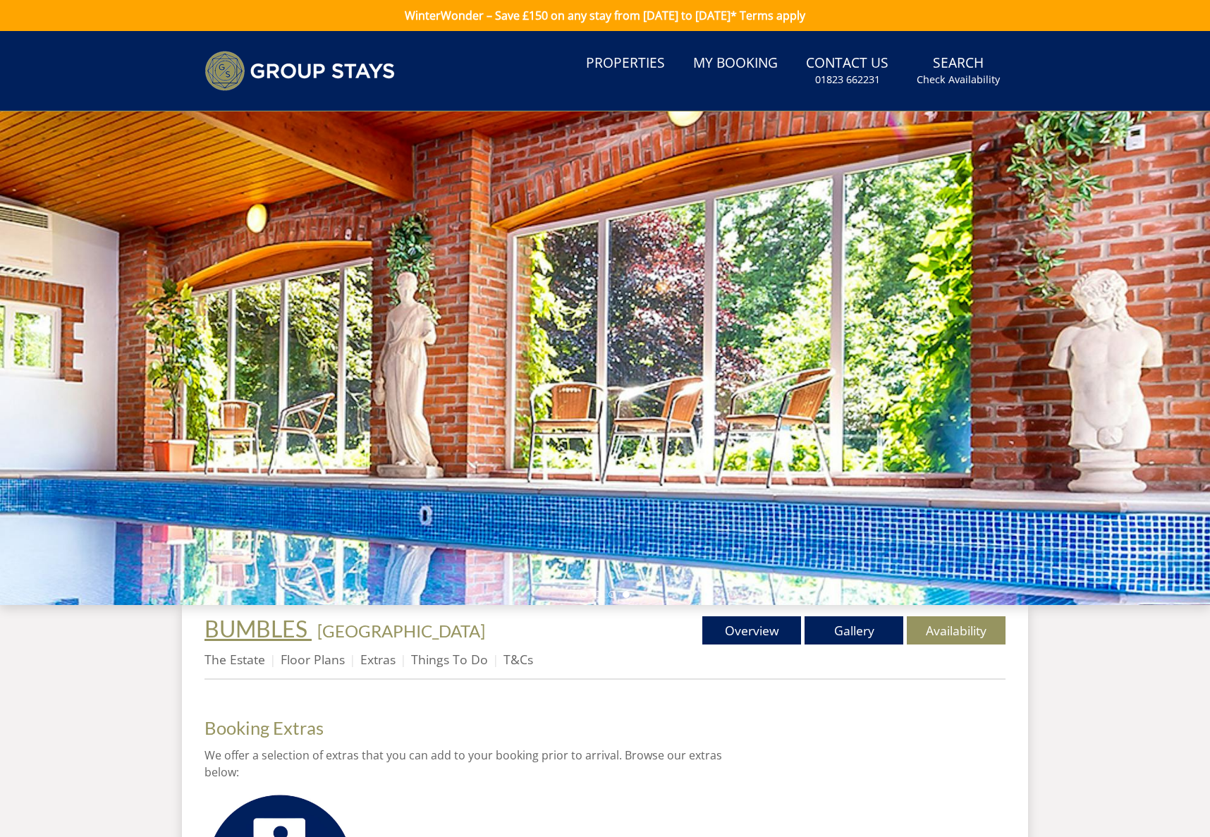
click at [236, 629] on span "BUMBLES" at bounding box center [255, 628] width 103 height 27
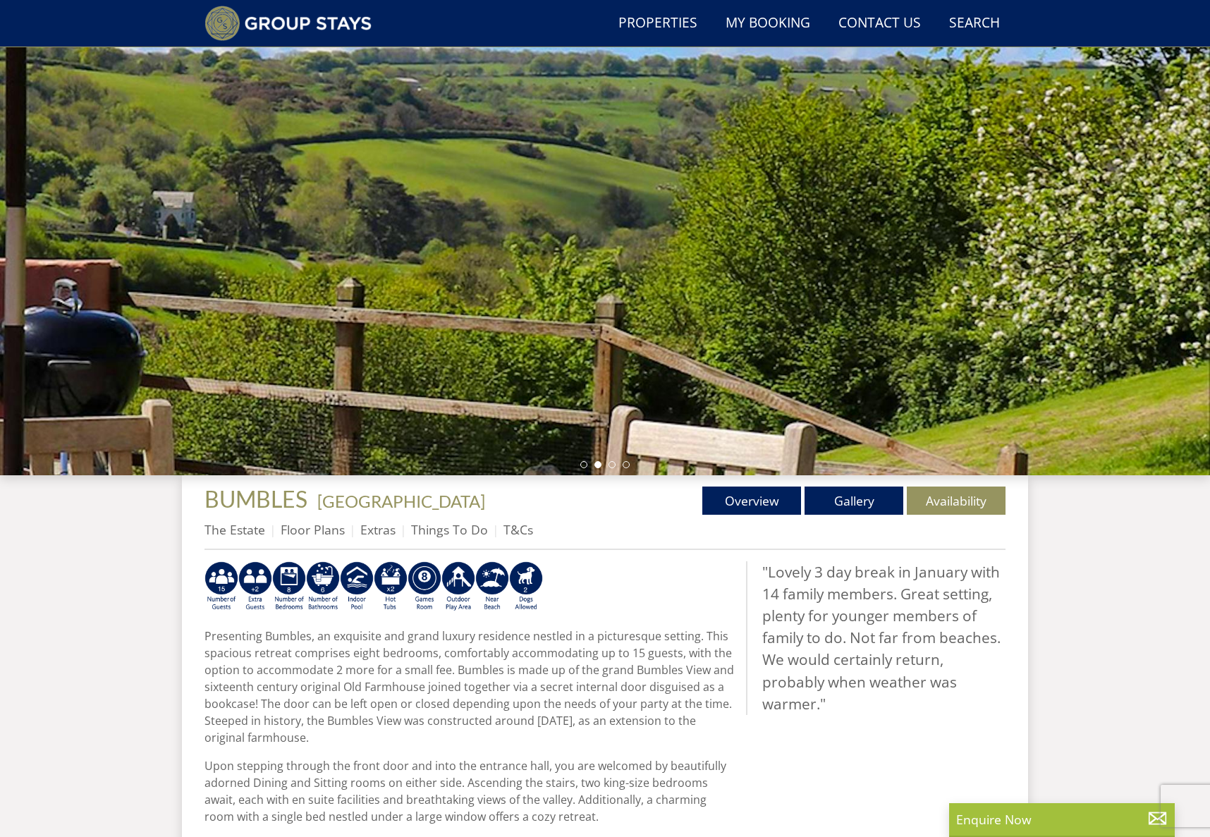
scroll to position [79, 0]
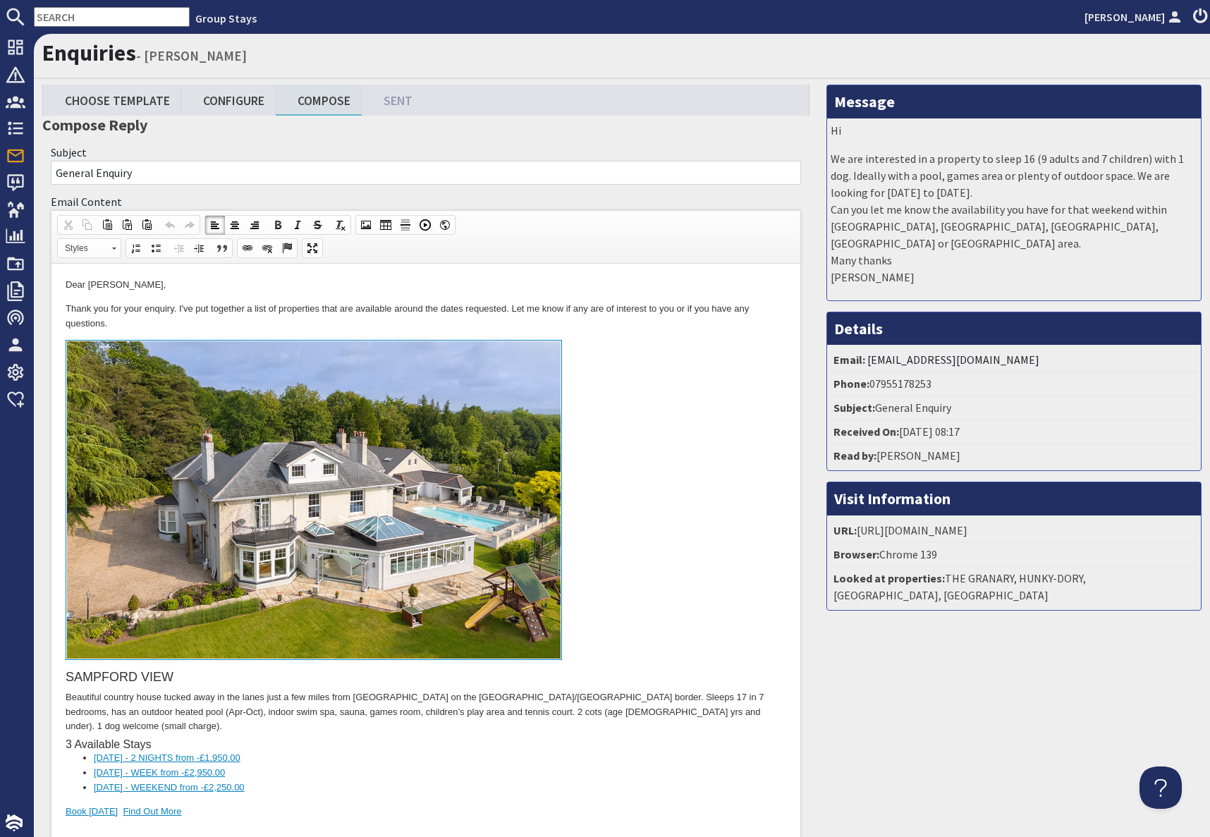
scroll to position [3303, 0]
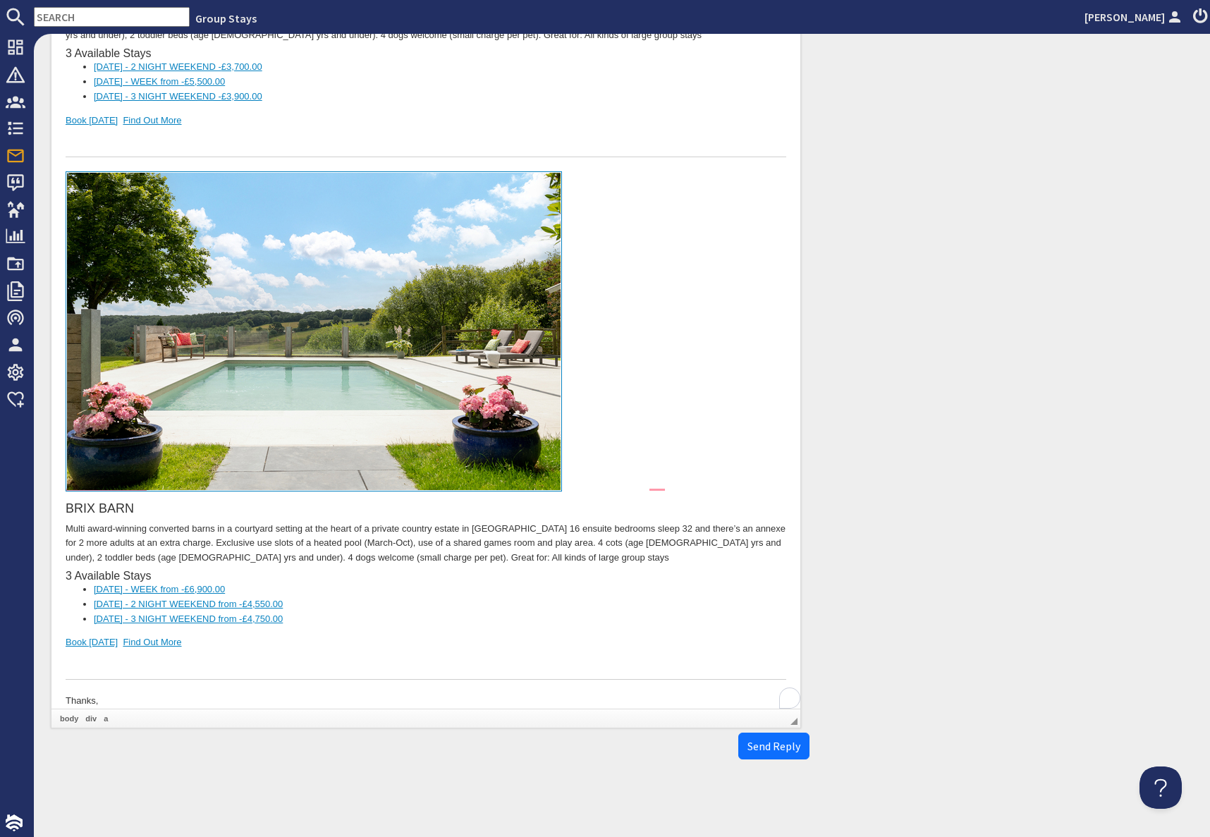
drag, startPoint x: 300, startPoint y: -2330, endPoint x: 227, endPoint y: 530, distance: 2860.8
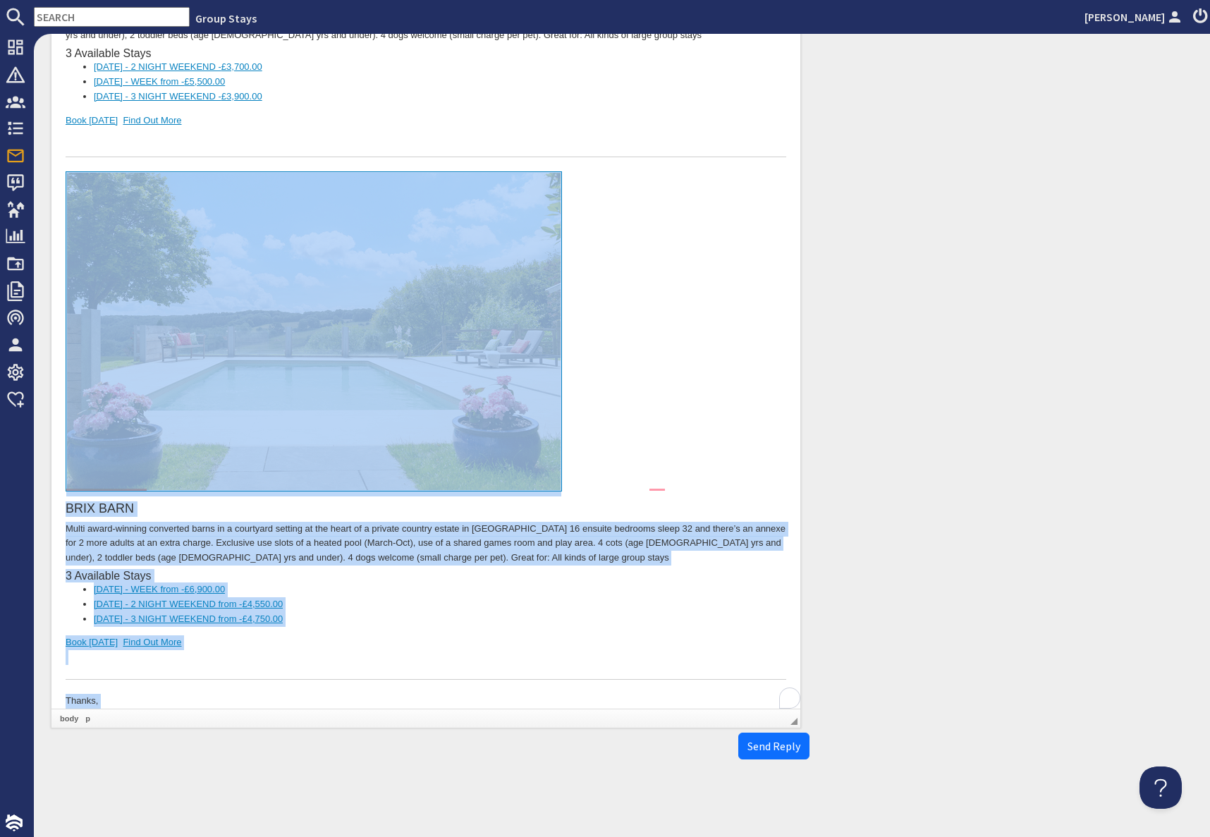
drag, startPoint x: 213, startPoint y: 700, endPoint x: 243, endPoint y: 365, distance: 336.2
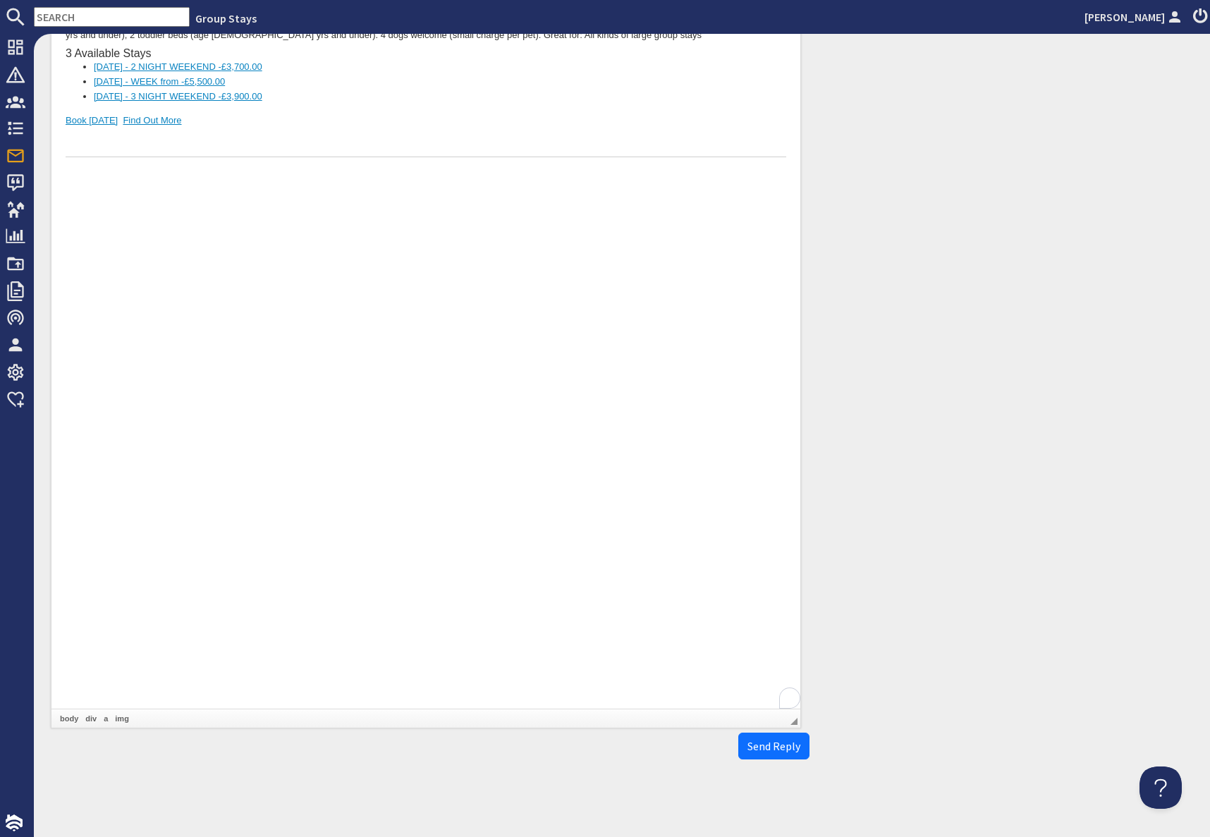
scroll to position [2752, 0]
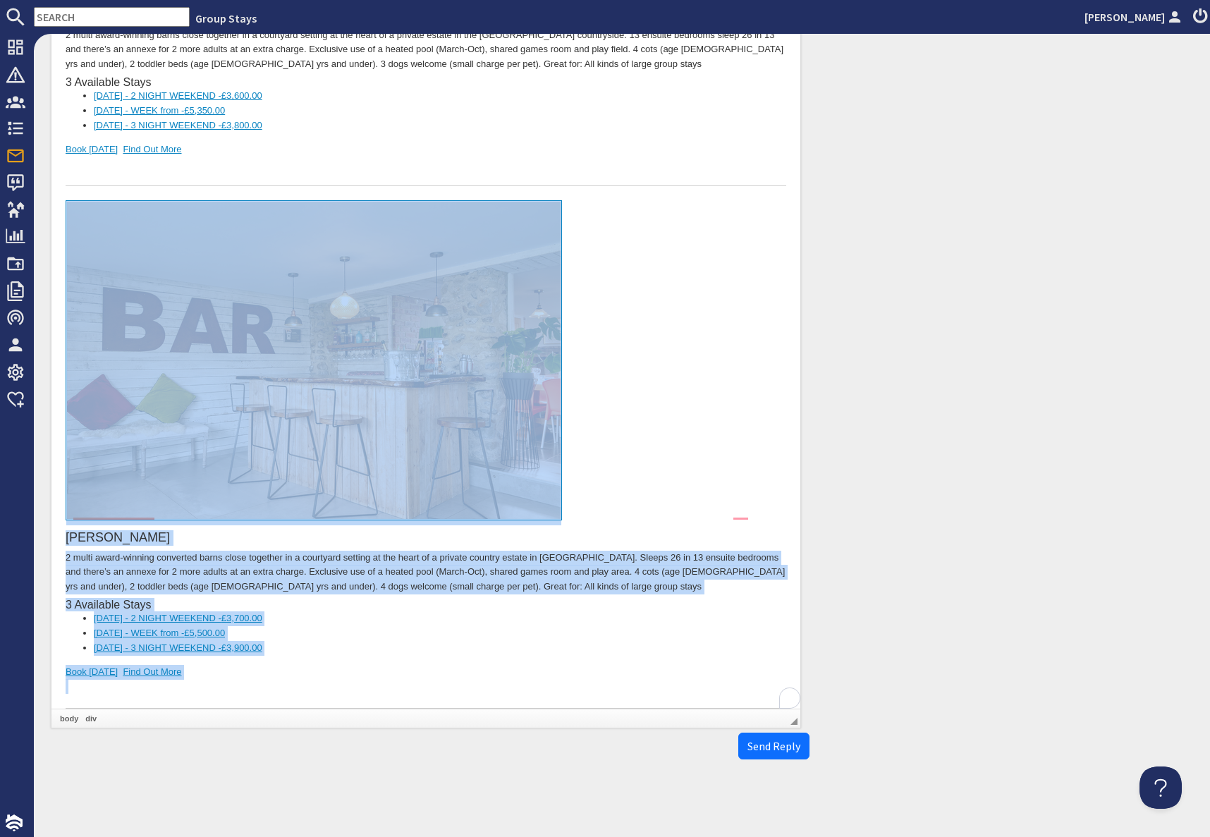
drag, startPoint x: 295, startPoint y: 645, endPoint x: 275, endPoint y: 281, distance: 364.4
click at [275, 281] on div "ADE SHINDY 2 multi award-winning converted barns close together in a courtyard …" at bounding box center [426, 455] width 721 height 508
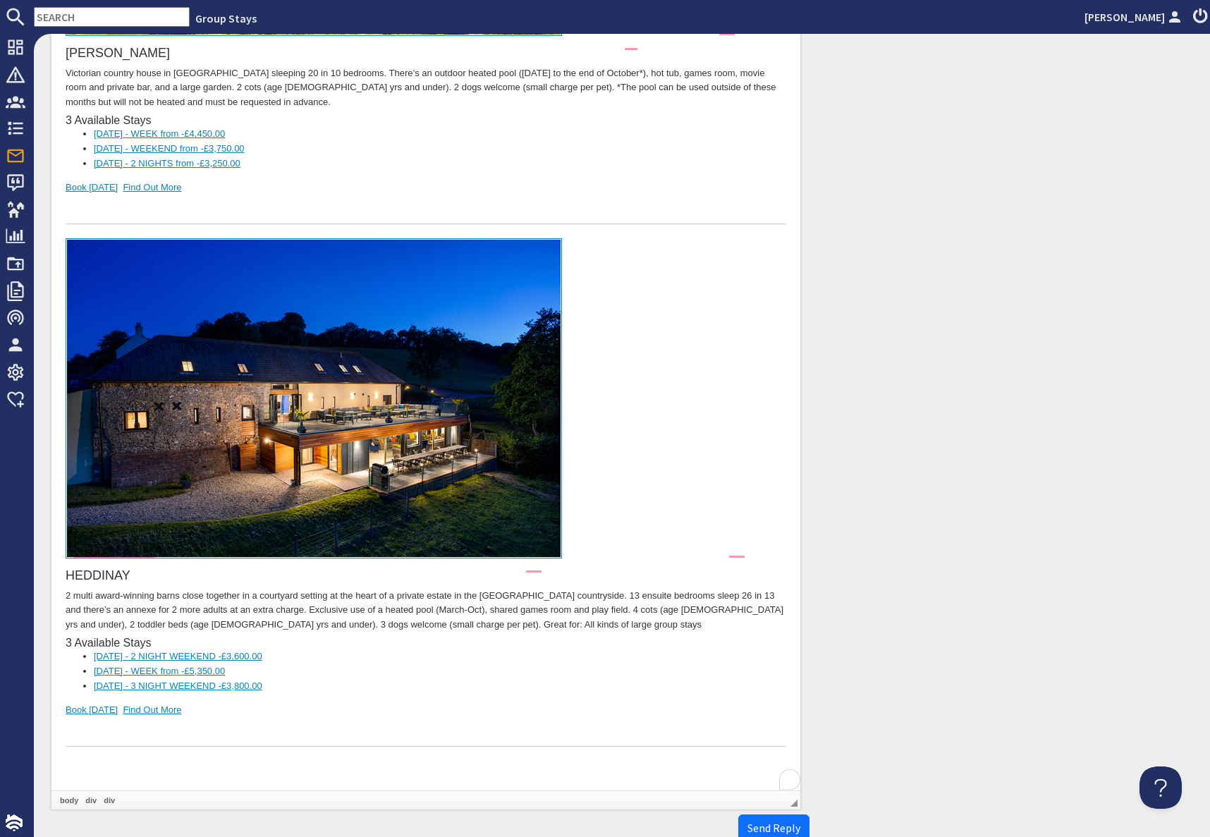
scroll to position [2186, 0]
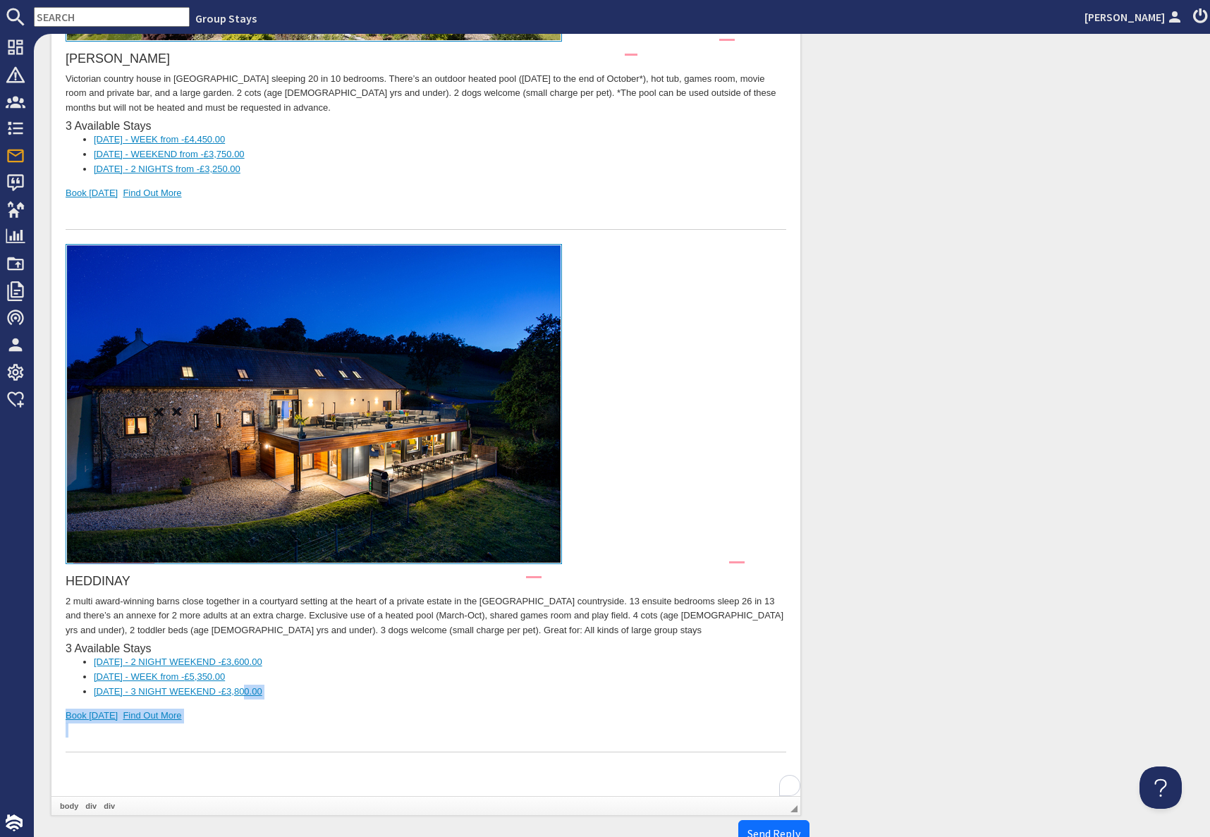
drag, startPoint x: 259, startPoint y: 684, endPoint x: 268, endPoint y: 604, distance: 80.8
click at [267, 624] on div "HEDDINAY 2 multi award-winning barns close together in a courtyard setting at t…" at bounding box center [426, 499] width 721 height 508
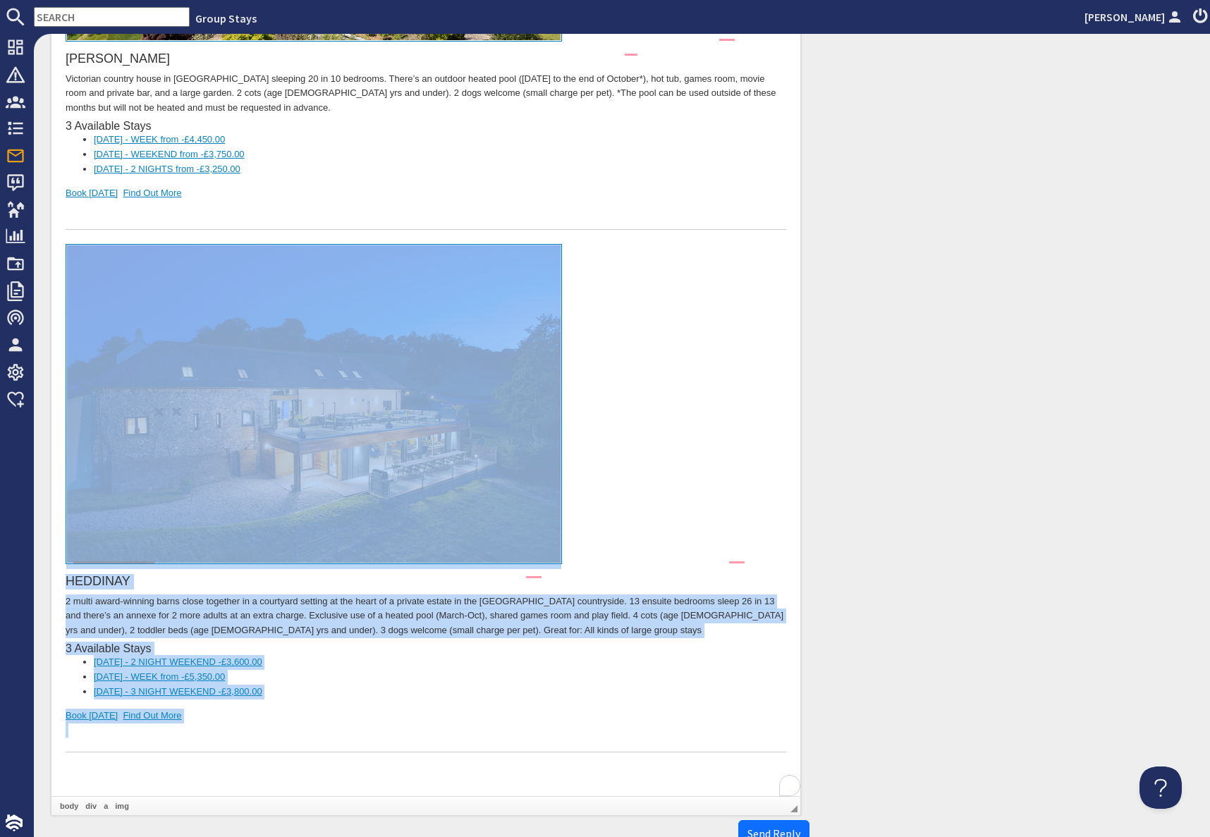
drag, startPoint x: 287, startPoint y: 698, endPoint x: 238, endPoint y: 315, distance: 386.0
click at [238, 315] on div "HEDDINAY 2 multi award-winning barns close together in a courtyard setting at t…" at bounding box center [426, 499] width 721 height 508
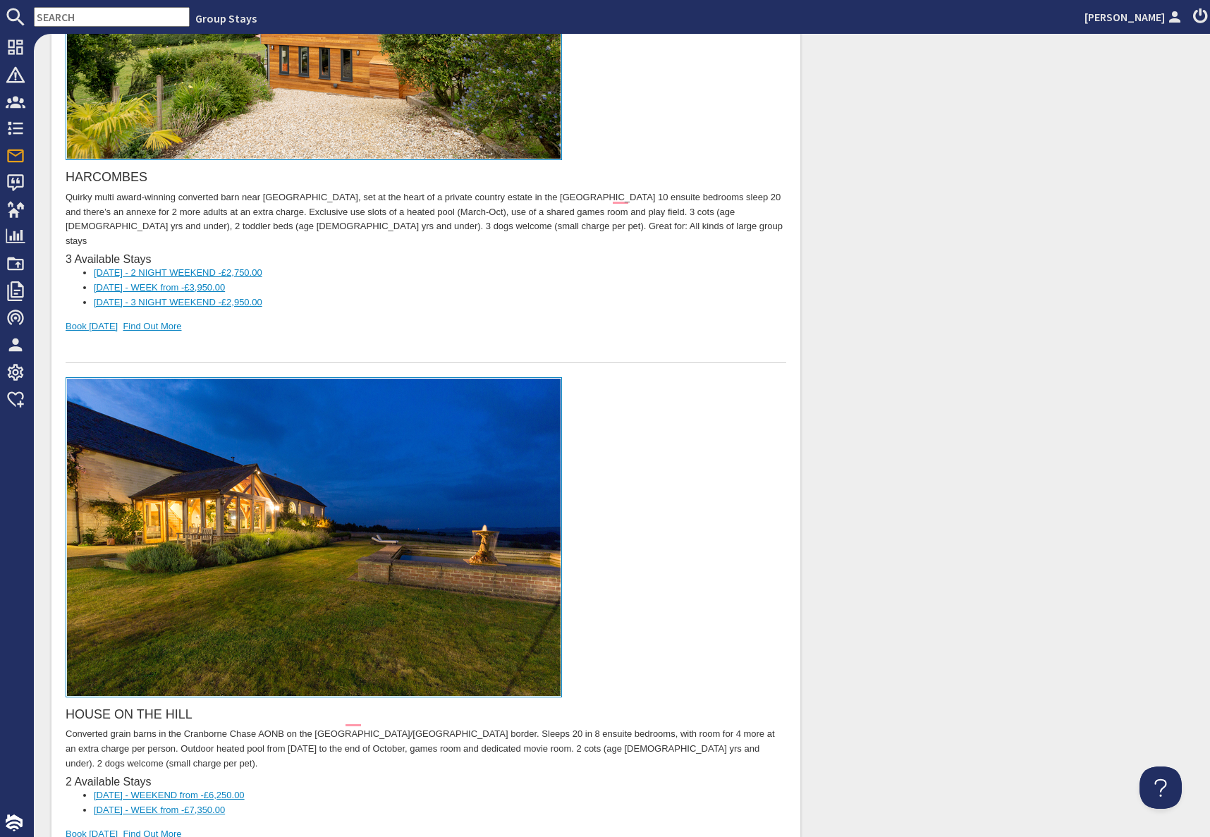
scroll to position [0, 13]
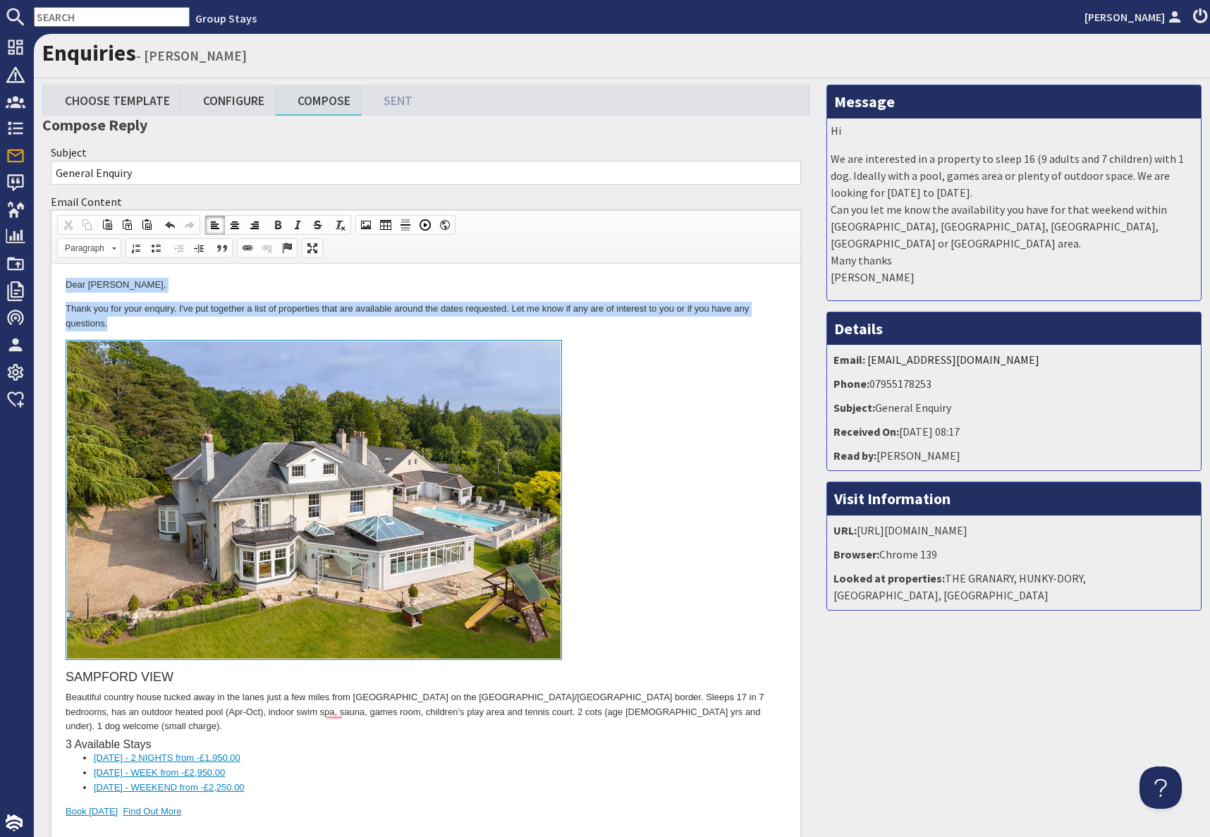
drag, startPoint x: 59, startPoint y: 285, endPoint x: 220, endPoint y: 324, distance: 166.1
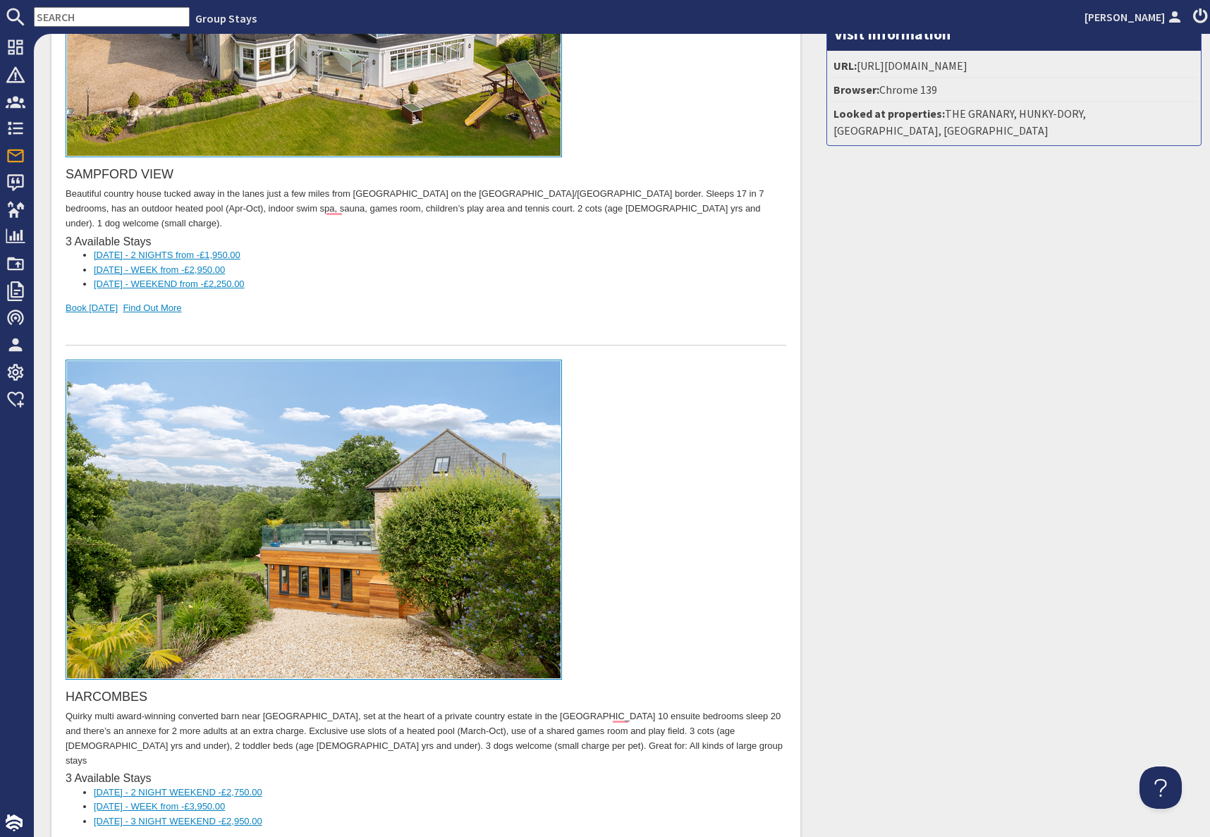
scroll to position [454, 13]
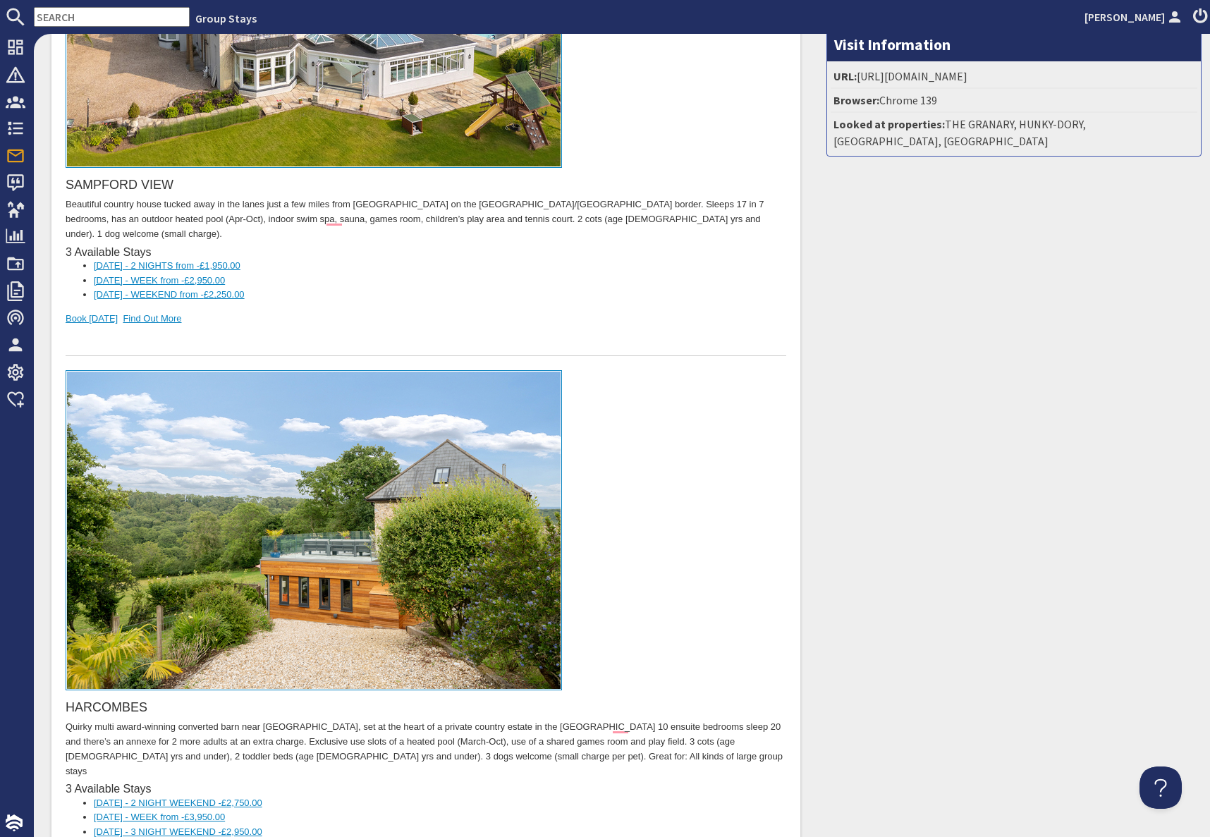
click at [99, 16] on input "text" at bounding box center [112, 17] width 156 height 20
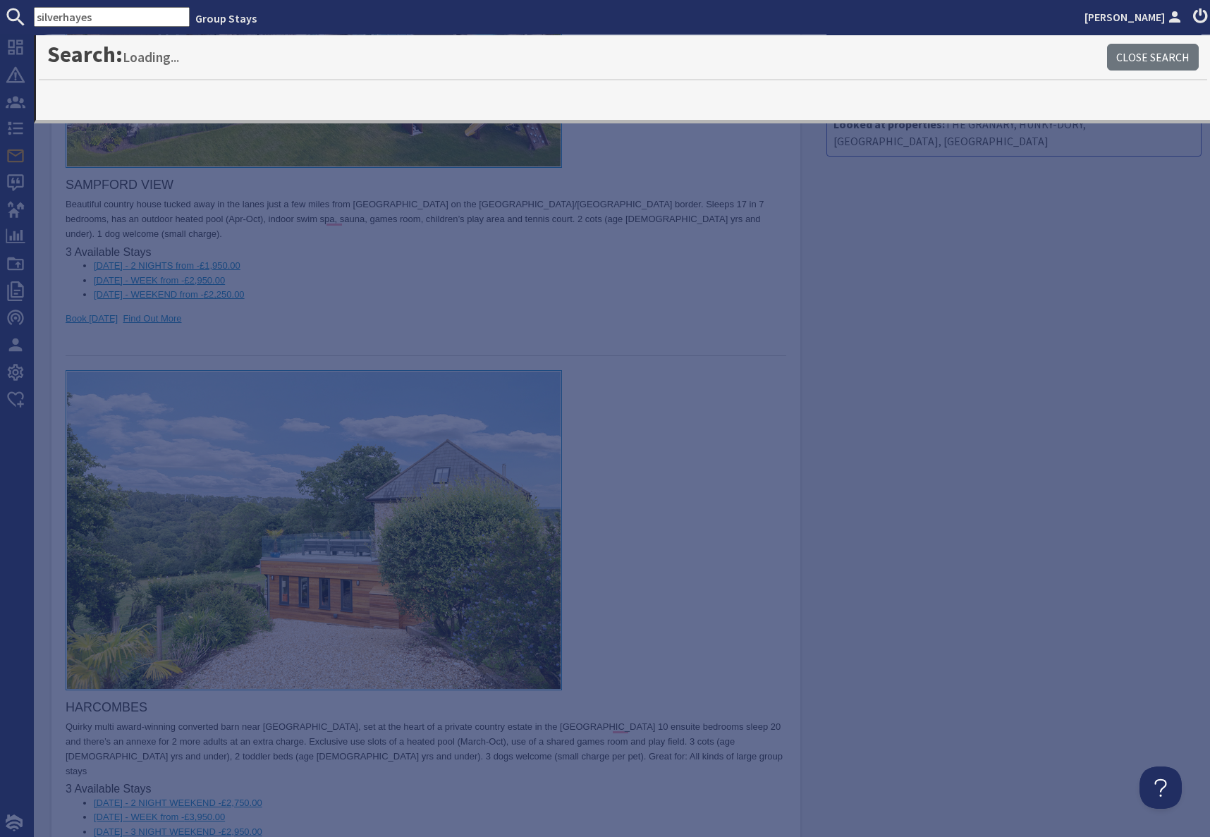
type input "silverhayes"
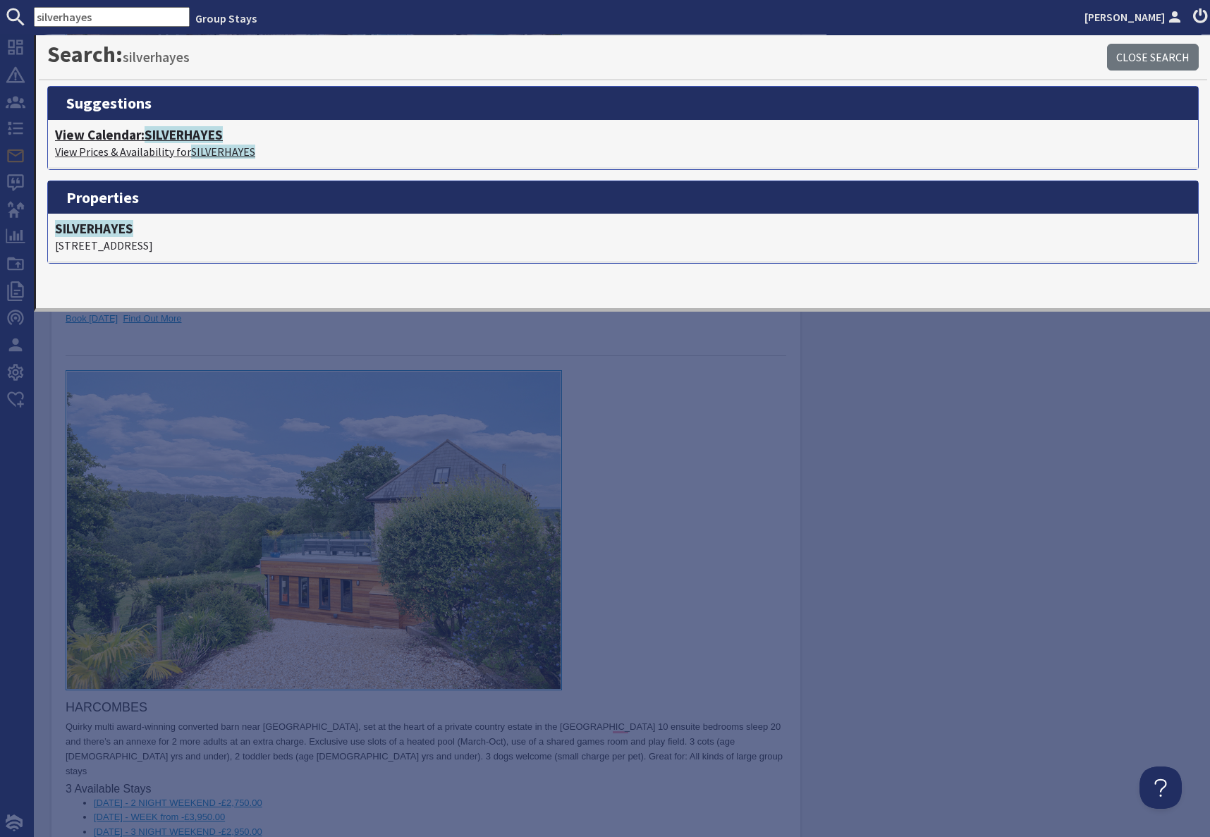
click at [111, 149] on p "View Prices & Availability for SILVERHAYES" at bounding box center [623, 151] width 1136 height 17
type textarea "<p>&nbsp;</p> <div><a href="http://www.groupstays.co.uk/properties/sampford-vie…"
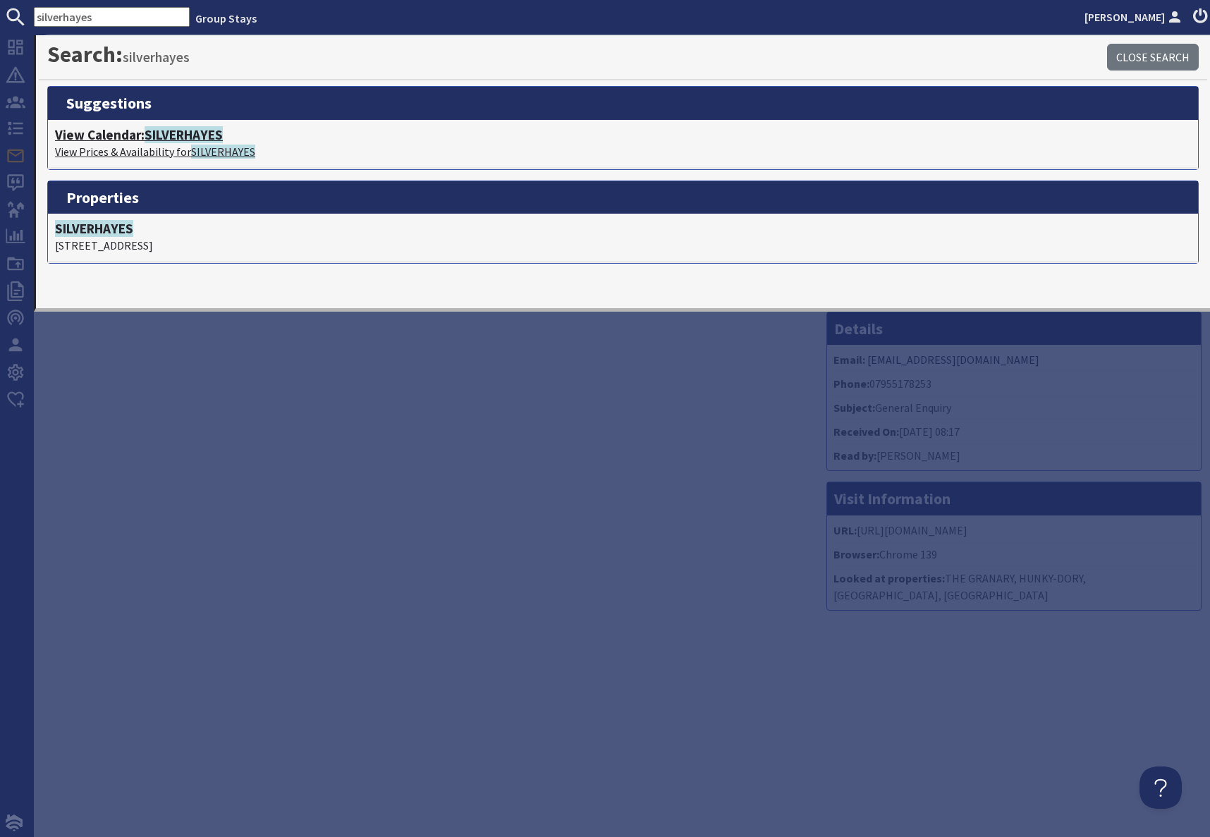
scroll to position [0, 13]
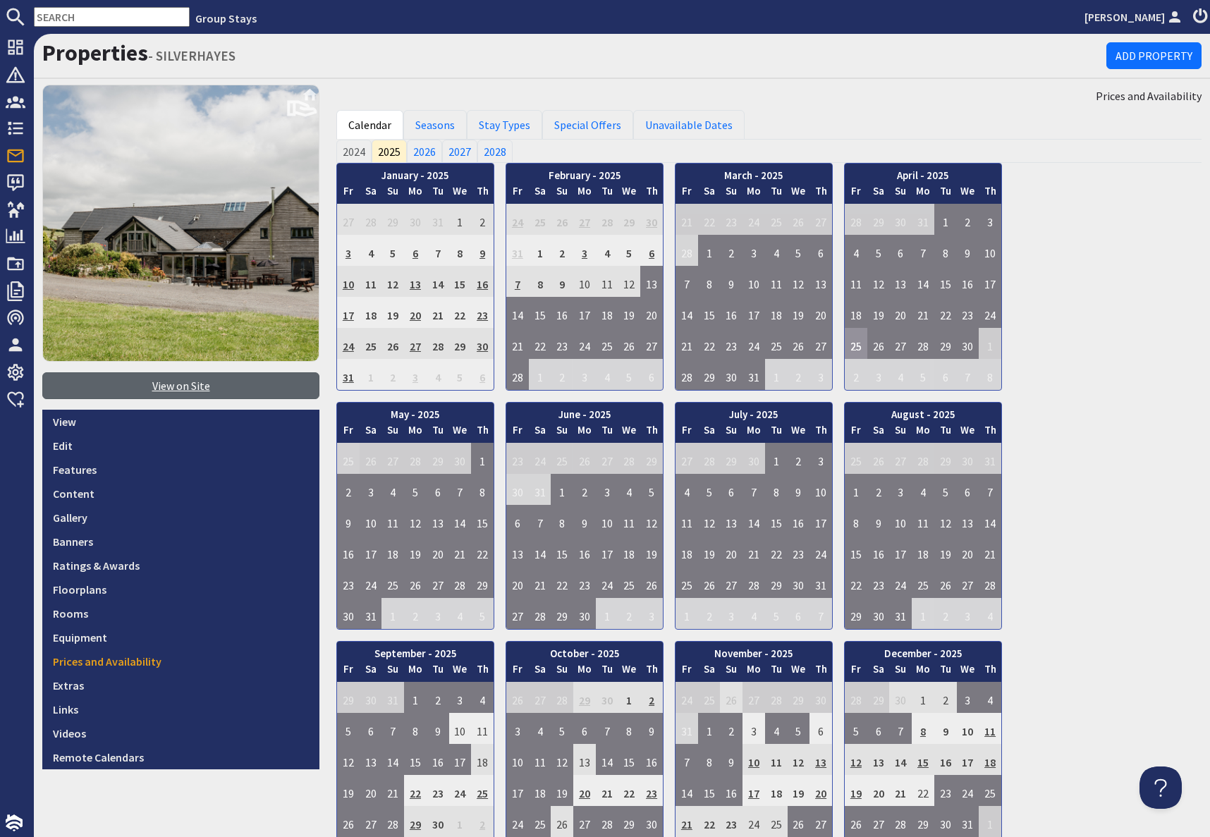
click at [166, 384] on link "View on Site" at bounding box center [180, 385] width 277 height 27
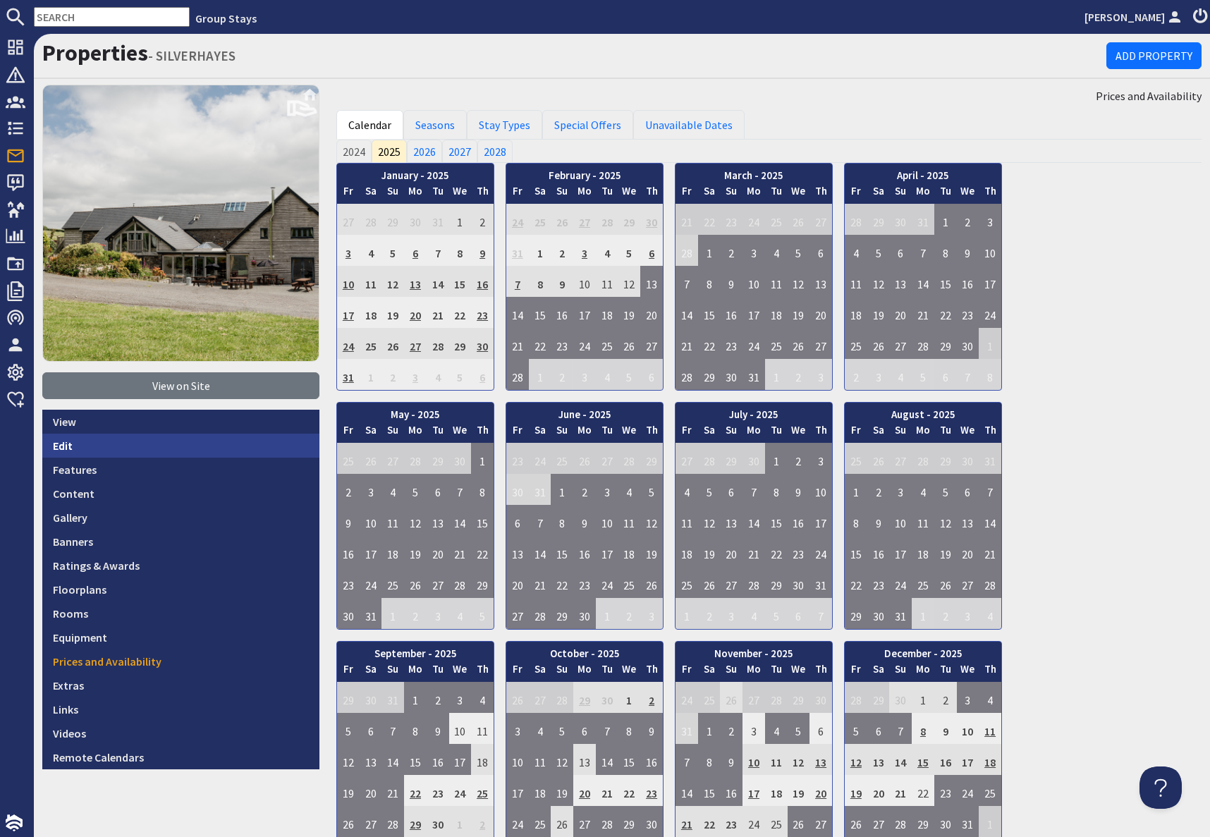
click at [73, 443] on link "Edit" at bounding box center [180, 446] width 277 height 24
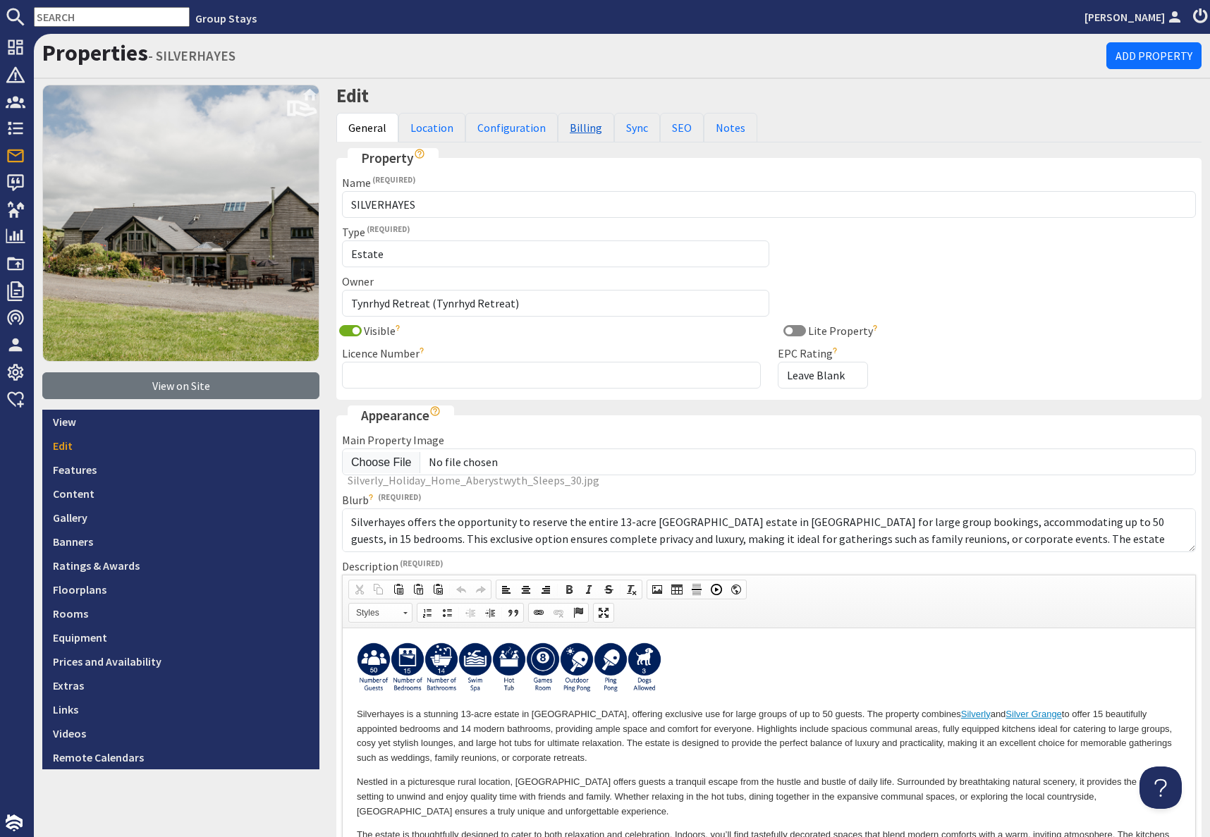
drag, startPoint x: 573, startPoint y: 132, endPoint x: 587, endPoint y: 134, distance: 14.3
click at [573, 132] on link "Billing" at bounding box center [586, 128] width 56 height 30
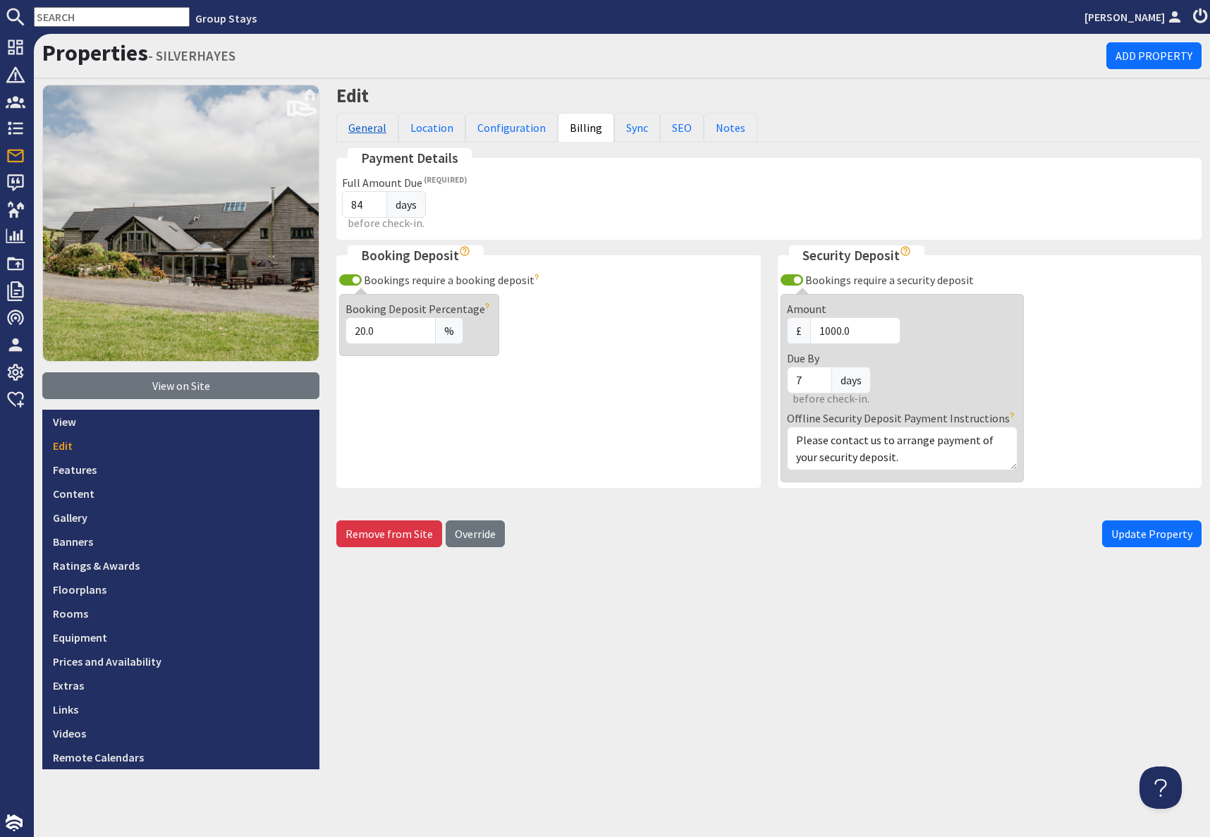
drag, startPoint x: 366, startPoint y: 132, endPoint x: 356, endPoint y: 132, distance: 9.9
click at [366, 132] on link "General" at bounding box center [367, 128] width 62 height 30
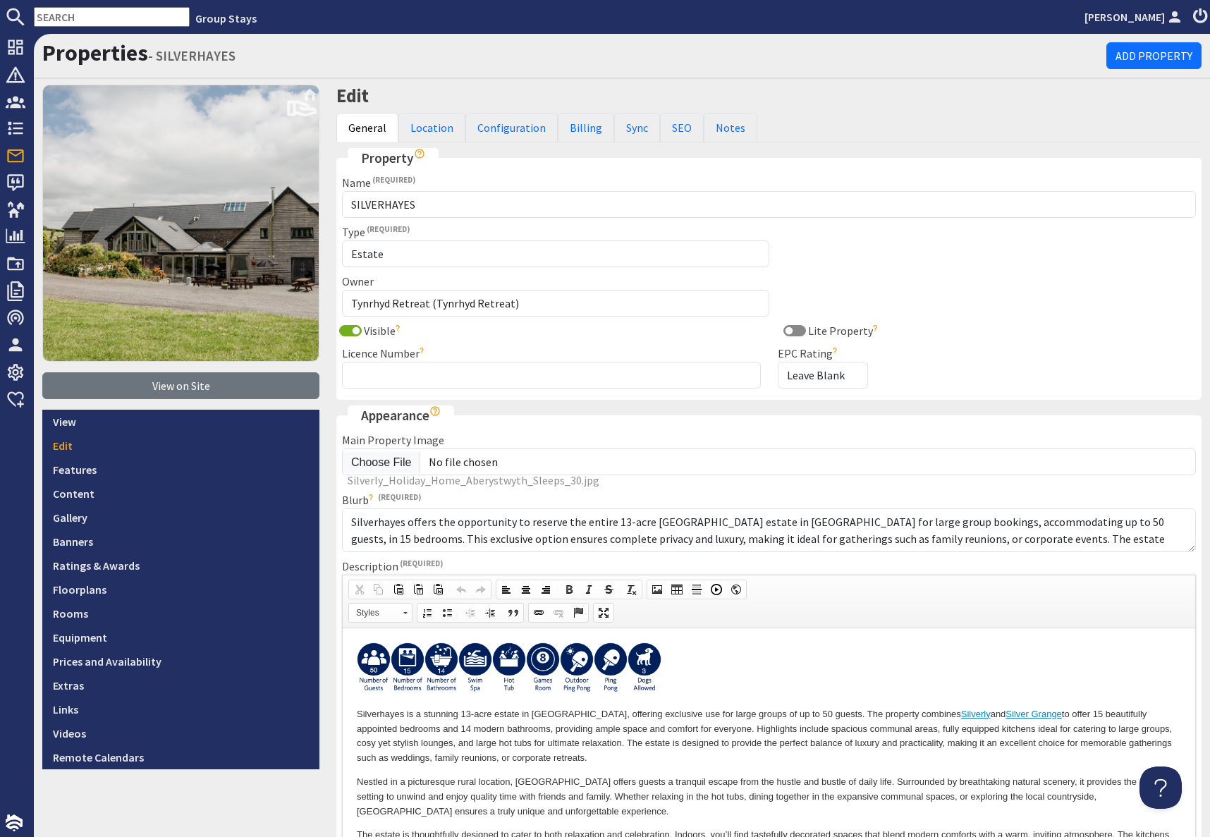
scroll to position [3, 0]
click at [82, 662] on link "Prices and Availability" at bounding box center [180, 661] width 277 height 24
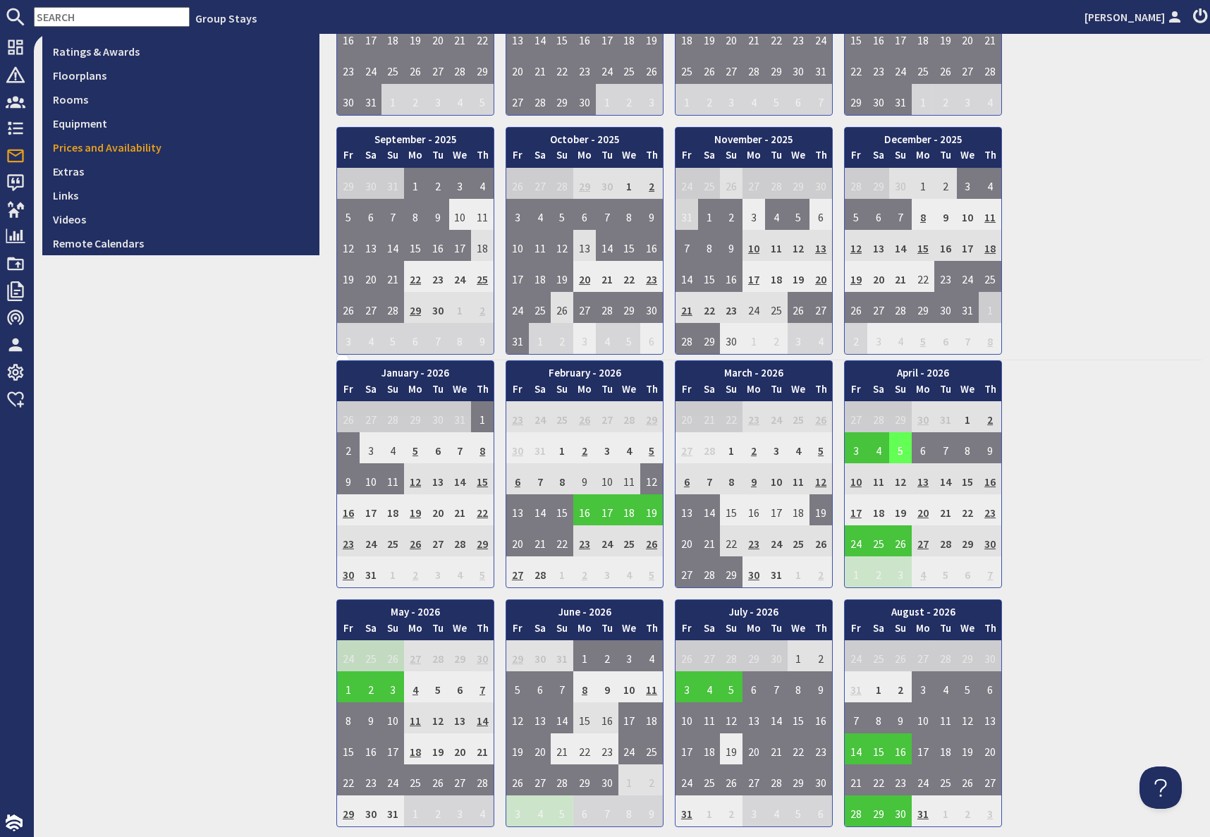
scroll to position [515, 0]
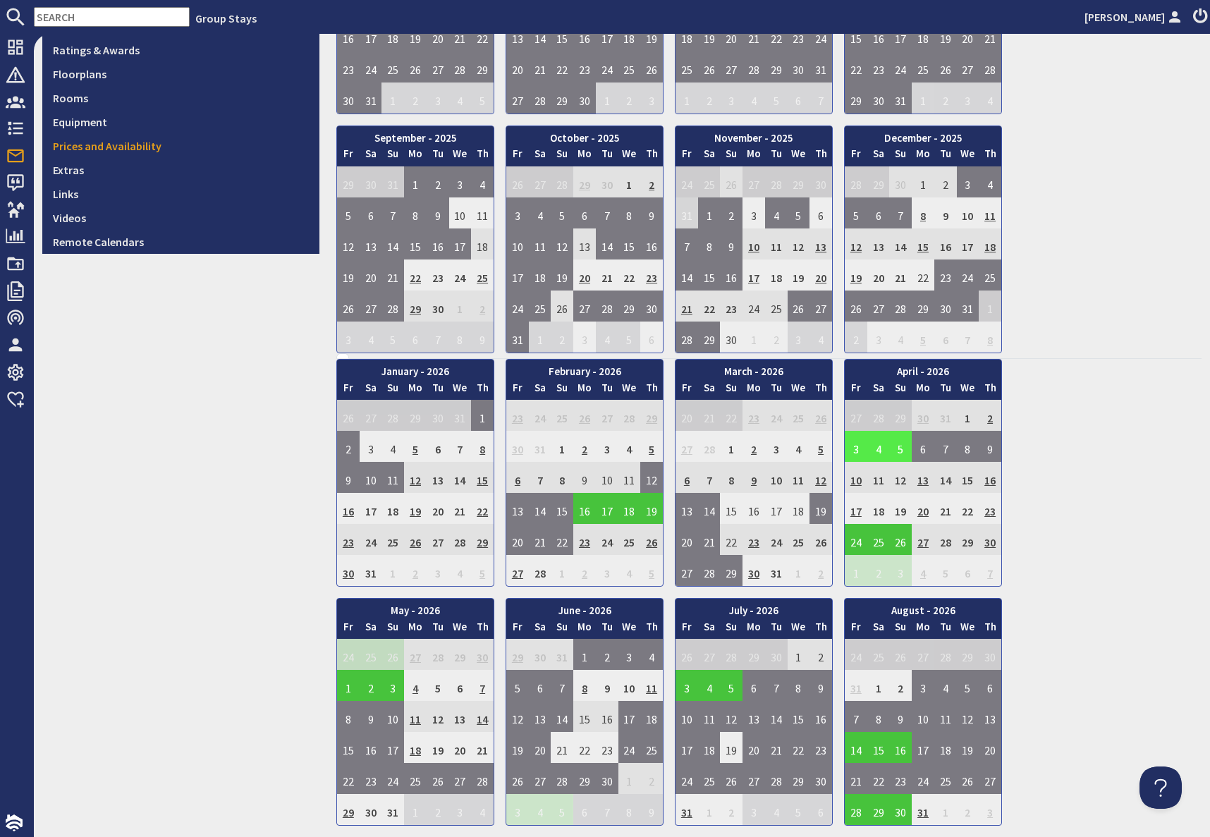
click at [855, 444] on td "3" at bounding box center [856, 446] width 23 height 31
drag, startPoint x: 851, startPoint y: 516, endPoint x: 690, endPoint y: 558, distance: 166.1
click at [851, 517] on link "View booking" at bounding box center [849, 511] width 74 height 15
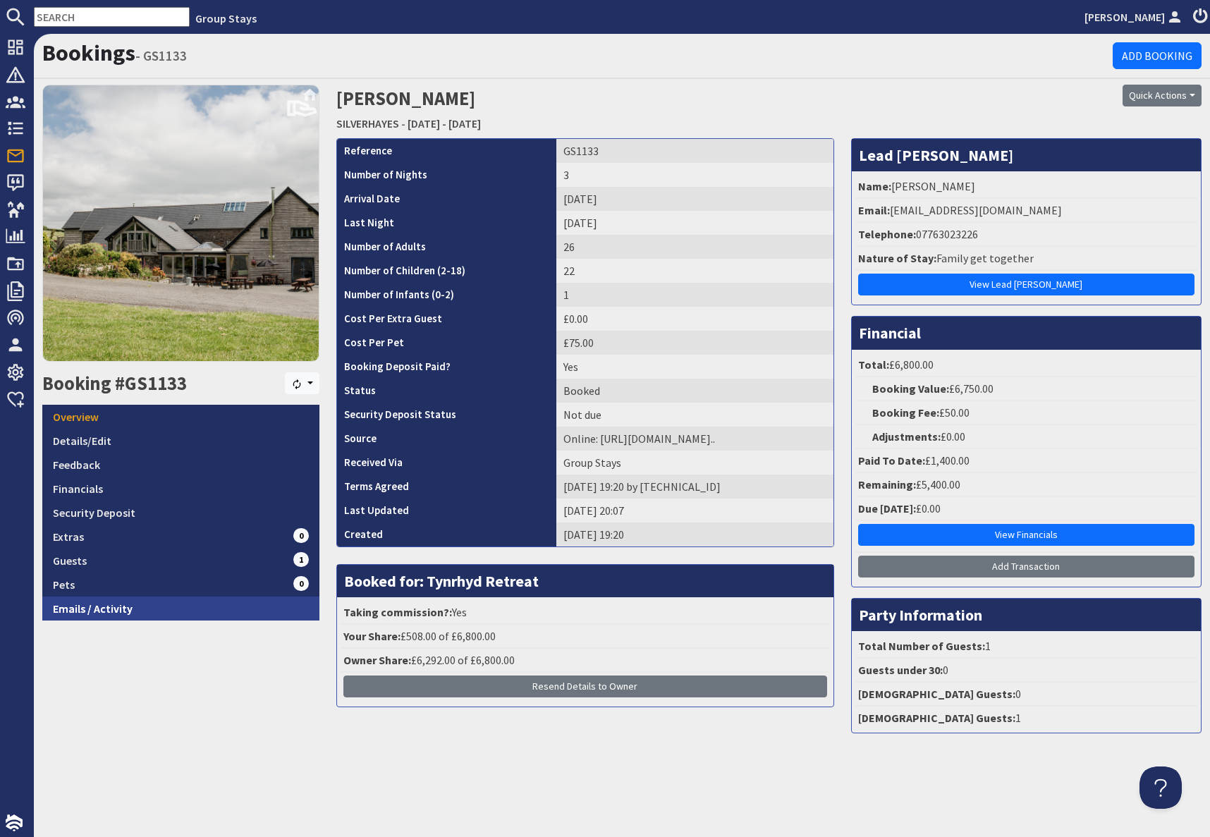
click at [123, 612] on link "Emails / Activity" at bounding box center [180, 609] width 277 height 24
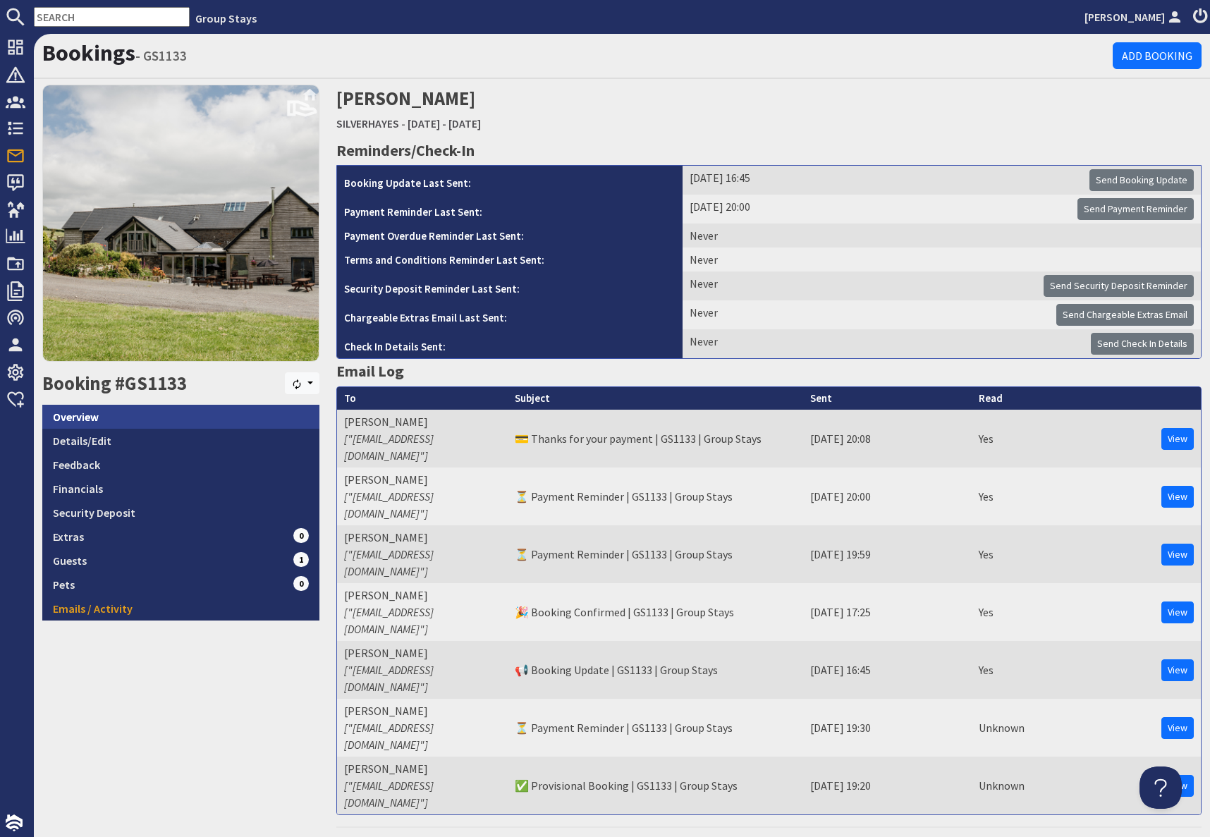
click at [107, 418] on link "Overview" at bounding box center [180, 417] width 277 height 24
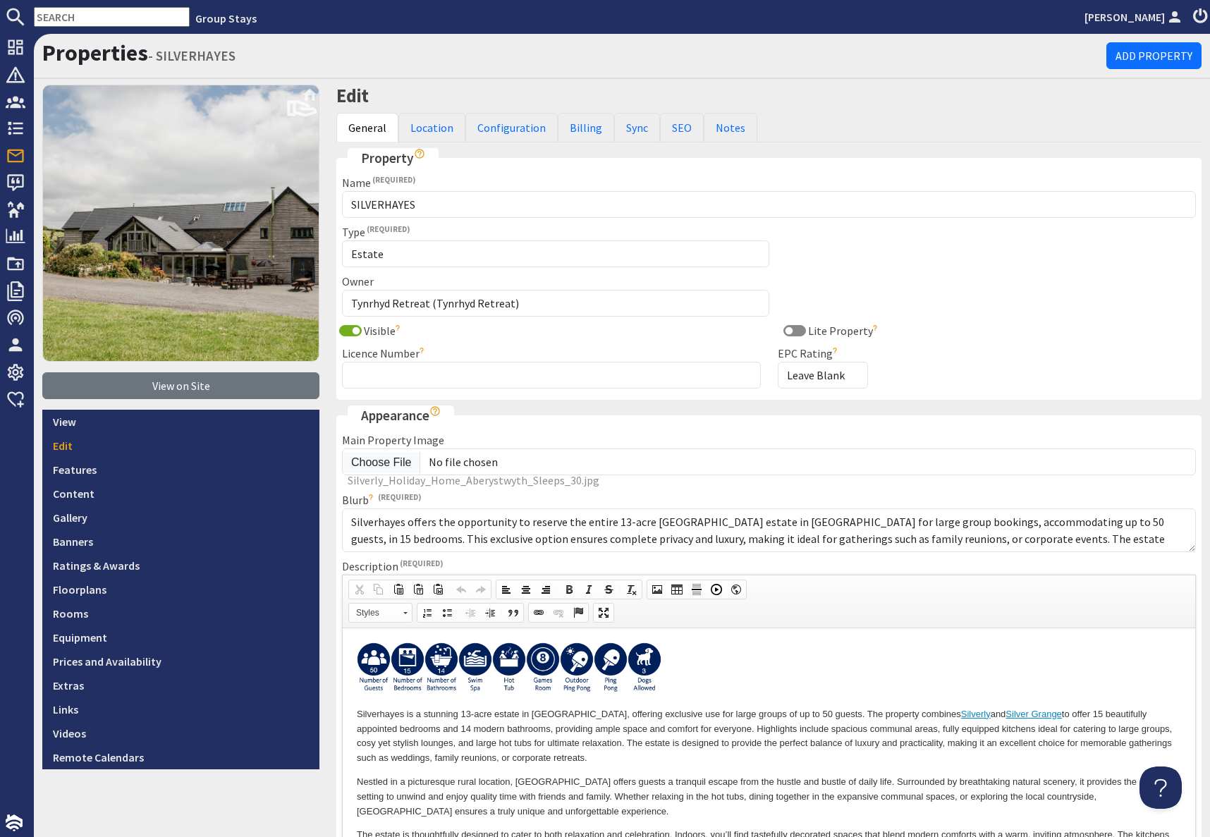
drag, startPoint x: 1032, startPoint y: 83, endPoint x: 946, endPoint y: 182, distance: 130.9
click at [1030, 86] on div "Properties - SILVERHAYES Add Property View on Site View Edit Features Content G…" at bounding box center [622, 594] width 1176 height 1120
click at [427, 130] on link "Location" at bounding box center [431, 128] width 67 height 30
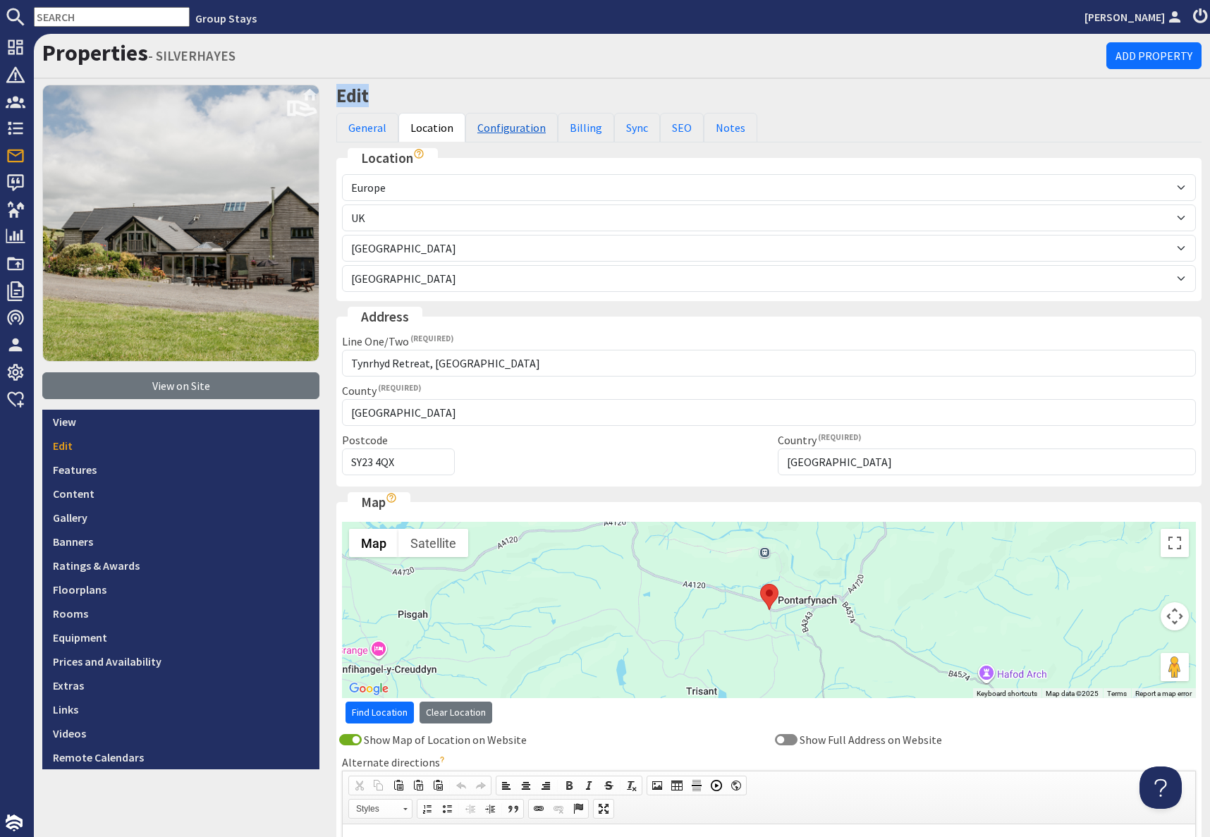
click at [508, 128] on link "Configuration" at bounding box center [511, 128] width 92 height 30
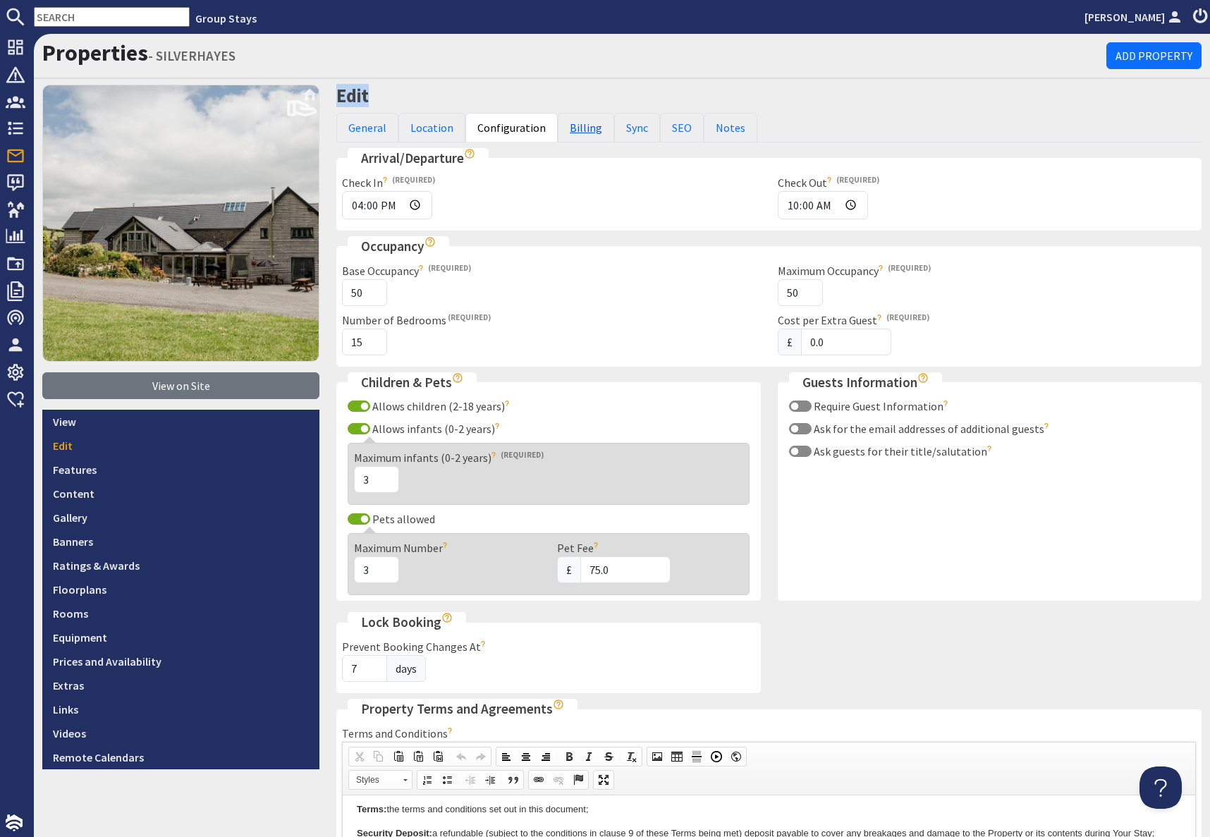
click at [578, 130] on link "Billing" at bounding box center [586, 128] width 56 height 30
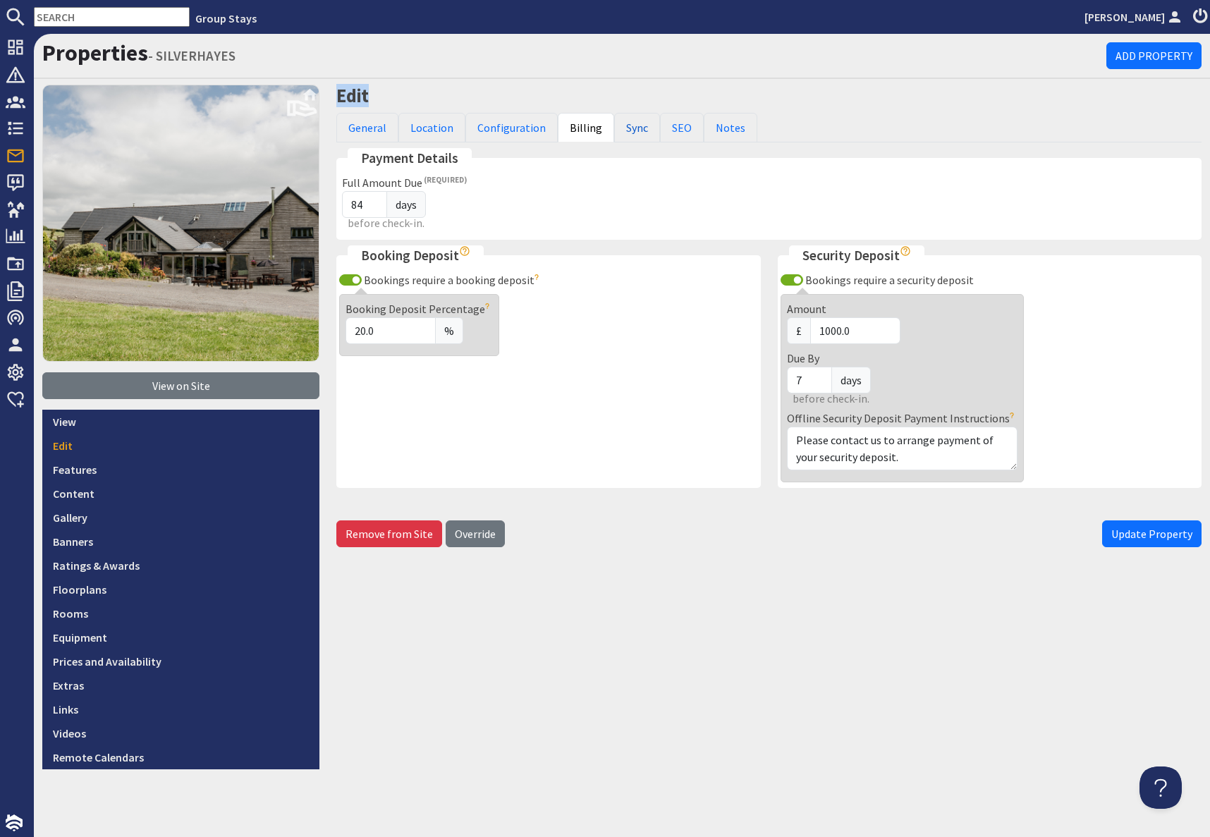
drag, startPoint x: 625, startPoint y: 127, endPoint x: 629, endPoint y: 164, distance: 37.6
click at [625, 127] on link "Sync" at bounding box center [637, 128] width 46 height 30
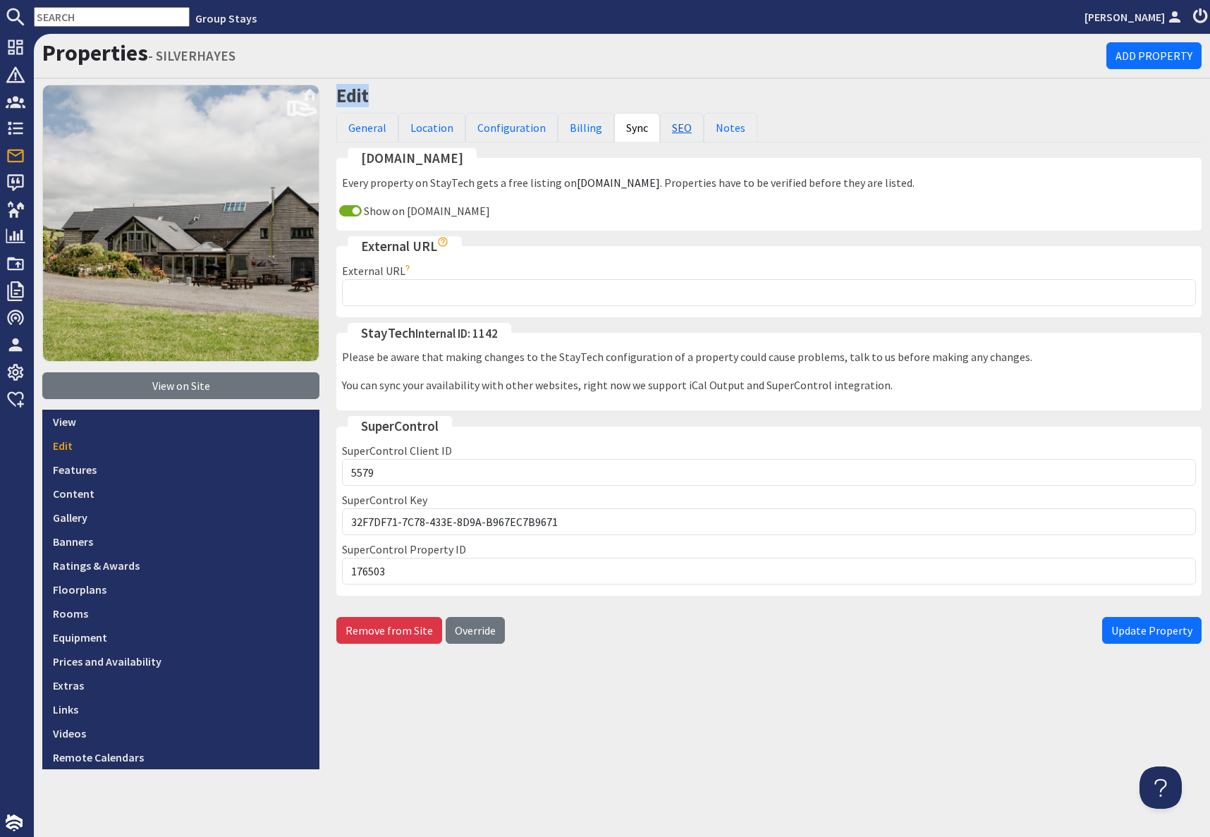
click at [671, 133] on link "SEO" at bounding box center [682, 128] width 44 height 30
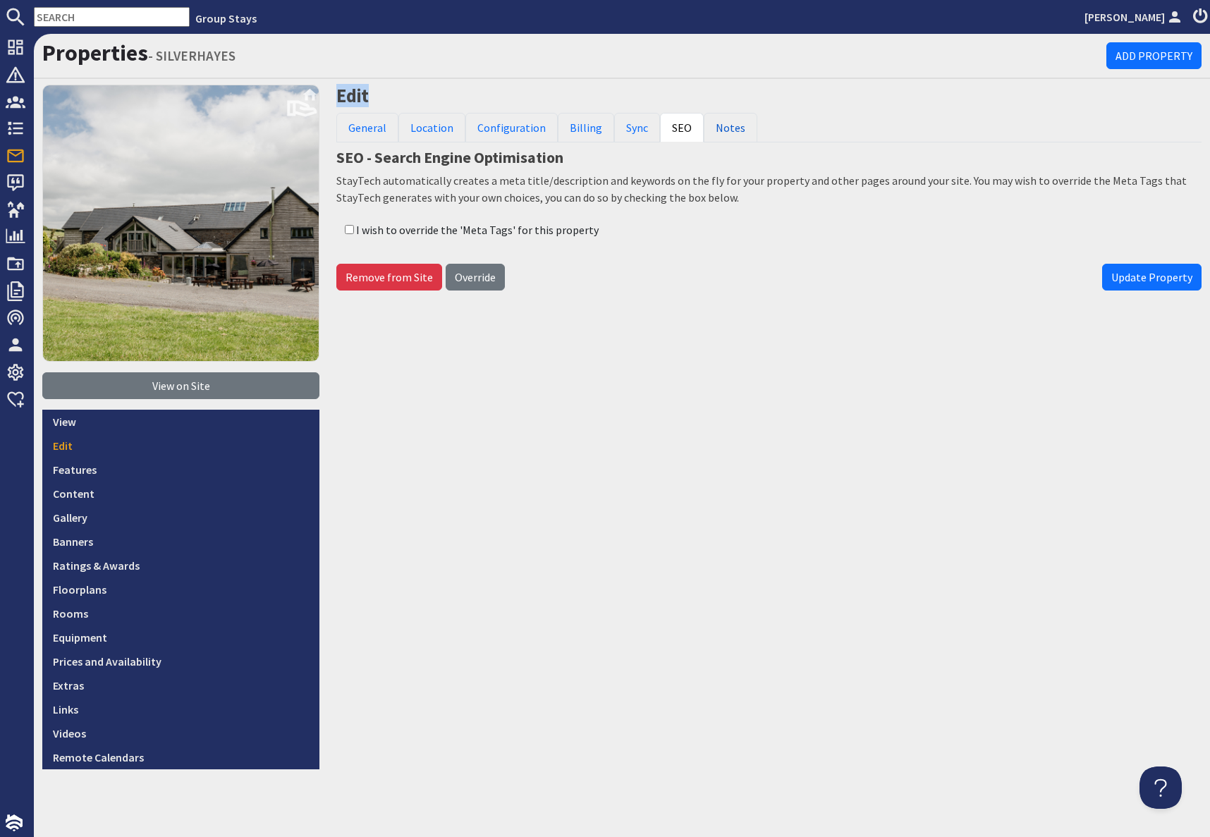
drag, startPoint x: 728, startPoint y: 128, endPoint x: 631, endPoint y: 166, distance: 104.1
click at [728, 128] on link "Notes" at bounding box center [731, 128] width 54 height 30
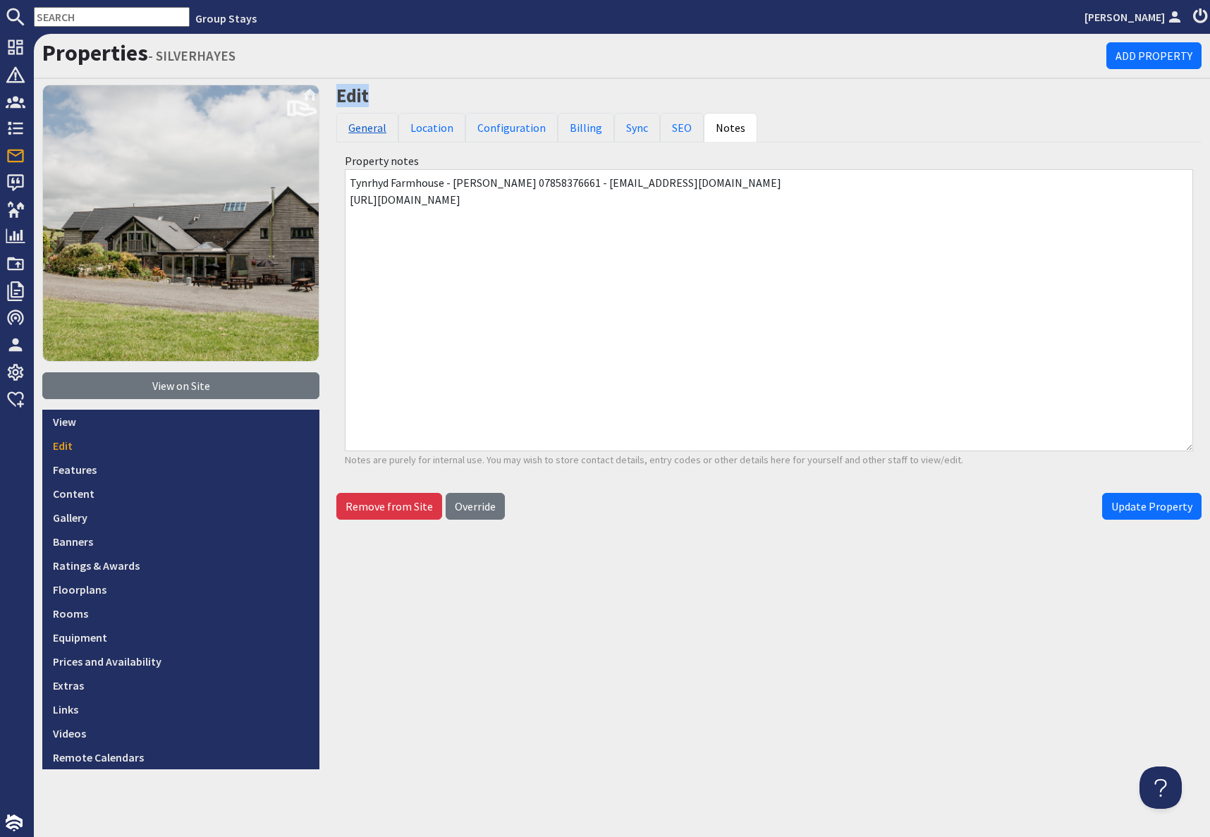
click at [367, 132] on link "General" at bounding box center [367, 128] width 62 height 30
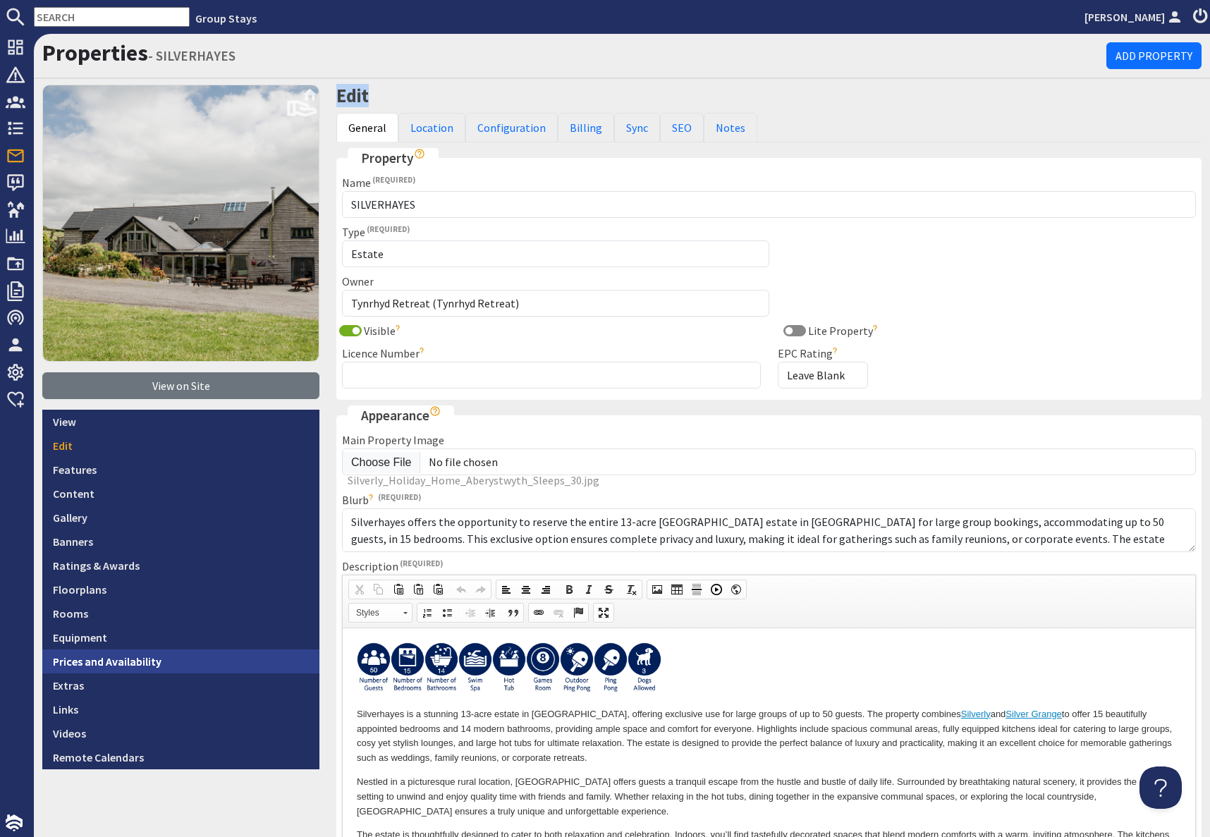
click at [142, 661] on link "Prices and Availability" at bounding box center [180, 661] width 277 height 24
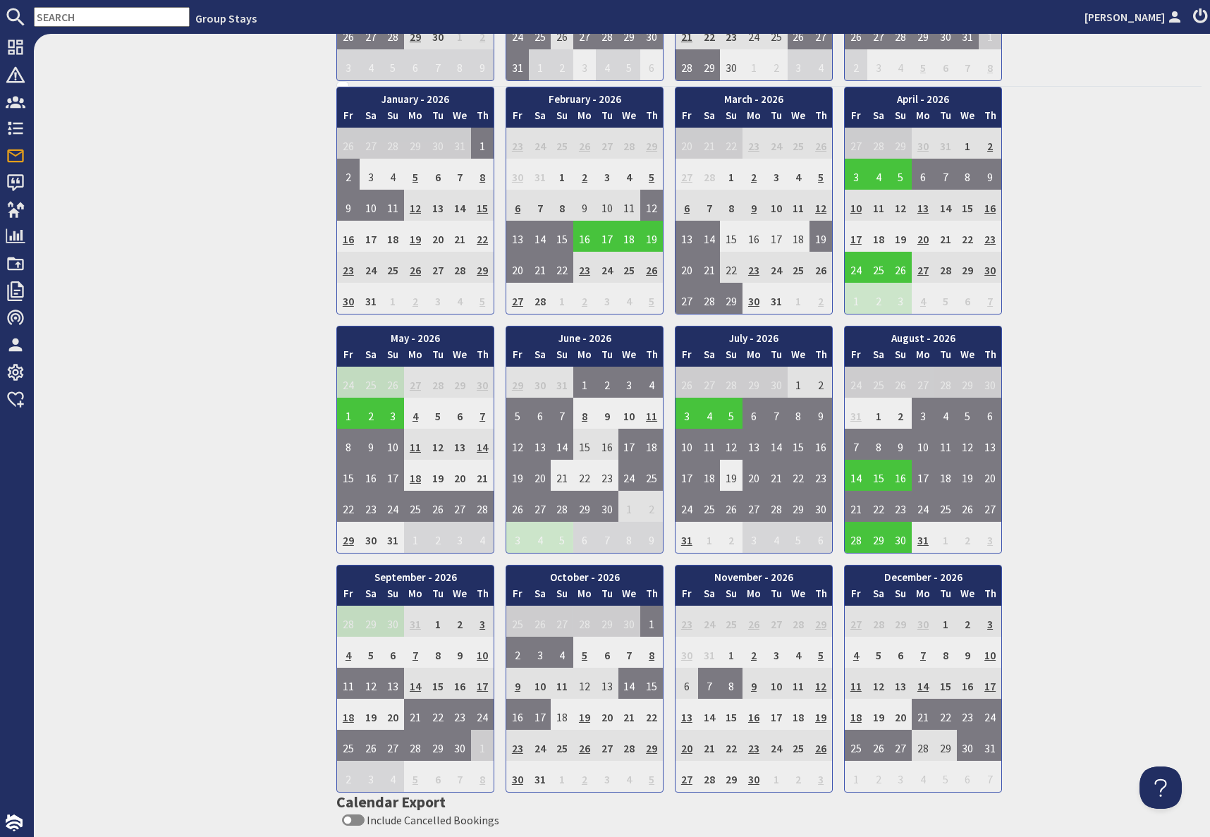
scroll to position [793, 0]
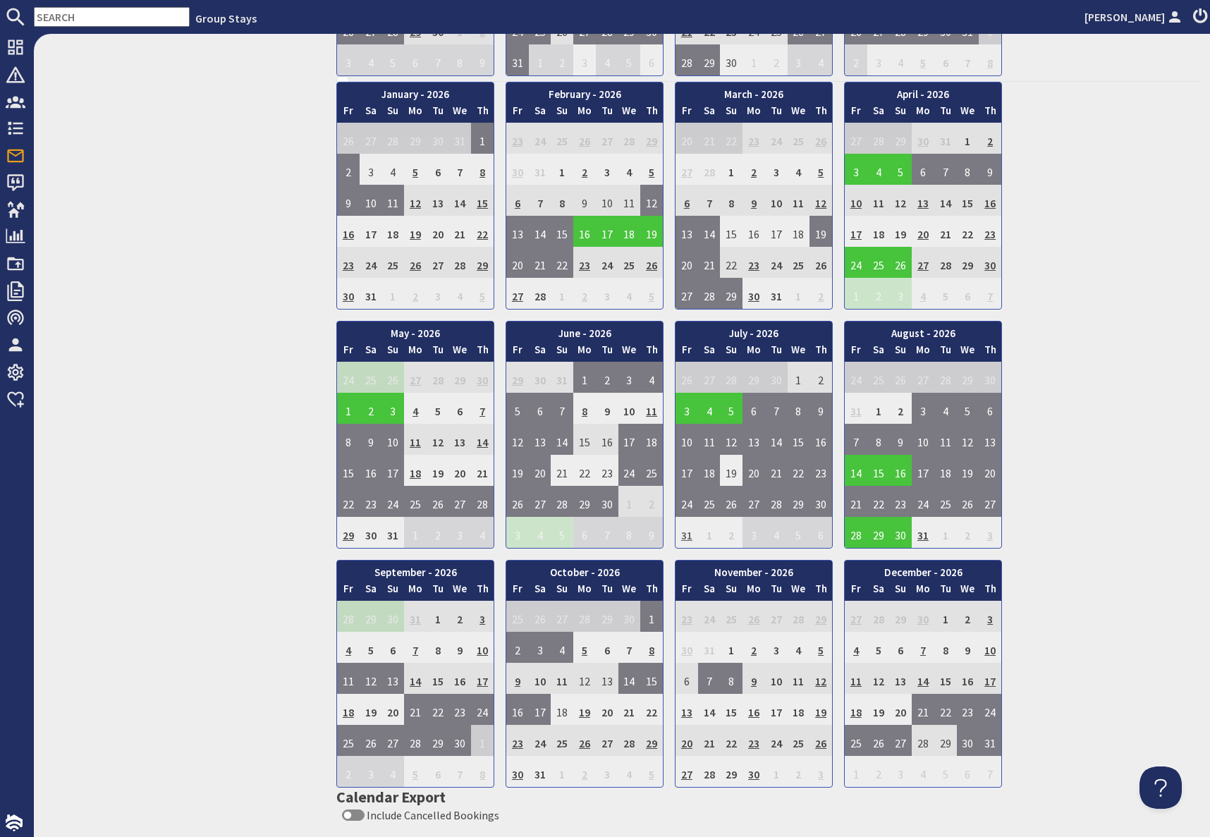
click at [687, 539] on td "31" at bounding box center [686, 532] width 23 height 31
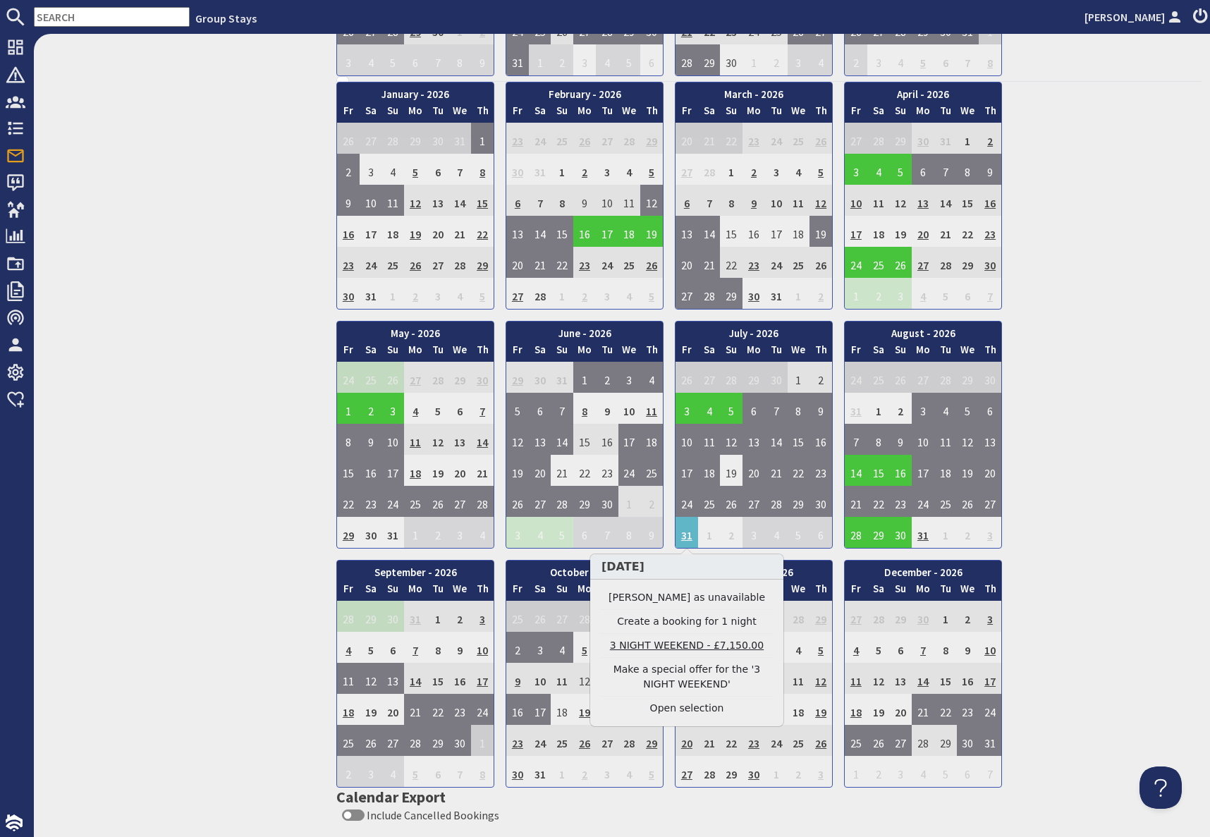
click at [677, 649] on link "3 NIGHT WEEKEND - £7,150.00" at bounding box center [686, 645] width 173 height 15
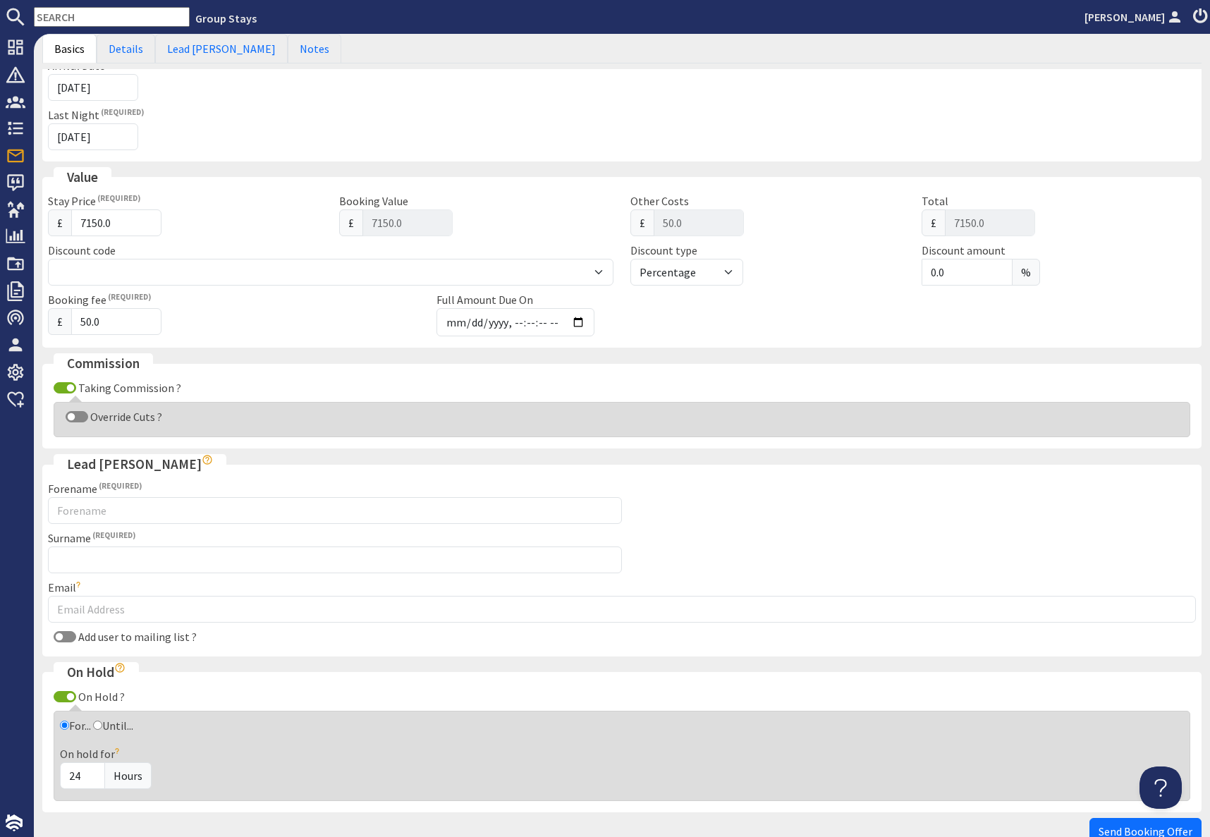
scroll to position [343, 0]
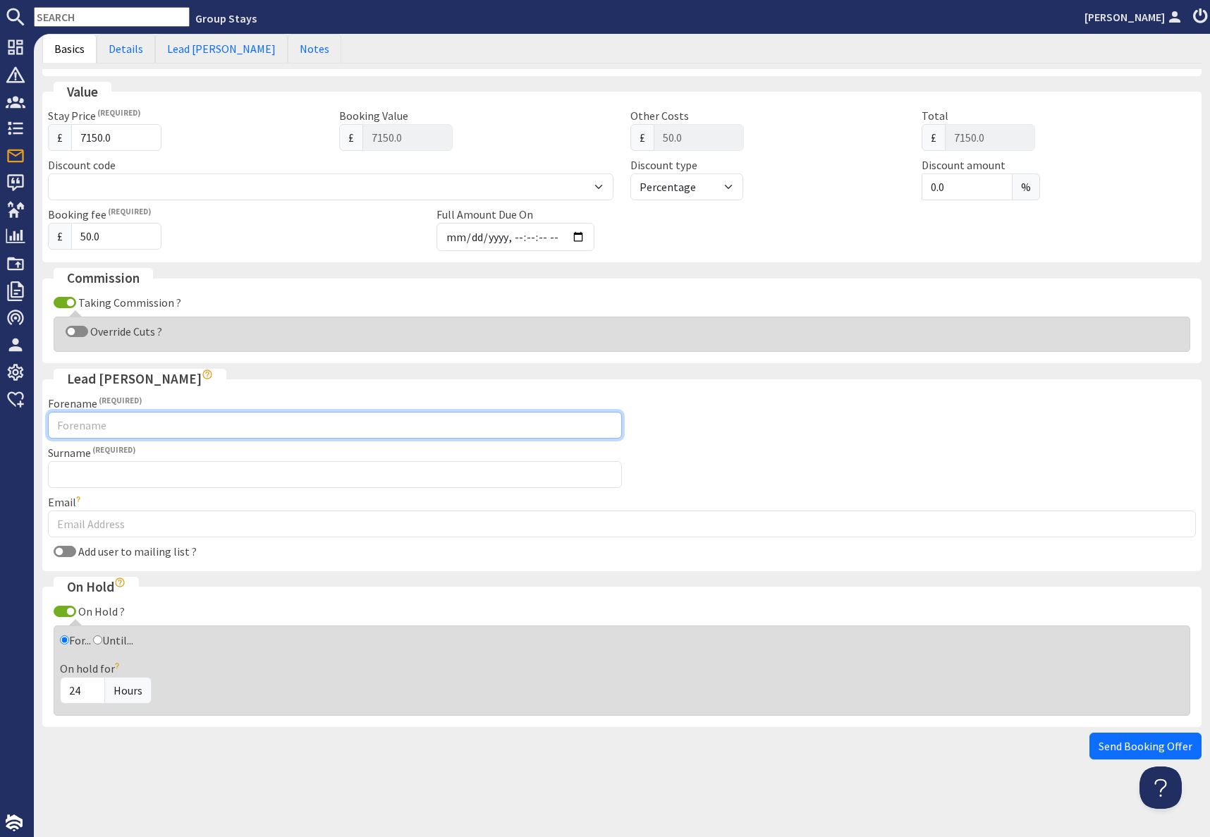
click at [149, 427] on input "Forename" at bounding box center [335, 425] width 574 height 27
type input "Mariyah"
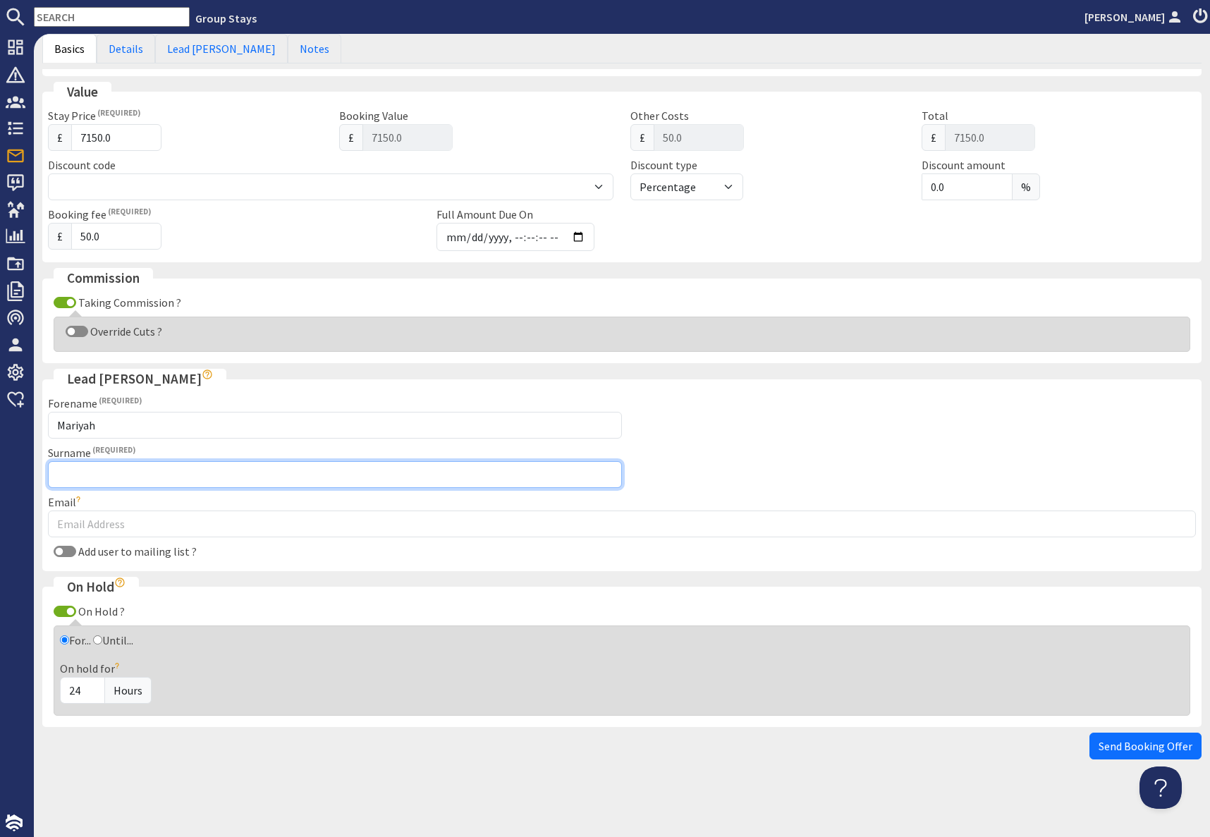
click at [397, 472] on input "Surname" at bounding box center [335, 474] width 574 height 27
type input "Saiyed"
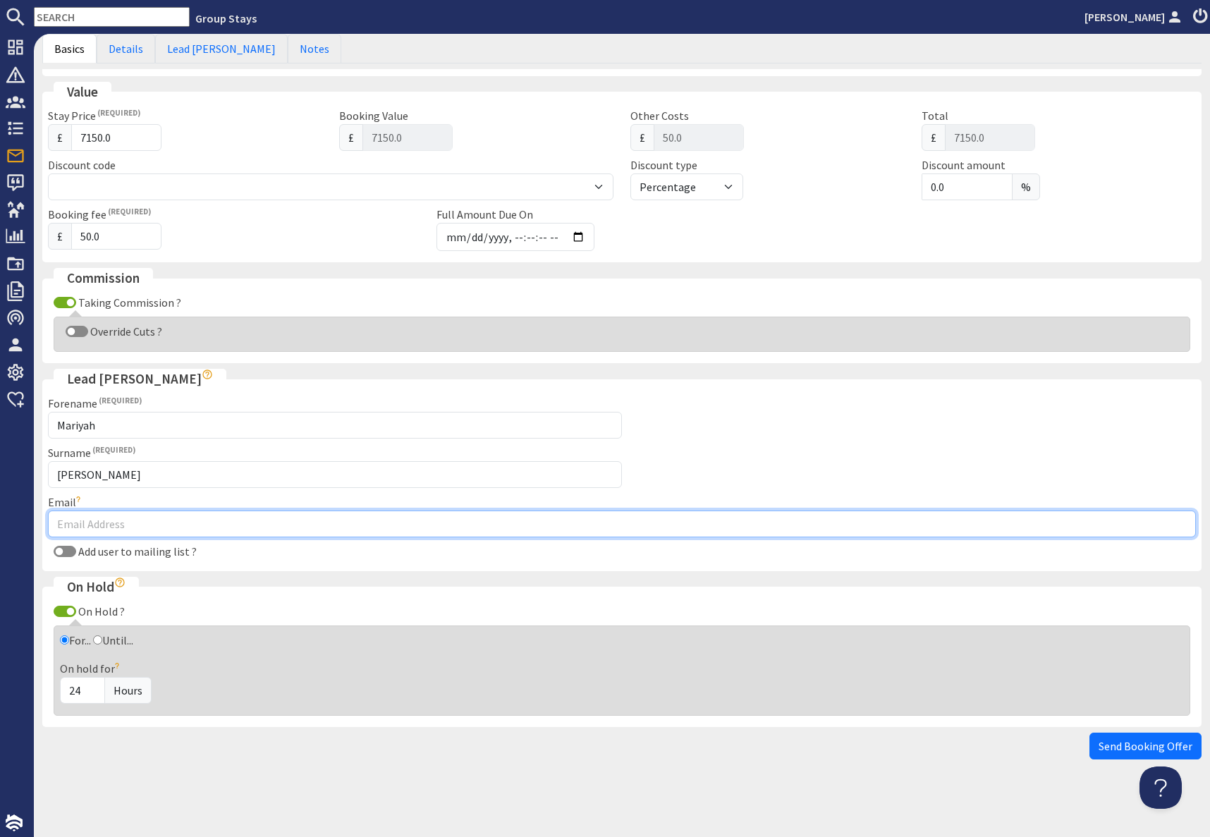
click at [423, 522] on input "Email" at bounding box center [622, 523] width 1148 height 27
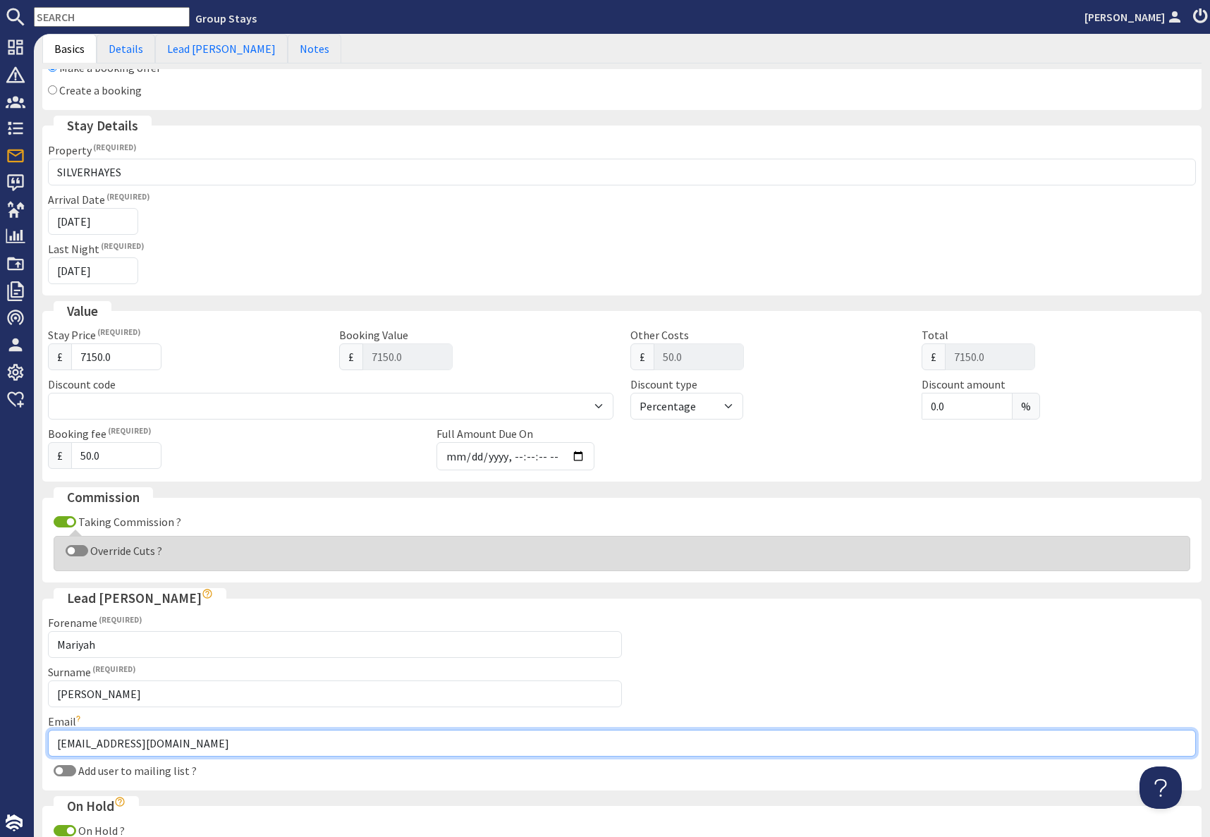
scroll to position [0, 0]
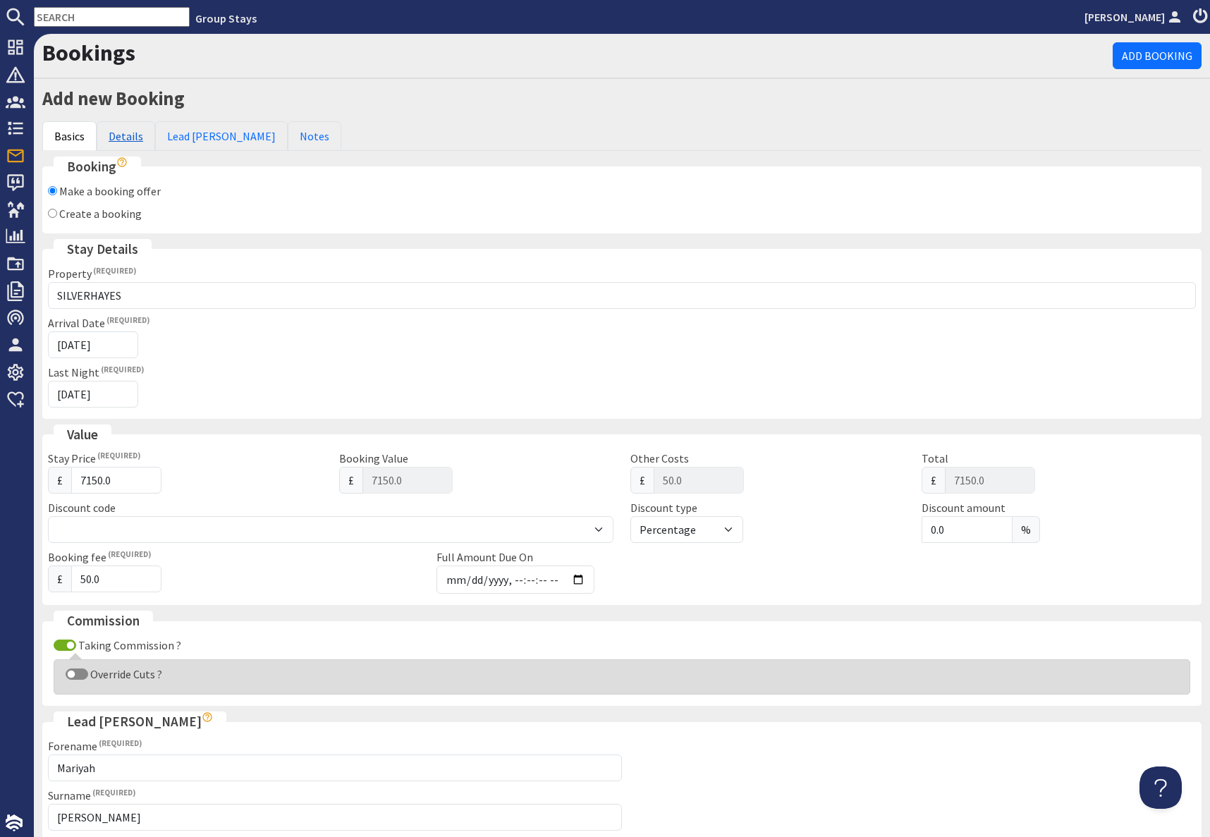
type input "mariyah.kazi@gmail.com"
drag, startPoint x: 118, startPoint y: 129, endPoint x: 133, endPoint y: 137, distance: 17.7
click at [118, 129] on link "Details" at bounding box center [126, 136] width 59 height 30
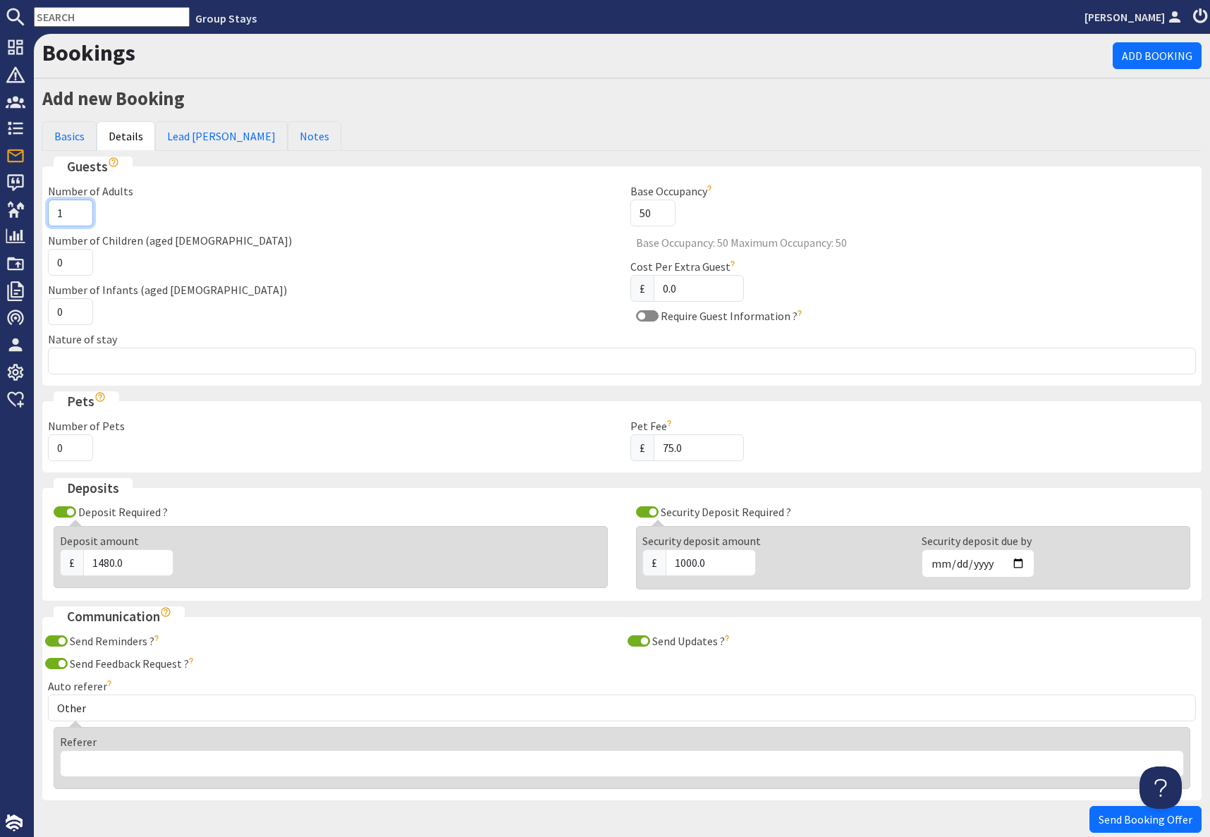
click at [63, 214] on input "1" at bounding box center [70, 213] width 45 height 27
type input "2"
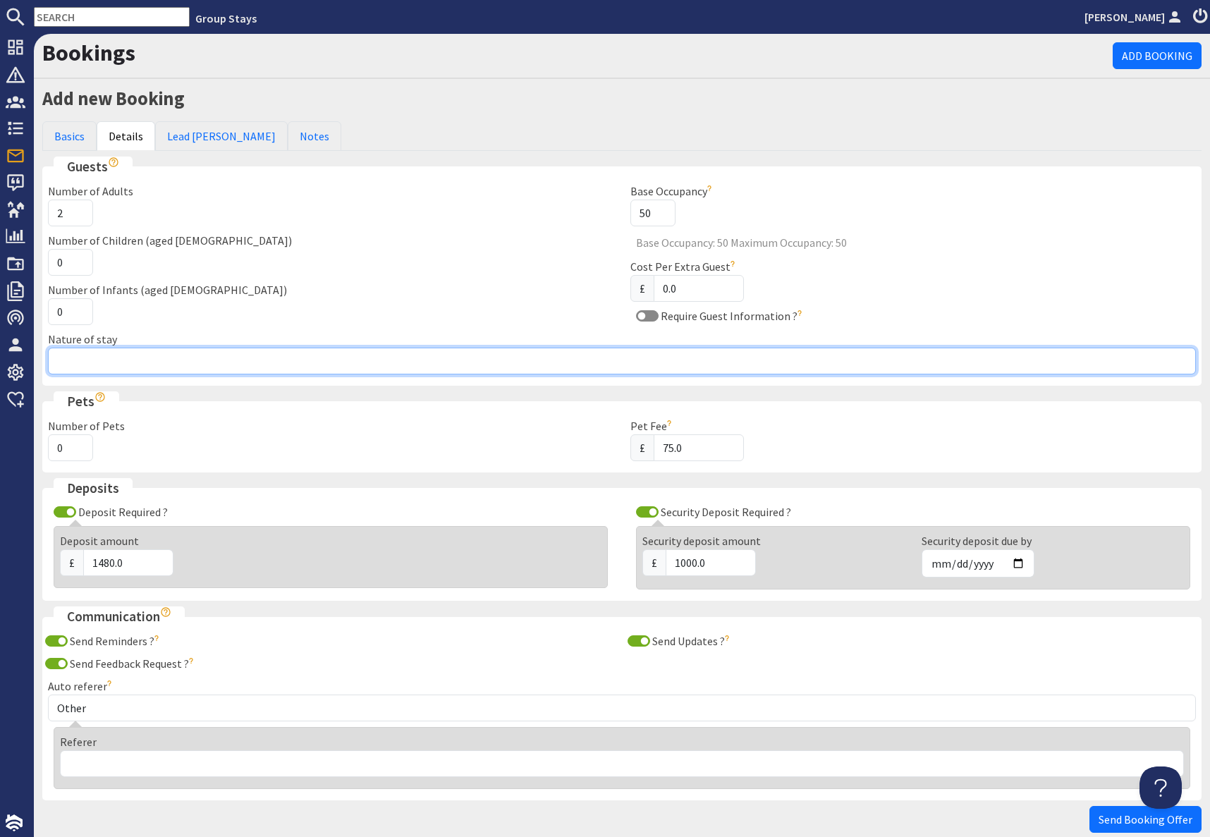
click at [146, 366] on input "Nature of stay" at bounding box center [622, 361] width 1148 height 27
type input "Family group"
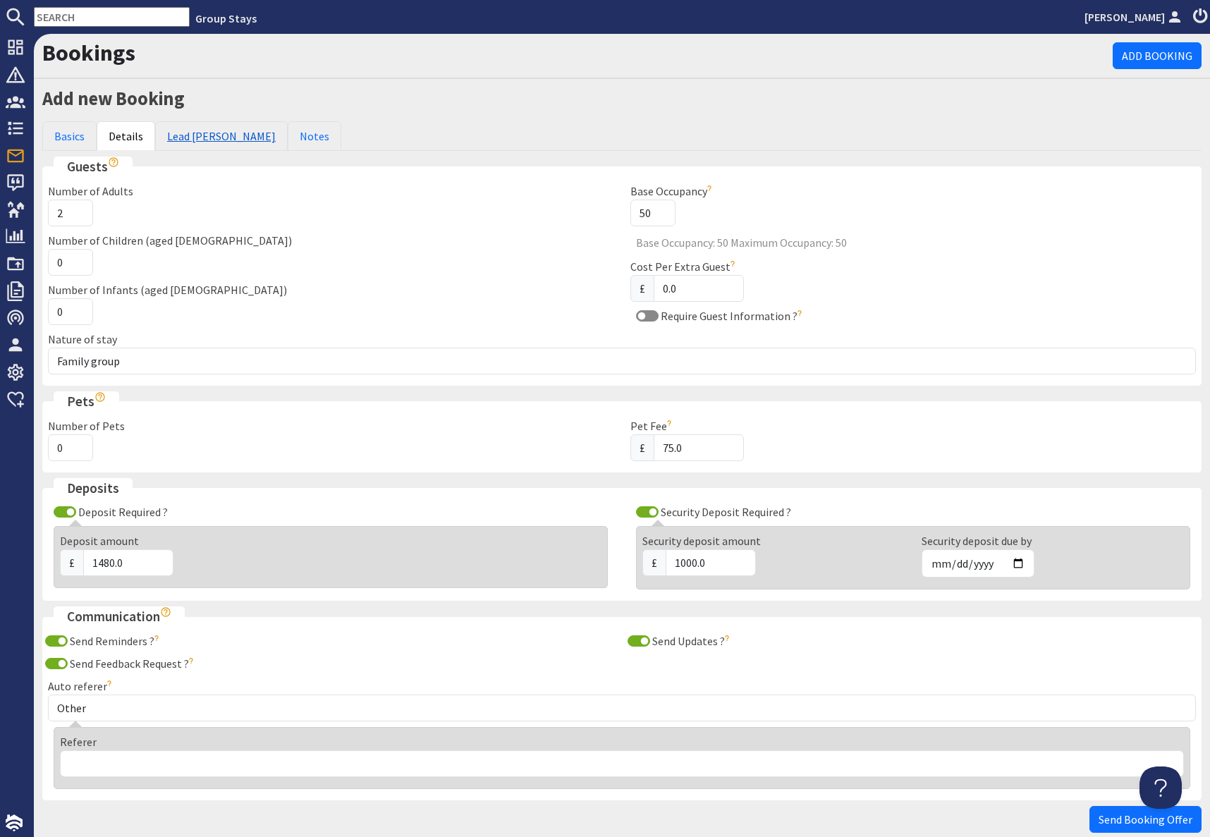
click at [185, 139] on link "Lead Booker" at bounding box center [221, 136] width 133 height 30
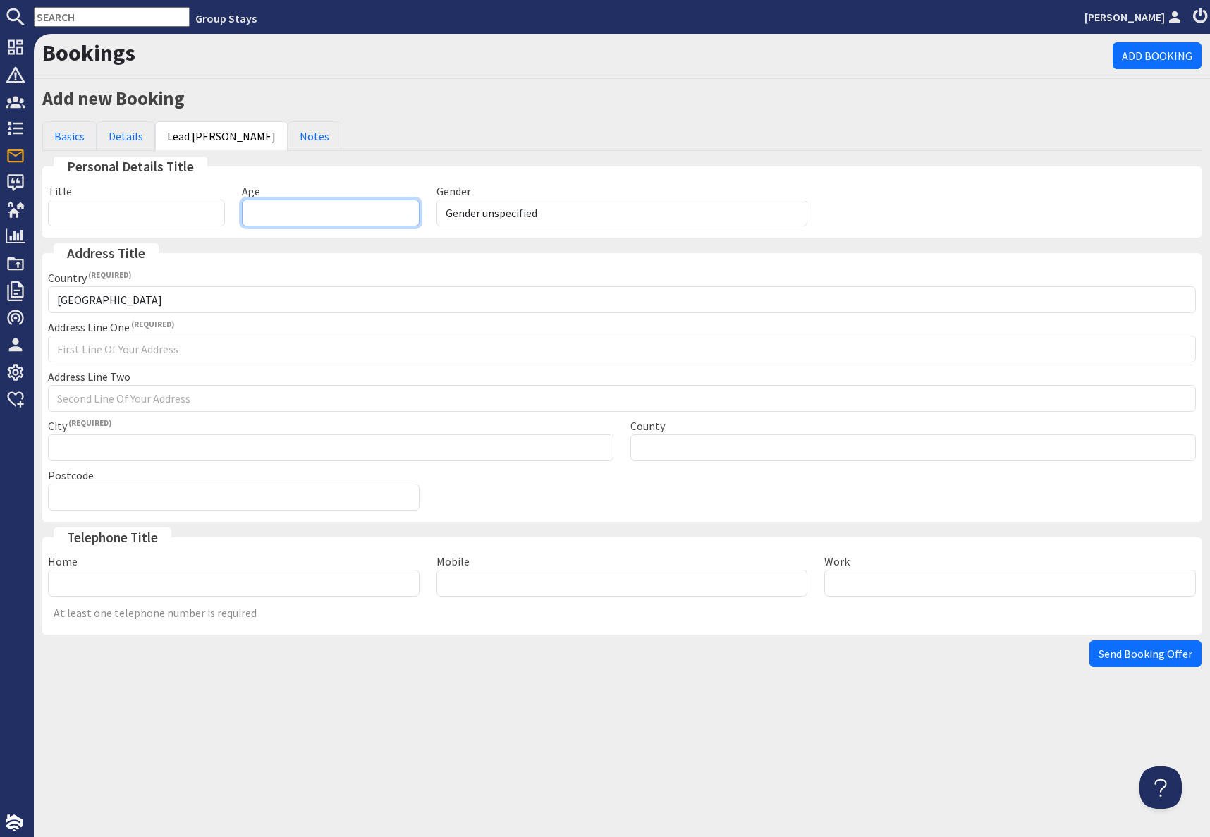
click at [327, 214] on input "Age" at bounding box center [330, 213] width 177 height 27
type input "38"
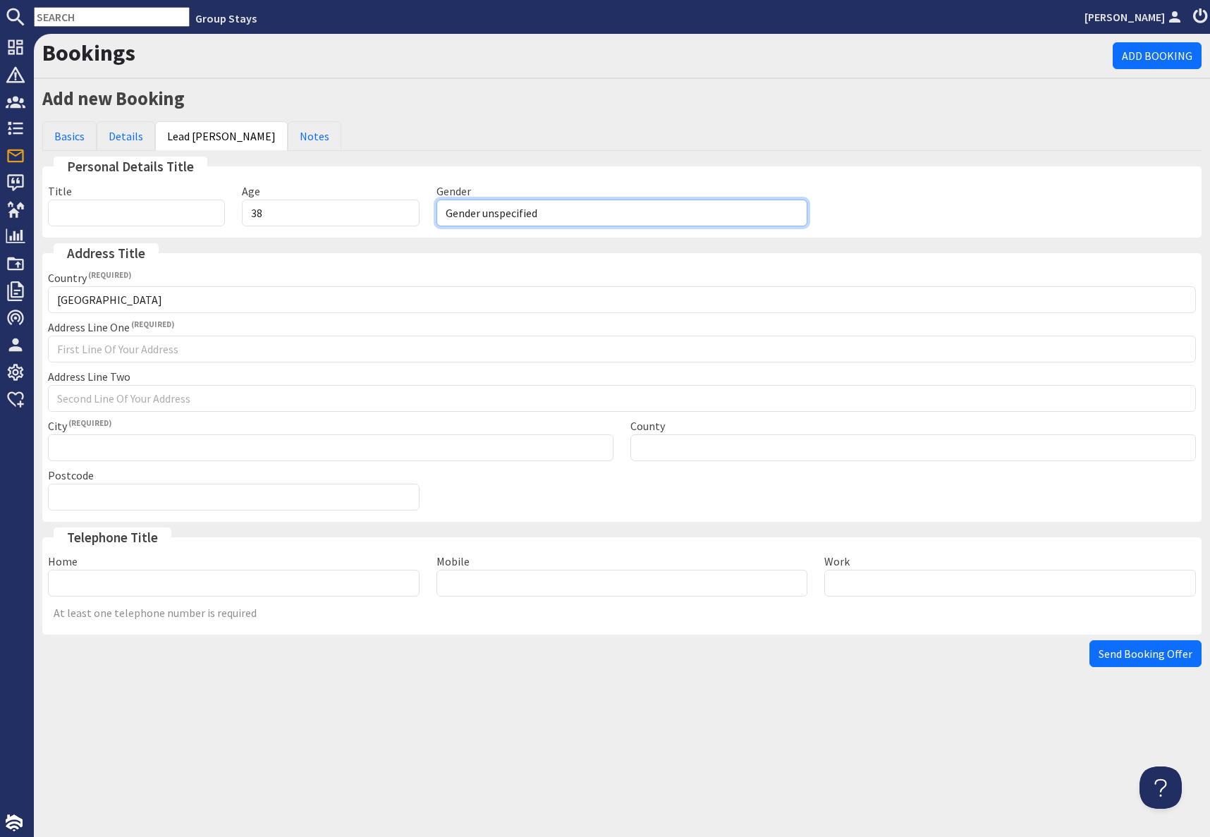
click at [454, 214] on select "Gender unspecified Gender male Gender female" at bounding box center [622, 213] width 372 height 27
select select "gender_female"
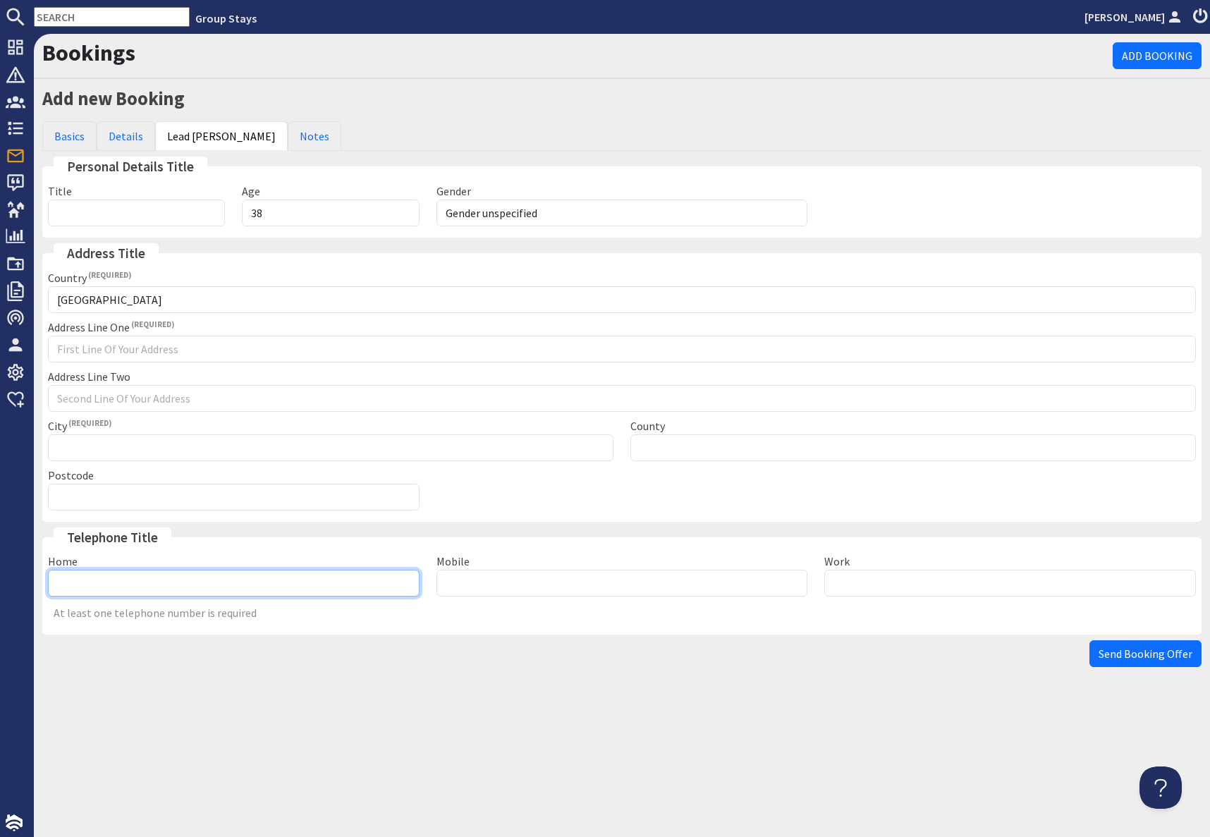
click at [149, 585] on input "Home" at bounding box center [234, 583] width 372 height 27
type input "07595289034"
drag, startPoint x: 565, startPoint y: 620, endPoint x: 535, endPoint y: 616, distance: 29.9
click at [563, 620] on div "At least one telephone number is required" at bounding box center [621, 616] width 1165 height 16
click at [1144, 656] on span "Send Booking Offer" at bounding box center [1146, 654] width 94 height 14
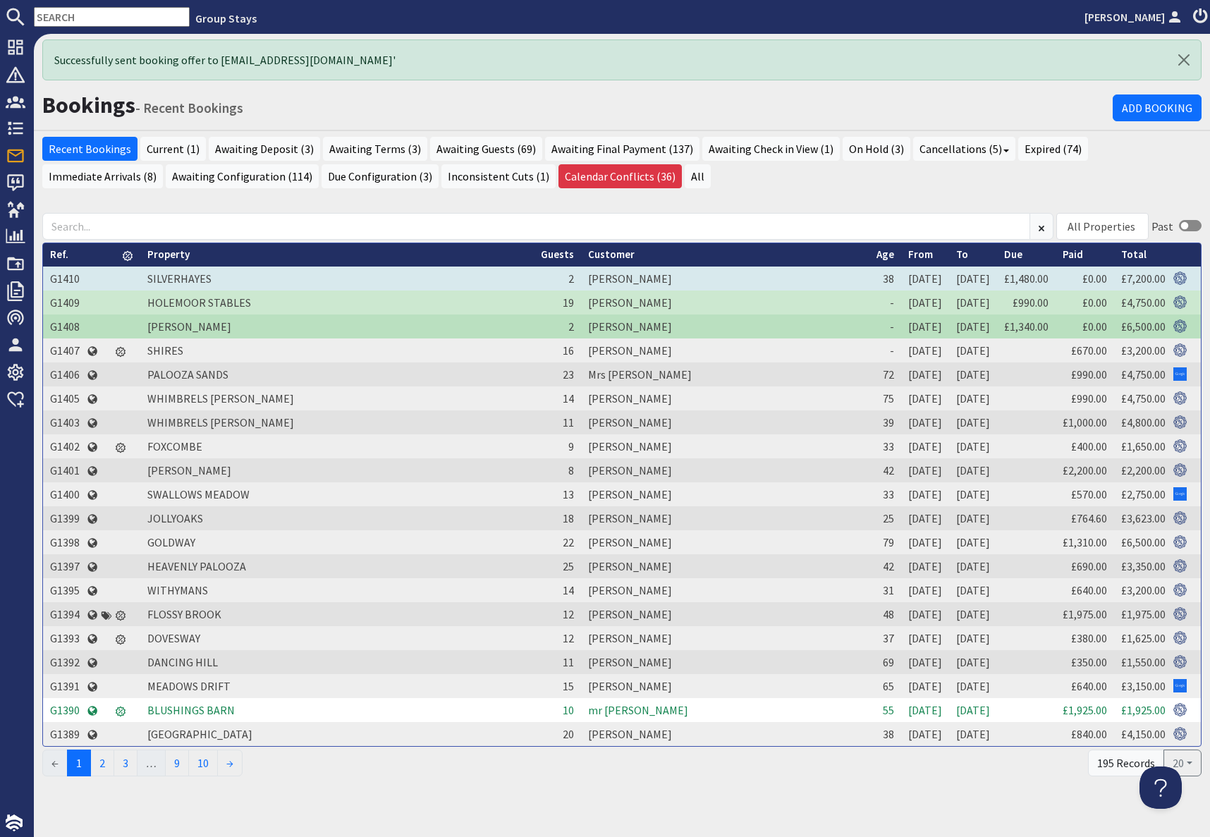
drag, startPoint x: 63, startPoint y: 277, endPoint x: 147, endPoint y: 289, distance: 84.8
click at [63, 277] on td "G1410" at bounding box center [65, 279] width 44 height 24
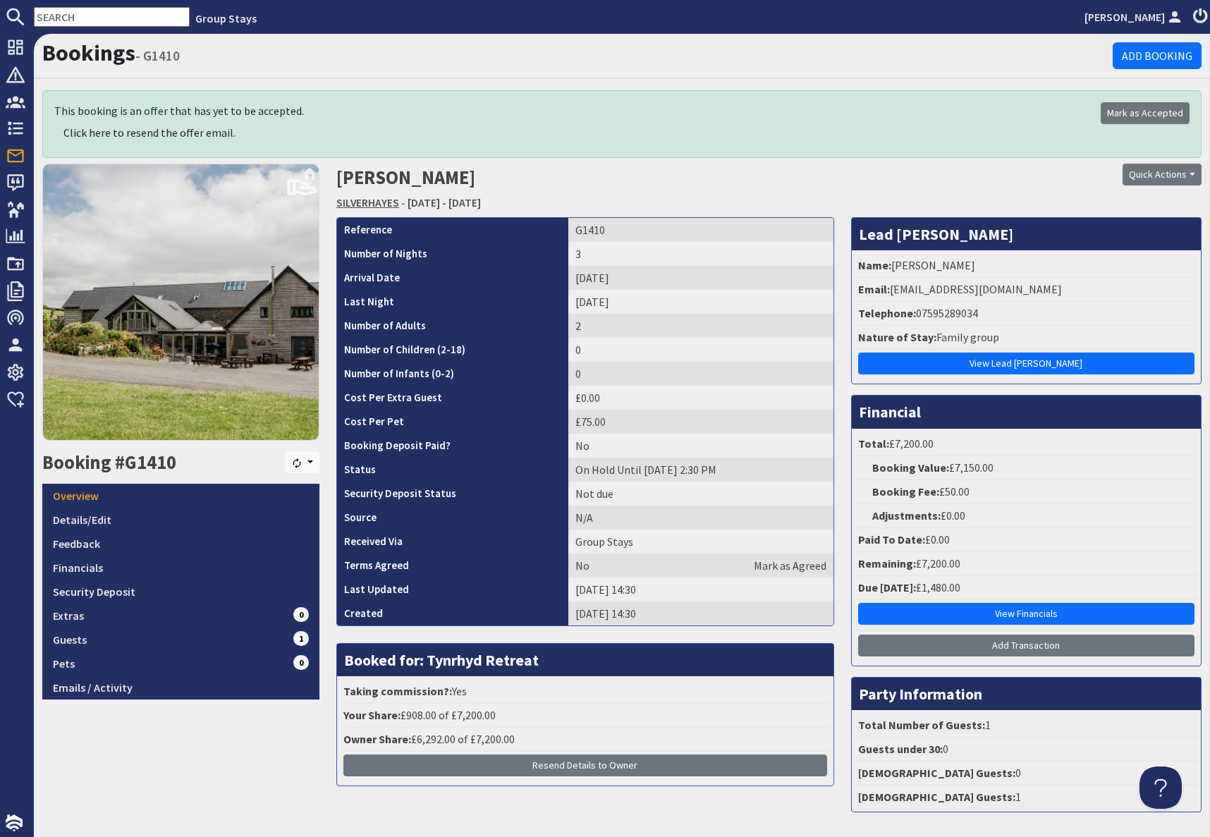
click at [364, 203] on link "SILVERHAYES" at bounding box center [367, 202] width 63 height 14
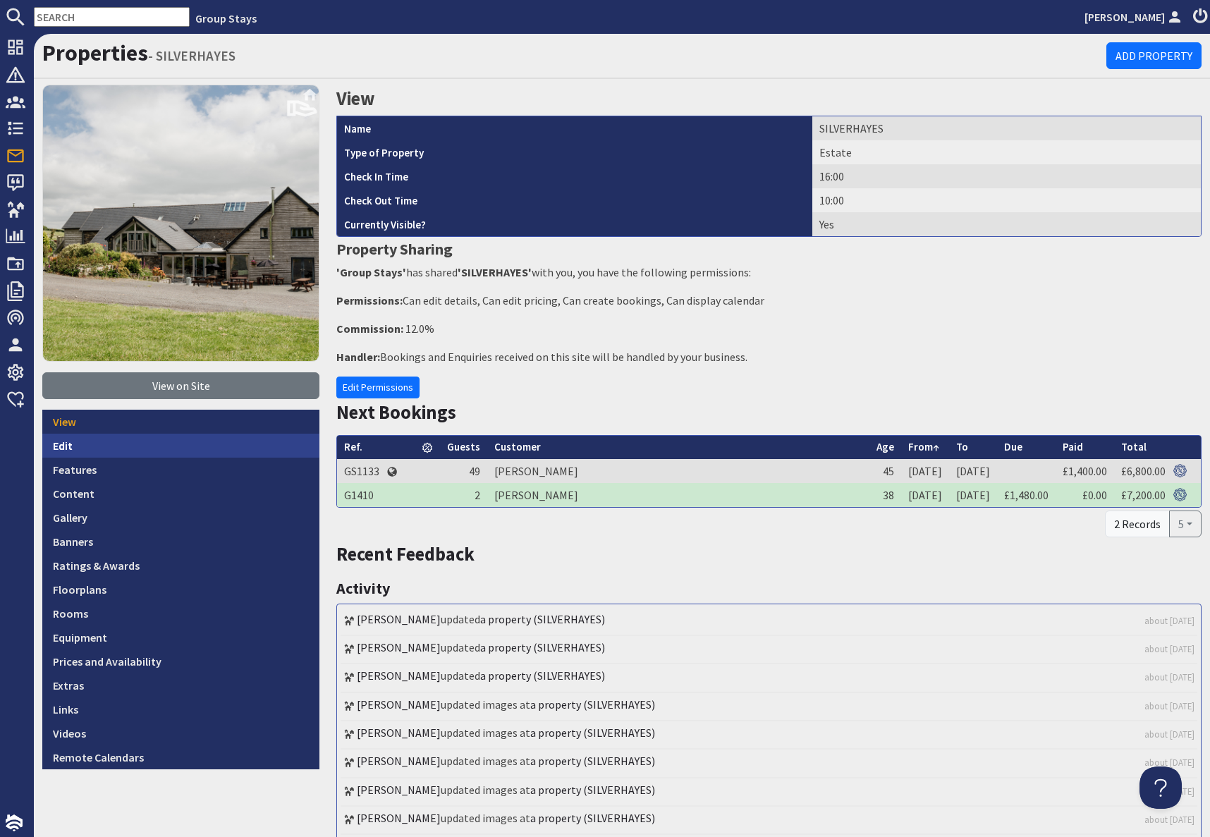
drag, startPoint x: 98, startPoint y: 441, endPoint x: 145, endPoint y: 444, distance: 46.7
click at [98, 441] on link "Edit" at bounding box center [180, 446] width 277 height 24
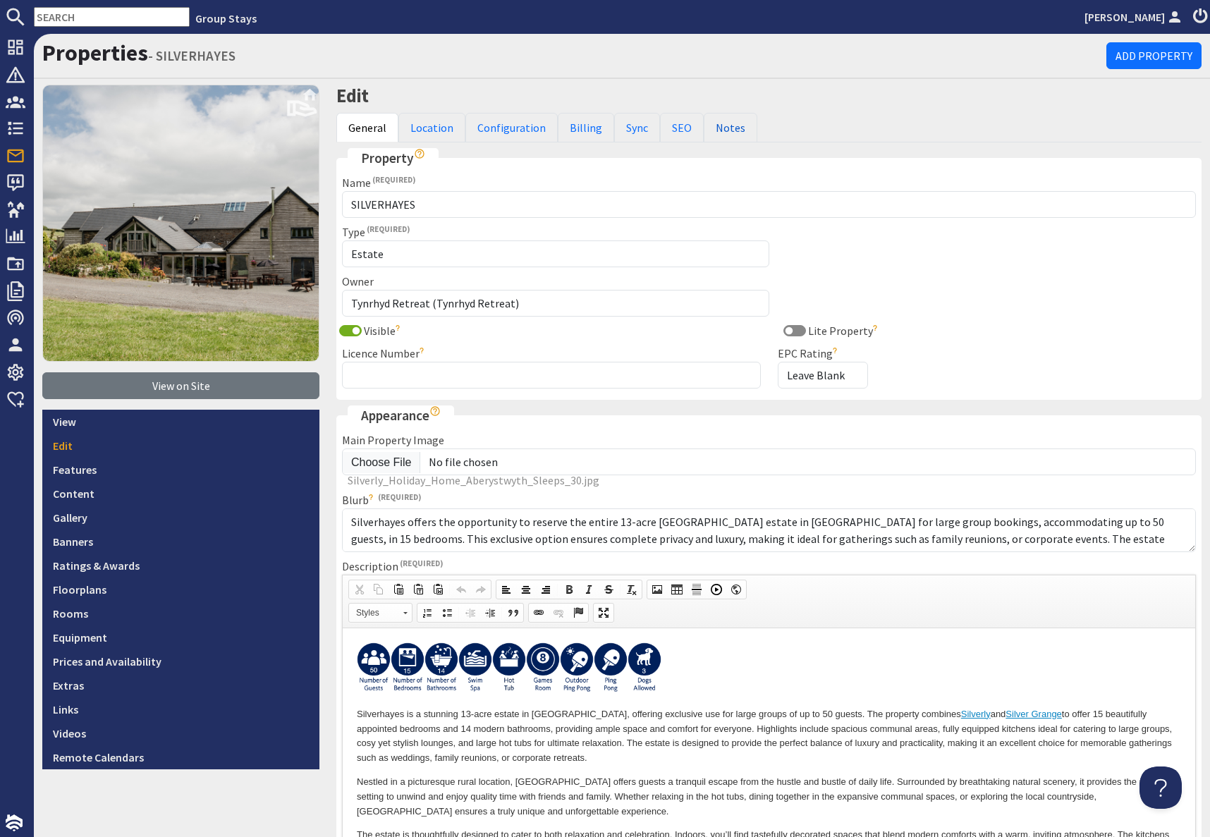
drag, startPoint x: 713, startPoint y: 134, endPoint x: 728, endPoint y: 148, distance: 20.4
click at [713, 133] on link "Notes" at bounding box center [731, 128] width 54 height 30
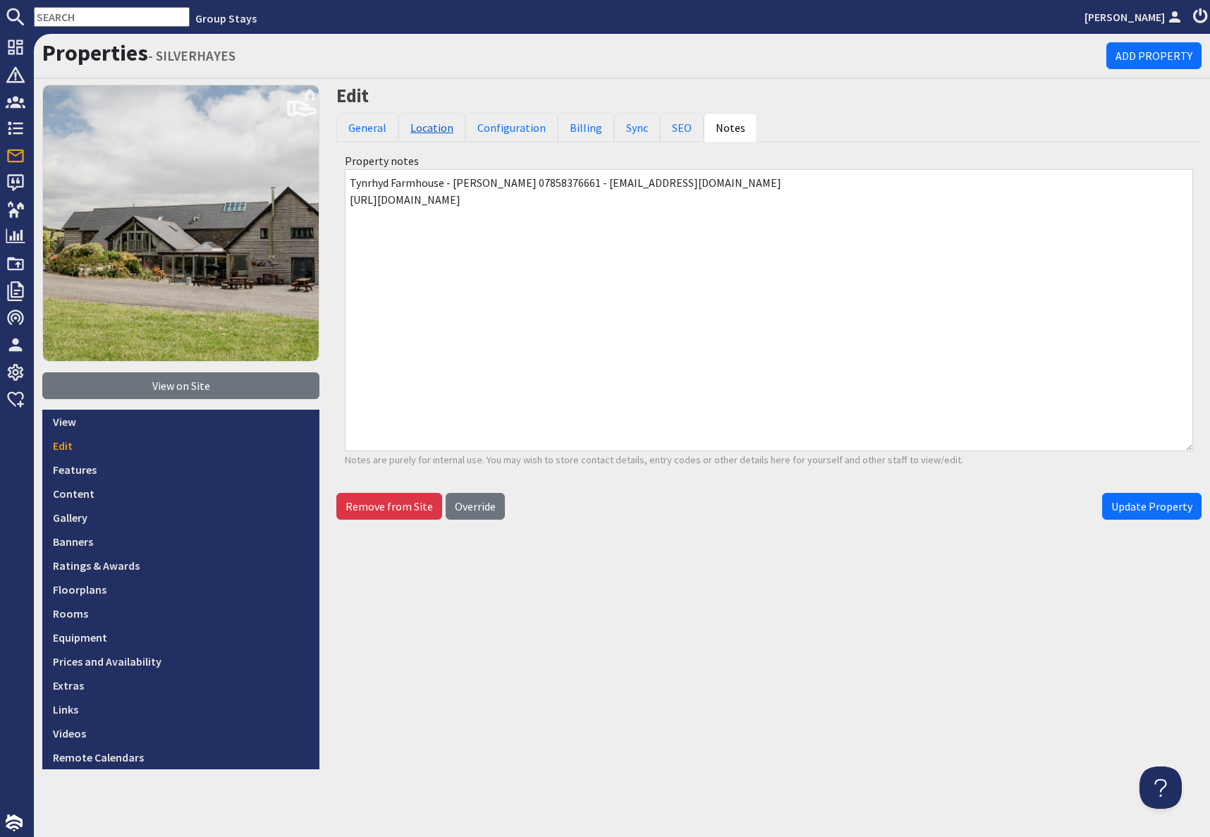
click at [423, 129] on link "Location" at bounding box center [431, 128] width 67 height 30
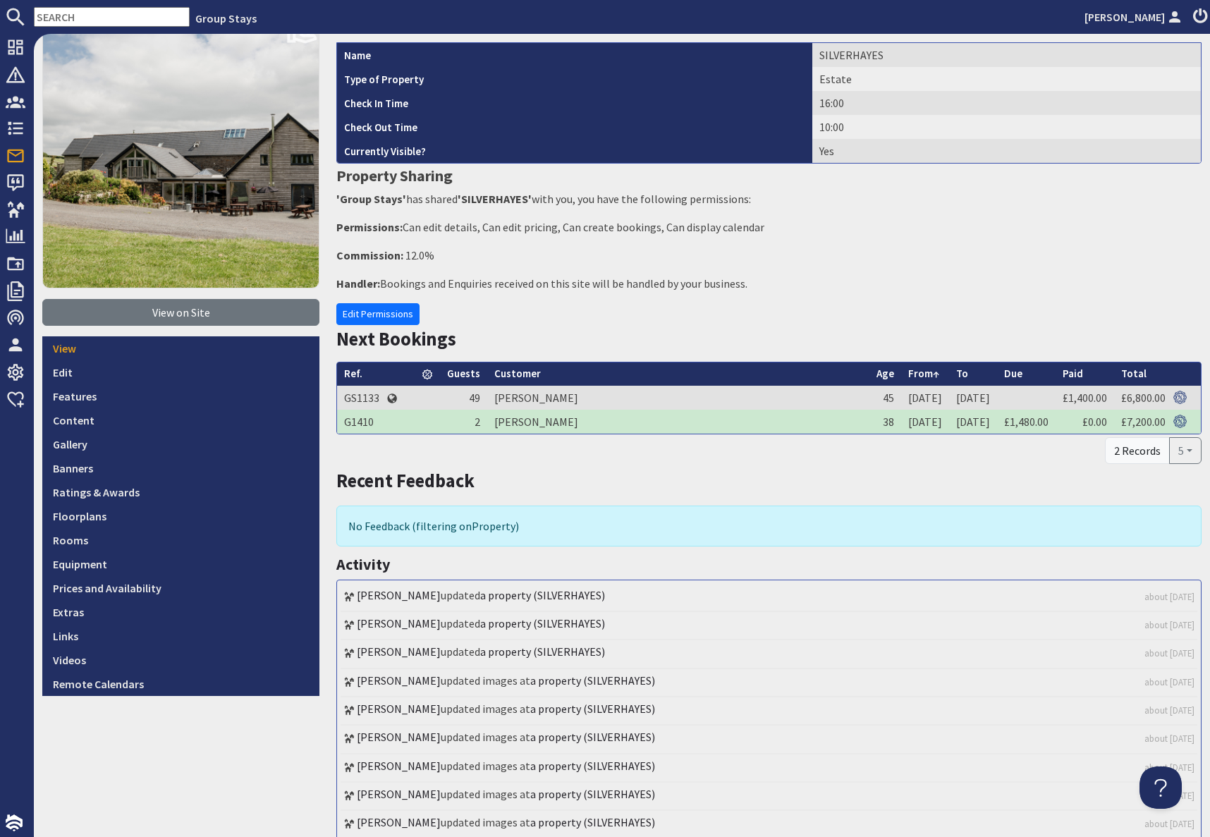
scroll to position [75, 0]
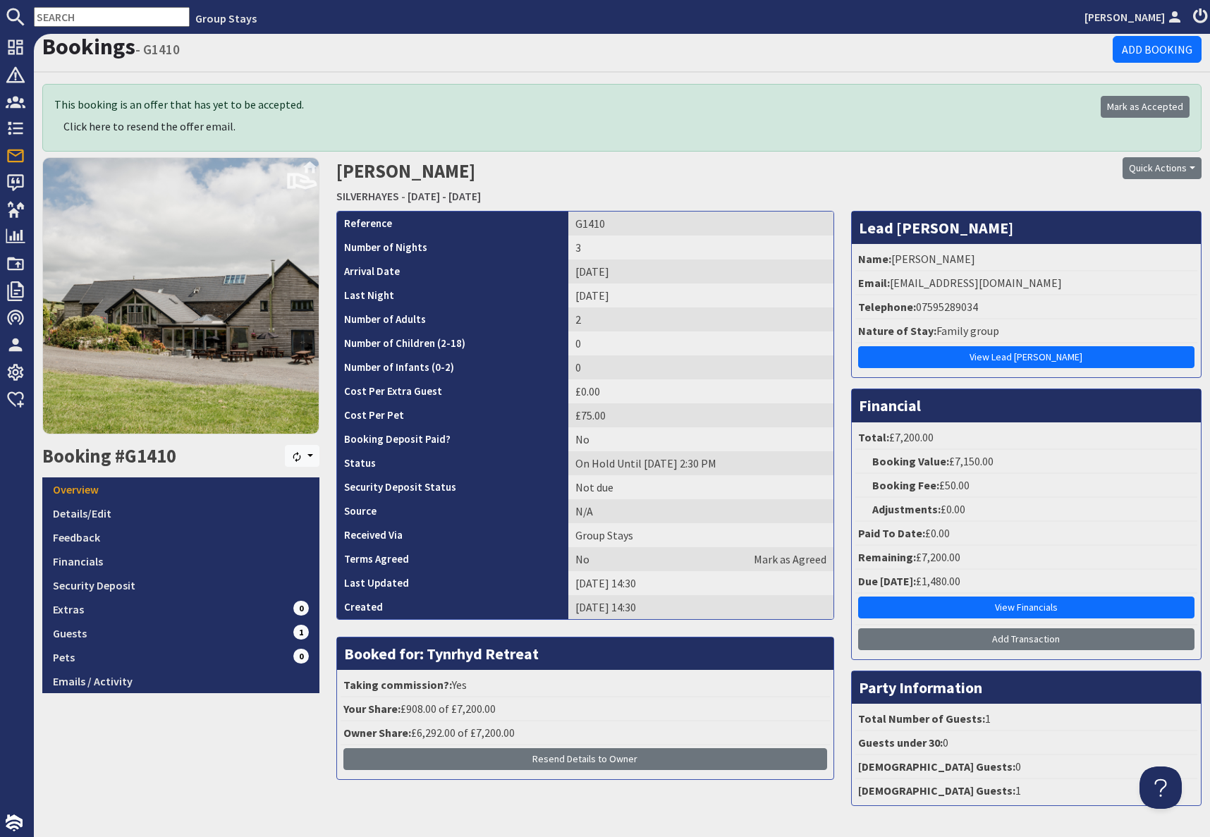
scroll to position [11, 0]
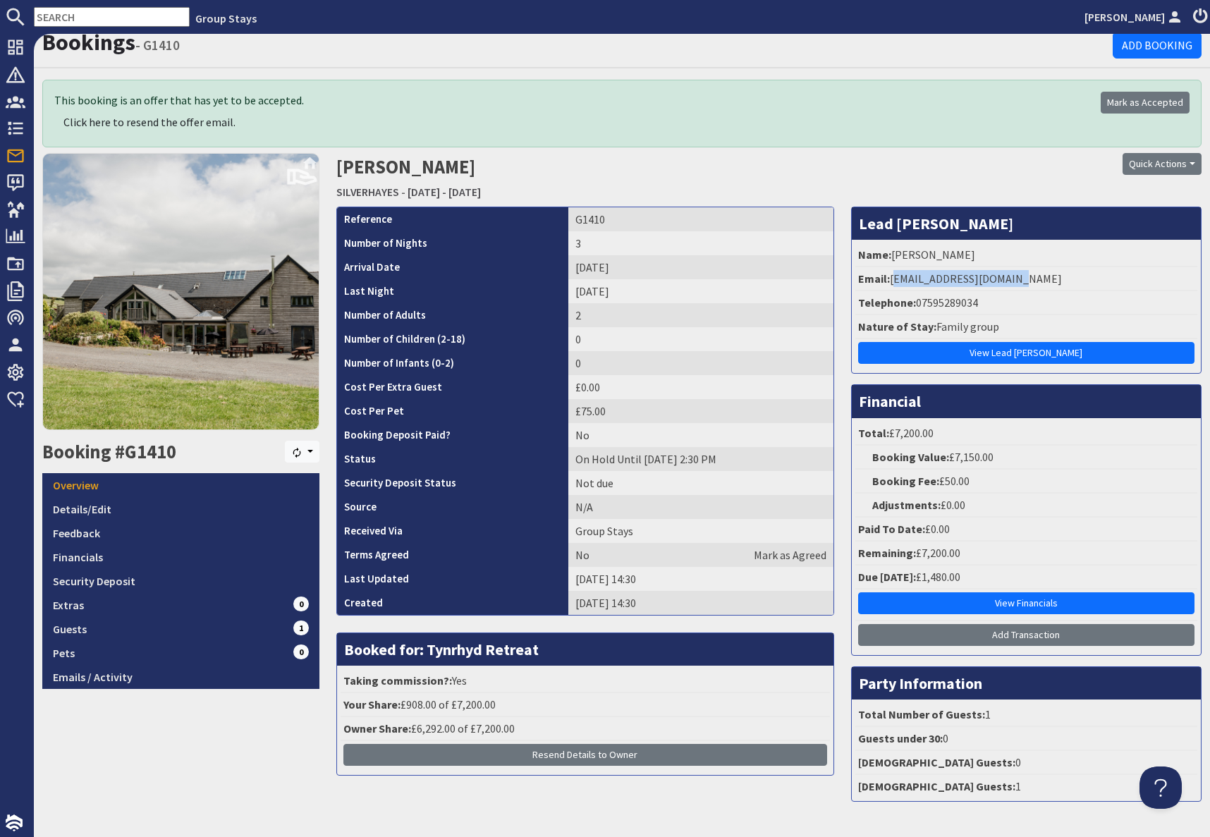
drag, startPoint x: 893, startPoint y: 283, endPoint x: 1053, endPoint y: 285, distance: 159.4
click at [1053, 285] on li "Email: mariyah.kazi@gmail.com" at bounding box center [1026, 279] width 342 height 24
copy li "mariyah.kazi@gmail.com"
drag, startPoint x: 564, startPoint y: 219, endPoint x: 597, endPoint y: 218, distance: 33.1
click at [597, 218] on td "G1410" at bounding box center [700, 219] width 265 height 24
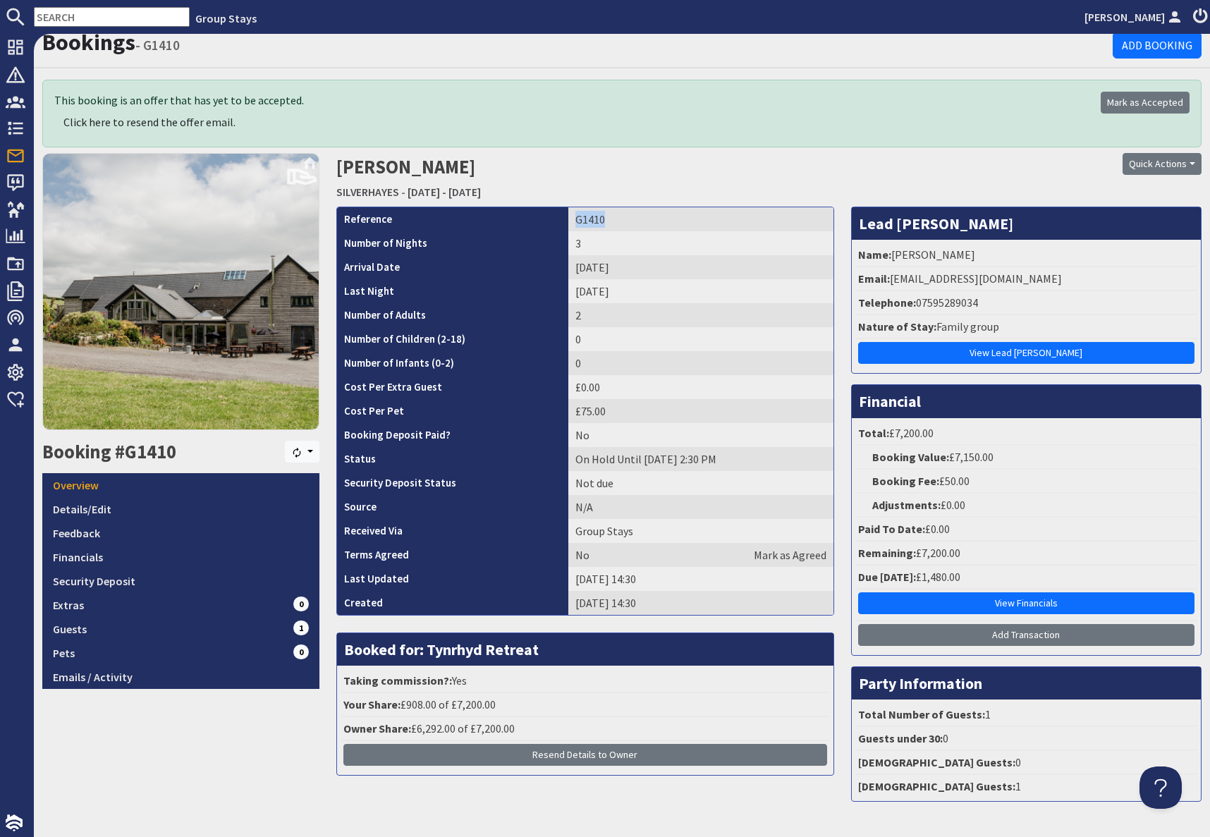
copy td "G1410"
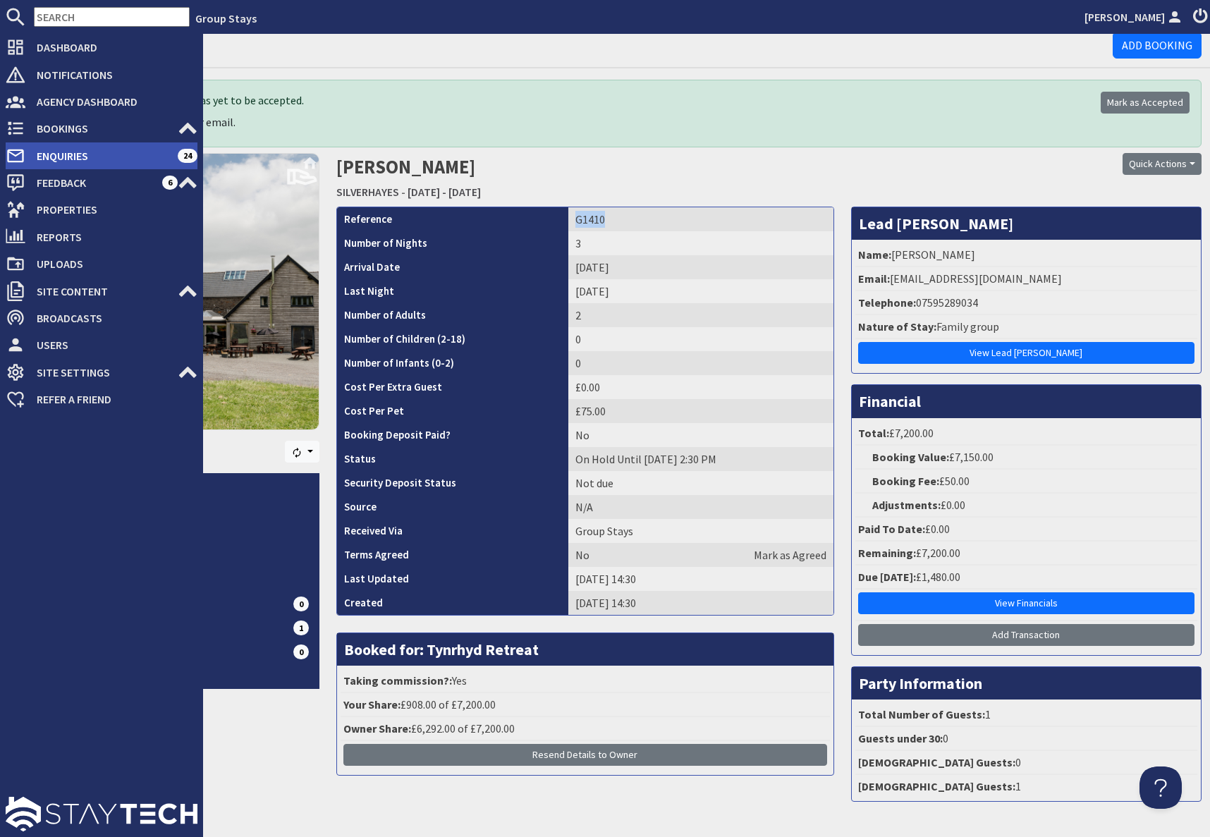
click at [59, 151] on span "Enquiries" at bounding box center [101, 156] width 152 height 23
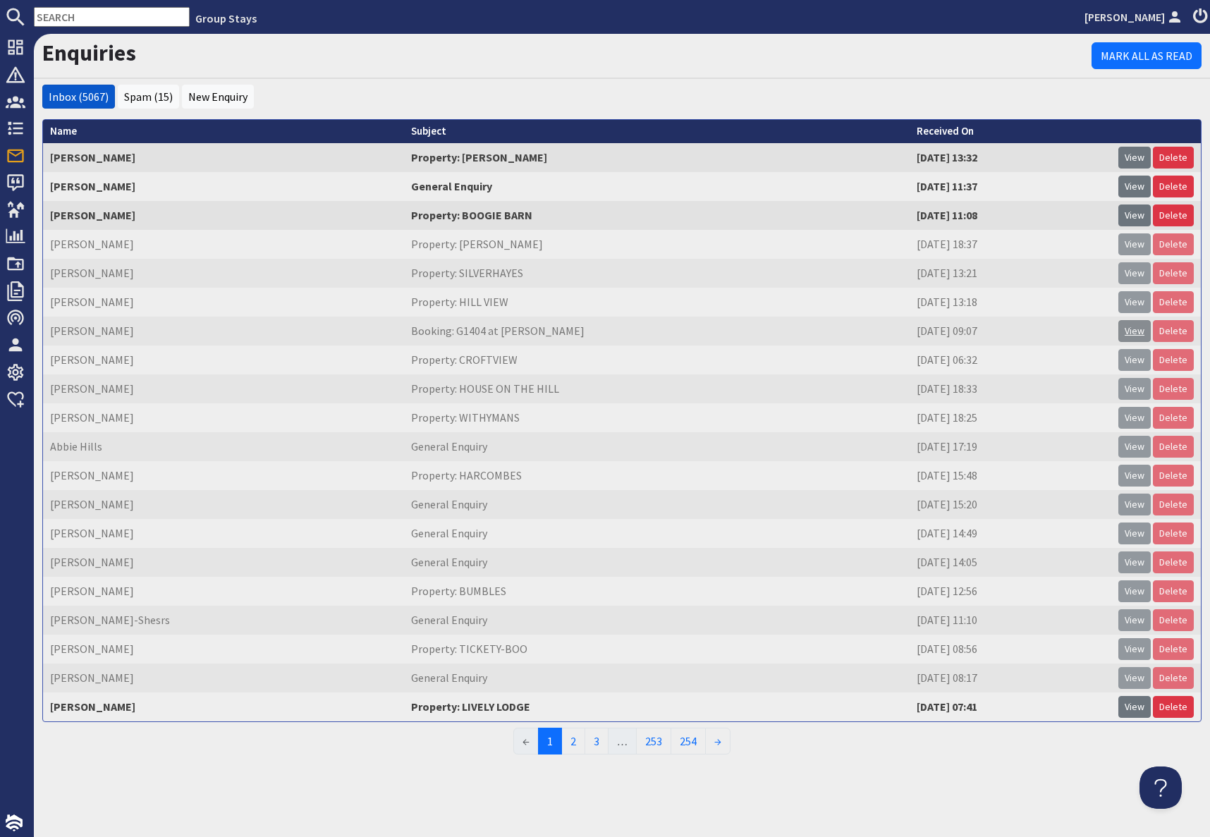
click at [1138, 334] on link "View" at bounding box center [1134, 331] width 32 height 22
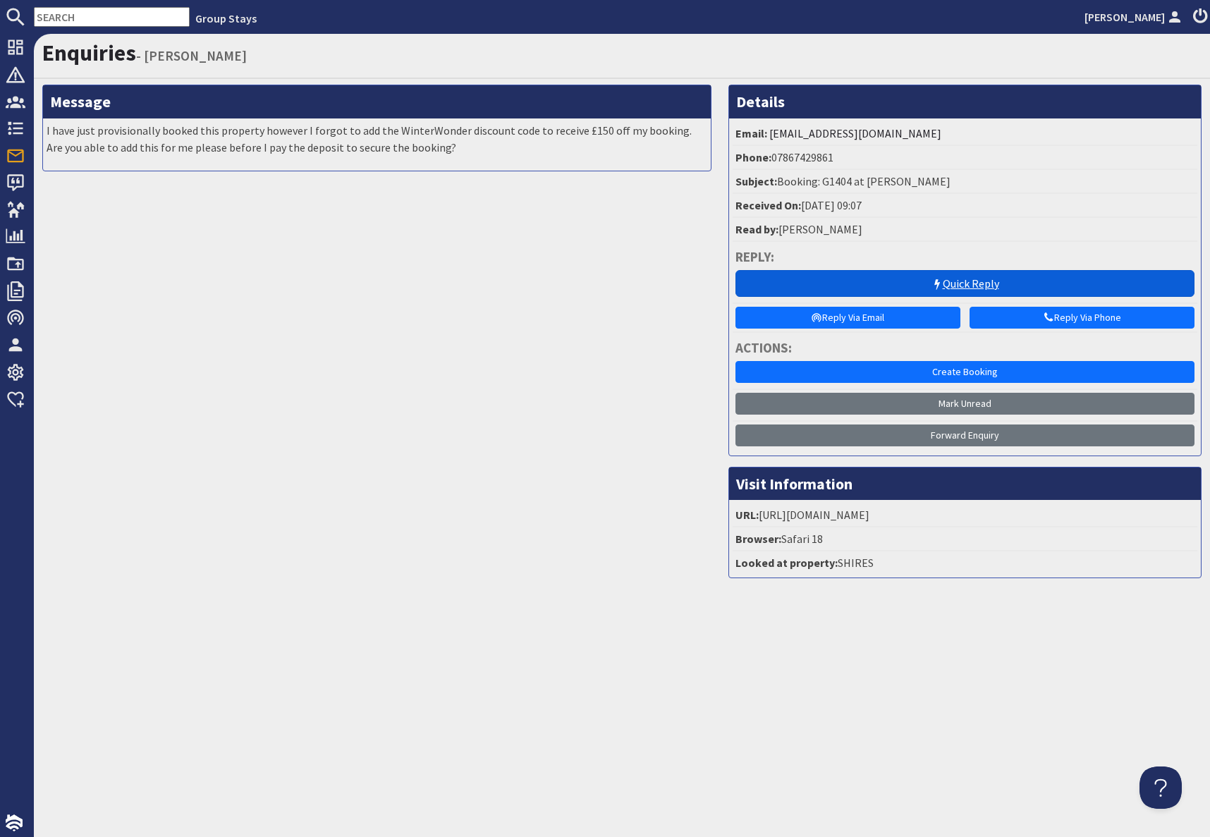
click at [917, 288] on link "Quick Reply" at bounding box center [964, 283] width 459 height 27
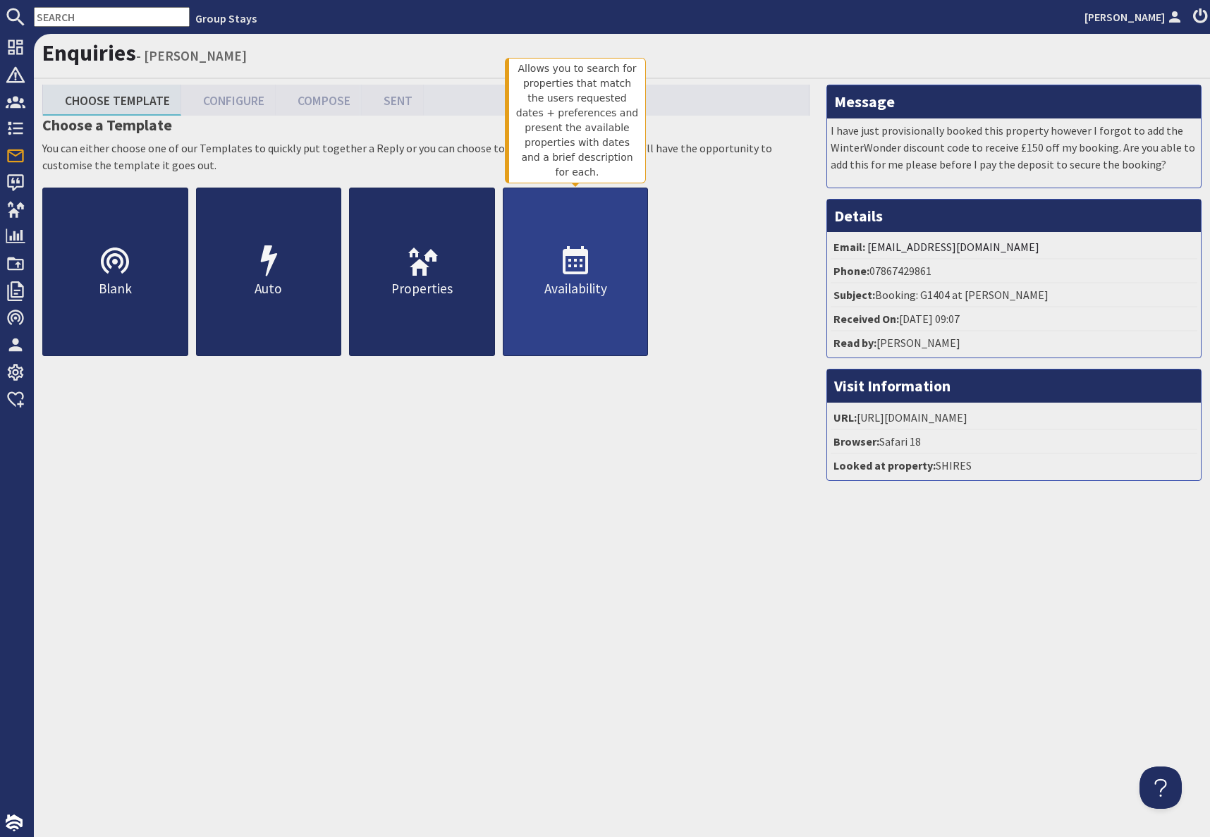
click at [610, 288] on p "Availability" at bounding box center [575, 289] width 145 height 20
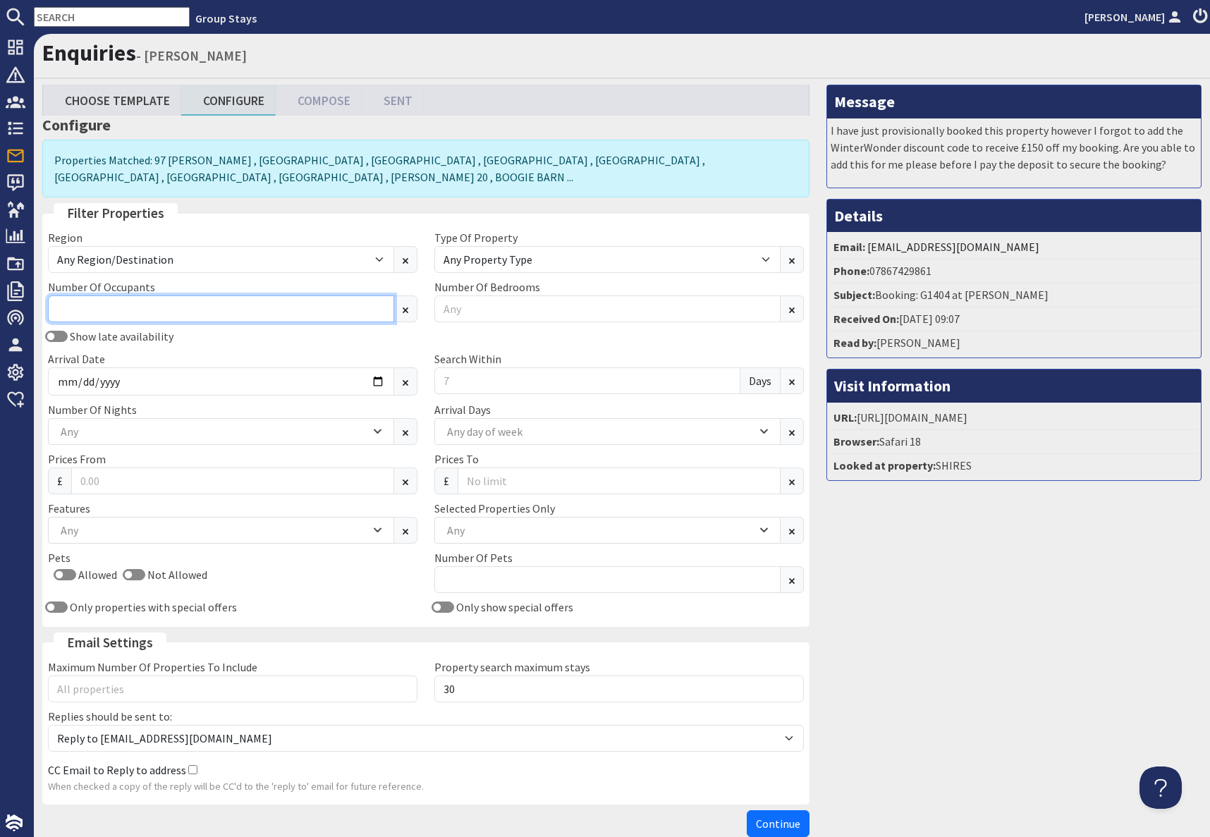
click at [127, 312] on input "Number Of Occupants" at bounding box center [221, 308] width 346 height 27
type input "20"
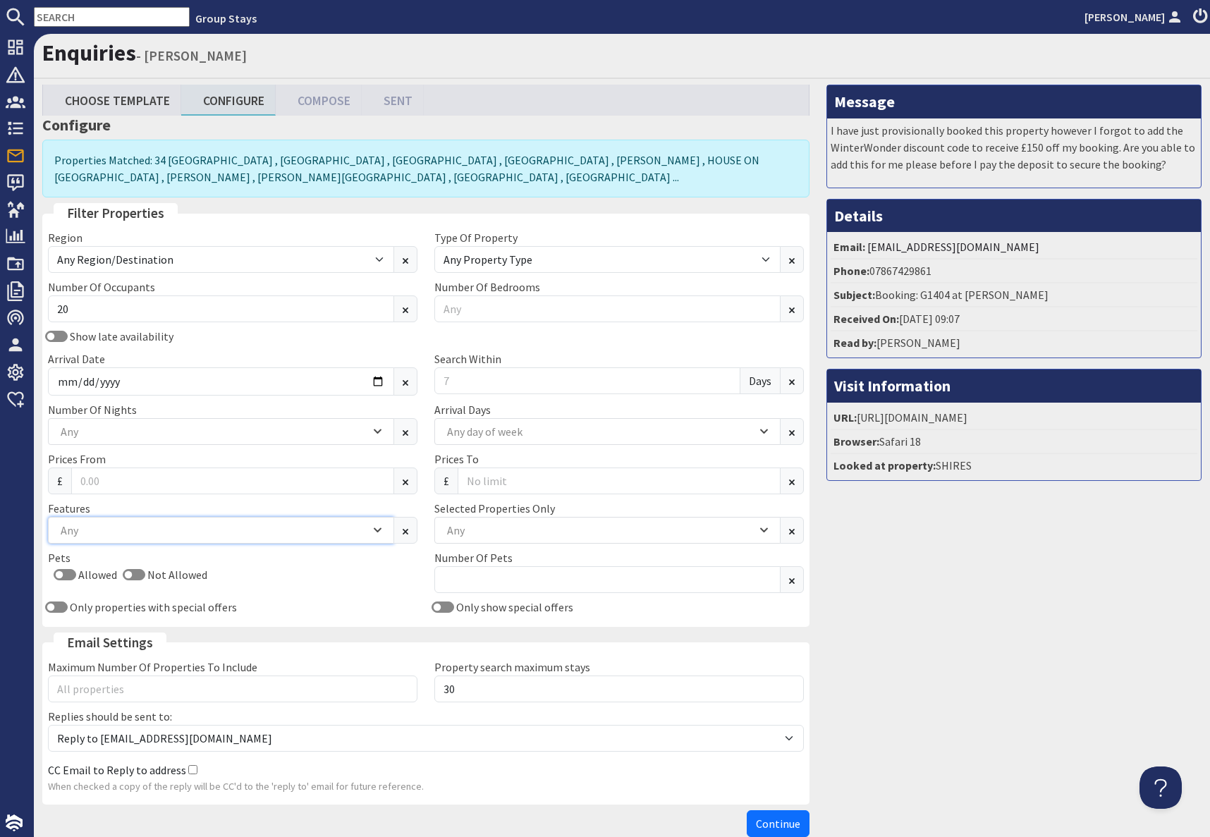
click at [154, 534] on div "Any" at bounding box center [213, 530] width 313 height 16
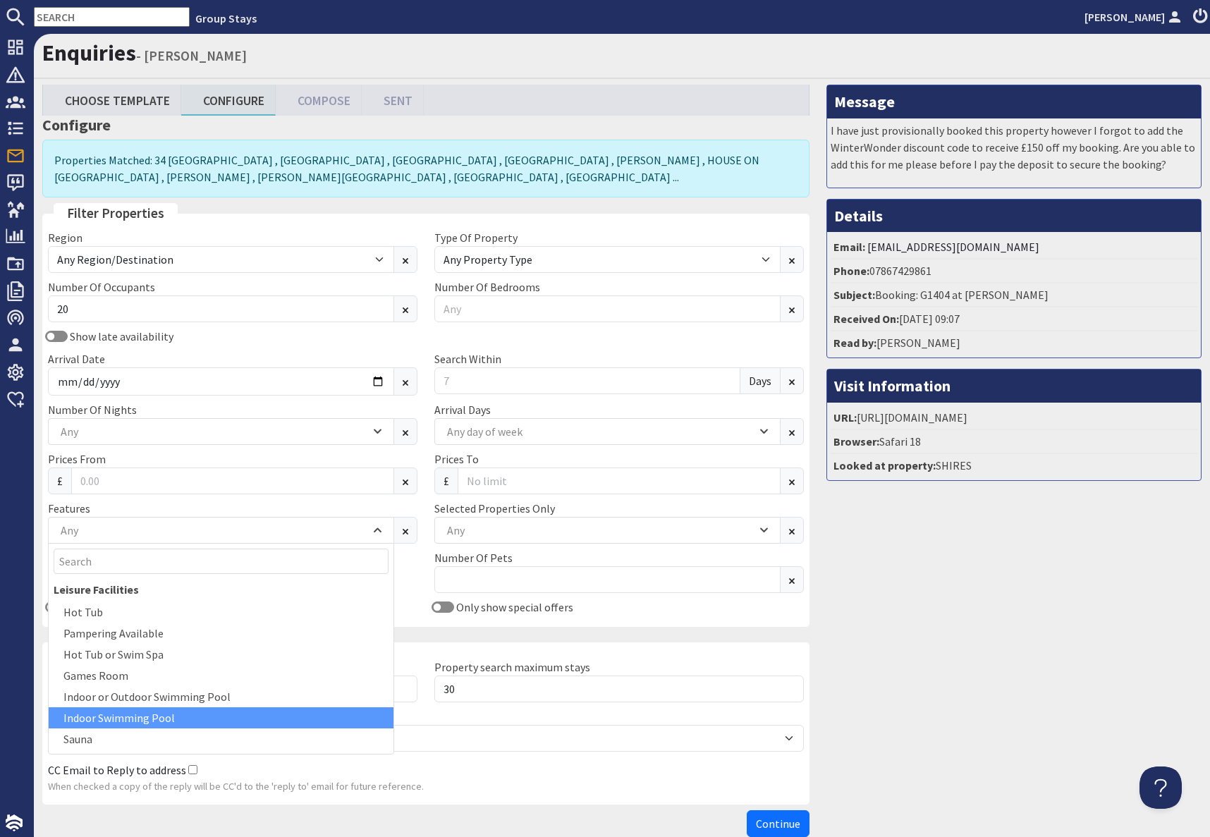
click at [135, 718] on div "Indoor Swimming Pool" at bounding box center [221, 717] width 345 height 21
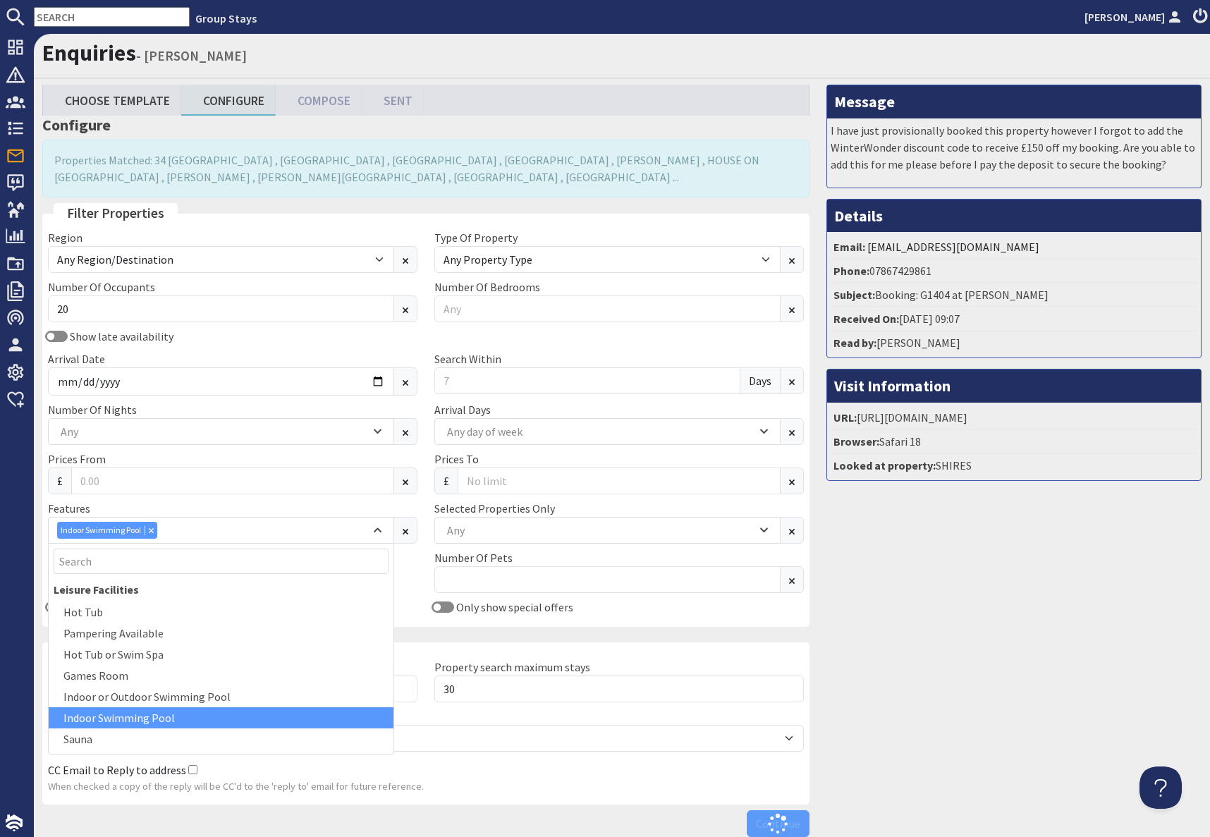
click at [974, 636] on div "Message I have just provisionally booked this property however I forgot to add …" at bounding box center [1014, 464] width 392 height 759
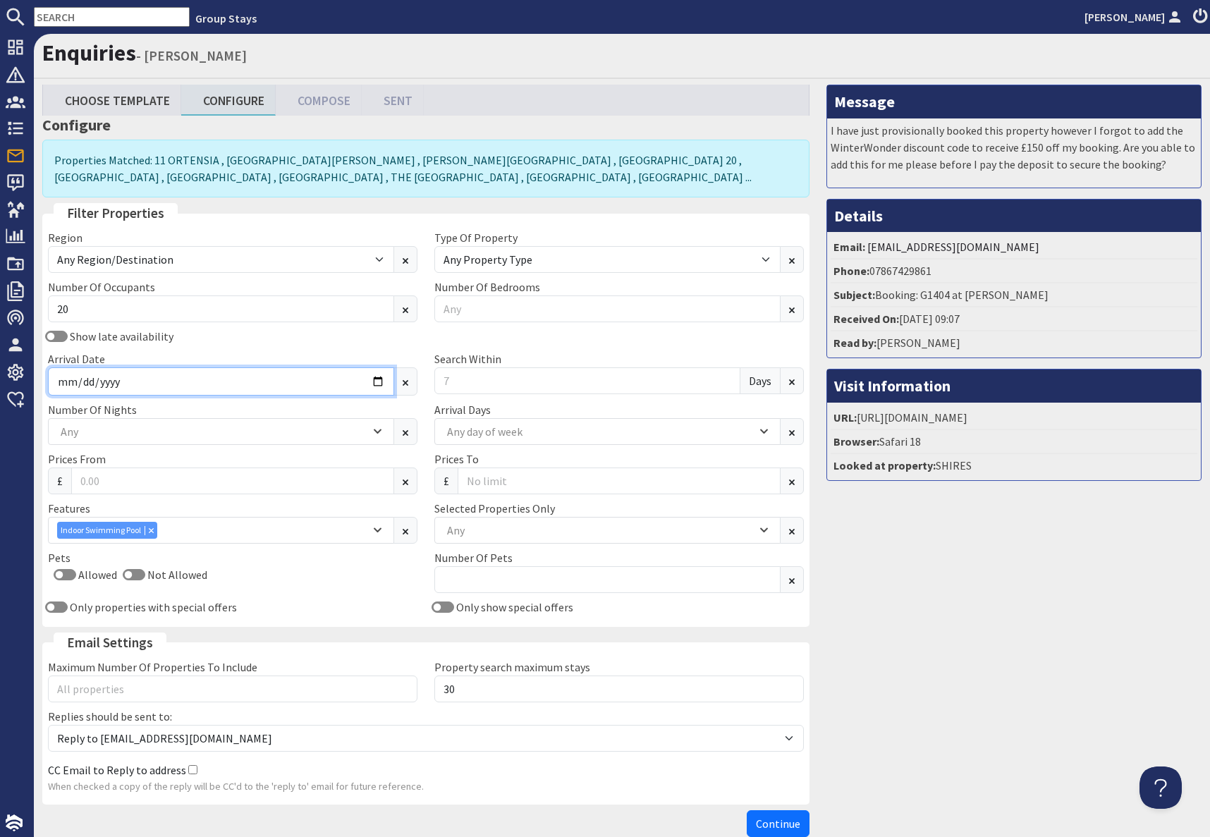
click at [204, 383] on input "Arrival Date" at bounding box center [221, 381] width 346 height 28
click at [380, 379] on input "Arrival Date" at bounding box center [221, 381] width 346 height 28
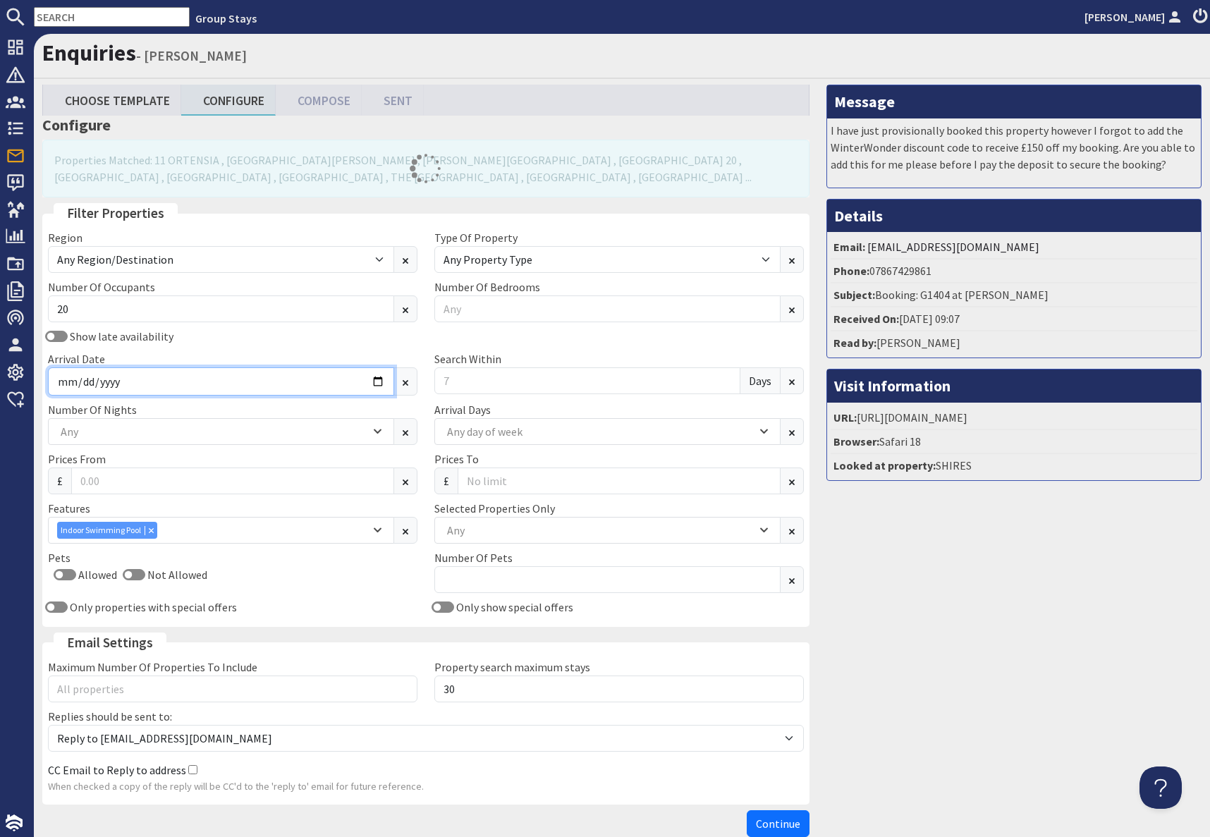
type input "2026-07-20"
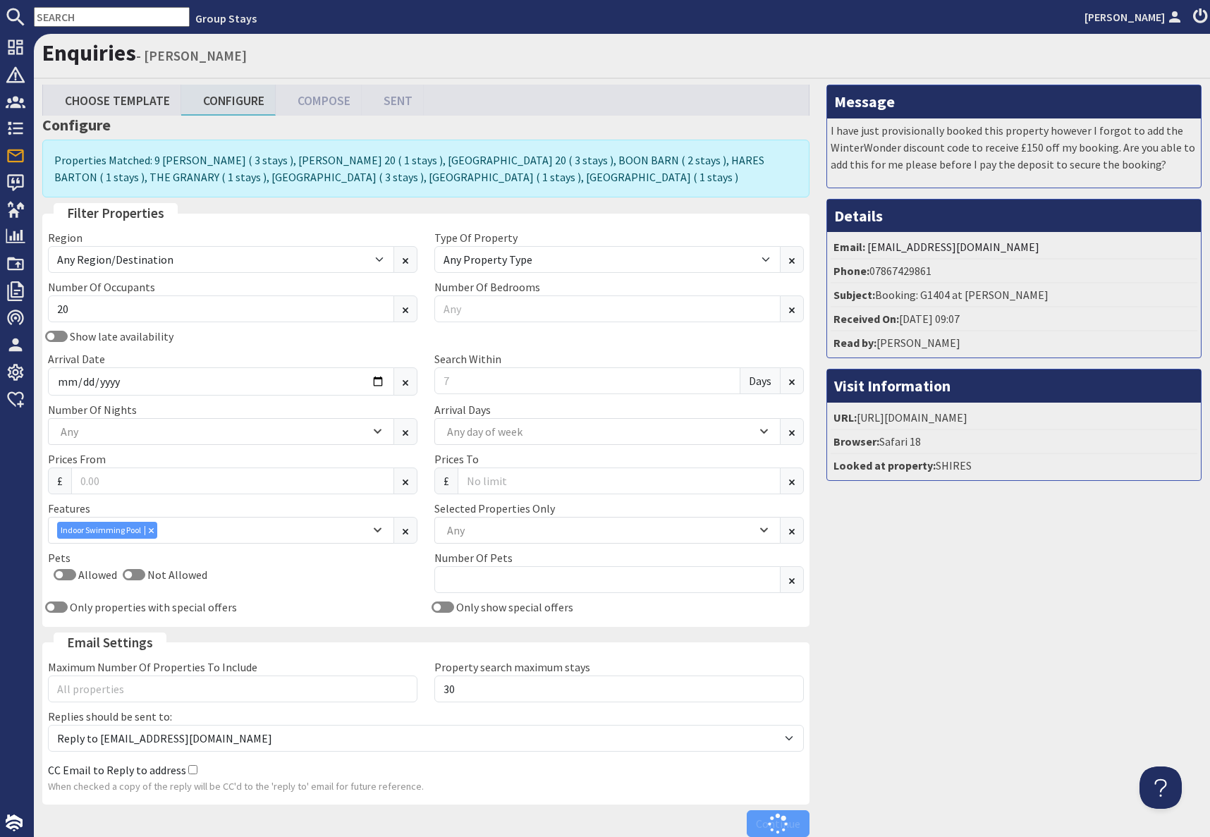
click at [931, 597] on div "Message I have just provisionally booked this property however I forgot to add …" at bounding box center [1014, 464] width 392 height 759
click at [150, 427] on div "Any" at bounding box center [213, 432] width 313 height 16
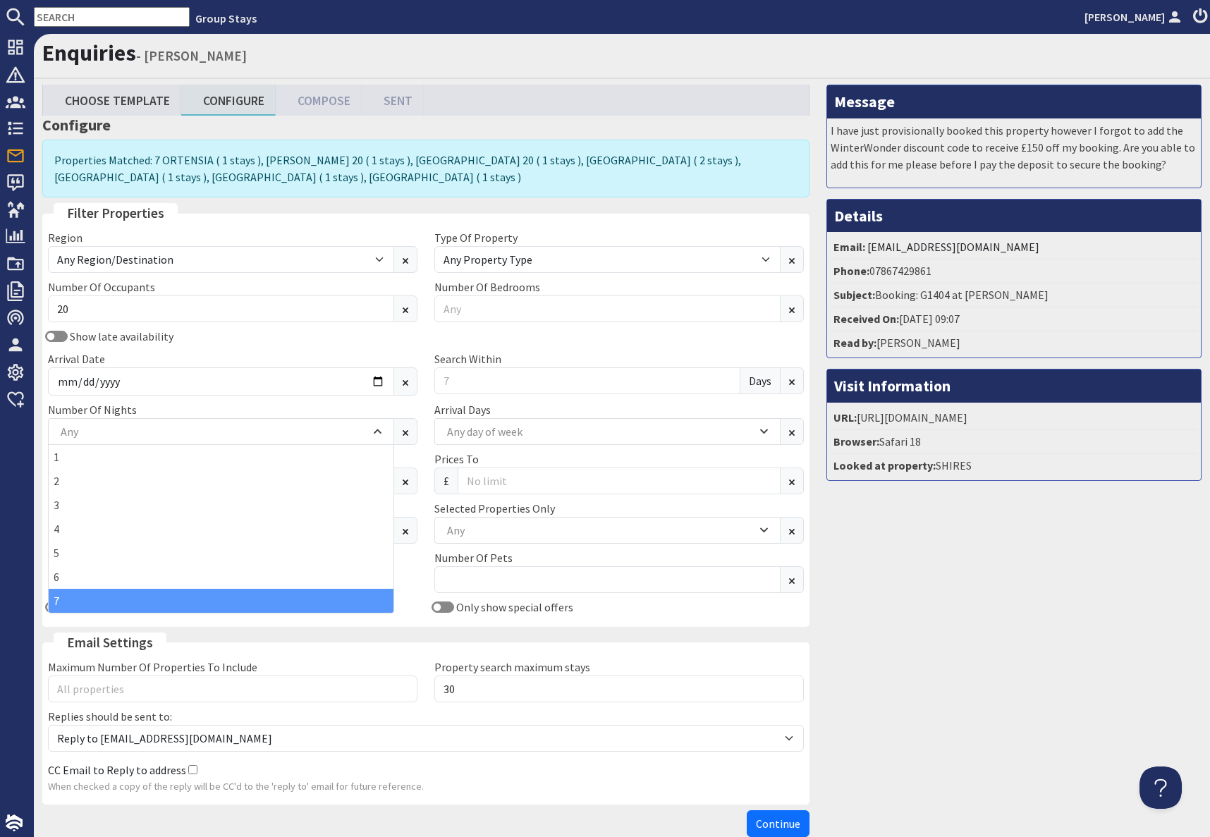
click at [78, 602] on div "7" at bounding box center [221, 601] width 345 height 24
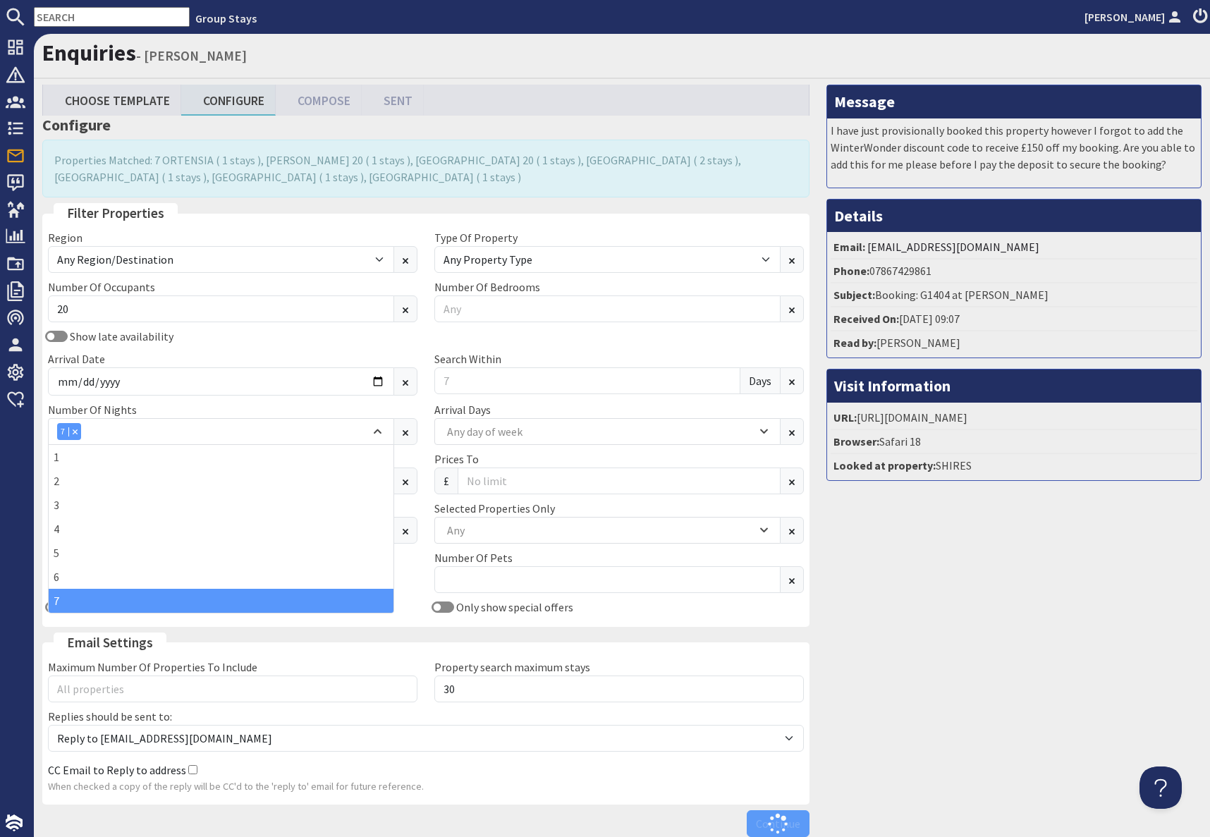
click at [963, 647] on div "Message I have just provisionally booked this property however I forgot to add …" at bounding box center [1014, 464] width 392 height 759
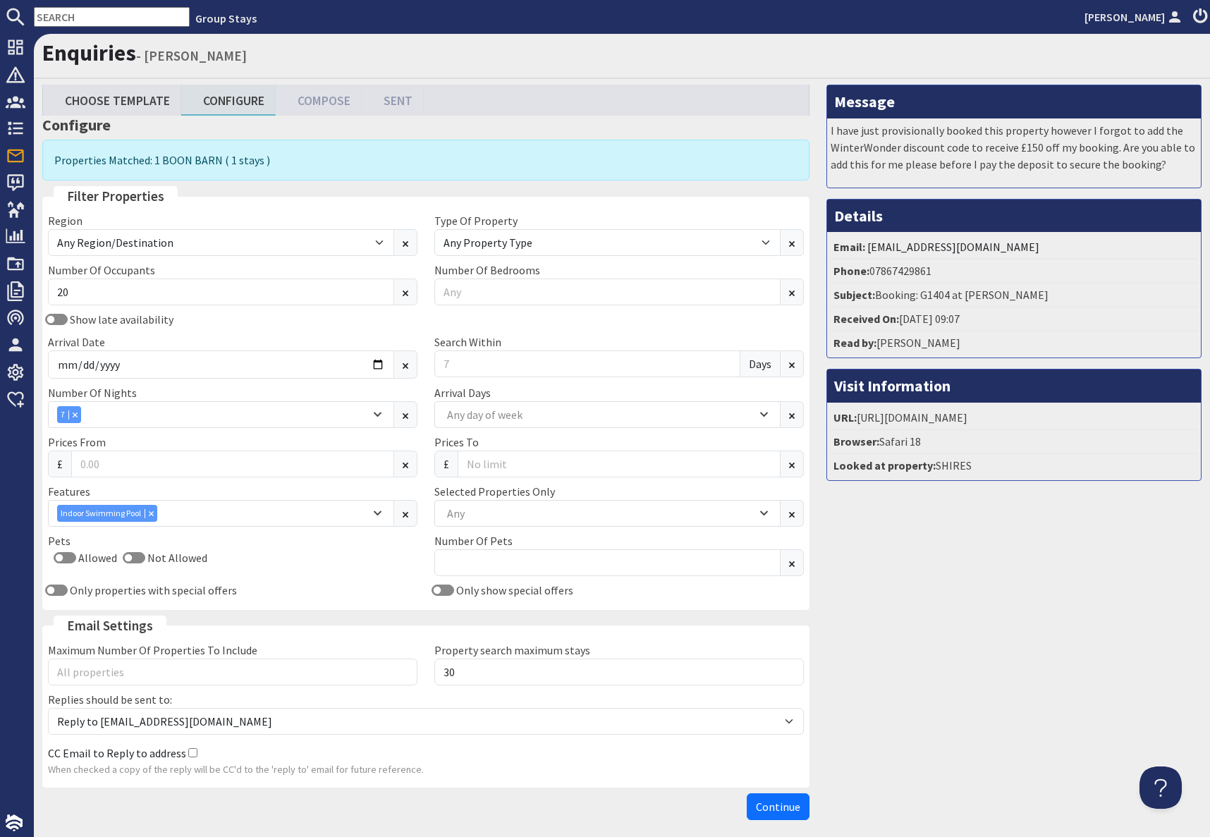
scroll to position [61, 0]
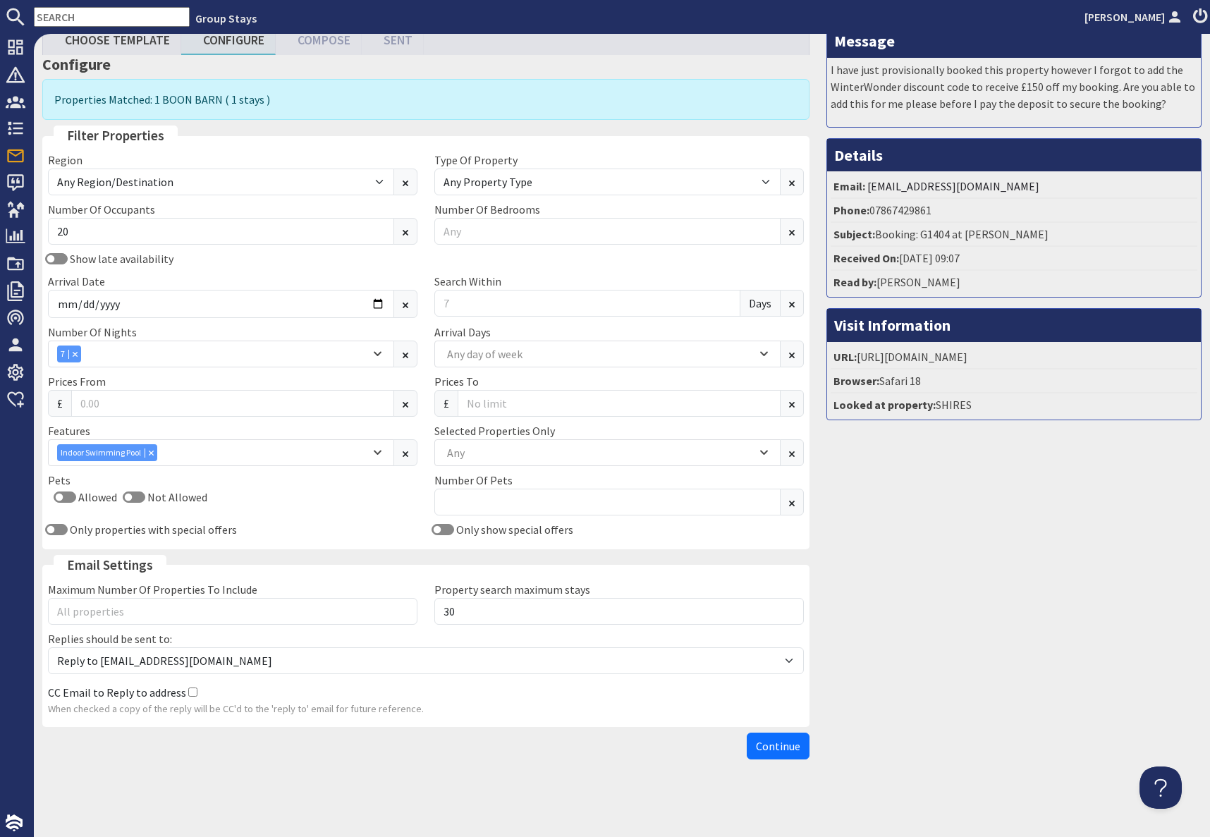
drag, startPoint x: 778, startPoint y: 746, endPoint x: 790, endPoint y: 747, distance: 11.3
click at [778, 746] on span "Continue" at bounding box center [778, 746] width 44 height 14
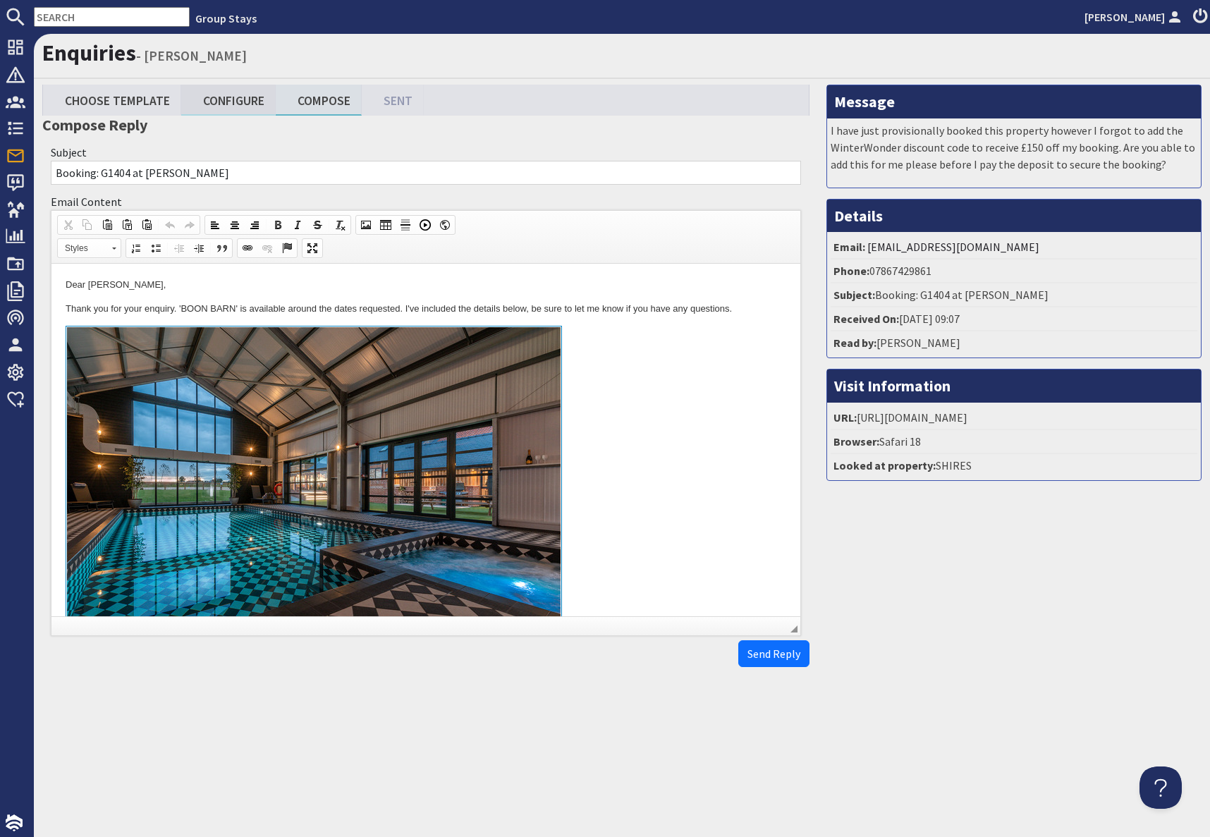
click at [235, 99] on link "Configure" at bounding box center [228, 100] width 94 height 30
type textarea "<p>Dear Lucy Pearce,</p> <p>Thank you for your enquiry. &#39;BOON BARN&#39; is …"
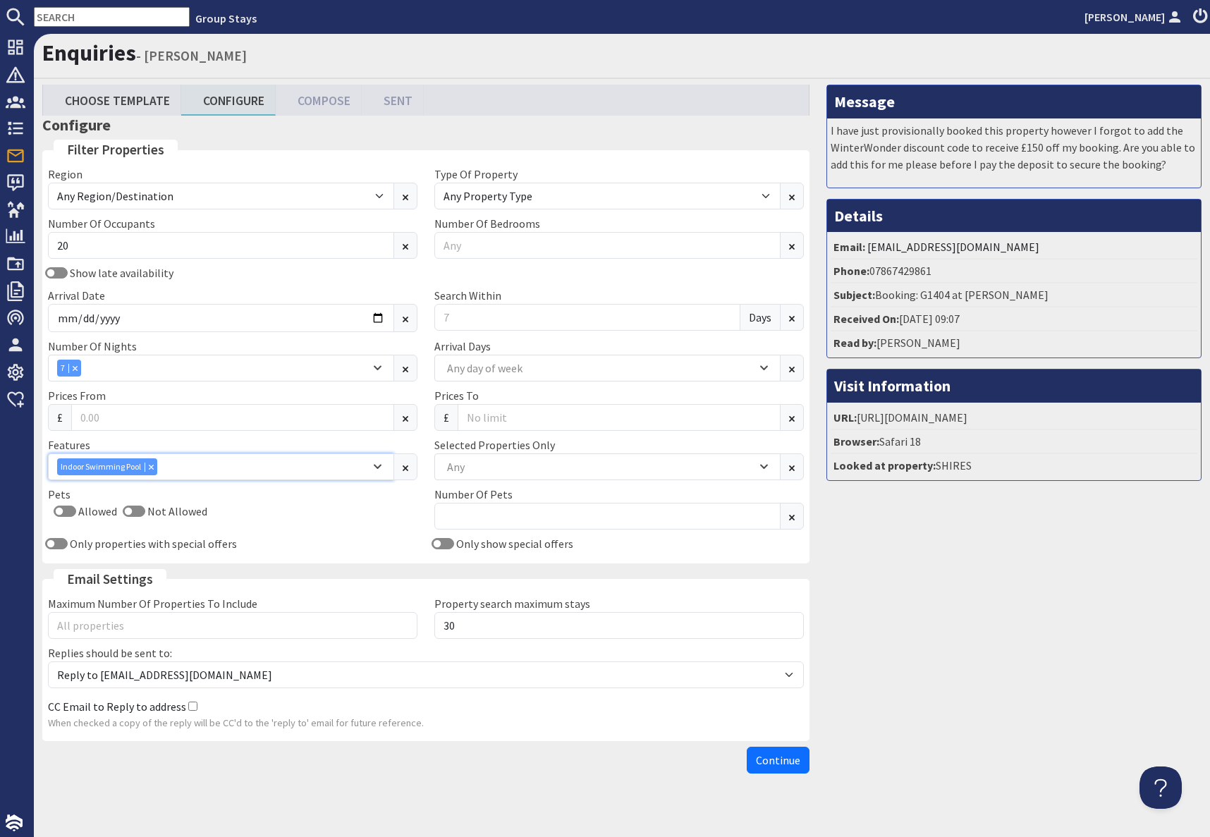
click at [152, 467] on icon "Combobox" at bounding box center [151, 467] width 4 height 4
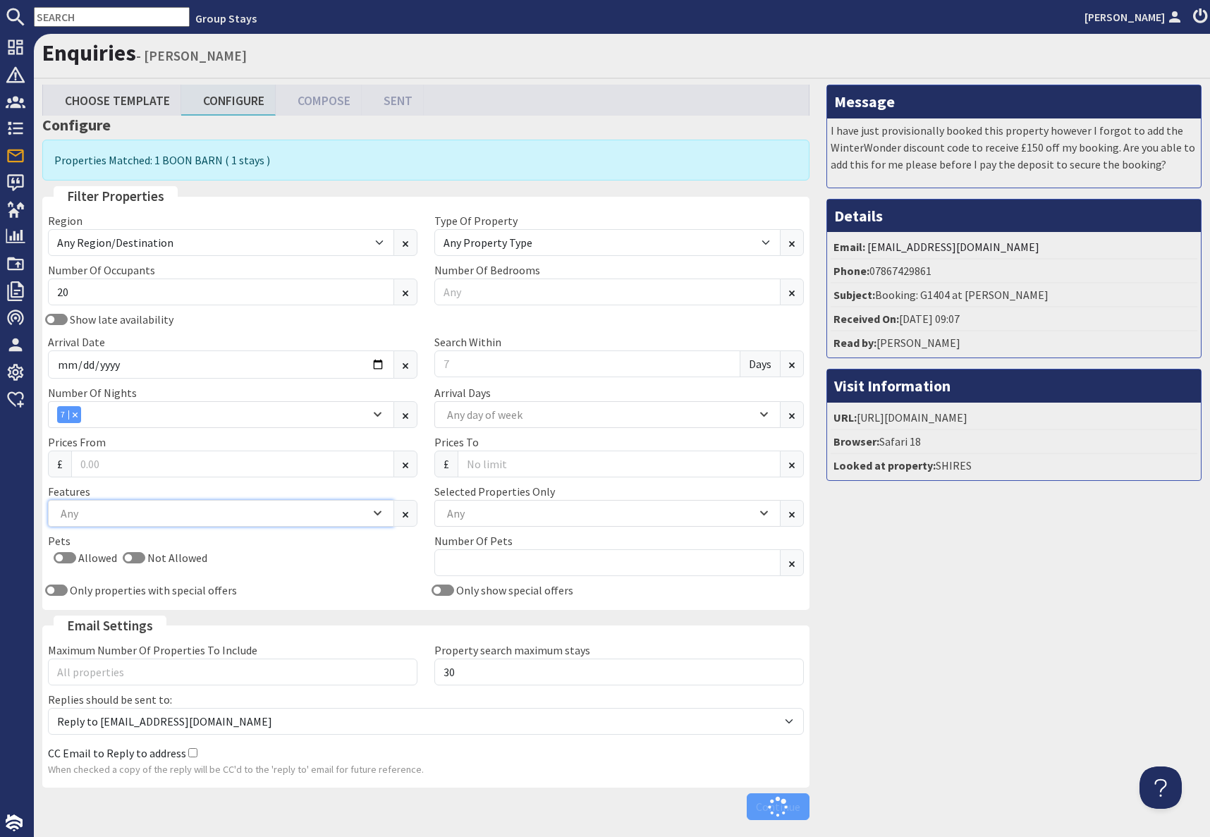
click at [161, 514] on div "Any" at bounding box center [213, 514] width 313 height 16
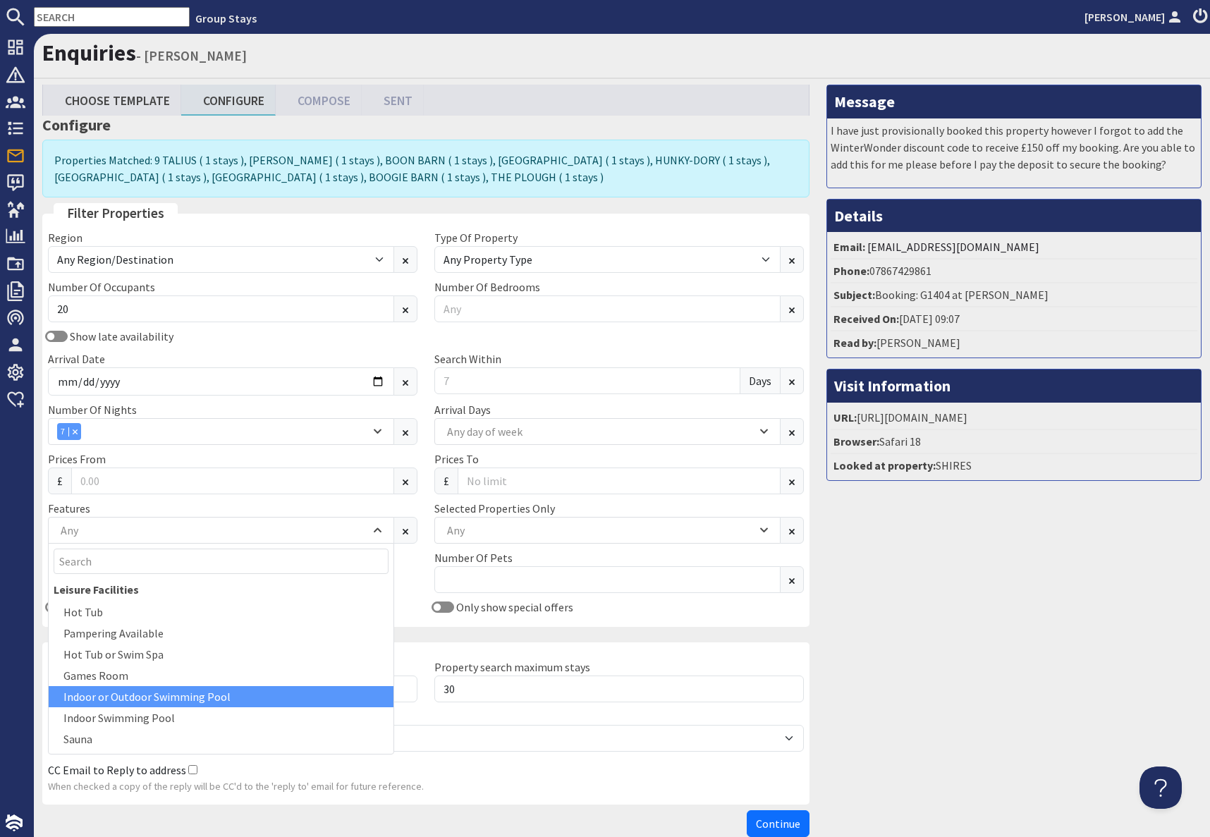
click at [147, 686] on div "Indoor or Outdoor Swimming Pool" at bounding box center [221, 696] width 345 height 21
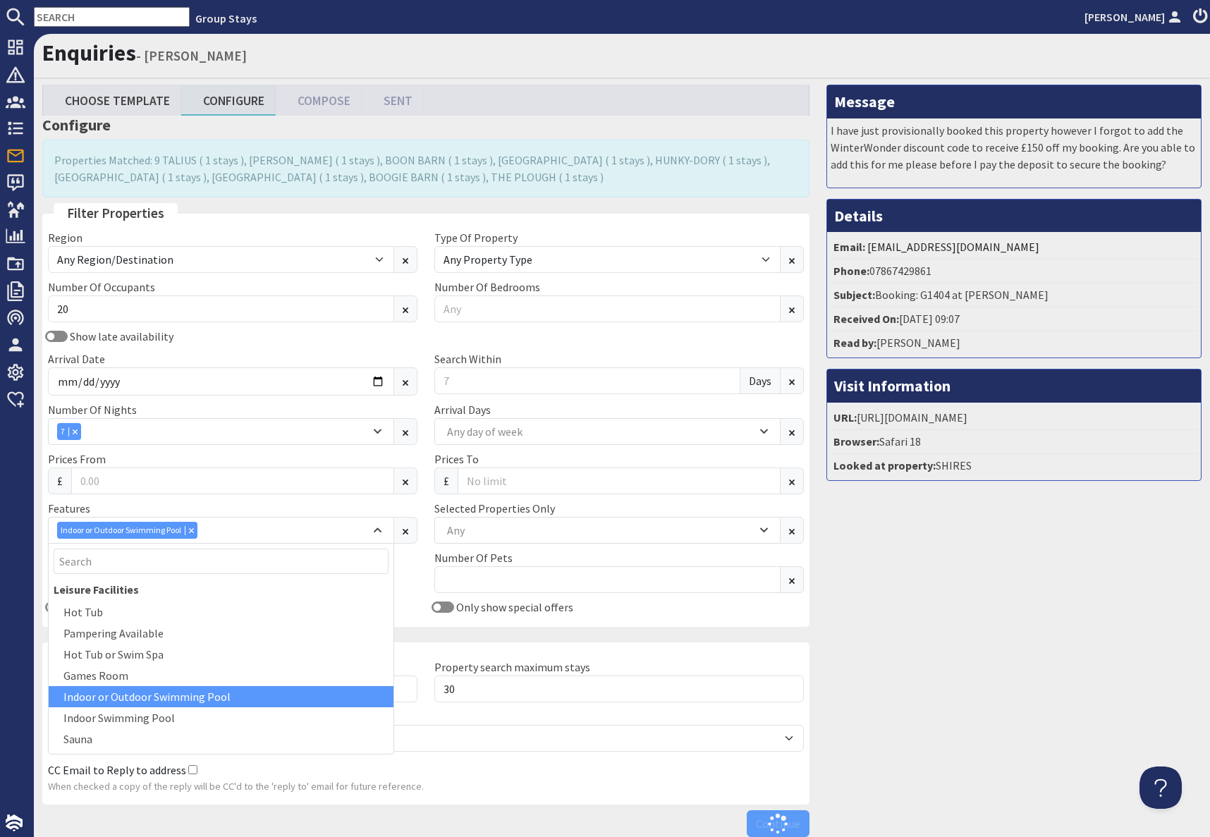
click at [173, 698] on div "Indoor or Outdoor Swimming Pool" at bounding box center [221, 696] width 345 height 21
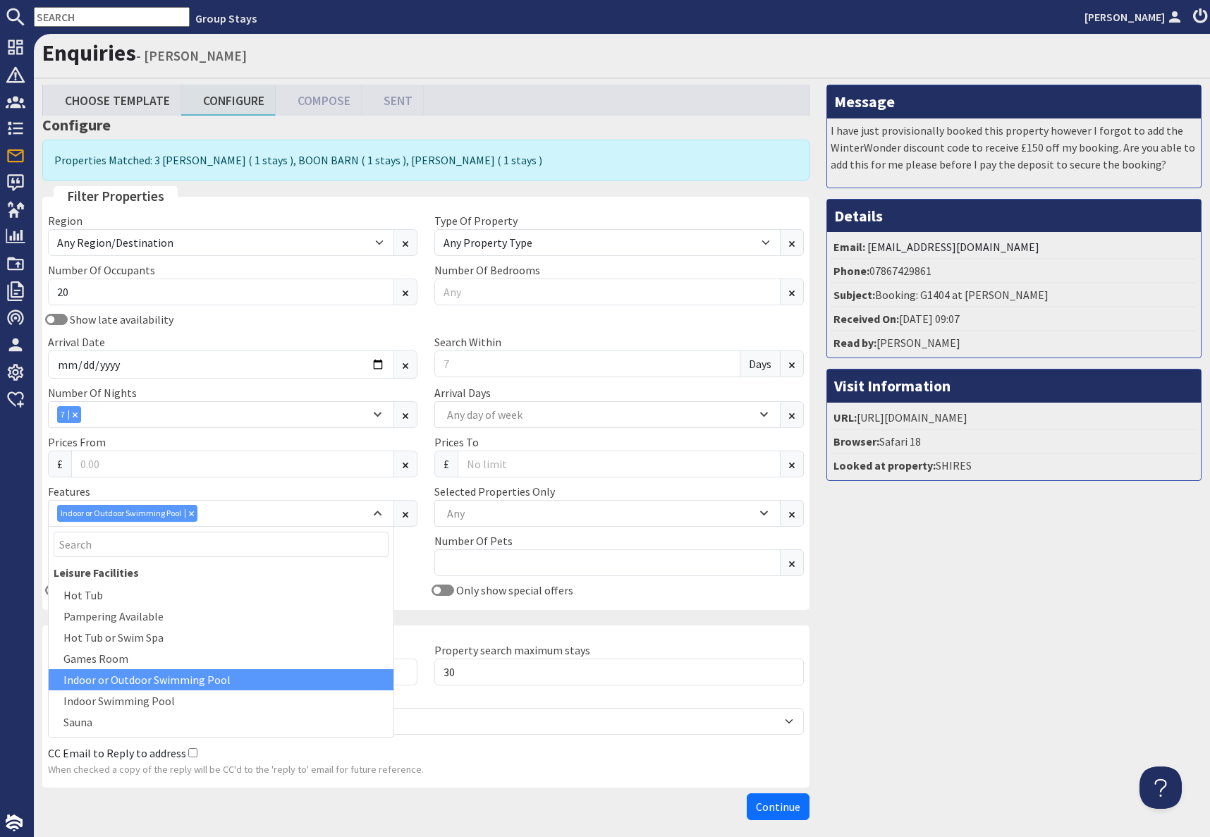
drag, startPoint x: 1075, startPoint y: 725, endPoint x: 1051, endPoint y: 724, distance: 24.7
click at [1072, 725] on div "Message I have just provisionally booked this property however I forgot to add …" at bounding box center [1014, 456] width 392 height 742
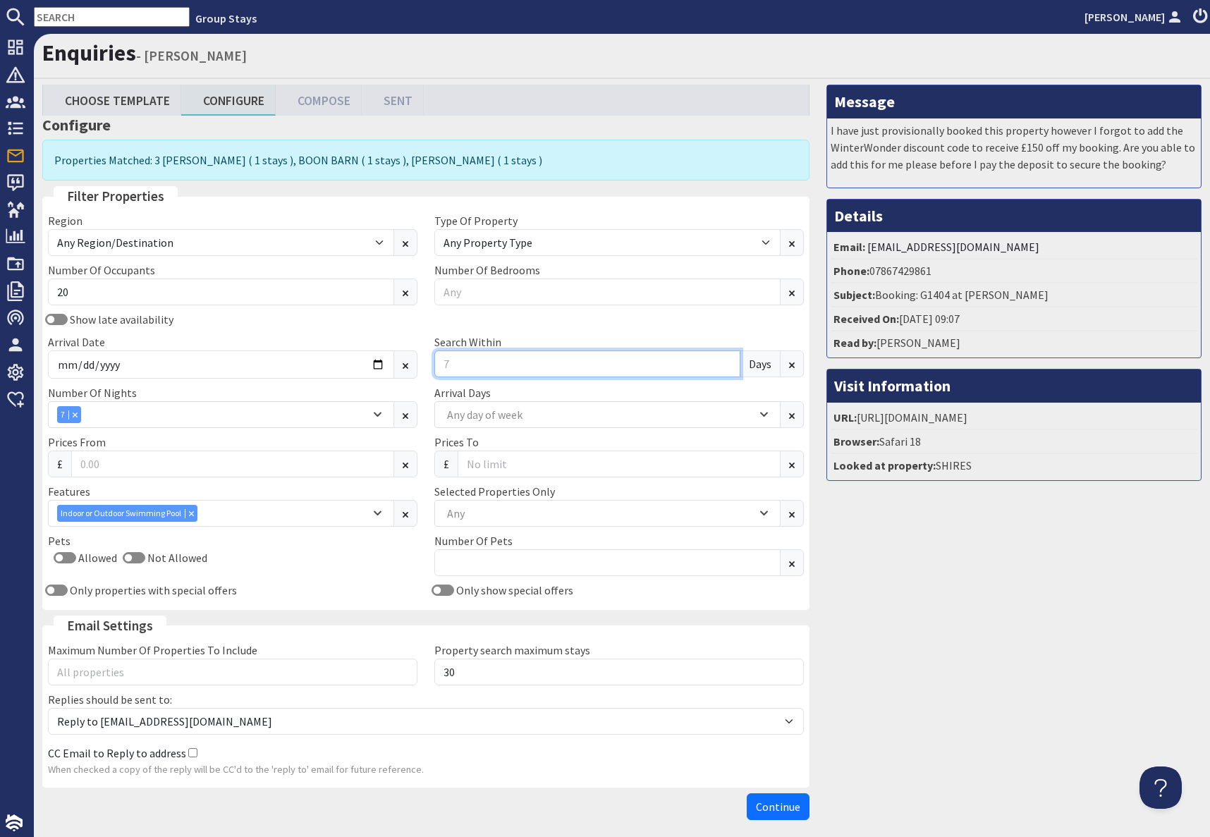
click at [486, 359] on input "Search Within" at bounding box center [587, 363] width 306 height 27
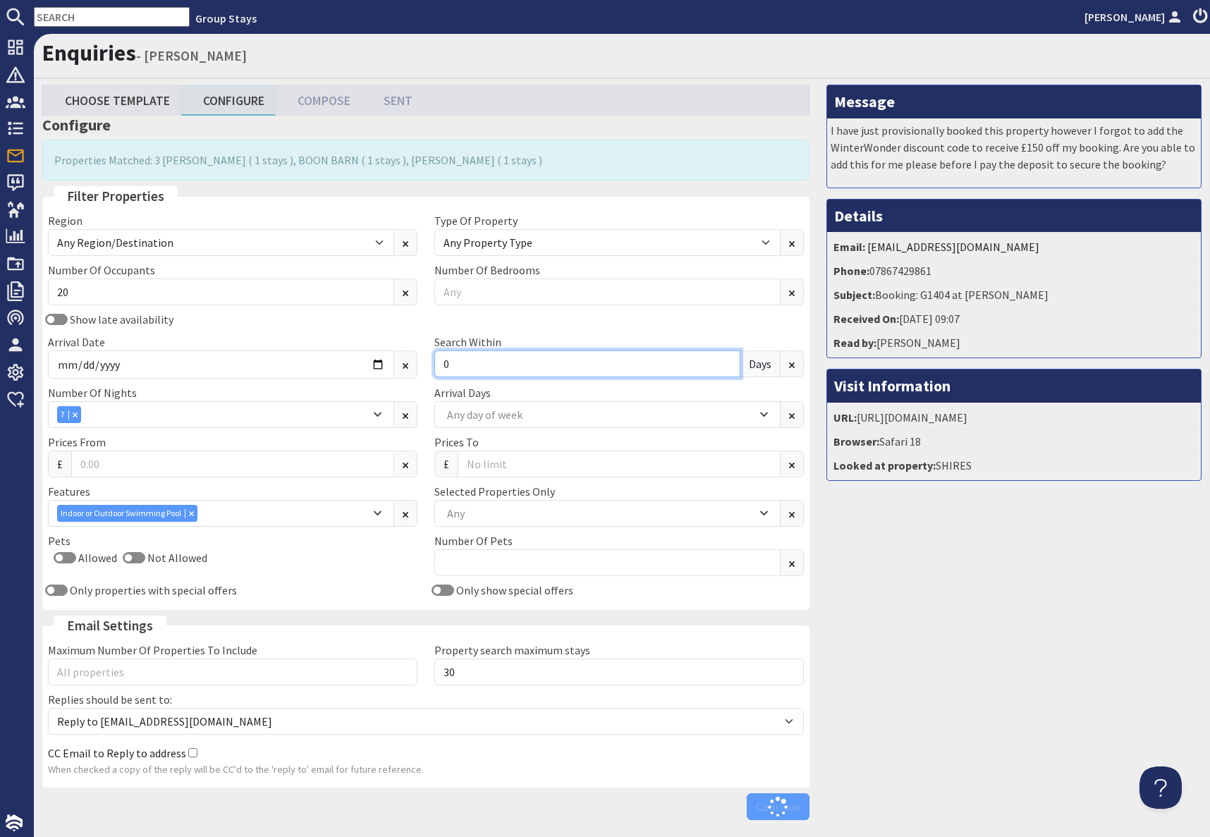
type input "0"
drag, startPoint x: 882, startPoint y: 578, endPoint x: 875, endPoint y: 577, distance: 7.2
click at [882, 578] on div "Message I have just provisionally booked this property however I forgot to add …" at bounding box center [1014, 456] width 392 height 742
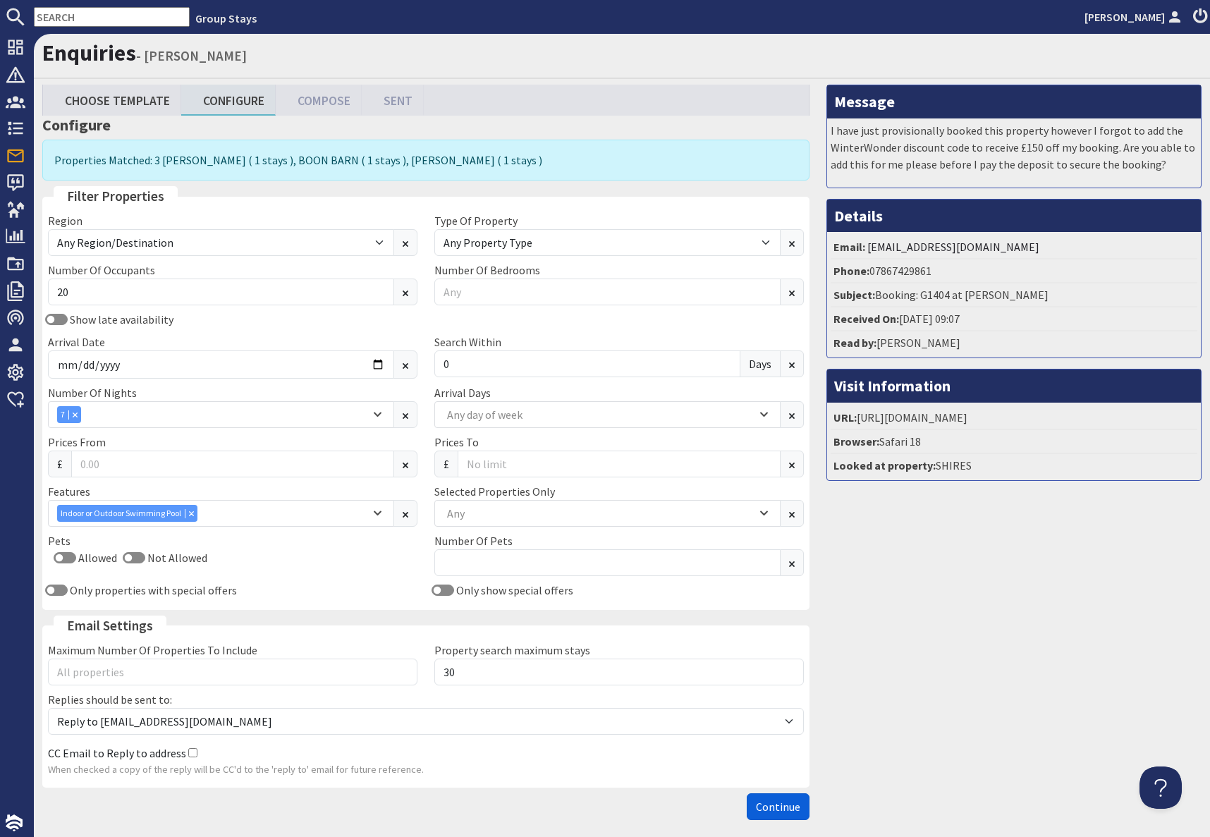
click at [771, 813] on span "Continue" at bounding box center [778, 807] width 44 height 14
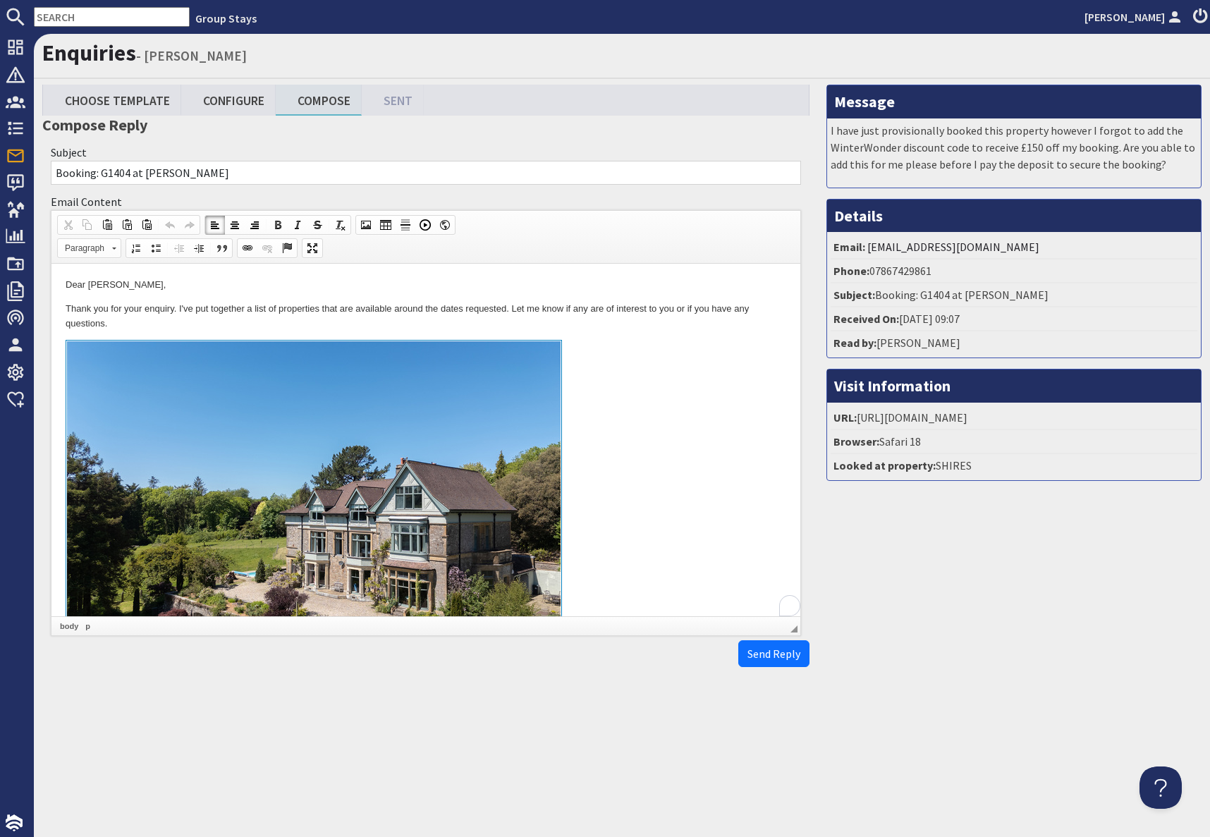
click at [627, 432] on link at bounding box center [426, 502] width 721 height 325
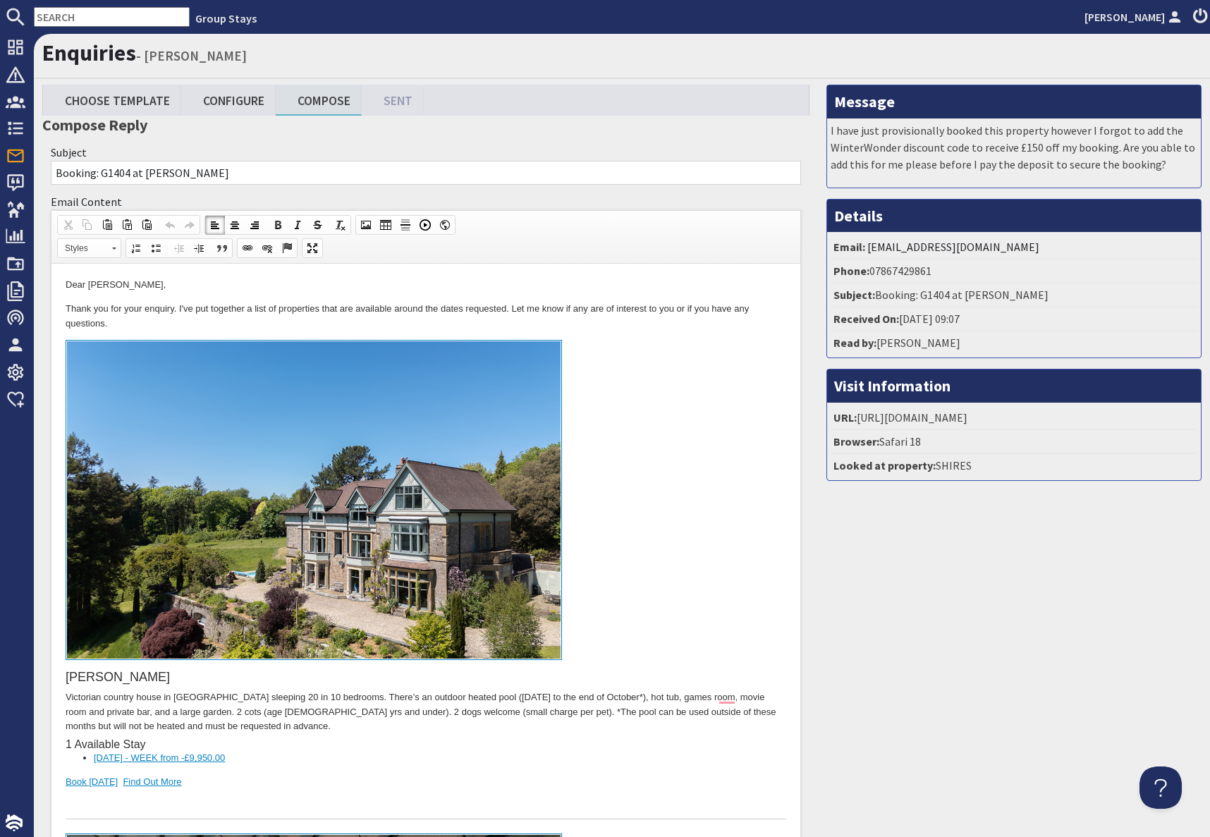
click at [673, 477] on link "To enrich screen reader interactions, please activate Accessibility in Grammarl…" at bounding box center [426, 502] width 721 height 325
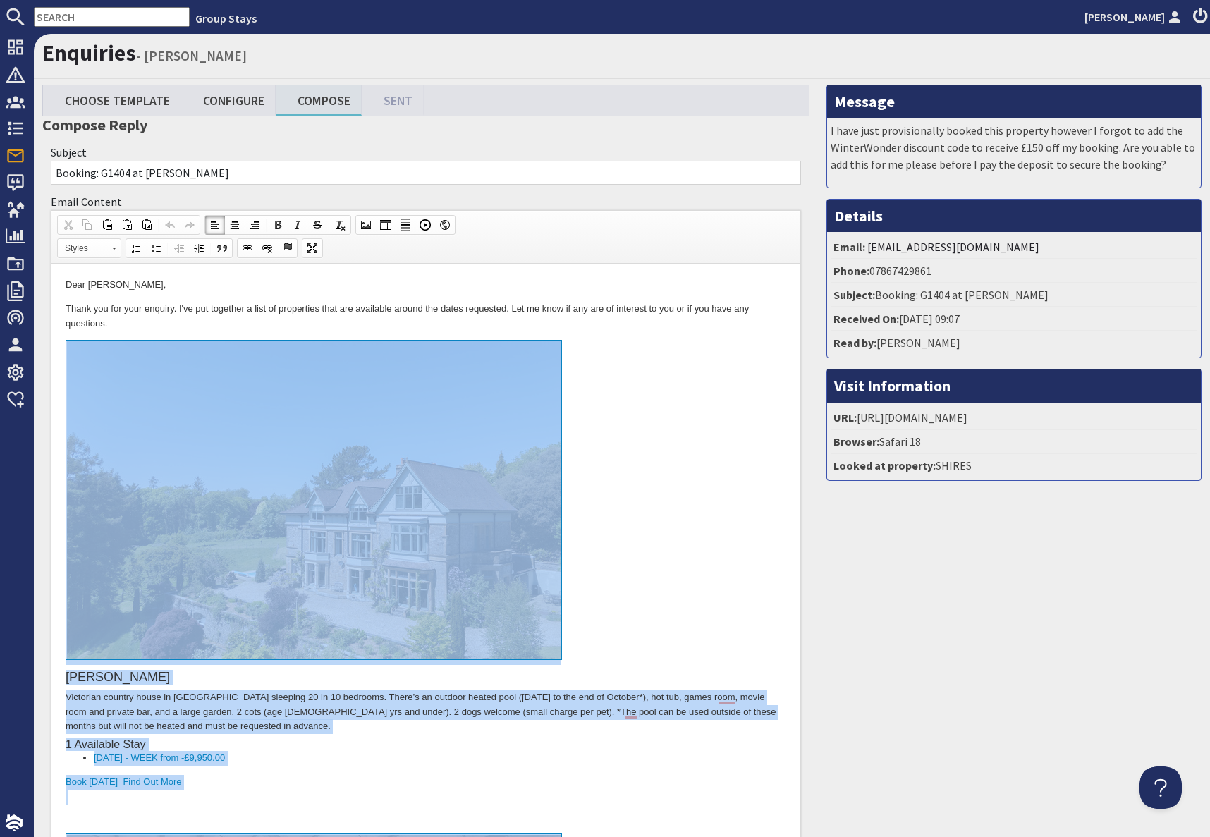
drag, startPoint x: 220, startPoint y: 1775, endPoint x: 275, endPoint y: 426, distance: 1350.7
copy body "KENNARD HALL Victorian country house in Devon sleeping 20 in 10 bedrooms. There…"
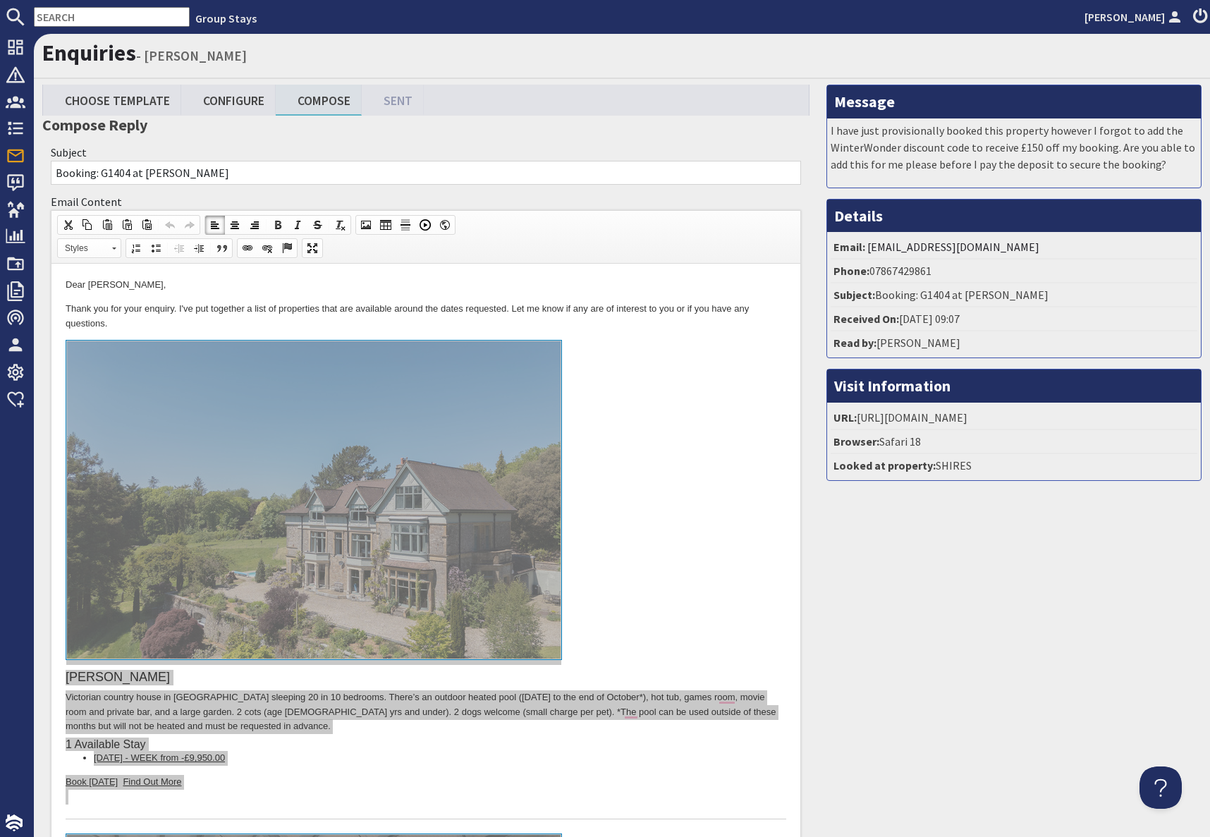
click at [75, 16] on input "text" at bounding box center [112, 17] width 156 height 20
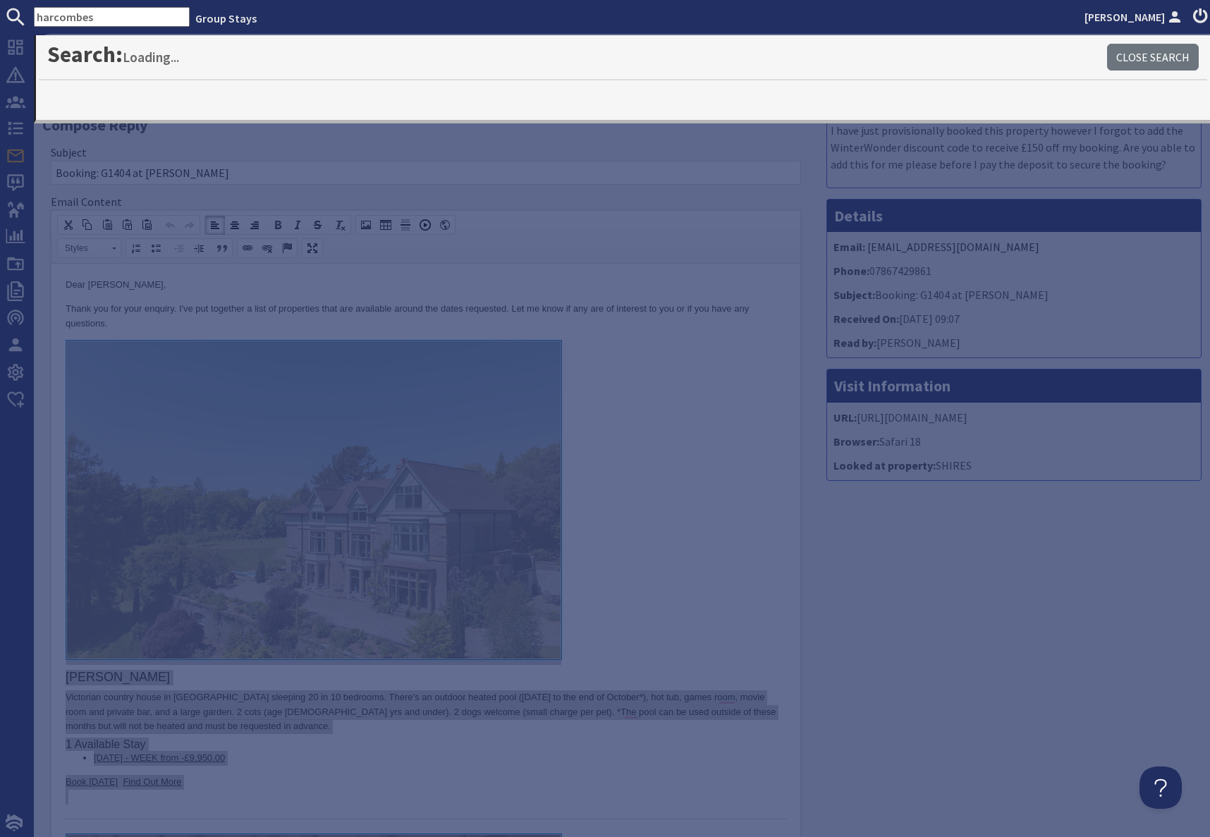
type input "harcombes"
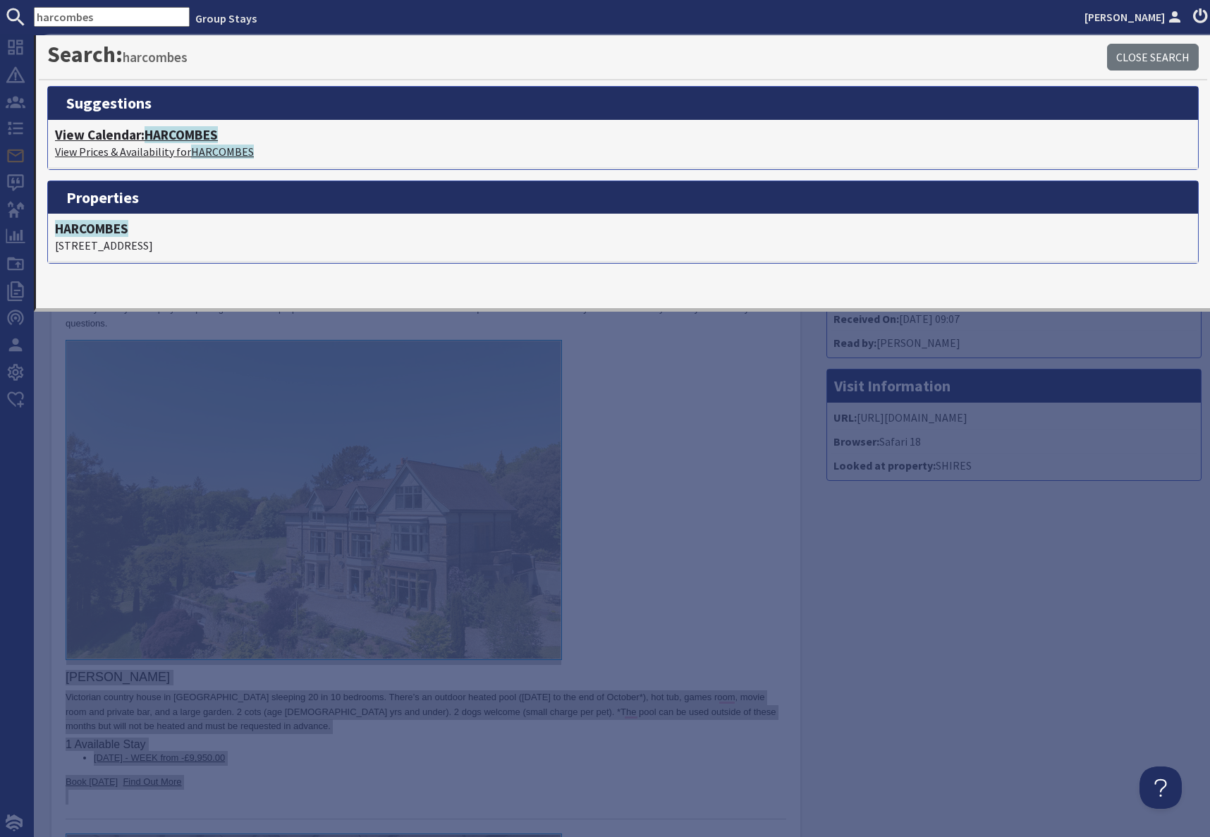
click at [136, 154] on p "View Prices & Availability for HARCOMBES" at bounding box center [623, 151] width 1136 height 17
type textarea "<p>Dear Lucy Pearce,</p> <p>Thank you for your enquiry. I&#39;ve put together a…"
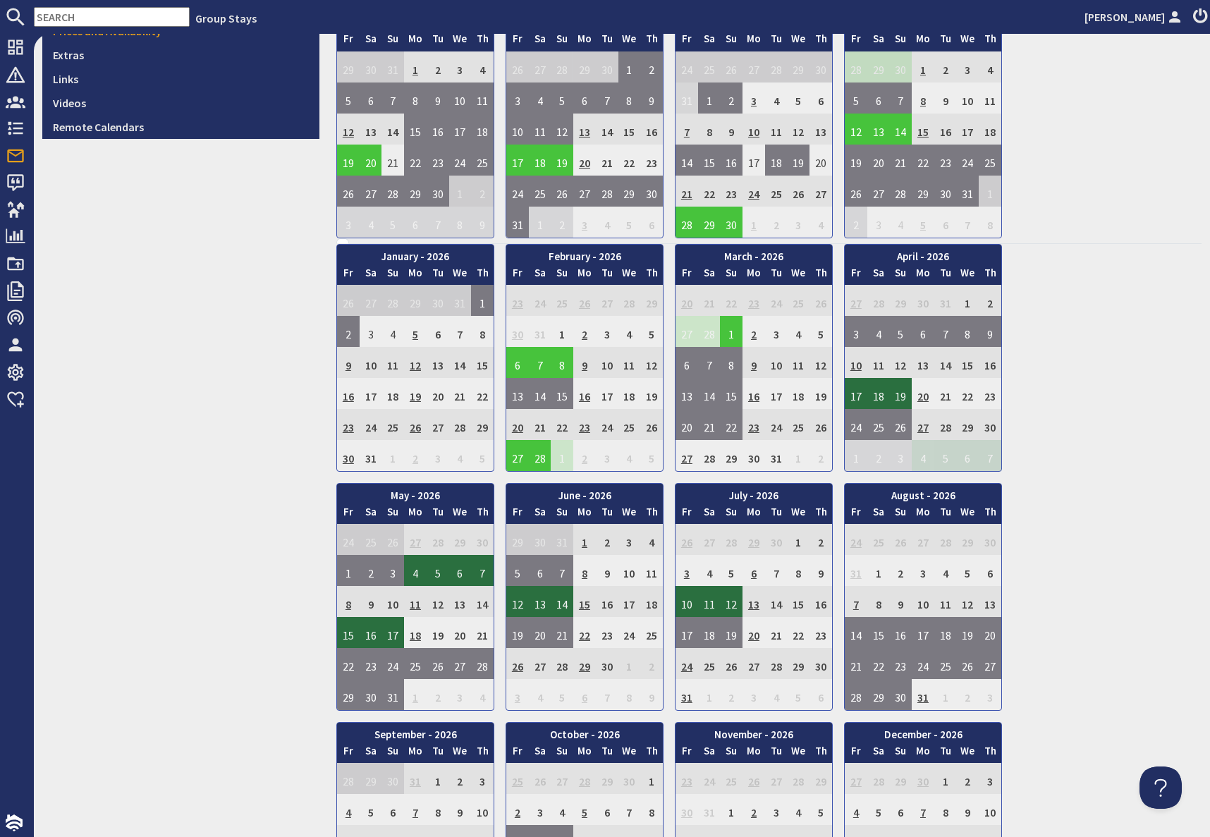
scroll to position [600, 0]
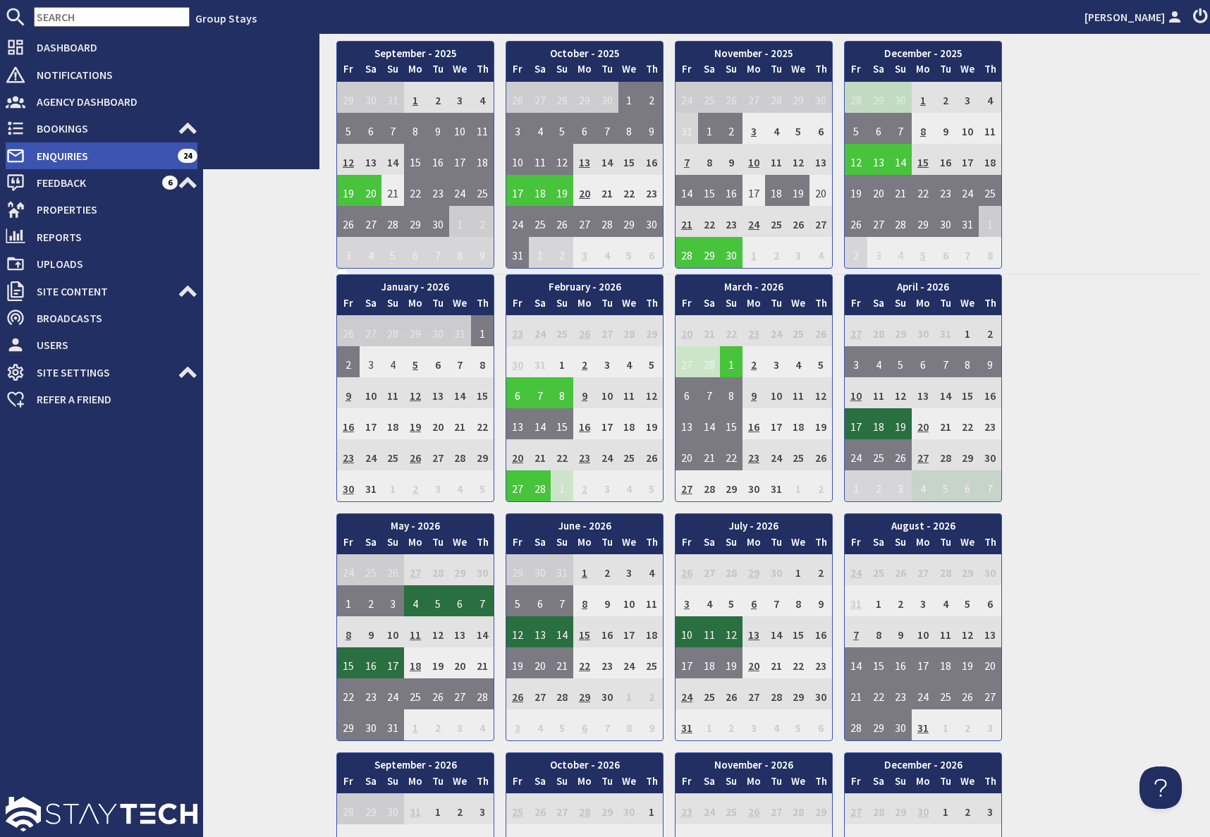
drag, startPoint x: 27, startPoint y: 152, endPoint x: 90, endPoint y: 157, distance: 63.6
click at [27, 152] on span "Enquiries" at bounding box center [101, 156] width 152 height 23
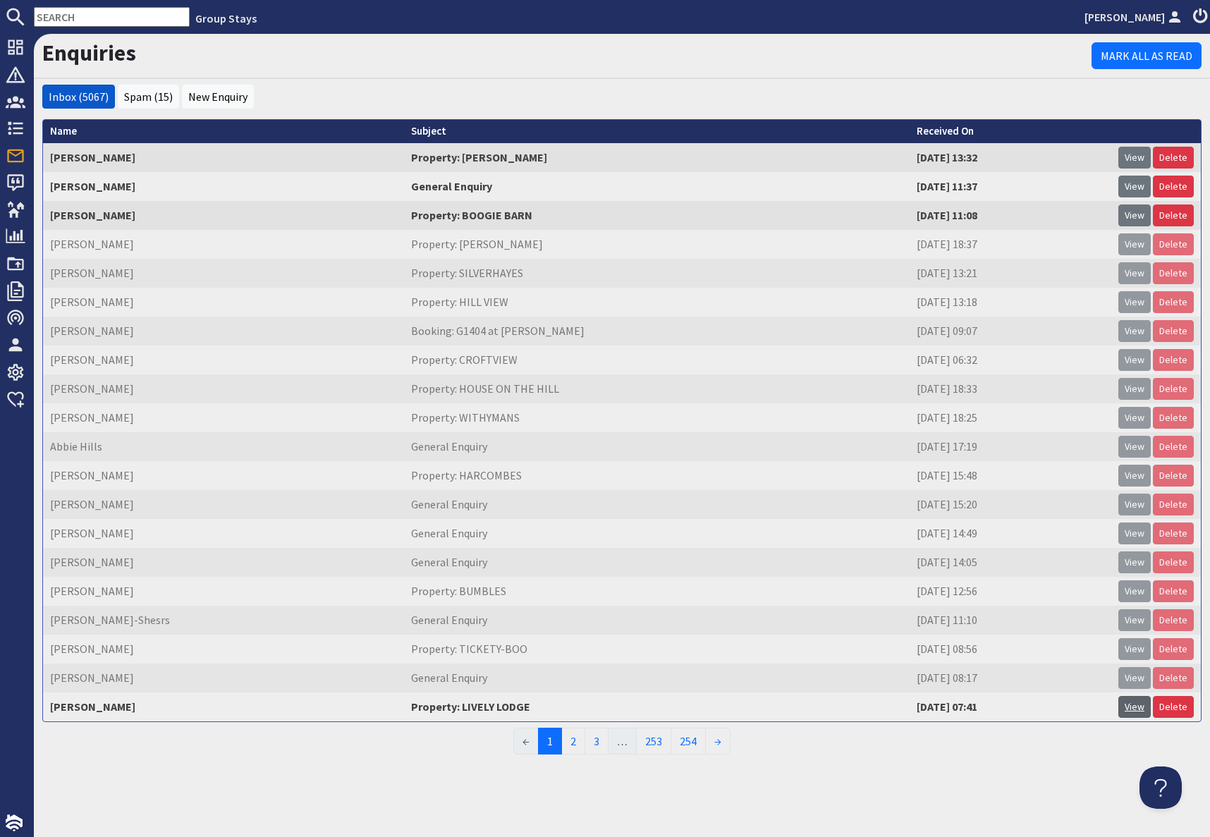
click at [1132, 706] on link "View" at bounding box center [1134, 707] width 32 height 22
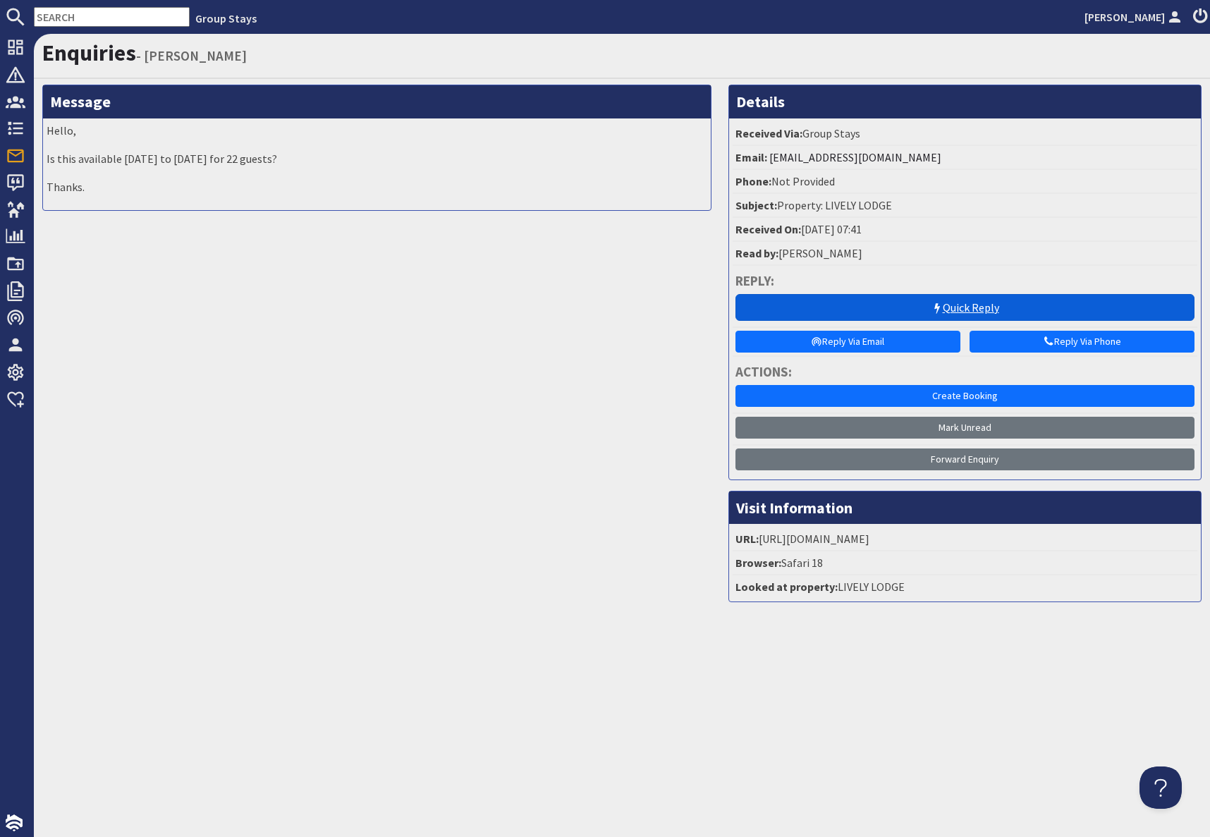
click at [912, 310] on link "Quick Reply" at bounding box center [964, 307] width 459 height 27
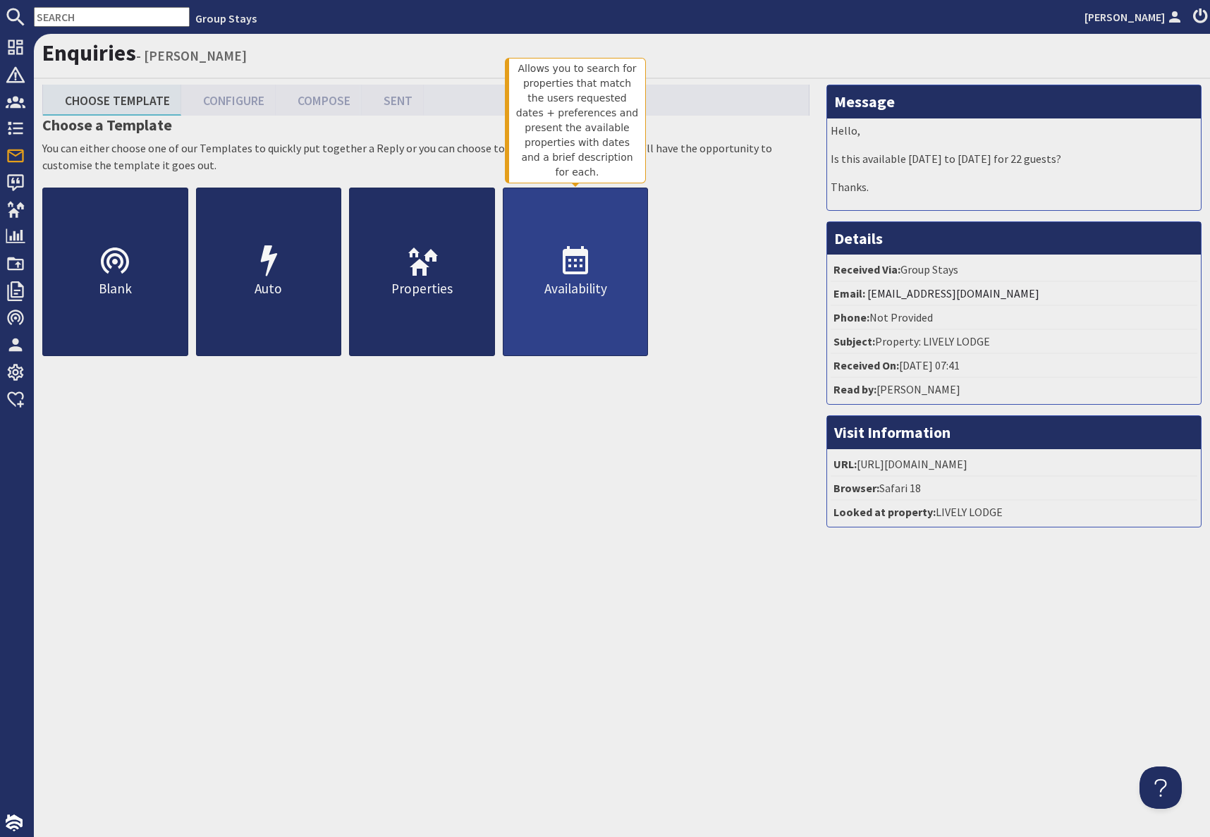
click at [555, 281] on p "Availability" at bounding box center [575, 289] width 145 height 20
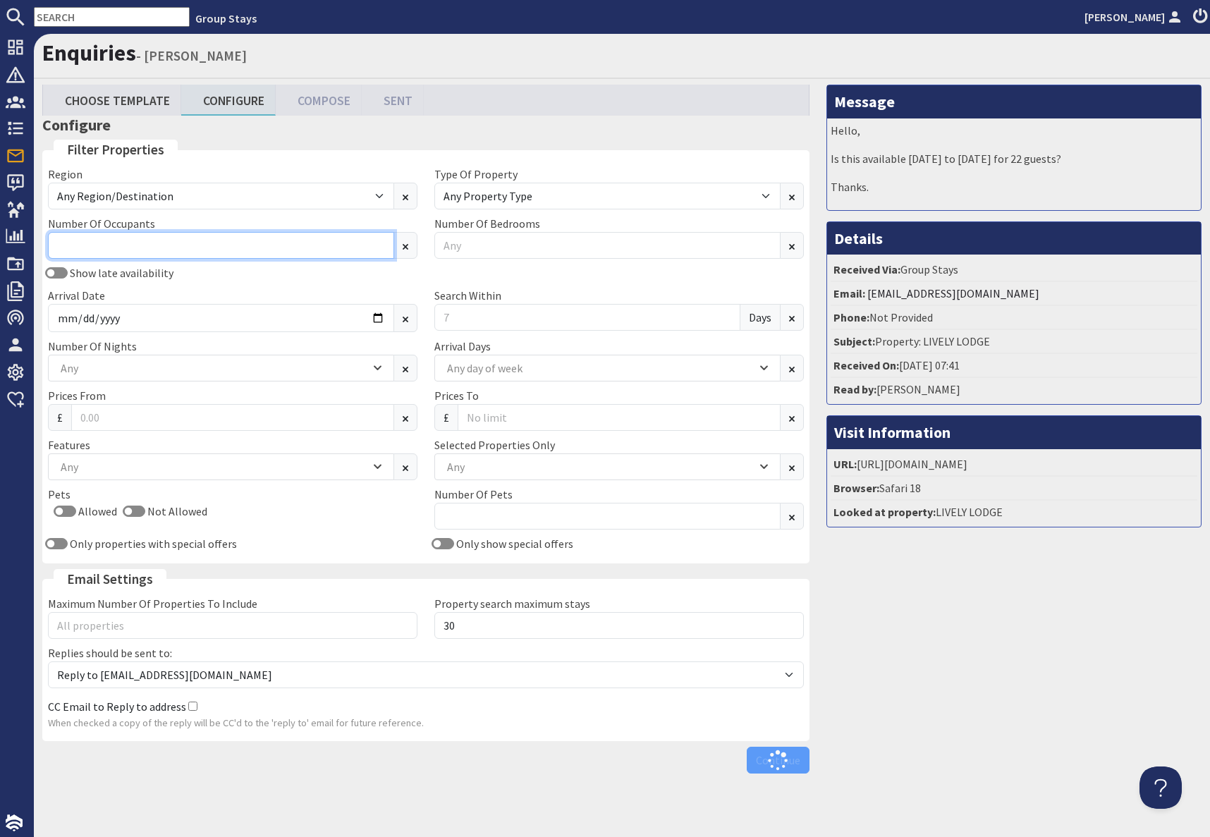
click at [145, 244] on input "Number Of Occupants" at bounding box center [221, 245] width 346 height 27
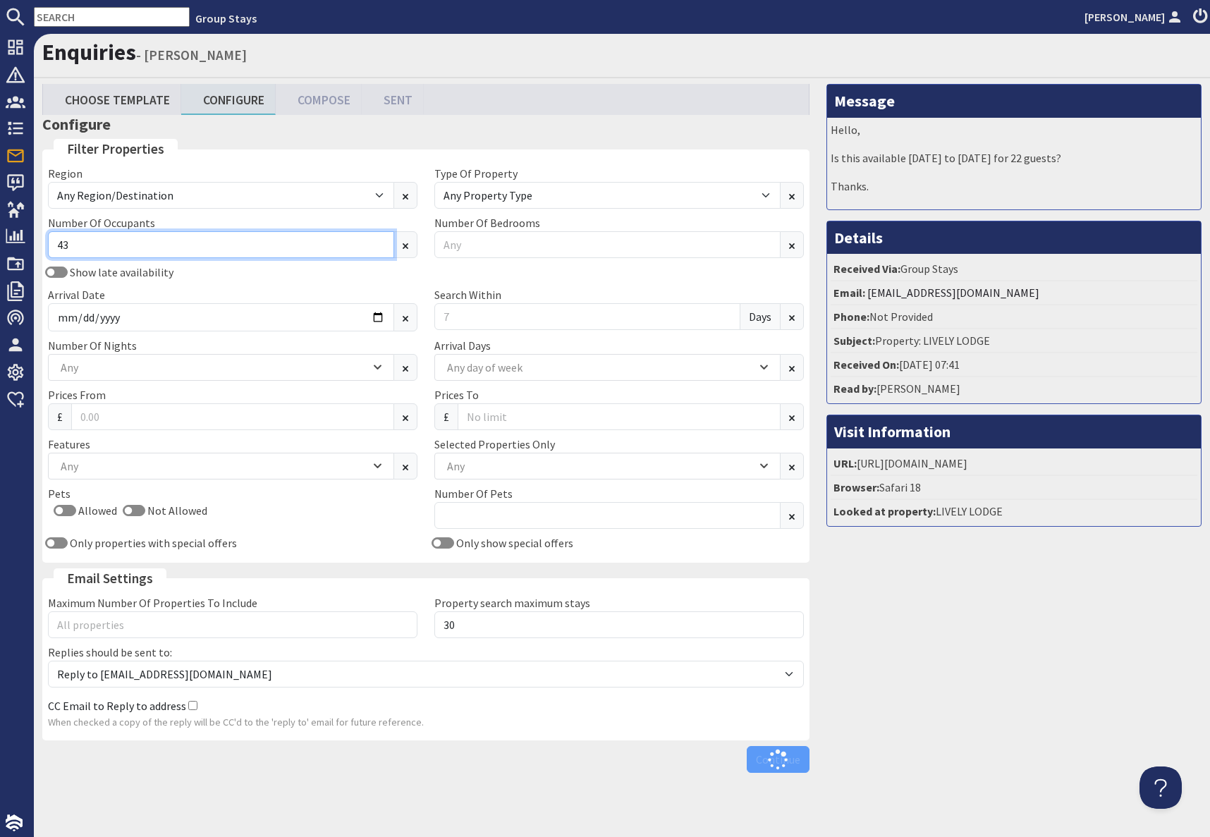
type input "4"
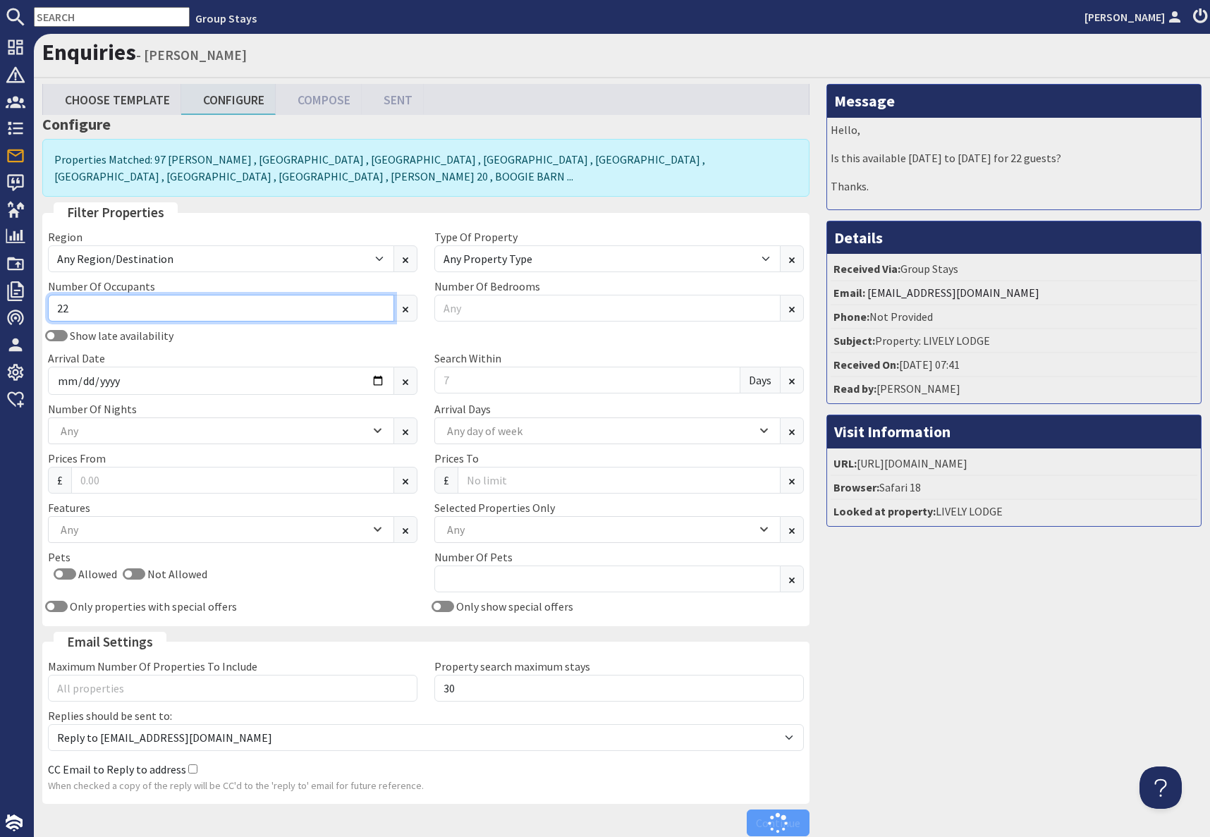
type input "22"
click at [314, 350] on div "Arrival Date" at bounding box center [232, 372] width 386 height 45
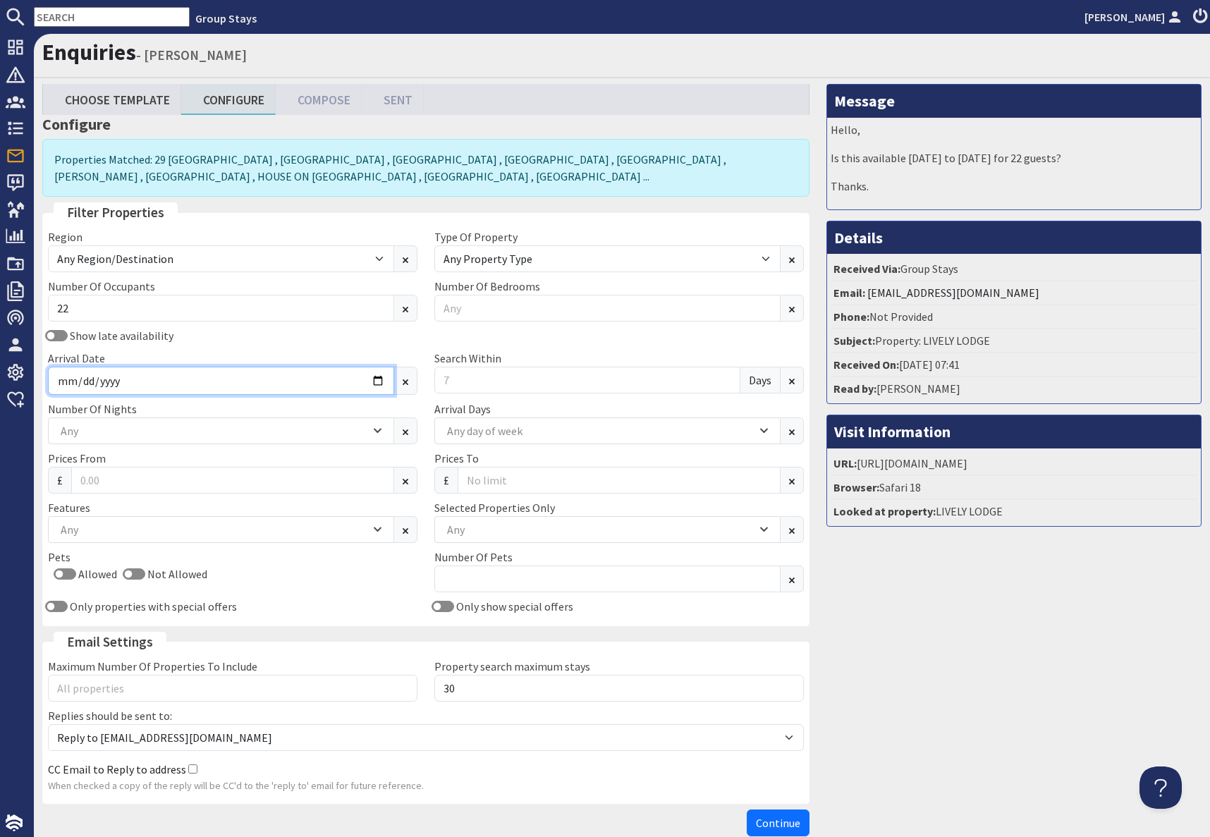
click at [377, 381] on input "Arrival Date" at bounding box center [221, 381] width 346 height 28
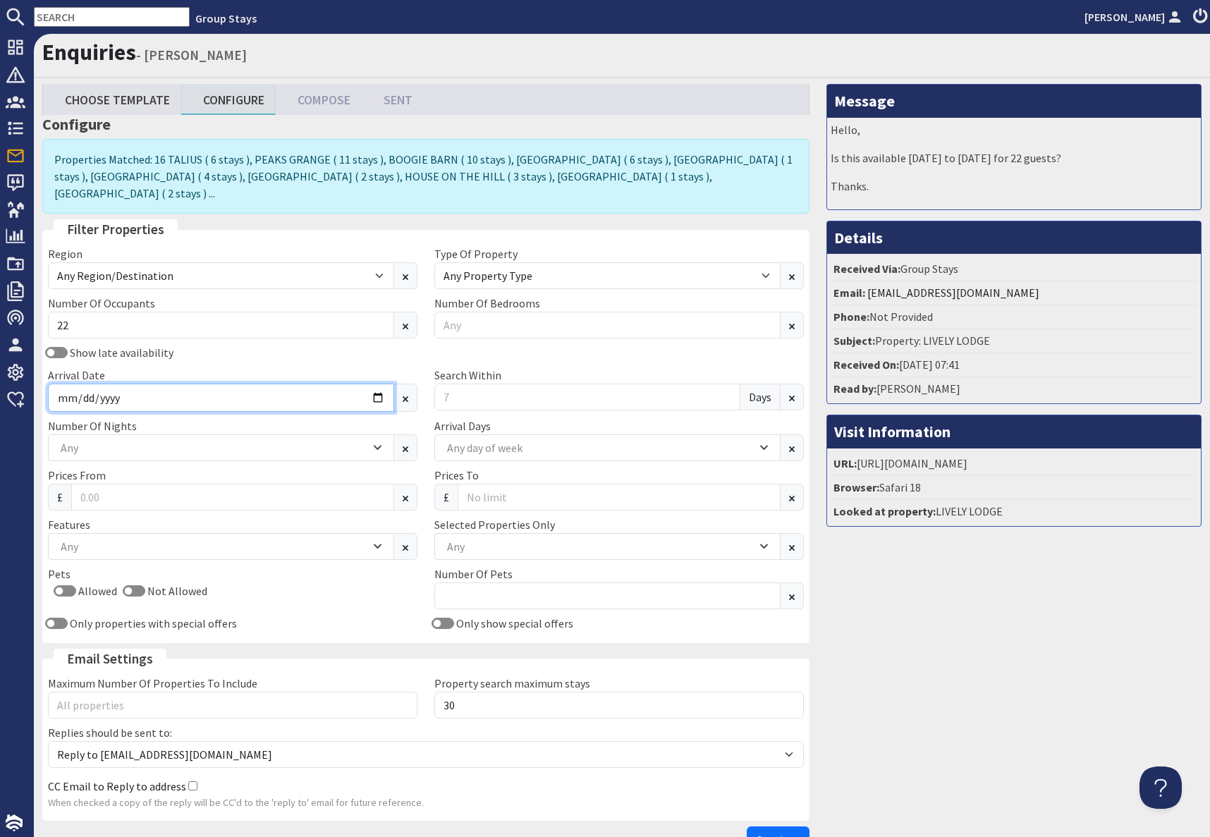
type input "2026-04-02"
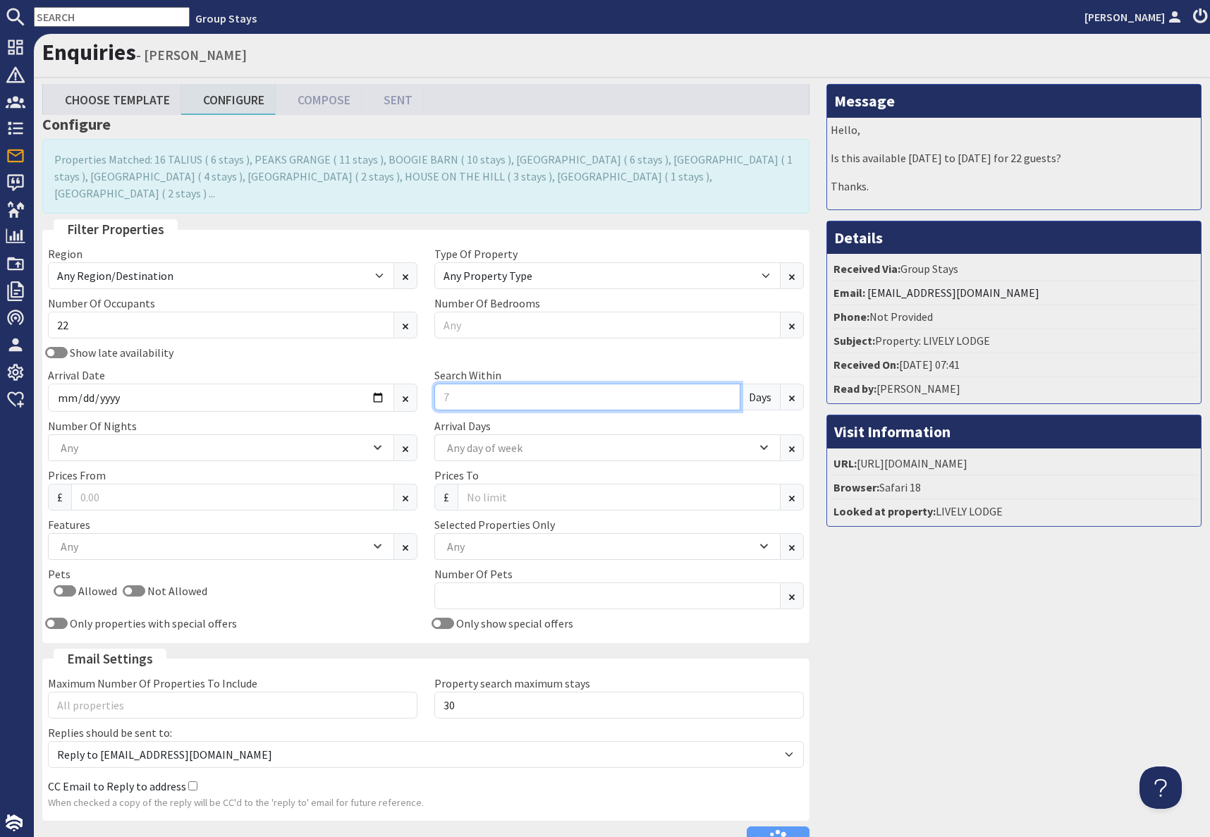
click at [473, 384] on input "Search Within" at bounding box center [587, 397] width 306 height 27
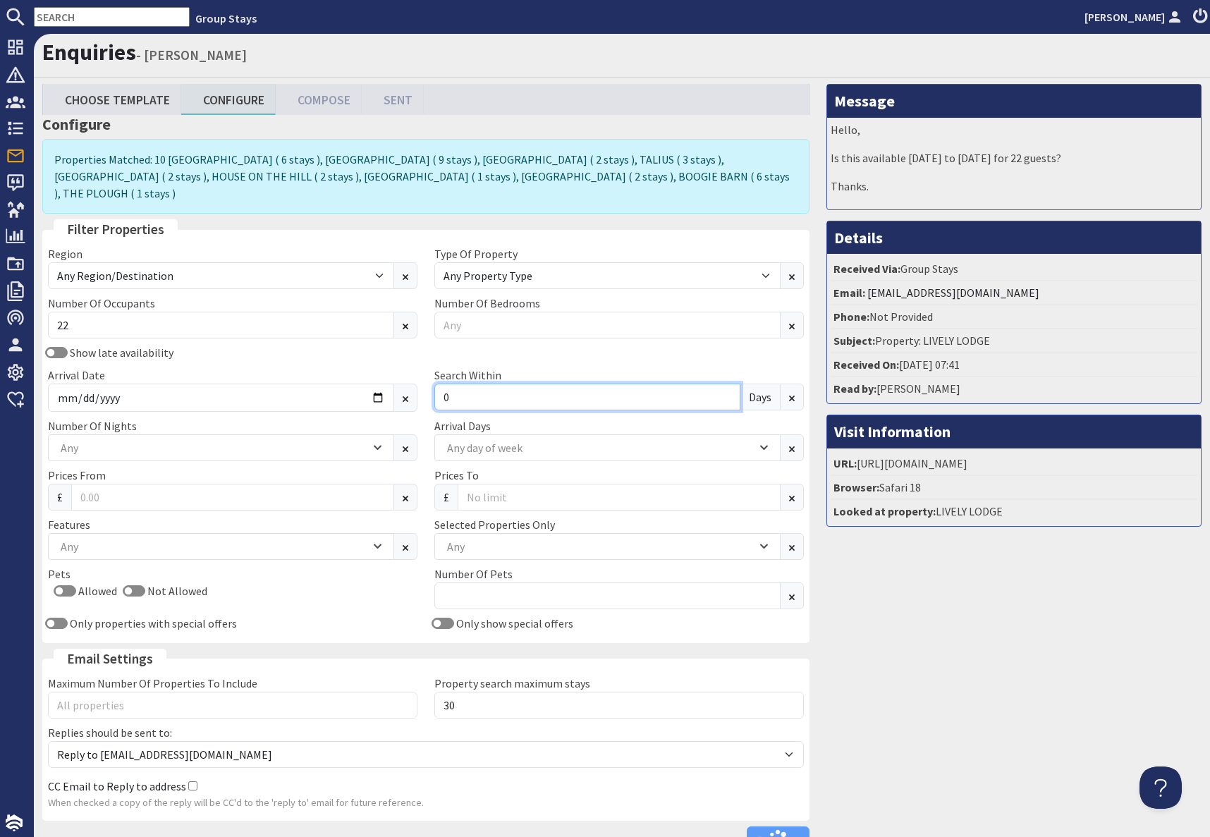
type input "0"
drag, startPoint x: 936, startPoint y: 720, endPoint x: 877, endPoint y: 698, distance: 62.5
click at [934, 718] on div "Message Hello, Is this available Thursday 02 April to Sunday 05 April for 22 gu…" at bounding box center [1014, 472] width 392 height 776
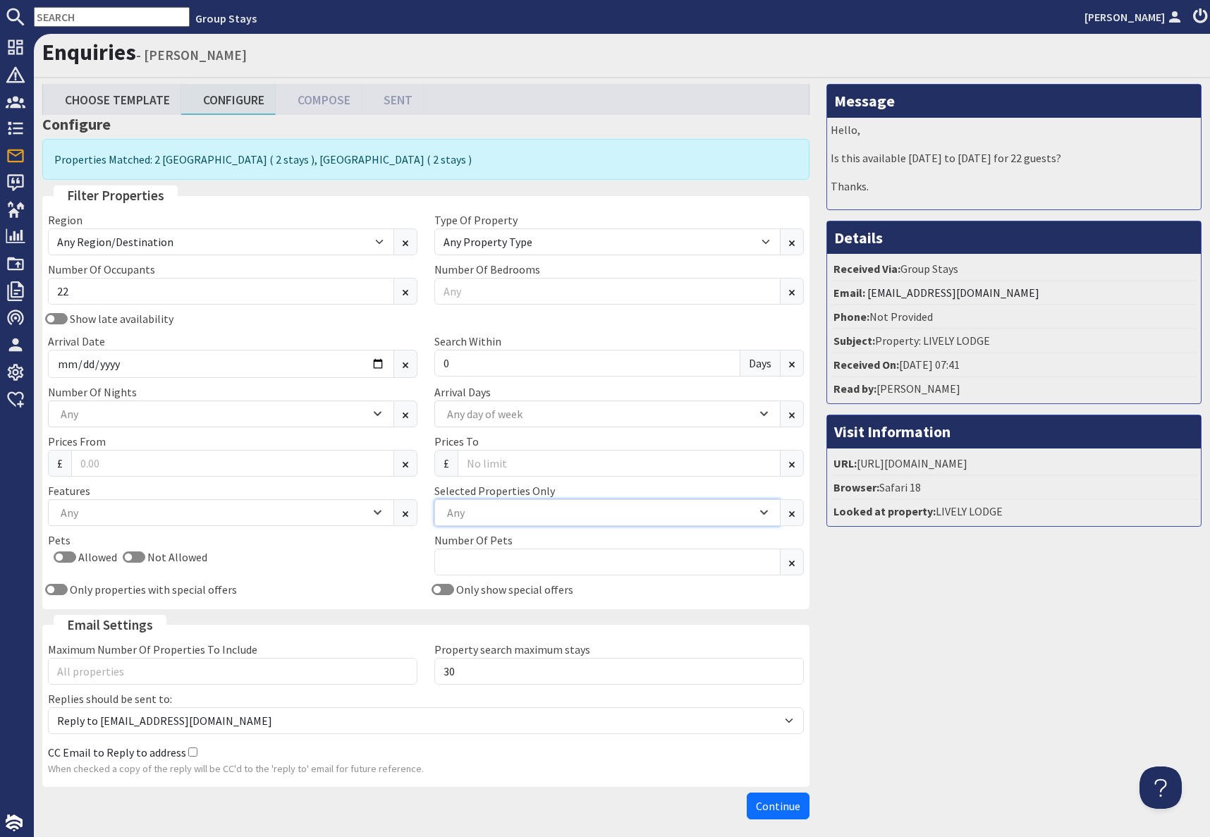
click at [510, 511] on div "Any" at bounding box center [599, 513] width 313 height 16
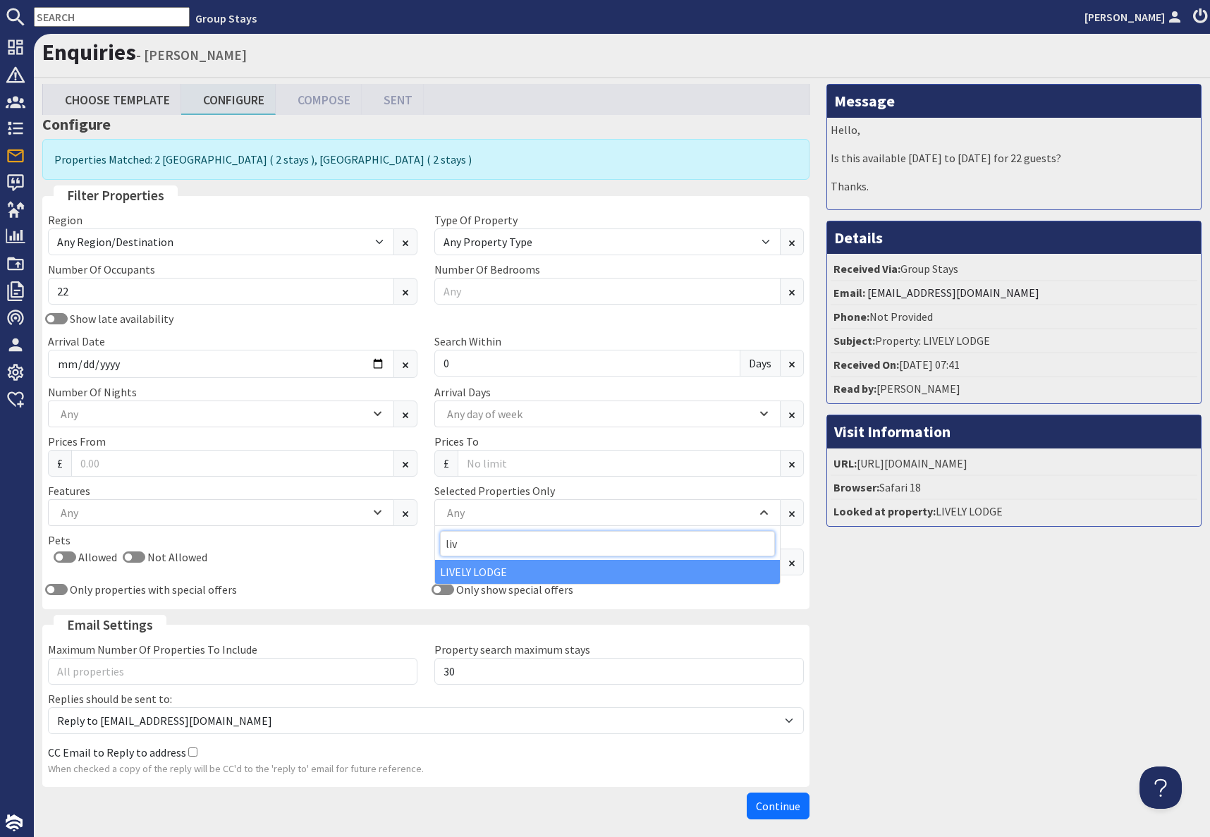
type input "liv"
click at [499, 572] on div "LIVELY LODGE" at bounding box center [607, 572] width 345 height 24
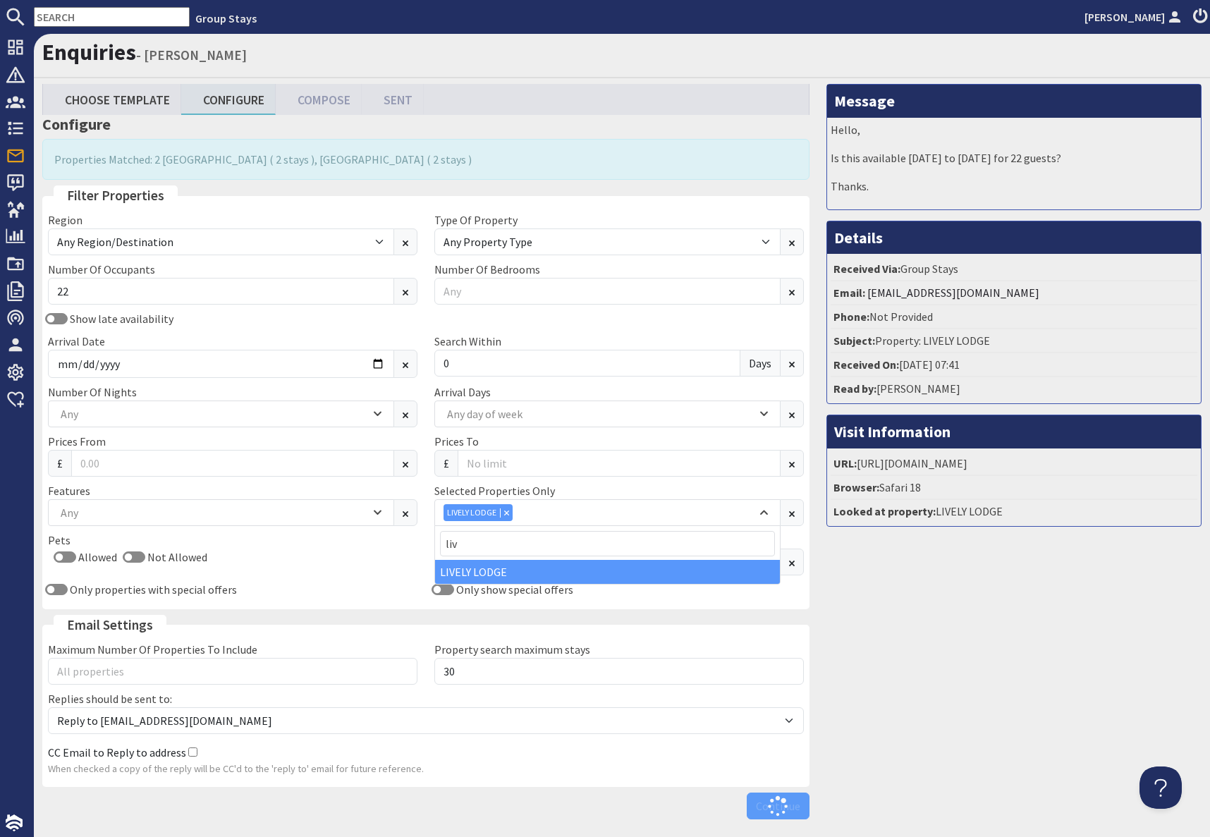
click at [850, 644] on div "Message Hello, Is this available Thursday 02 April to Sunday 05 April for 22 gu…" at bounding box center [1014, 455] width 392 height 742
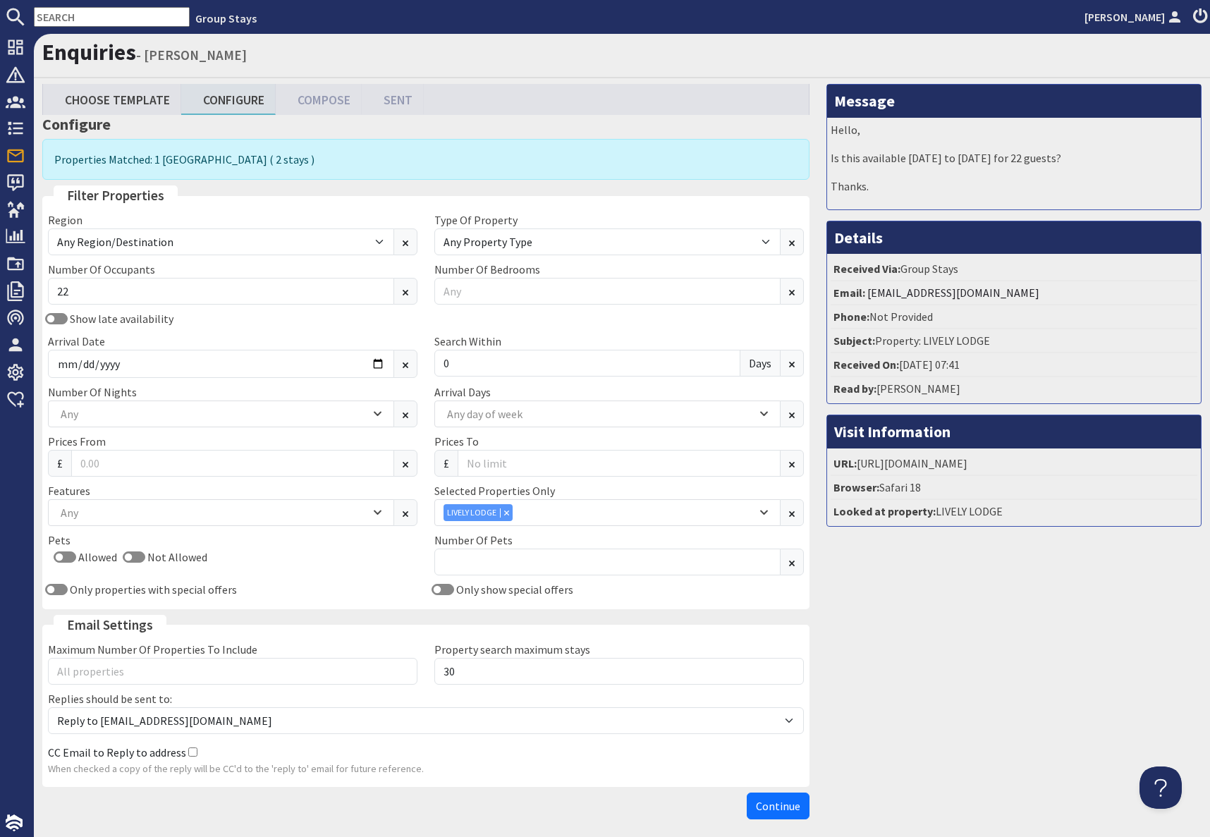
click at [781, 802] on span "Continue" at bounding box center [778, 806] width 44 height 14
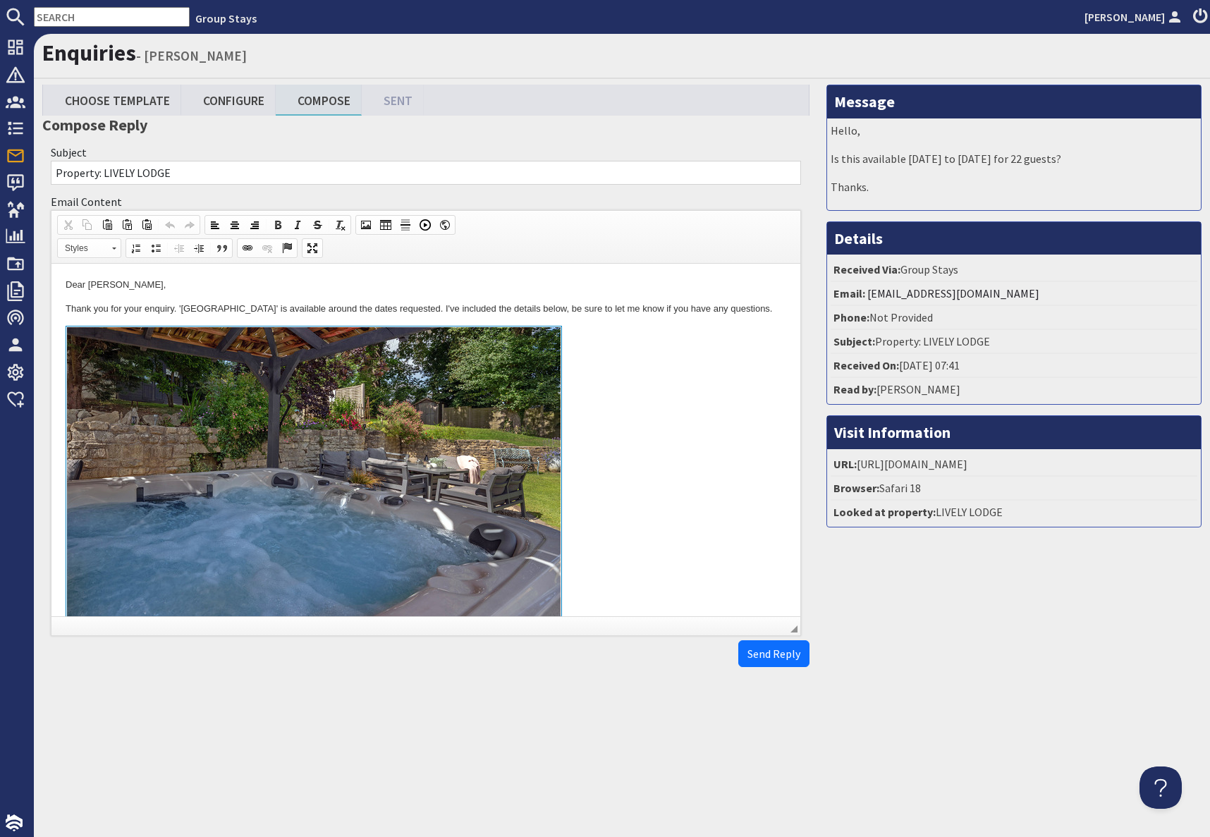
click at [592, 384] on link at bounding box center [426, 488] width 721 height 325
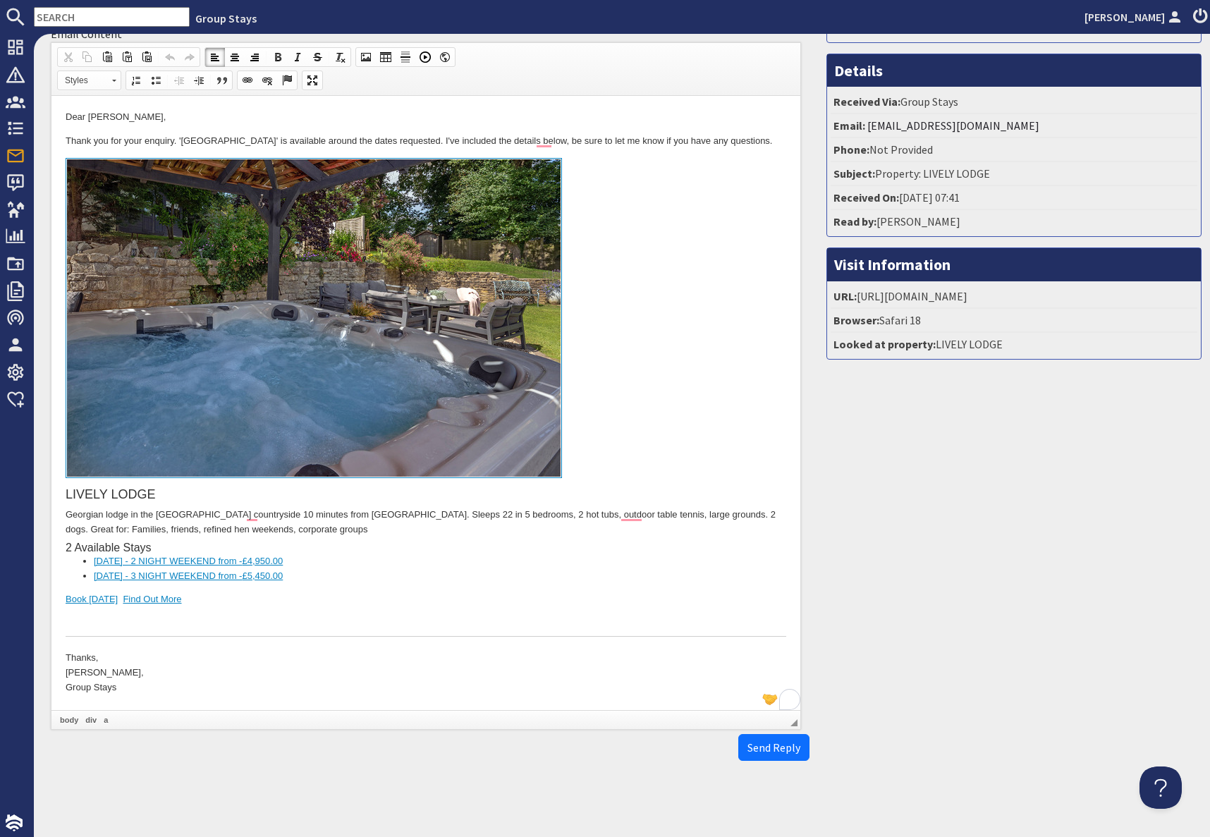
scroll to position [169, 0]
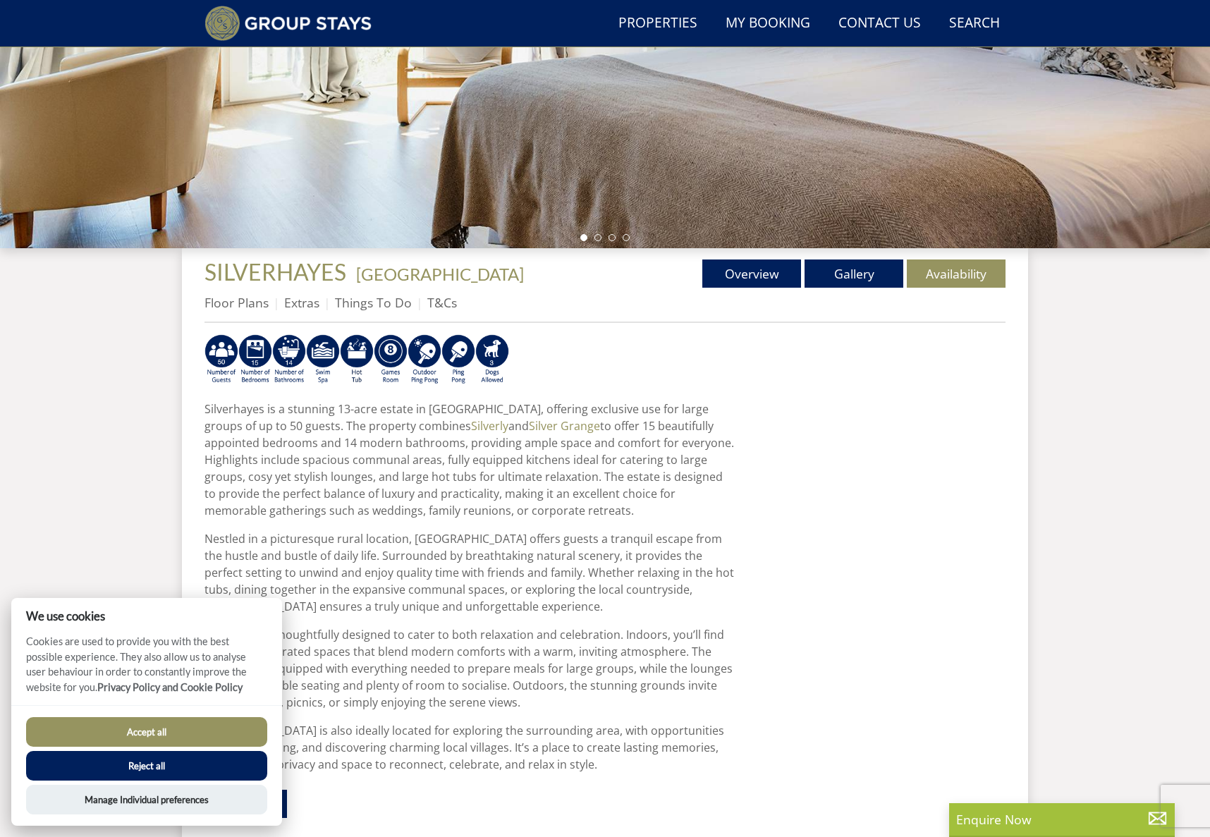
scroll to position [324, 0]
drag, startPoint x: 154, startPoint y: 736, endPoint x: 271, endPoint y: 593, distance: 184.4
click at [154, 736] on button "Accept all" at bounding box center [146, 732] width 241 height 30
checkbox input "true"
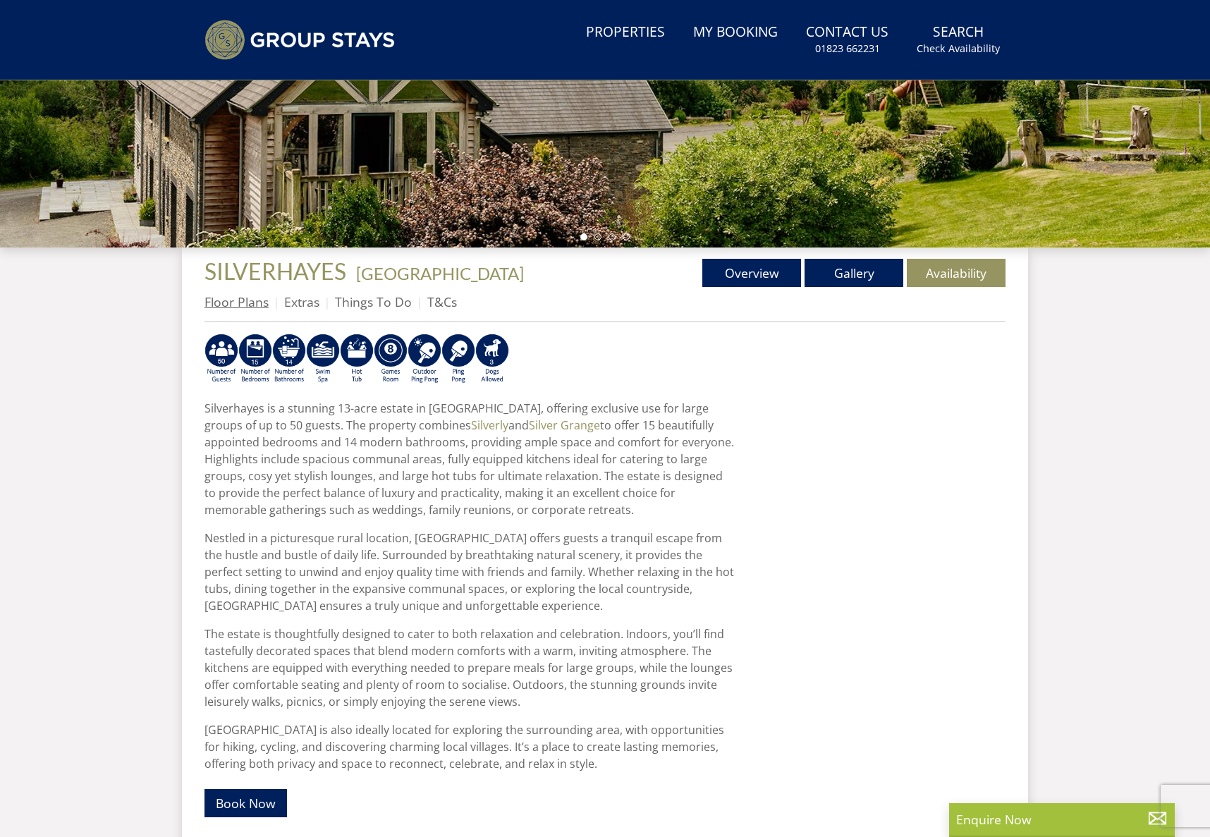
click at [224, 302] on link "Floor Plans" at bounding box center [236, 301] width 64 height 17
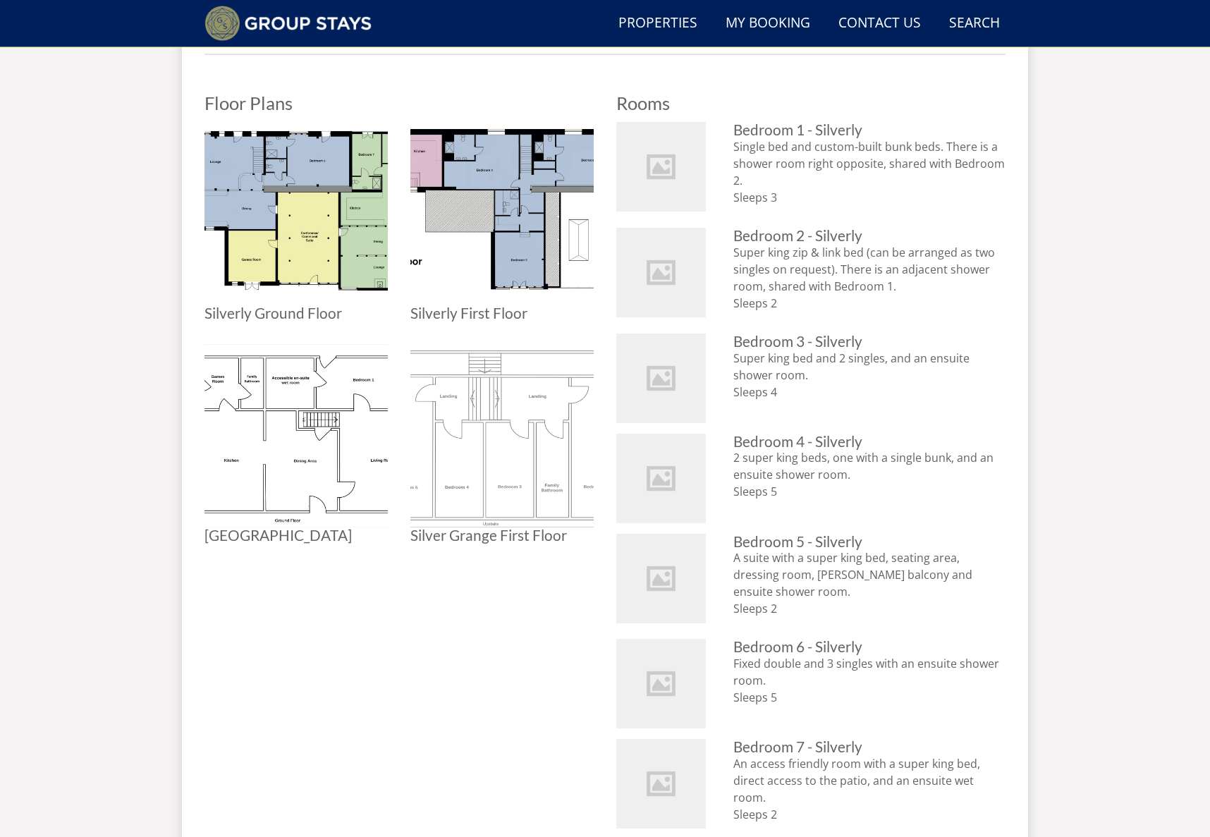
scroll to position [587, 0]
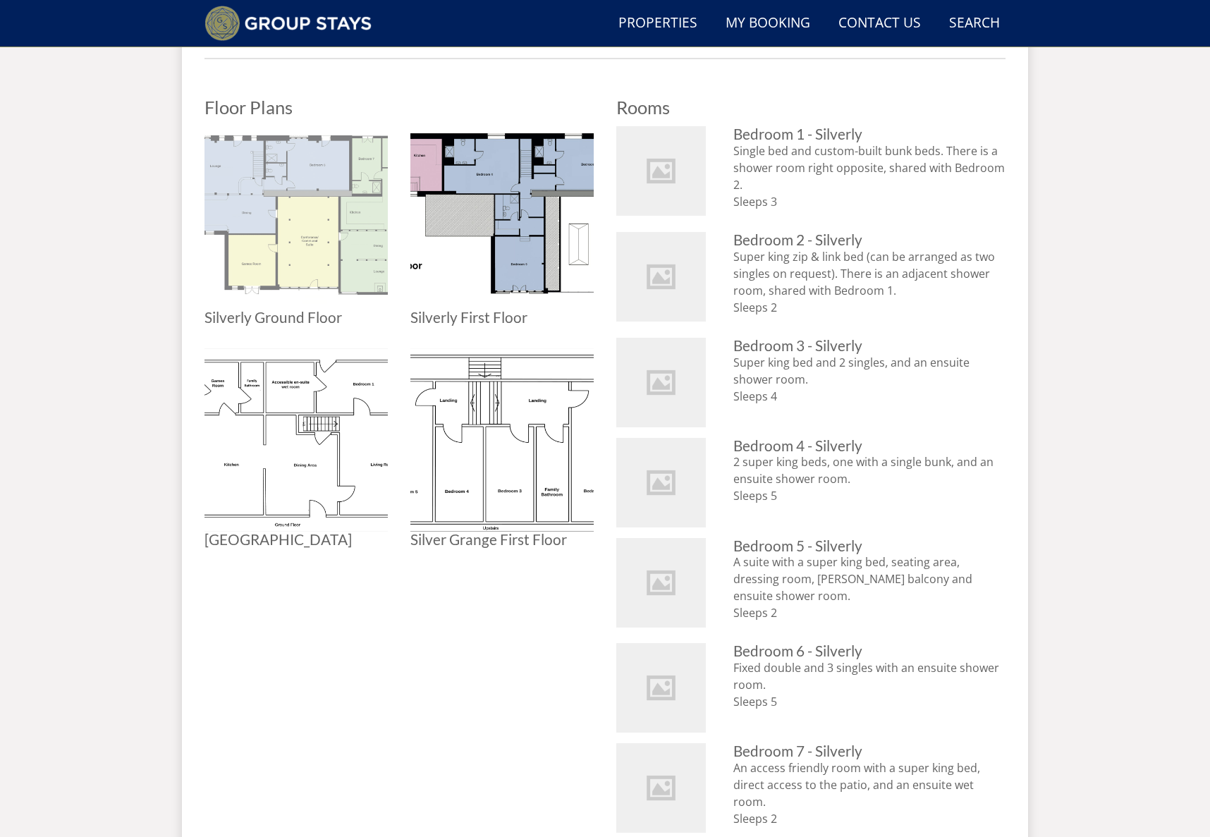
click at [297, 231] on img at bounding box center [295, 217] width 183 height 183
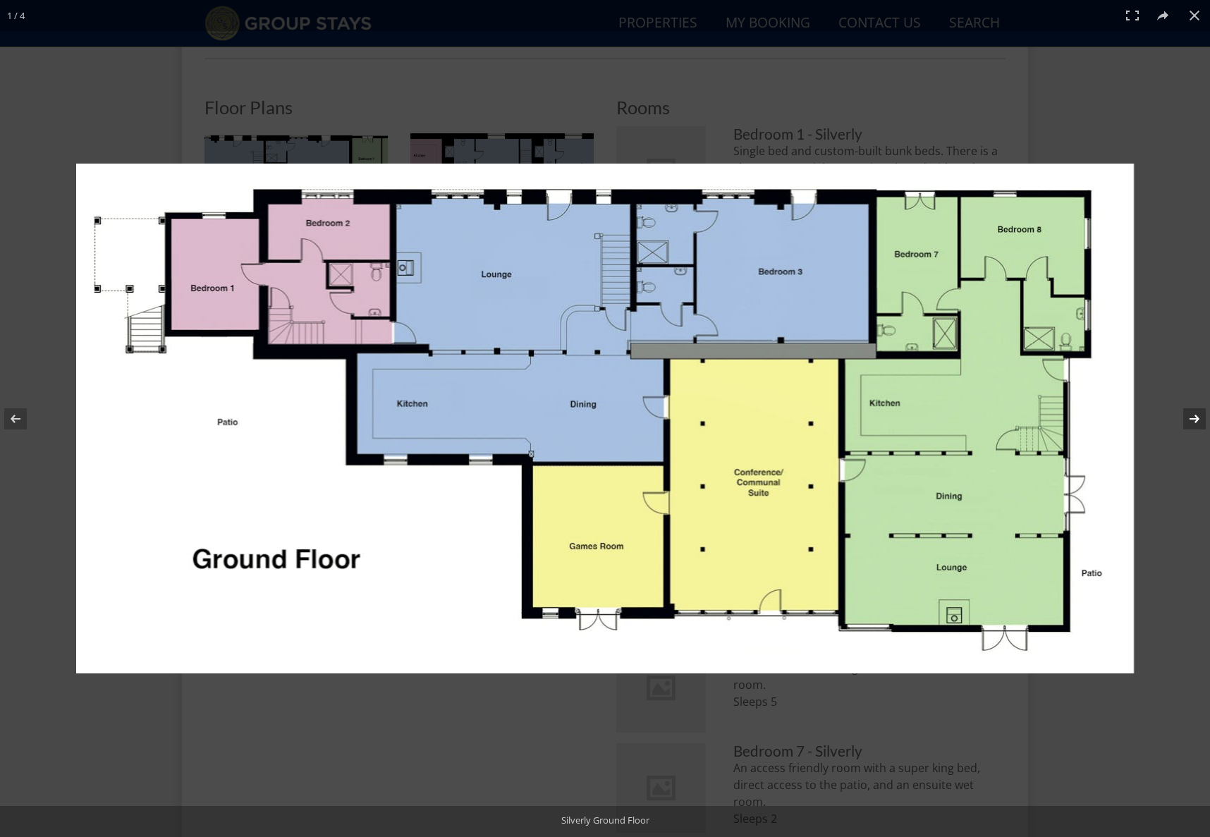
click at [1199, 412] on button at bounding box center [1185, 419] width 49 height 71
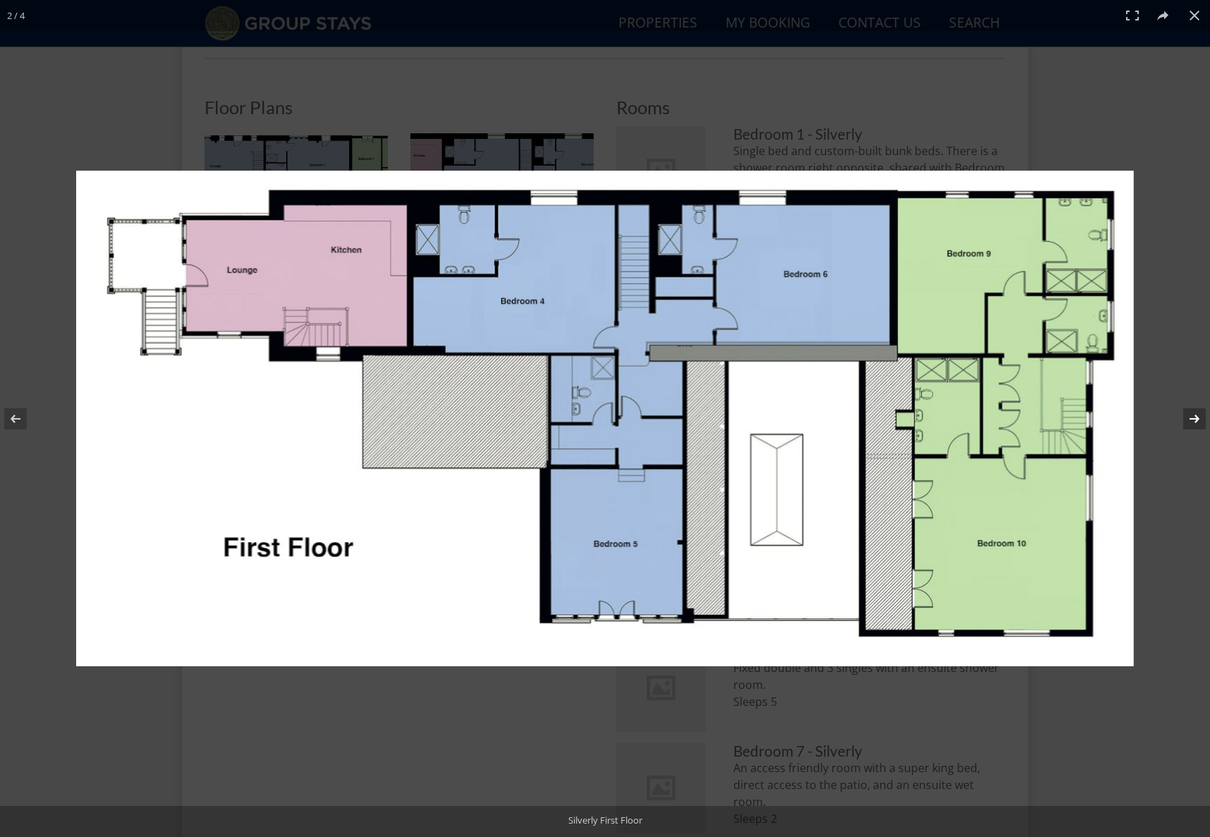
click at [1193, 422] on button at bounding box center [1185, 419] width 49 height 71
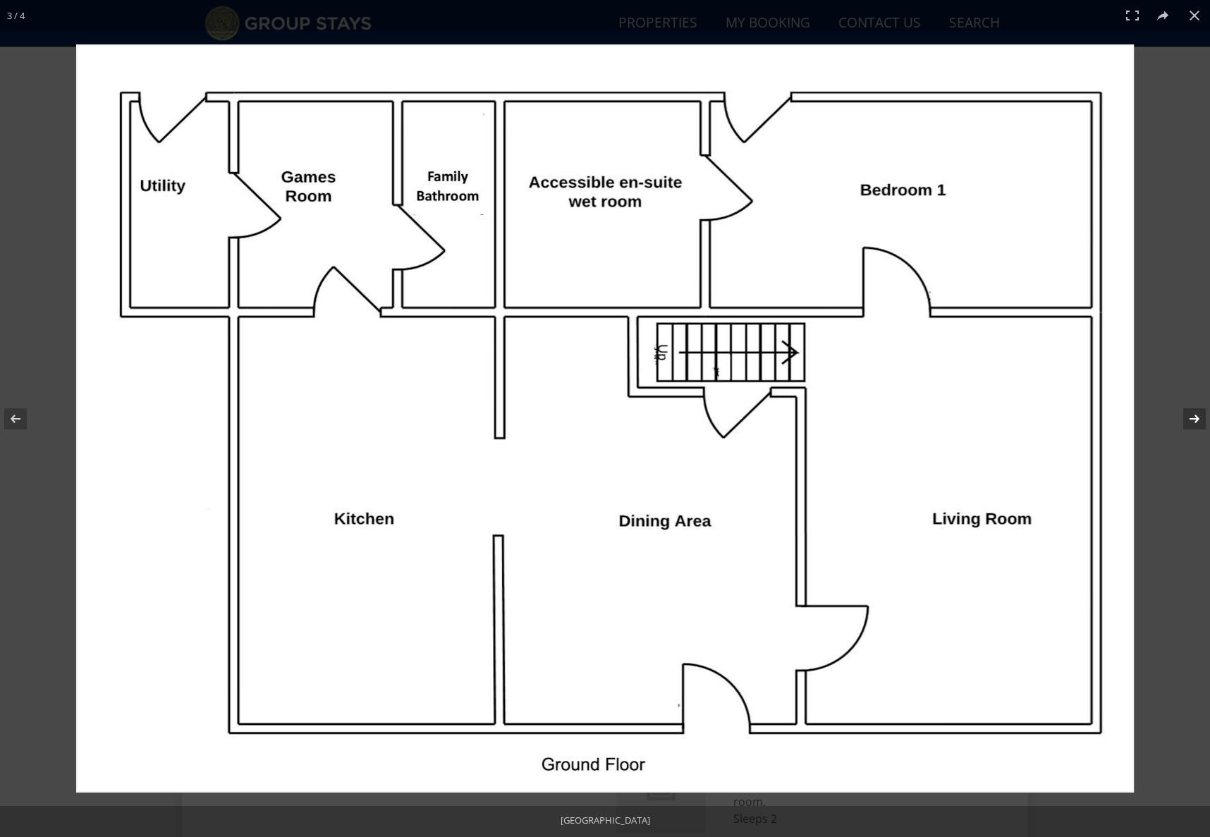
drag, startPoint x: 1205, startPoint y: 417, endPoint x: 1168, endPoint y: 436, distance: 41.6
click at [1203, 417] on button at bounding box center [1185, 419] width 49 height 71
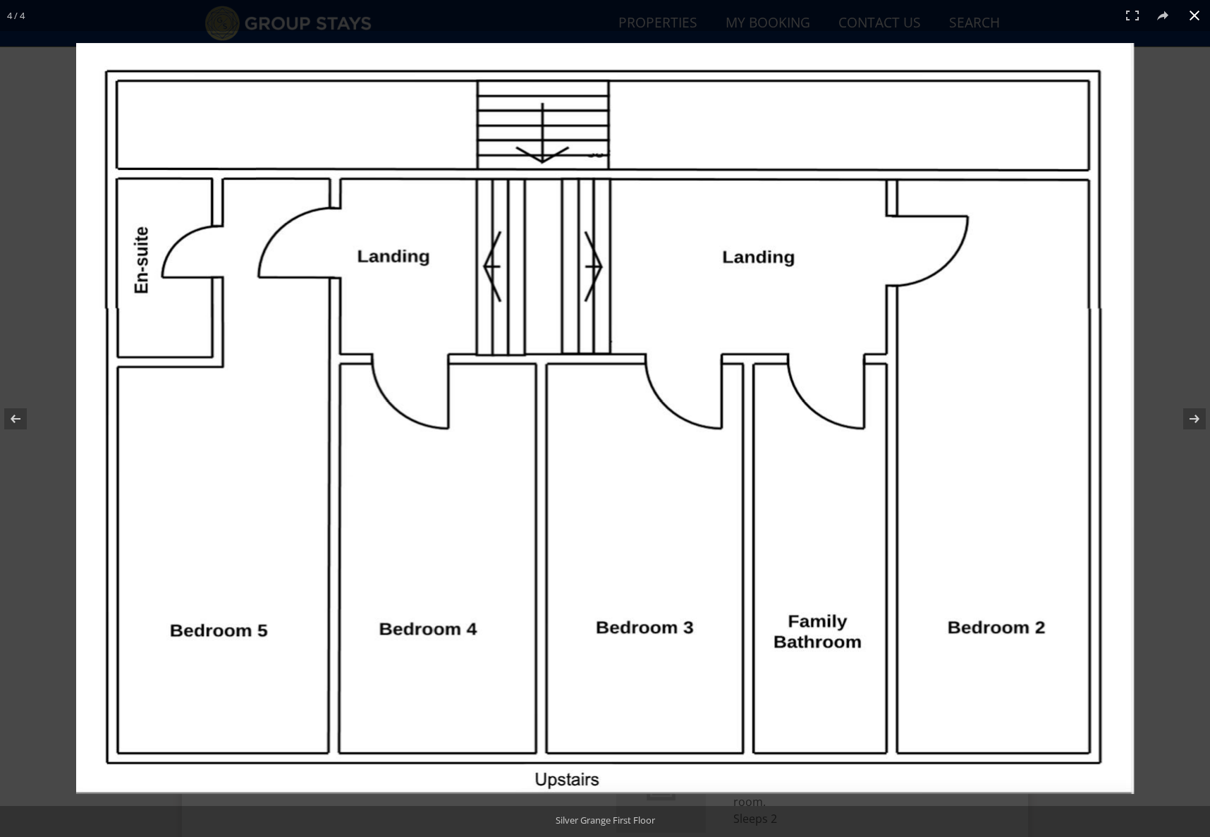
click at [1192, 11] on button at bounding box center [1194, 15] width 31 height 31
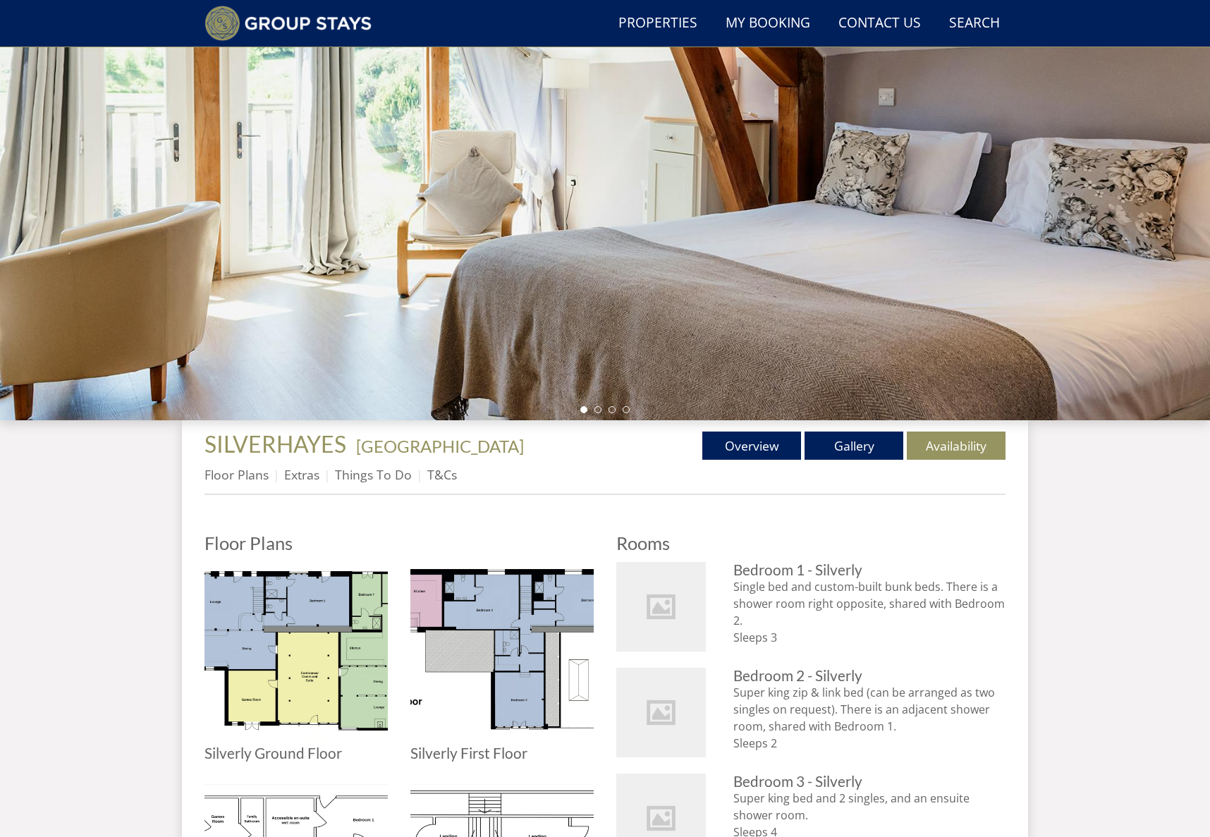
scroll to position [0, 0]
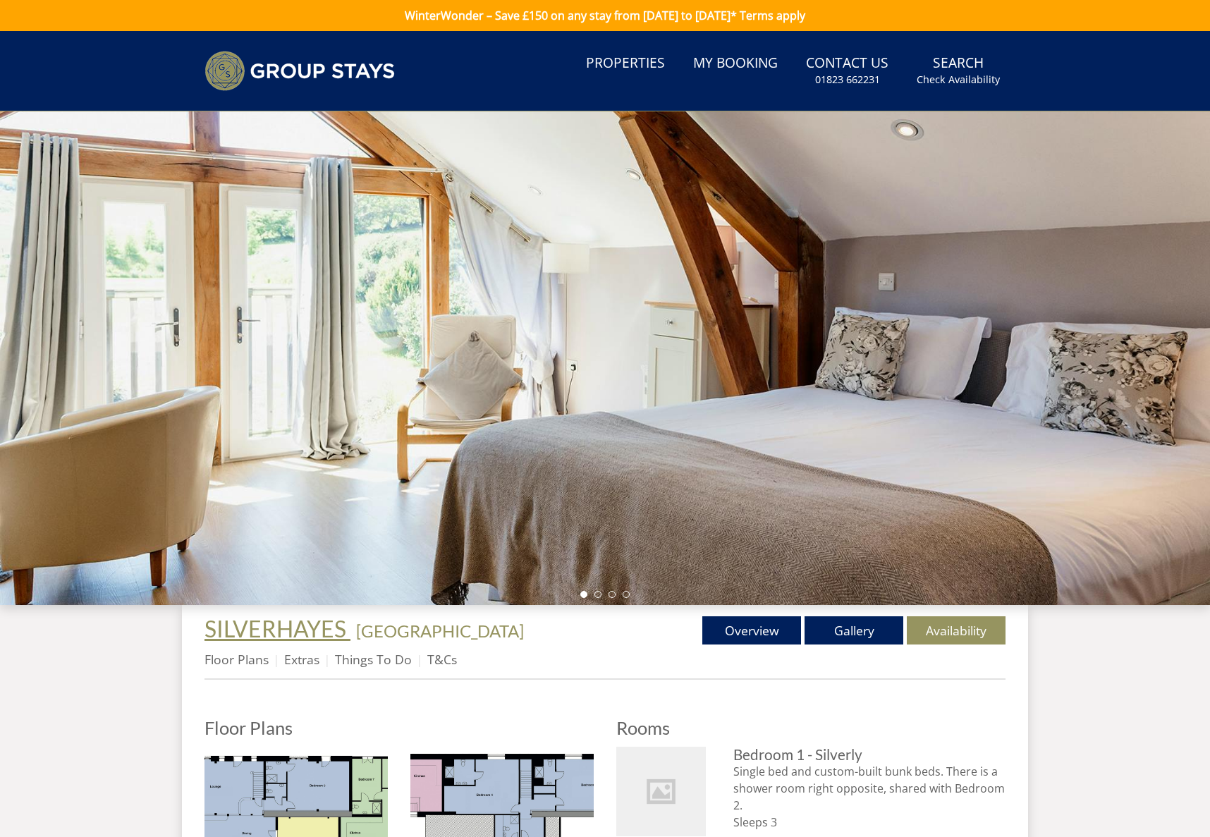
click at [243, 639] on span "SILVERHAYES" at bounding box center [275, 628] width 142 height 27
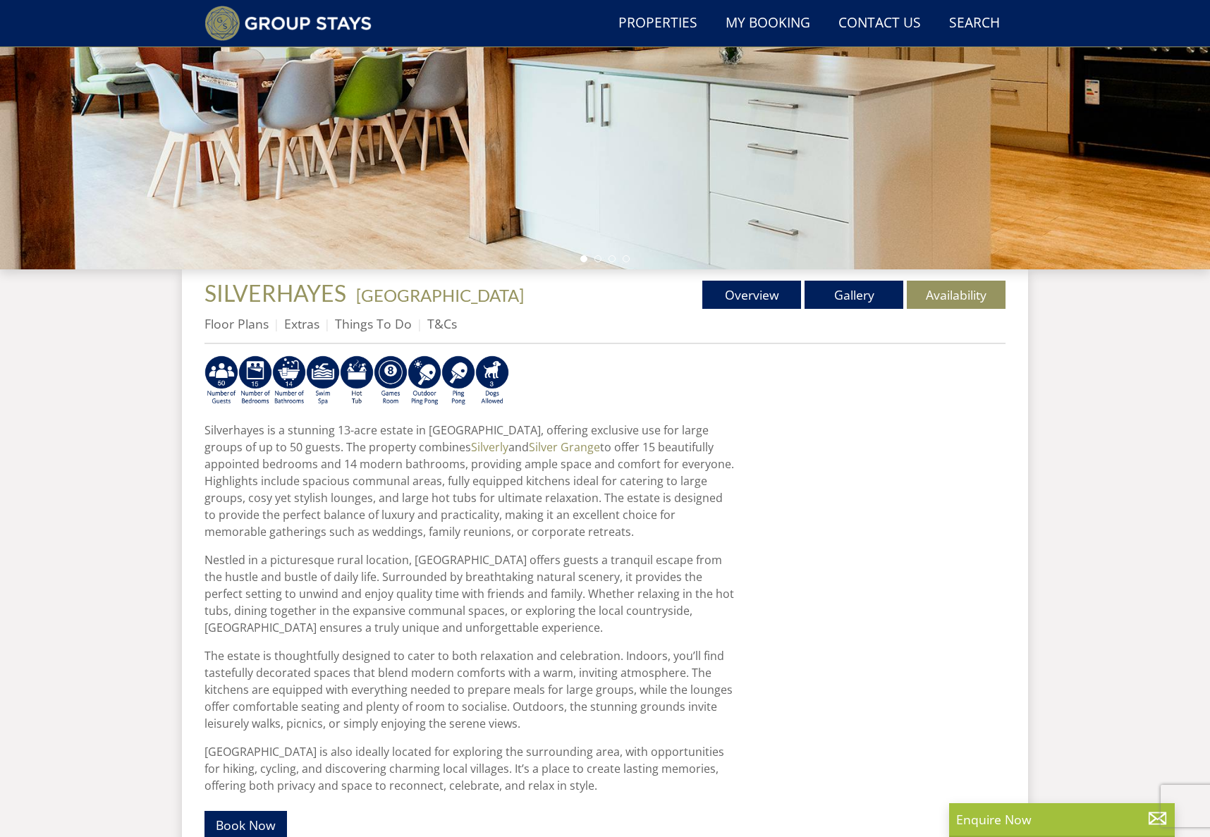
scroll to position [55, 0]
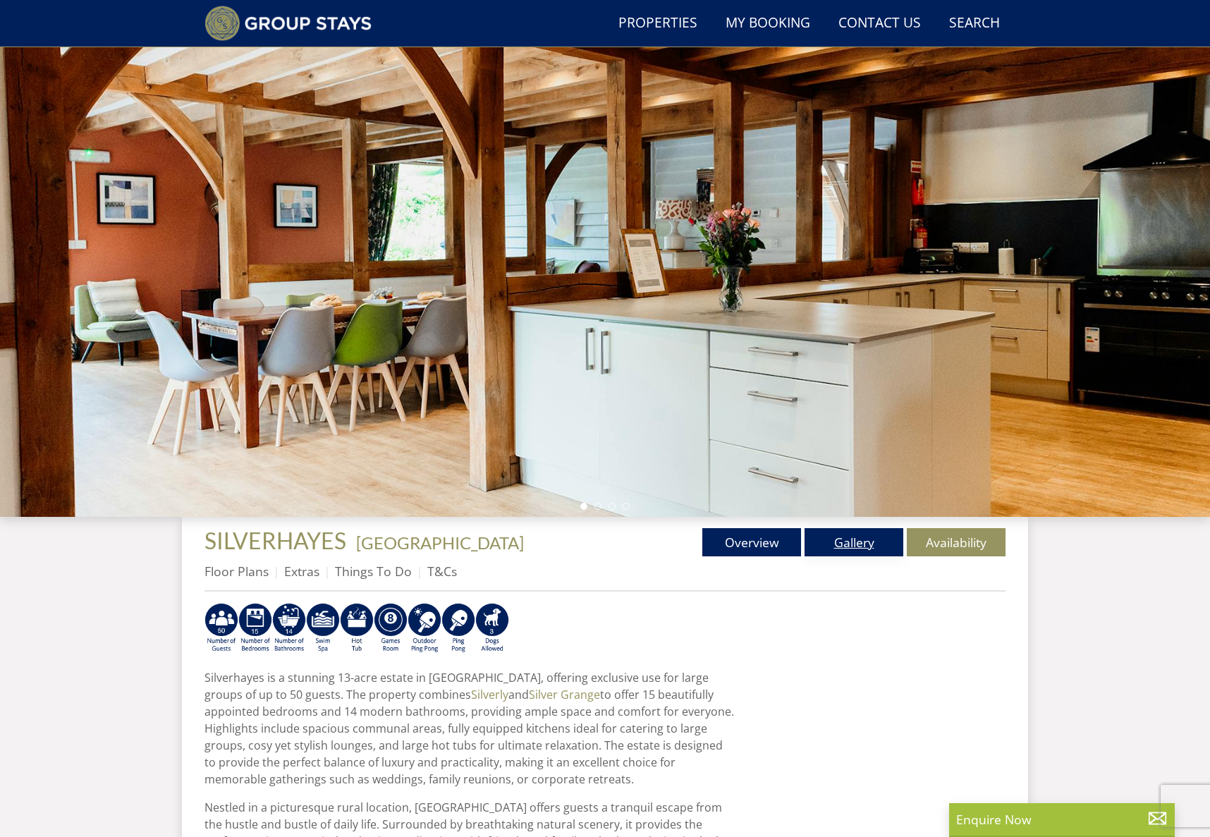
click at [875, 546] on link "Gallery" at bounding box center [854, 542] width 99 height 28
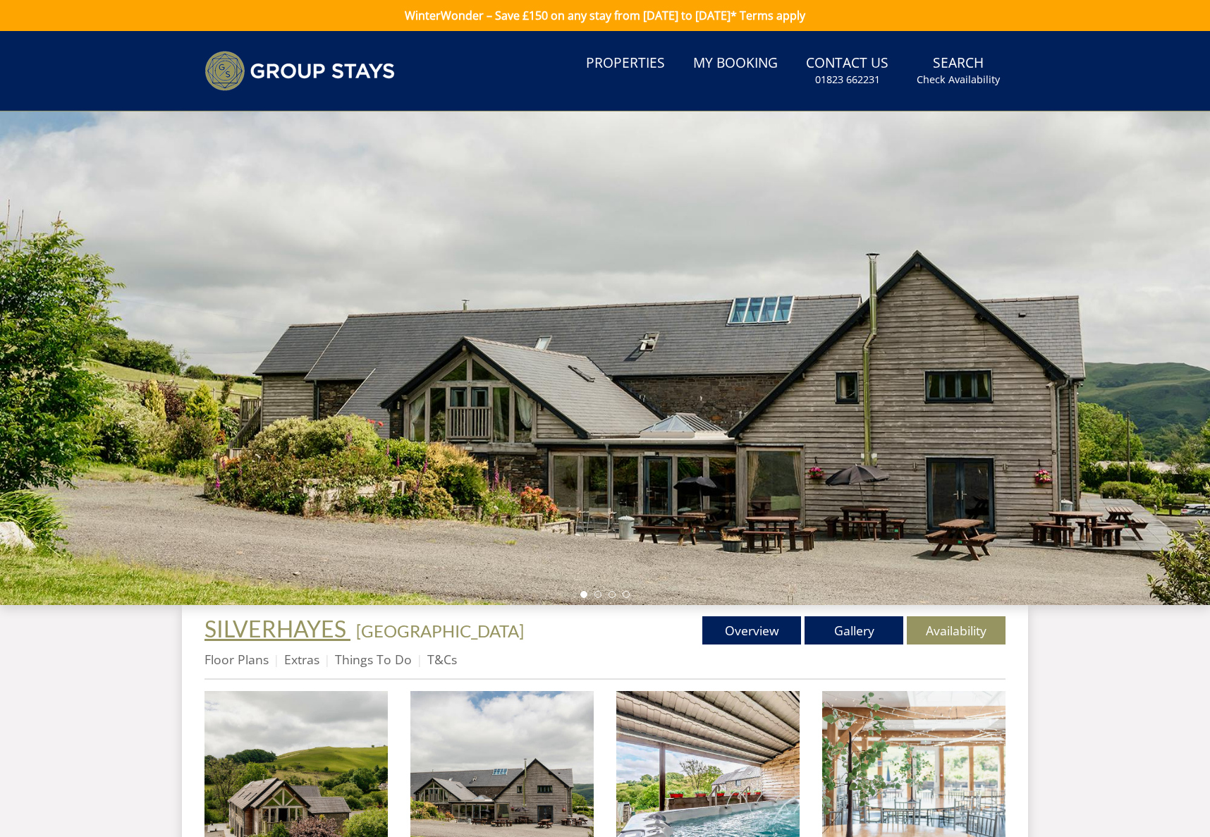
click at [257, 633] on span "SILVERHAYES" at bounding box center [275, 628] width 142 height 27
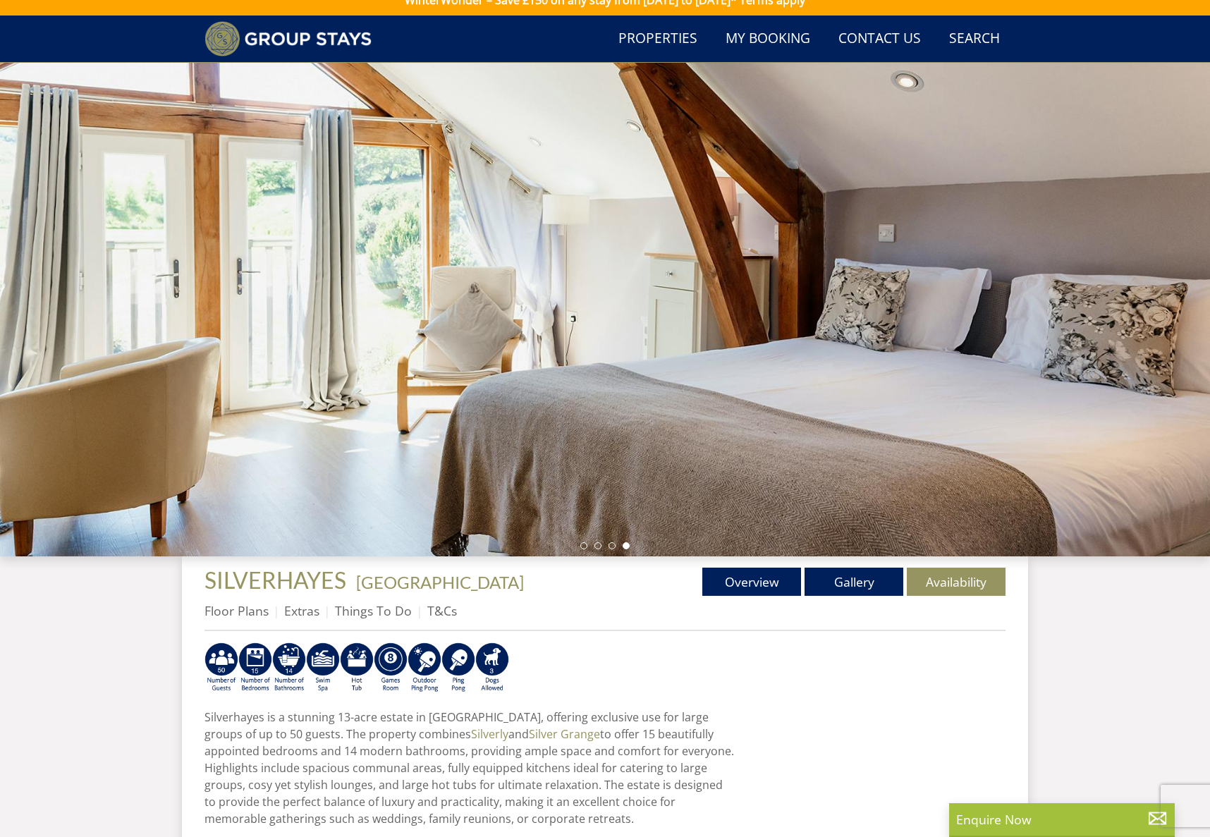
scroll to position [8, 0]
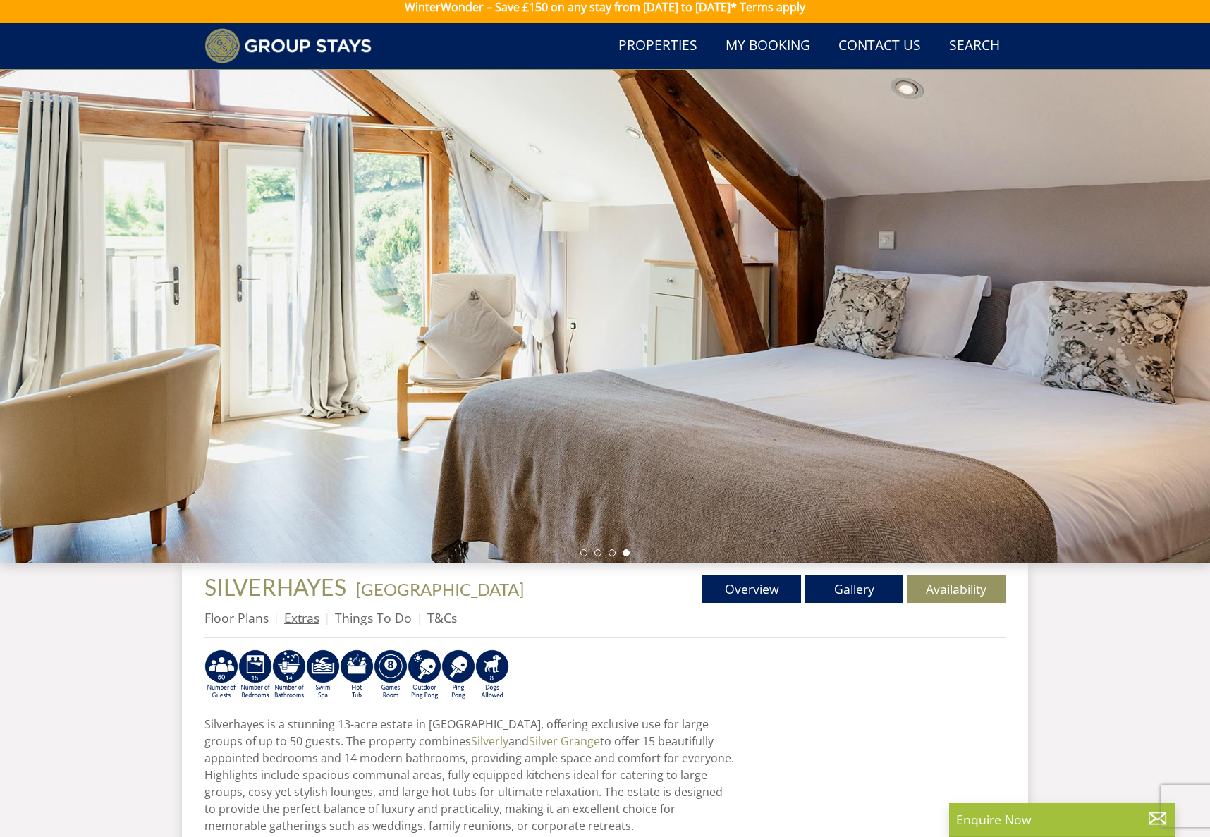
click at [298, 618] on link "Extras" at bounding box center [301, 617] width 35 height 17
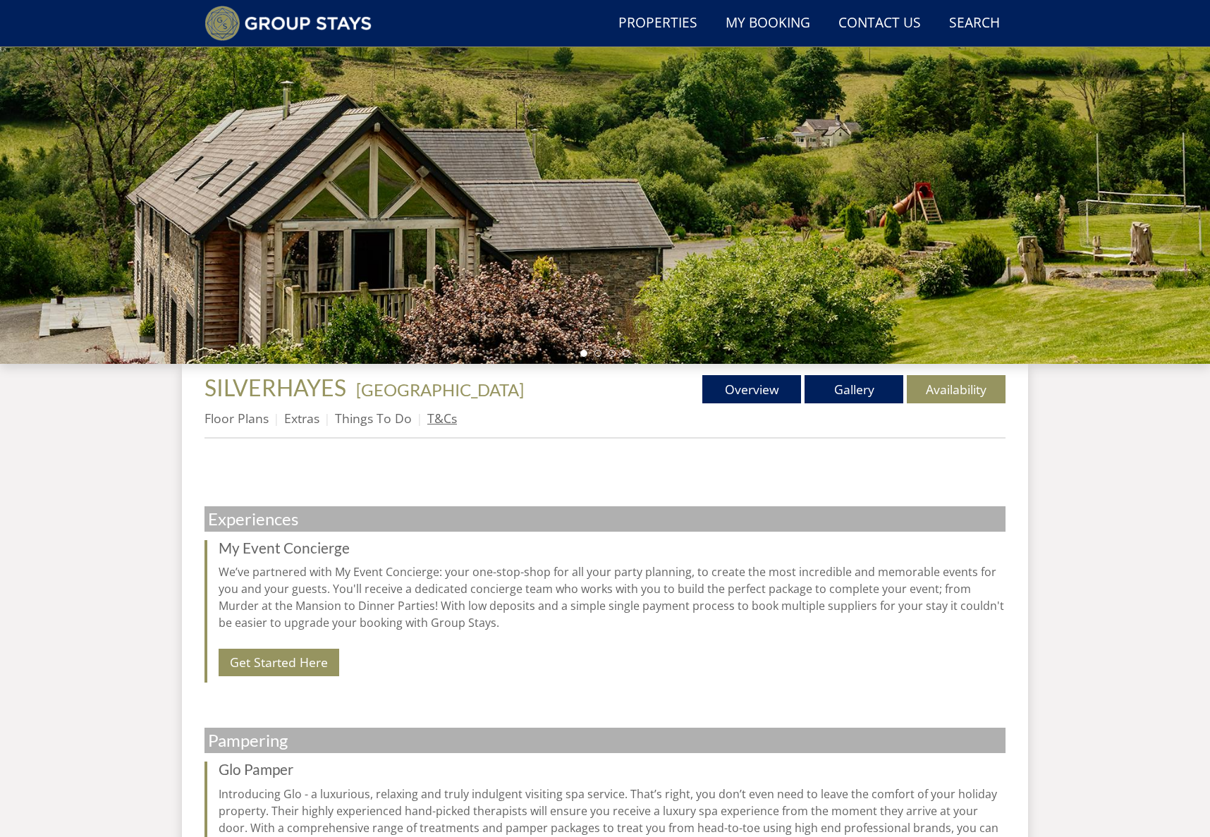
scroll to position [207, 0]
click at [243, 419] on link "Floor Plans" at bounding box center [236, 418] width 64 height 17
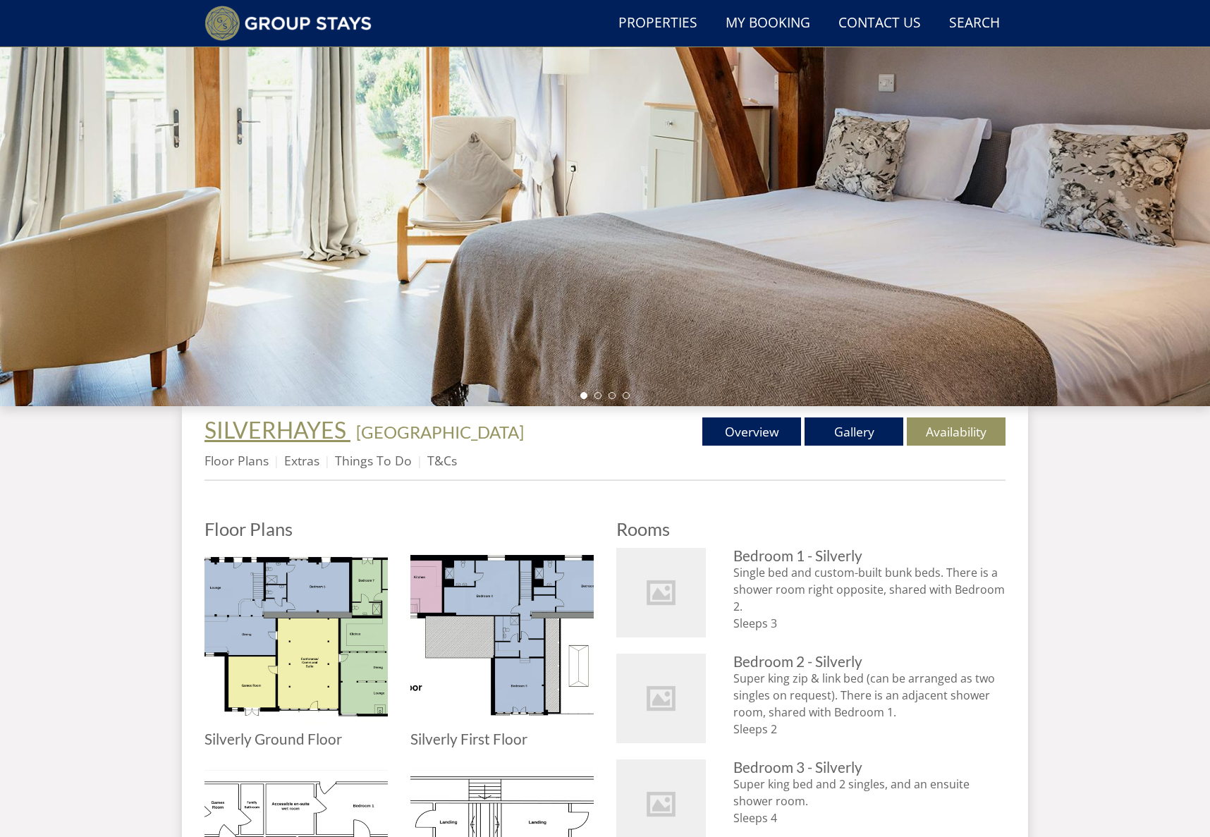
scroll to position [161, 0]
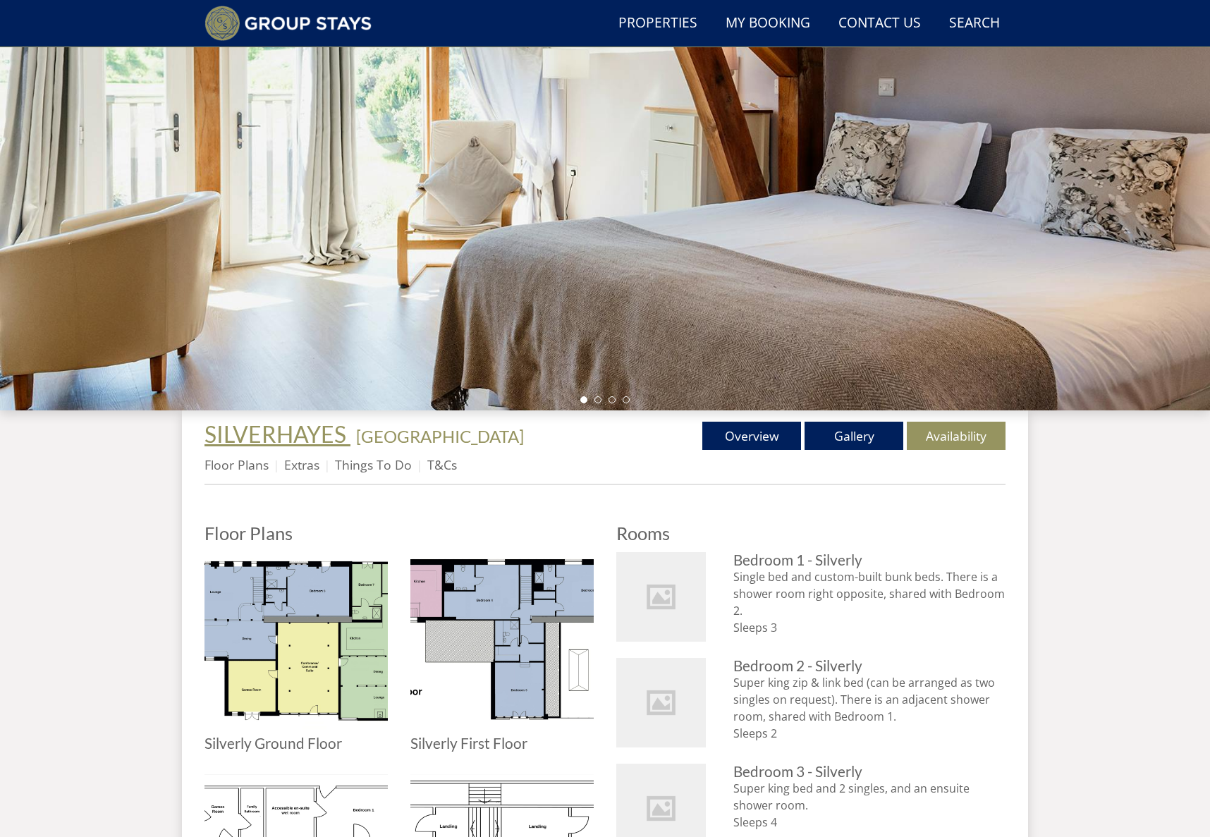
click at [259, 435] on span "SILVERHAYES" at bounding box center [275, 433] width 142 height 27
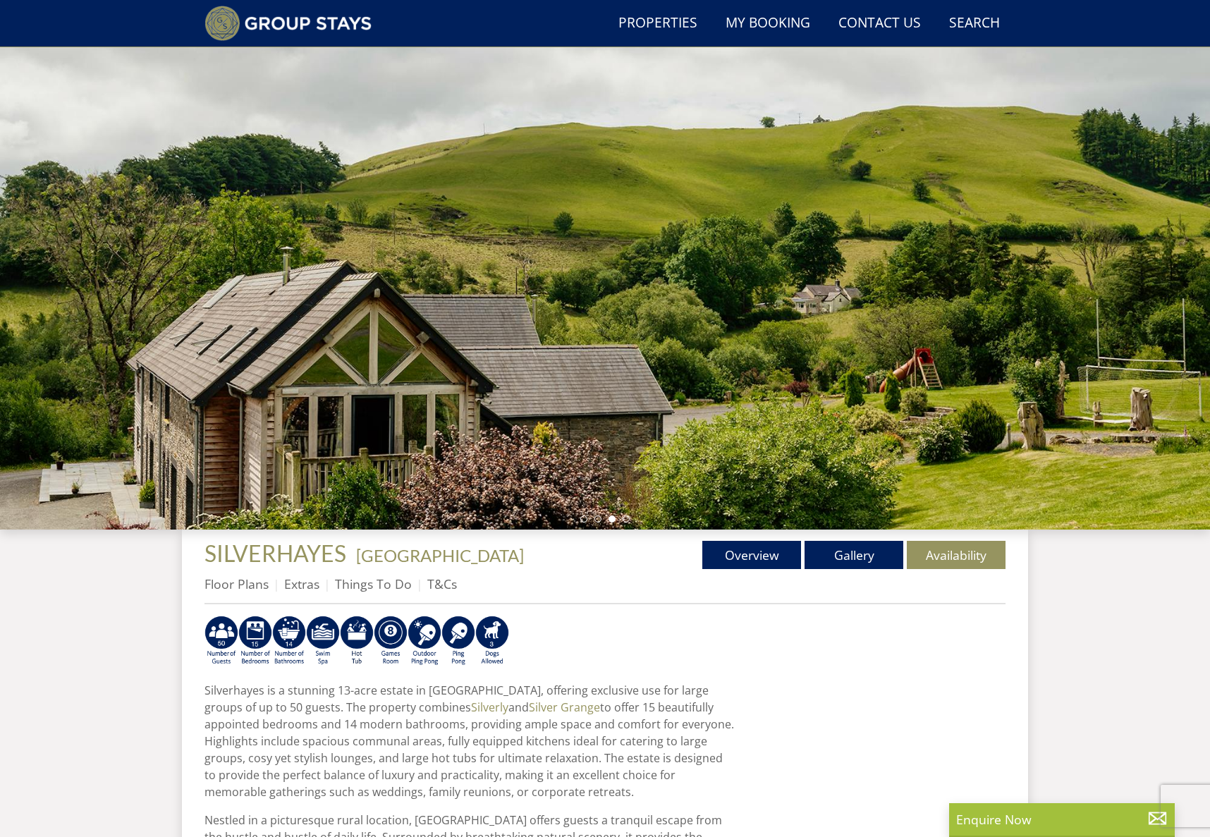
scroll to position [42, 0]
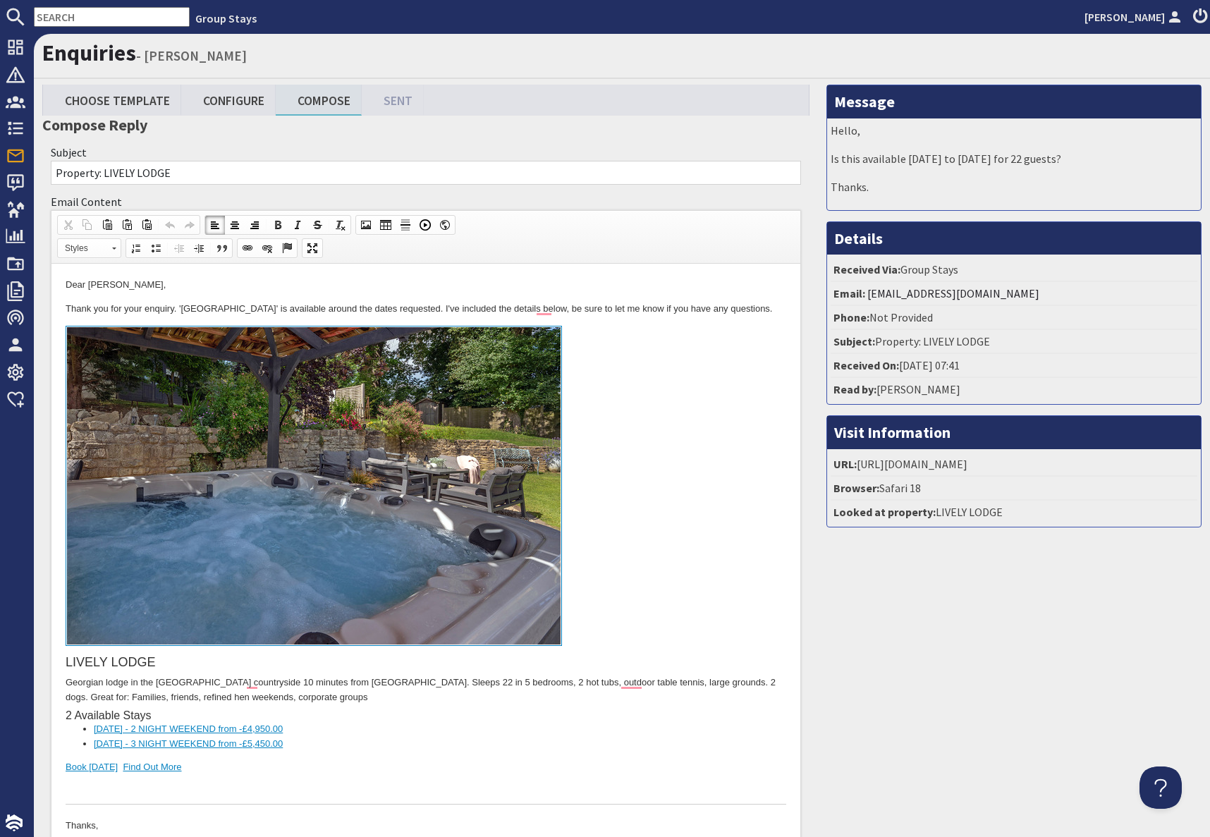
scroll to position [169, 0]
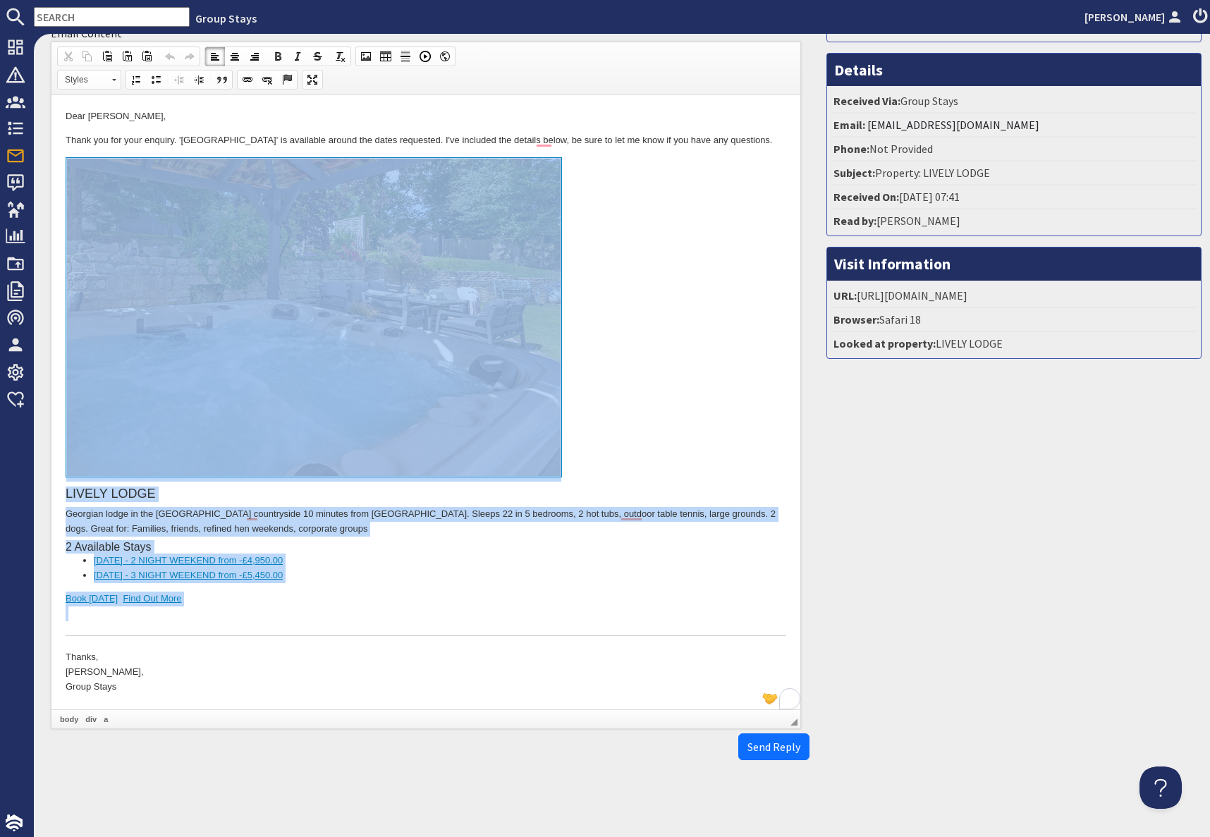
drag, startPoint x: 287, startPoint y: 625, endPoint x: 266, endPoint y: 405, distance: 221.7
click at [266, 405] on div "[GEOGRAPHIC_DATA] in the [GEOGRAPHIC_DATA] countryside 10 minutes from [GEOGRAP…" at bounding box center [426, 396] width 721 height 479
copy div "[GEOGRAPHIC_DATA] in the [GEOGRAPHIC_DATA] countryside 10 minutes from [GEOGRAP…"
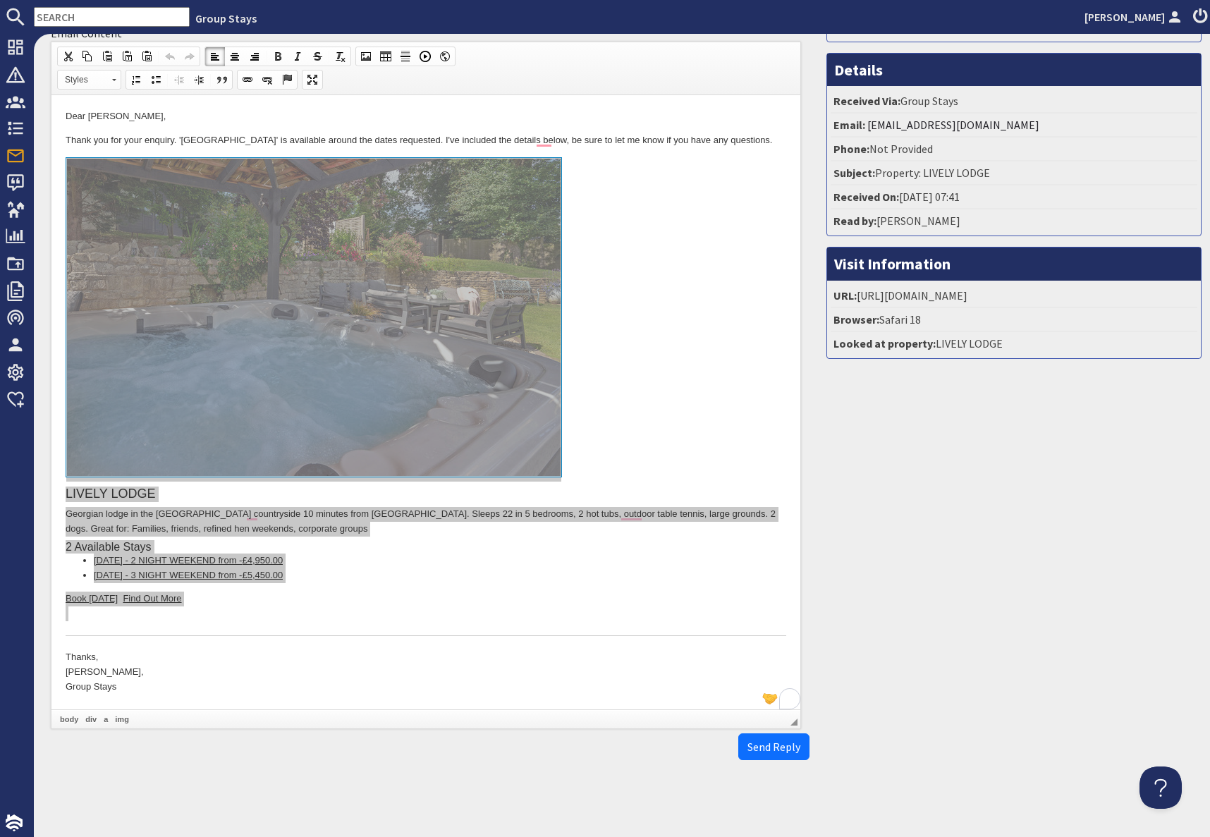
scroll to position [0, 0]
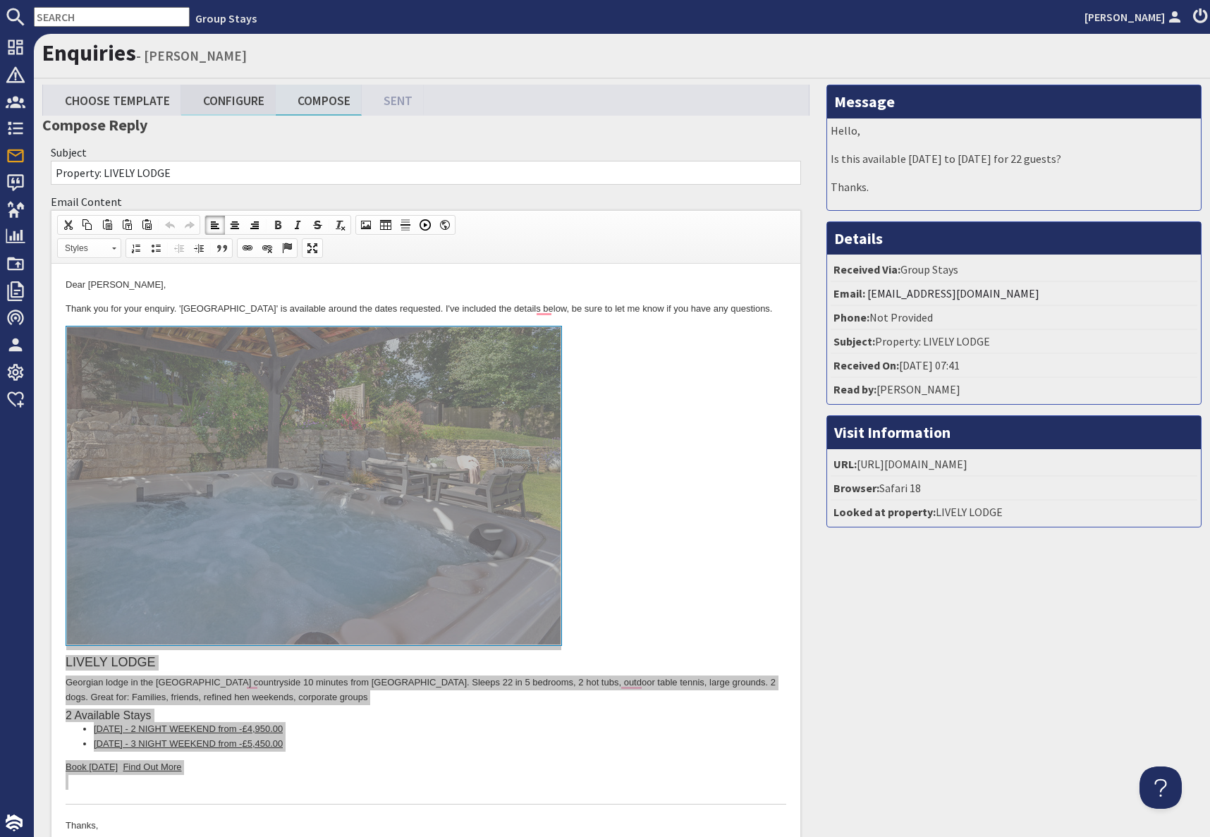
click at [235, 103] on link "Configure" at bounding box center [228, 100] width 94 height 30
type textarea "<p>Dear [PERSON_NAME],</p> <p>Thank you for your enquiry. &#39;LIVELY LODGE&#39…"
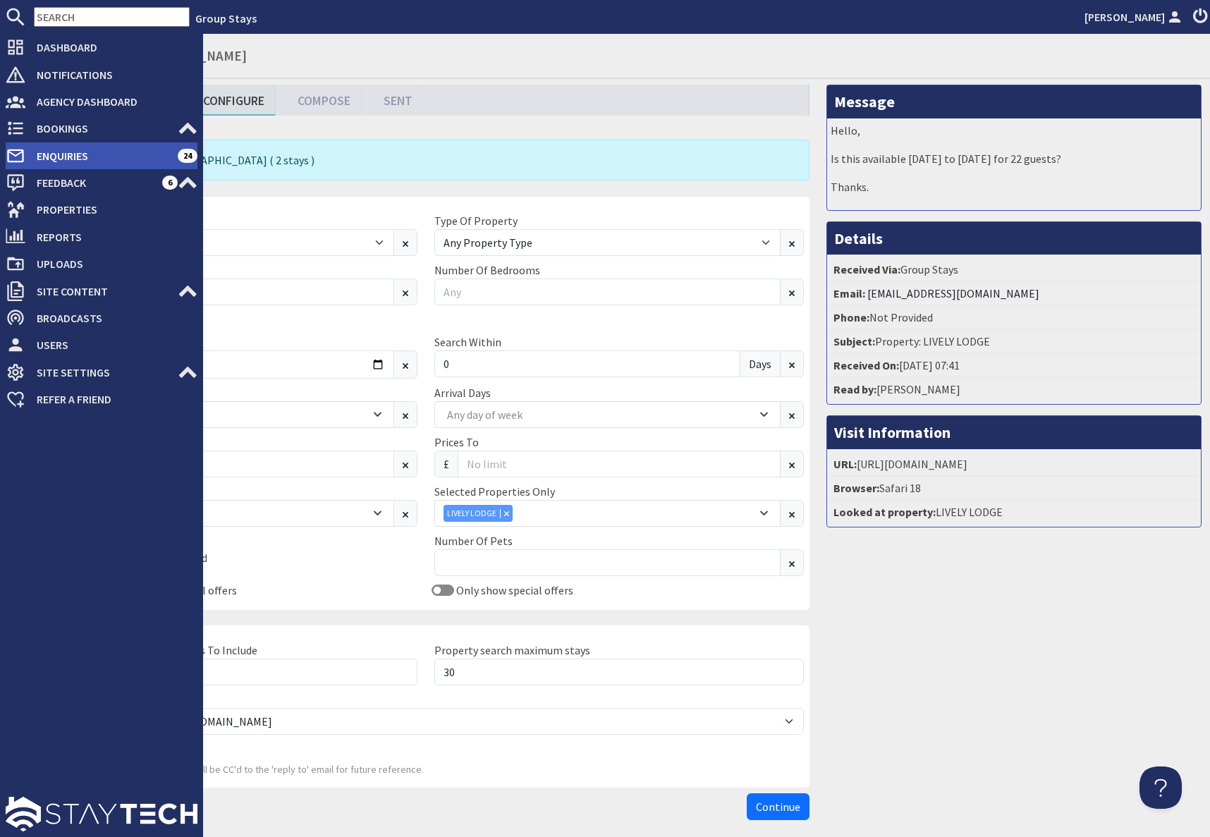
click at [46, 154] on span "Enquiries" at bounding box center [101, 156] width 152 height 23
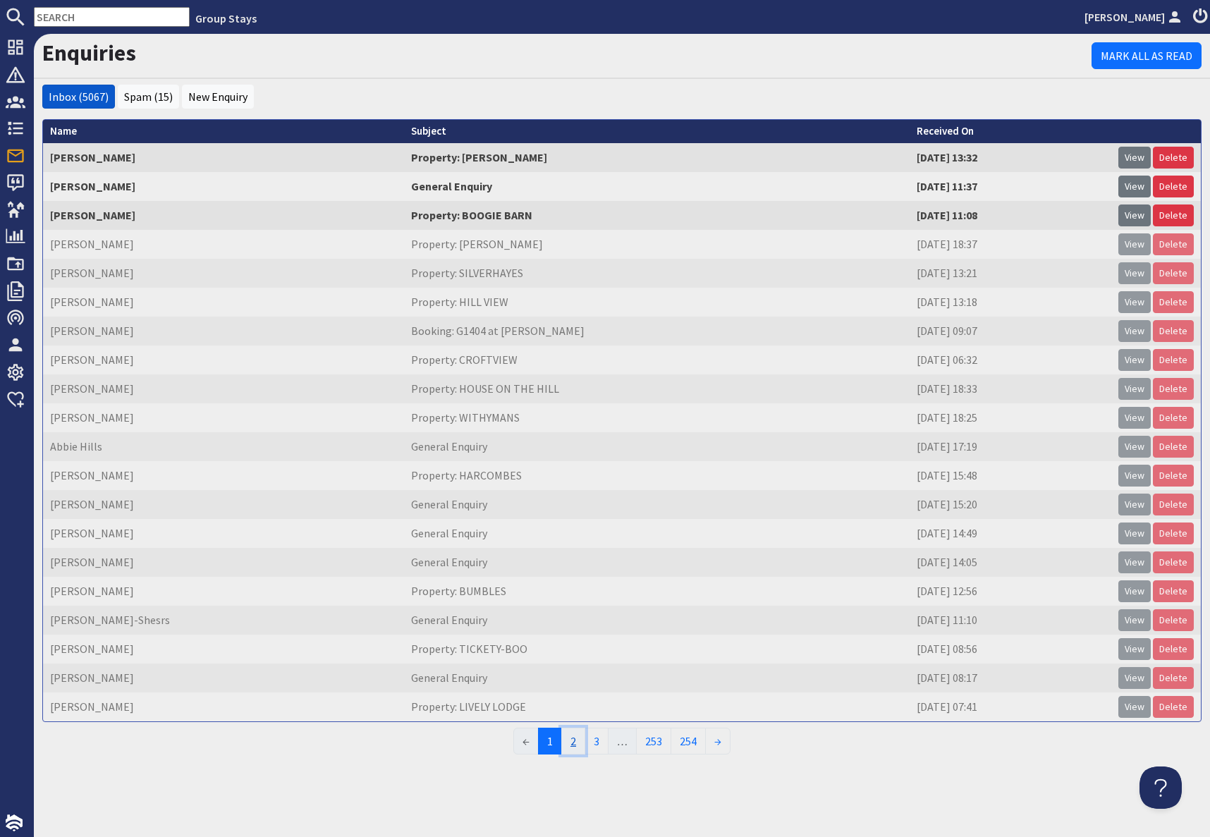
click at [577, 747] on link "2" at bounding box center [573, 741] width 24 height 27
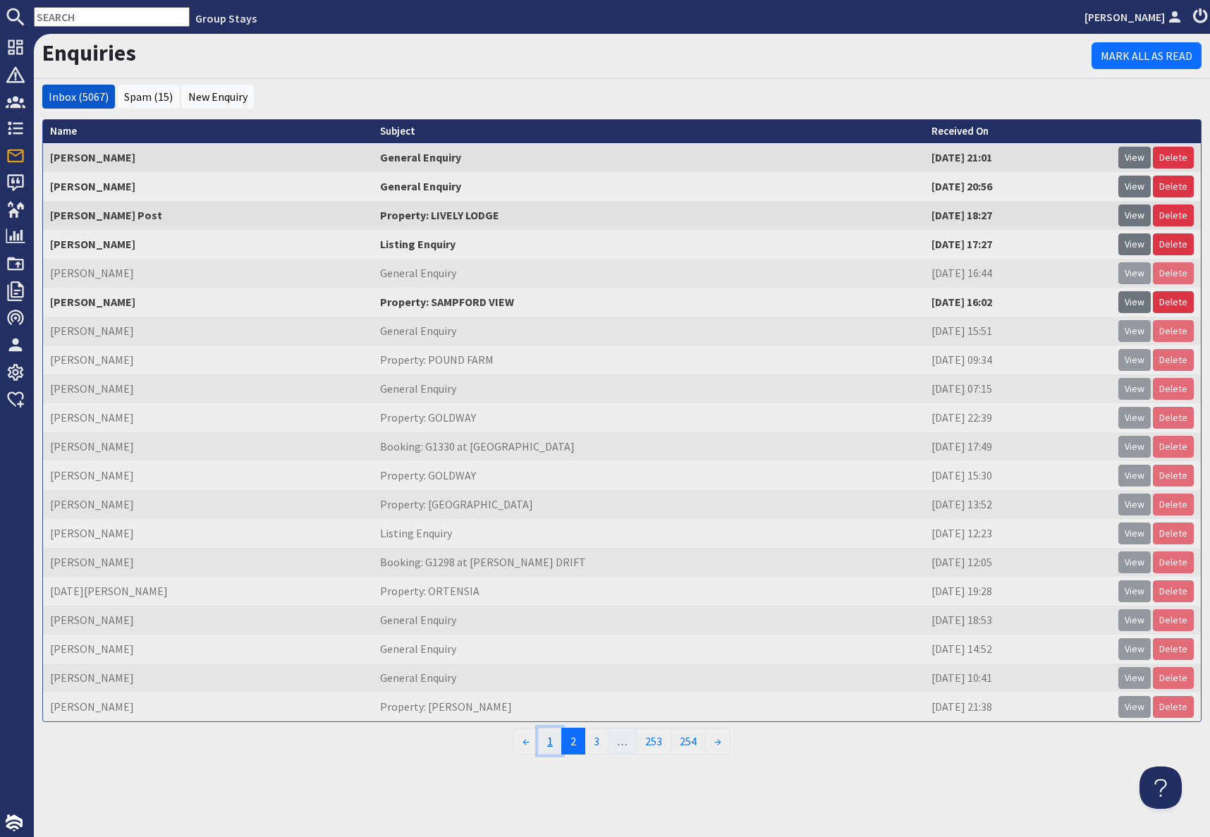
click at [551, 746] on link "1" at bounding box center [550, 741] width 24 height 27
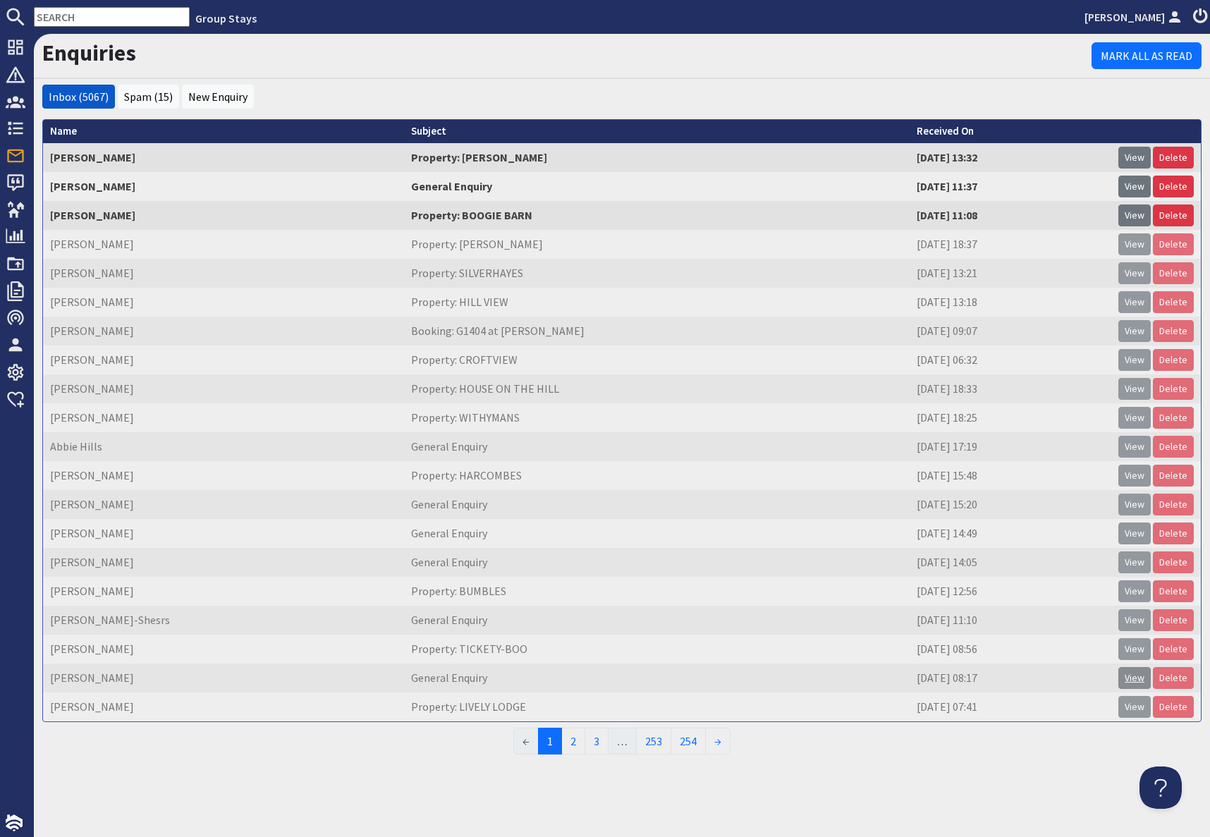
click at [1142, 683] on link "View" at bounding box center [1134, 678] width 32 height 22
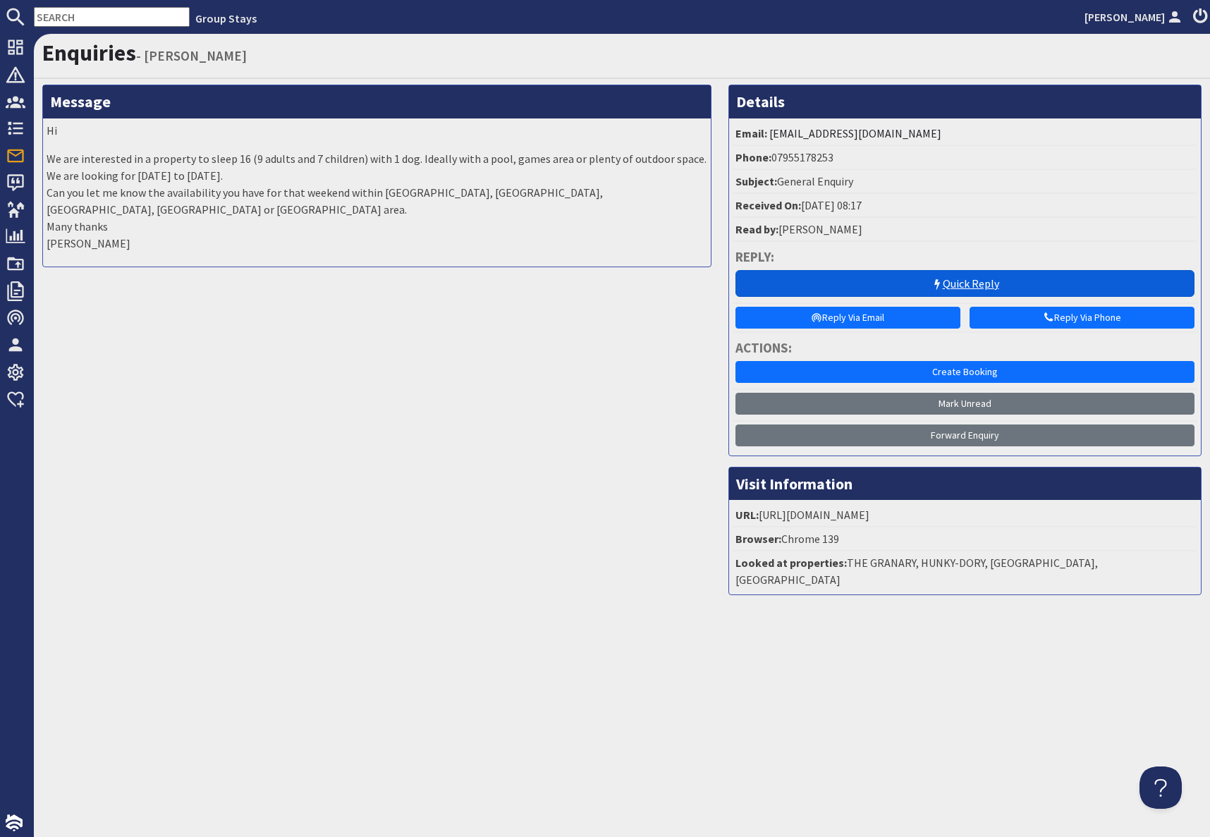
click at [947, 288] on link "Quick Reply" at bounding box center [964, 283] width 459 height 27
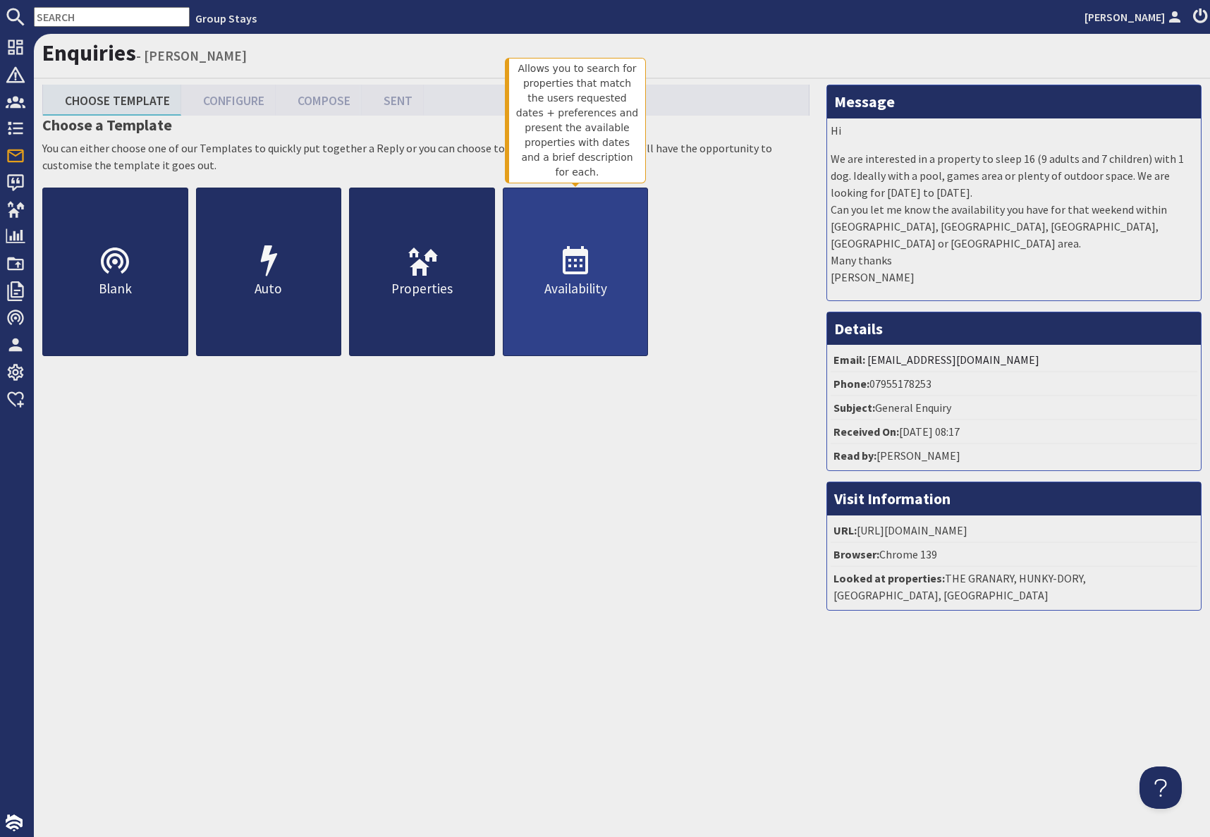
click at [560, 283] on p "Availability" at bounding box center [575, 289] width 145 height 20
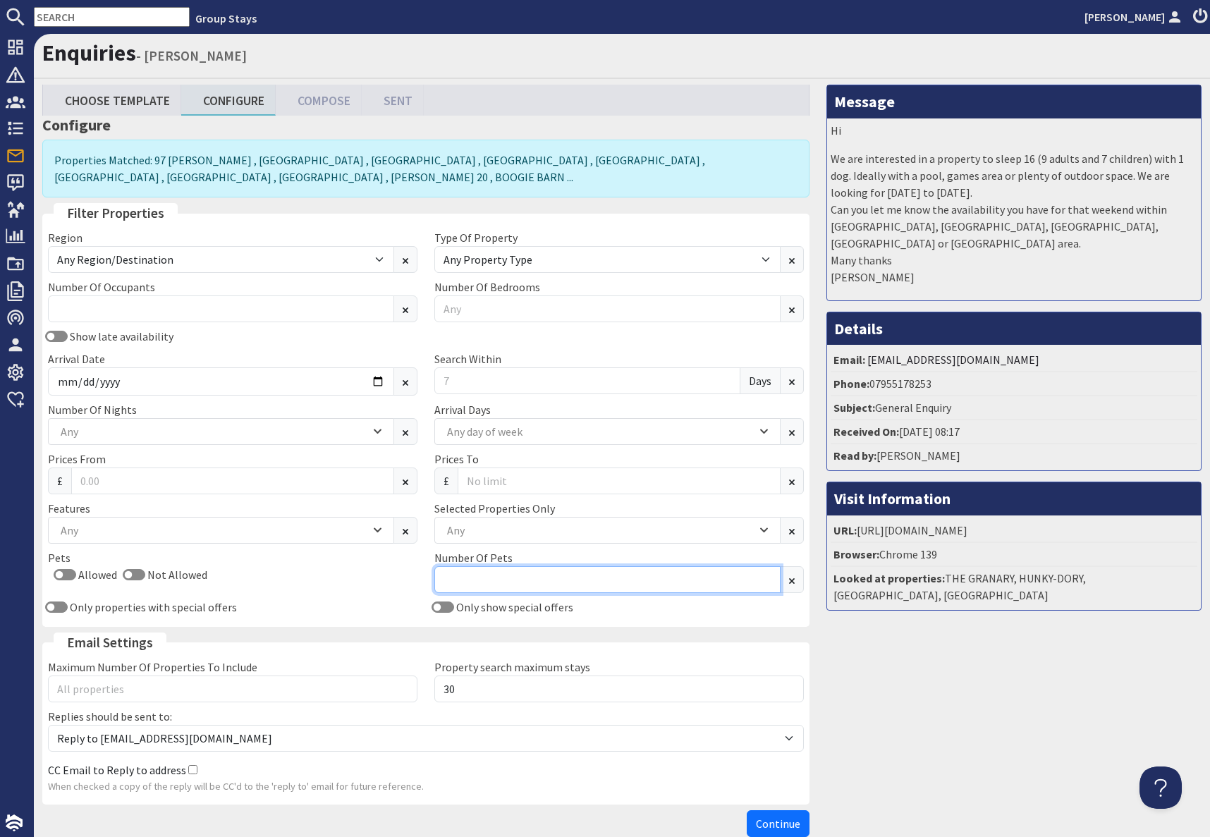
click at [478, 573] on input "Number Of Pets" at bounding box center [607, 579] width 346 height 27
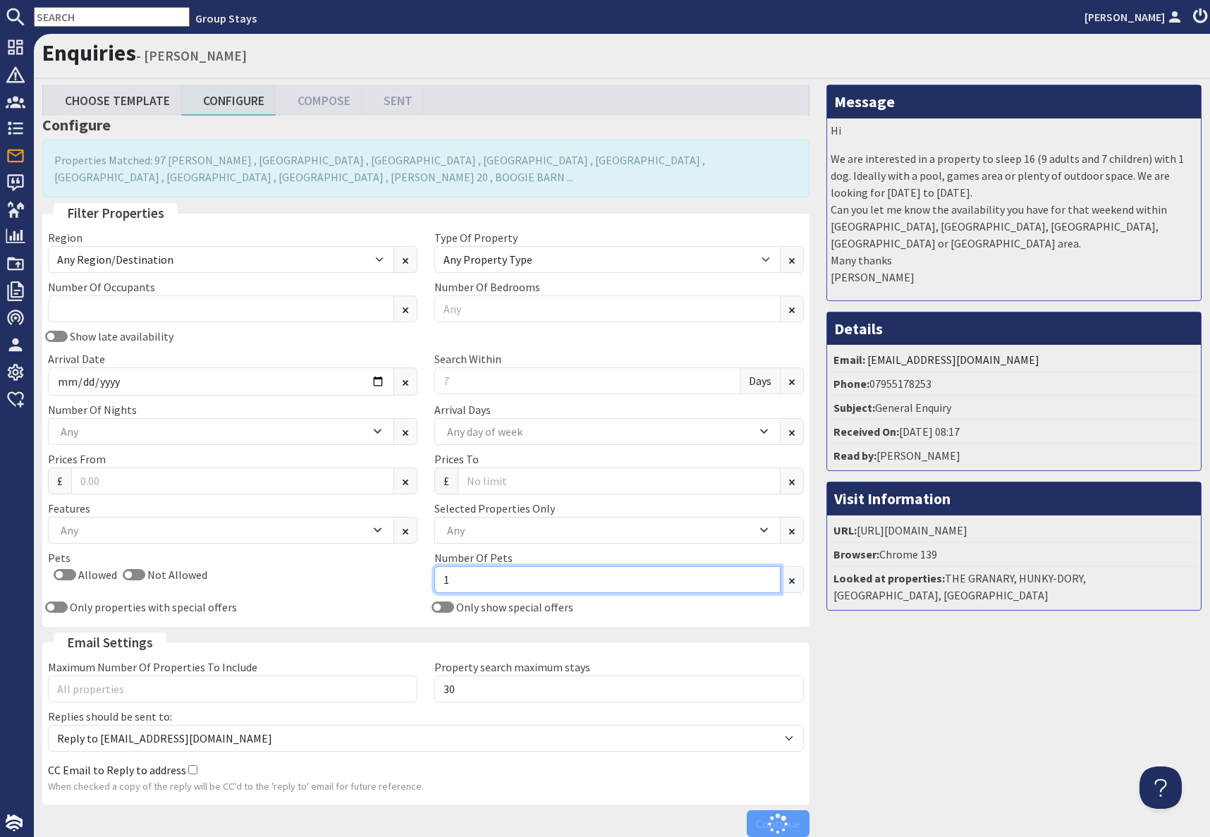
type input "1"
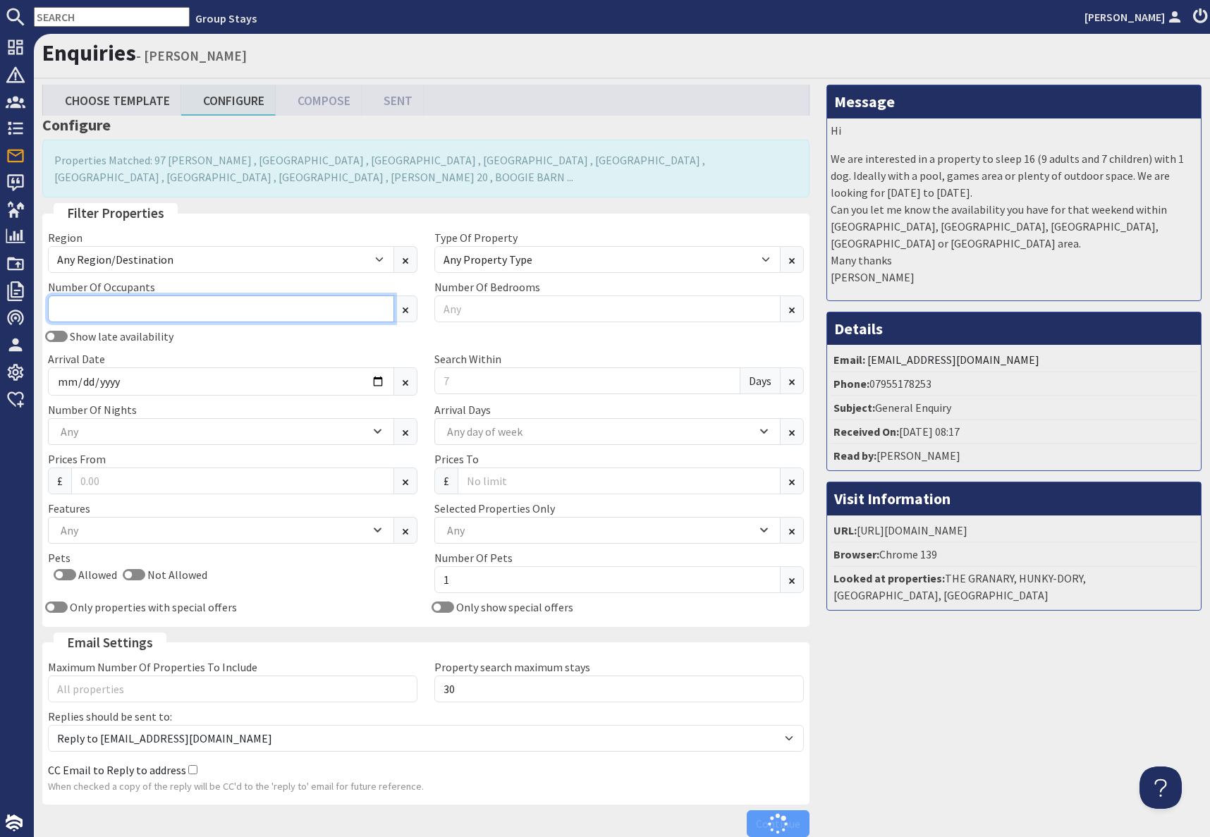
click at [147, 305] on input "Number Of Occupants" at bounding box center [221, 308] width 346 height 27
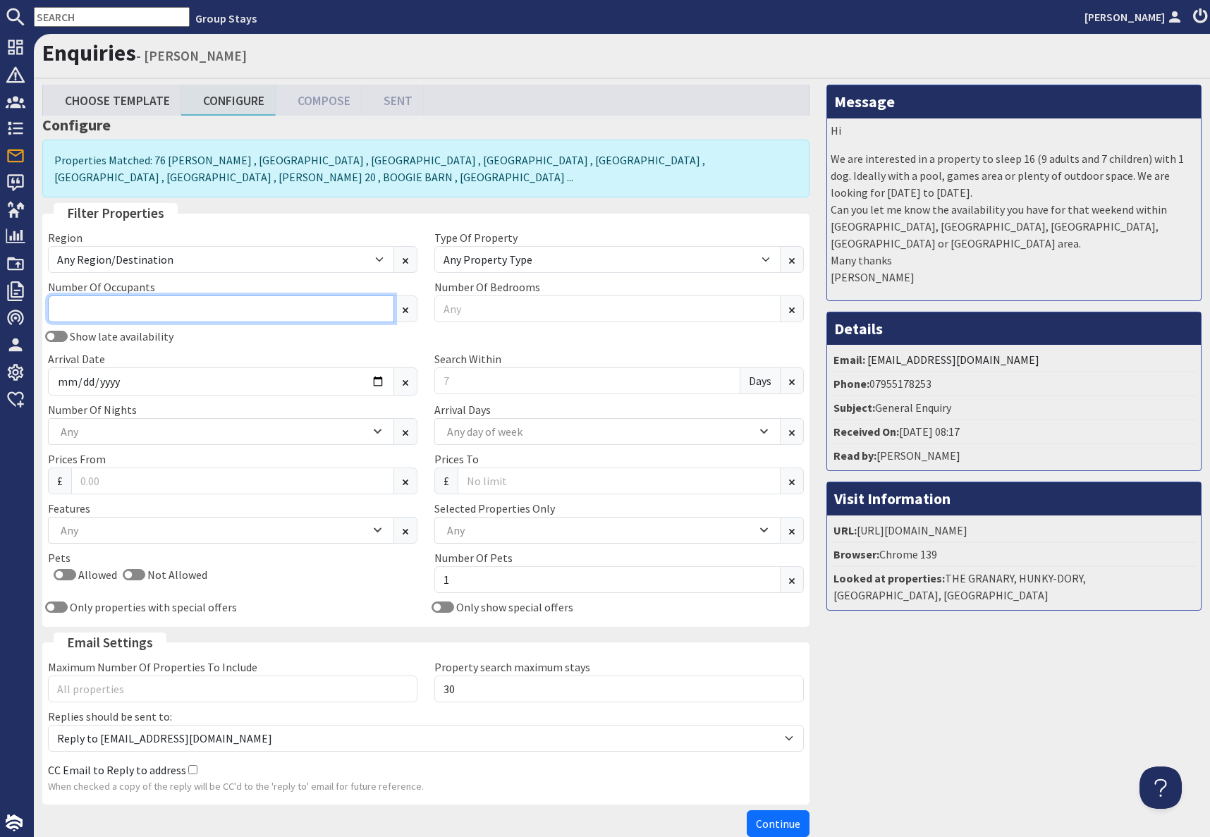
click at [147, 305] on input "Number Of Occupants" at bounding box center [221, 308] width 346 height 27
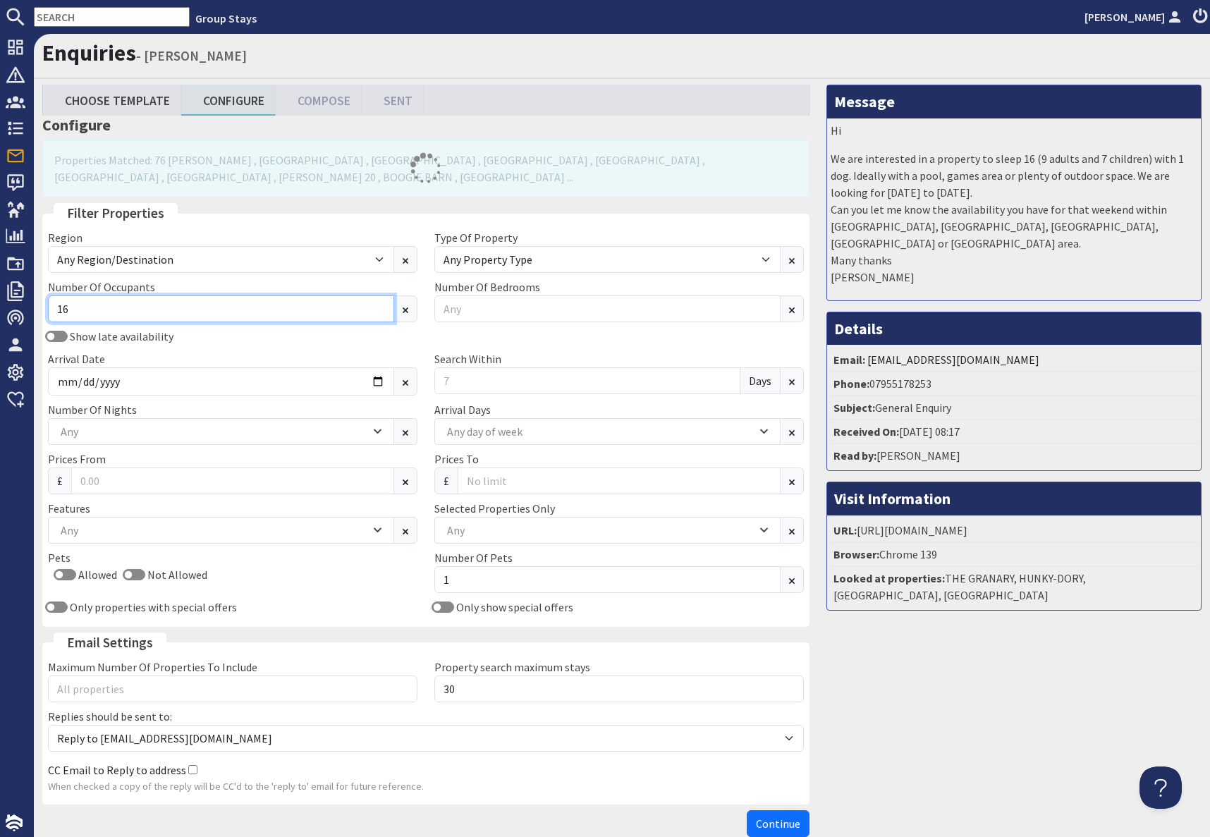
type input "16"
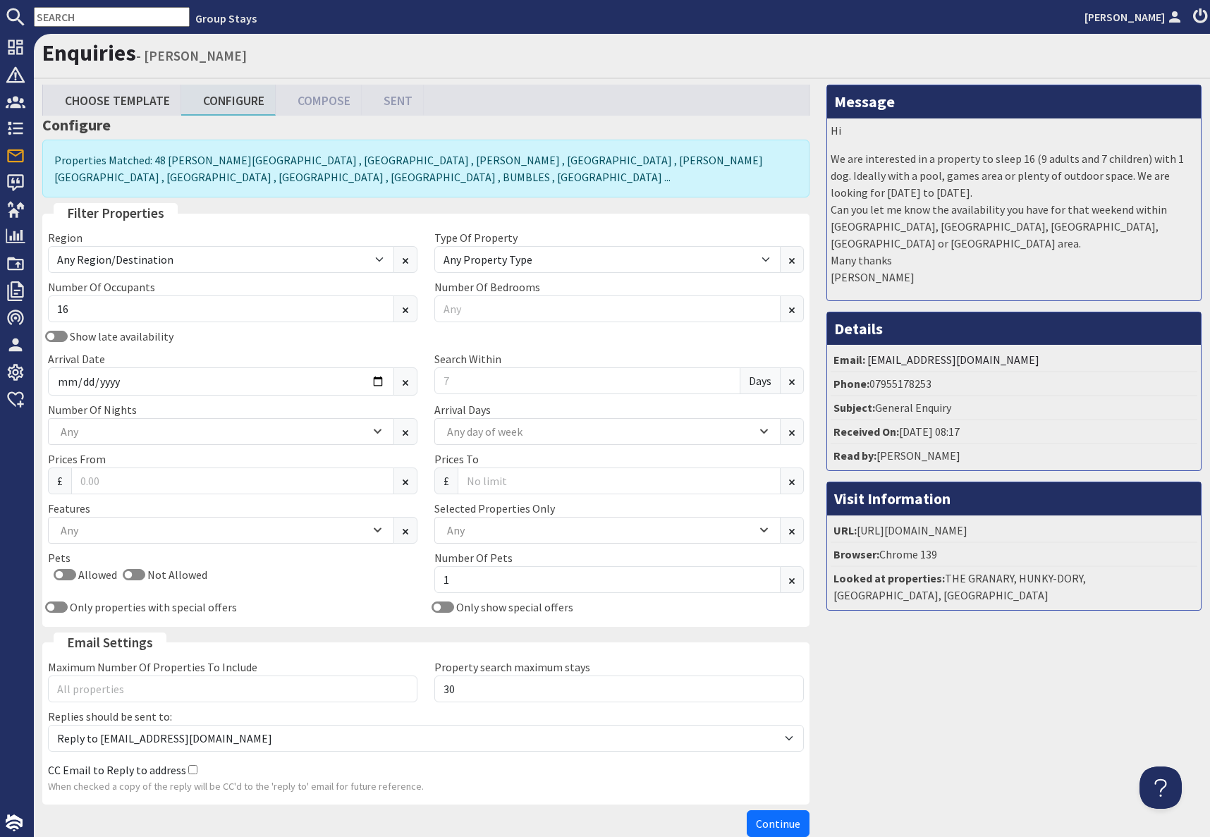
click at [938, 718] on div "Message Hi We are interested in a property to sleep 16 (9 adults and 7 children…" at bounding box center [1014, 464] width 392 height 759
click at [123, 527] on div "Any" at bounding box center [213, 530] width 313 height 16
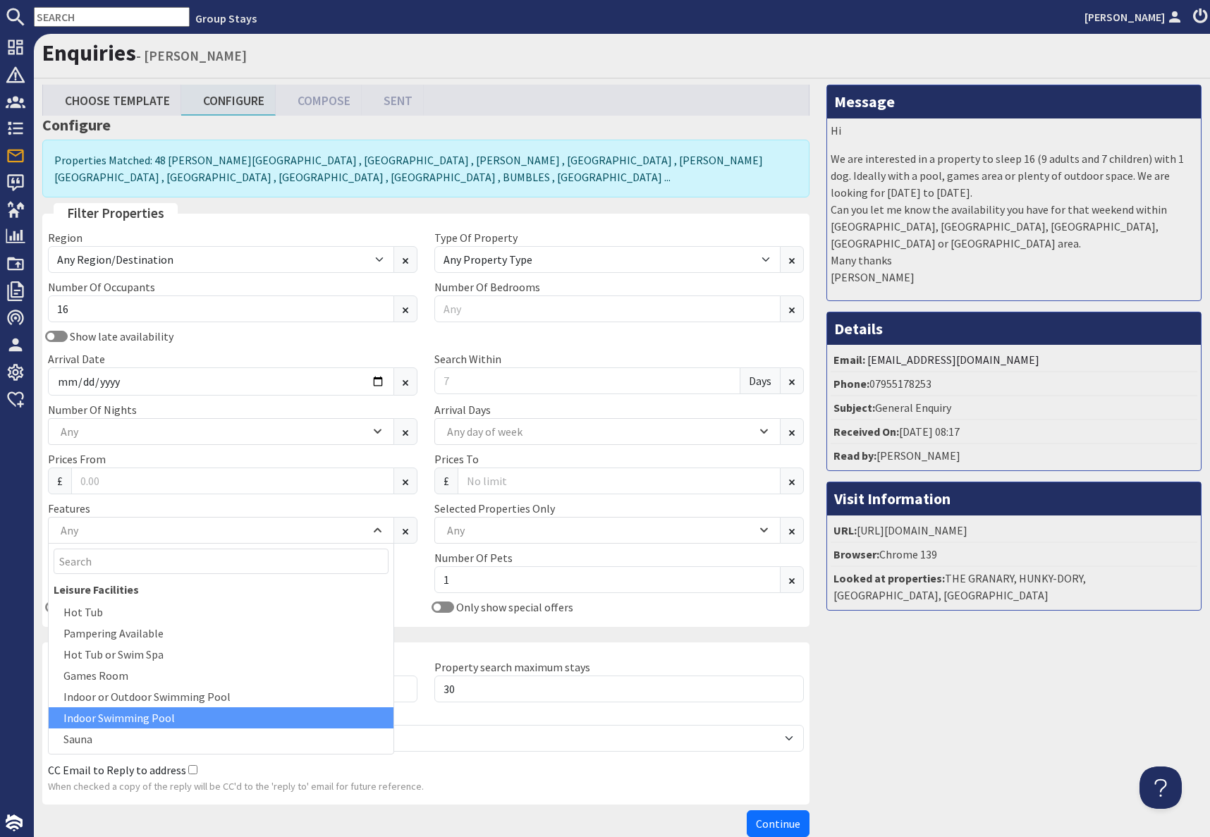
click at [135, 720] on div "Indoor Swimming Pool" at bounding box center [221, 717] width 345 height 21
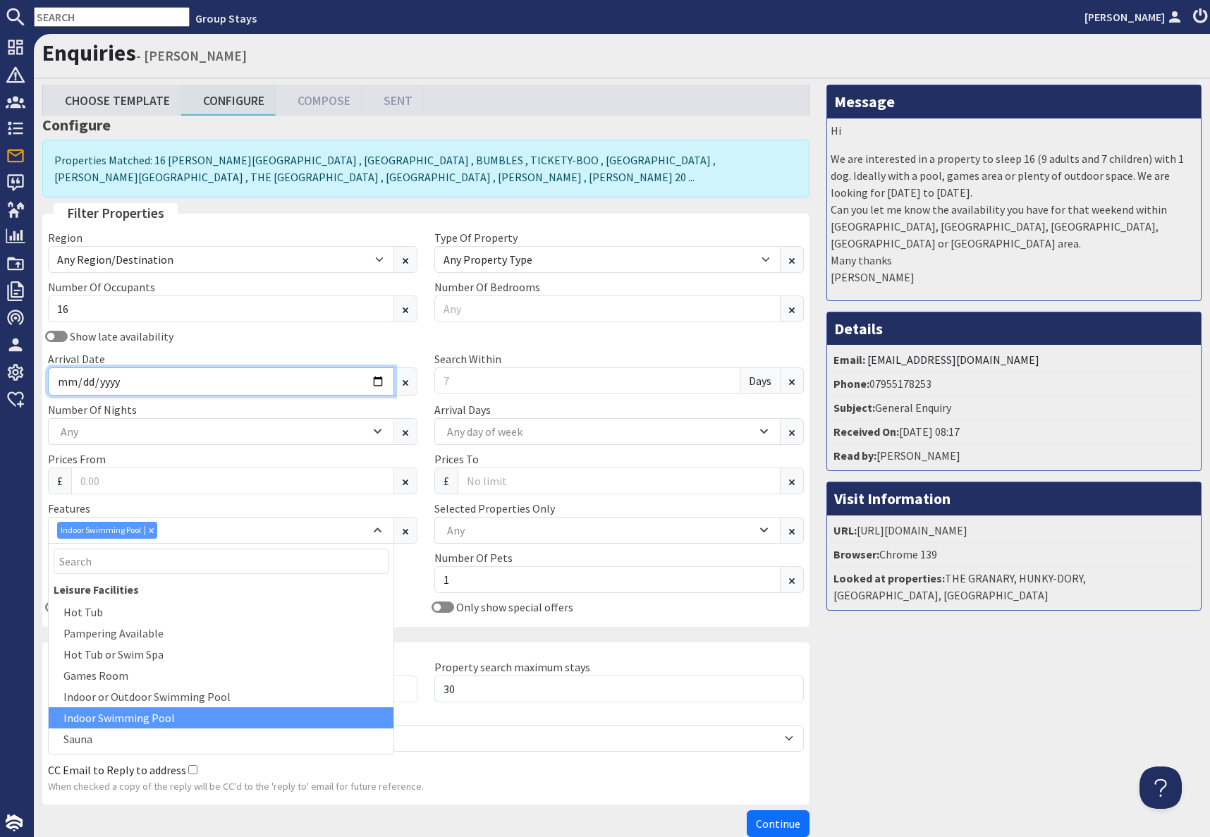
click at [185, 382] on input "Arrival Date" at bounding box center [221, 381] width 346 height 28
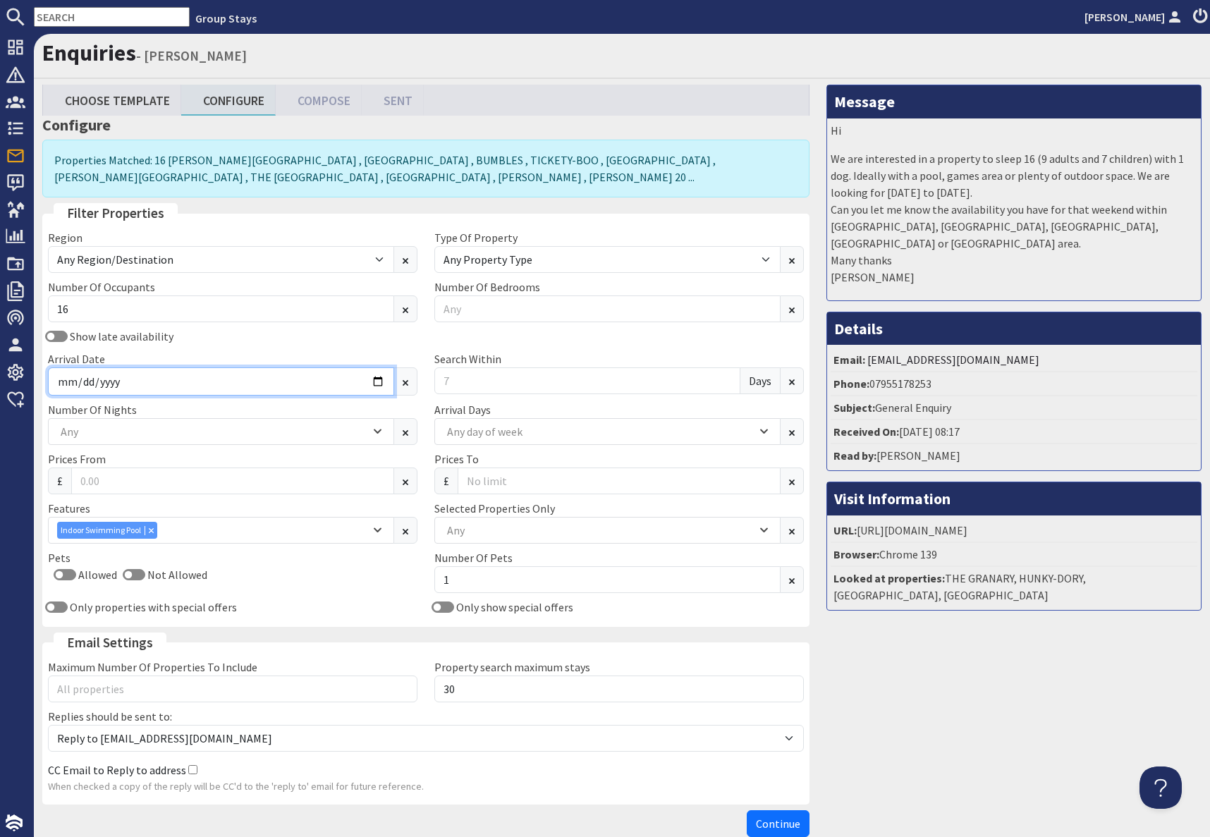
click at [381, 386] on input "Arrival Date" at bounding box center [221, 381] width 346 height 28
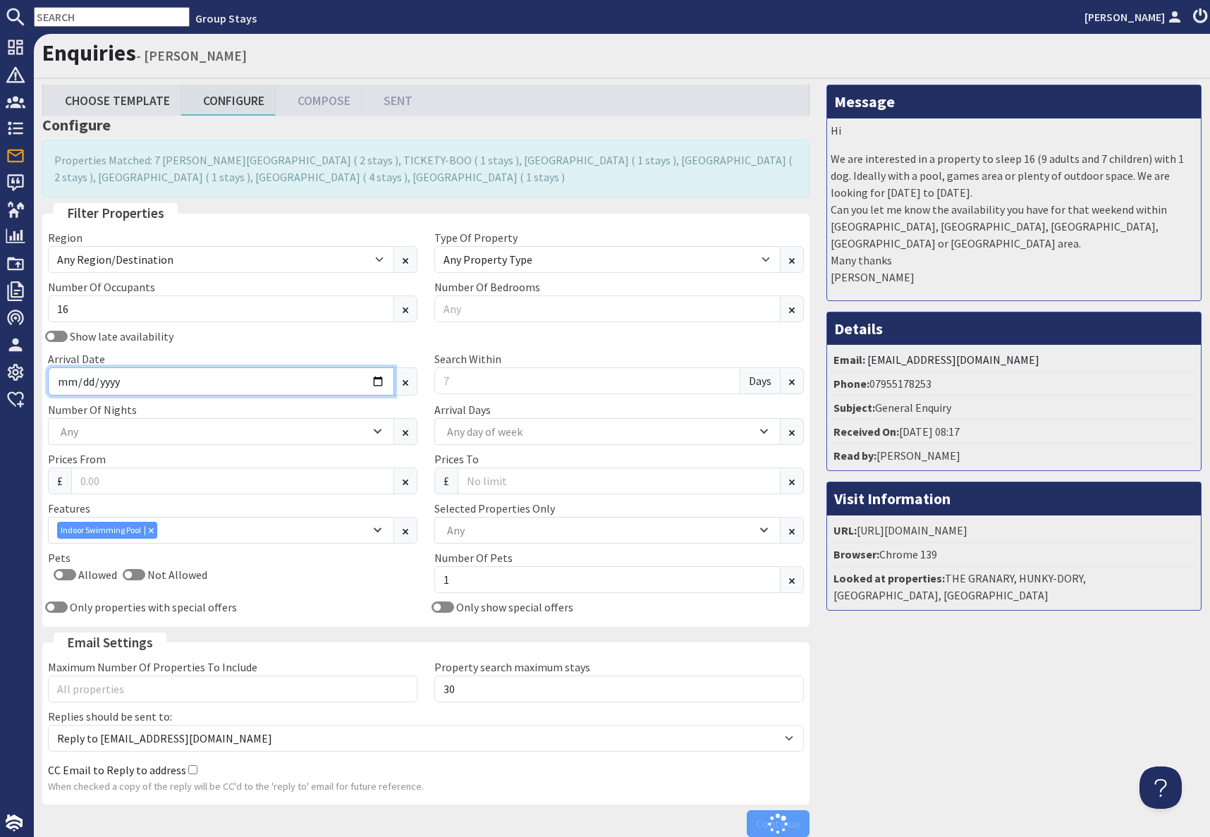
type input "[DATE]"
click at [949, 730] on div "Message Hi We are interested in a property to sleep 16 (9 adults and 7 children…" at bounding box center [1014, 464] width 392 height 759
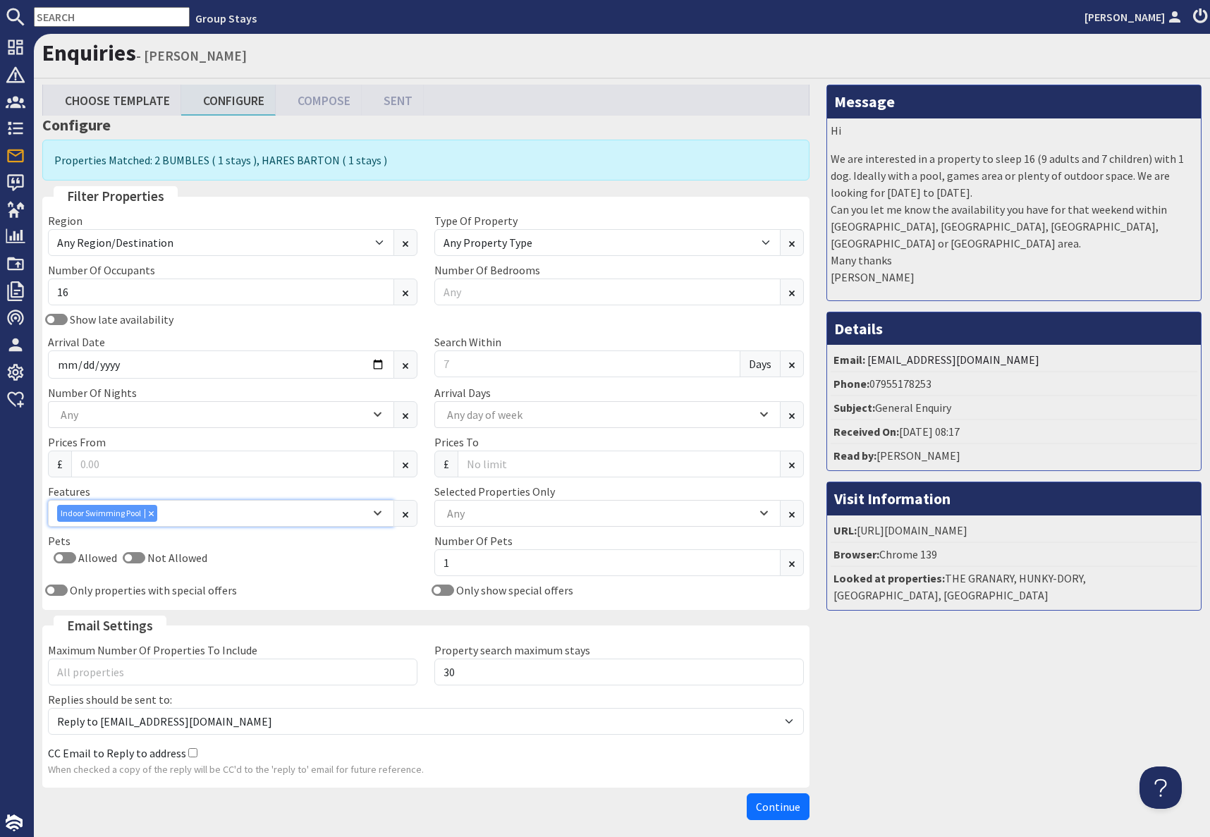
click at [182, 515] on div "Indoor Swimming Pool" at bounding box center [213, 513] width 313 height 17
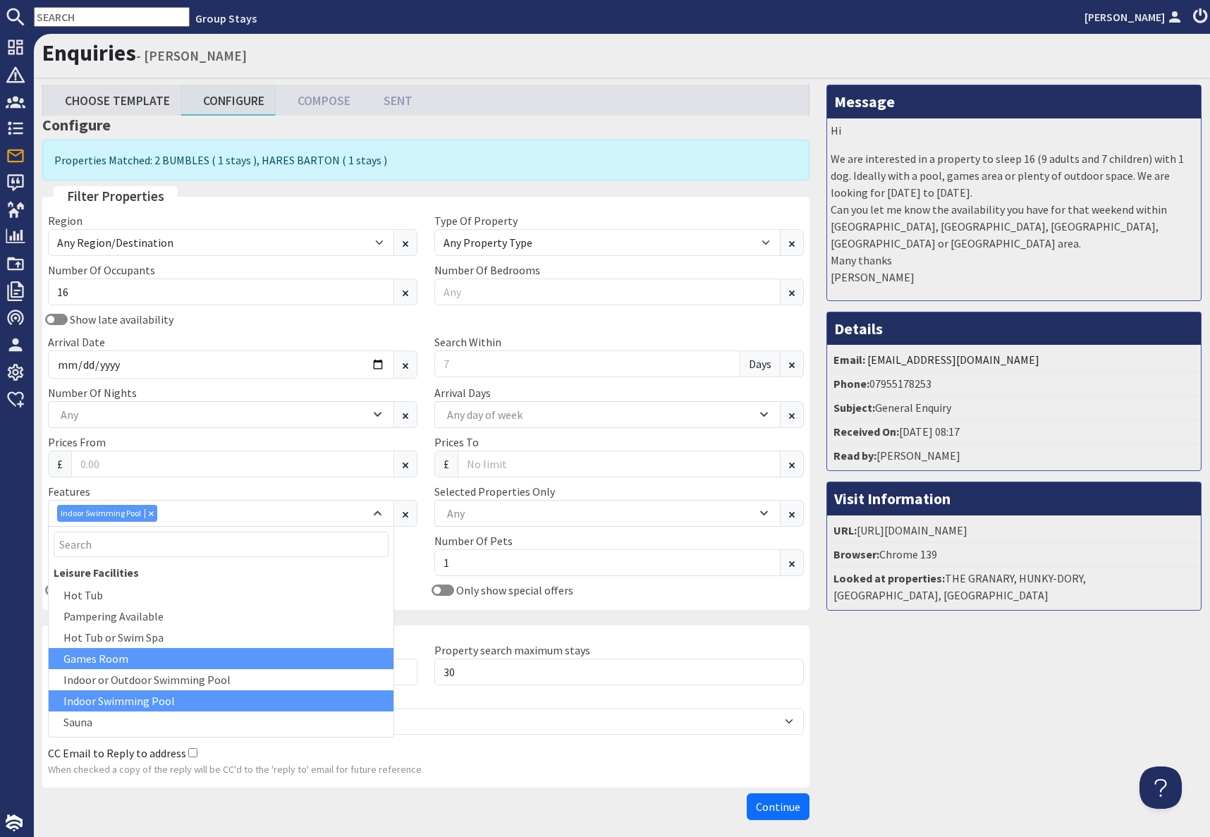
click at [135, 662] on div "Games Room" at bounding box center [221, 658] width 345 height 21
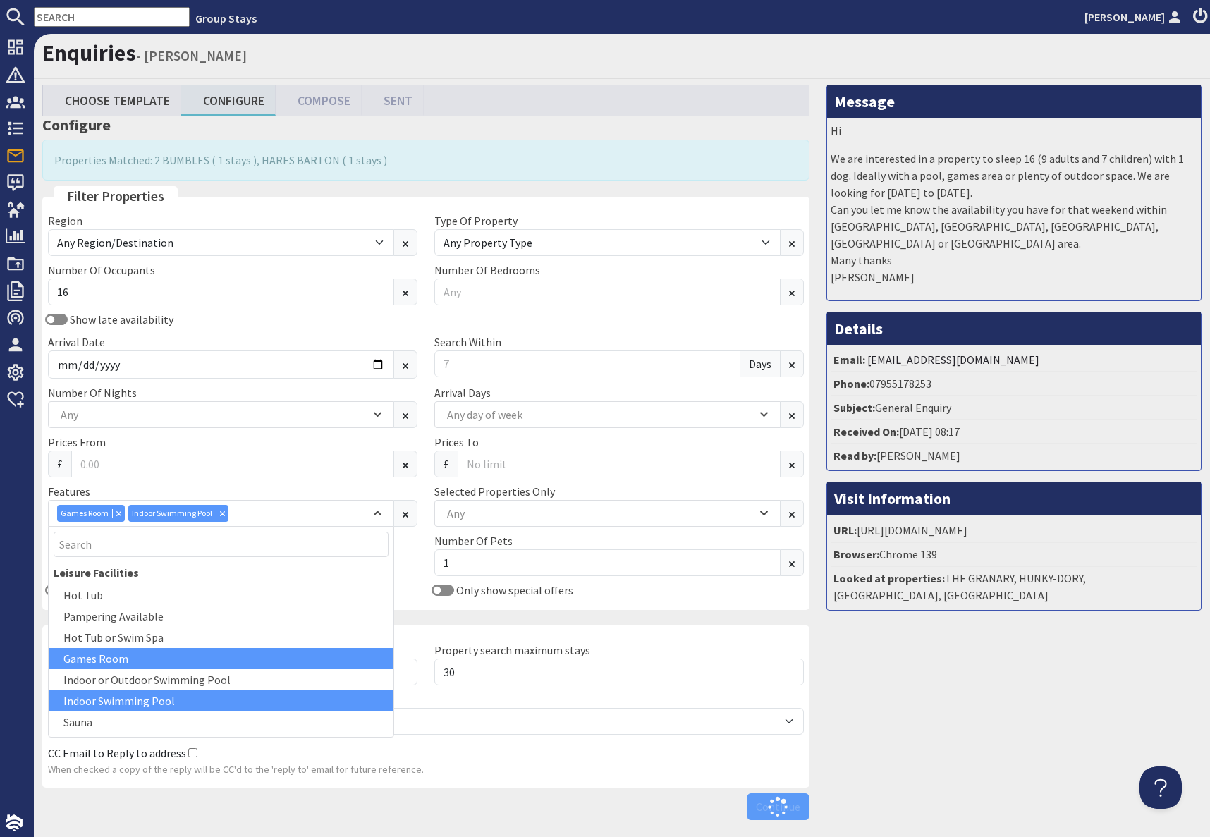
click at [1030, 703] on div "Message Hi We are interested in a property to sleep 16 (9 adults and 7 children…" at bounding box center [1014, 456] width 392 height 742
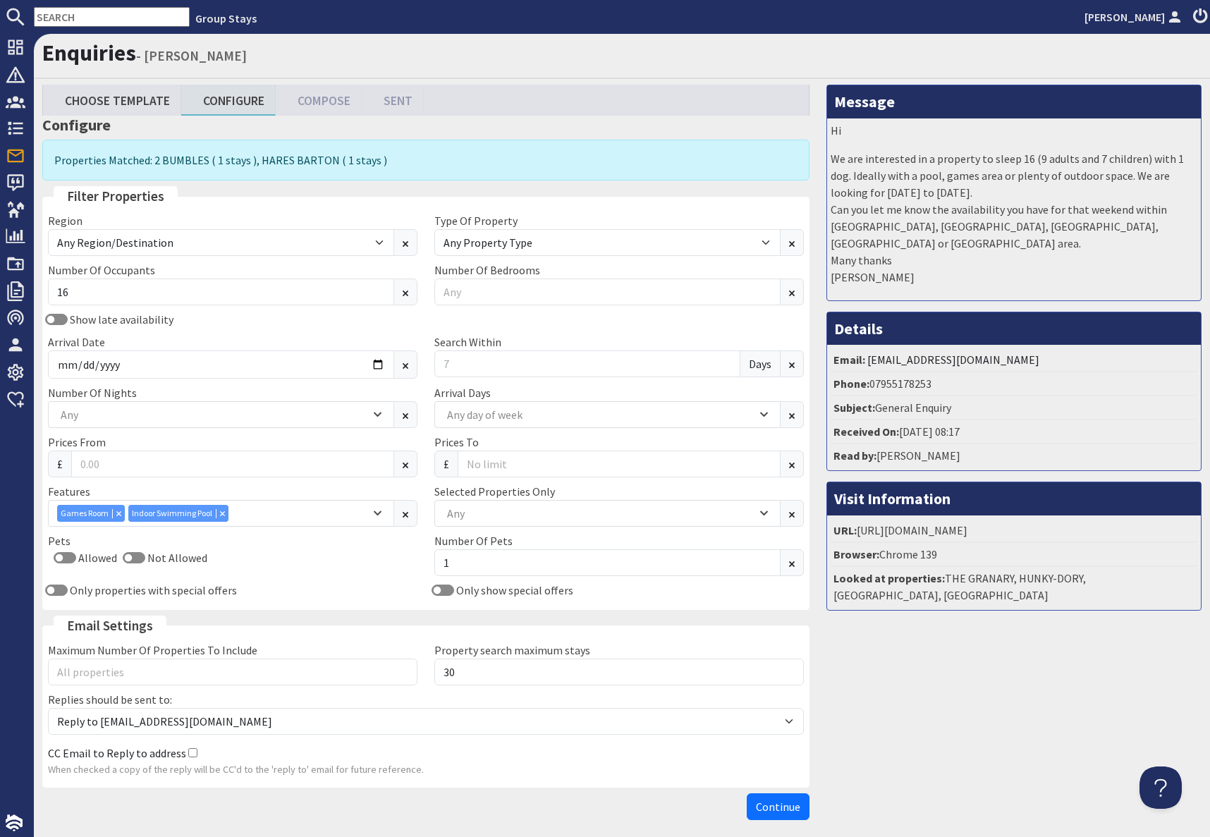
drag, startPoint x: 989, startPoint y: 761, endPoint x: 971, endPoint y: 761, distance: 17.6
click at [976, 761] on div "Message Hi We are interested in a property to sleep 16 (9 adults and 7 children…" at bounding box center [1014, 456] width 392 height 742
drag, startPoint x: 788, startPoint y: 803, endPoint x: 795, endPoint y: 805, distance: 7.2
click at [788, 804] on span "Continue" at bounding box center [778, 807] width 44 height 14
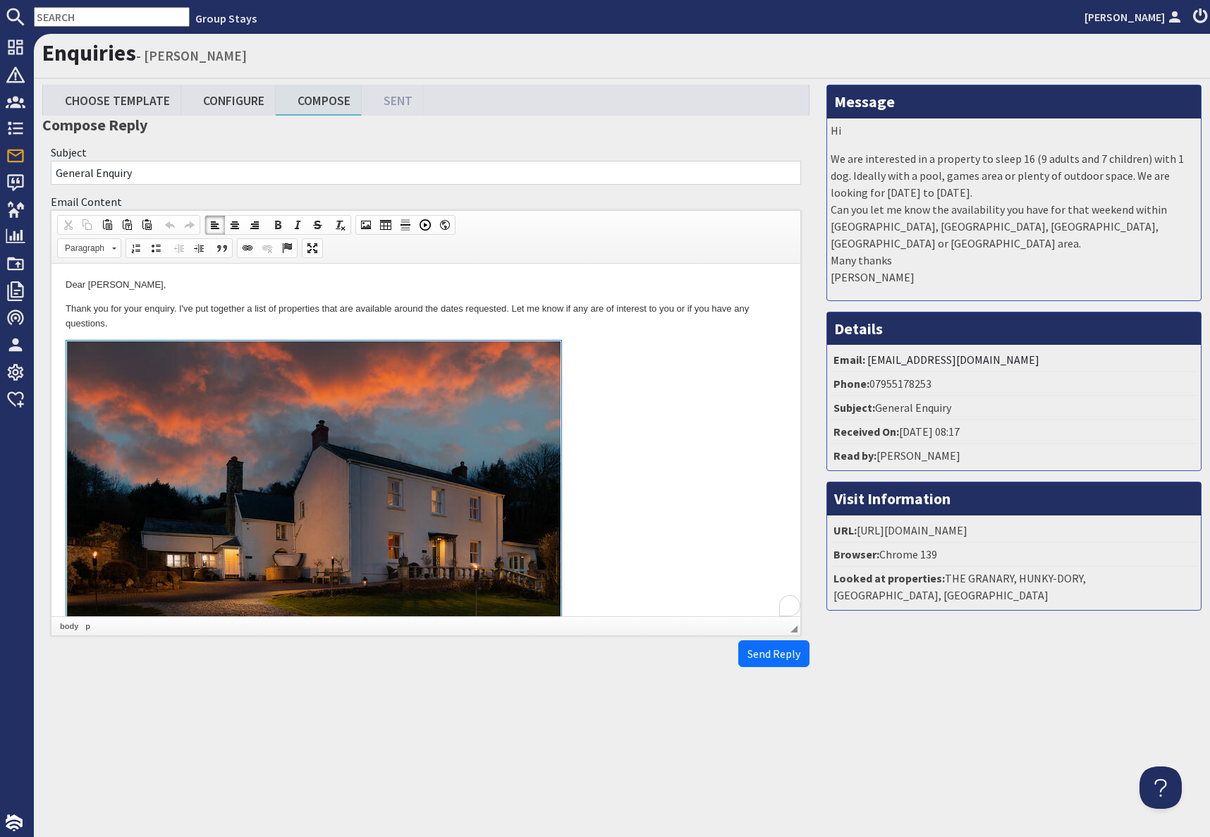
click at [716, 513] on link at bounding box center [426, 502] width 721 height 325
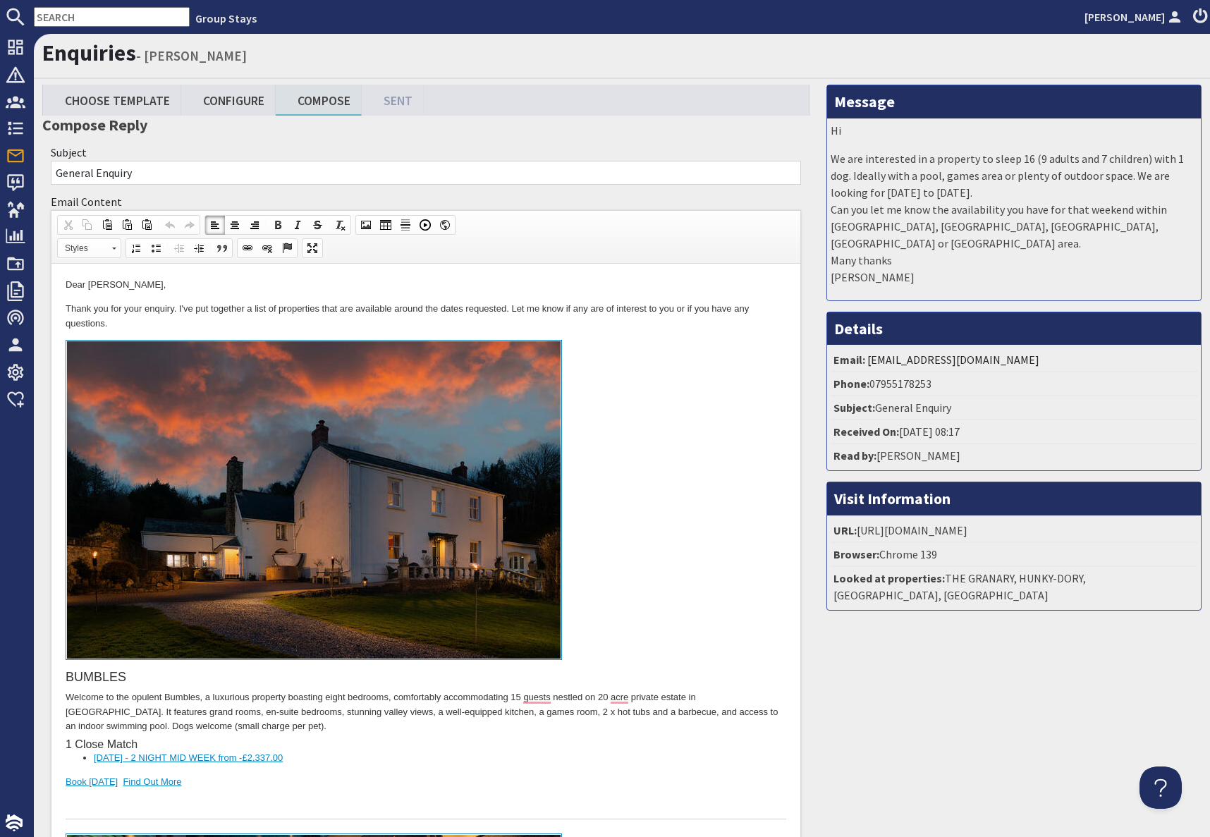
scroll to position [662, 0]
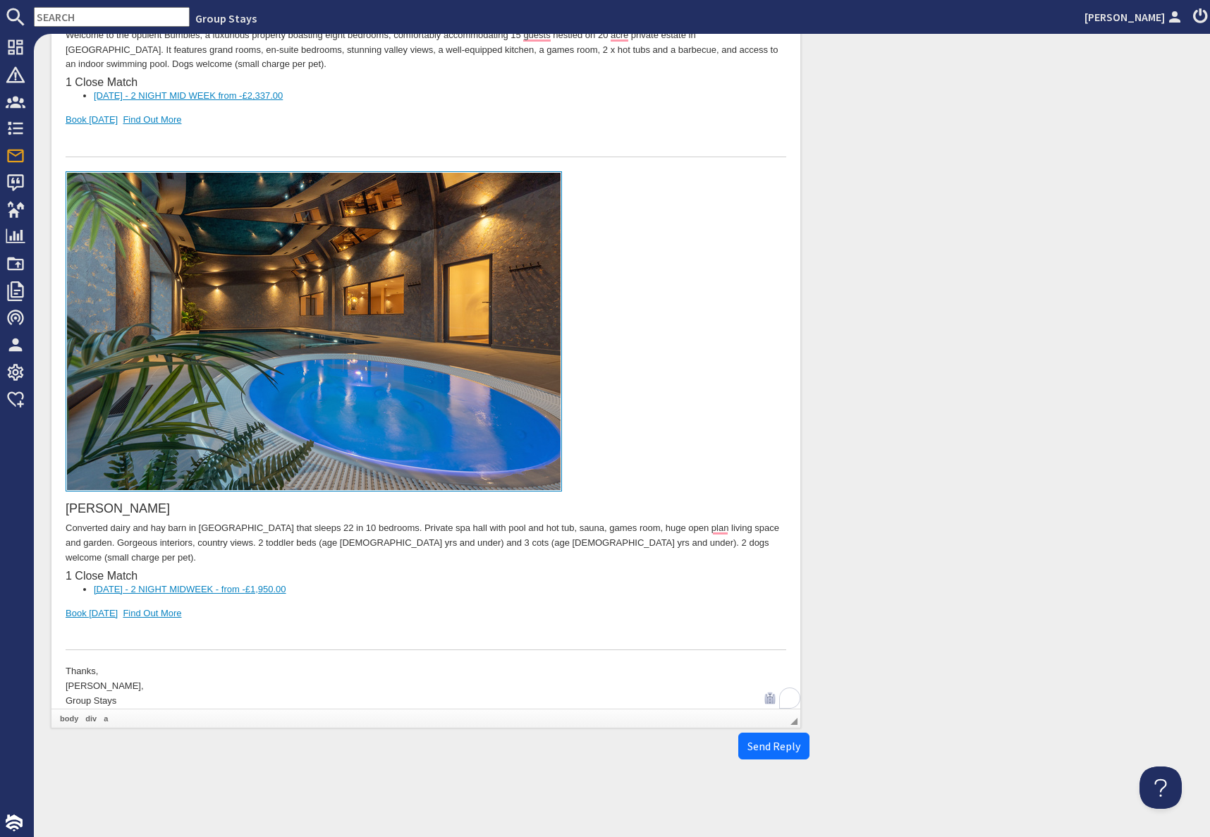
click at [253, 604] on div "HARES BARTON Converted dairy and hay barn in [GEOGRAPHIC_DATA] that sleeps 22 i…" at bounding box center [426, 411] width 721 height 479
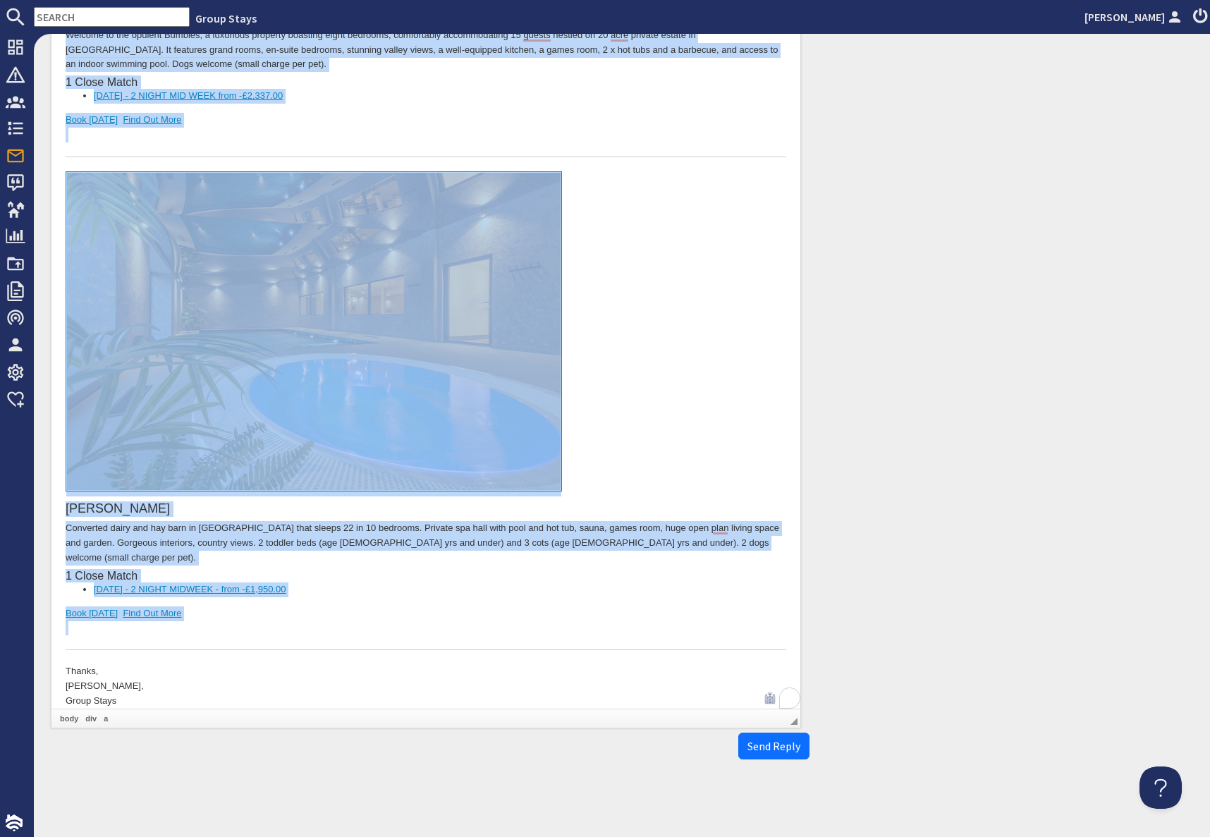
scroll to position [0, 0]
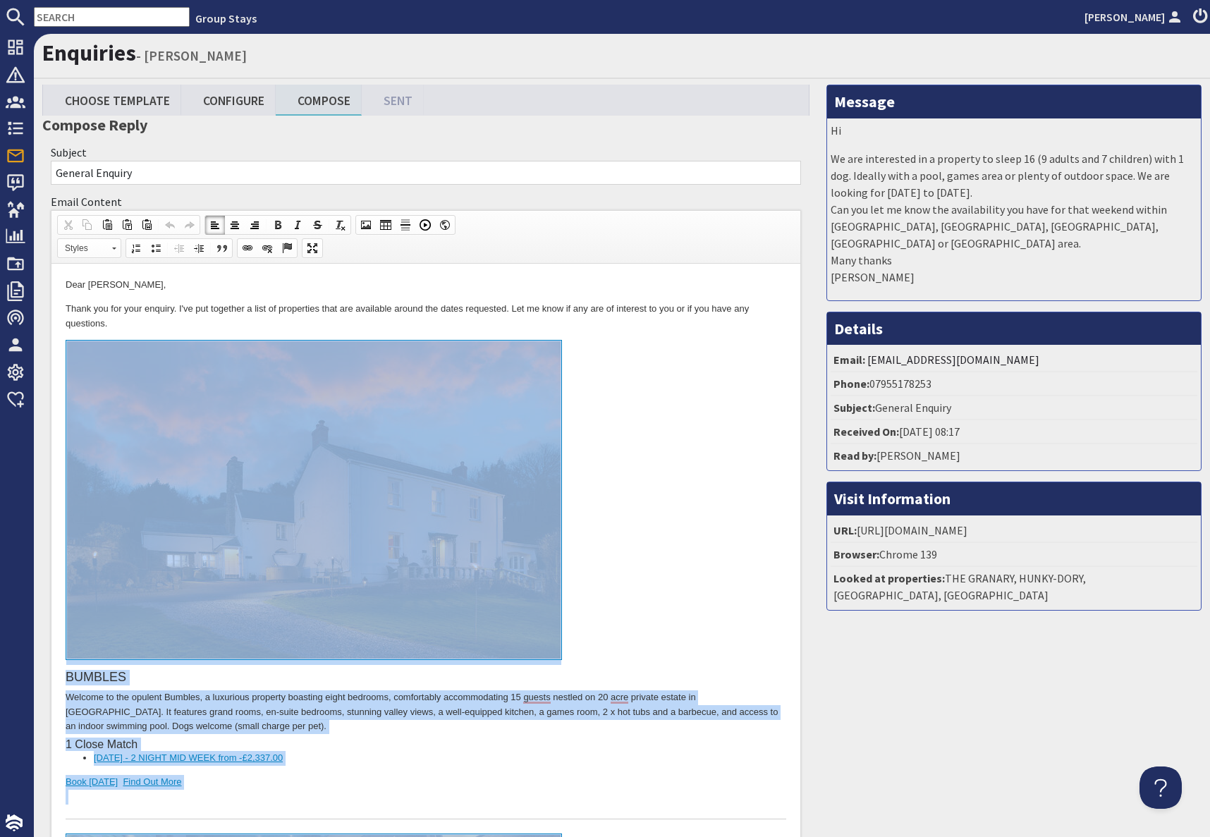
drag, startPoint x: 235, startPoint y: 1277, endPoint x: 259, endPoint y: 456, distance: 821.1
click at [258, 456] on body "Dear [PERSON_NAME], Thank you for your enquiry. I've put together a list of pro…" at bounding box center [426, 824] width 721 height 1093
copy body "BUMBLES Welcome to the opulent Bumbles, a luxurious property boasting eight bed…"
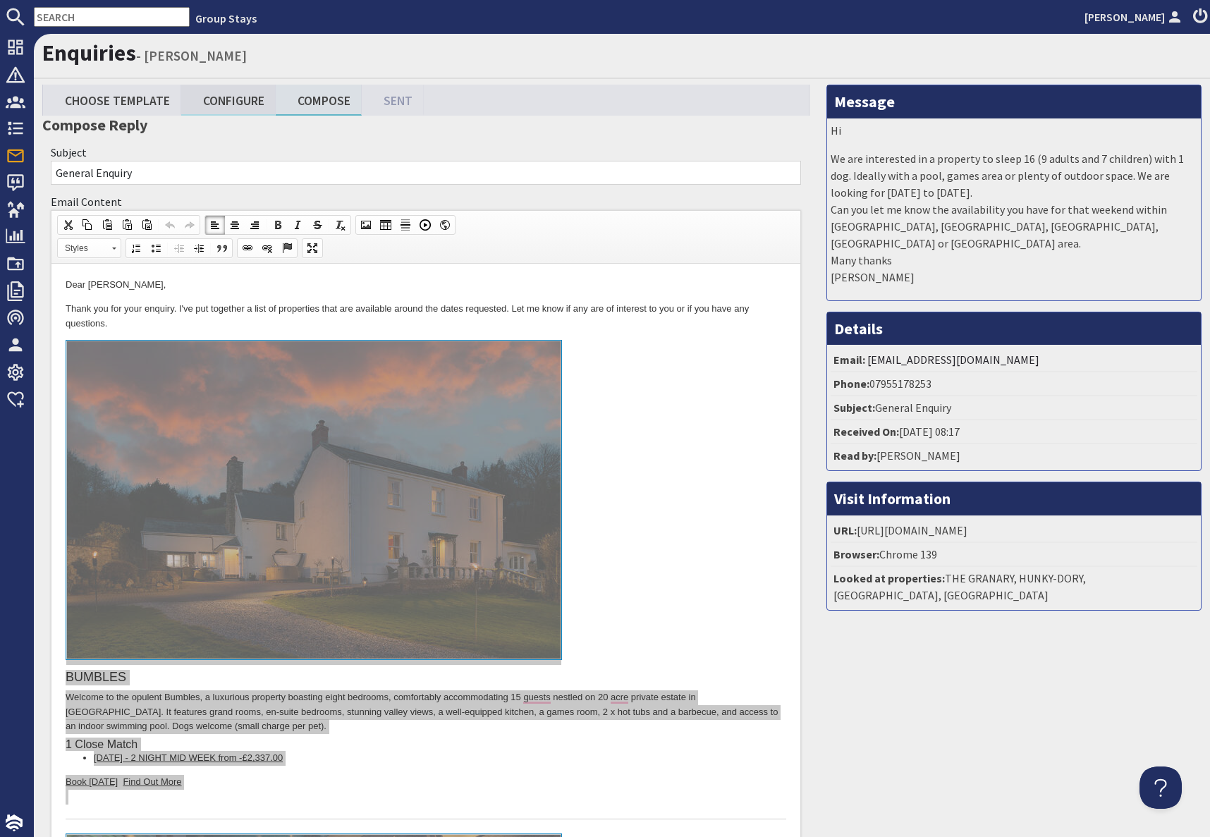
click at [228, 102] on link "Configure" at bounding box center [228, 100] width 94 height 30
type textarea "<p>Dear [PERSON_NAME],</p> <p>Thank you for your enquiry. I&#39;ve put together…"
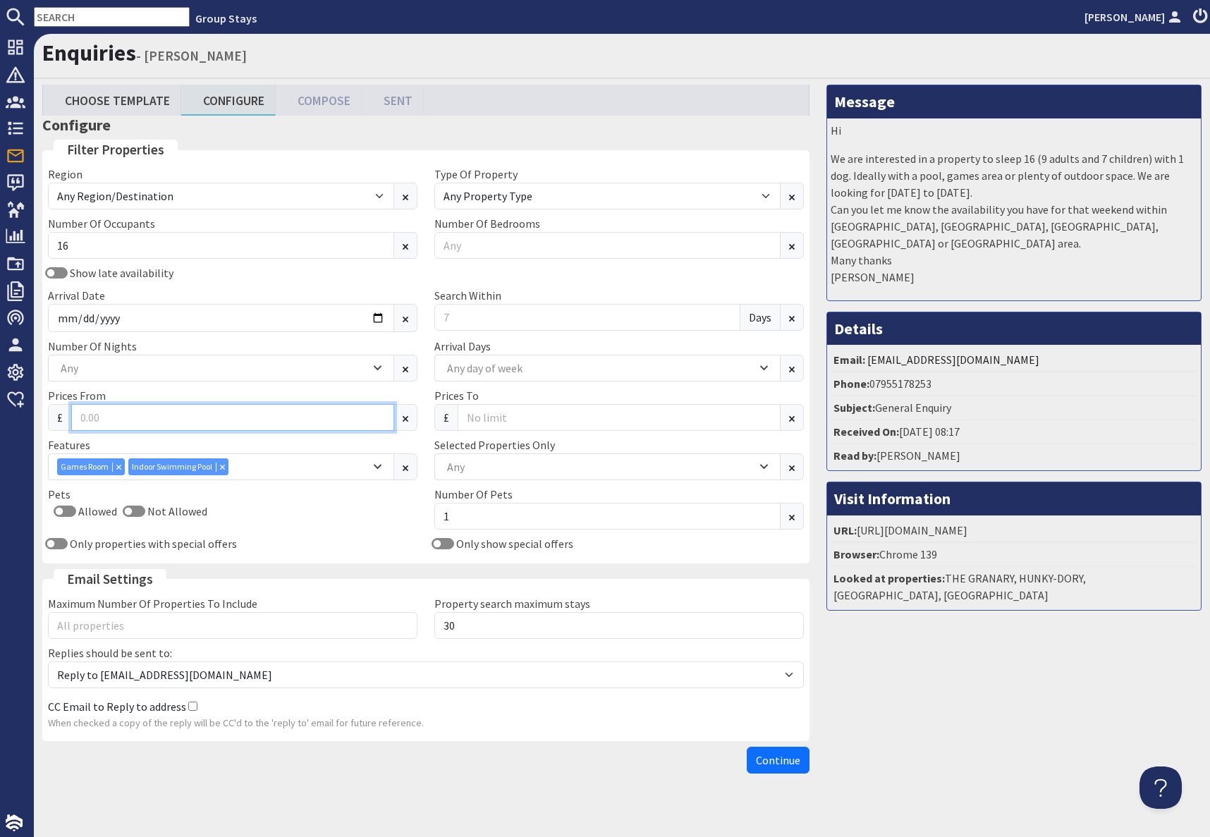
click at [220, 431] on input "Prices From" at bounding box center [232, 417] width 323 height 27
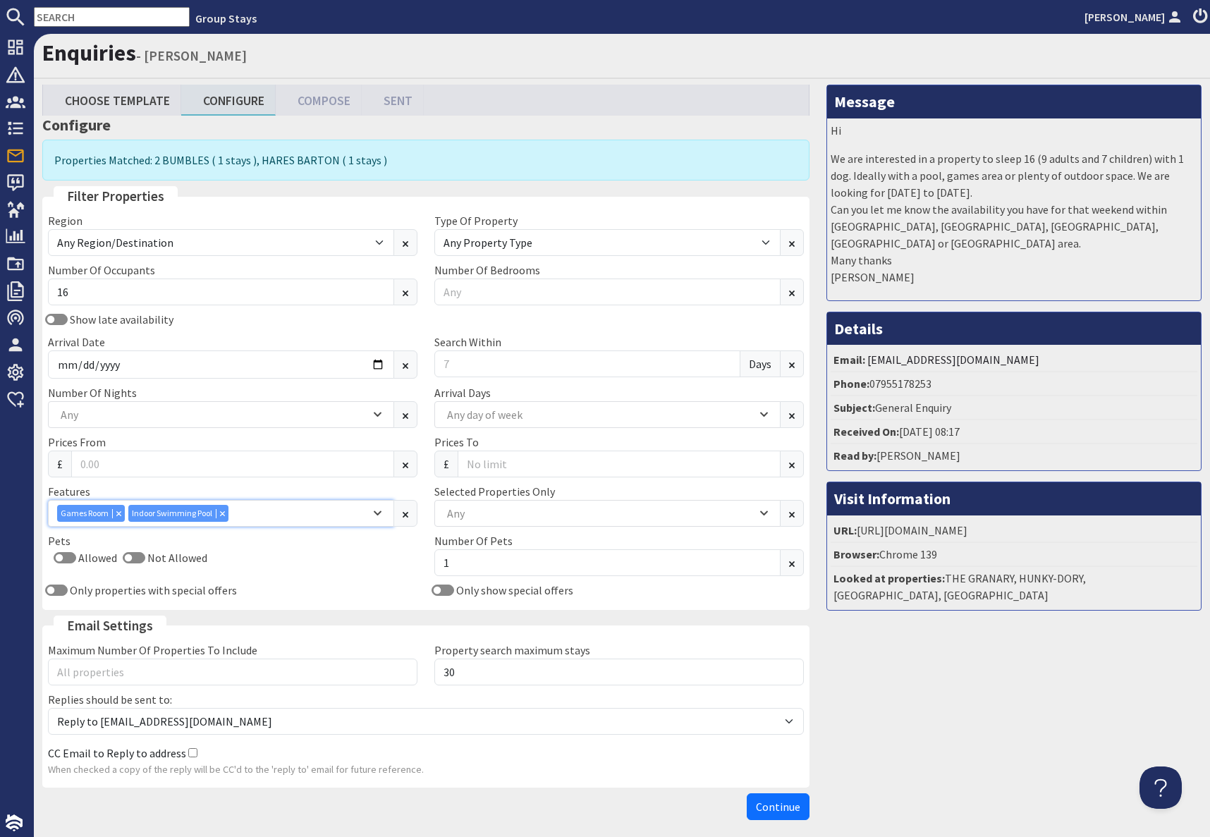
drag, startPoint x: 221, startPoint y: 515, endPoint x: 183, endPoint y: 532, distance: 41.0
click at [221, 515] on icon "Combobox" at bounding box center [222, 512] width 5 height 5
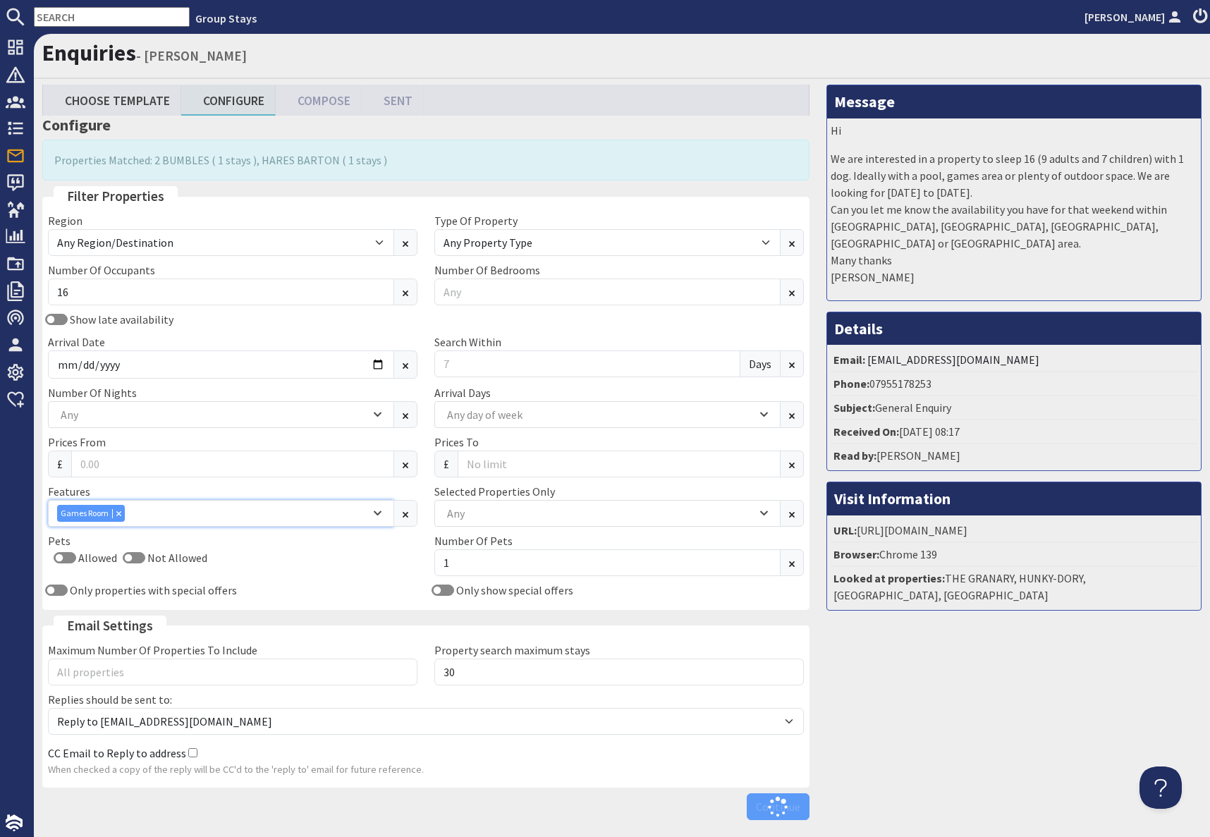
click at [117, 517] on div "Combobox" at bounding box center [118, 512] width 13 height 9
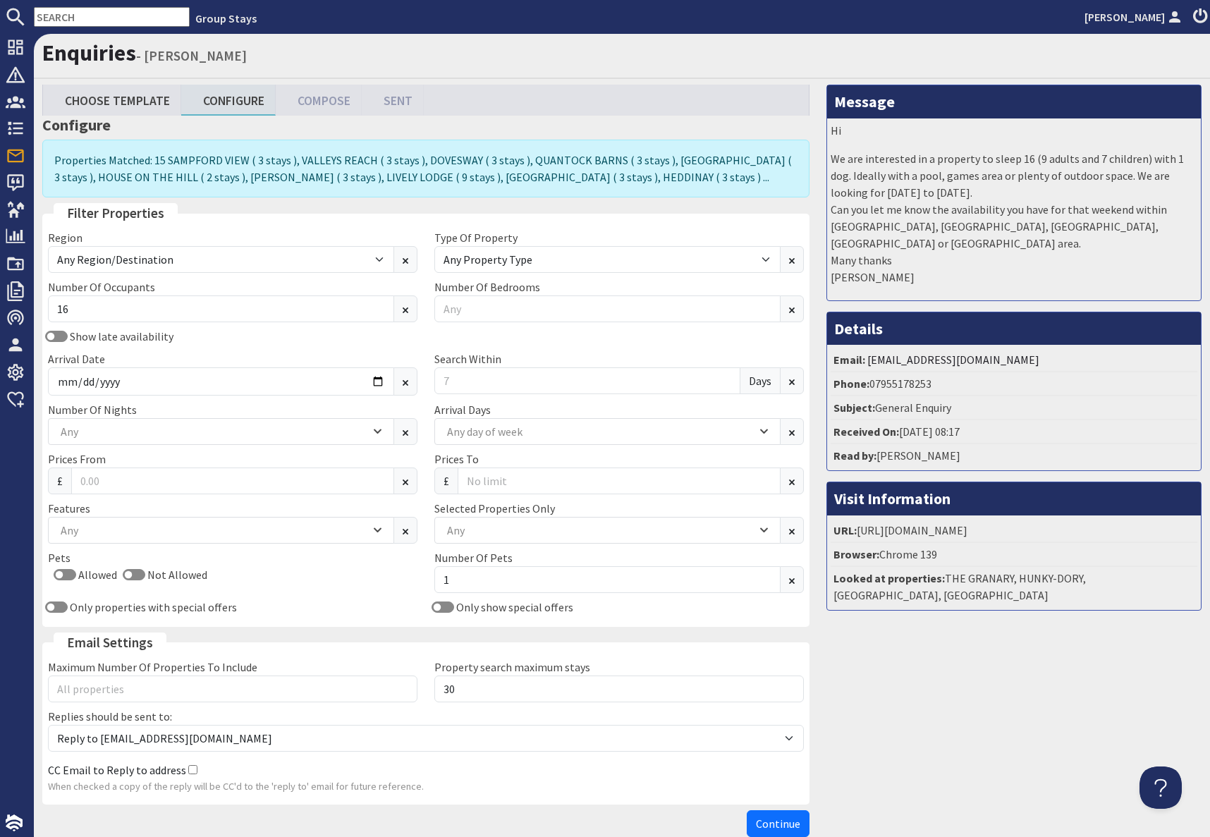
click at [102, 13] on input "text" at bounding box center [112, 17] width 156 height 20
paste input "[EMAIL_ADDRESS][DOMAIN_NAME]"
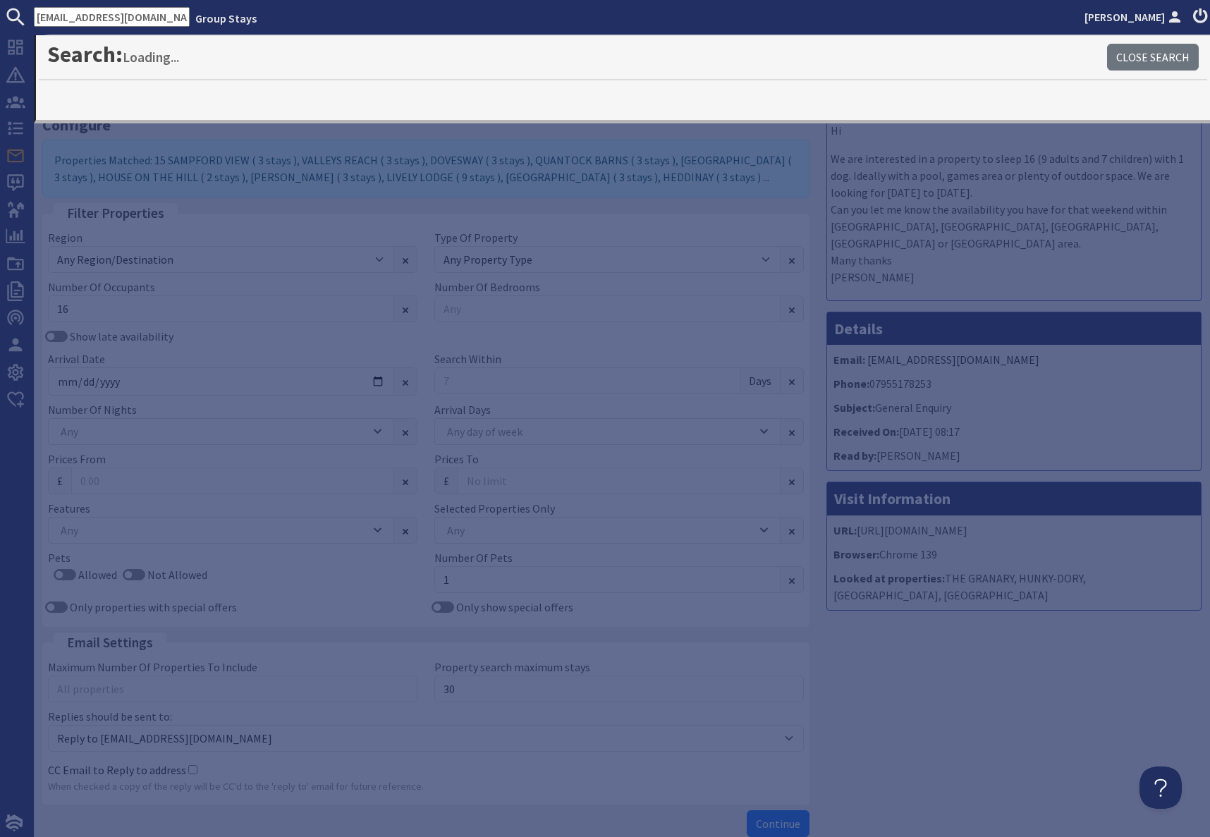
type input "[EMAIL_ADDRESS][DOMAIN_NAME]"
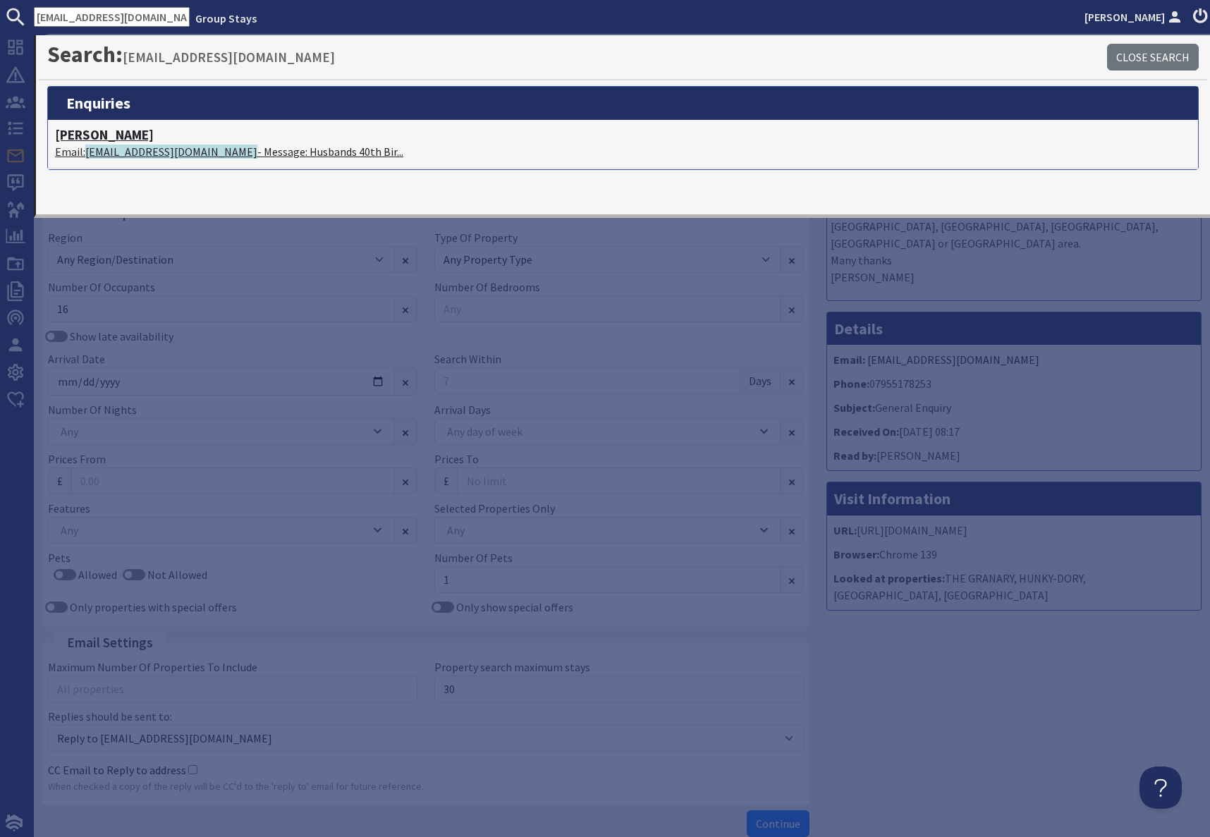
click at [218, 153] on p "Email: [EMAIL_ADDRESS][DOMAIN_NAME] - Message: Husbands 40th Bir..." at bounding box center [623, 151] width 1136 height 17
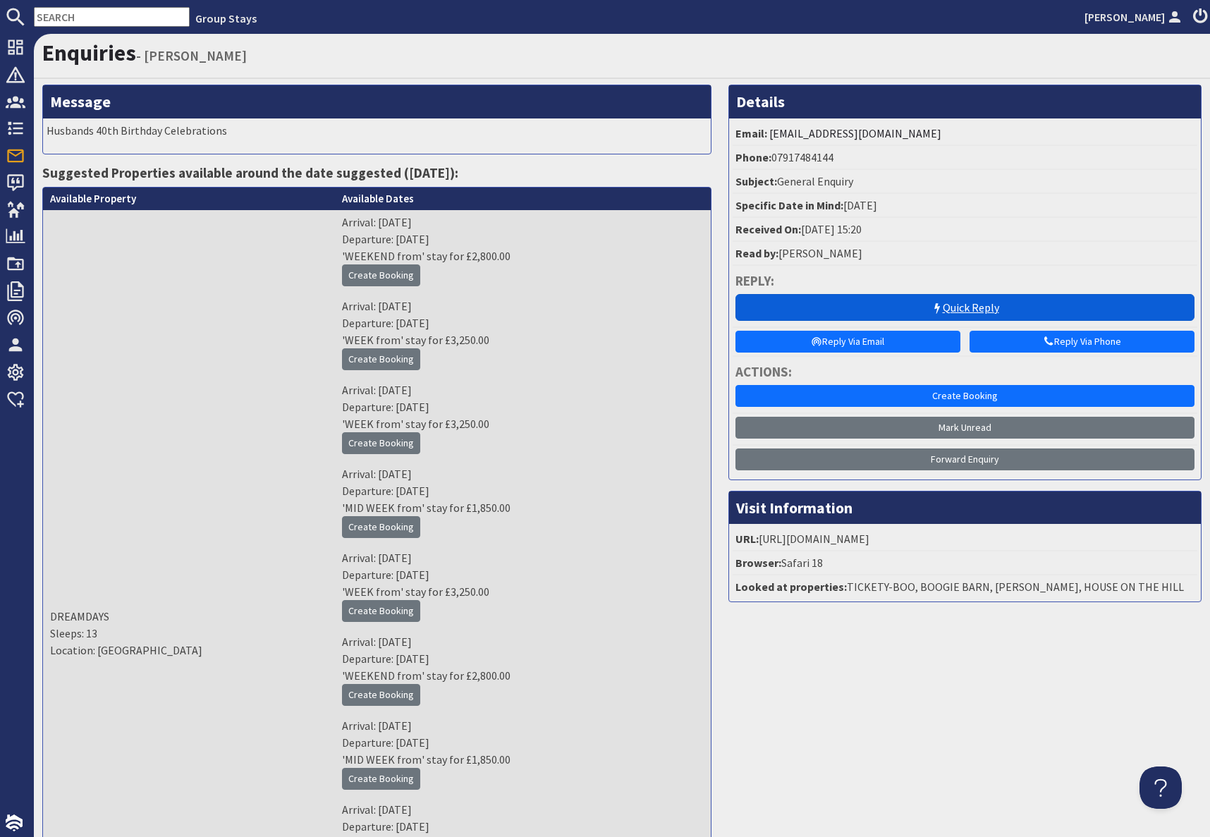
click at [907, 310] on link "Quick Reply" at bounding box center [964, 307] width 459 height 27
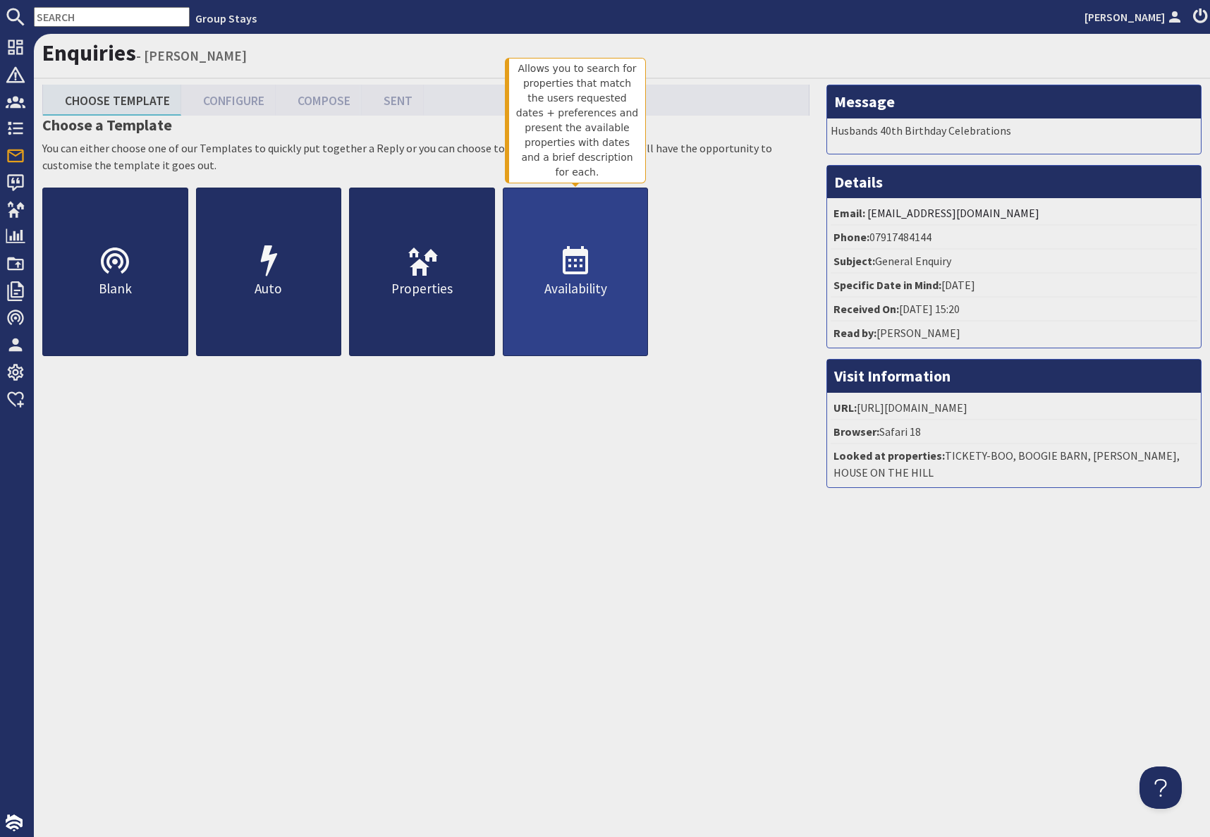
click at [582, 275] on icon at bounding box center [575, 262] width 34 height 34
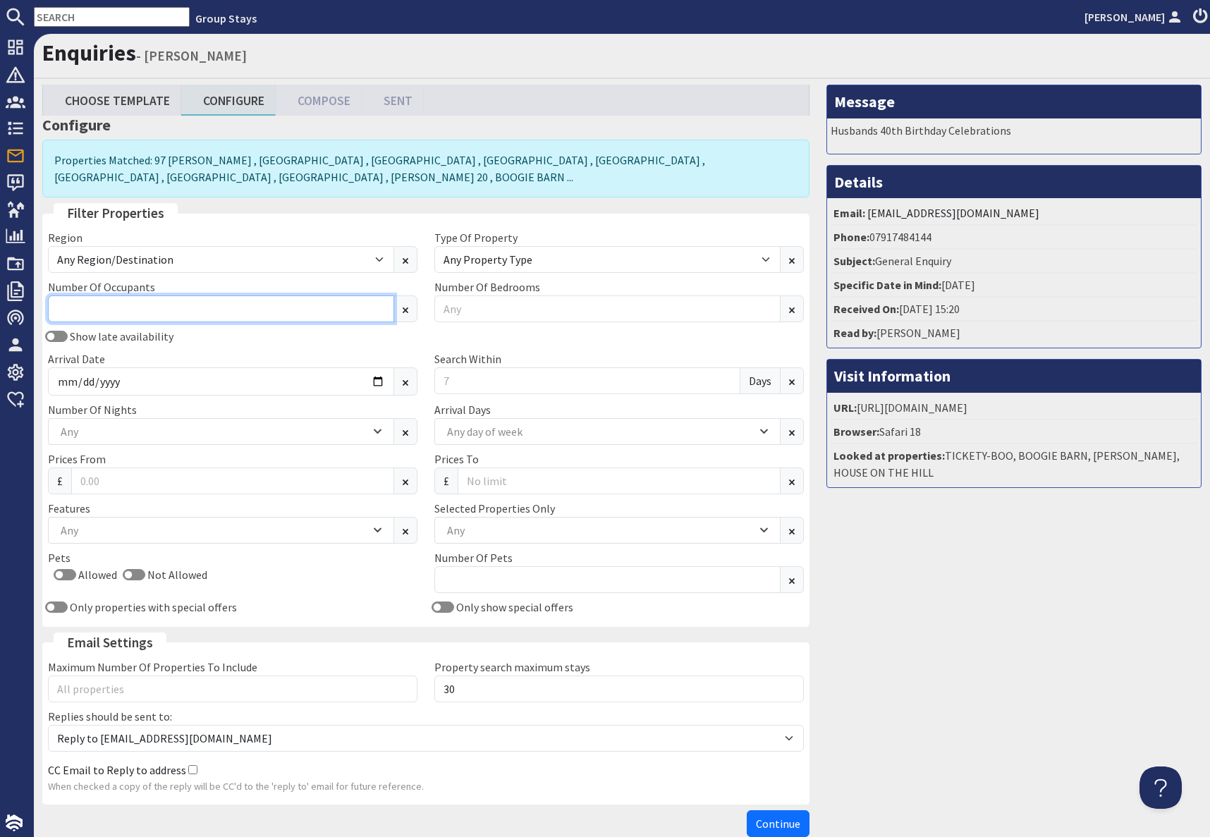
click at [126, 312] on input "Number Of Occupants" at bounding box center [221, 308] width 346 height 27
type input "18"
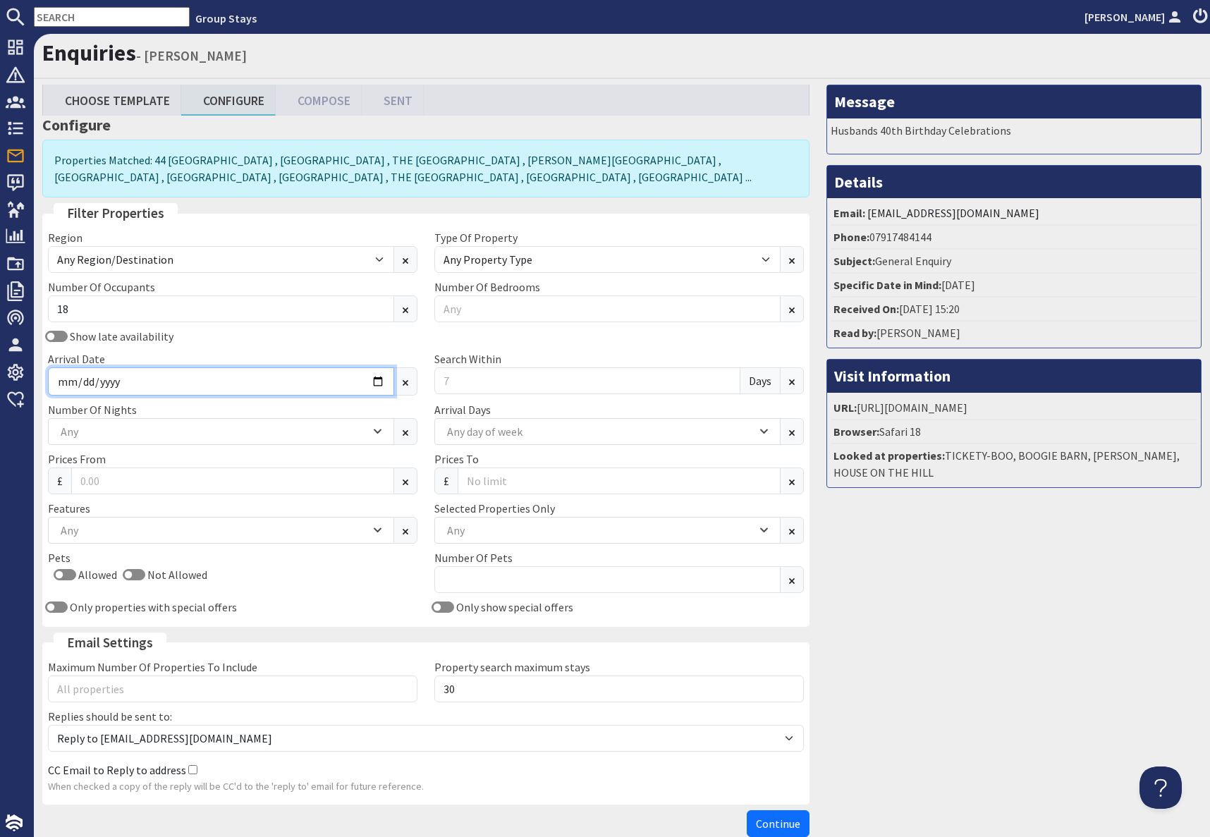
drag, startPoint x: 360, startPoint y: 387, endPoint x: 369, endPoint y: 386, distance: 8.6
click at [360, 387] on input "Arrival Date" at bounding box center [221, 381] width 346 height 28
click at [379, 384] on input "Arrival Date" at bounding box center [221, 381] width 346 height 28
drag, startPoint x: 321, startPoint y: 392, endPoint x: 337, endPoint y: 384, distance: 18.3
click at [321, 390] on input "Arrival Date" at bounding box center [221, 381] width 346 height 28
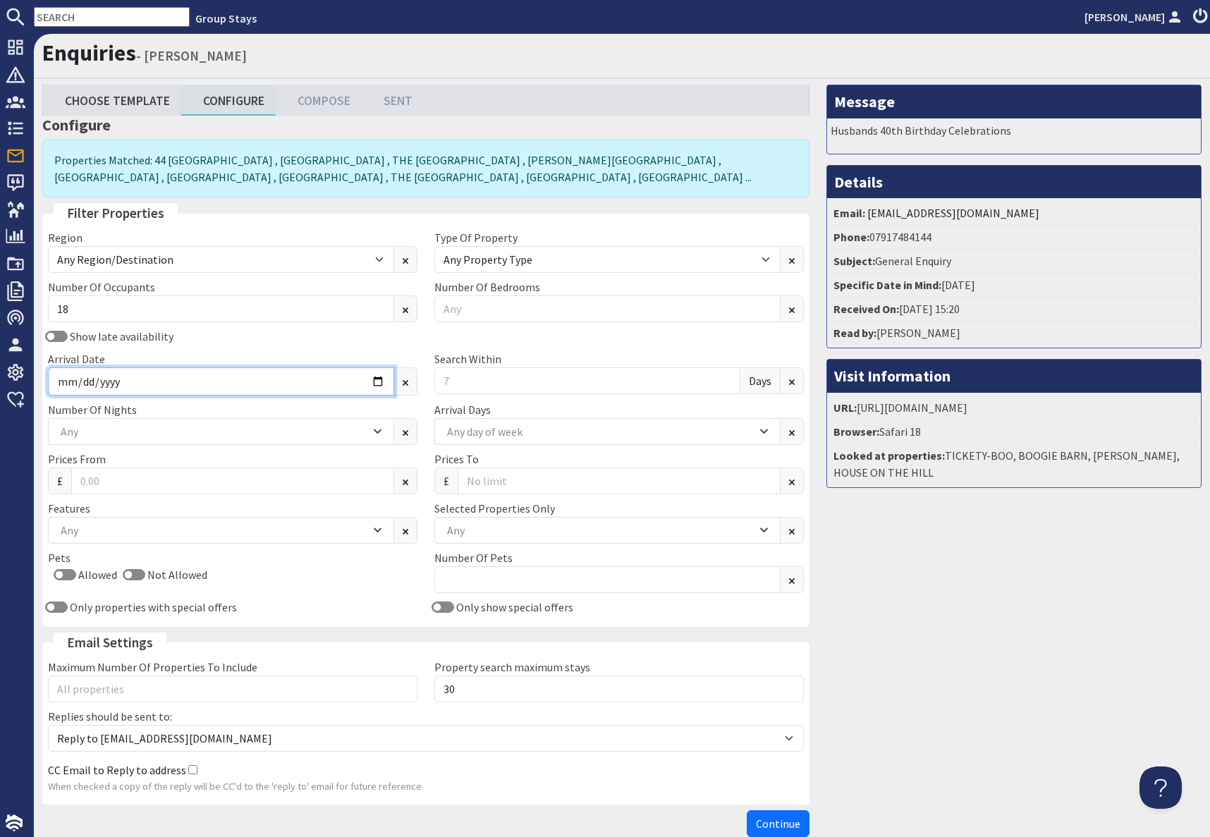
click at [374, 383] on input "Arrival Date" at bounding box center [221, 381] width 346 height 28
click at [376, 382] on input "Arrival Date" at bounding box center [221, 381] width 346 height 28
click at [379, 381] on input "Arrival Date" at bounding box center [221, 381] width 346 height 28
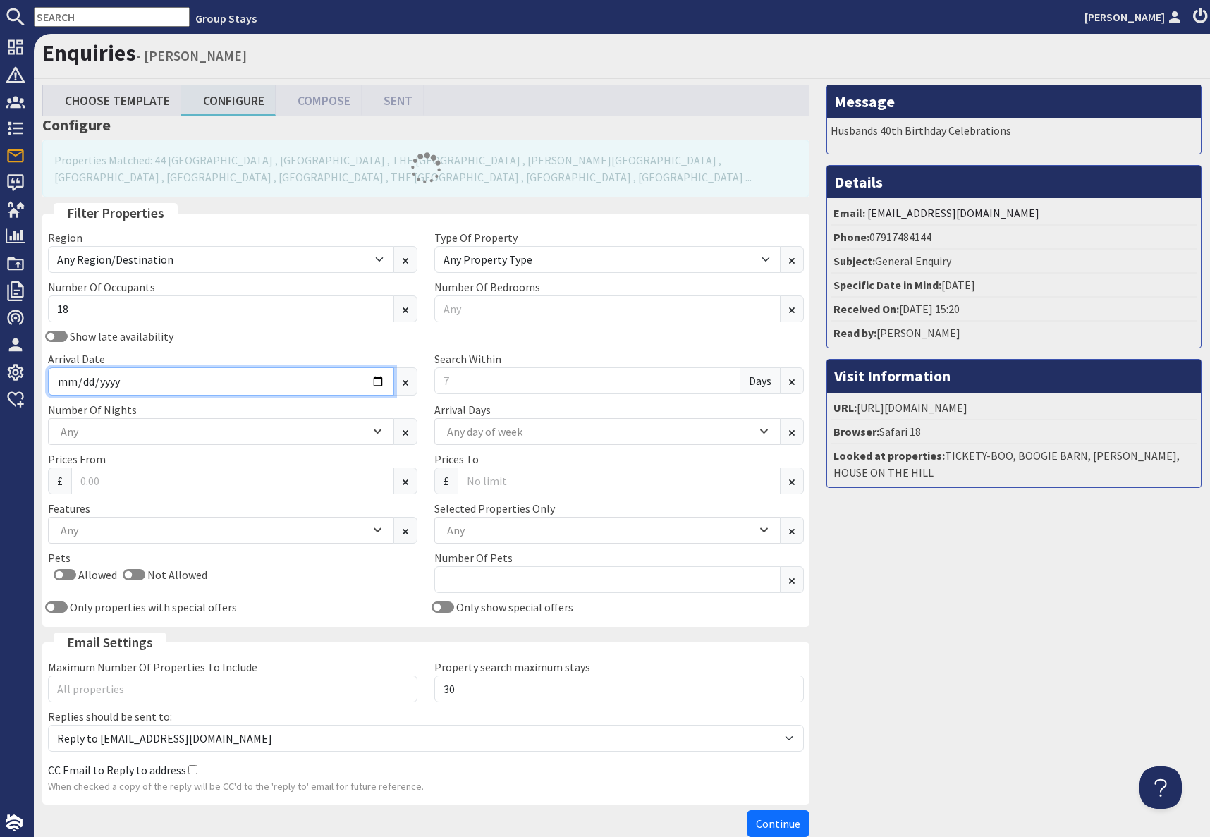
type input "[DATE]"
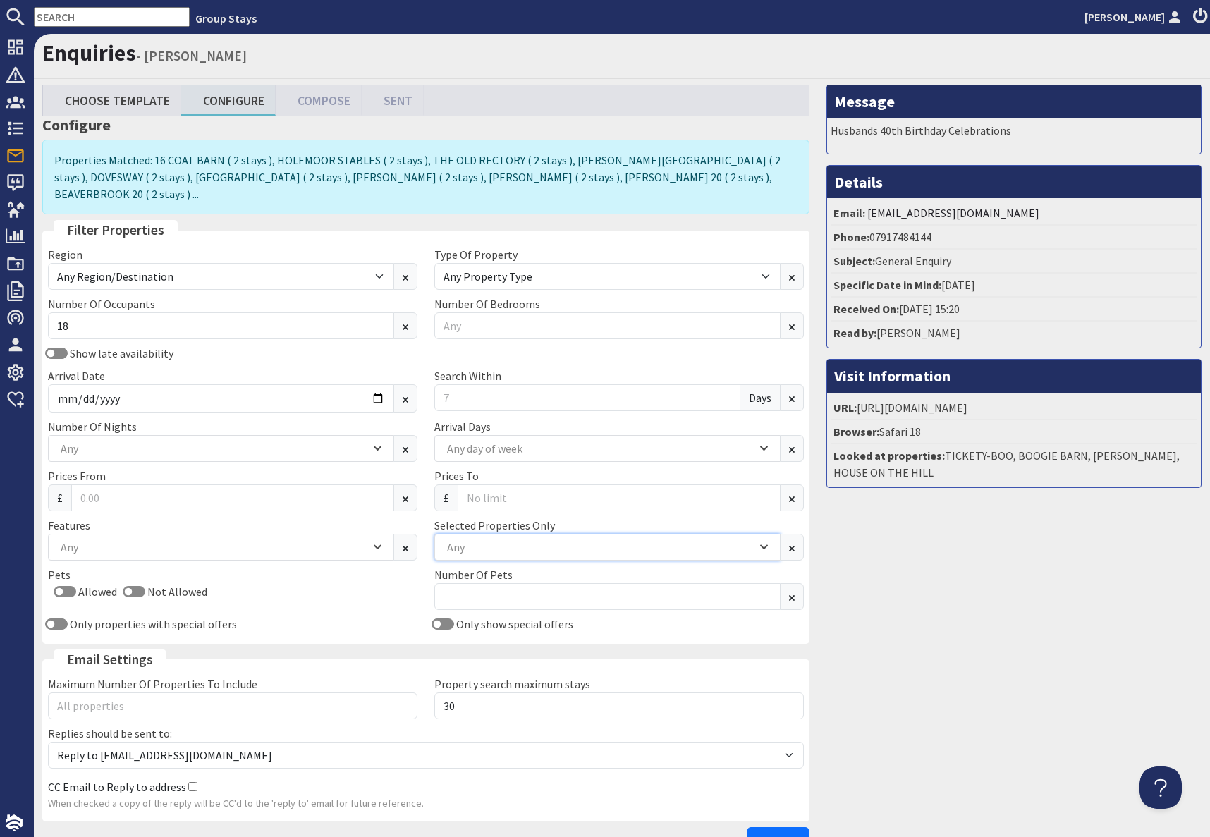
click at [487, 539] on div "Any" at bounding box center [599, 547] width 313 height 16
type input "hunky"
click at [489, 594] on div "HUNKY-DORY" at bounding box center [607, 589] width 345 height 24
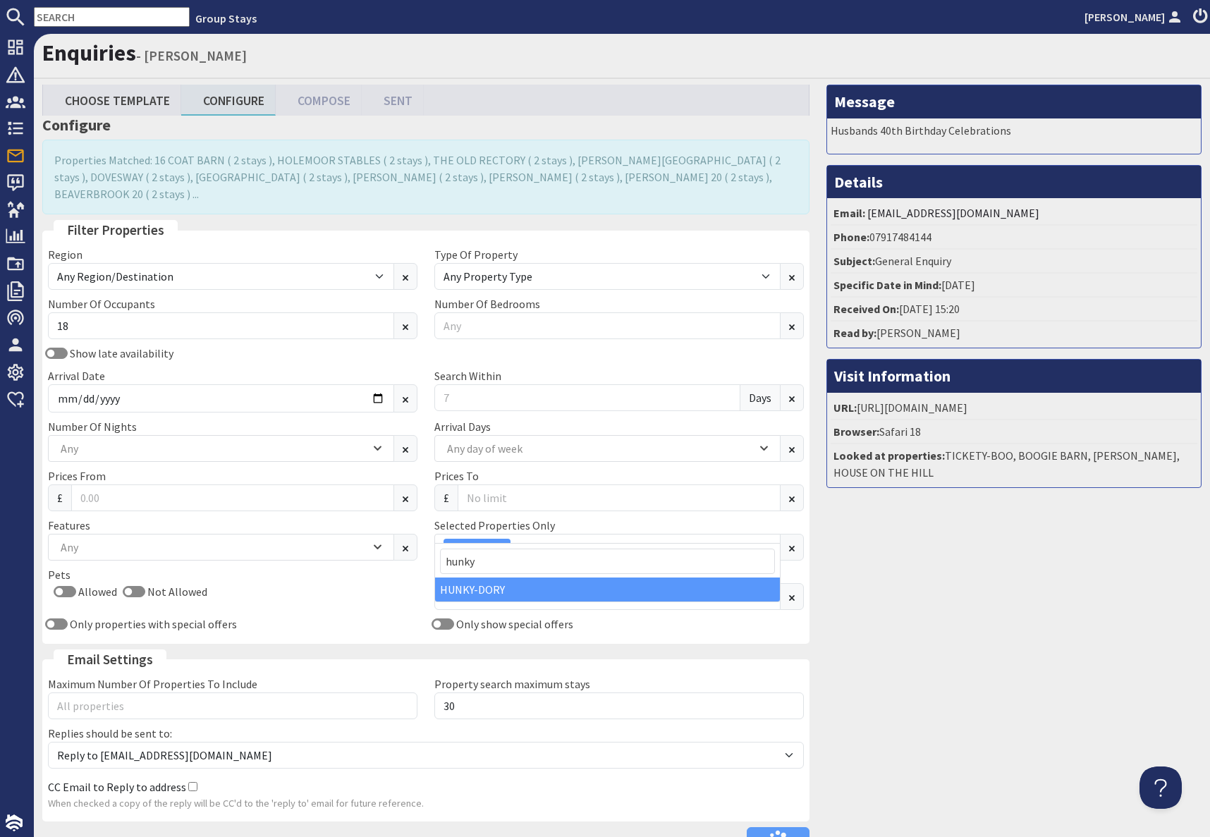
drag, startPoint x: 880, startPoint y: 682, endPoint x: 889, endPoint y: 681, distance: 9.2
click at [880, 681] on div "Message Husbands 40th Birthday Celebrations Details Email: [EMAIL_ADDRESS][DOMA…" at bounding box center [1014, 473] width 392 height 776
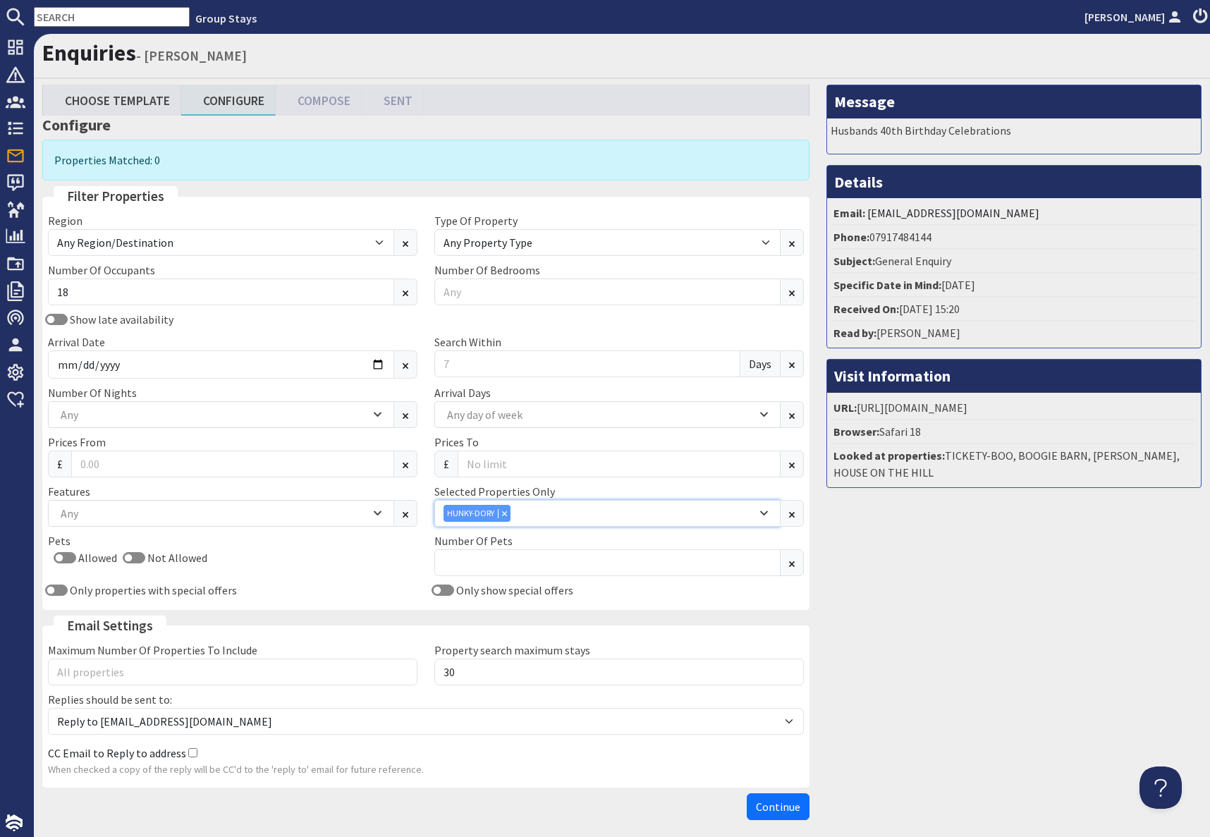
click at [510, 511] on div "HUNKY-DORY" at bounding box center [599, 513] width 313 height 17
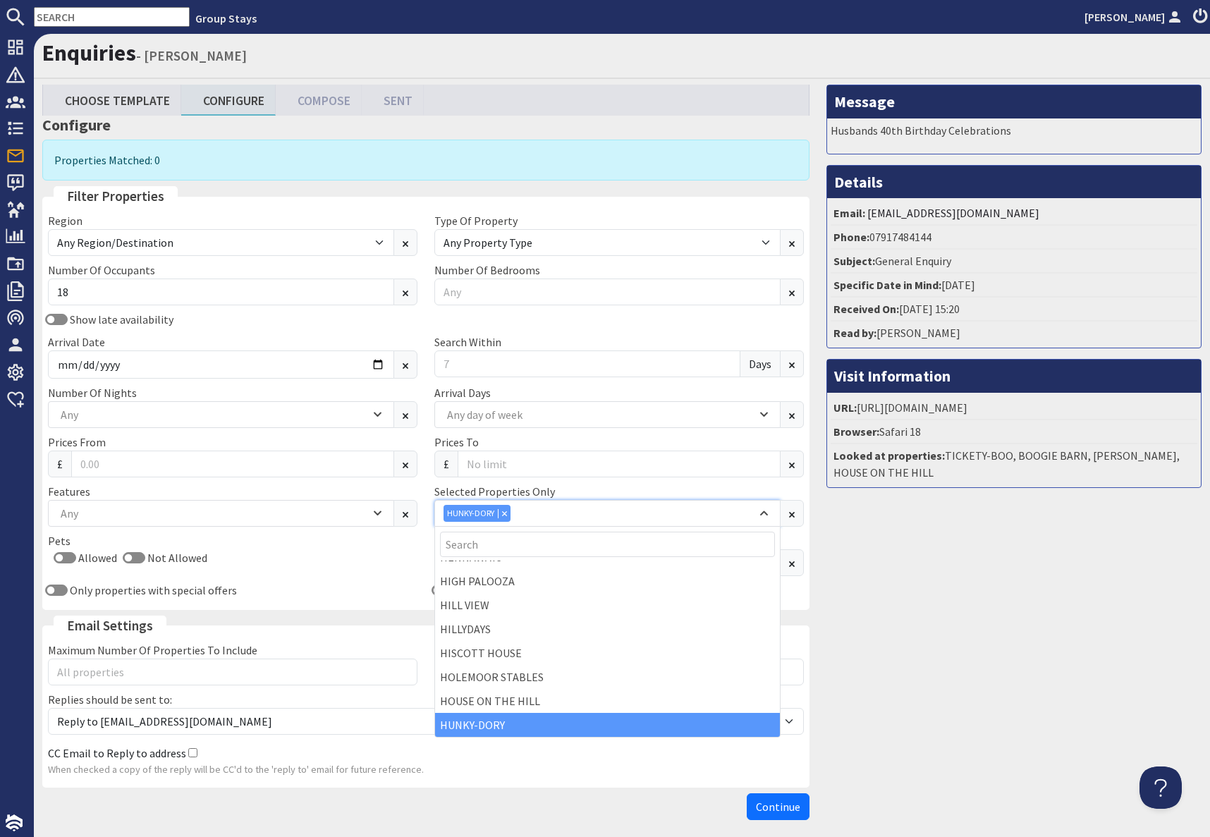
drag, startPoint x: 507, startPoint y: 511, endPoint x: 526, endPoint y: 523, distance: 22.5
click at [508, 511] on div "Combobox" at bounding box center [504, 512] width 13 height 9
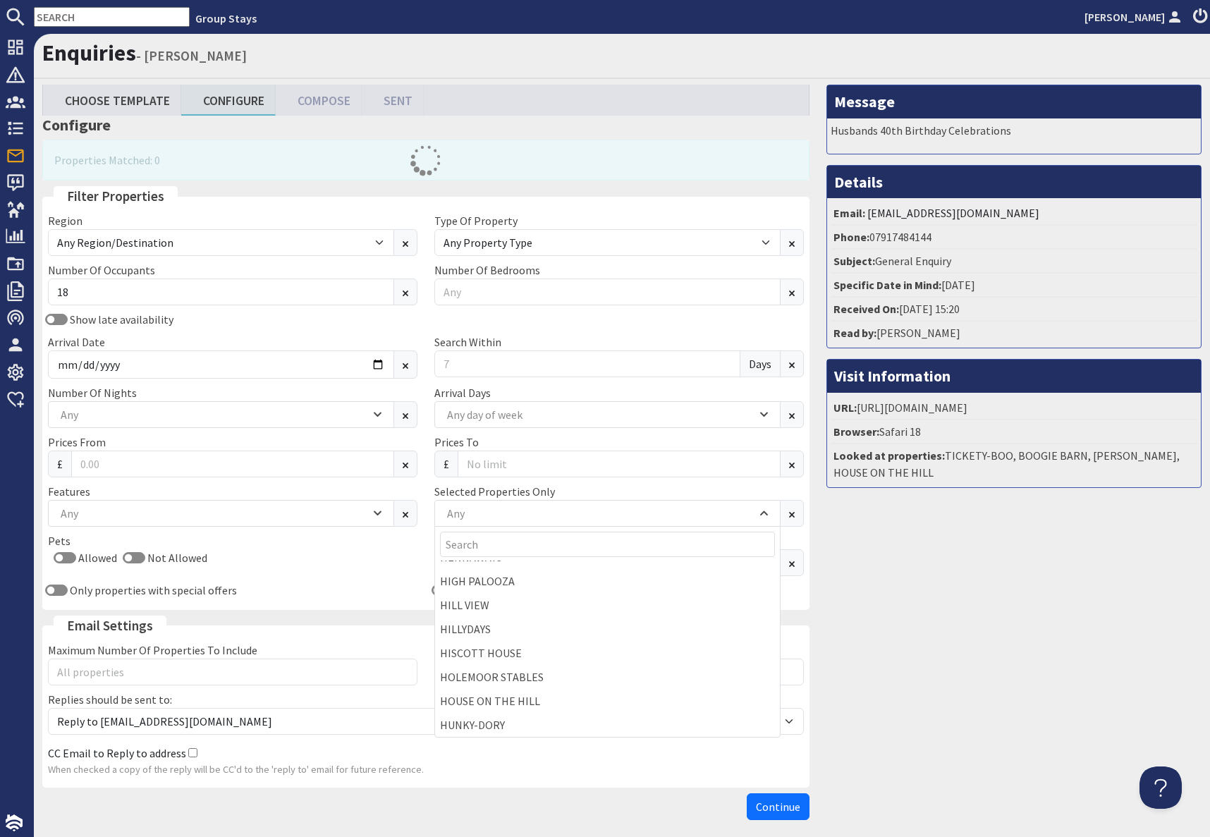
click at [932, 655] on div "Message Husbands 40th Birthday Celebrations Details Email: [EMAIL_ADDRESS][DOMA…" at bounding box center [1014, 456] width 392 height 742
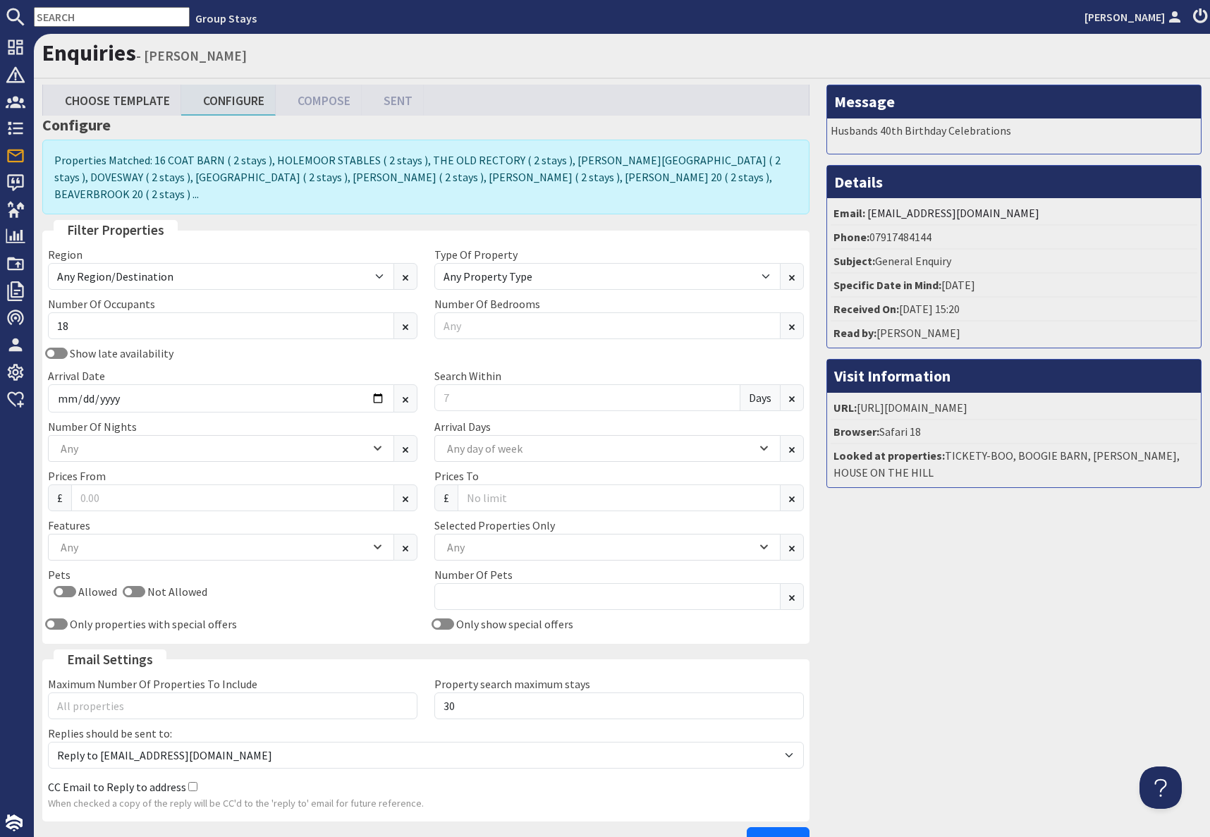
click at [887, 702] on div "Message Husbands 40th Birthday Celebrations Details Email: [EMAIL_ADDRESS][DOMA…" at bounding box center [1014, 473] width 392 height 776
click at [528, 384] on input "Search Within" at bounding box center [587, 397] width 306 height 27
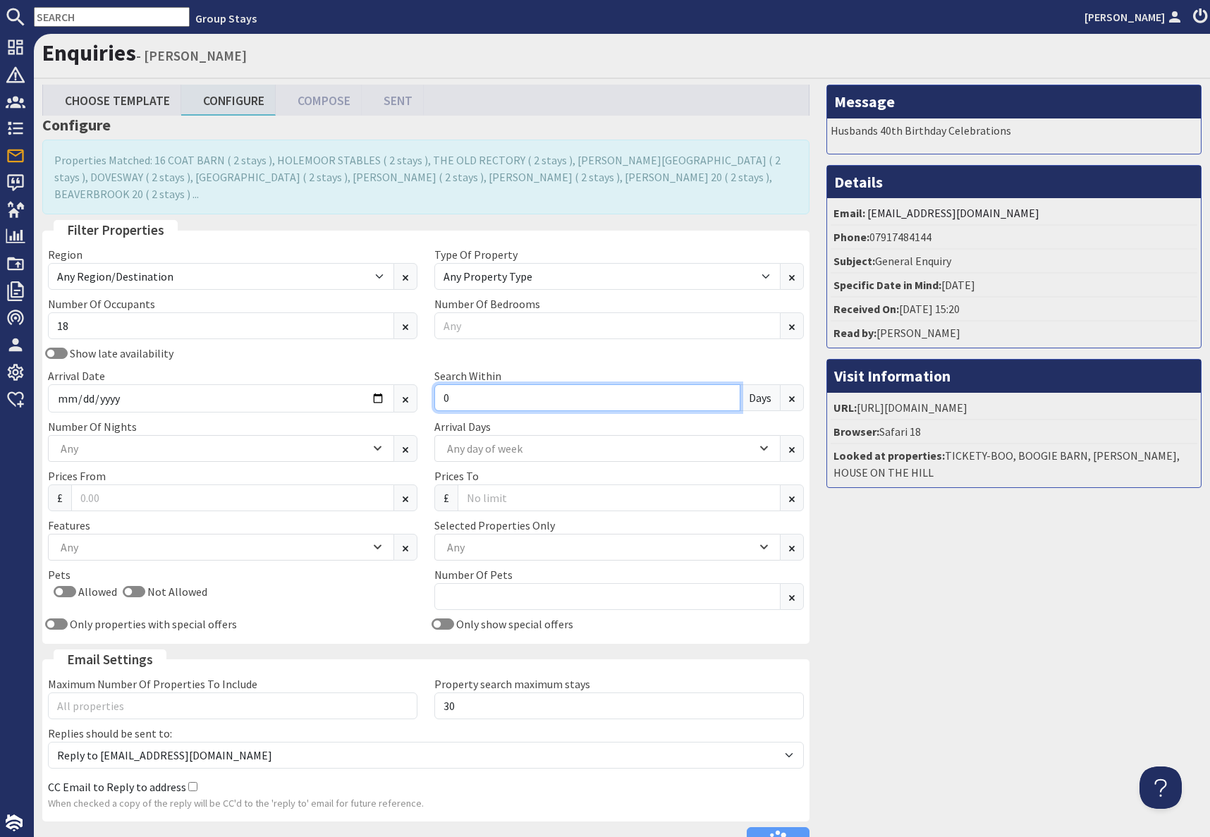
type input "0"
click at [975, 685] on div "Message Husbands 40th Birthday Celebrations Details Email: [EMAIL_ADDRESS][DOMA…" at bounding box center [1014, 473] width 392 height 776
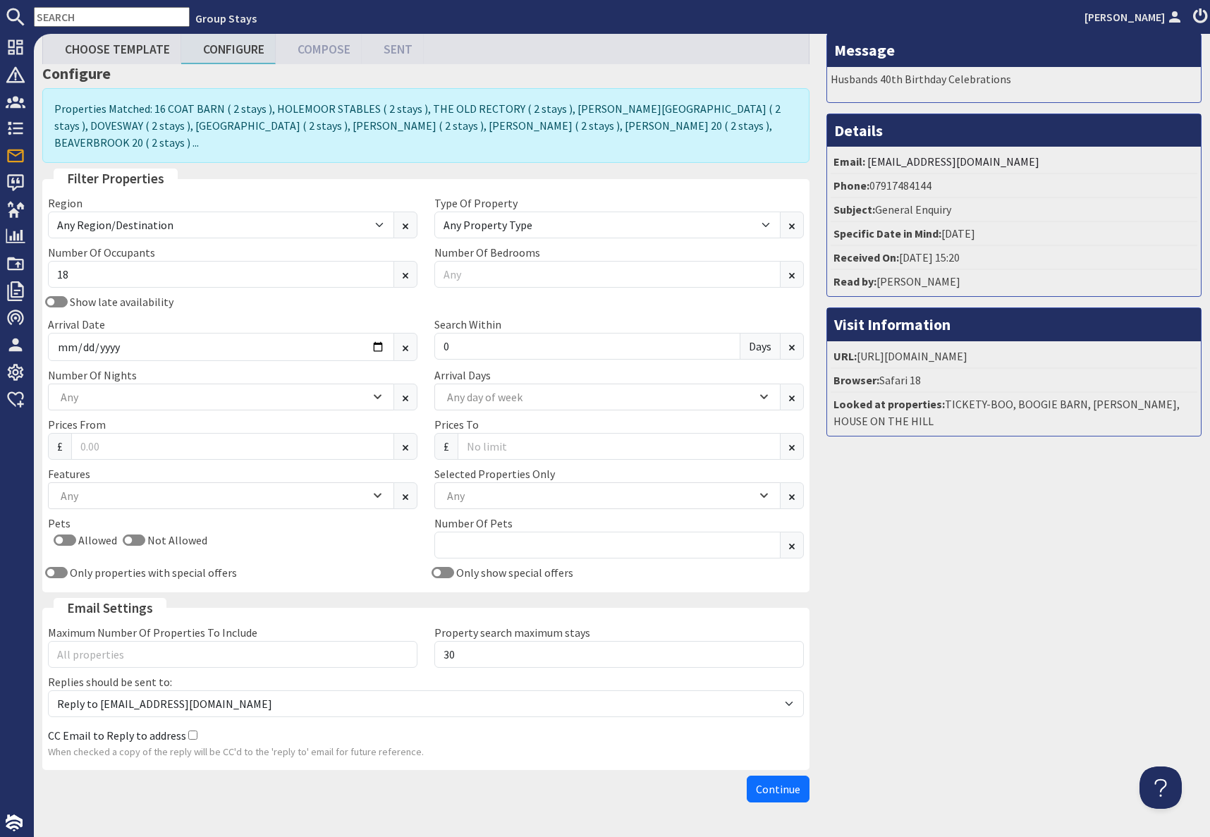
scroll to position [78, 0]
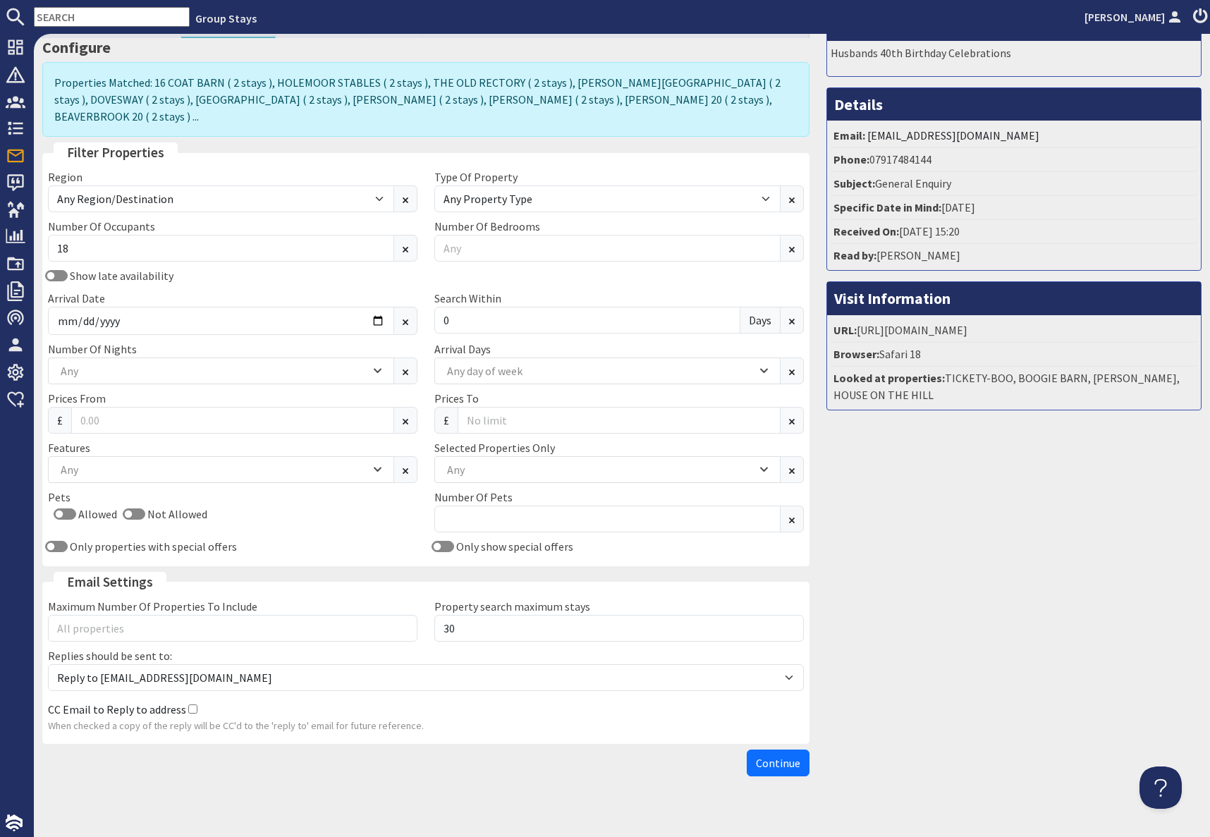
click at [770, 756] on span "Continue" at bounding box center [778, 763] width 44 height 14
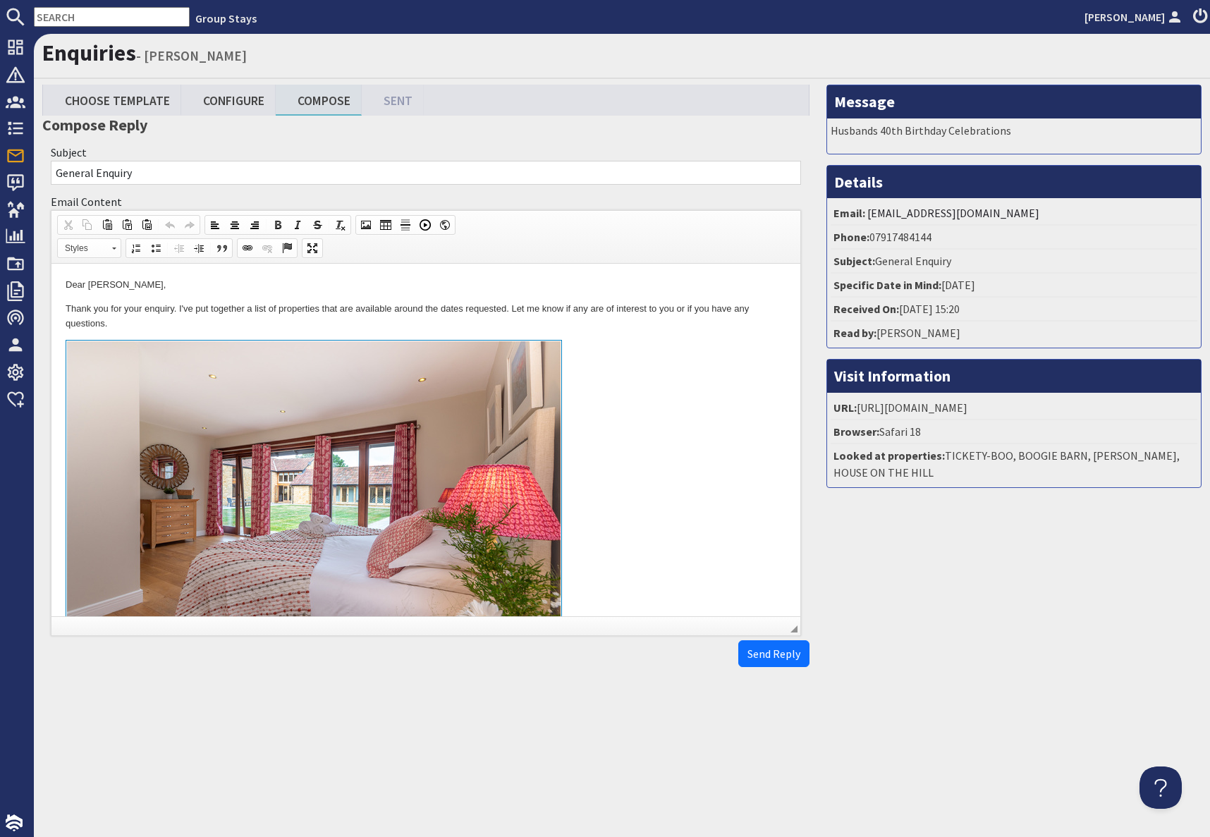
click at [642, 350] on link "To enrich screen reader interactions, please activate Accessibility in Grammarl…" at bounding box center [426, 502] width 721 height 325
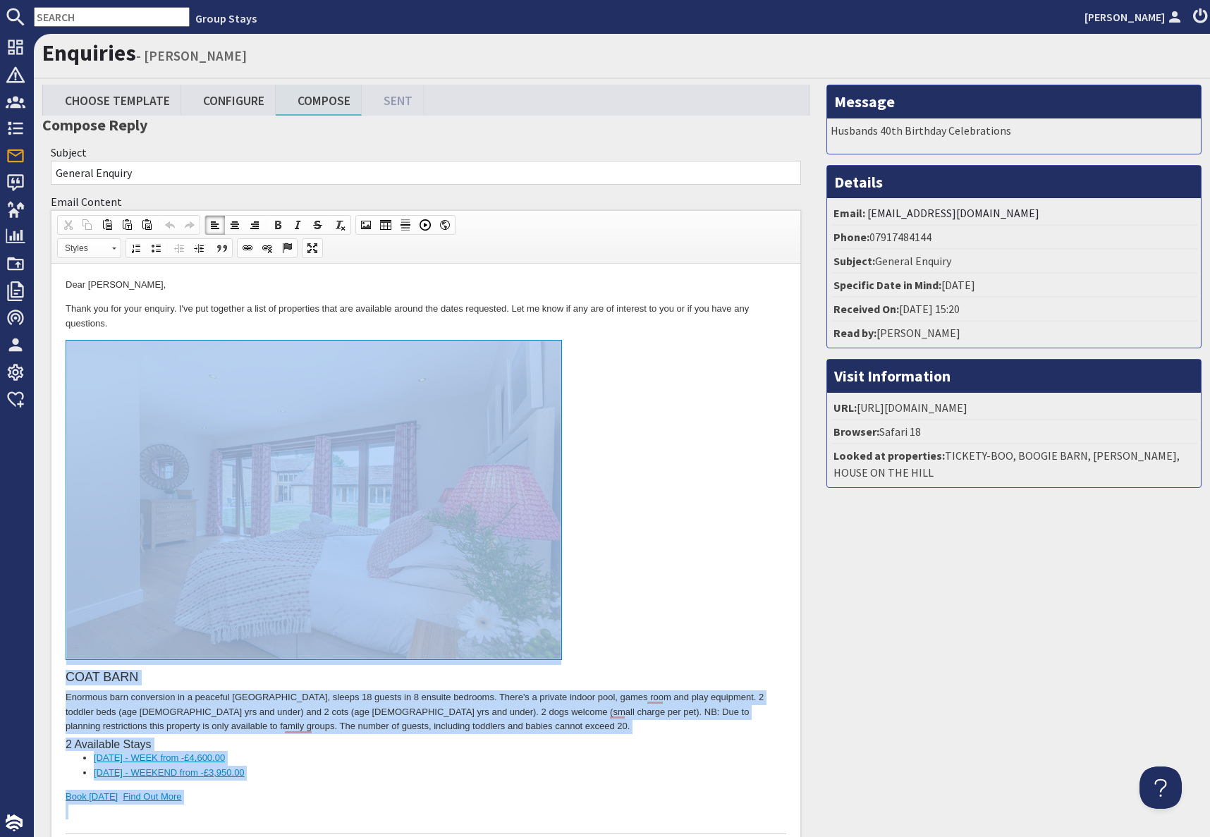
drag, startPoint x: 250, startPoint y: 8324, endPoint x: 207, endPoint y: 362, distance: 7961.9
copy body "LORE IPSU Dolorsit amet consectetu ad e seddoeiu Temporin utlabo, etdolo 79 mag…"
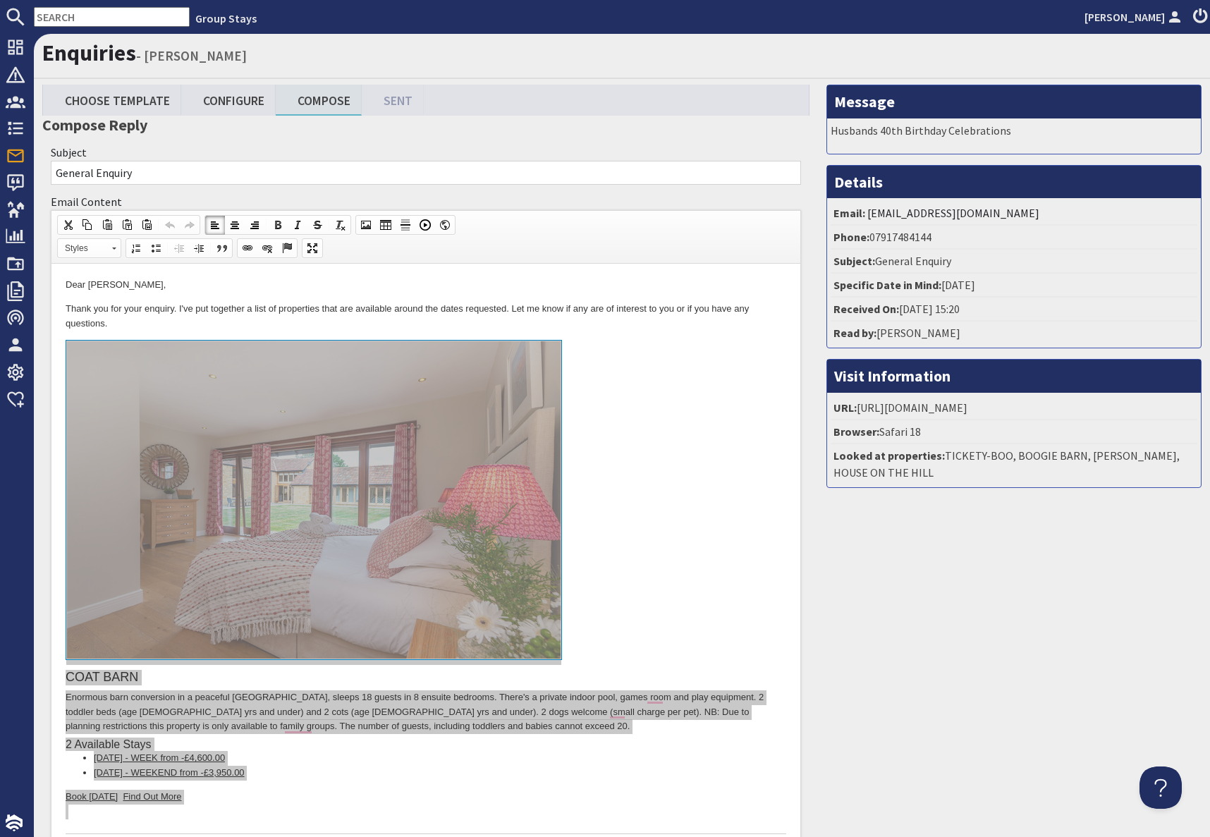
click at [100, 20] on input "text" at bounding box center [112, 17] width 156 height 20
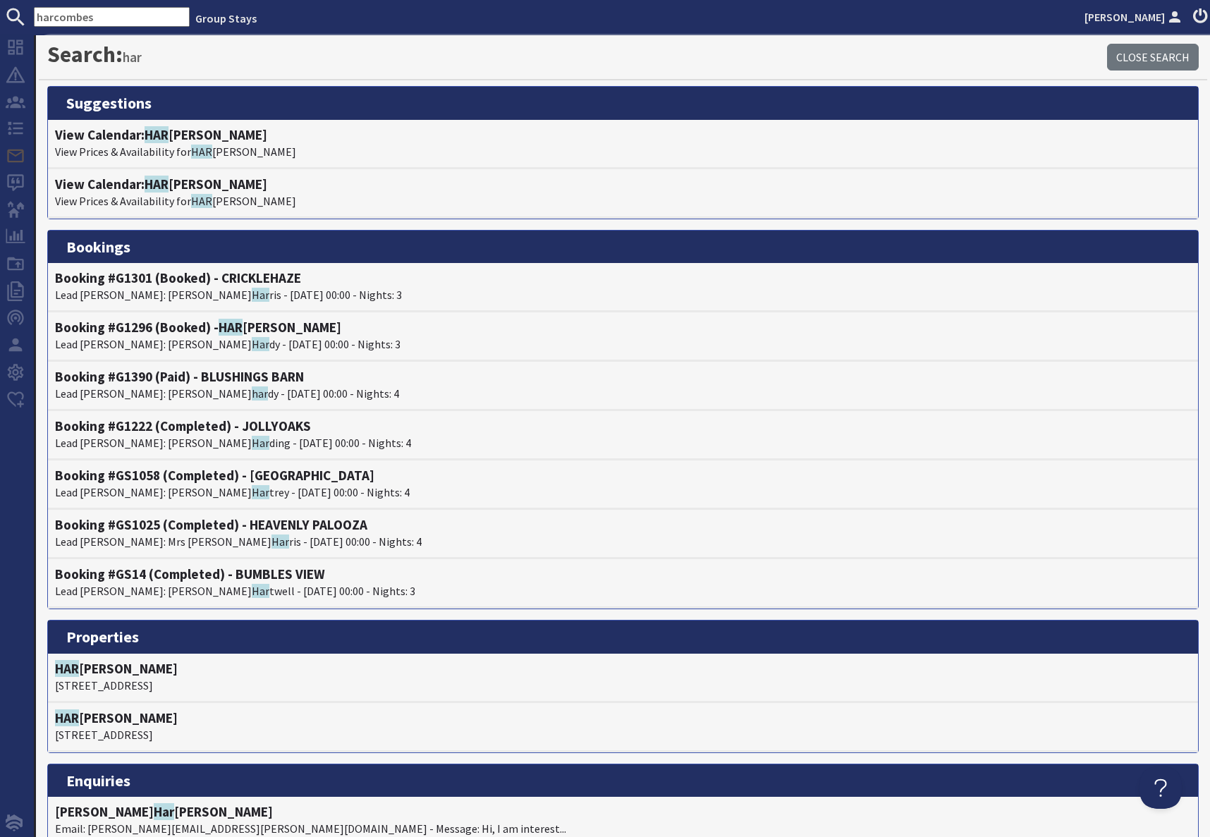
type input "harcombes"
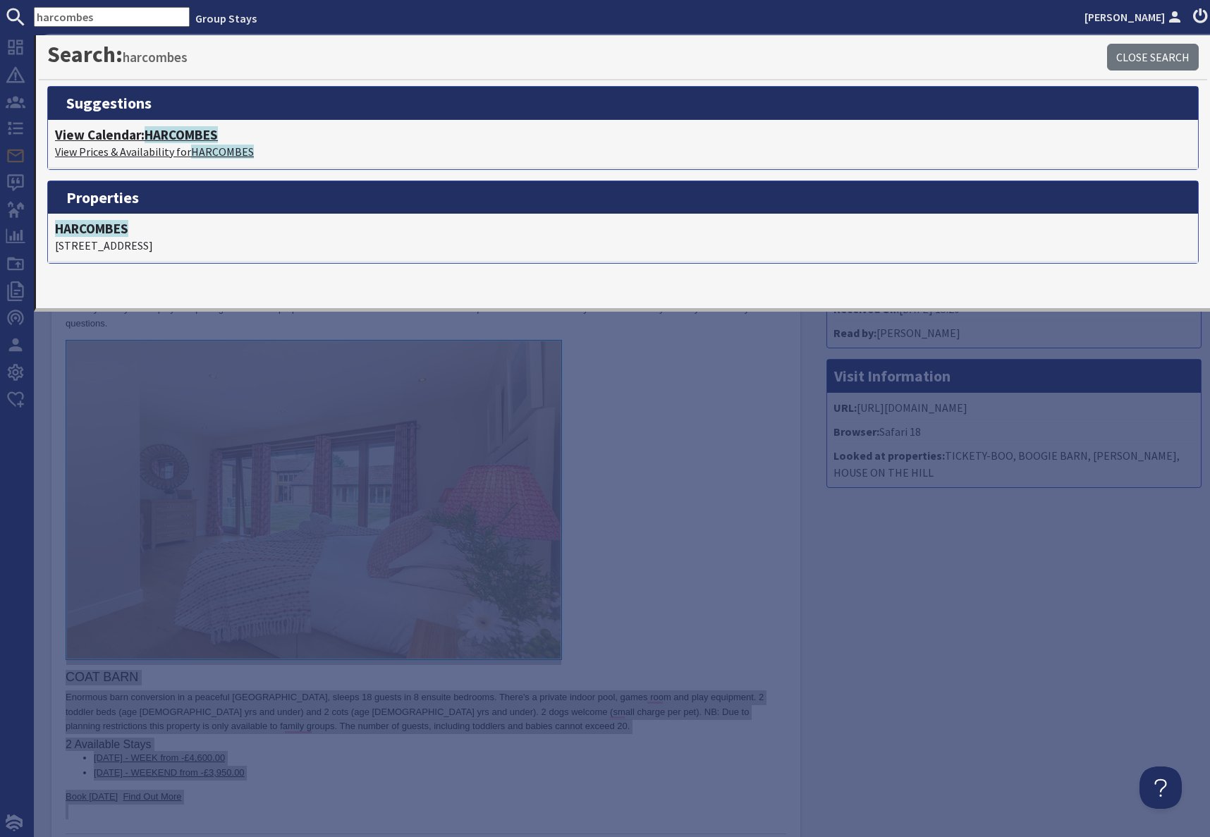
drag, startPoint x: 178, startPoint y: 139, endPoint x: 195, endPoint y: 144, distance: 18.3
click at [178, 139] on span "HARCOMBES" at bounding box center [181, 134] width 73 height 17
type textarea "<p>Dear [PERSON_NAME],</p> <p>Thank you for your enquiry. I&#39;ve put together…"
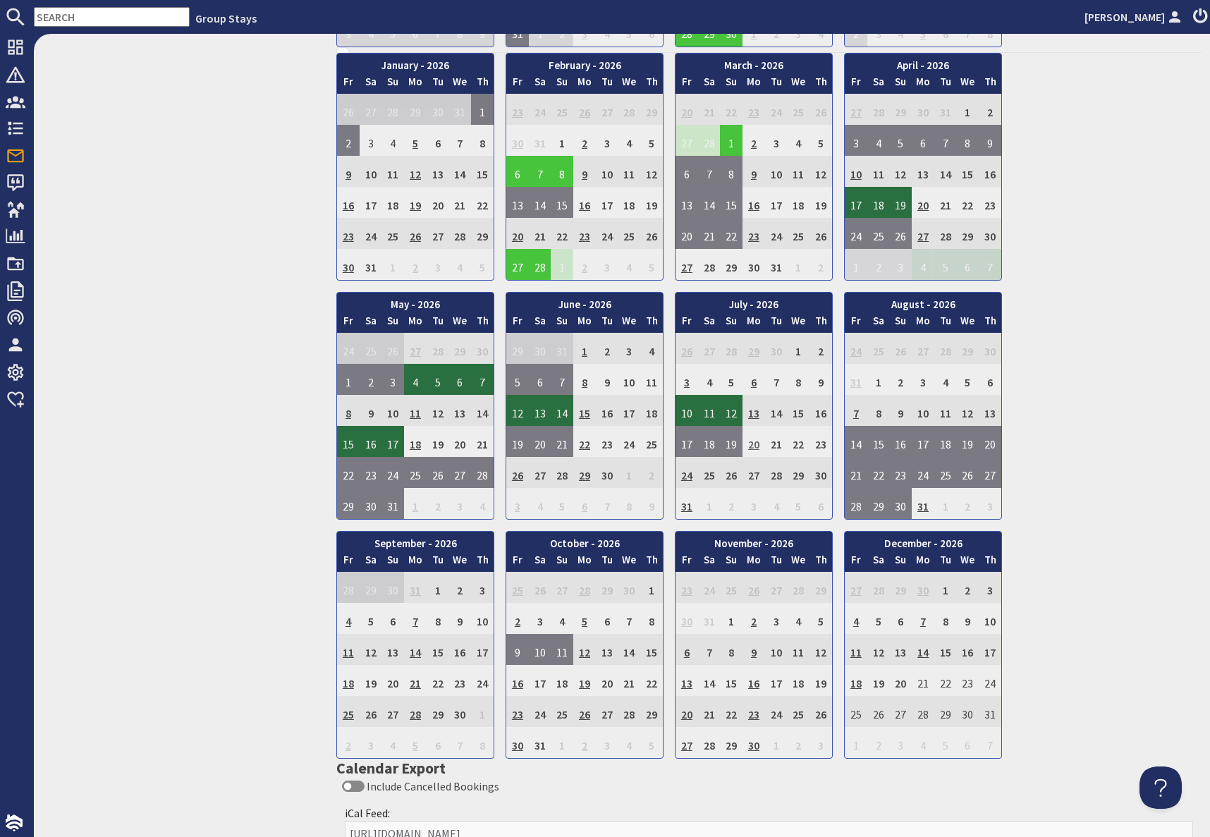
scroll to position [827, 0]
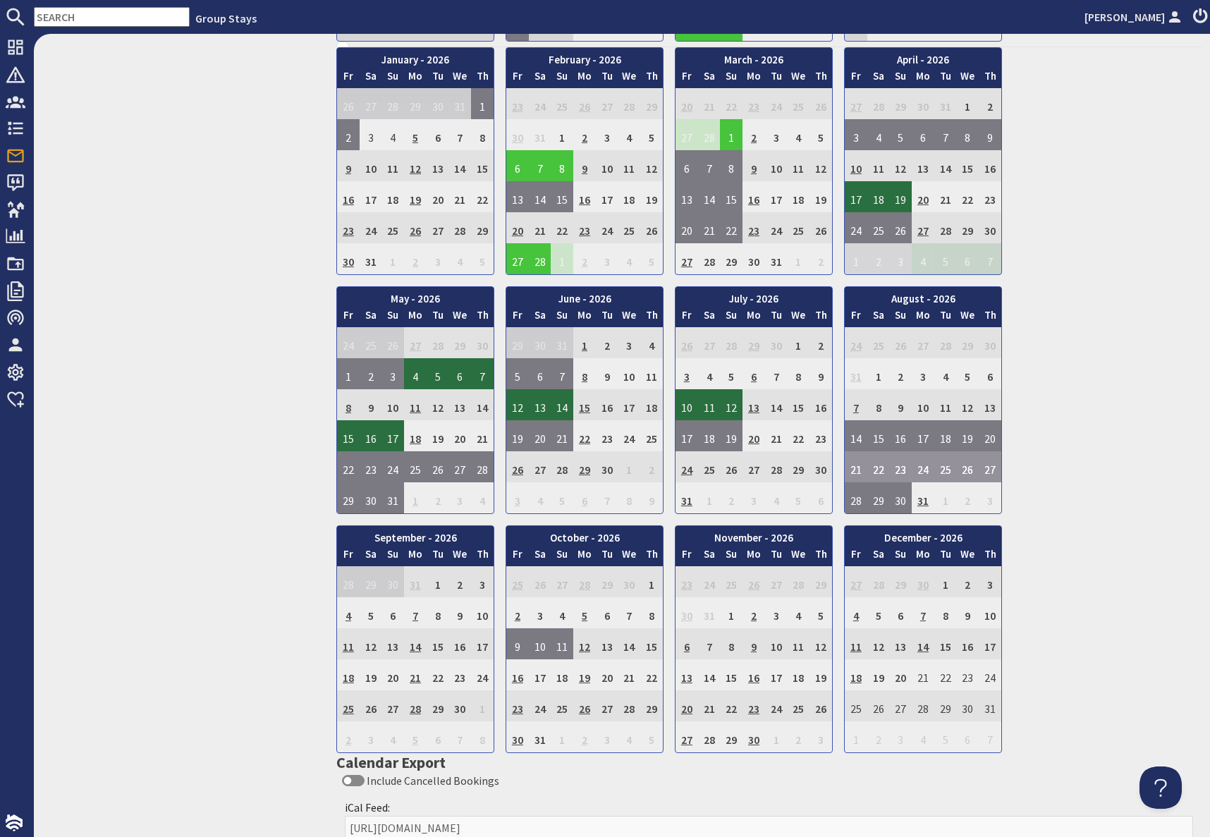
click at [109, 199] on div "View on Site View Edit Features Content Gallery Banners Ratings & Awards Floorp…" at bounding box center [181, 101] width 294 height 1686
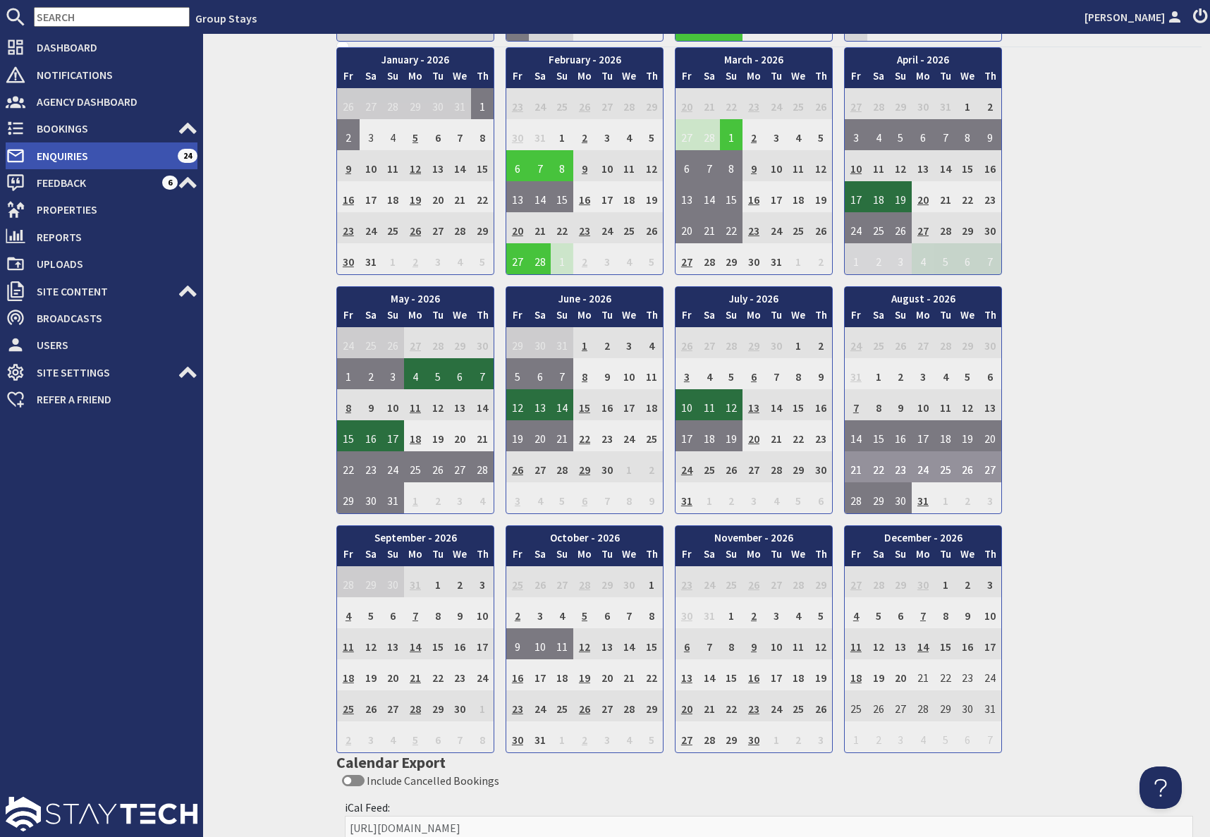
click at [45, 153] on span "Enquiries" at bounding box center [101, 156] width 152 height 23
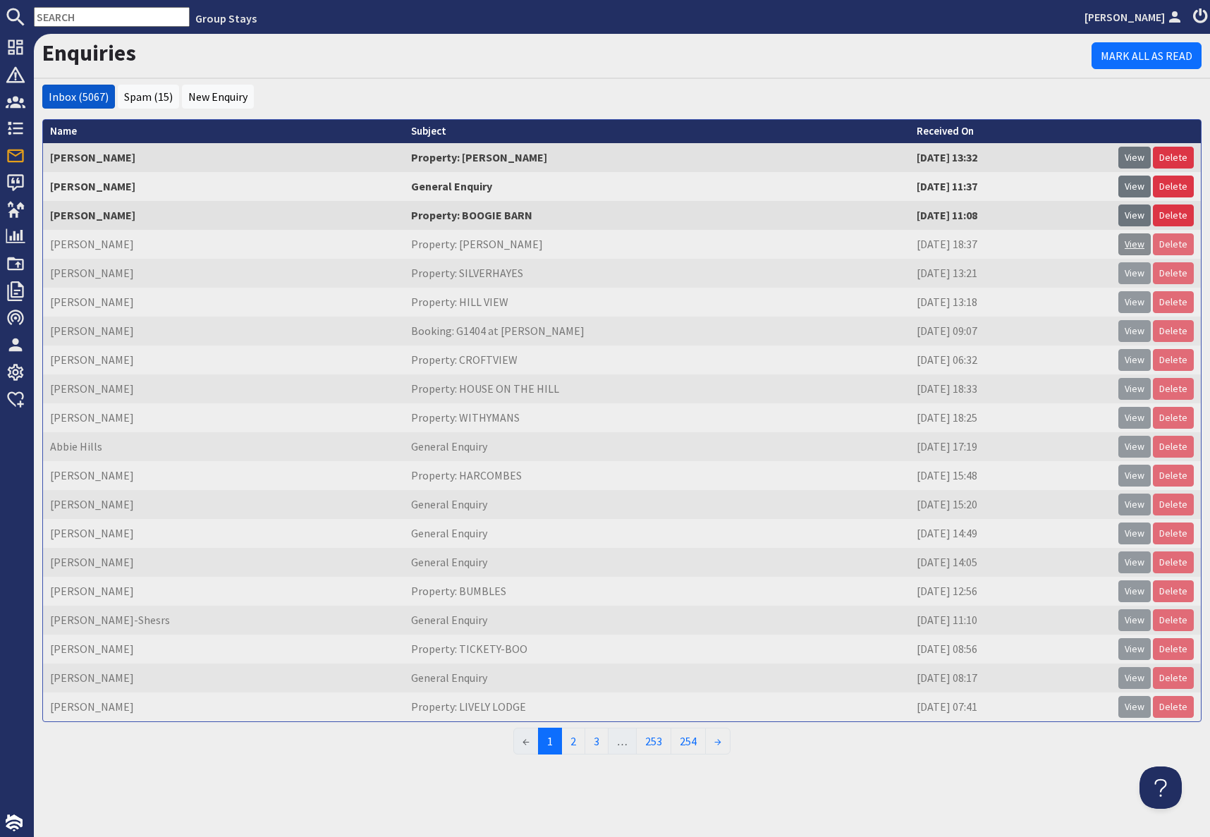
click at [1137, 242] on link "View" at bounding box center [1134, 244] width 32 height 22
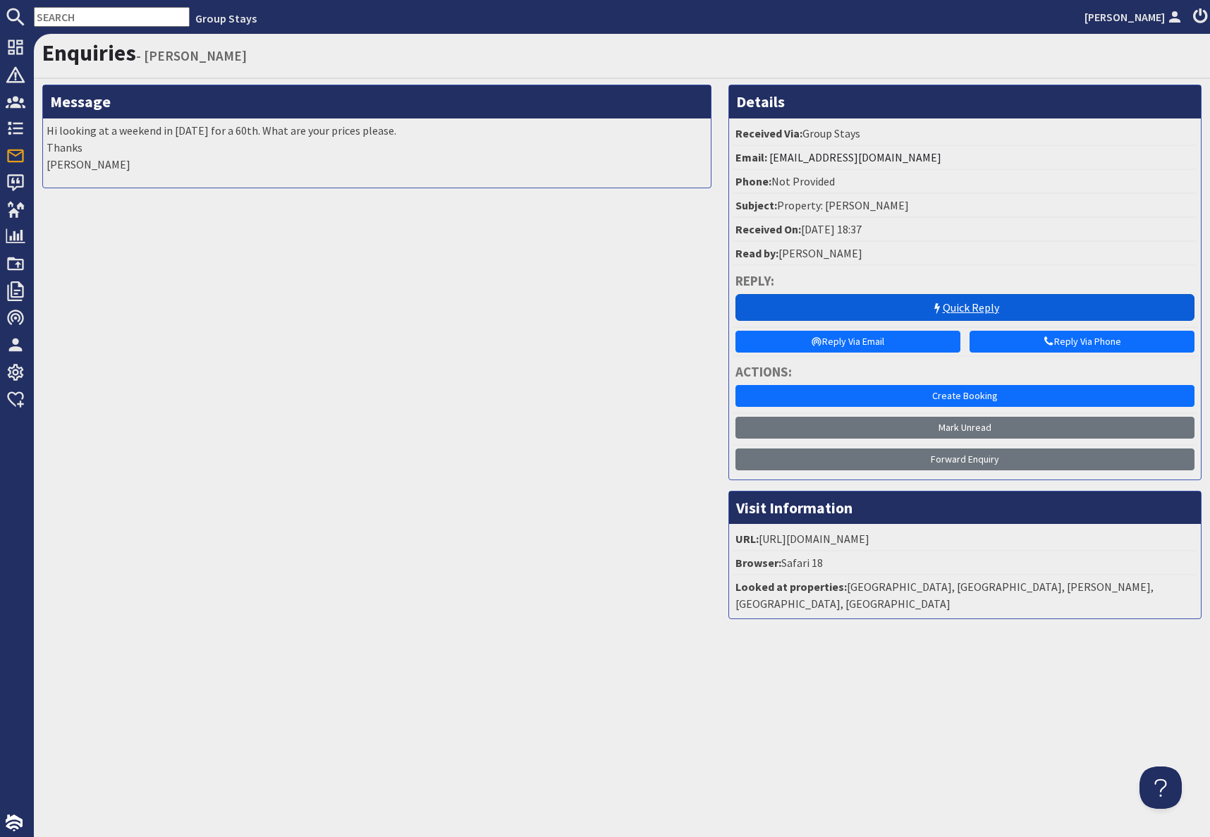
click at [953, 314] on link "Quick Reply" at bounding box center [964, 307] width 459 height 27
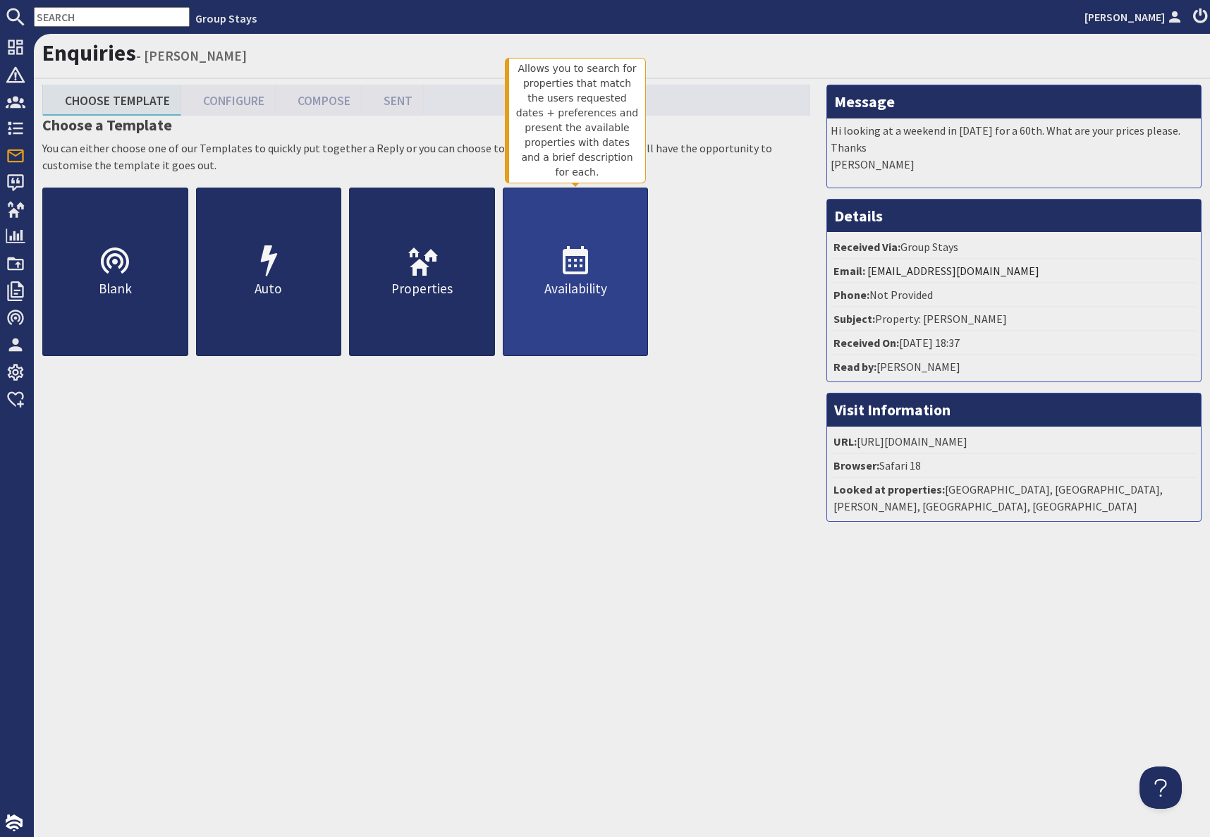
click at [586, 276] on icon at bounding box center [575, 262] width 34 height 34
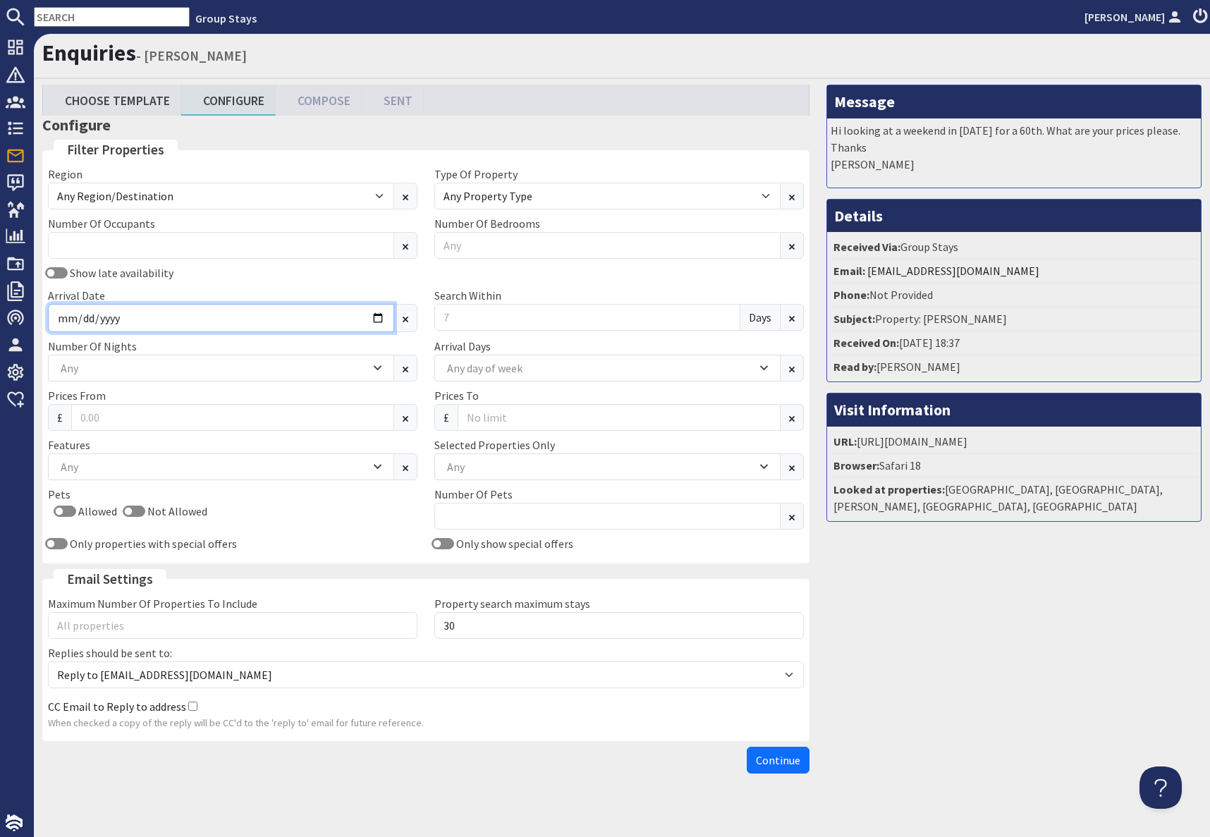
click at [271, 324] on input "Arrival Date" at bounding box center [221, 318] width 346 height 28
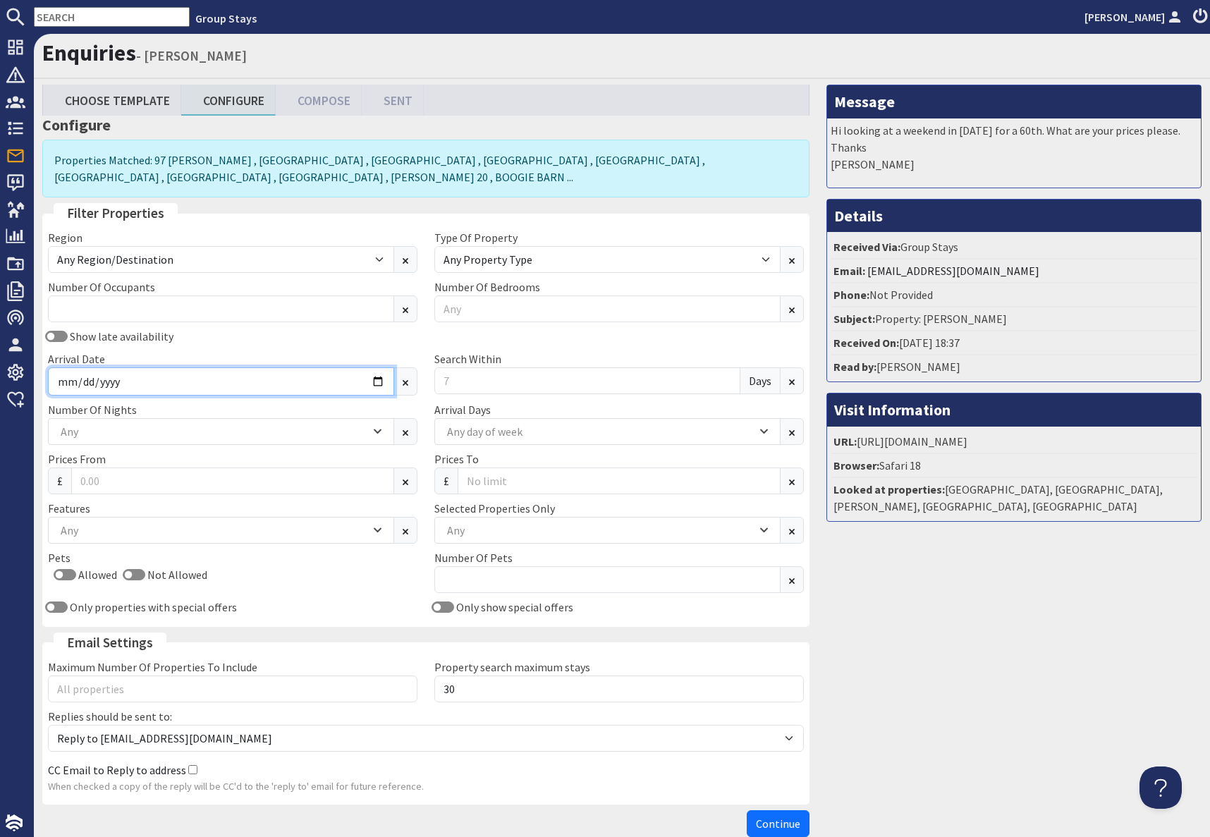
click at [373, 382] on input "Arrival Date" at bounding box center [221, 381] width 346 height 28
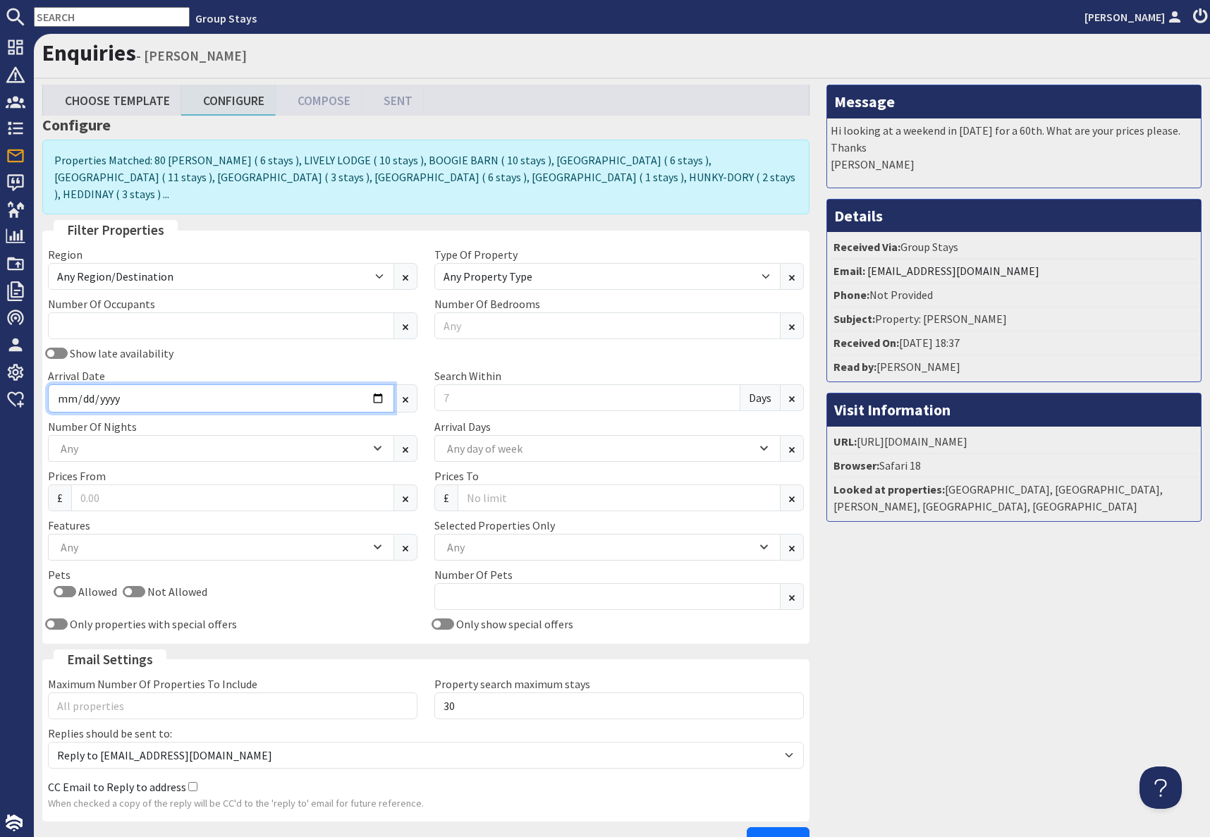
type input "[DATE]"
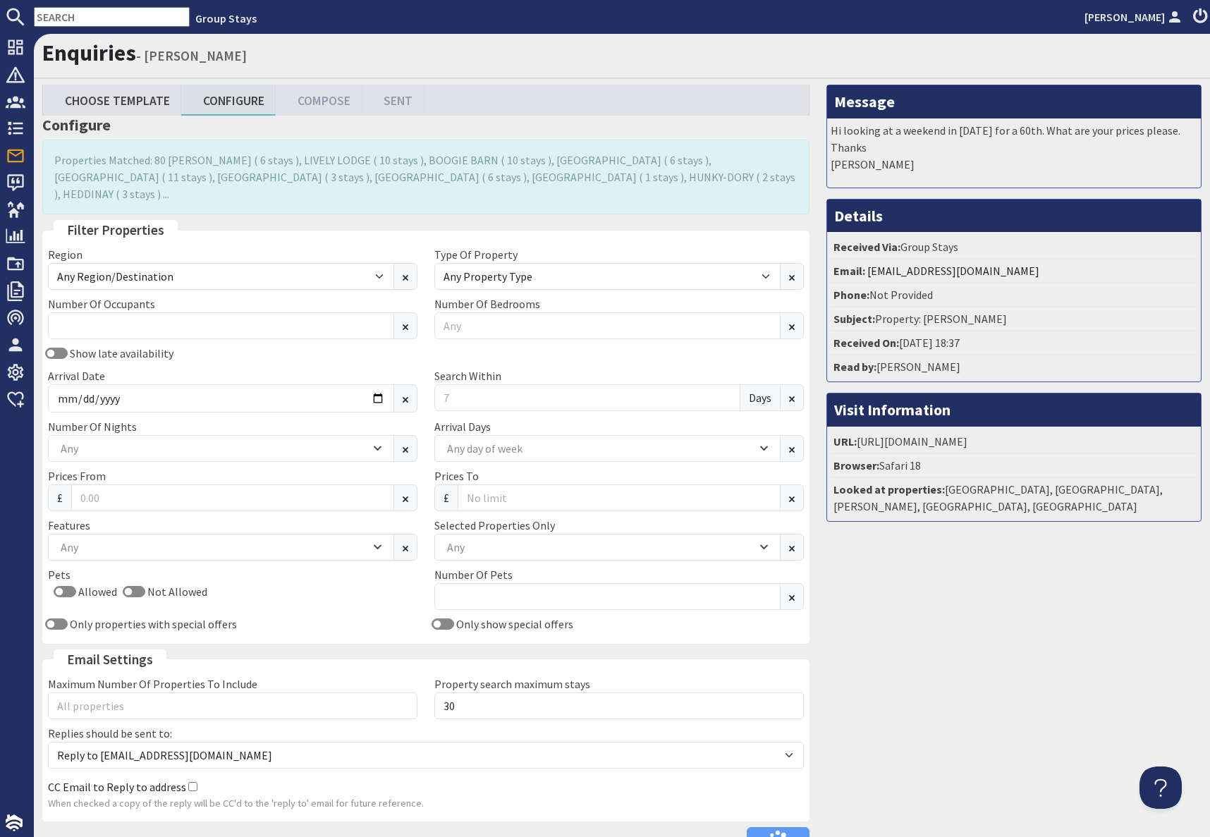
drag, startPoint x: 962, startPoint y: 641, endPoint x: 835, endPoint y: 609, distance: 130.8
click at [939, 636] on div "Message Hi looking at a weekend in [DATE] for a 60th. What are your prices plea…" at bounding box center [1014, 473] width 392 height 776
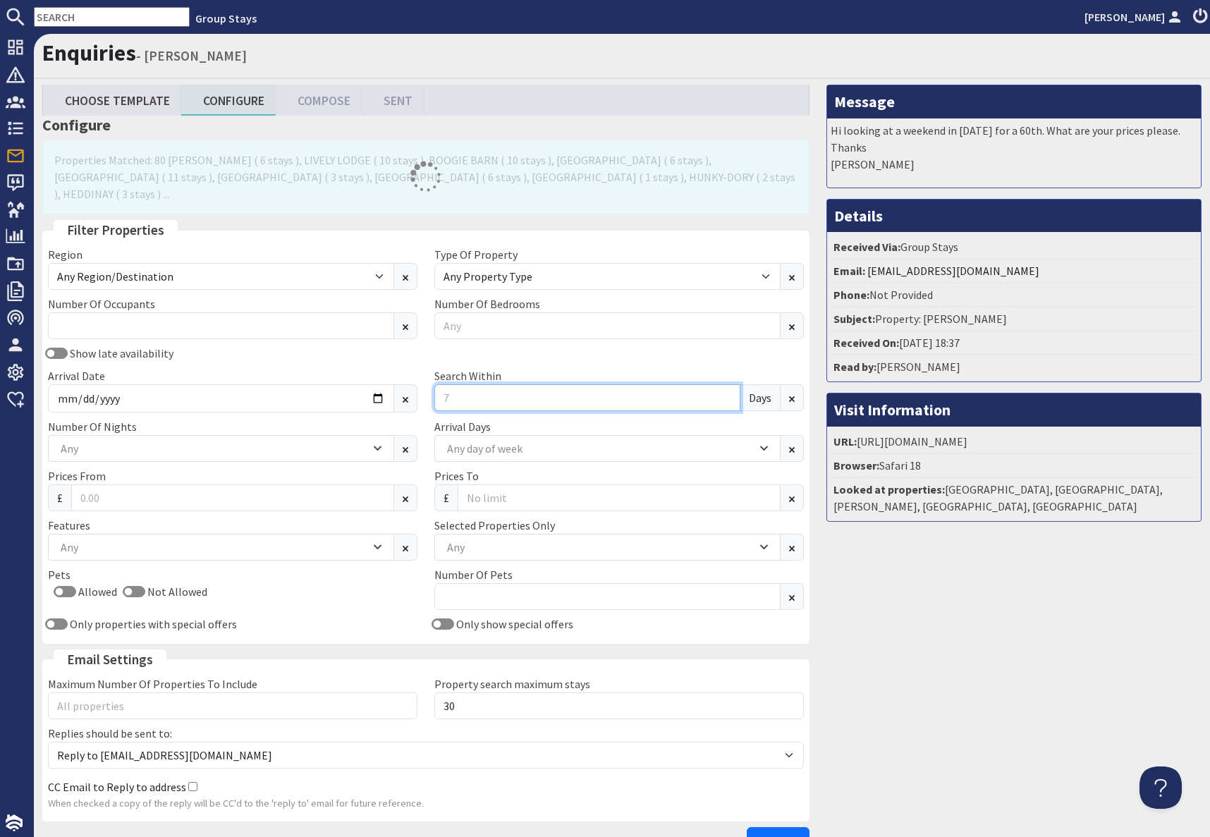
click at [484, 384] on input "Search Within" at bounding box center [587, 397] width 306 height 27
type input "1"
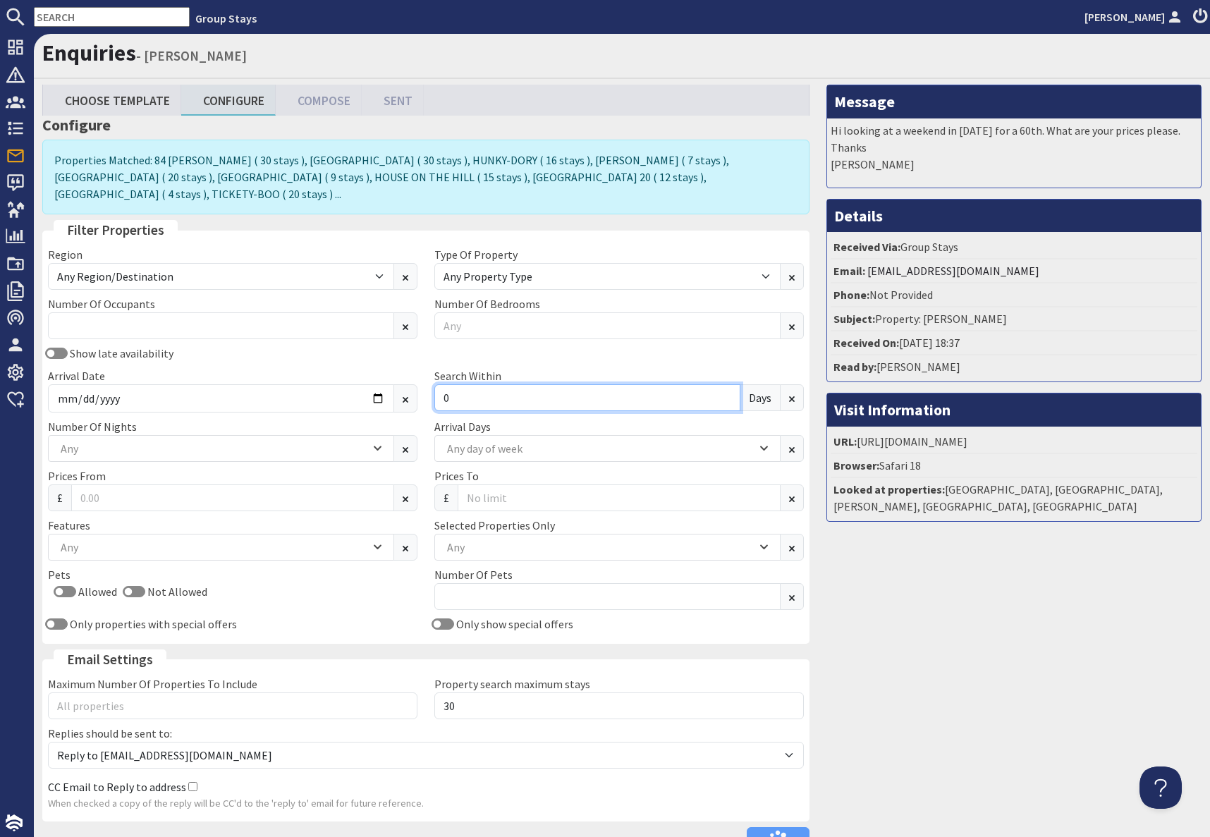
type input "0"
click at [198, 441] on div "Any" at bounding box center [213, 449] width 313 height 16
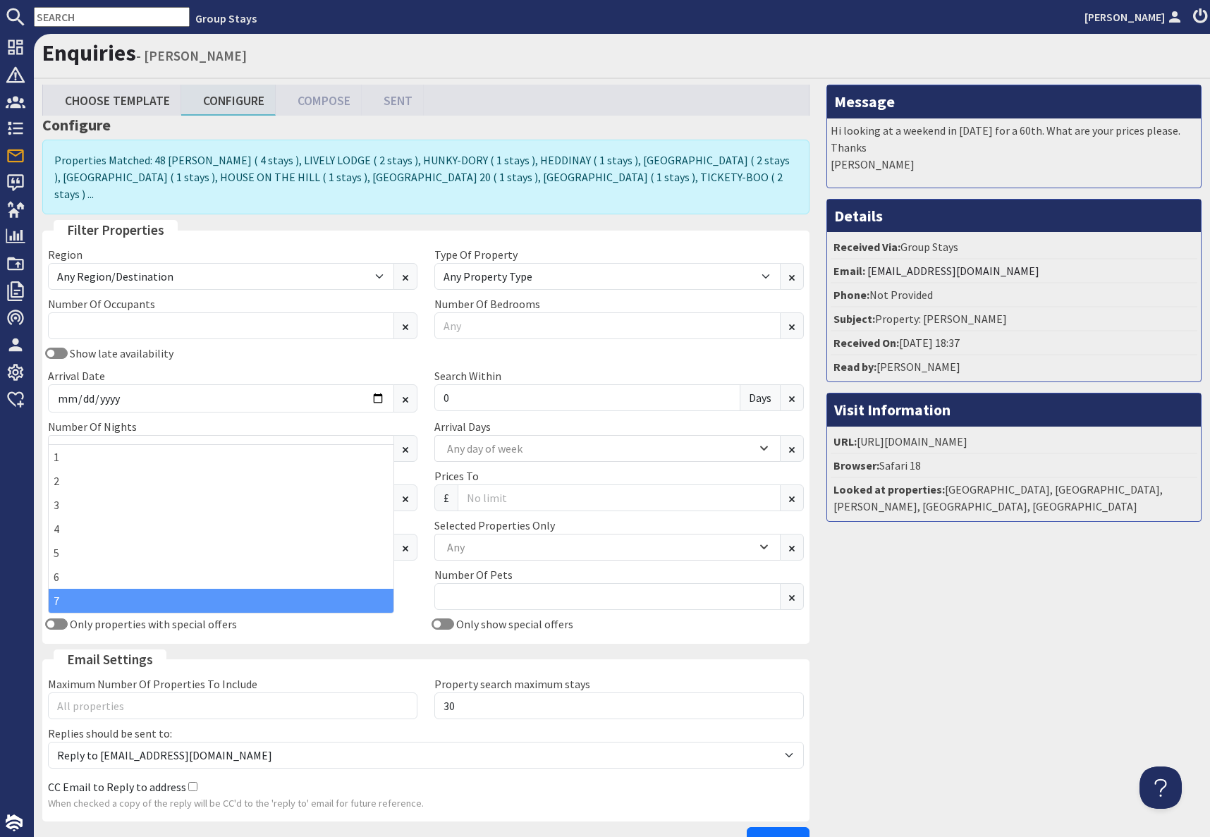
click at [70, 601] on div "7" at bounding box center [221, 601] width 345 height 24
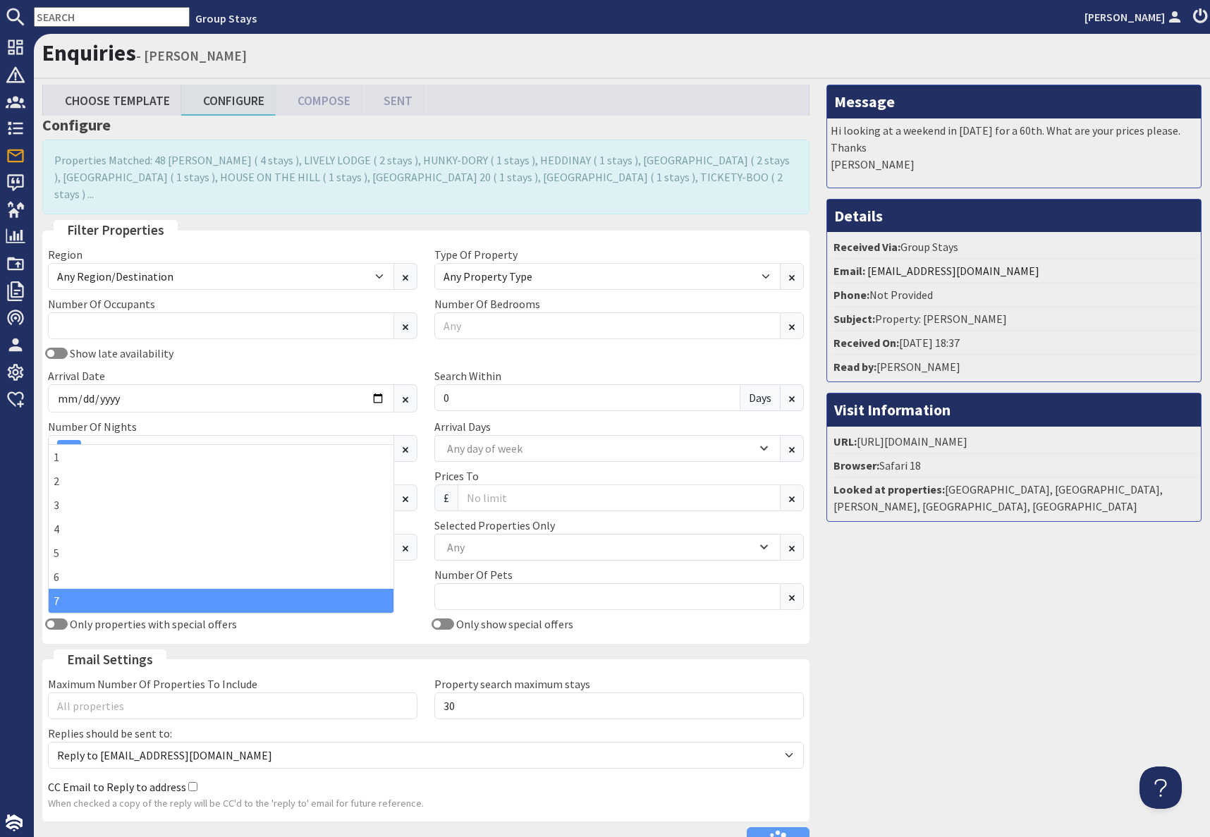
click at [958, 681] on div "Message Hi looking at a weekend in [DATE] for a 60th. What are your prices plea…" at bounding box center [1014, 473] width 392 height 776
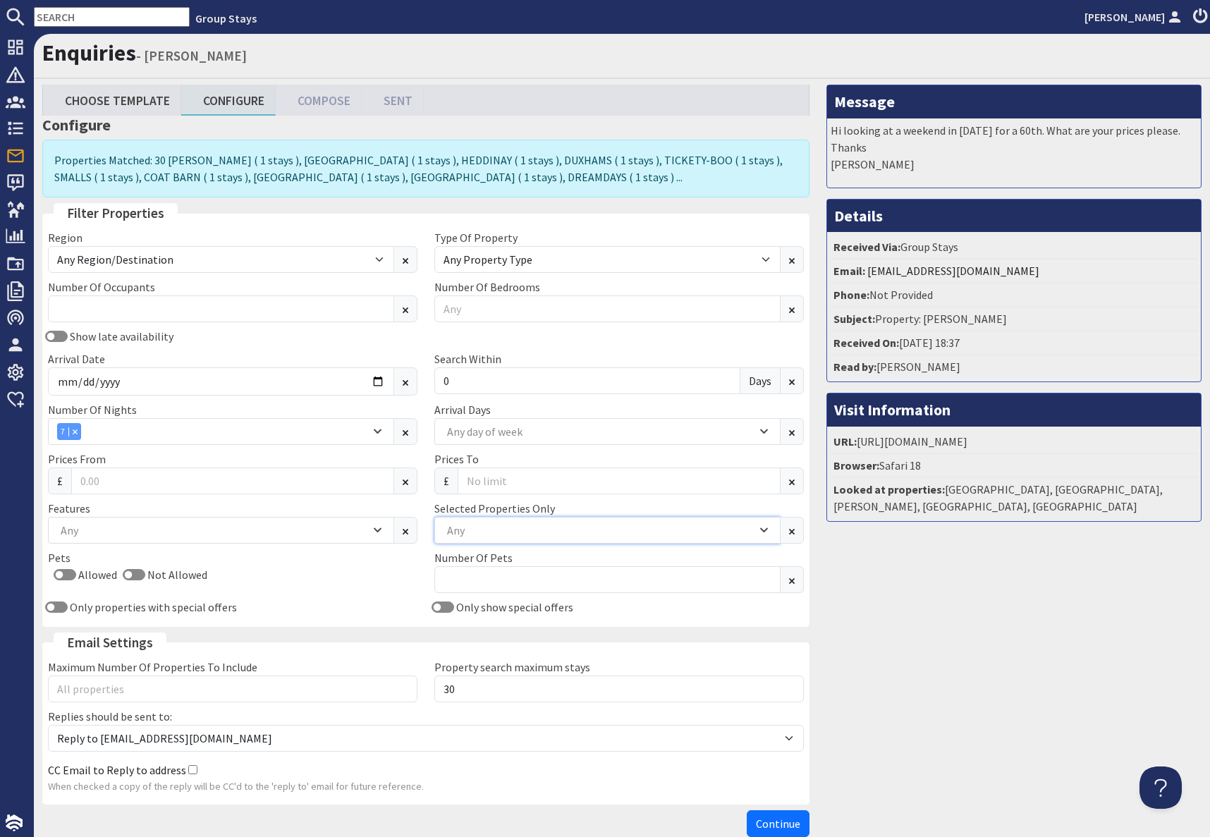
click at [482, 529] on div "Any" at bounding box center [599, 530] width 313 height 16
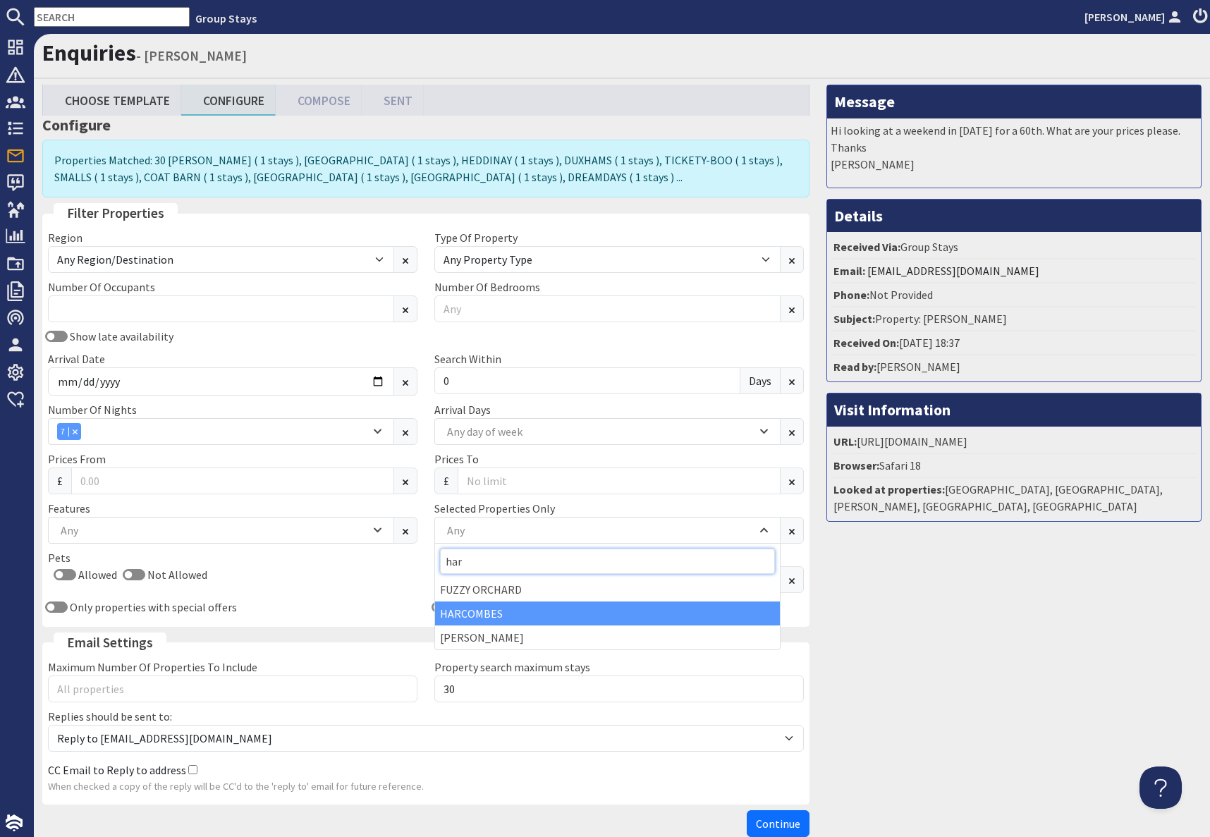
type input "har"
click at [487, 610] on div "HARCOMBES" at bounding box center [607, 613] width 345 height 24
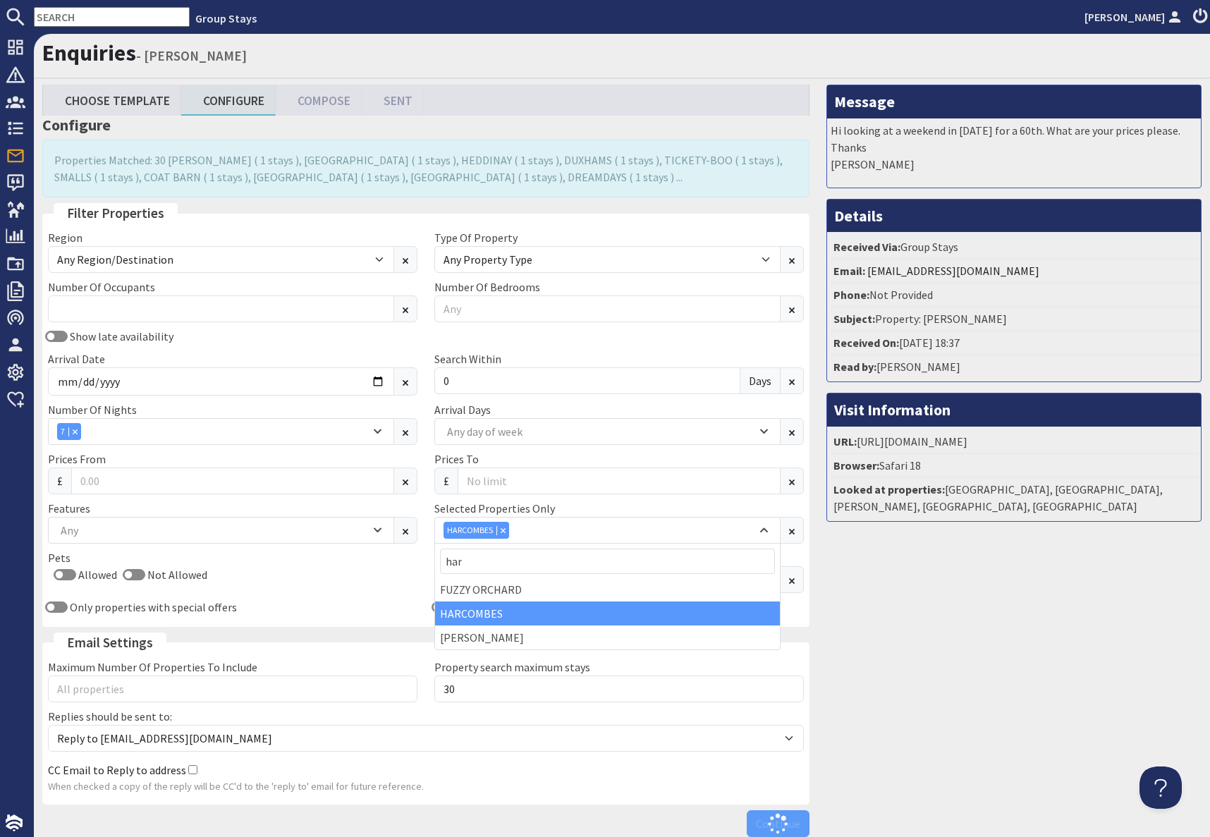
drag, startPoint x: 937, startPoint y: 726, endPoint x: 941, endPoint y: 802, distance: 76.2
click at [938, 727] on div "Message Hi looking at a weekend in [DATE] for a 60th. What are your prices plea…" at bounding box center [1014, 464] width 392 height 759
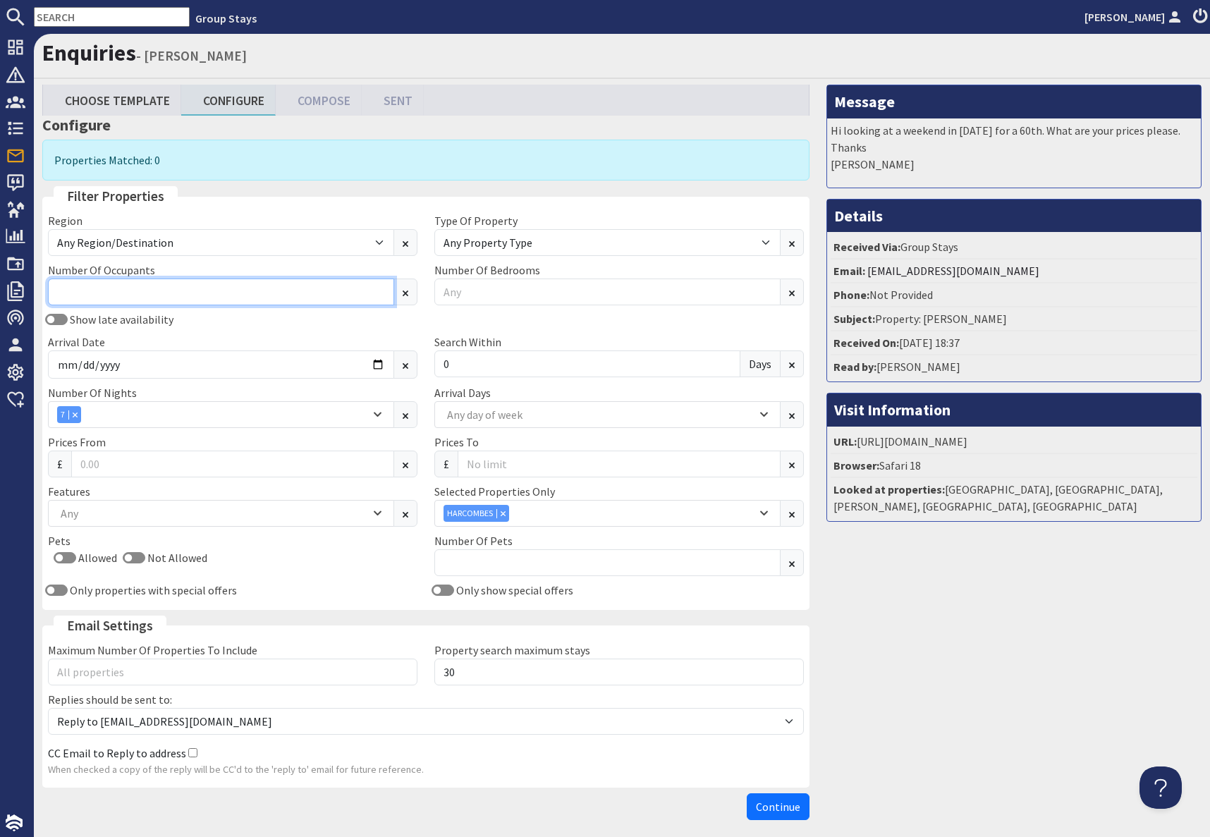
click at [187, 295] on input "Number Of Occupants" at bounding box center [221, 292] width 346 height 27
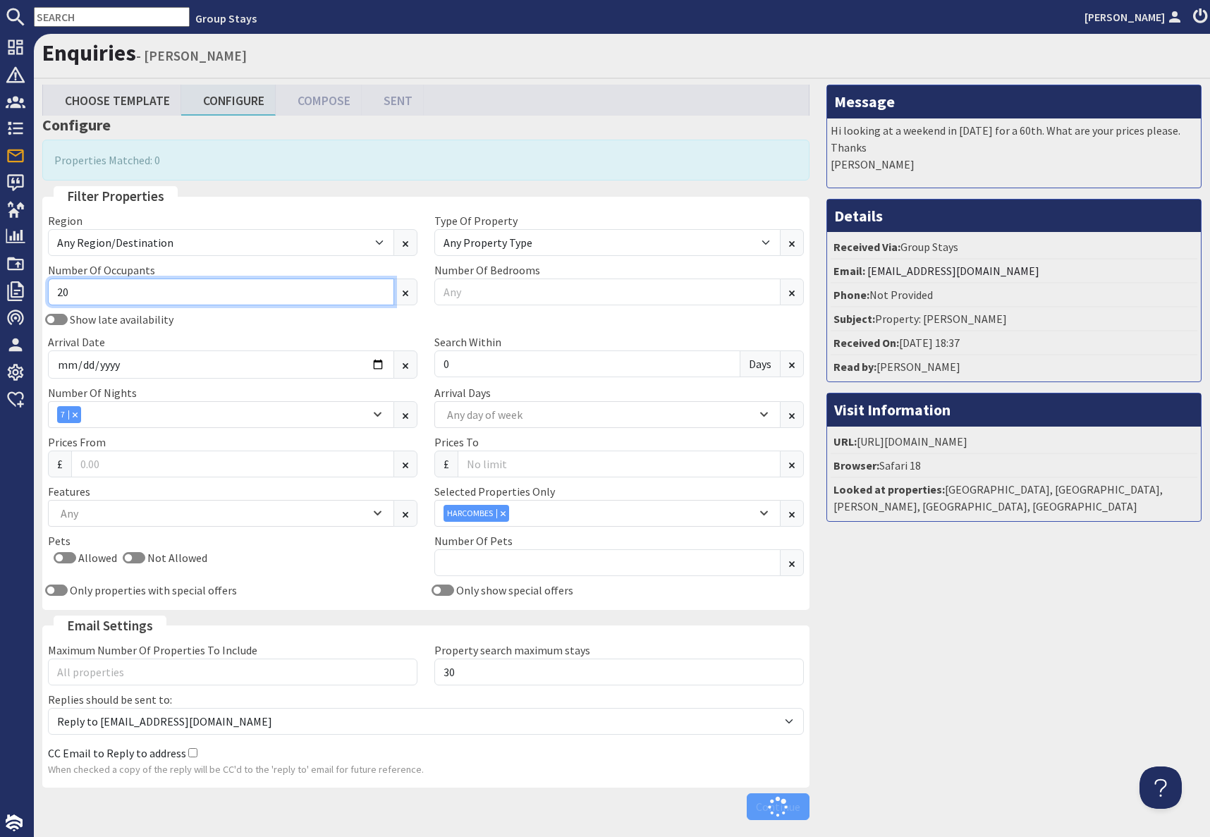
type input "20"
click at [859, 659] on div "Message Hi looking at a weekend in [DATE] for a 60th. What are your prices plea…" at bounding box center [1014, 456] width 392 height 742
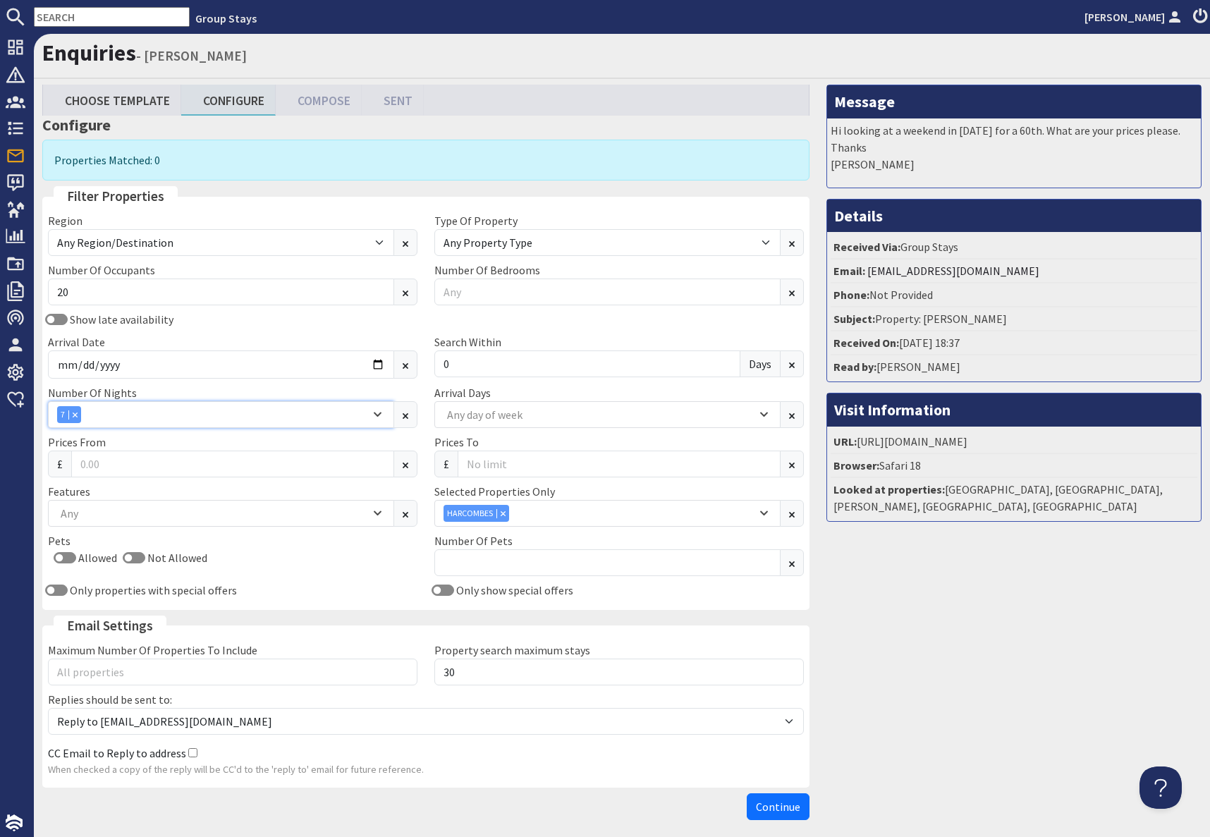
click at [78, 415] on div "Combobox" at bounding box center [74, 414] width 13 height 9
click at [71, 18] on input "text" at bounding box center [112, 17] width 156 height 20
drag, startPoint x: 992, startPoint y: 642, endPoint x: 983, endPoint y: 644, distance: 9.4
click at [991, 642] on div "Message Hi looking at a weekend in [DATE] for a 60th. What are your prices plea…" at bounding box center [1014, 456] width 392 height 742
click at [501, 516] on div "Combobox" at bounding box center [502, 512] width 13 height 9
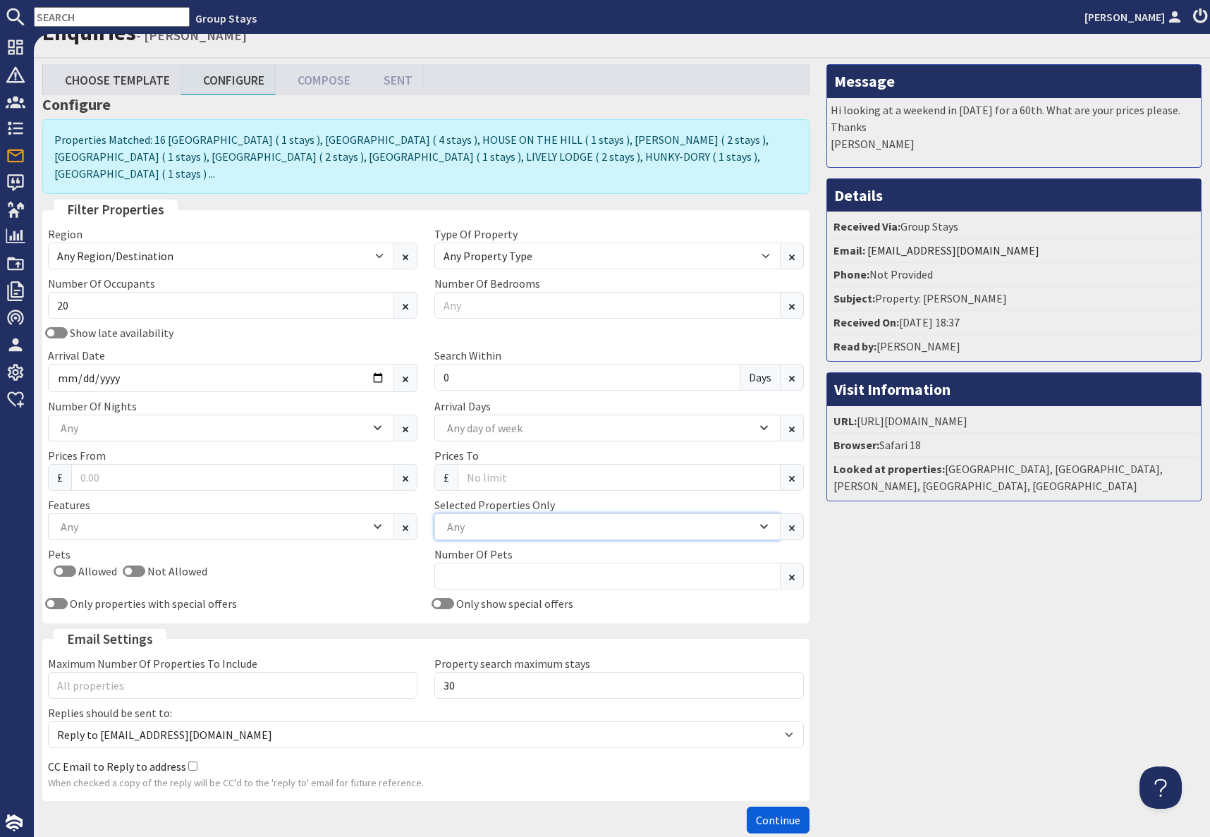
scroll to position [20, 0]
click at [774, 814] on span "Continue" at bounding box center [778, 821] width 44 height 14
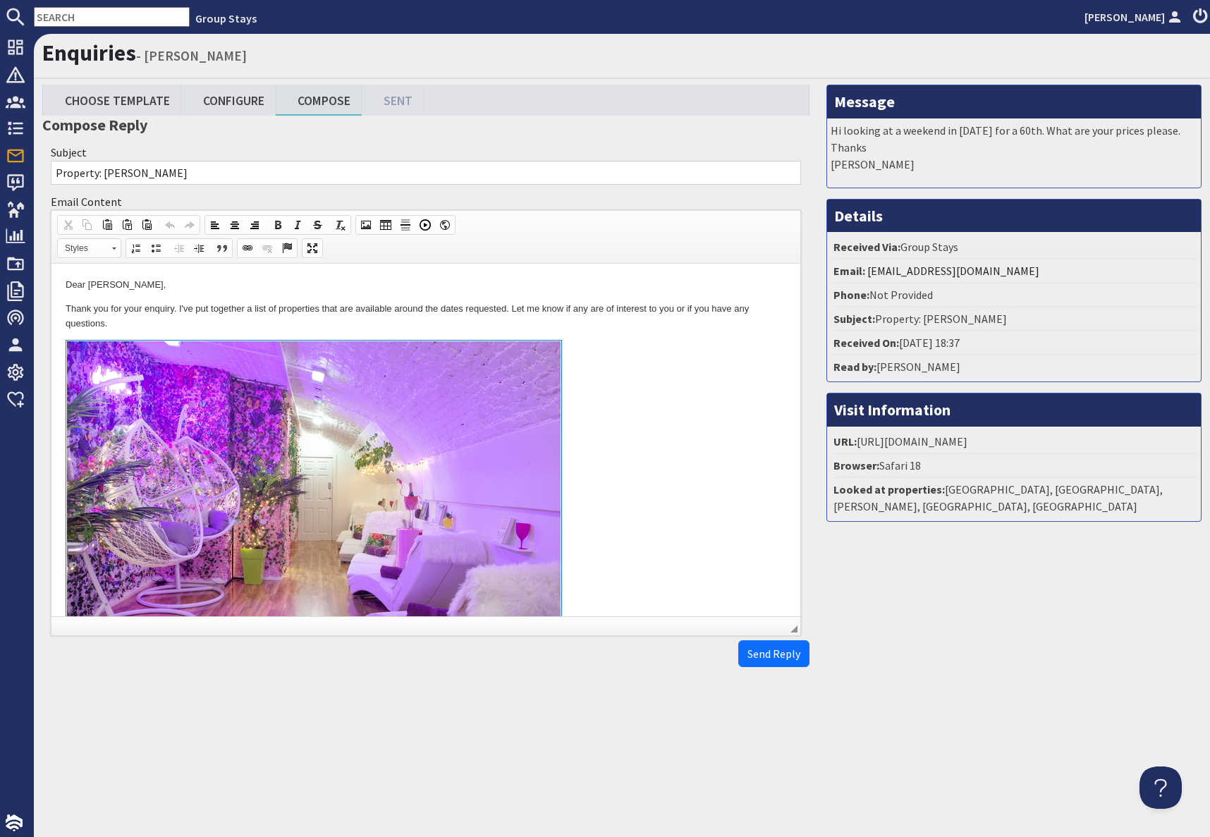
click at [611, 379] on link "To enrich screen reader interactions, please activate Accessibility in Grammarl…" at bounding box center [426, 502] width 721 height 325
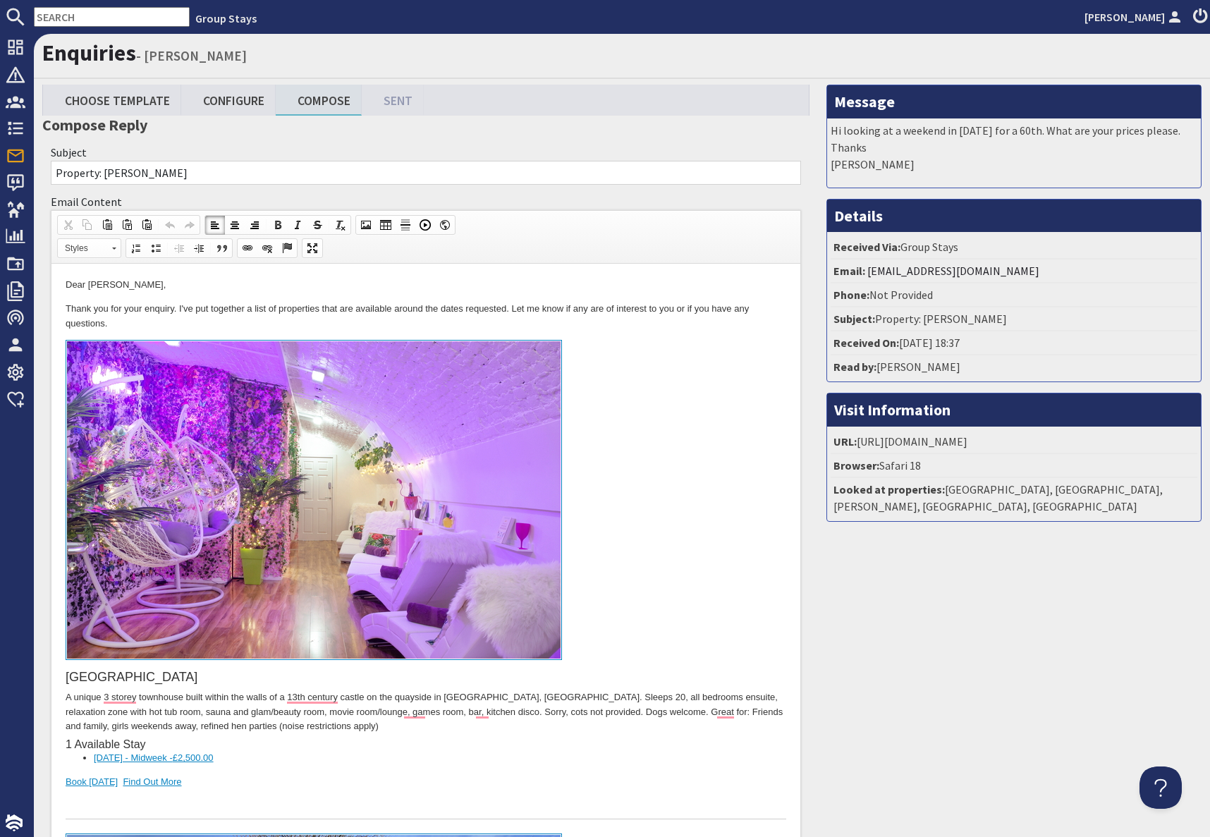
drag, startPoint x: 228, startPoint y: 108, endPoint x: 297, endPoint y: 73, distance: 77.6
click at [228, 108] on link "Configure" at bounding box center [228, 100] width 94 height 30
type textarea "<p>Dear [PERSON_NAME],</p> <p>Thank you for your enquiry. I&#39;ve put together…"
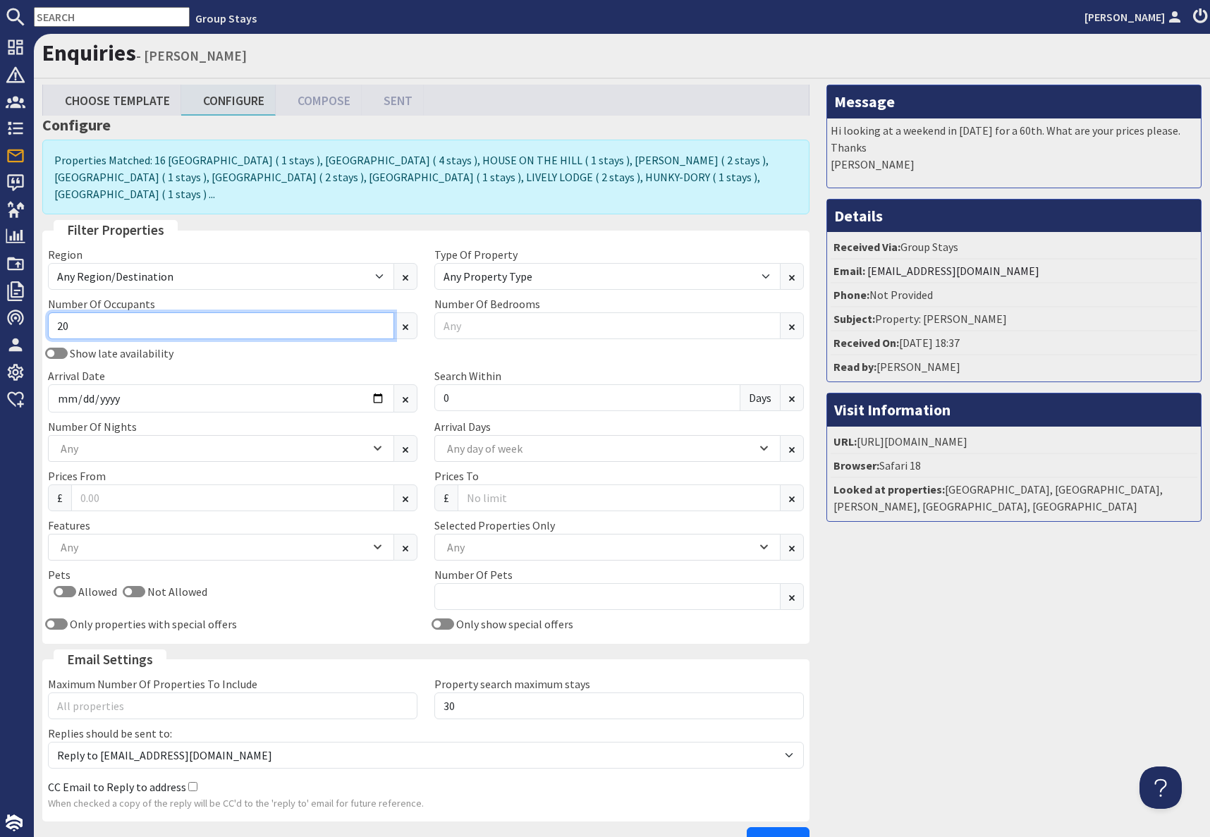
click at [192, 312] on input "20" at bounding box center [221, 325] width 346 height 27
type input "2"
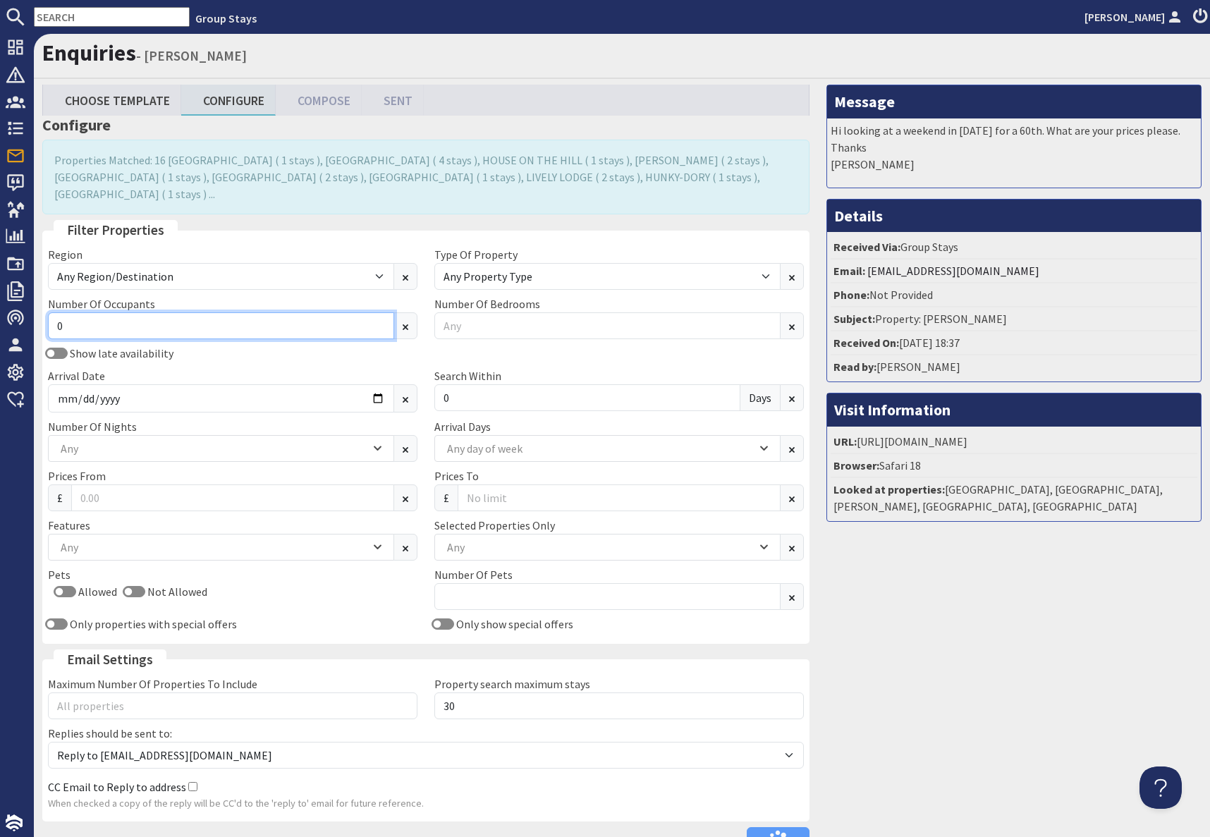
type input "0"
click at [969, 714] on div "Message Hi looking at a weekend in January 2026 for a 60th. What are your price…" at bounding box center [1014, 473] width 392 height 776
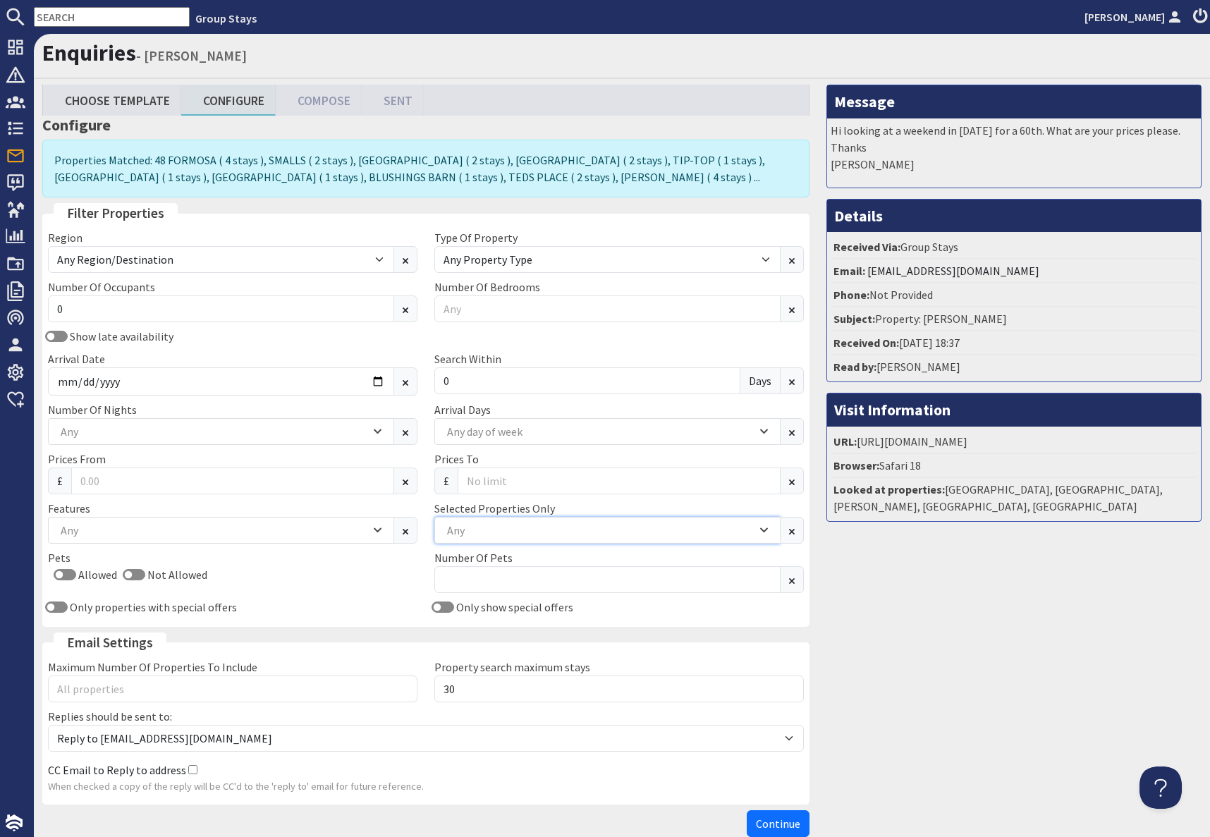
click at [475, 529] on div "Any" at bounding box center [599, 530] width 313 height 16
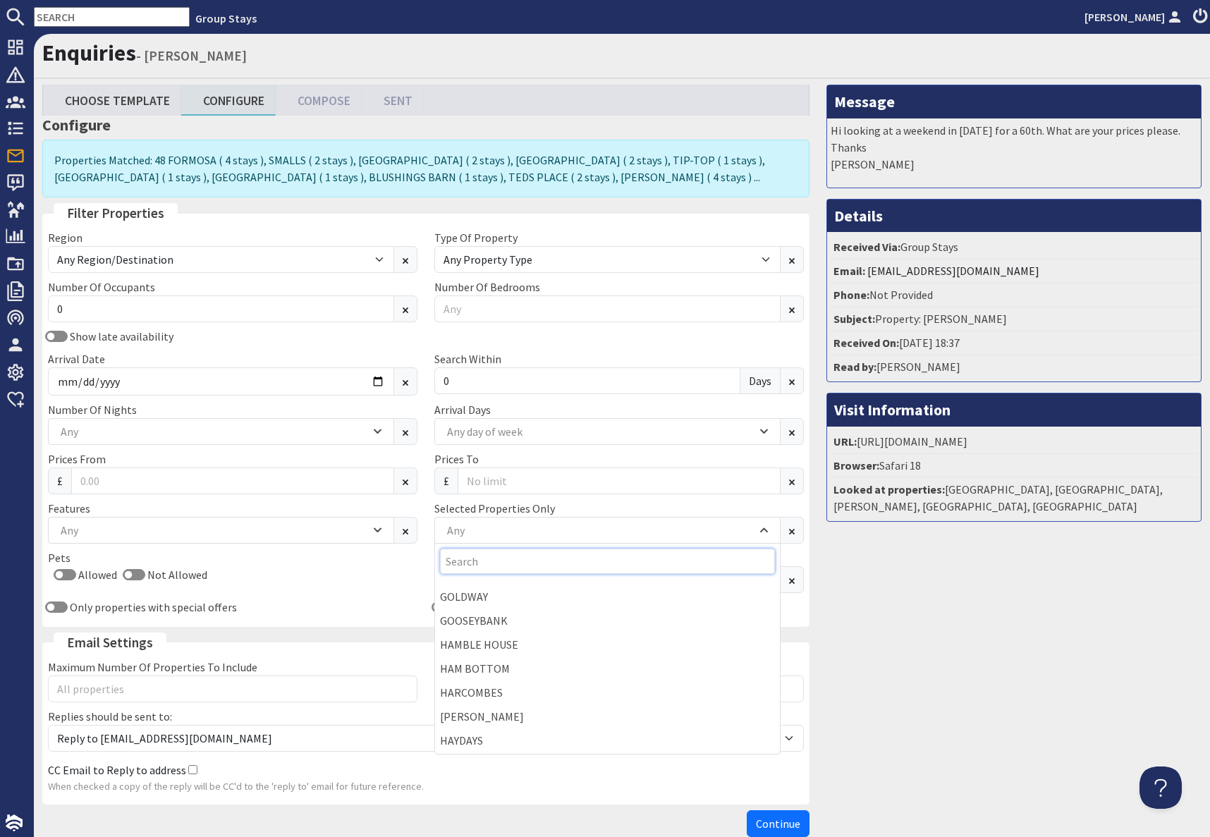
scroll to position [916, 0]
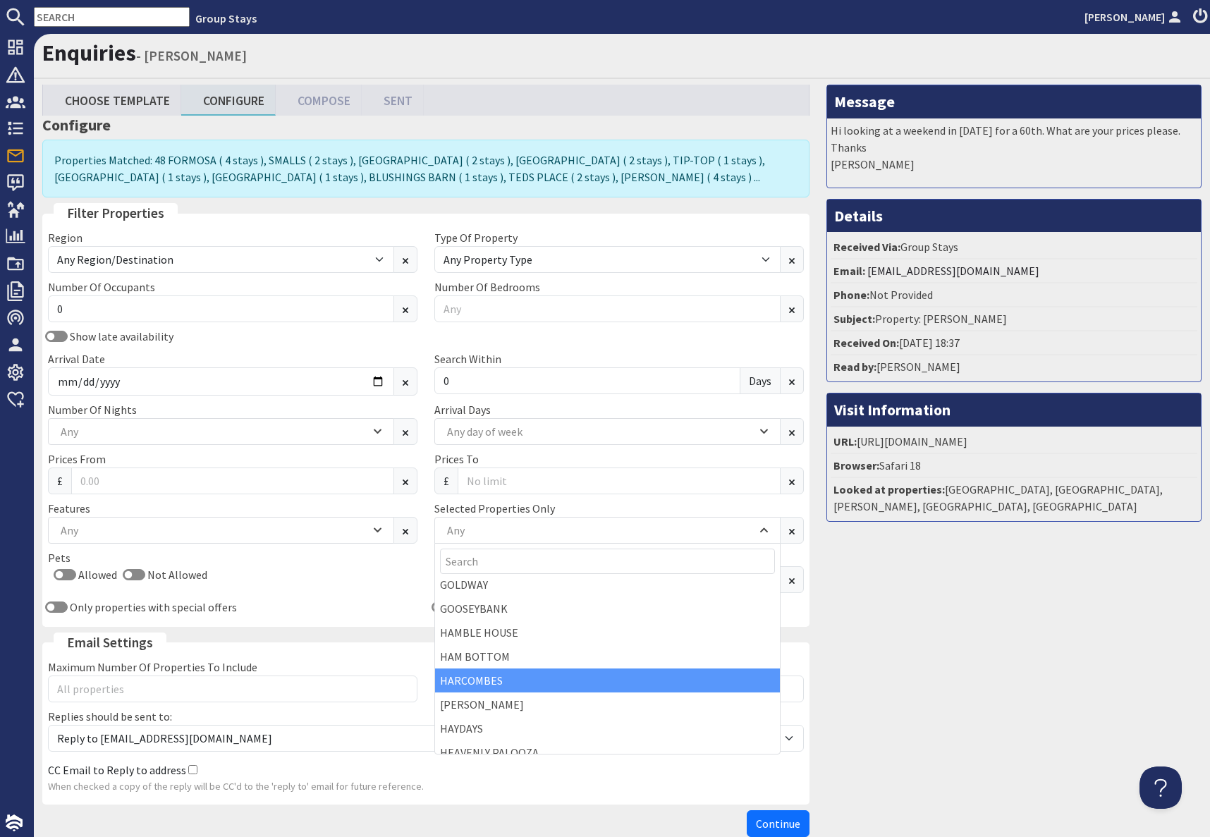
click at [484, 677] on div "HARCOMBES" at bounding box center [607, 680] width 345 height 24
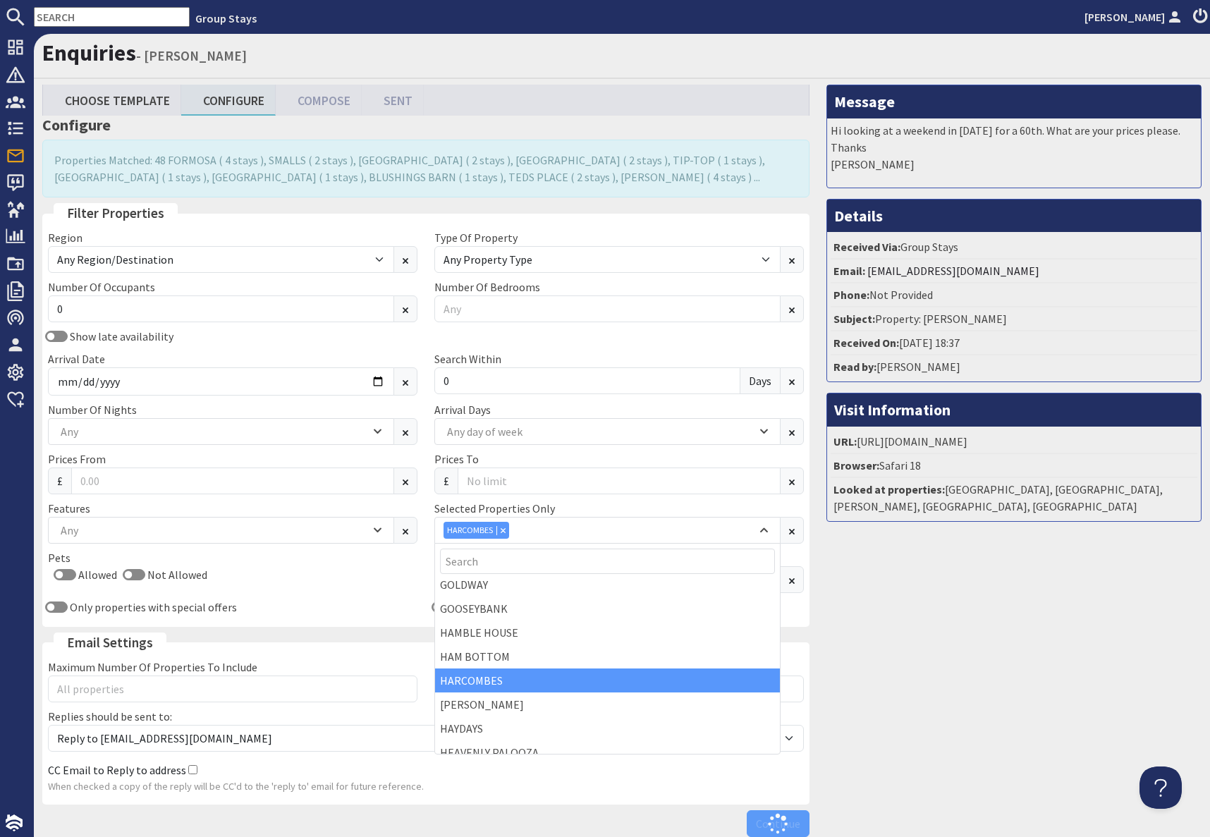
click at [958, 686] on div "Message Hi looking at a weekend in January 2026 for a 60th. What are your price…" at bounding box center [1014, 464] width 392 height 759
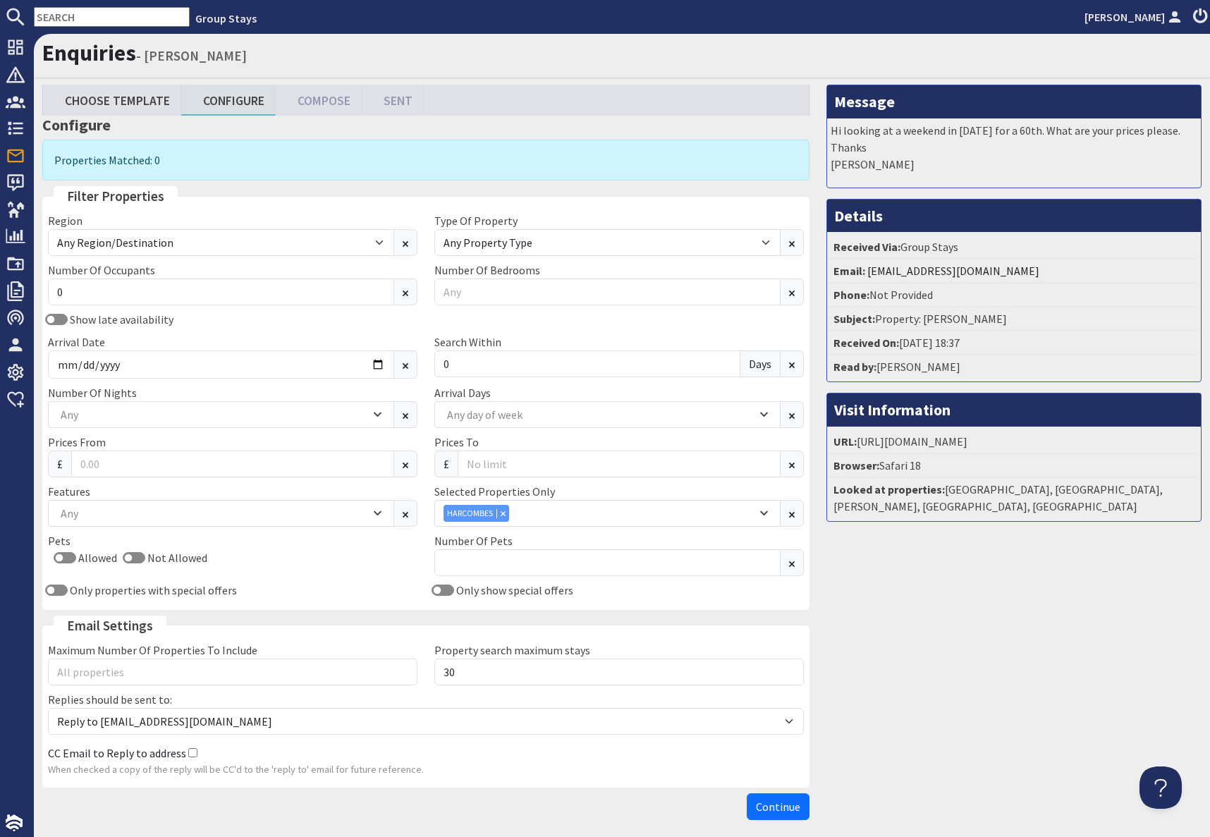
drag, startPoint x: 933, startPoint y: 620, endPoint x: 925, endPoint y: 625, distance: 9.2
click at [933, 620] on div "Message Hi looking at a weekend in January 2026 for a 60th. What are your price…" at bounding box center [1014, 456] width 392 height 742
click at [379, 367] on input "2026-07-27" at bounding box center [221, 364] width 346 height 28
drag, startPoint x: 1029, startPoint y: 651, endPoint x: 1019, endPoint y: 651, distance: 10.6
click at [1029, 651] on div "Message Hi looking at a weekend in January 2026 for a 60th. What are your price…" at bounding box center [1014, 456] width 392 height 742
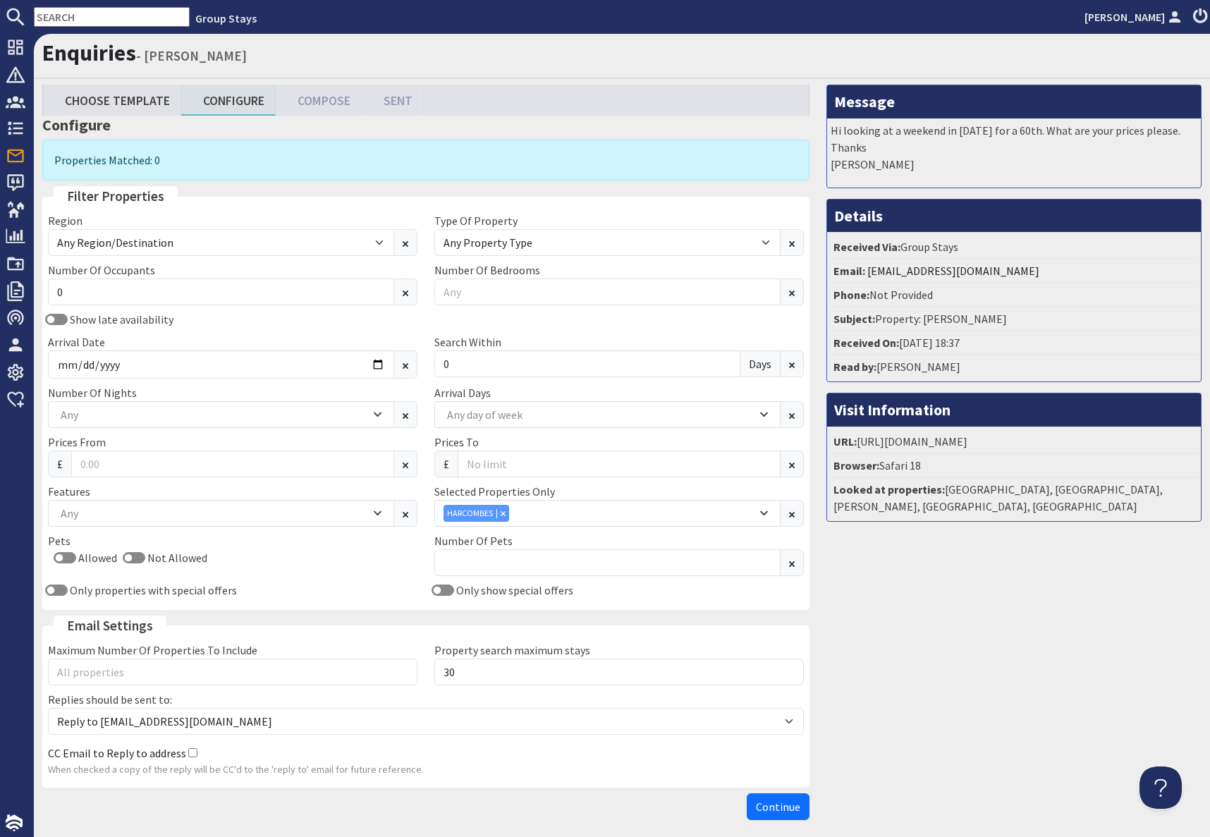
click at [99, 18] on input "text" at bounding box center [112, 17] width 156 height 20
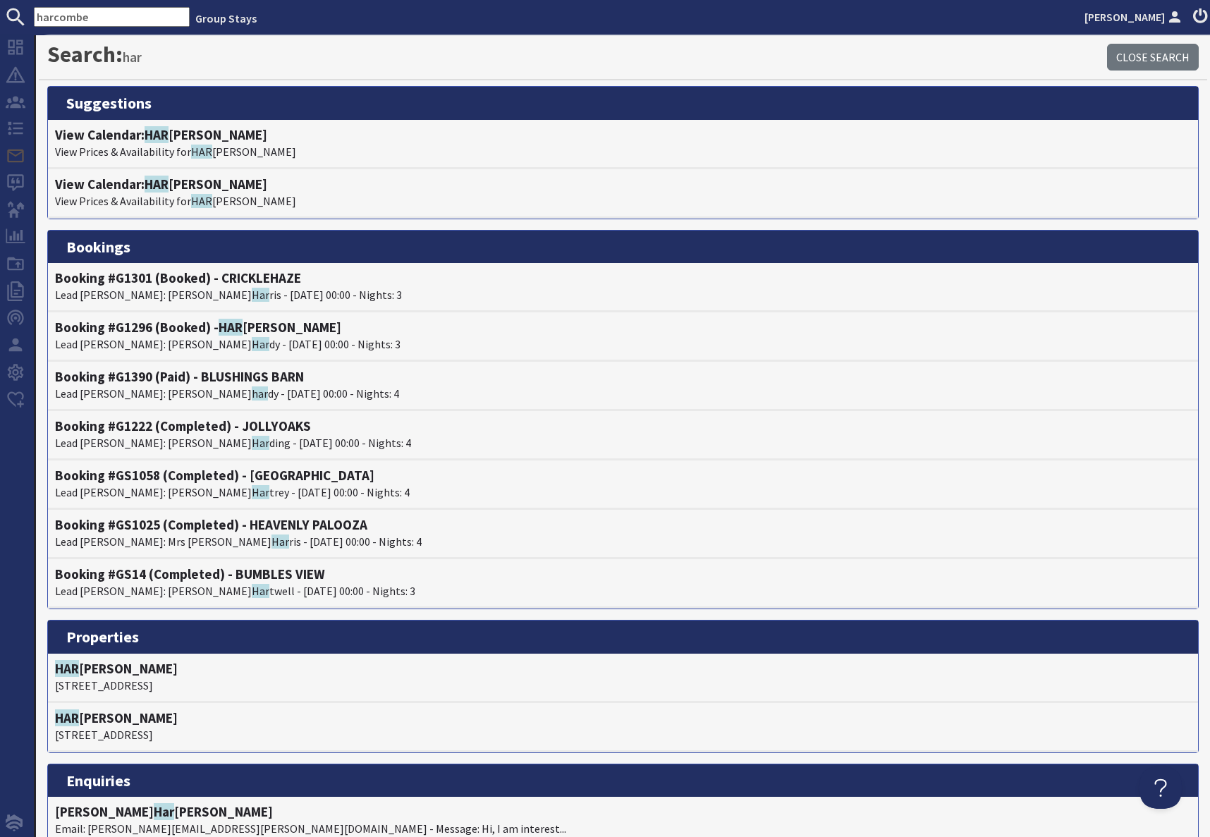
type input "harcombe"
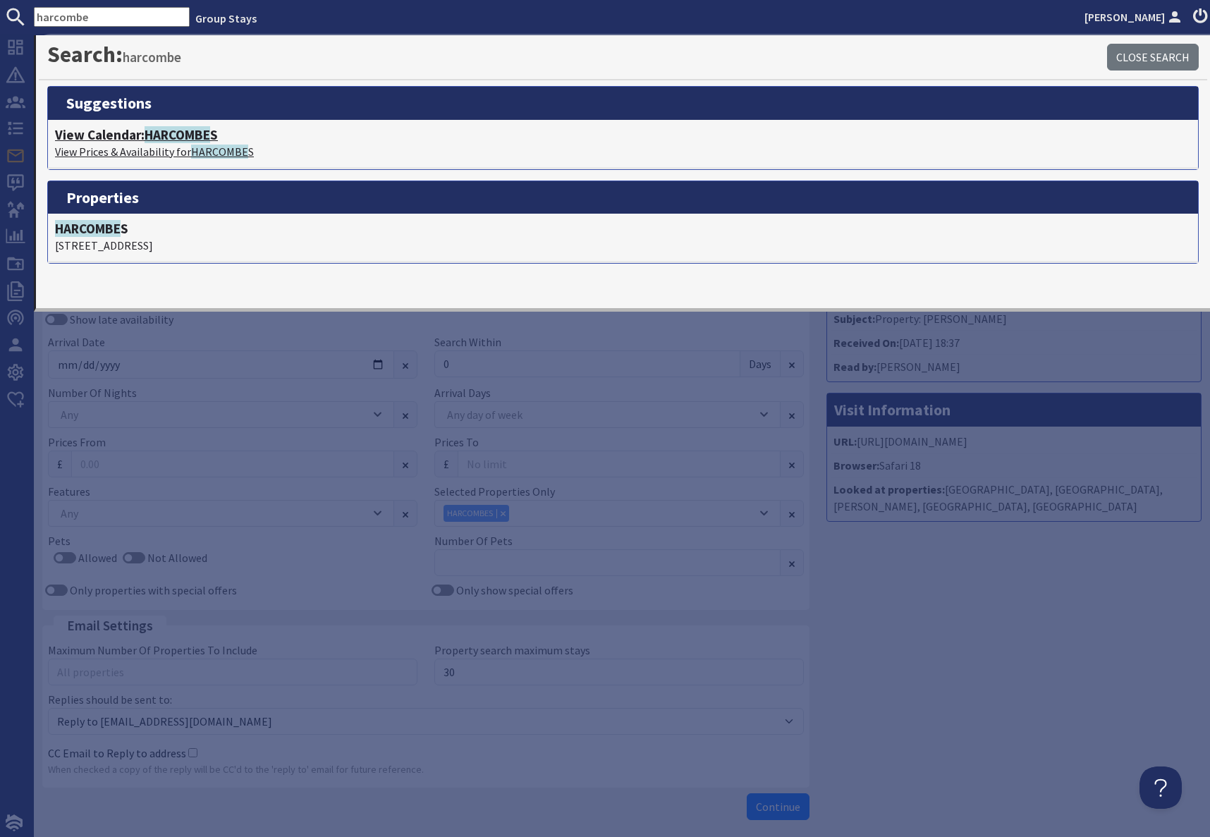
click at [184, 141] on span "HARCOMBE" at bounding box center [178, 134] width 66 height 17
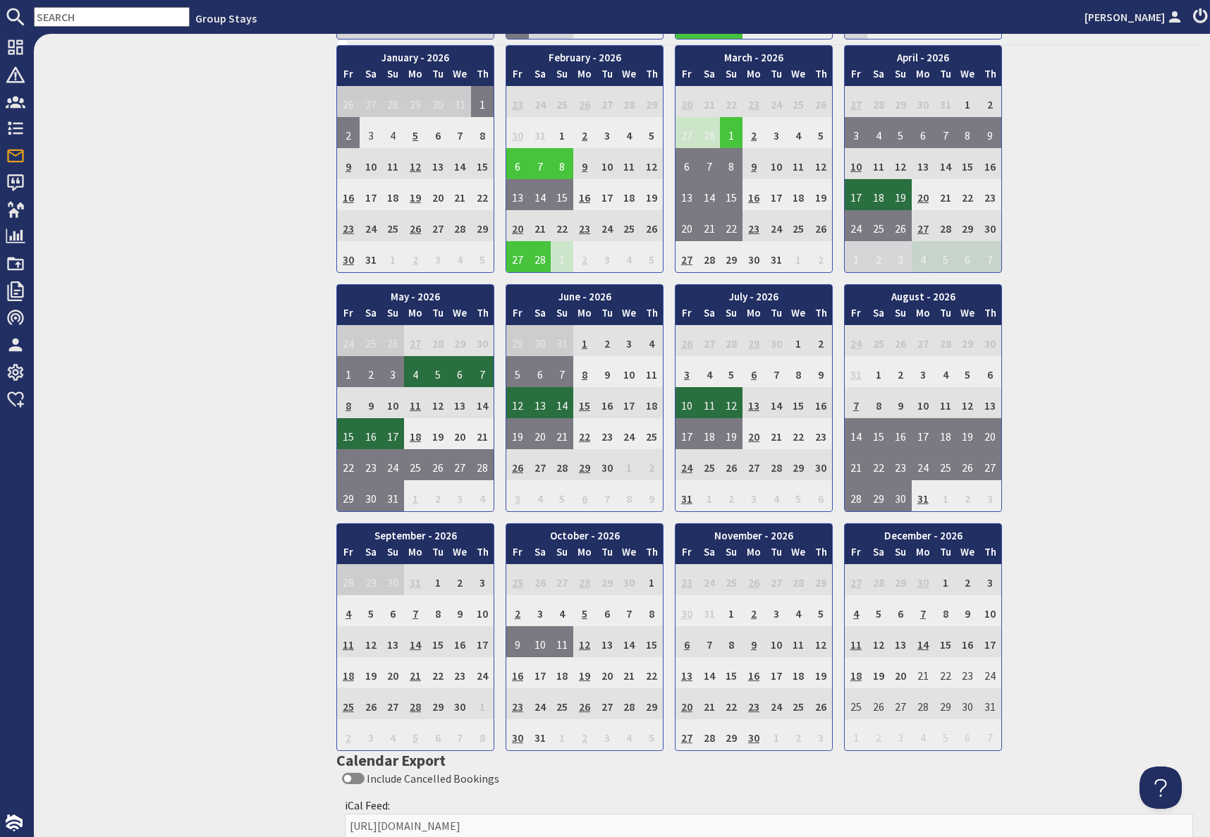
scroll to position [835, 0]
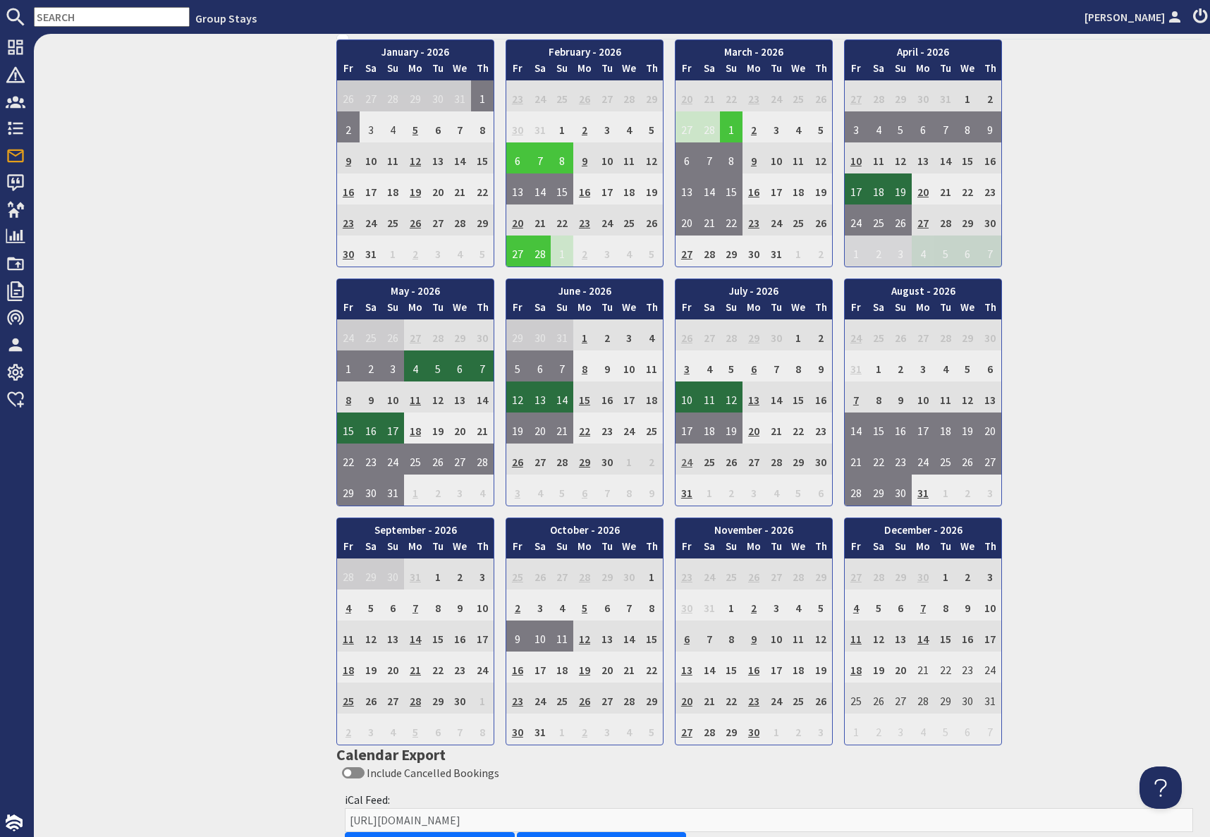
click at [685, 458] on td "24" at bounding box center [686, 458] width 23 height 31
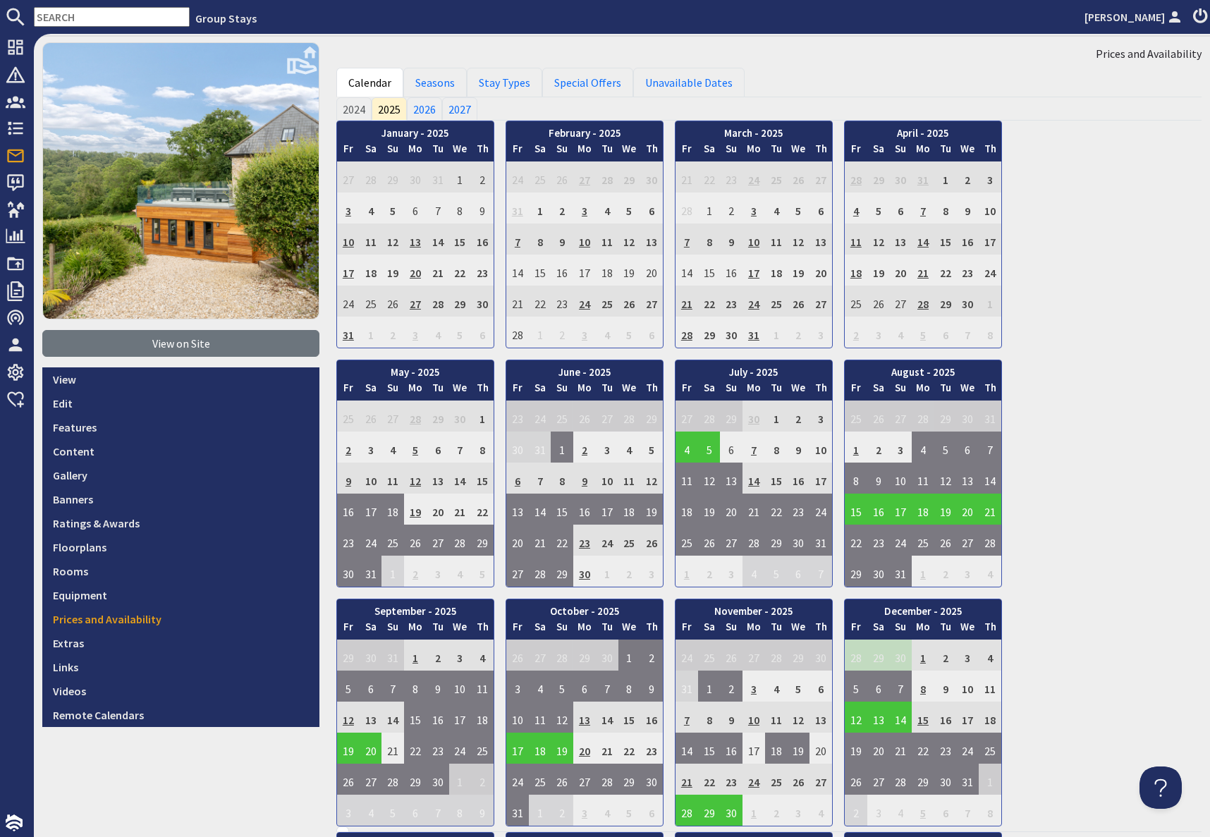
scroll to position [0, 0]
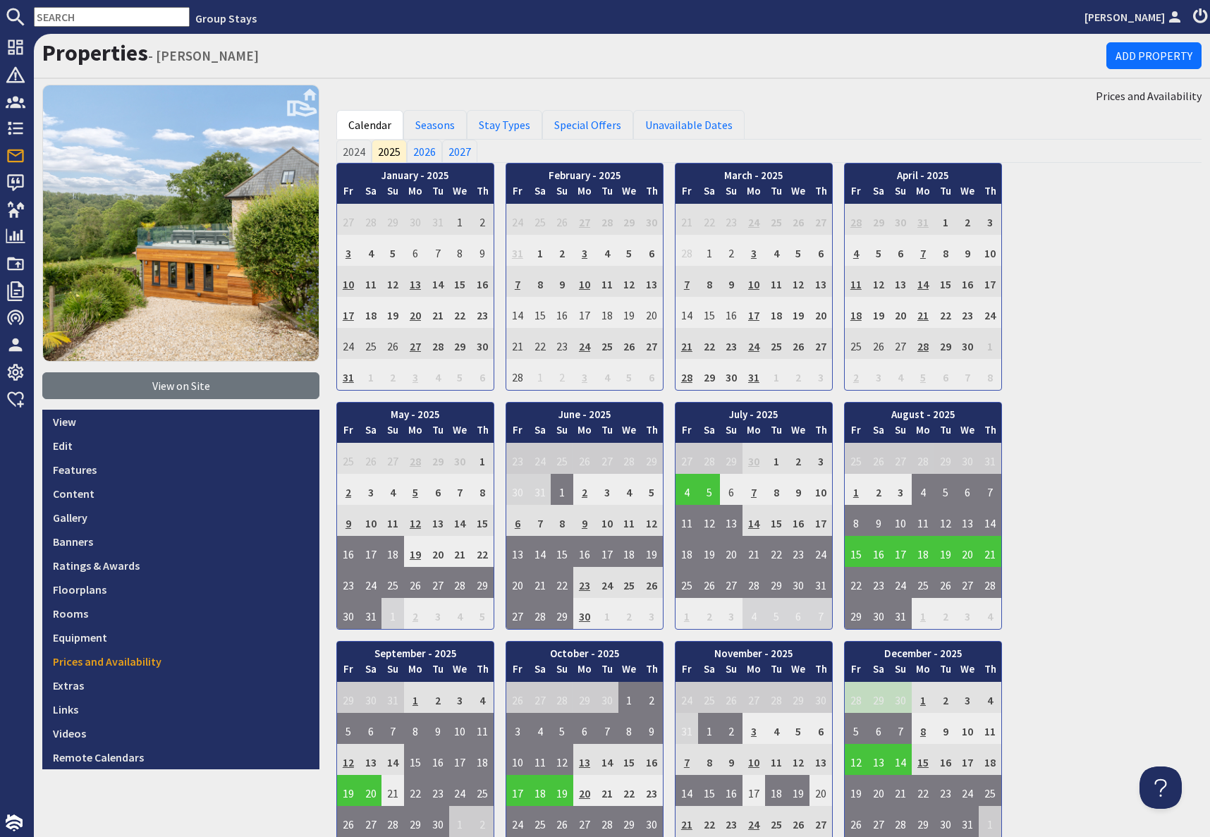
click at [75, 14] on input "text" at bounding box center [112, 17] width 156 height 20
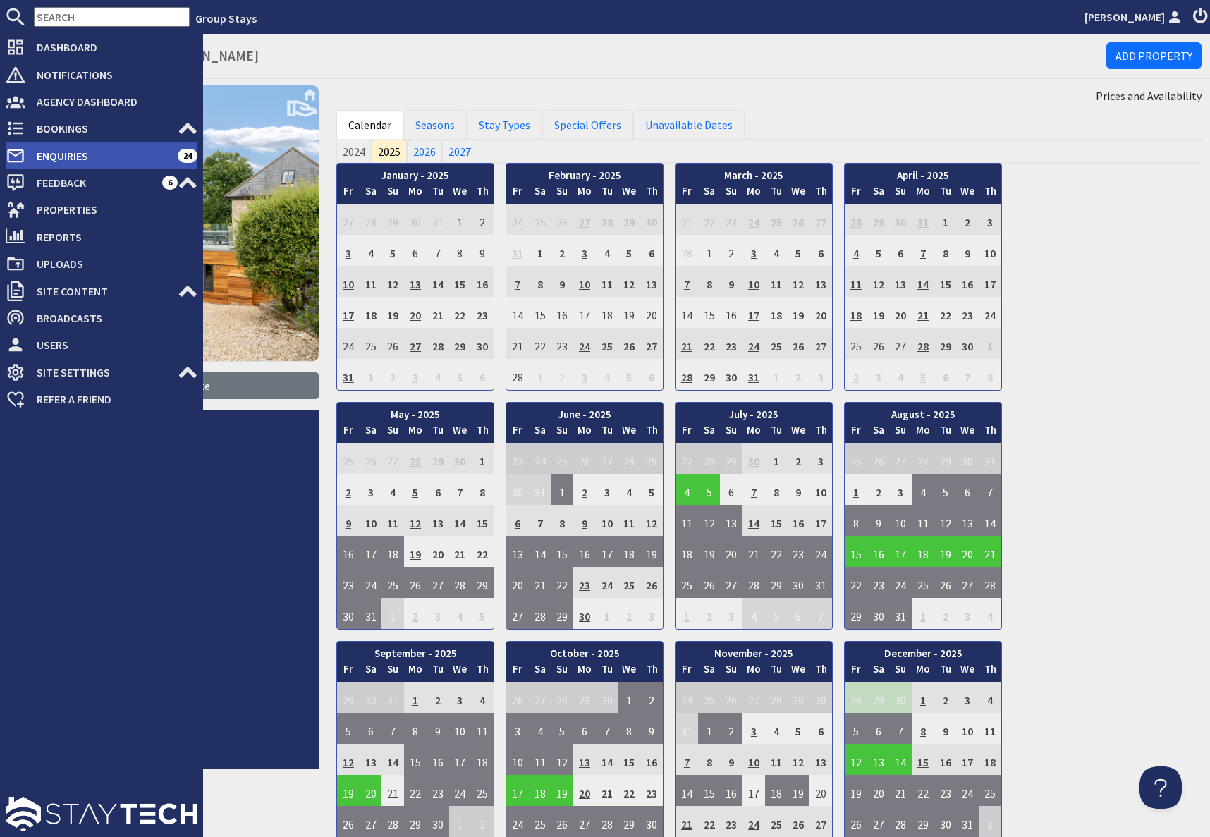
click at [48, 153] on span "Enquiries" at bounding box center [101, 156] width 152 height 23
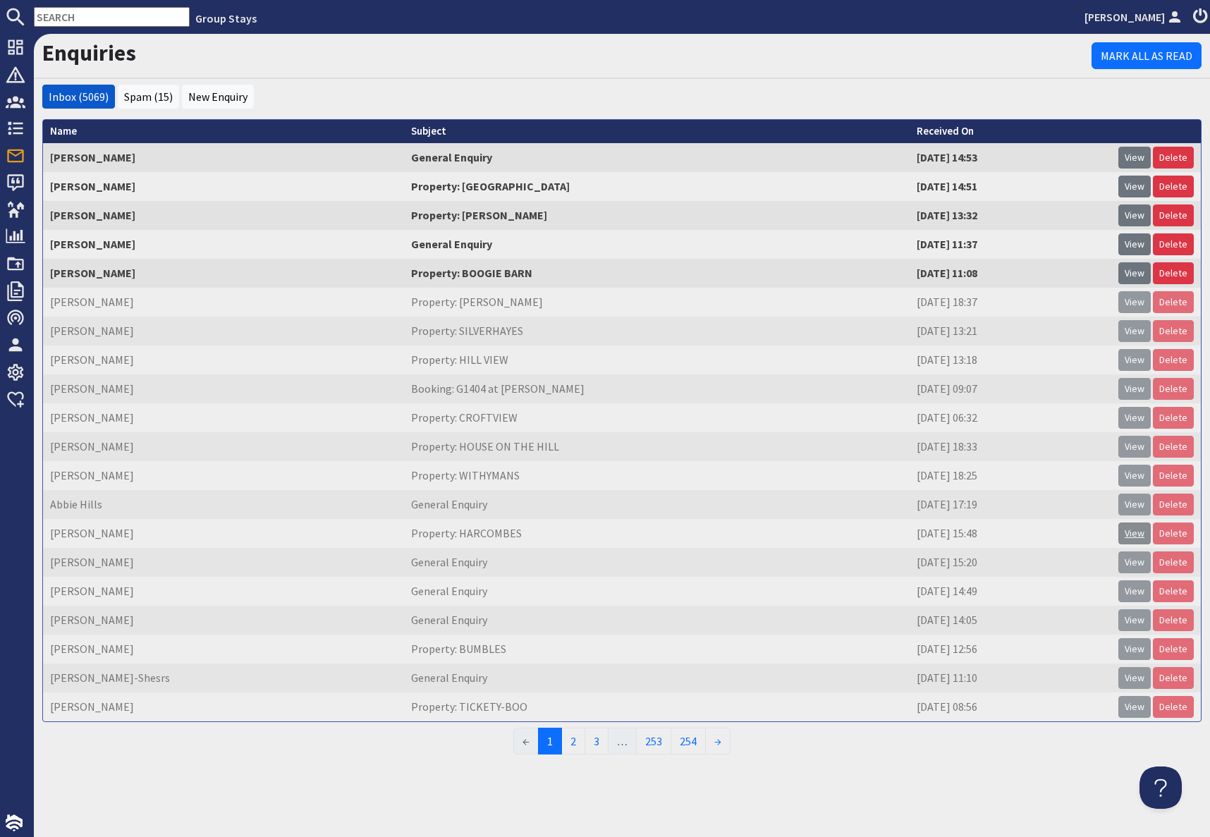
click at [1130, 539] on link "View" at bounding box center [1134, 533] width 32 height 22
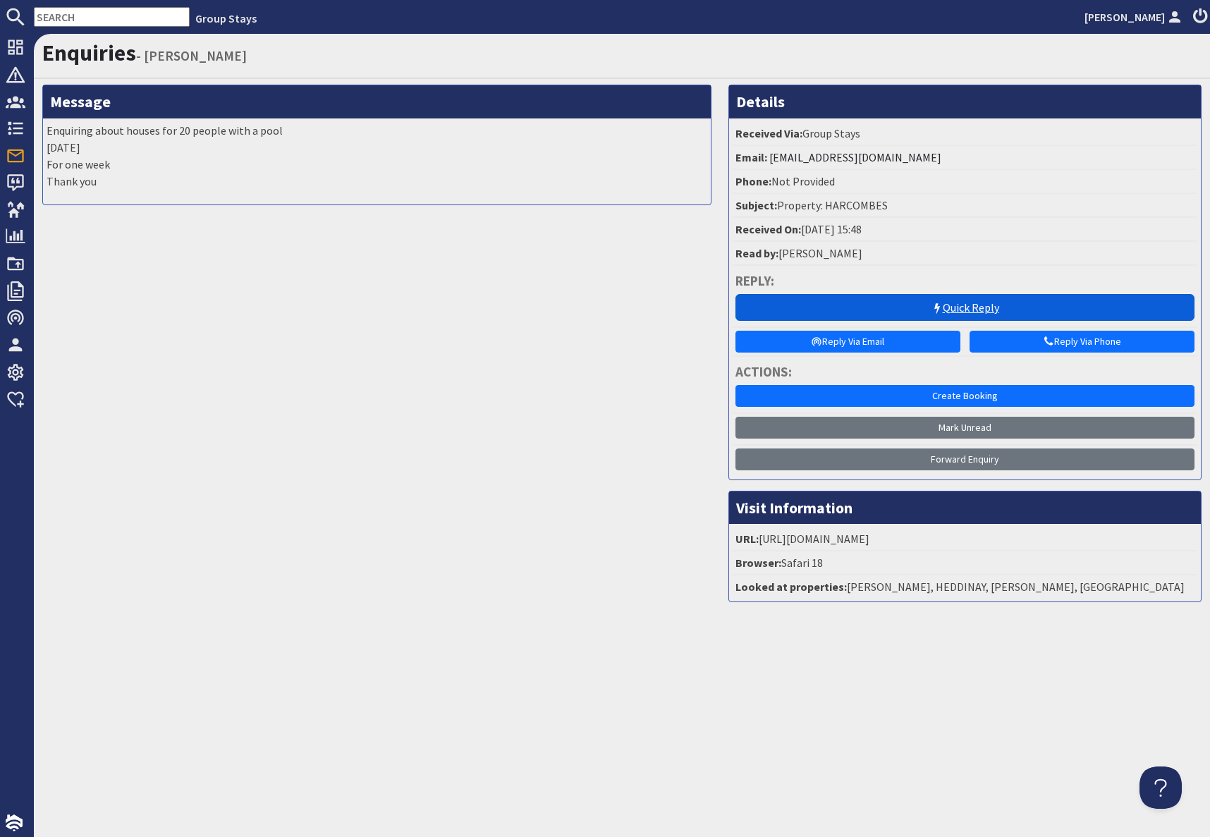
click at [941, 304] on link "Quick Reply" at bounding box center [964, 307] width 459 height 27
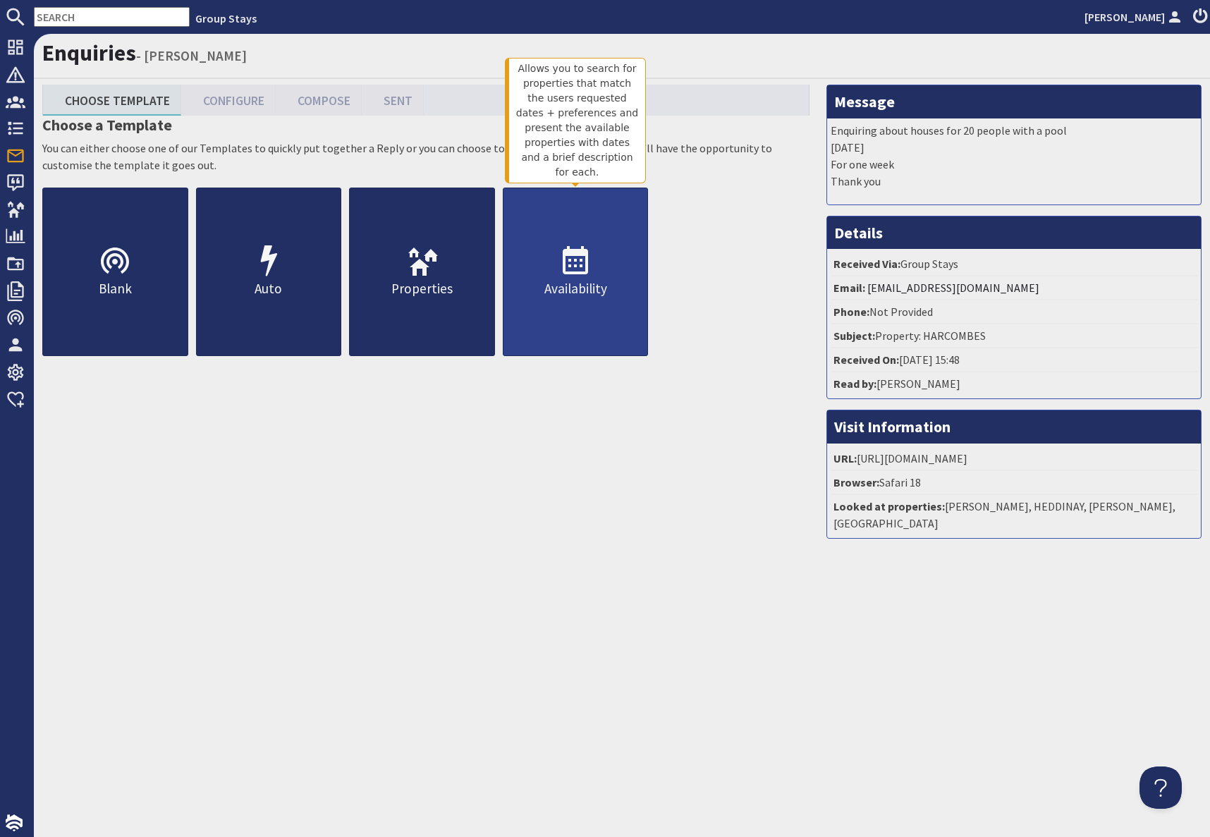
click at [546, 307] on link "Availability" at bounding box center [576, 272] width 146 height 169
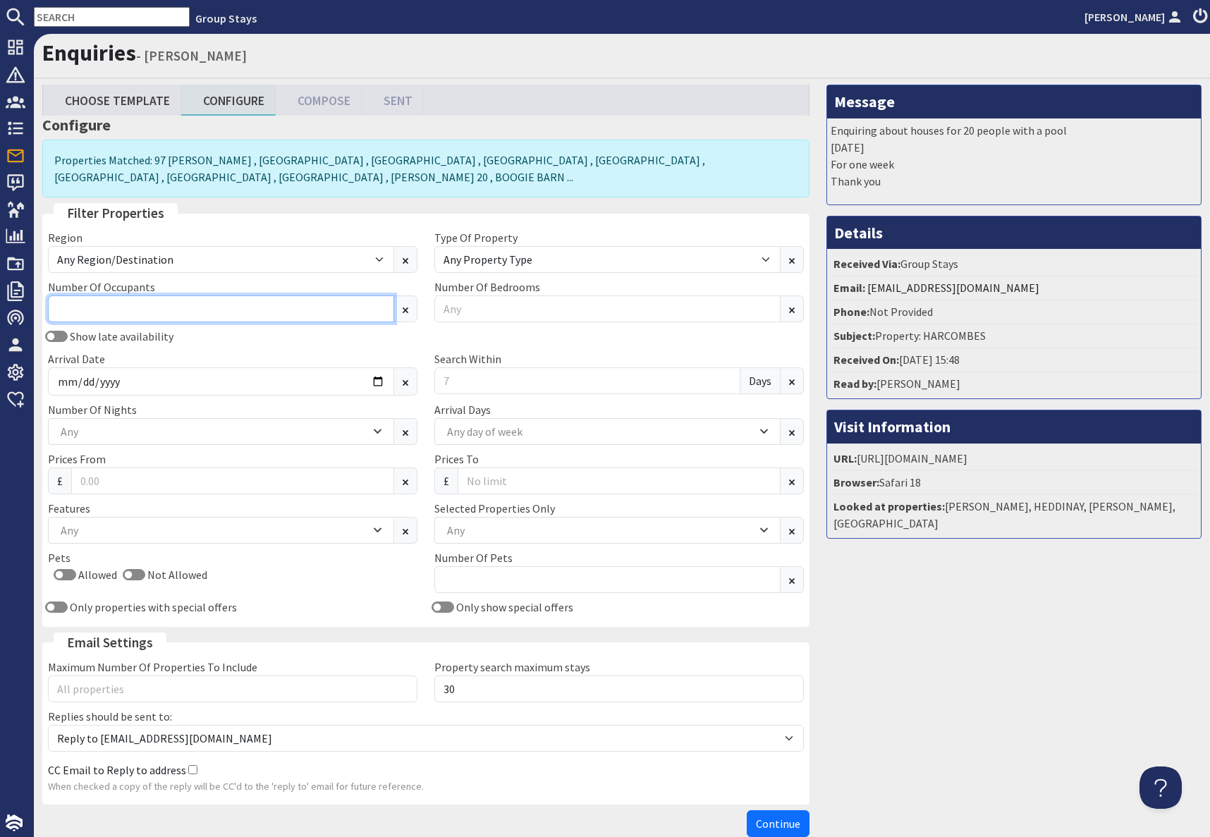
click at [379, 321] on input "Number Of Occupants" at bounding box center [221, 308] width 346 height 27
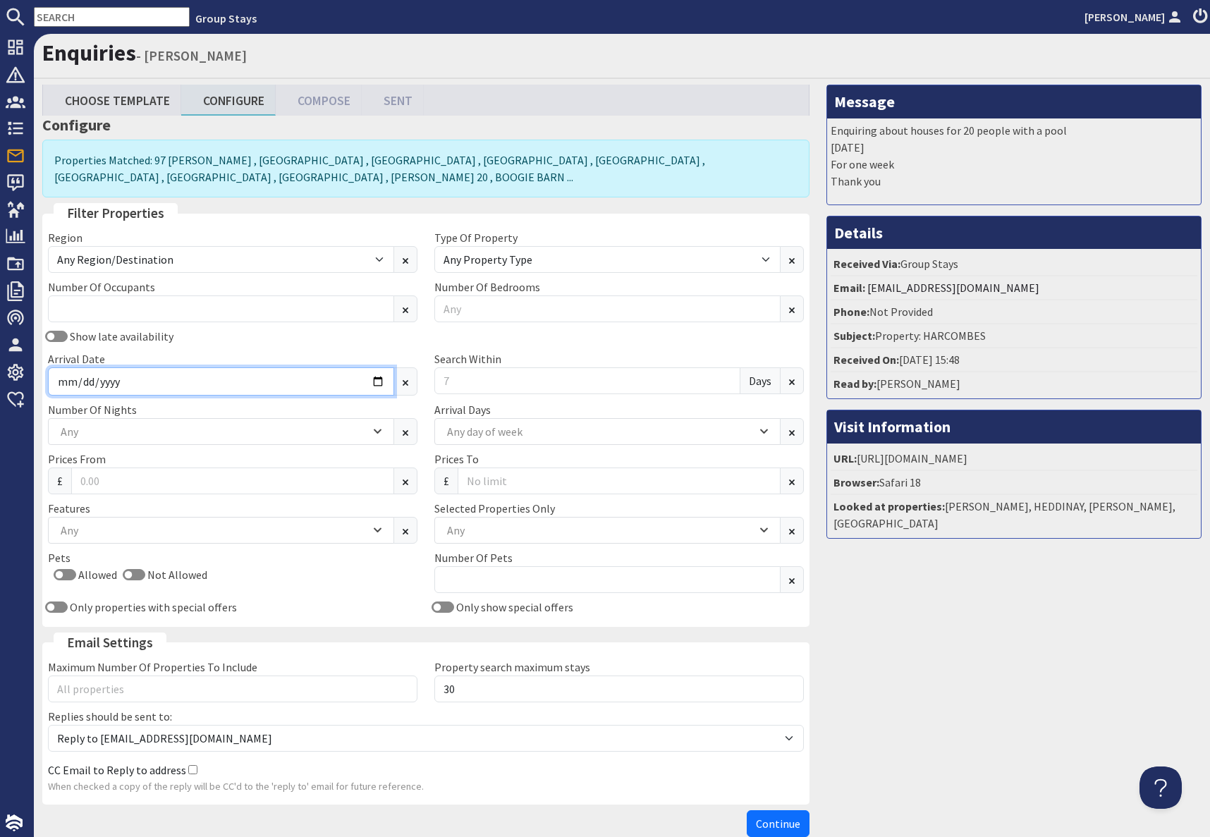
click at [379, 386] on input "Arrival Date" at bounding box center [221, 381] width 346 height 28
click at [380, 381] on input "Arrival Date" at bounding box center [221, 381] width 346 height 28
click at [381, 381] on input "Arrival Date" at bounding box center [221, 381] width 346 height 28
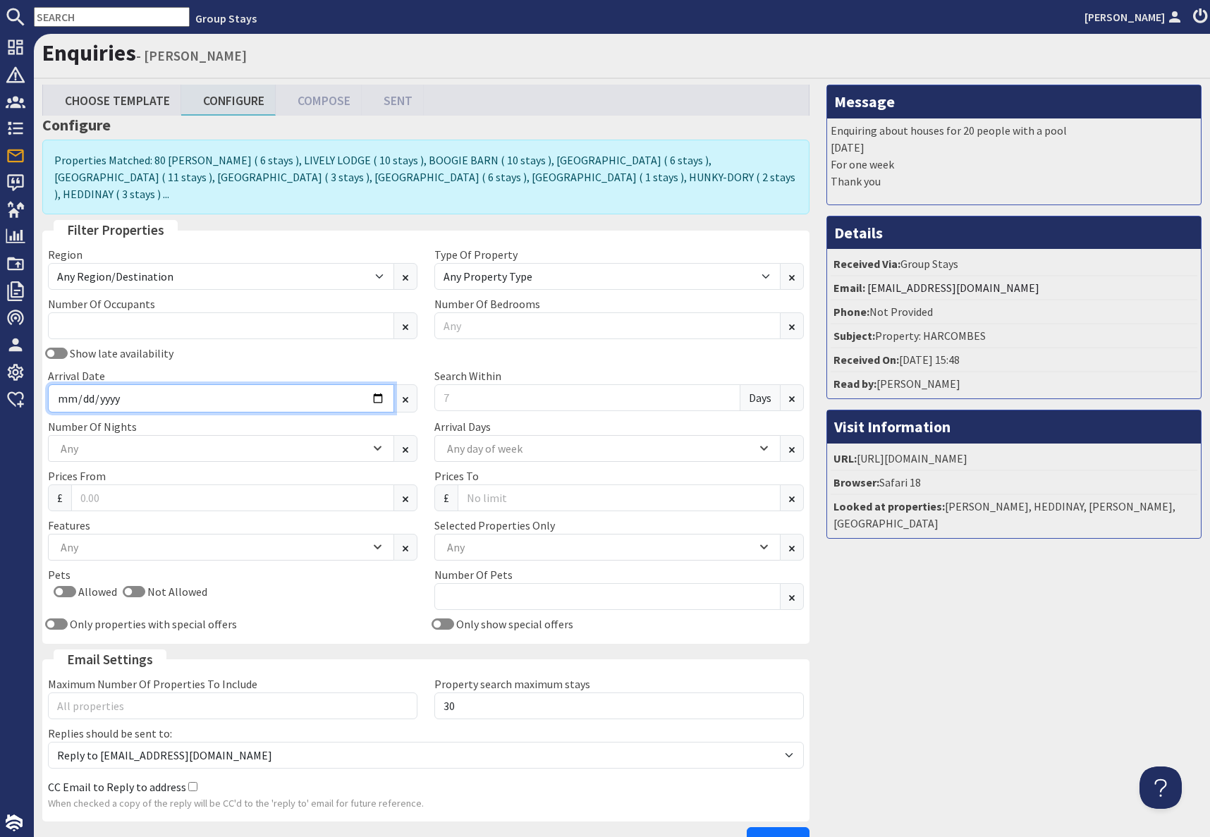
type input "[DATE]"
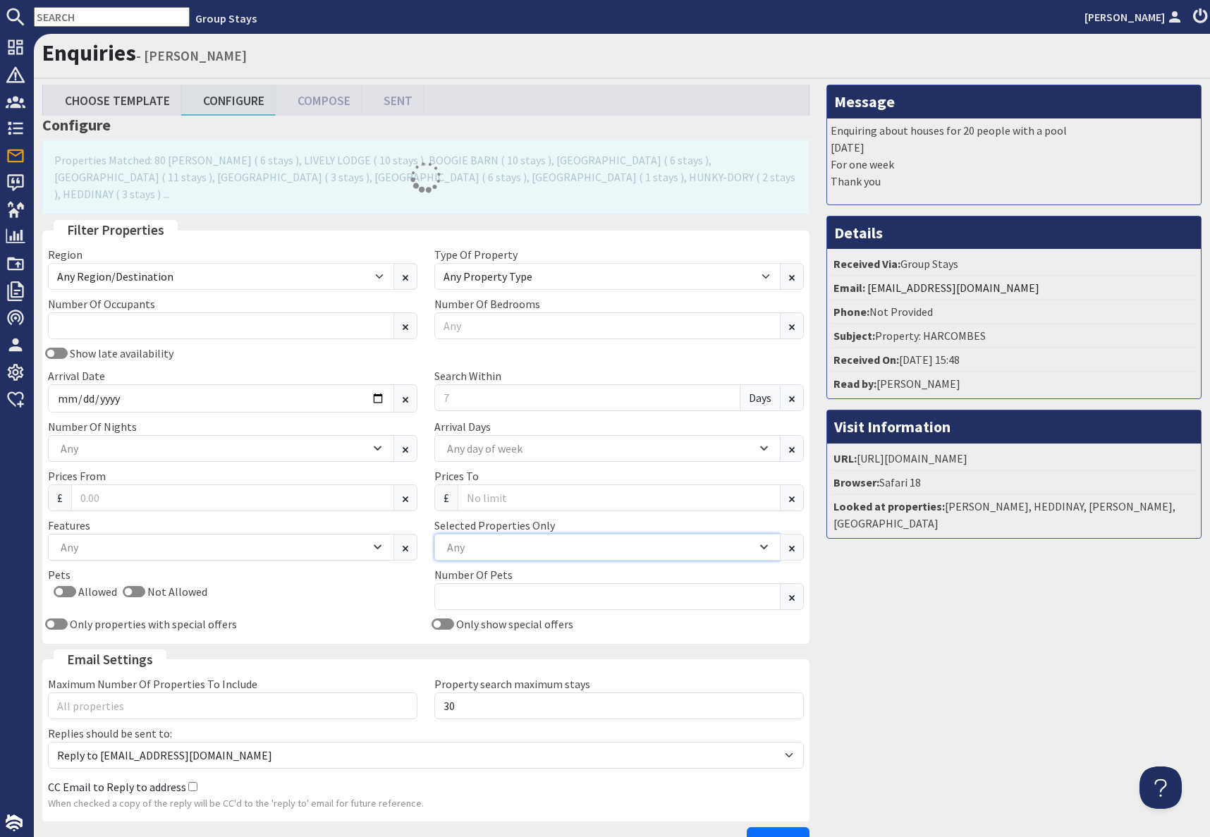
click at [506, 539] on div "Any" at bounding box center [599, 547] width 313 height 16
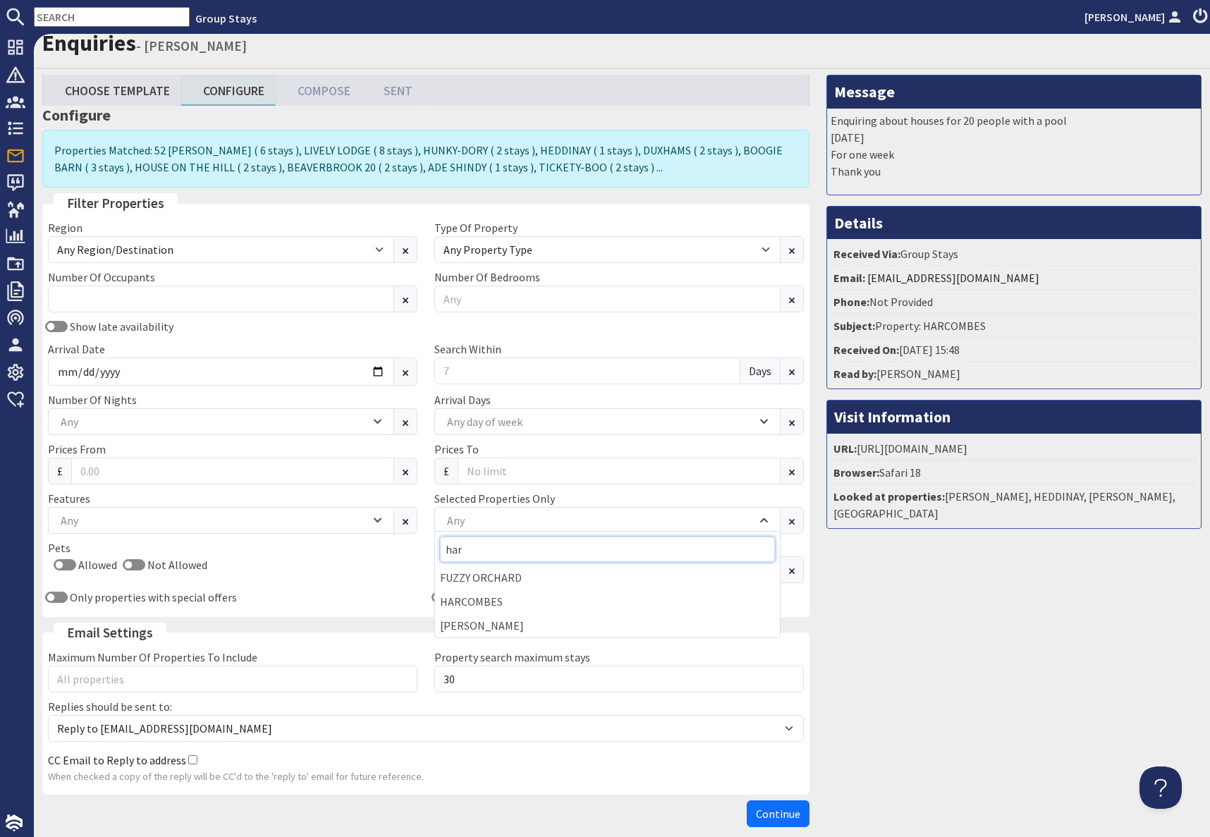
scroll to position [15, 0]
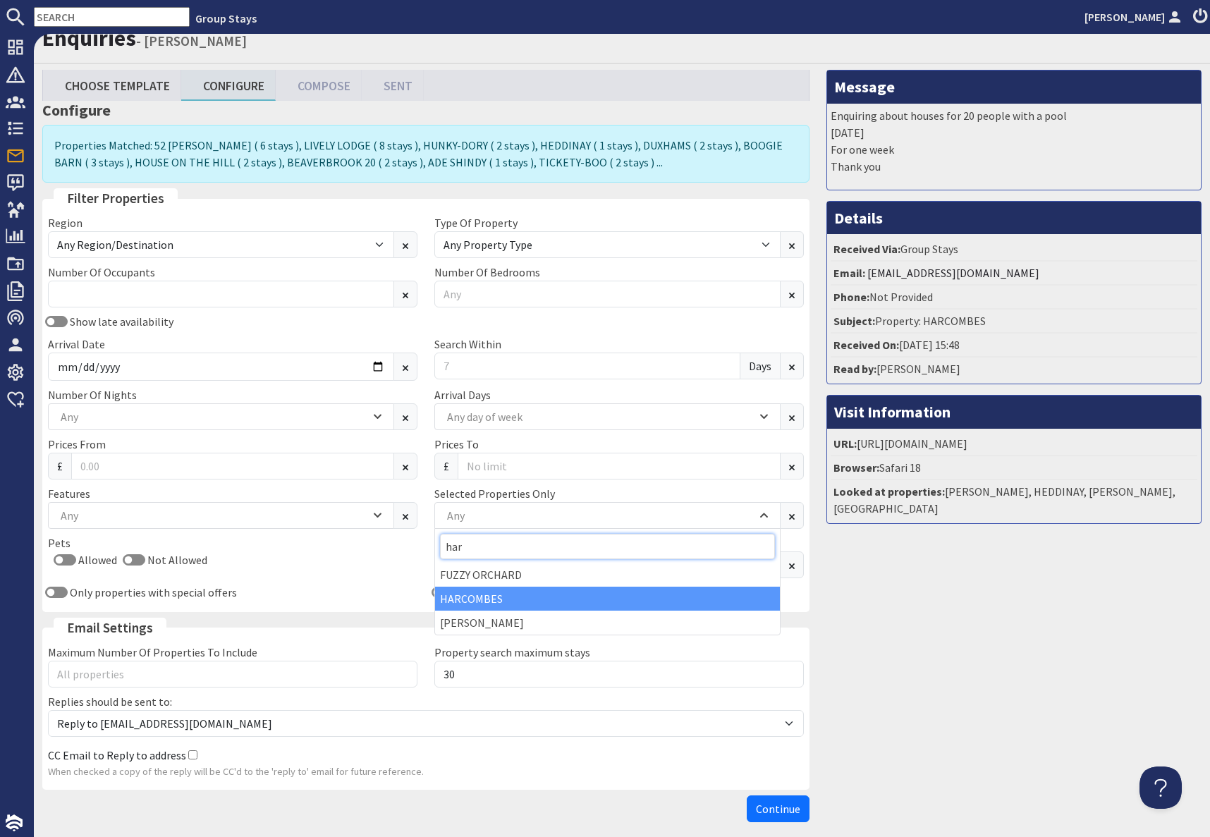
type input "har"
click at [484, 604] on div "HARCOMBES" at bounding box center [607, 599] width 345 height 24
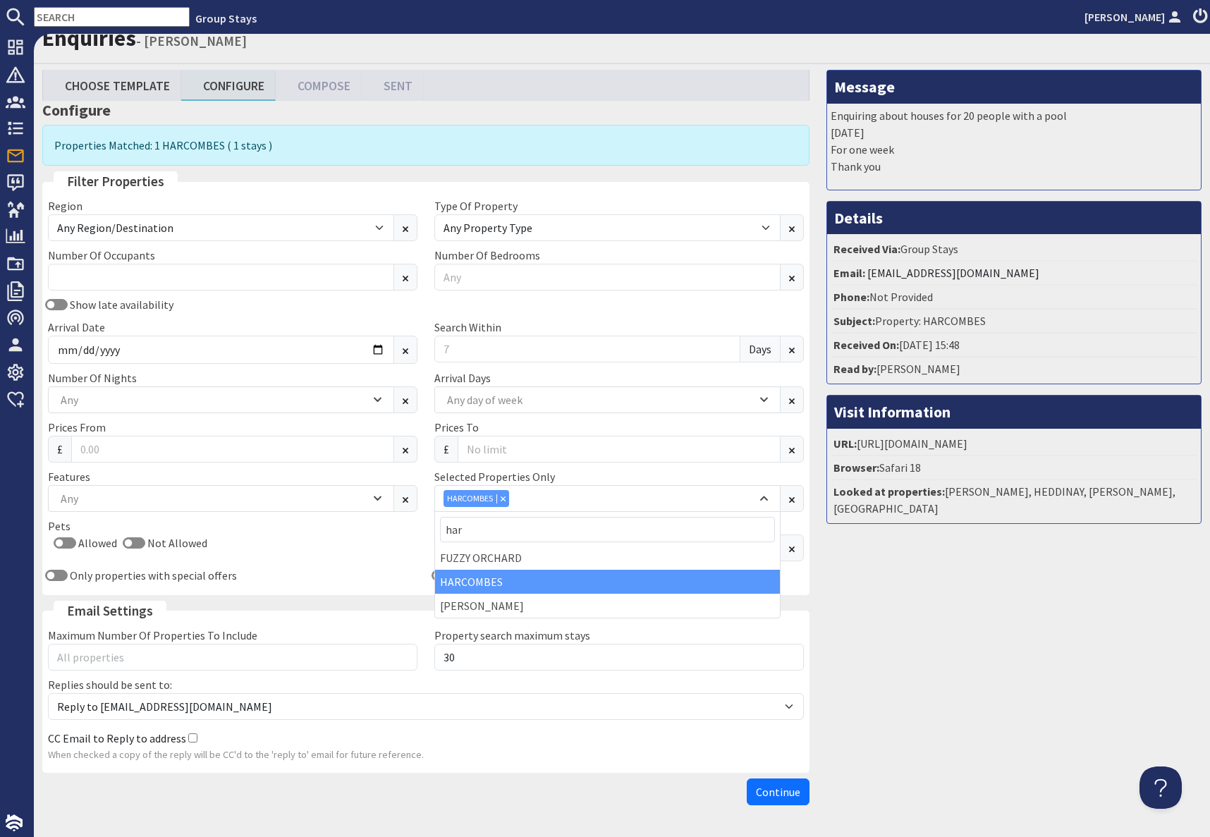
click at [915, 620] on div "Message Enquiring about houses for 20 people with a pool [DATE] For one week Th…" at bounding box center [1014, 441] width 392 height 742
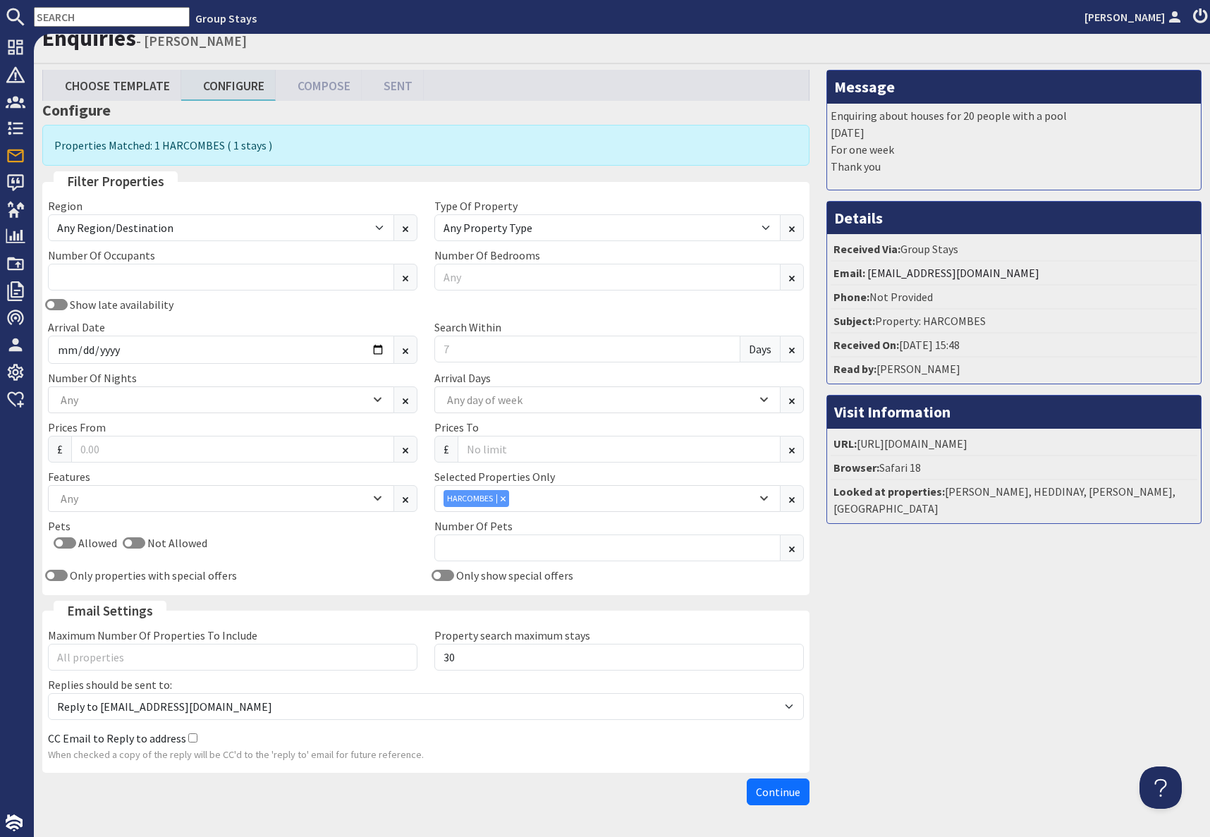
drag, startPoint x: 771, startPoint y: 795, endPoint x: 948, endPoint y: 769, distance: 179.6
click at [771, 795] on span "Continue" at bounding box center [778, 792] width 44 height 14
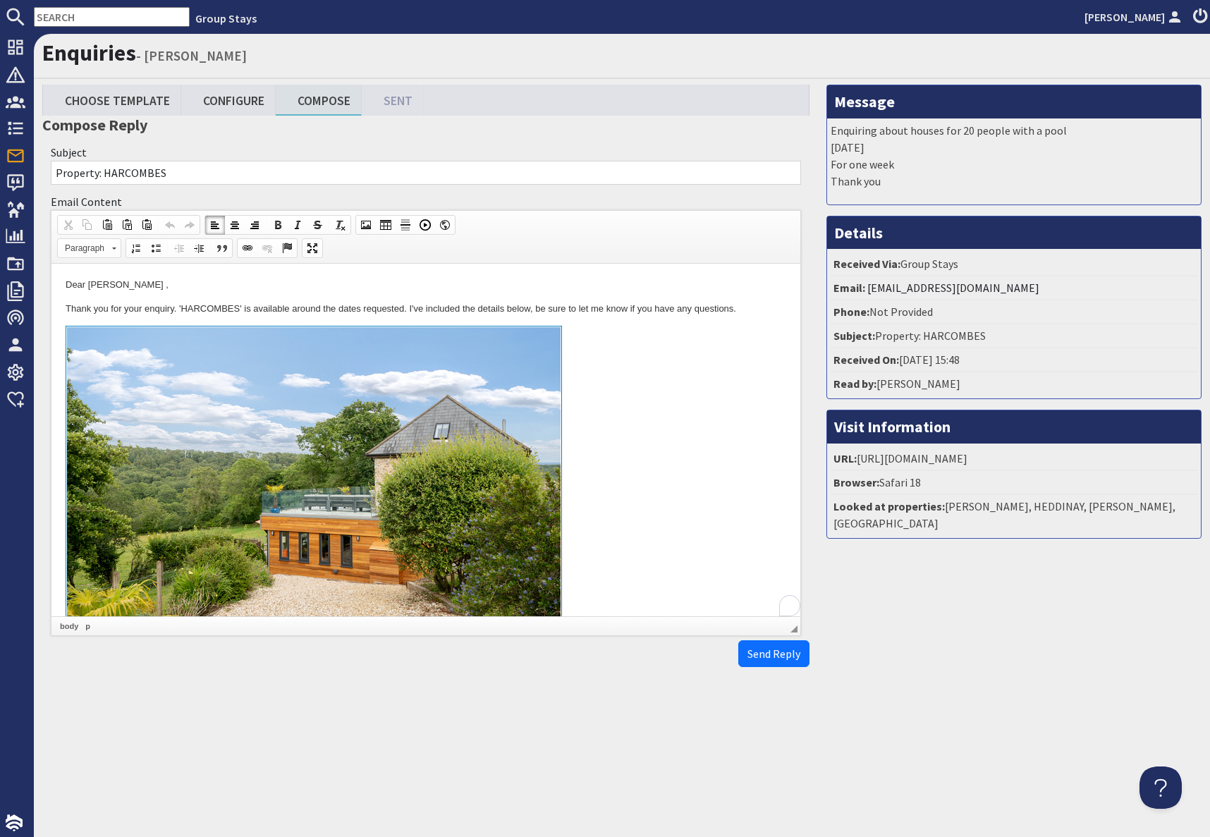
click at [663, 498] on link "To enrich screen reader interactions, please activate Accessibility in Grammarl…" at bounding box center [426, 488] width 721 height 325
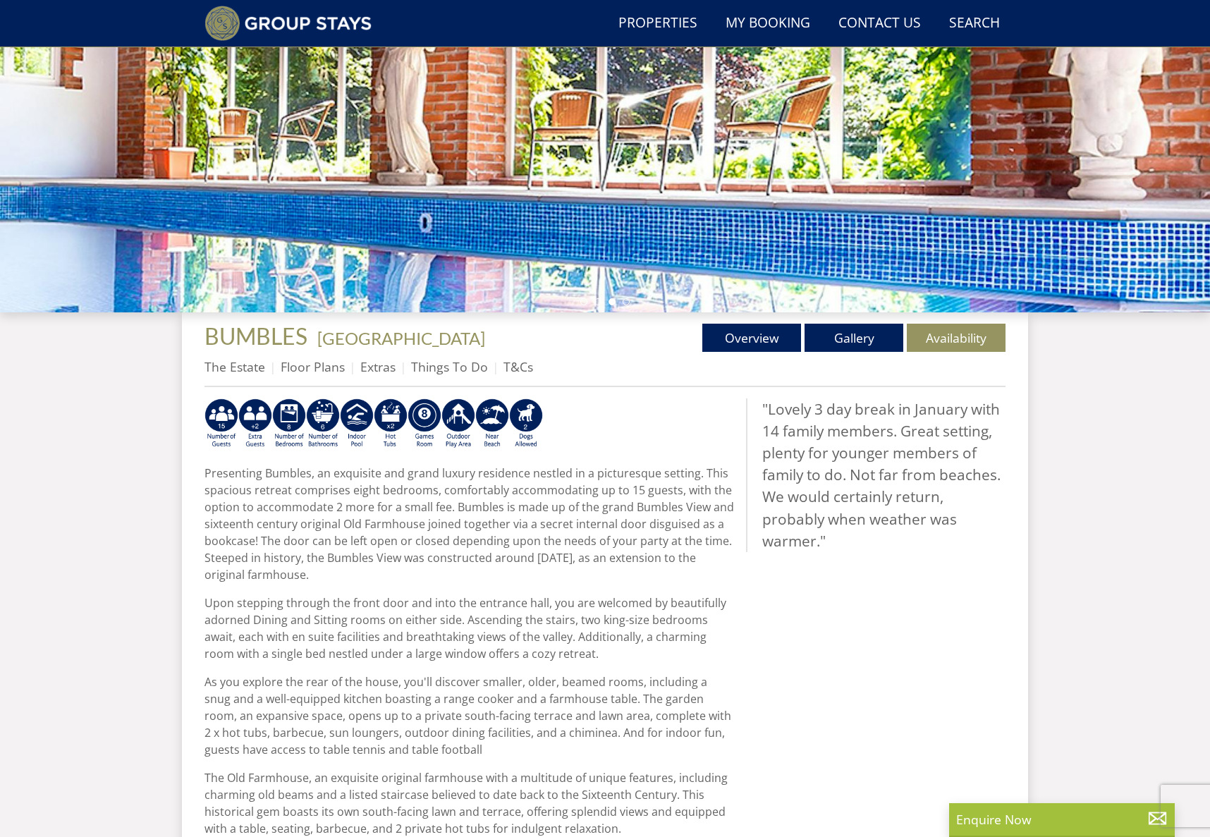
scroll to position [267, 0]
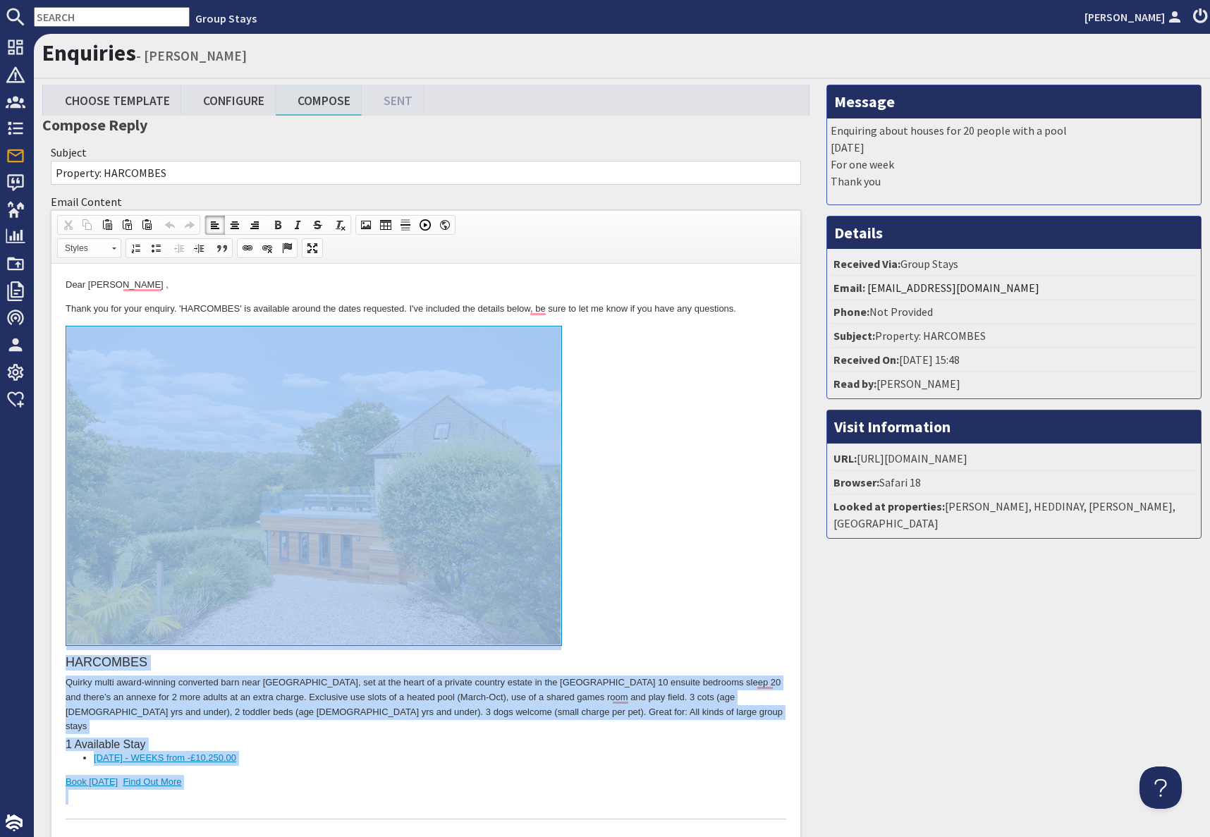
drag, startPoint x: 252, startPoint y: 778, endPoint x: 249, endPoint y: 545, distance: 232.7
click at [250, 545] on div "HARCOMBES Quirky multi award-winning converted barn near [GEOGRAPHIC_DATA], set…" at bounding box center [426, 573] width 721 height 494
copy div "HARCOMBES Quirky multi award-winning converted barn near [GEOGRAPHIC_DATA], set…"
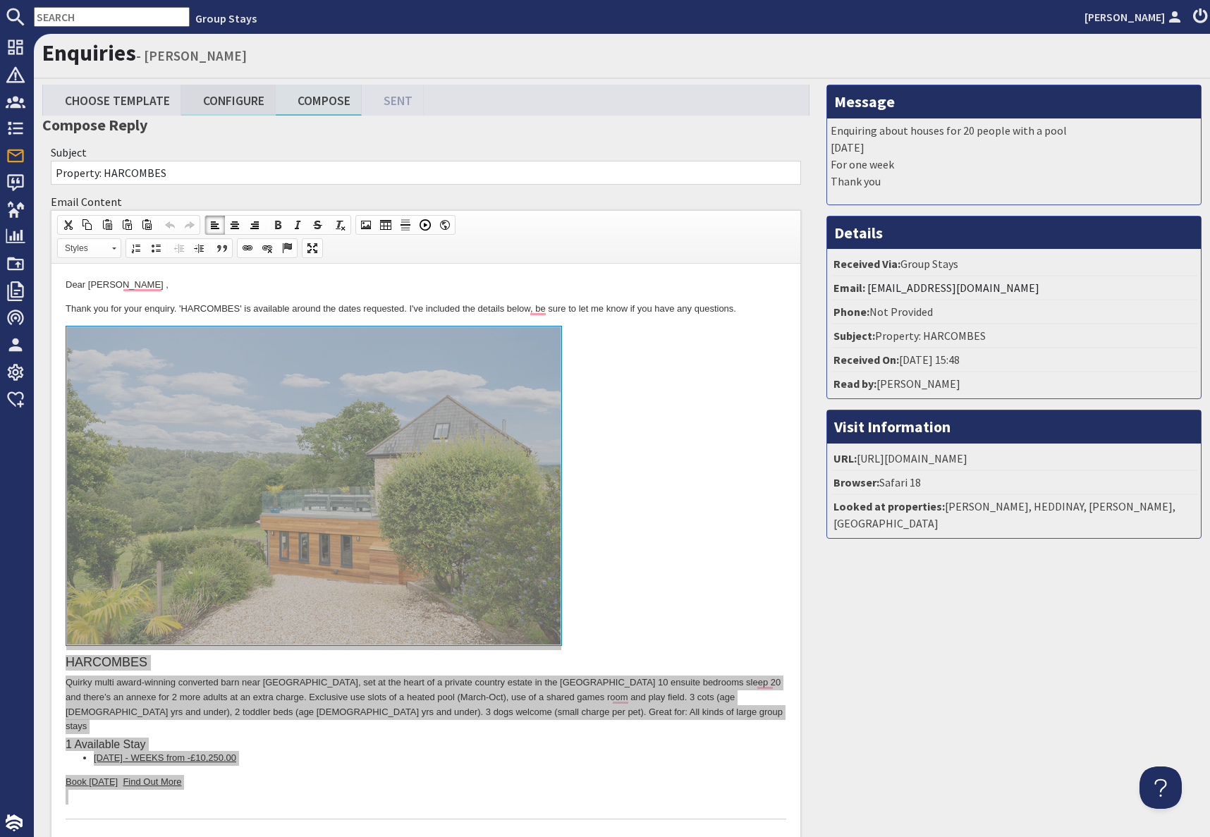
click at [228, 102] on link "Configure" at bounding box center [228, 100] width 94 height 30
type textarea "<p>Dear [PERSON_NAME] ,</p> <p>Thank you for your enquiry. &#39;[PERSON_NAME]#3…"
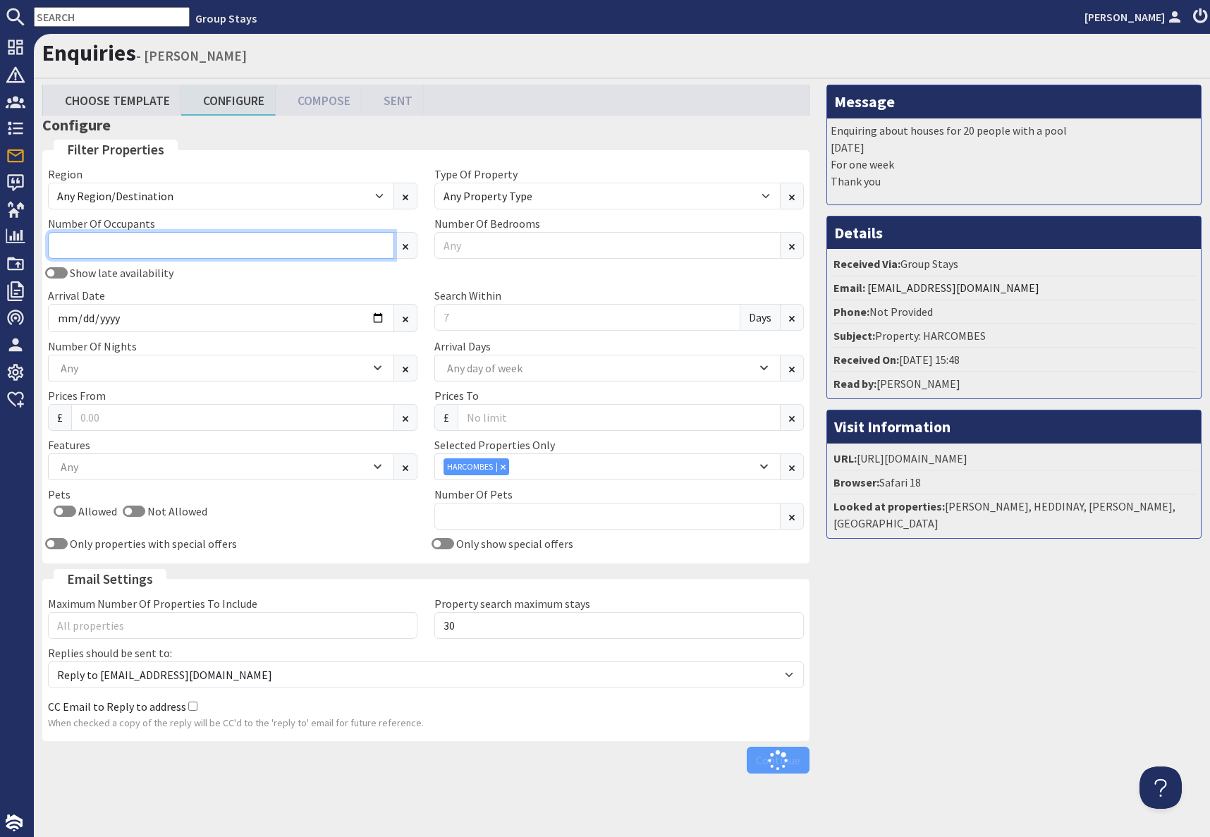
click at [136, 239] on input "Number Of Occupants" at bounding box center [221, 245] width 346 height 27
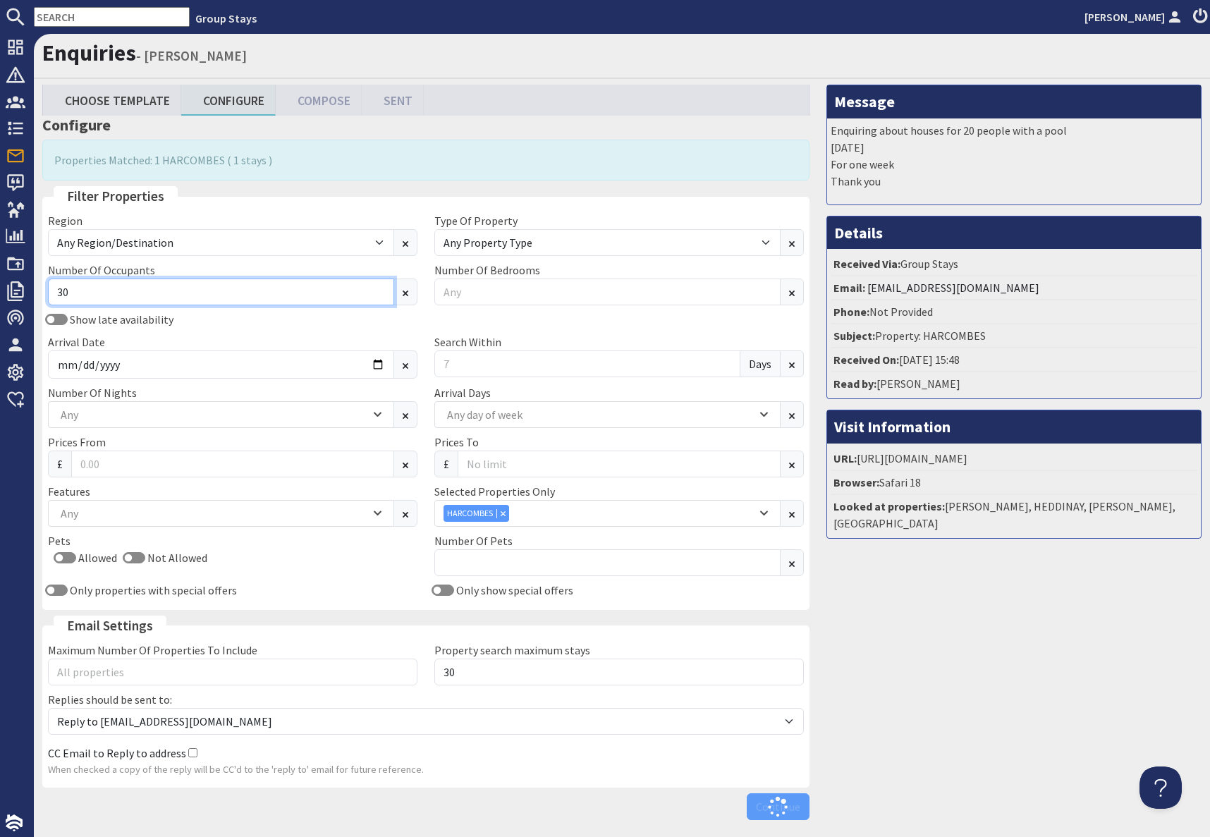
type input "30"
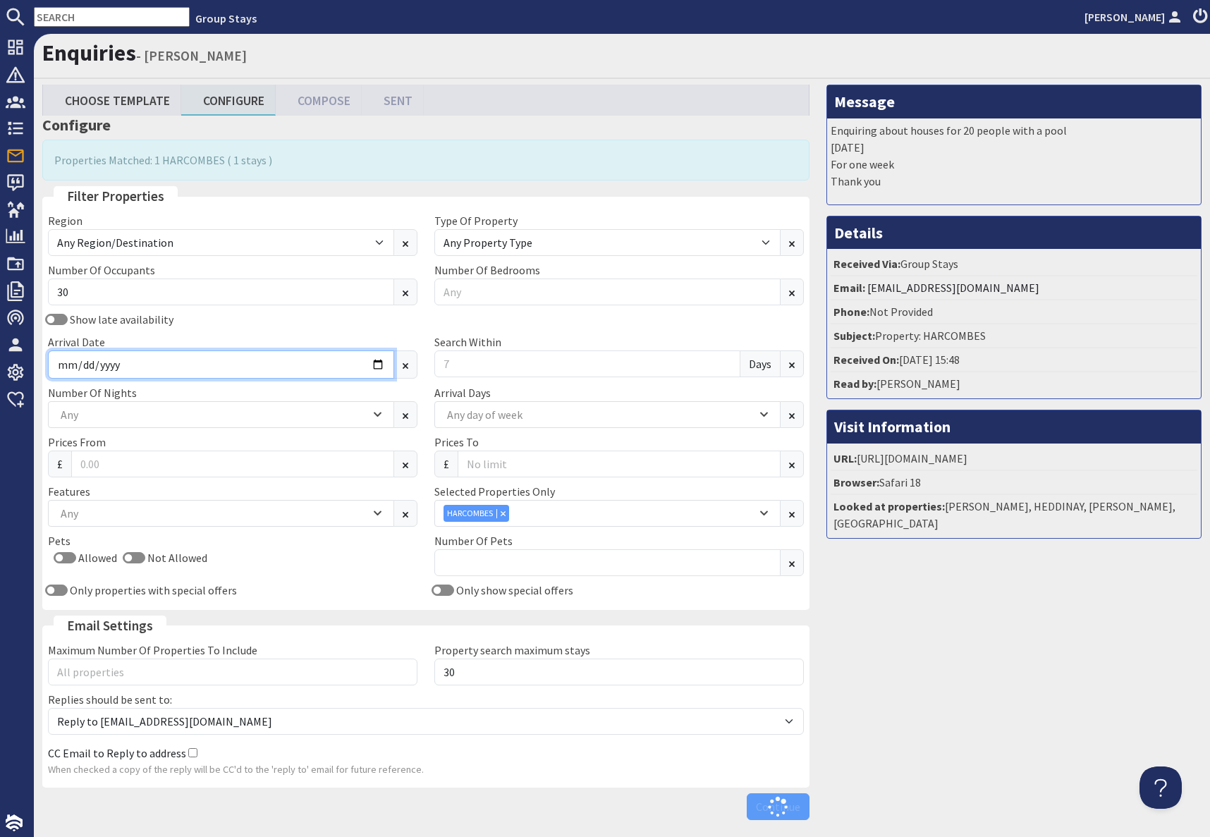
drag, startPoint x: 290, startPoint y: 364, endPoint x: 315, endPoint y: 368, distance: 25.0
click at [293, 365] on input "[DATE]" at bounding box center [221, 364] width 346 height 28
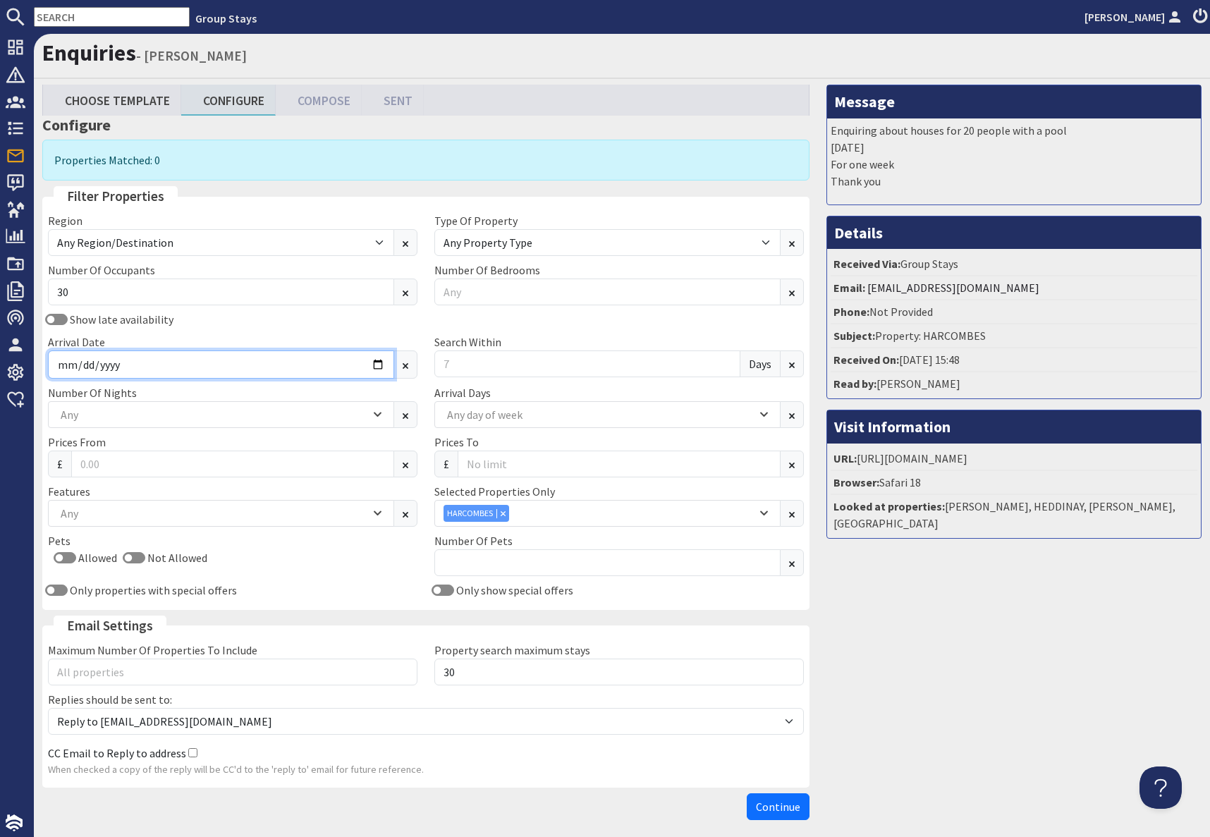
click at [379, 367] on input "[DATE]" at bounding box center [221, 364] width 346 height 28
type input "[DATE]"
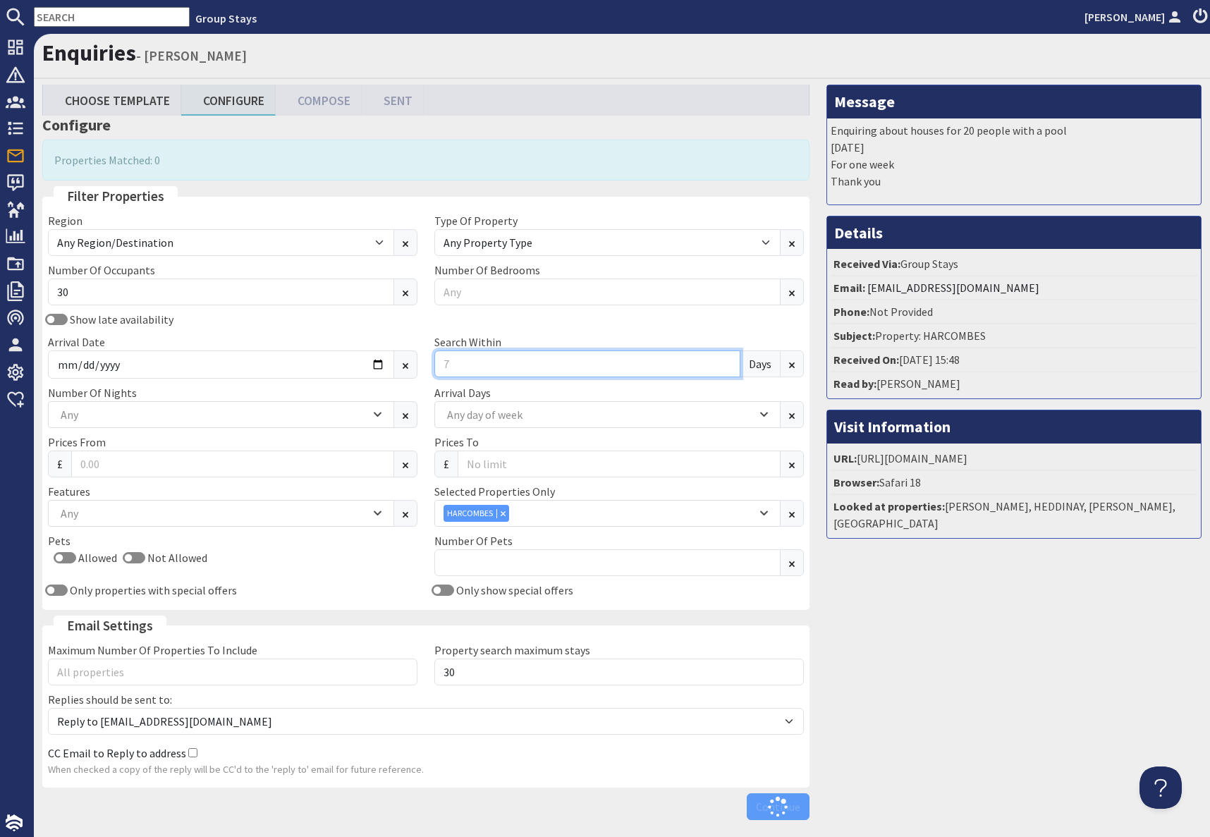
click at [484, 361] on input "Search Within" at bounding box center [587, 363] width 306 height 27
type input "2"
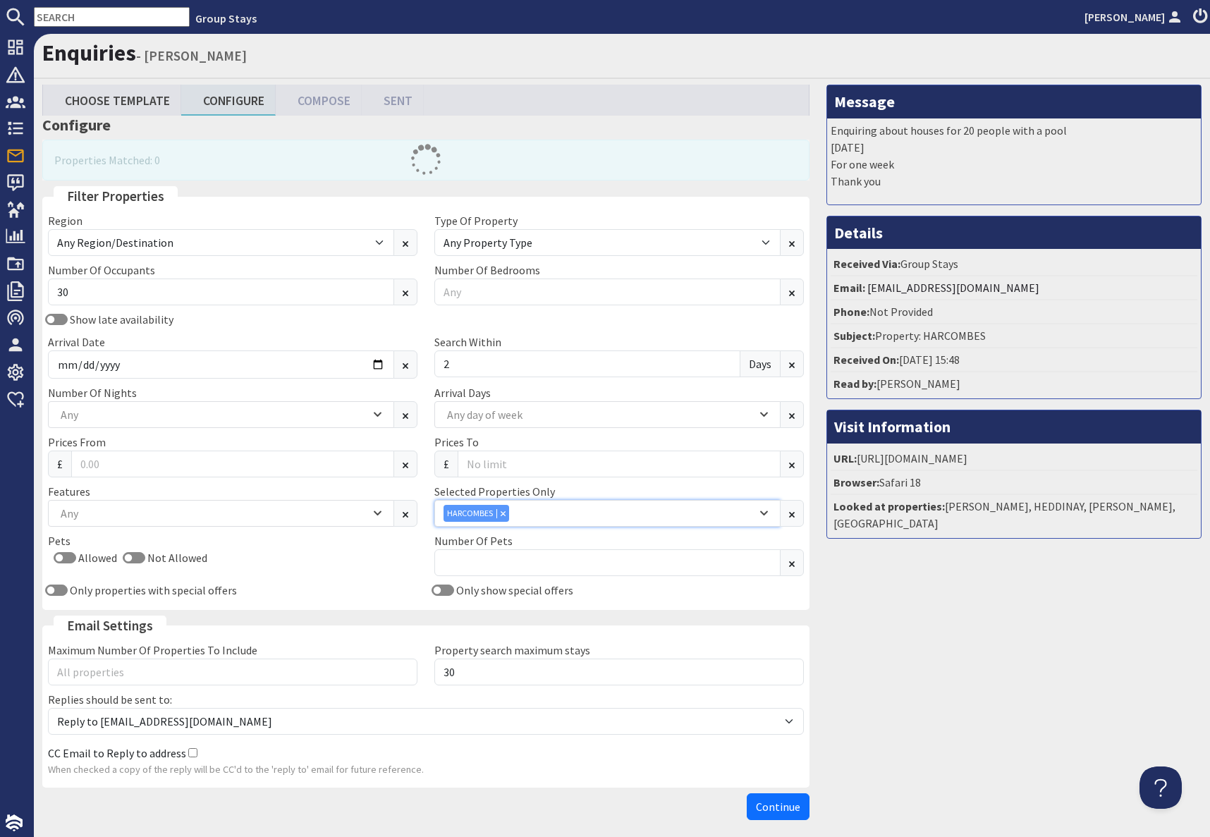
click at [504, 515] on div "Combobox" at bounding box center [502, 512] width 13 height 9
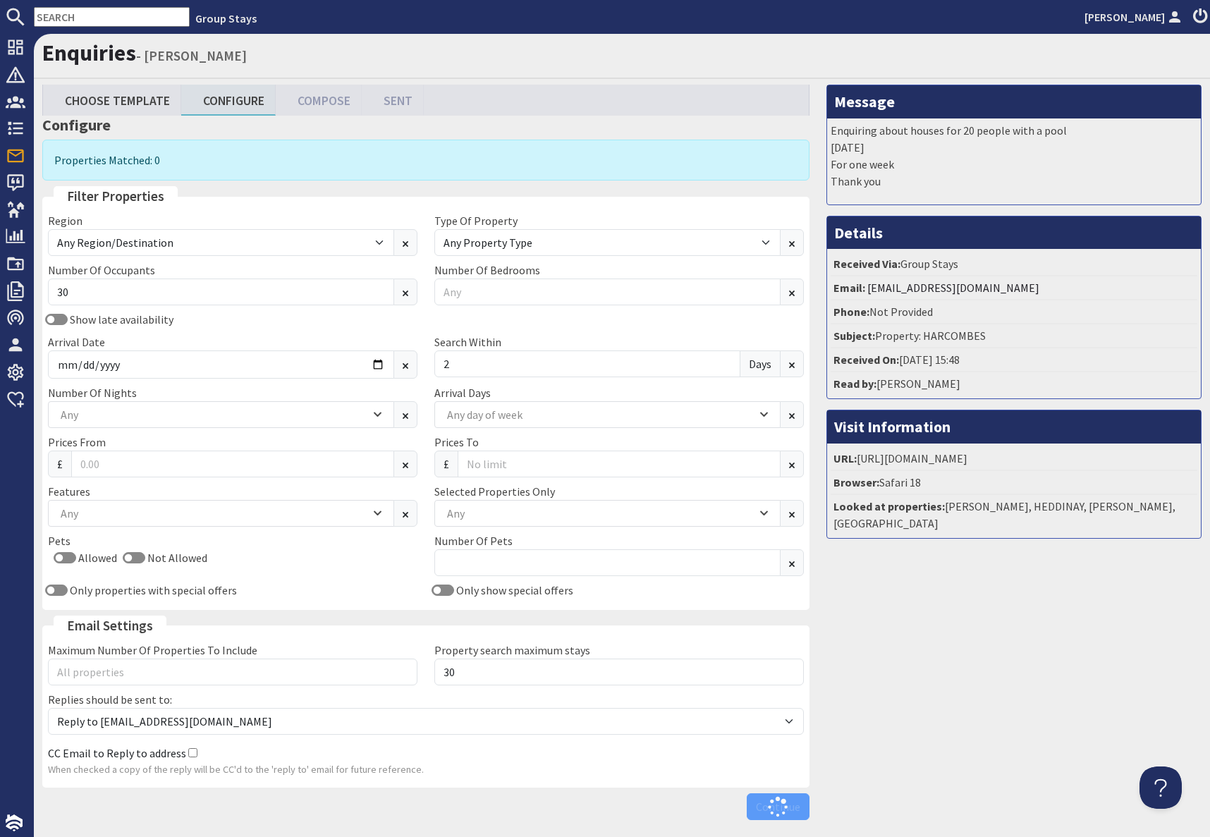
click at [960, 683] on div "Message Enquiring about houses for 20 people with a pool [DATE] For one week Th…" at bounding box center [1014, 456] width 392 height 742
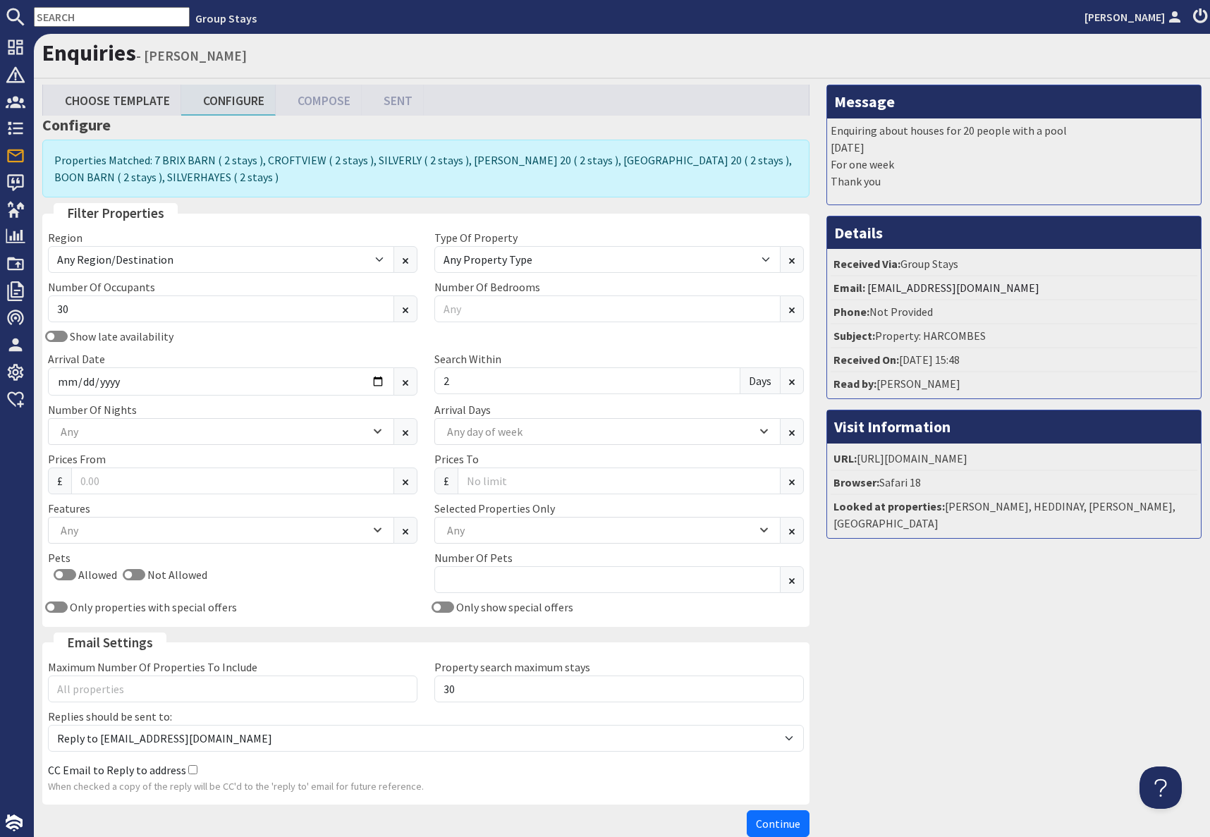
click at [983, 710] on div "Message Enquiring about houses for 20 people with a pool [DATE] For one week Th…" at bounding box center [1014, 464] width 392 height 759
click at [780, 826] on span "Continue" at bounding box center [778, 823] width 44 height 14
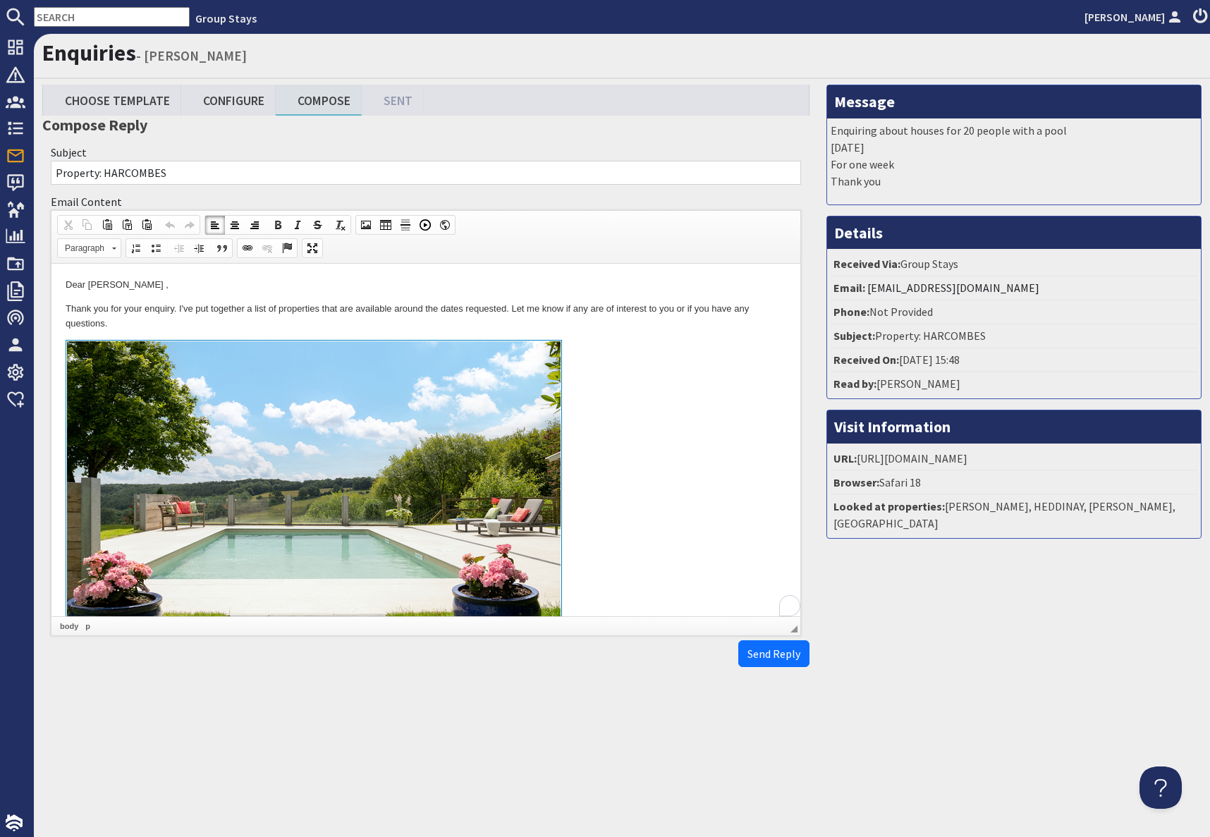
click at [693, 430] on link at bounding box center [426, 502] width 721 height 325
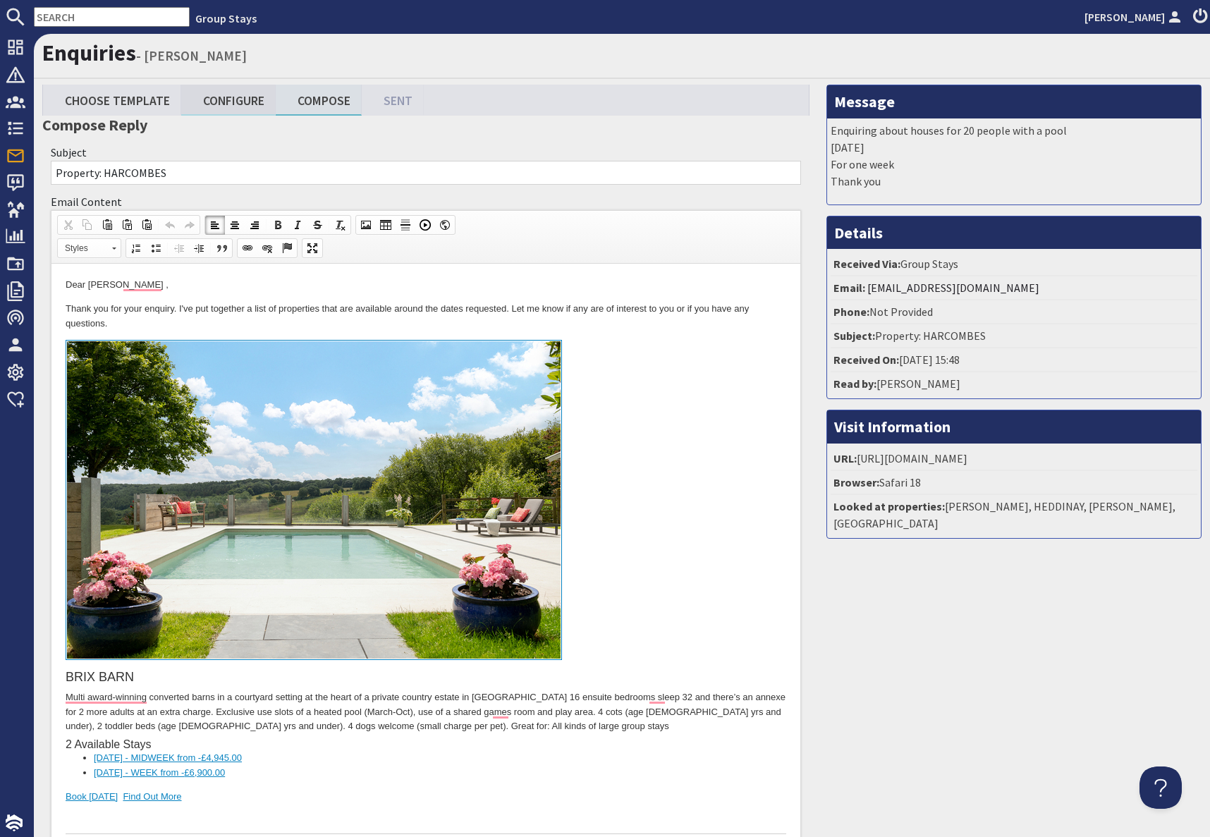
click at [238, 97] on link "Configure" at bounding box center [228, 100] width 94 height 30
type textarea "<p>Dear [PERSON_NAME] ,</p> <p>Thank you for your enquiry. I&#39;ve put togethe…"
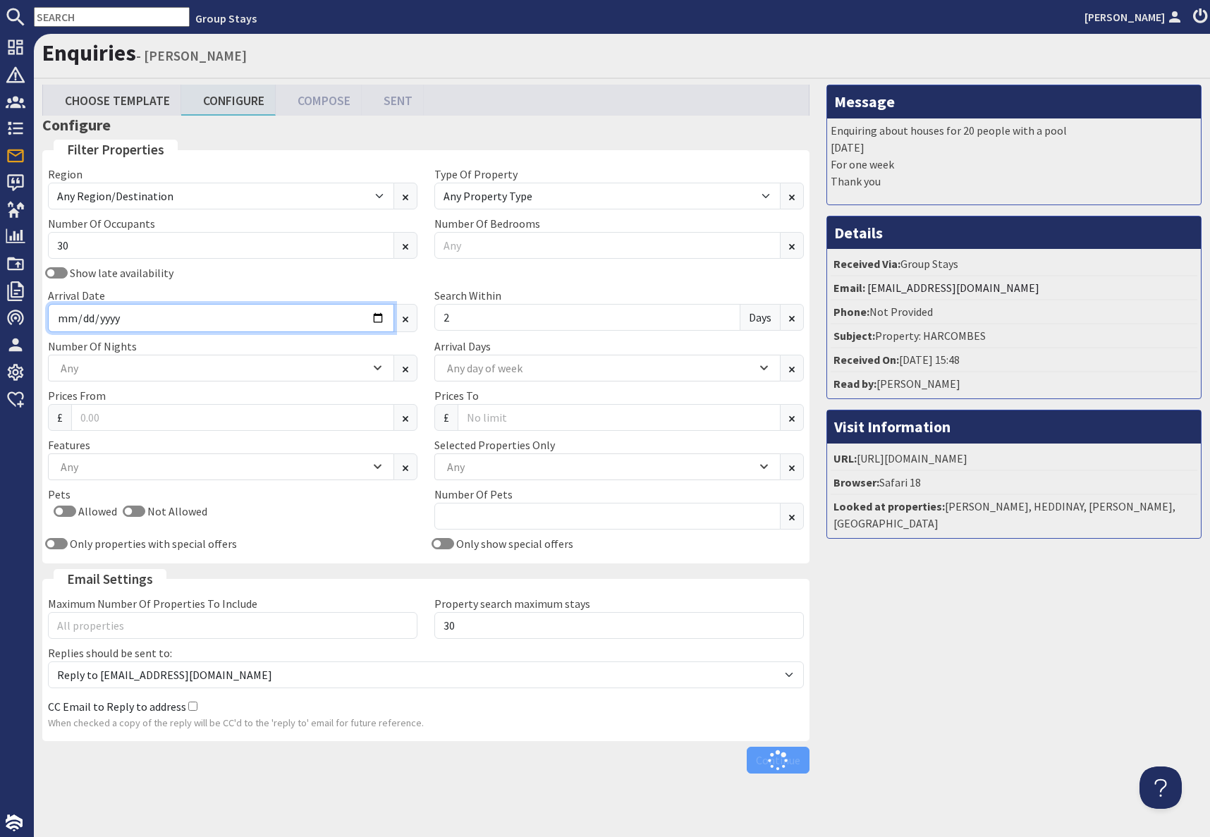
click at [130, 317] on input "[DATE]" at bounding box center [221, 318] width 346 height 28
click at [373, 319] on input "[DATE]" at bounding box center [221, 318] width 346 height 28
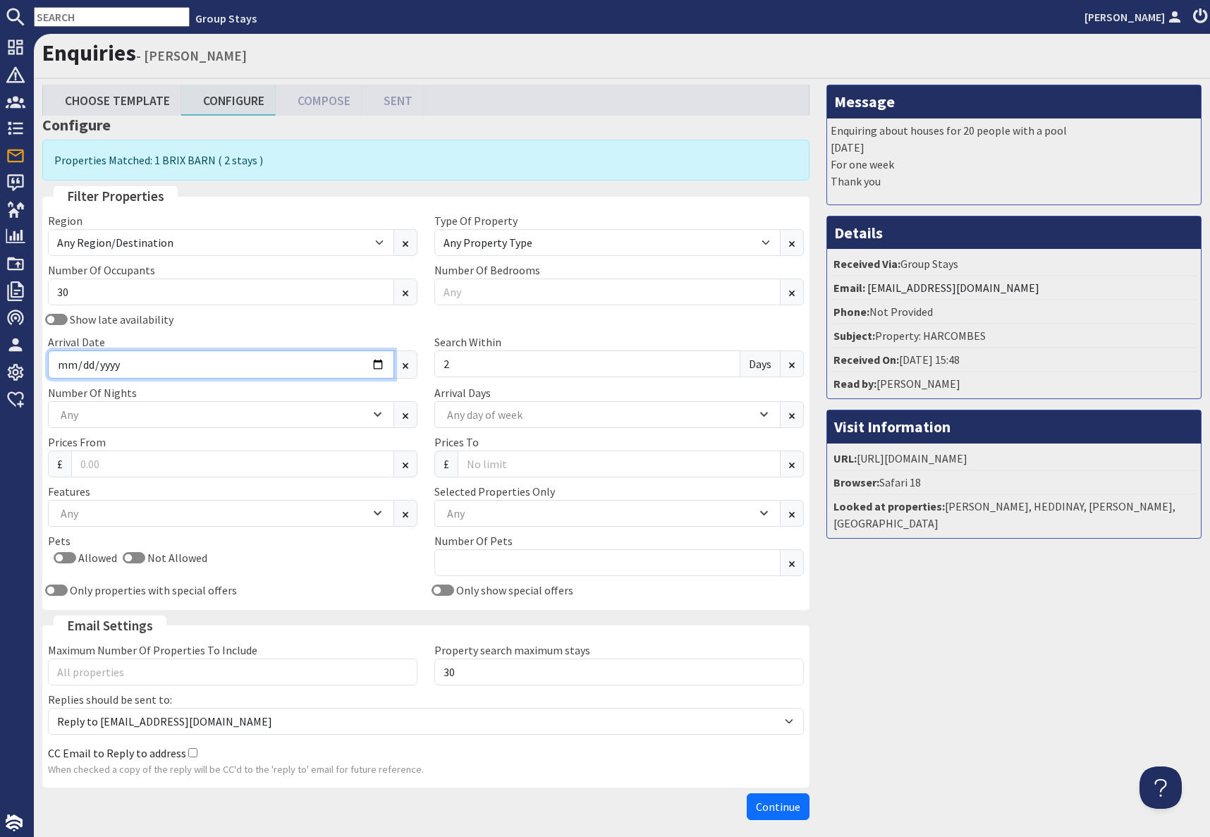
type input "[DATE]"
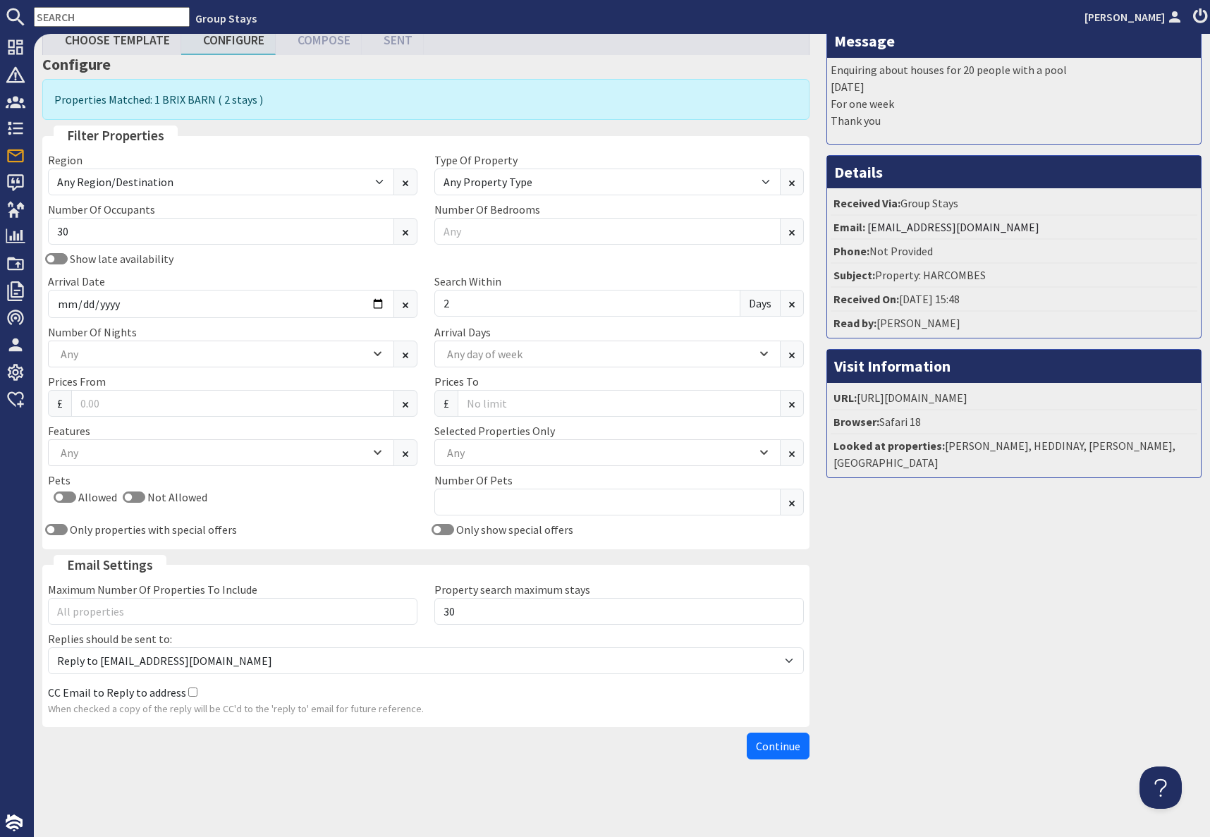
drag, startPoint x: 936, startPoint y: 792, endPoint x: 913, endPoint y: 782, distance: 24.6
click at [933, 790] on div "Enquiries - [PERSON_NAME] Choose Template Configure Compose Sent Configure Prop…" at bounding box center [622, 435] width 1176 height 803
click at [775, 744] on span "Continue" at bounding box center [778, 746] width 44 height 14
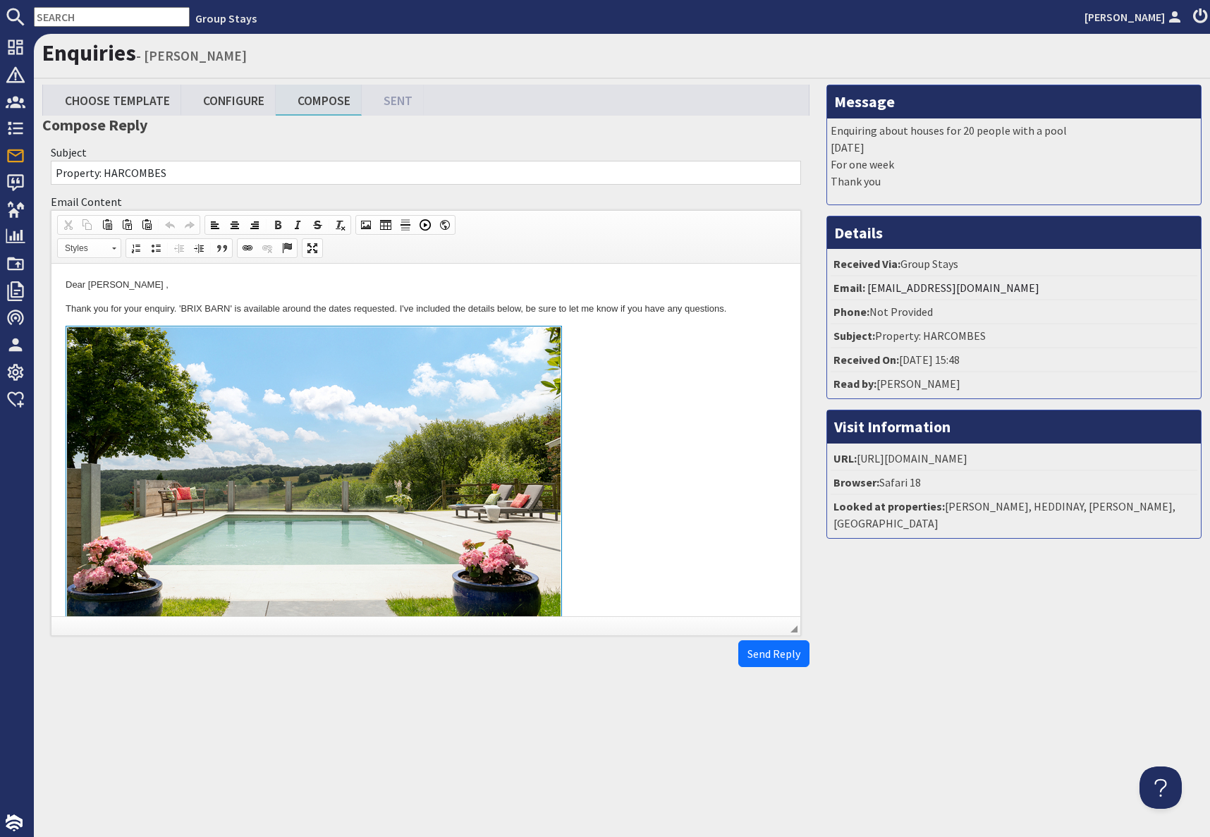
click at [622, 377] on link at bounding box center [426, 488] width 721 height 325
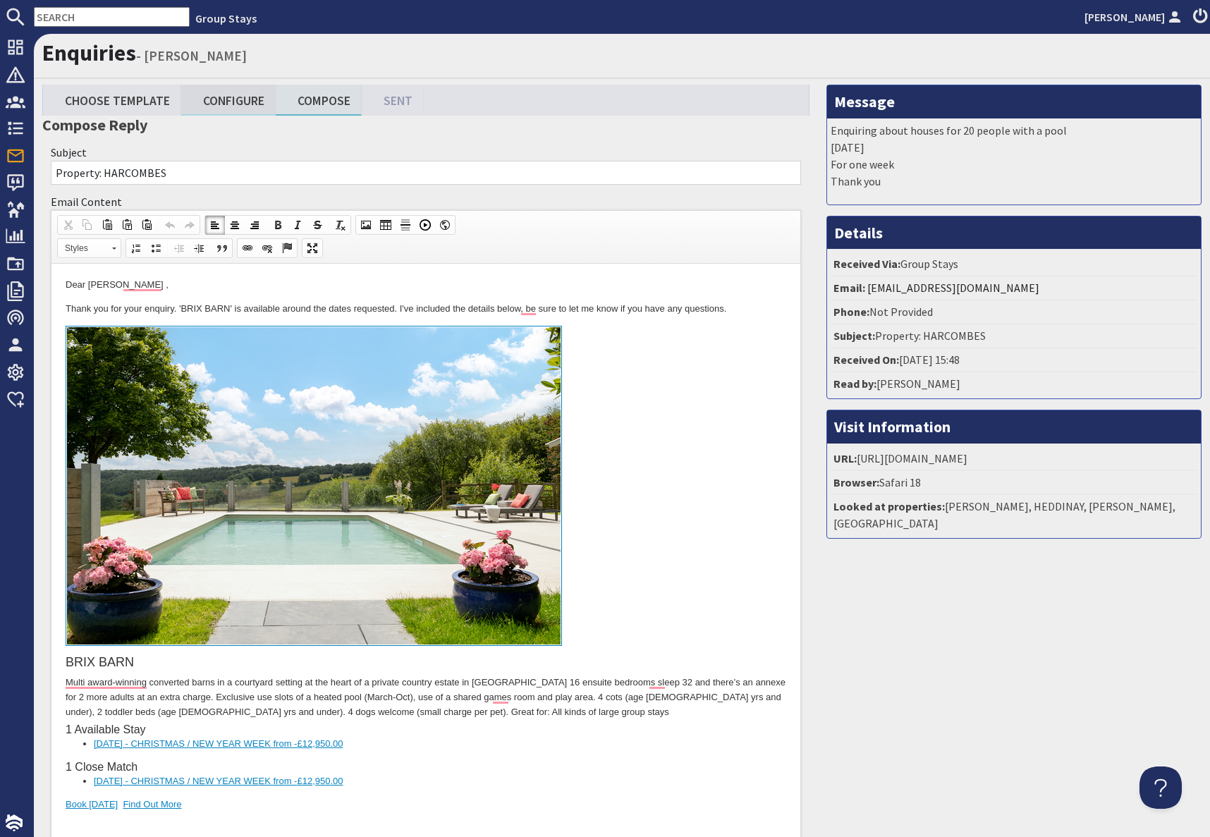
click at [235, 102] on link "Configure" at bounding box center [228, 100] width 94 height 30
type textarea "<p>Dear [PERSON_NAME] ,</p> <p>Thank you for your enquiry. &#39;BRIX BARN&#39; …"
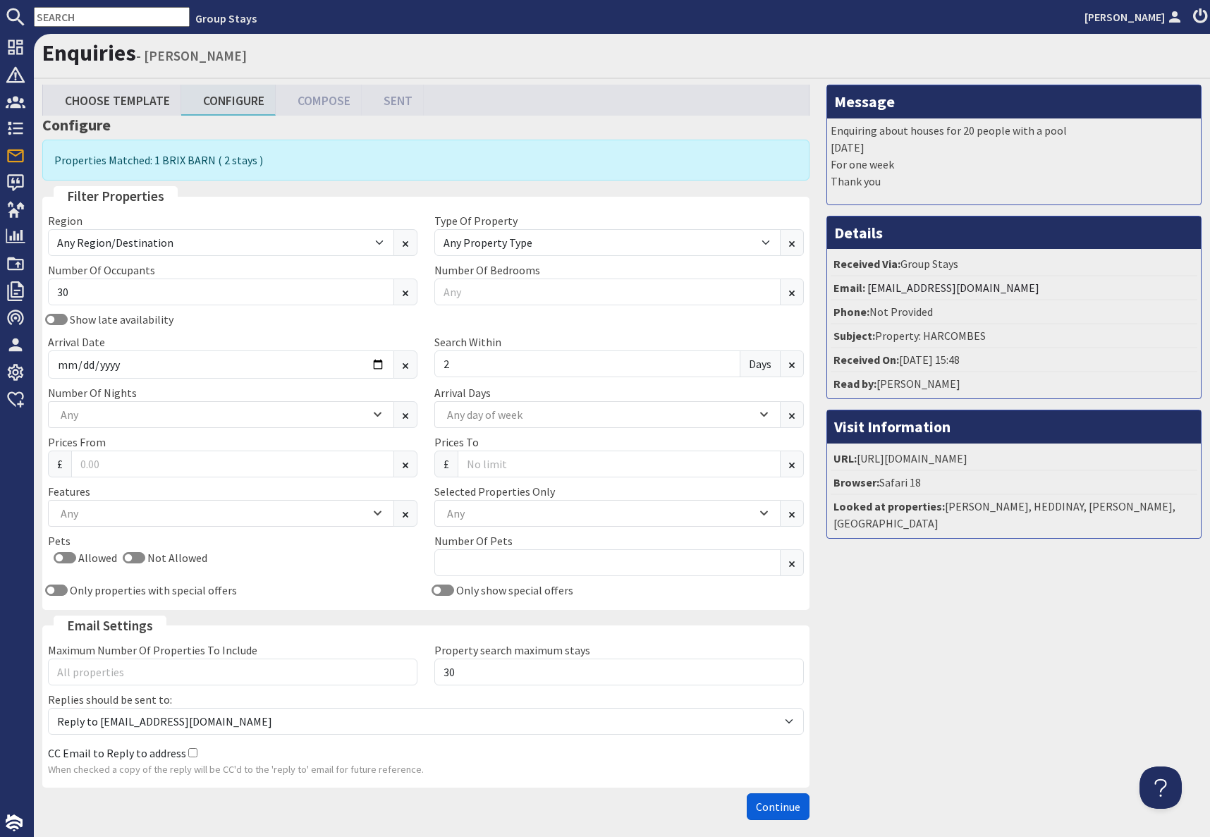
click at [782, 813] on span "Continue" at bounding box center [778, 807] width 44 height 14
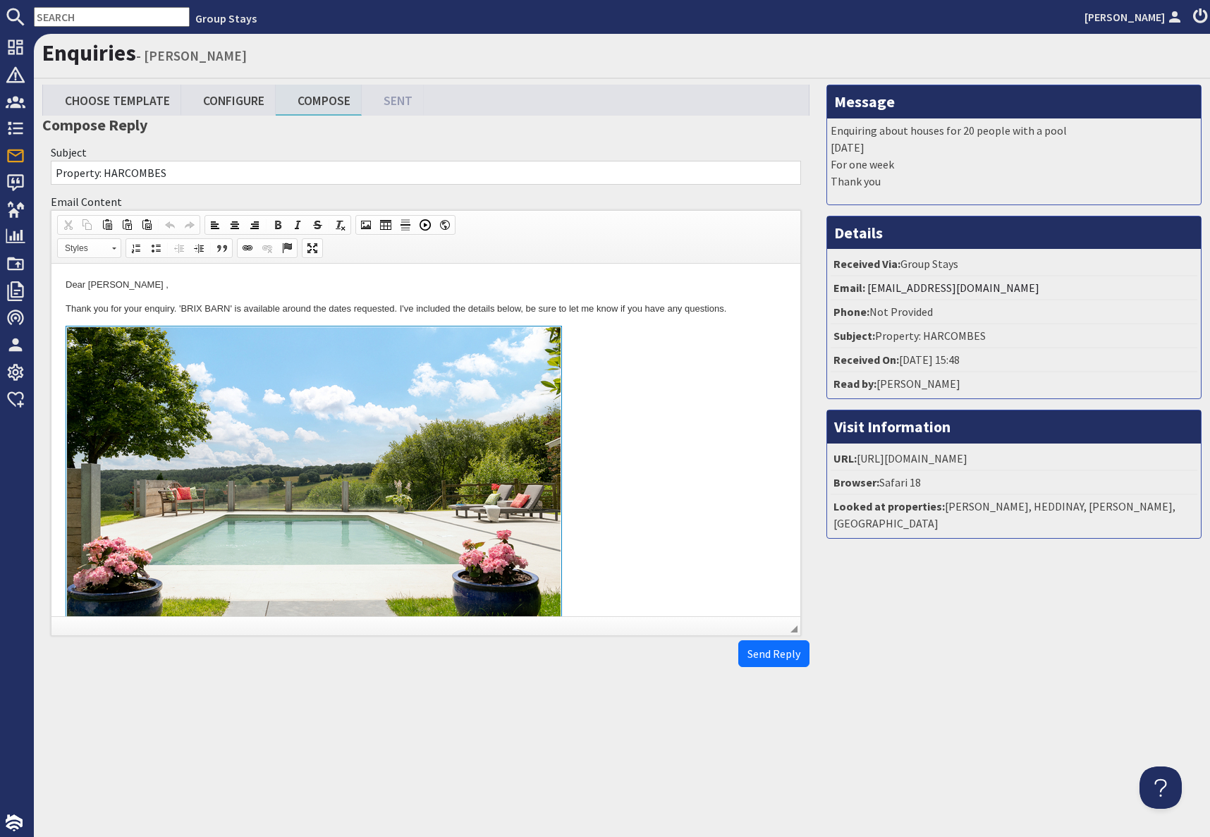
click at [716, 480] on link at bounding box center [426, 488] width 721 height 325
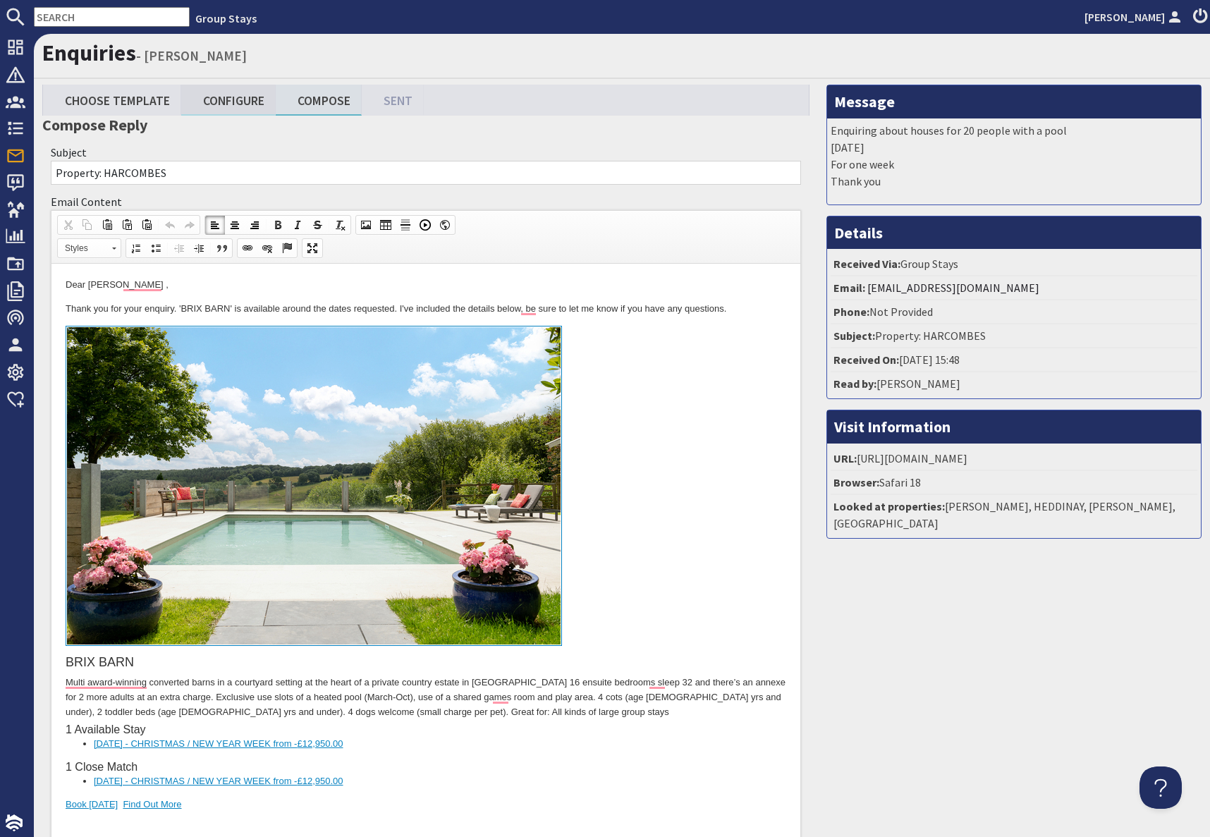
click at [230, 102] on link "Configure" at bounding box center [228, 100] width 94 height 30
type textarea "<p>Dear [PERSON_NAME] ,</p> <p>Thank you for your enquiry. &#39;BRIX BARN&#39; …"
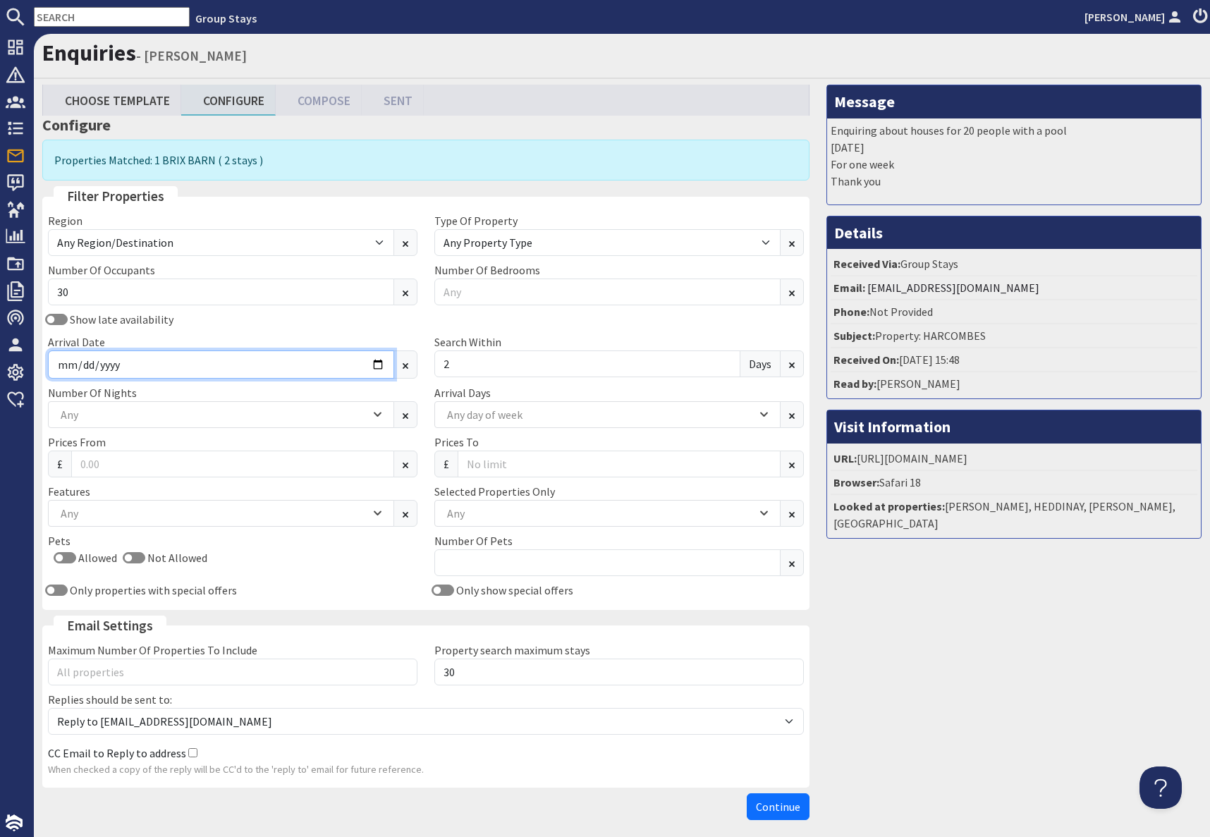
drag, startPoint x: 121, startPoint y: 364, endPoint x: 261, endPoint y: 374, distance: 140.7
click at [121, 364] on input "[DATE]" at bounding box center [221, 364] width 346 height 28
click at [379, 366] on input "[DATE]" at bounding box center [221, 364] width 346 height 28
type input "[DATE]"
click at [1001, 621] on div "Message Enquiring about houses for 20 people with a pool [DATE] For one week Th…" at bounding box center [1014, 456] width 392 height 742
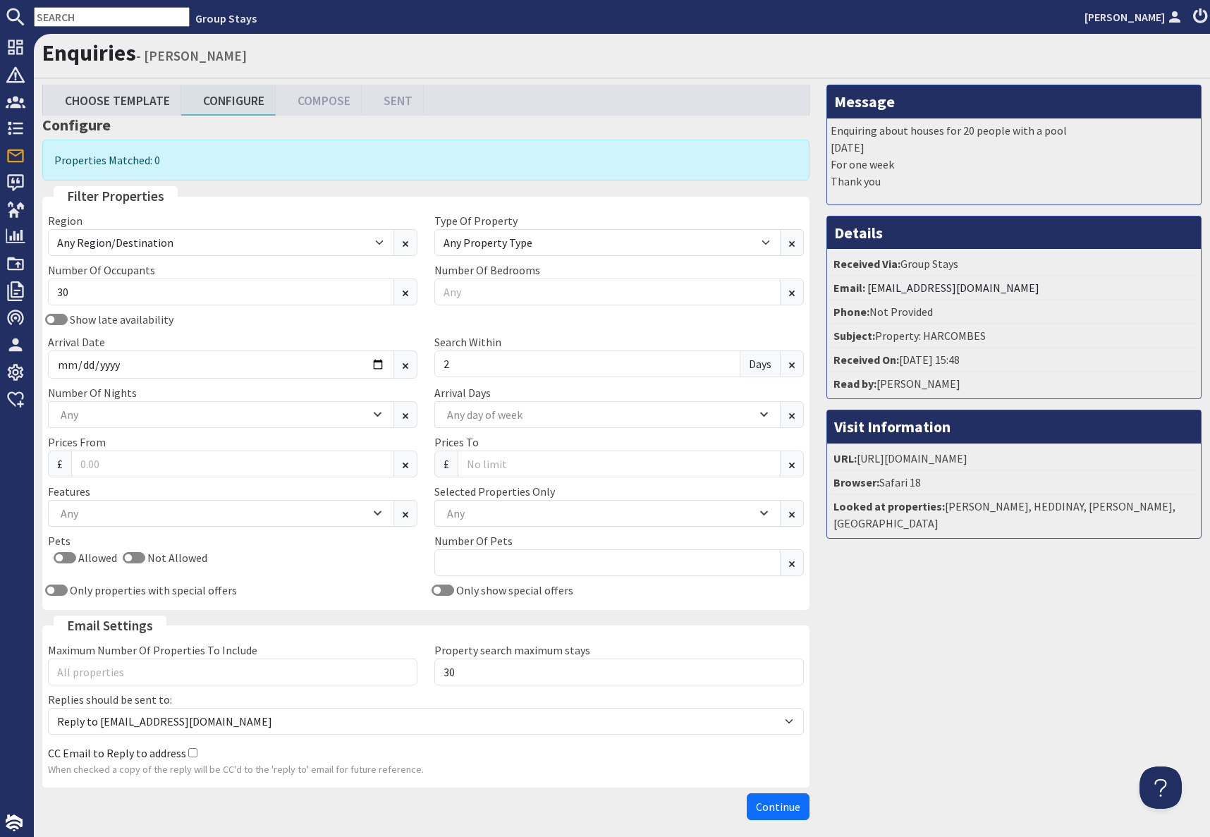
click at [264, 328] on div "Show late availability Arrival Date [DATE] Search [DATE]" at bounding box center [425, 347] width 773 height 73
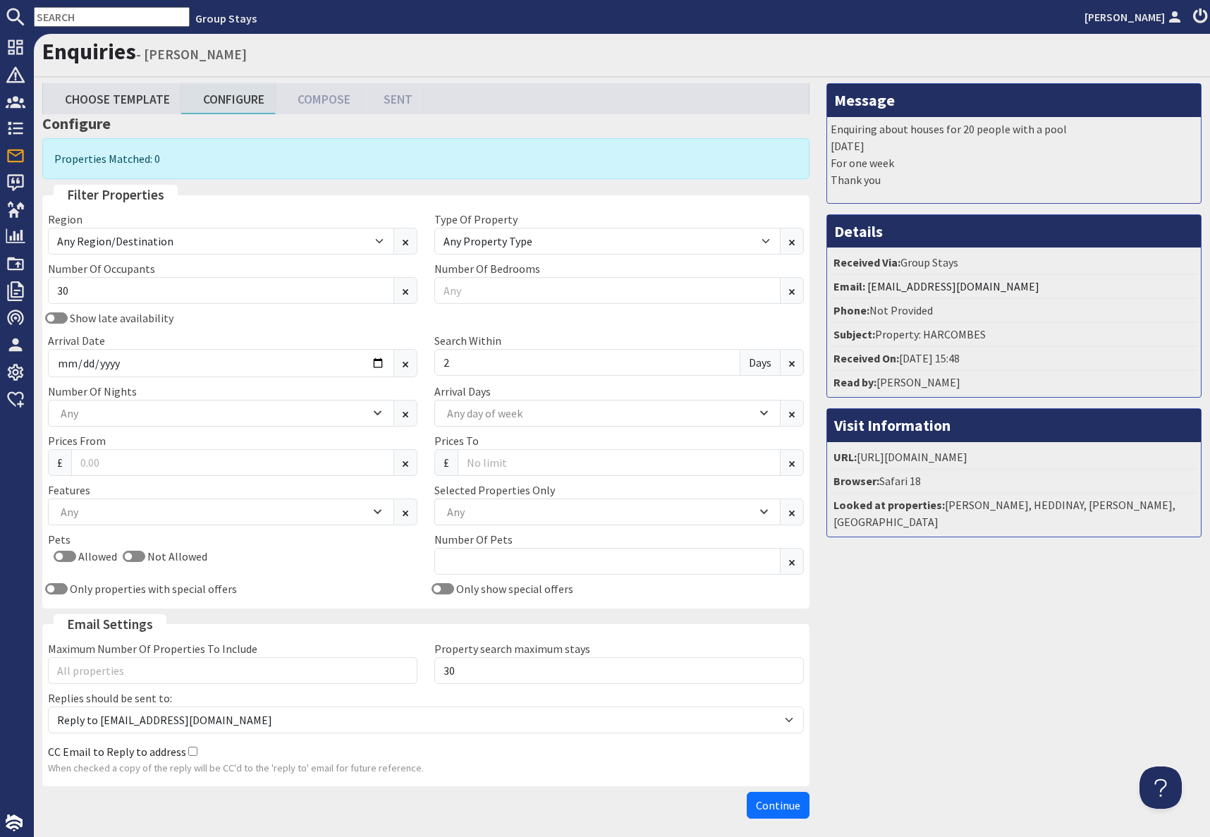
scroll to position [3, 0]
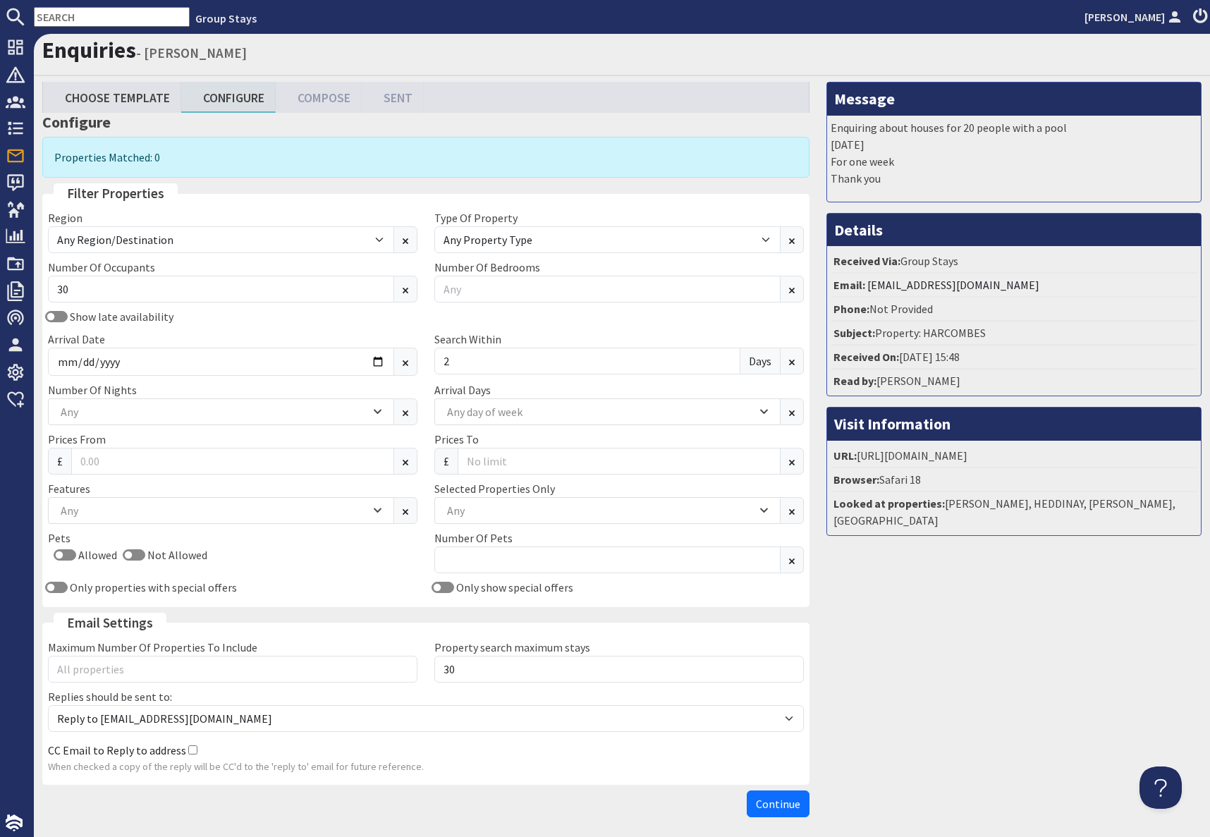
click at [1039, 680] on div "Message Enquiring about houses for 20 people with a pool [DATE] For one week Th…" at bounding box center [1014, 453] width 392 height 742
click at [111, 282] on input "30" at bounding box center [221, 289] width 346 height 27
type input "3"
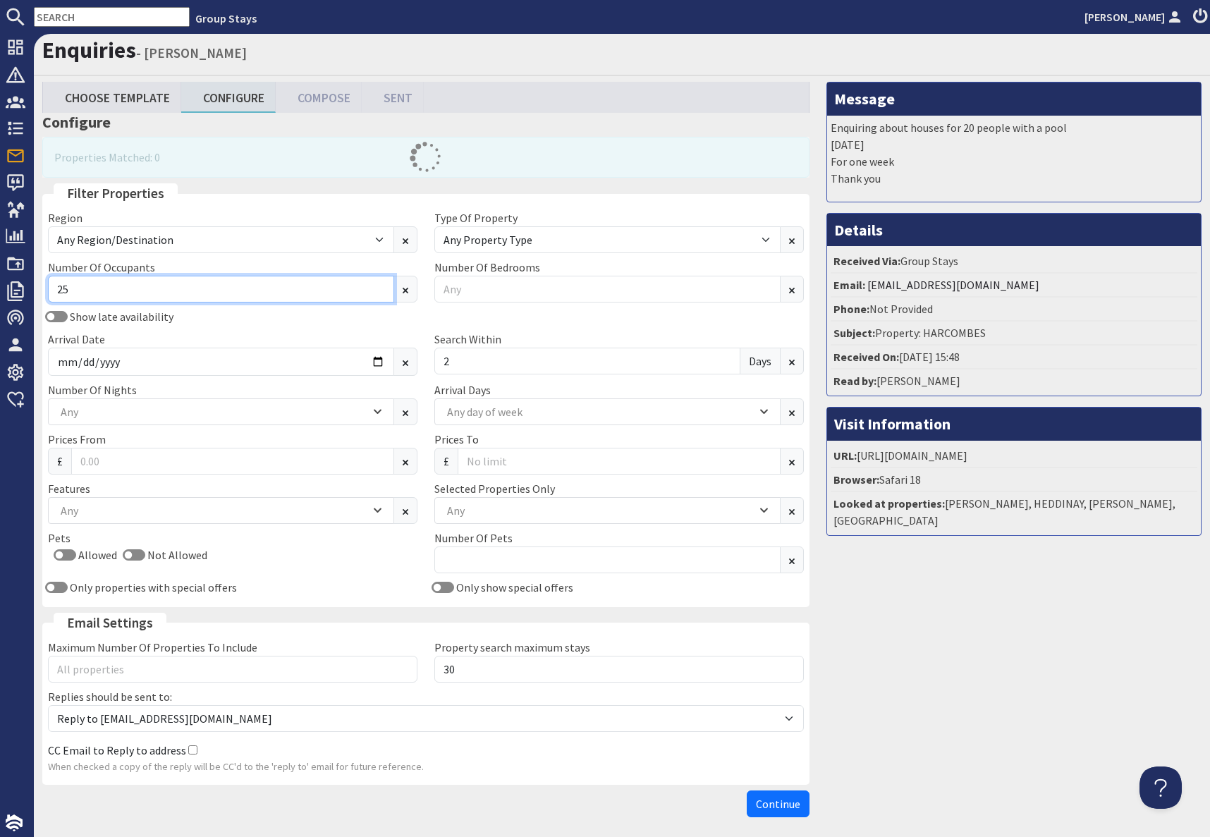
type input "25"
click at [322, 329] on div "Show late availability Arrival Date [DATE] Search [DATE]" at bounding box center [425, 344] width 773 height 73
